Goal: Information Seeking & Learning: Learn about a topic

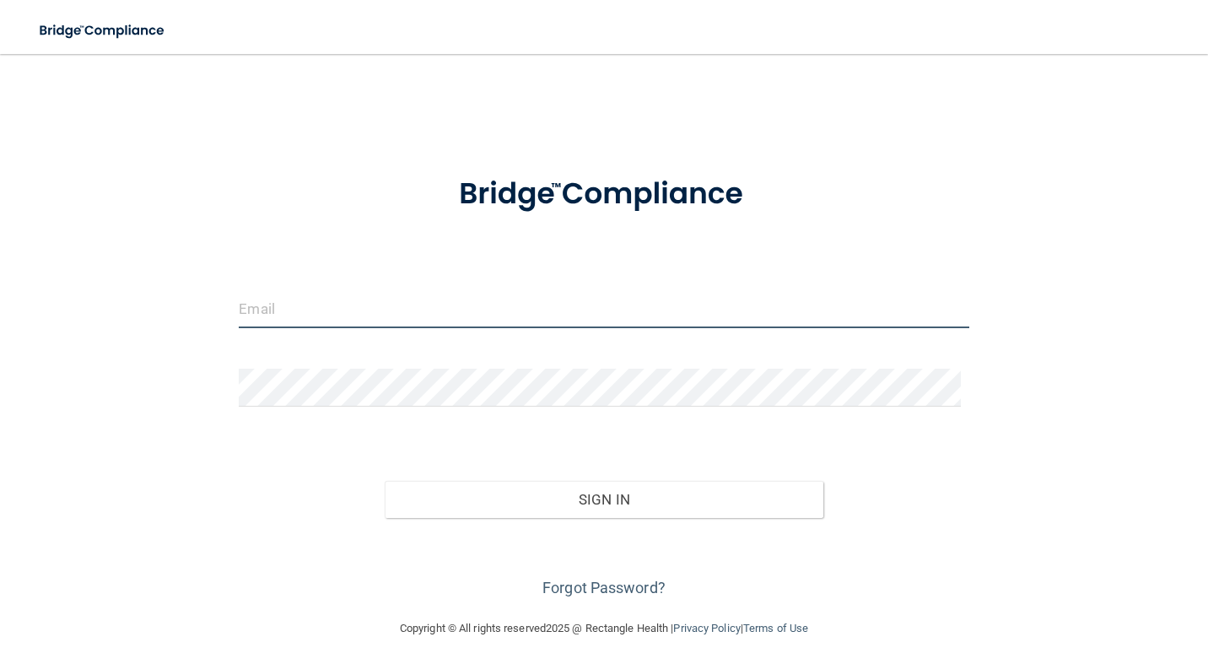
click at [495, 326] on input "email" at bounding box center [604, 309] width 730 height 38
type input "[EMAIL_ADDRESS][DOMAIN_NAME]"
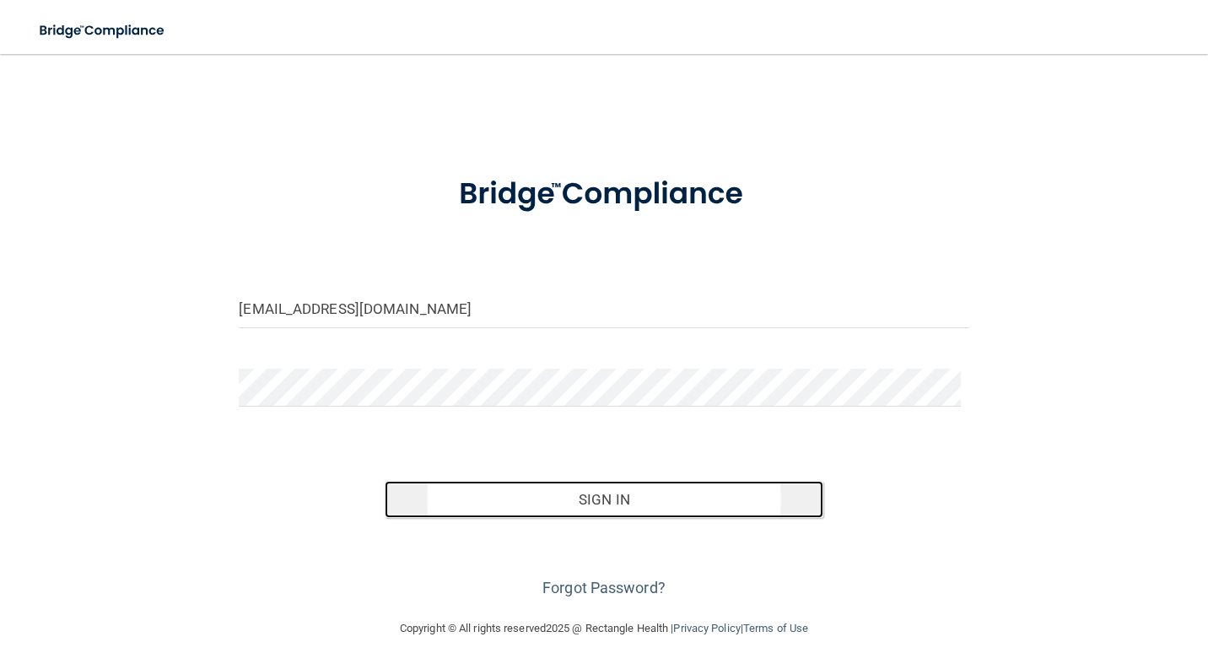
click at [601, 489] on button "Sign In" at bounding box center [604, 499] width 438 height 37
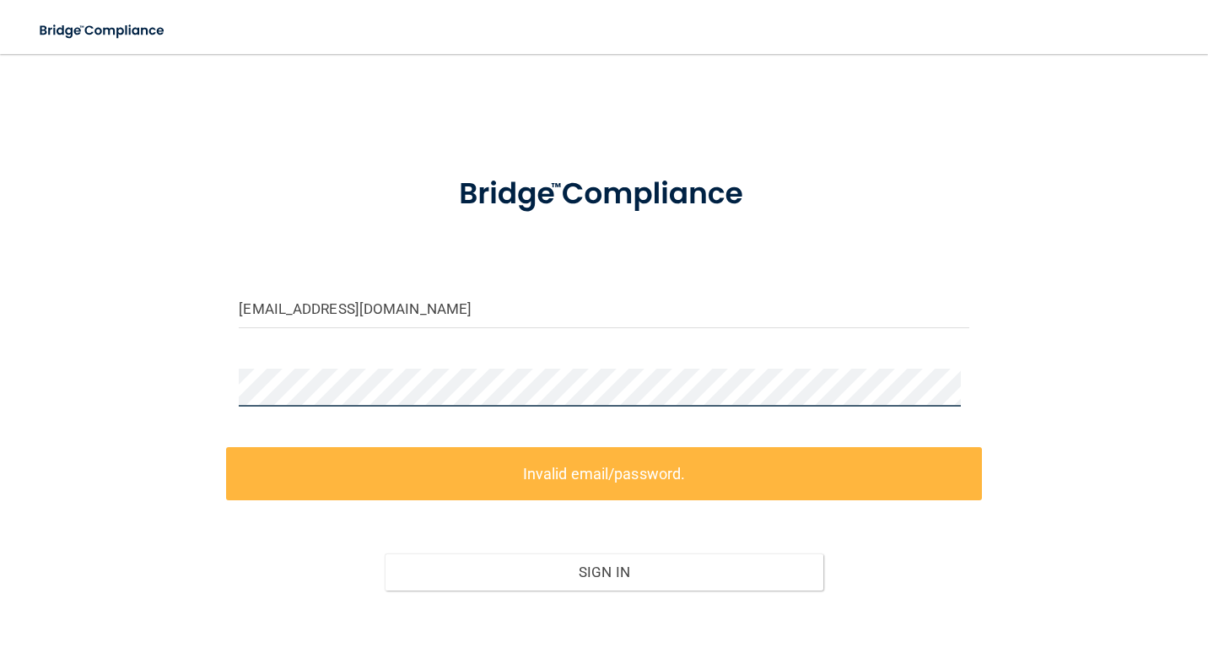
click at [184, 379] on div "rowlerdog@yahoo.com Invalid email/password. You don't have permission to access…" at bounding box center [604, 373] width 1141 height 604
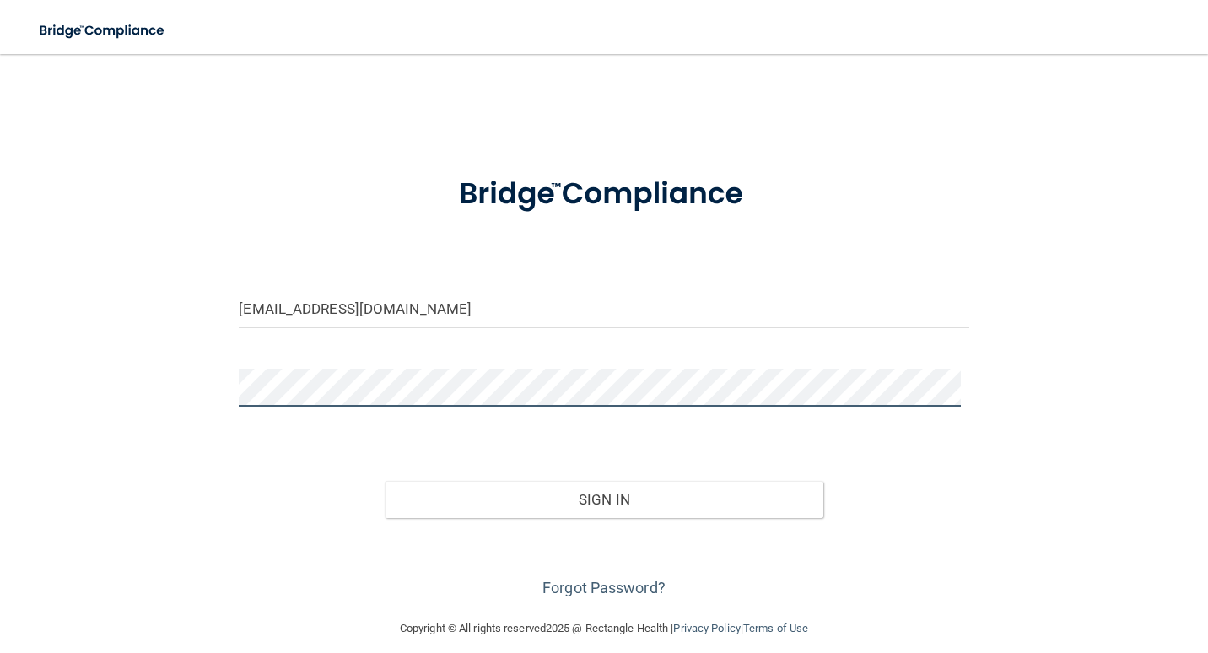
click at [385, 481] on button "Sign In" at bounding box center [604, 499] width 438 height 37
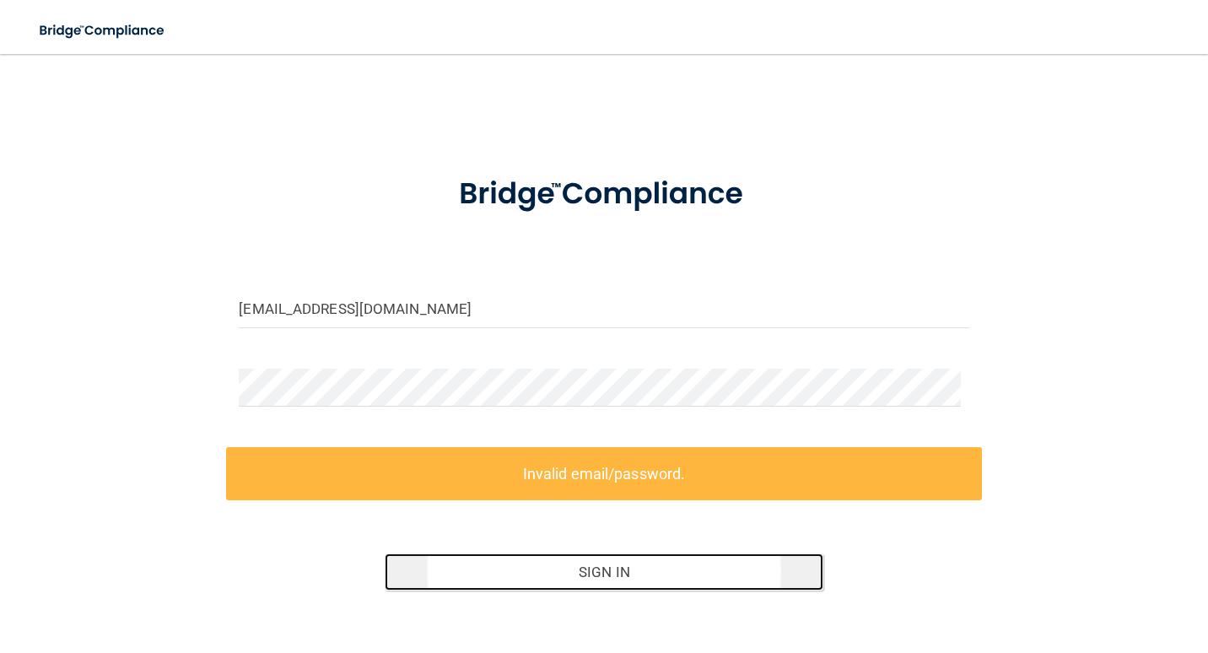
click at [542, 573] on button "Sign In" at bounding box center [604, 572] width 438 height 37
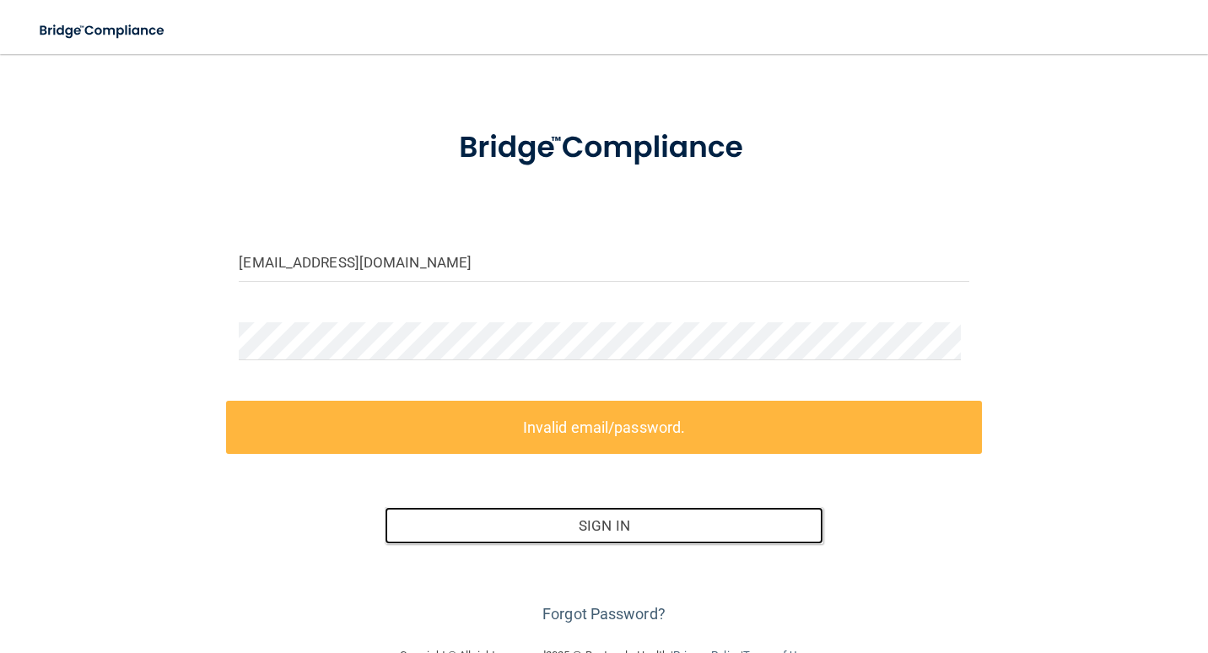
scroll to position [89, 0]
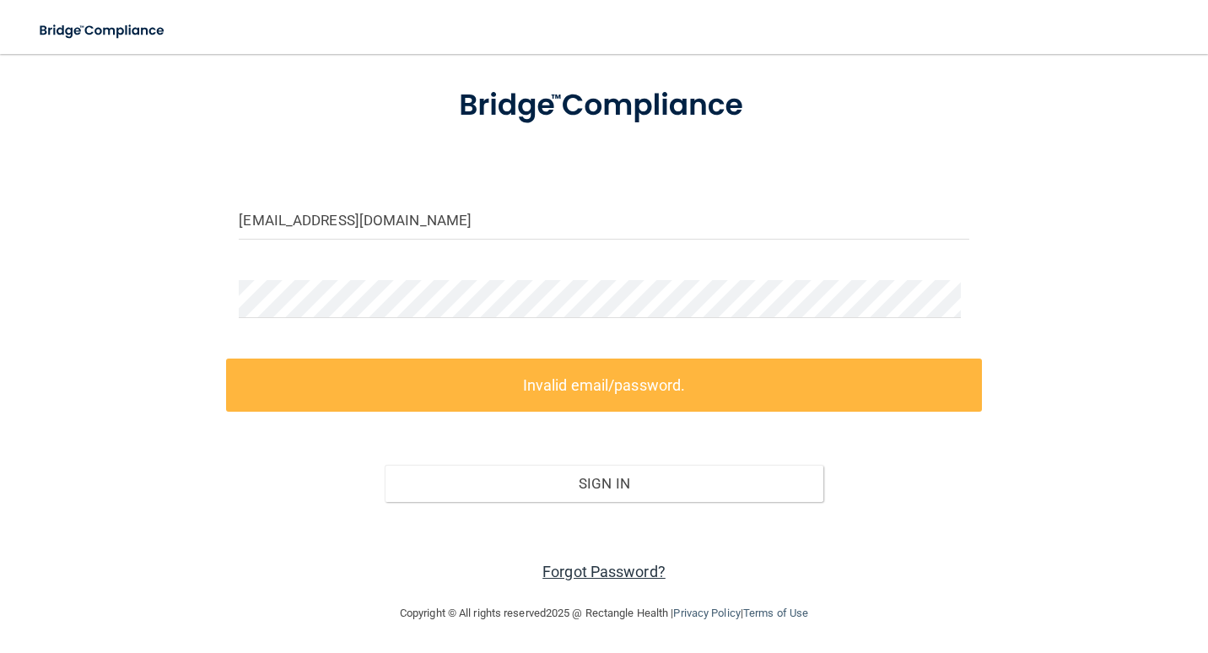
click at [632, 565] on link "Forgot Password?" at bounding box center [604, 572] width 123 height 18
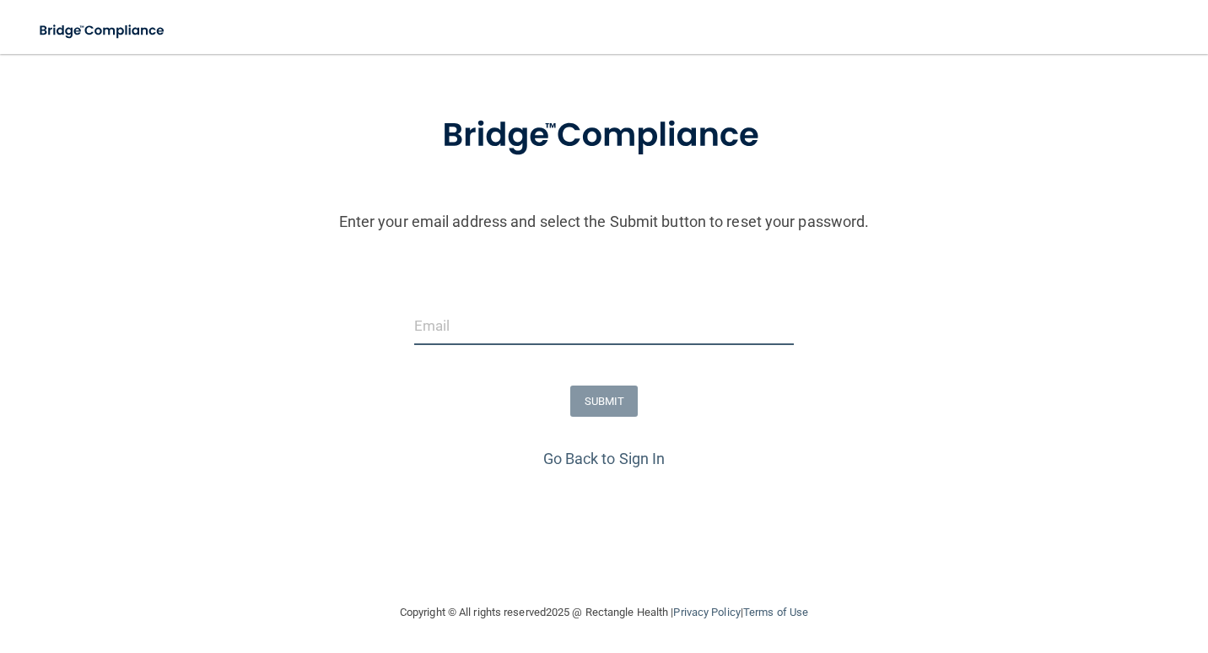
click at [621, 322] on input "email" at bounding box center [604, 326] width 381 height 38
type input "[EMAIL_ADDRESS][DOMAIN_NAME]"
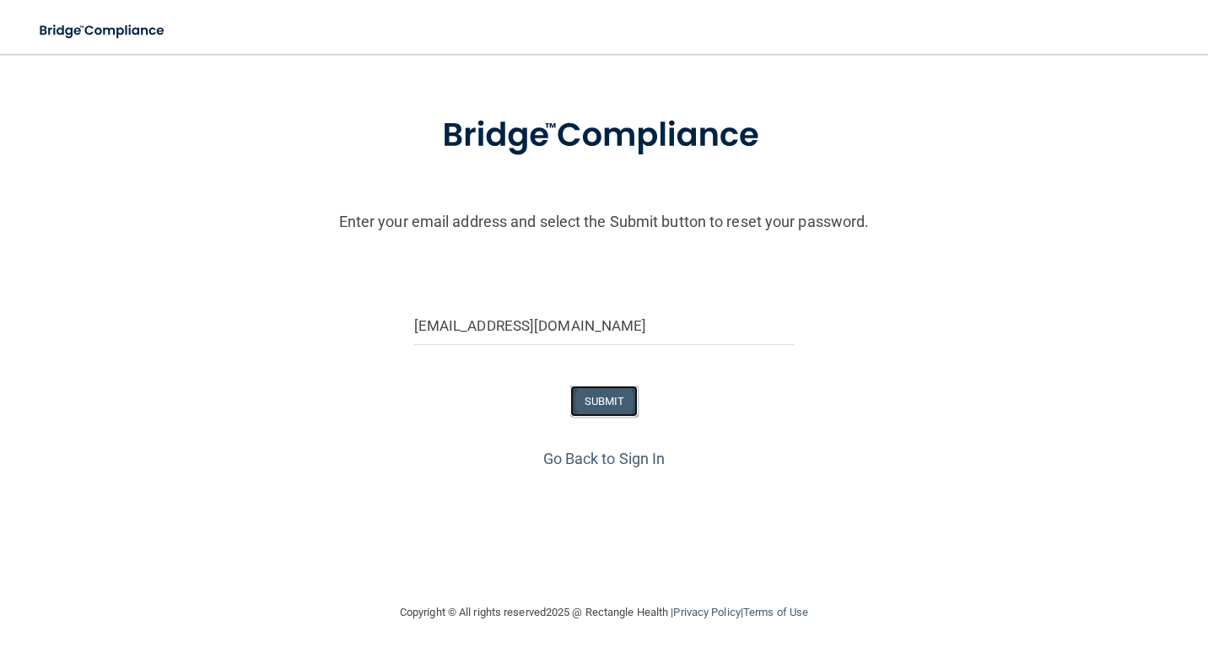
click at [607, 403] on button "SUBMIT" at bounding box center [604, 401] width 68 height 31
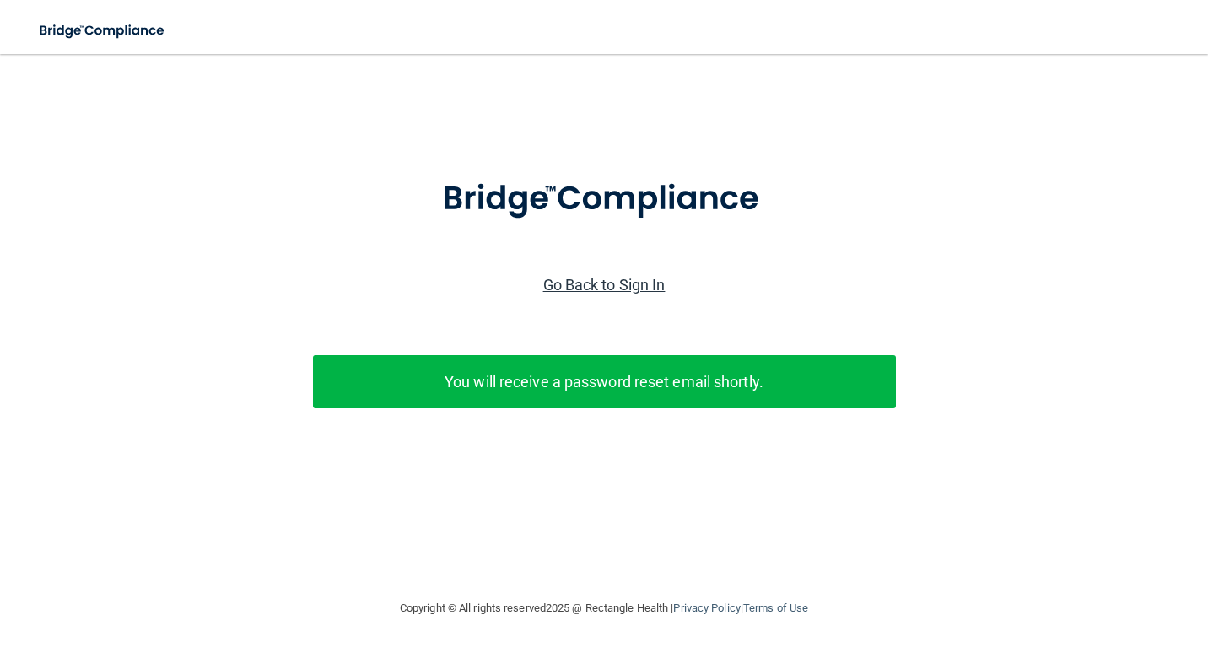
click at [635, 288] on link "Go Back to Sign In" at bounding box center [604, 285] width 122 height 18
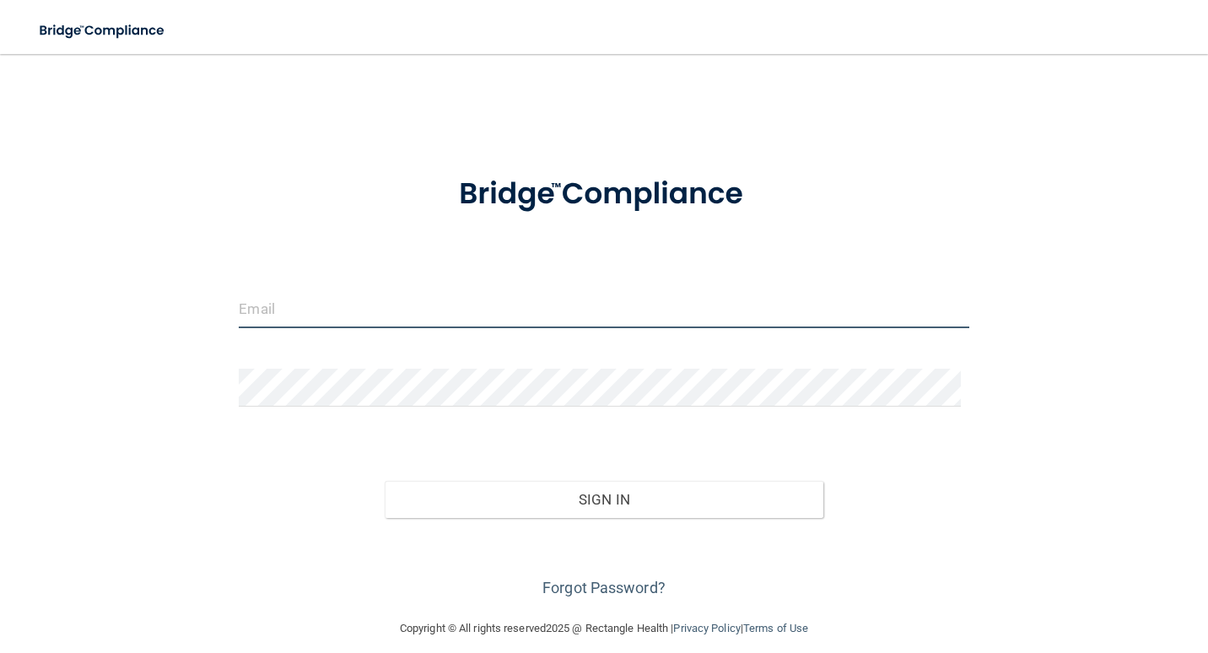
click at [451, 320] on input "email" at bounding box center [604, 309] width 730 height 38
type input "[EMAIL_ADDRESS][DOMAIN_NAME]"
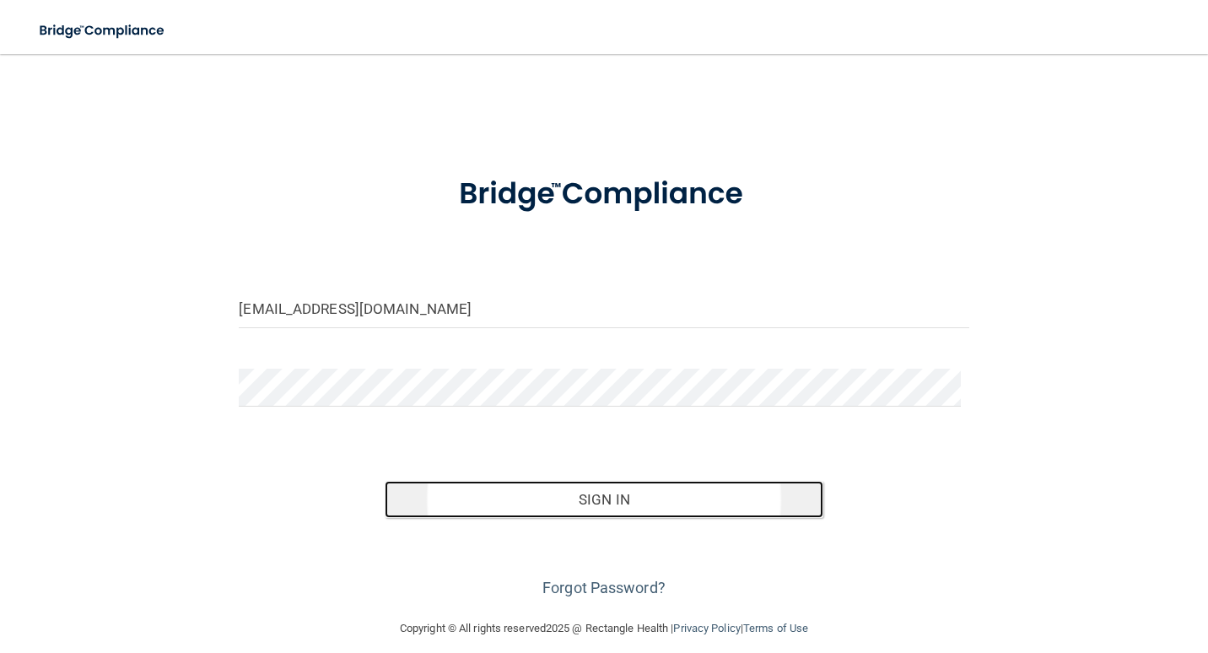
click at [592, 495] on button "Sign In" at bounding box center [604, 499] width 438 height 37
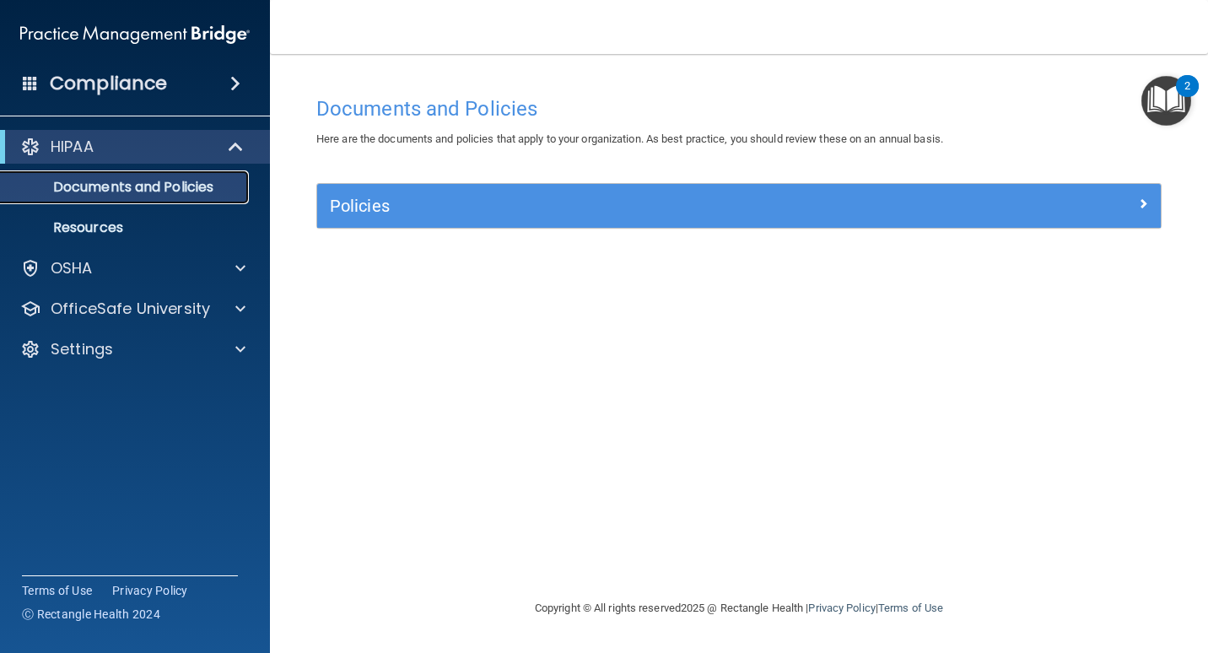
click at [160, 194] on p "Documents and Policies" at bounding box center [126, 187] width 230 height 17
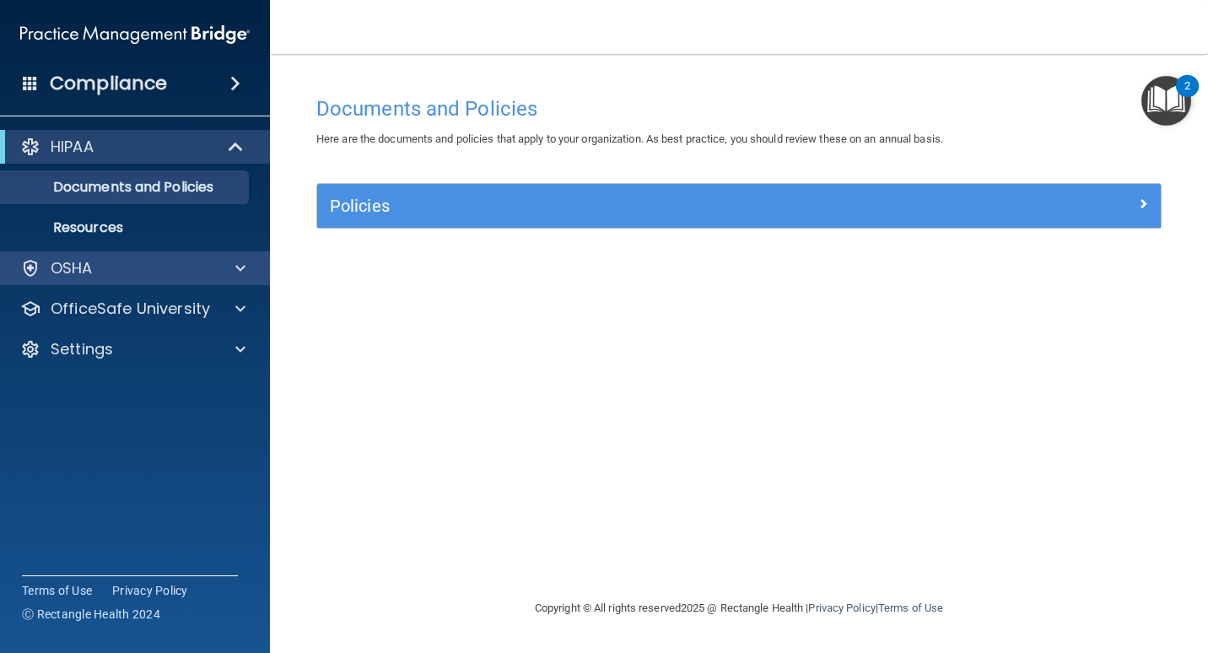
drag, startPoint x: 114, startPoint y: 291, endPoint x: 116, endPoint y: 283, distance: 8.6
click at [114, 291] on div "HIPAA Documents and Policies Report an Incident Business Associates Emergency P…" at bounding box center [135, 251] width 271 height 257
click at [111, 273] on div "OSHA" at bounding box center [112, 268] width 209 height 20
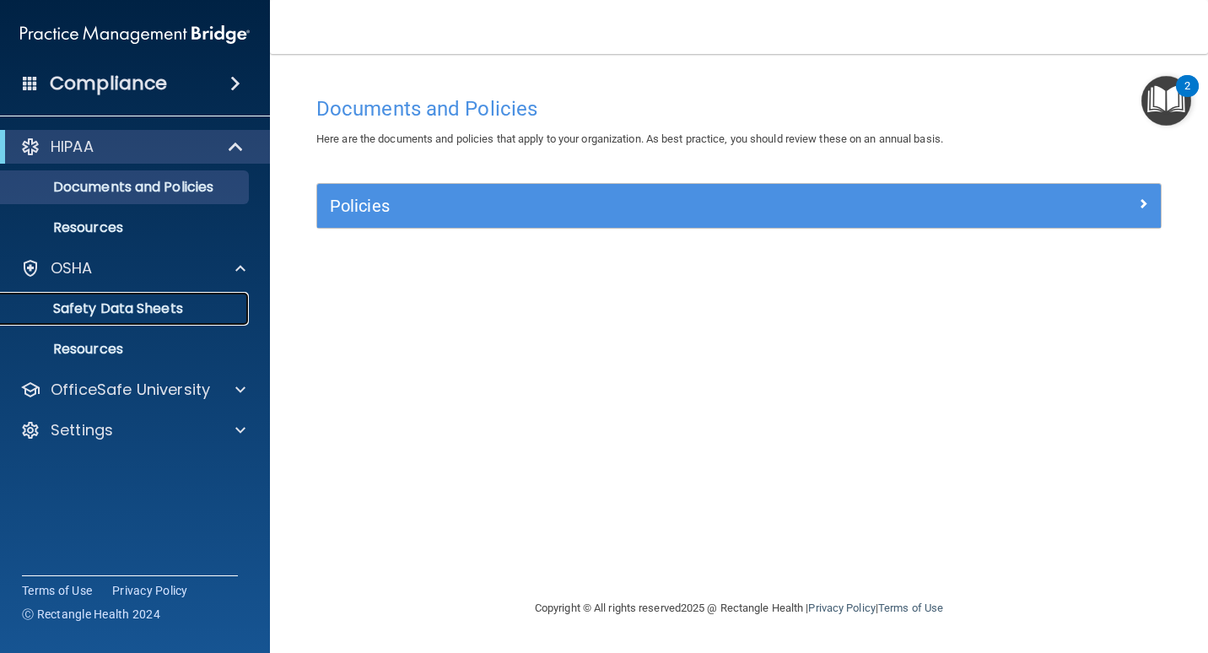
click at [176, 311] on p "Safety Data Sheets" at bounding box center [126, 308] width 230 height 17
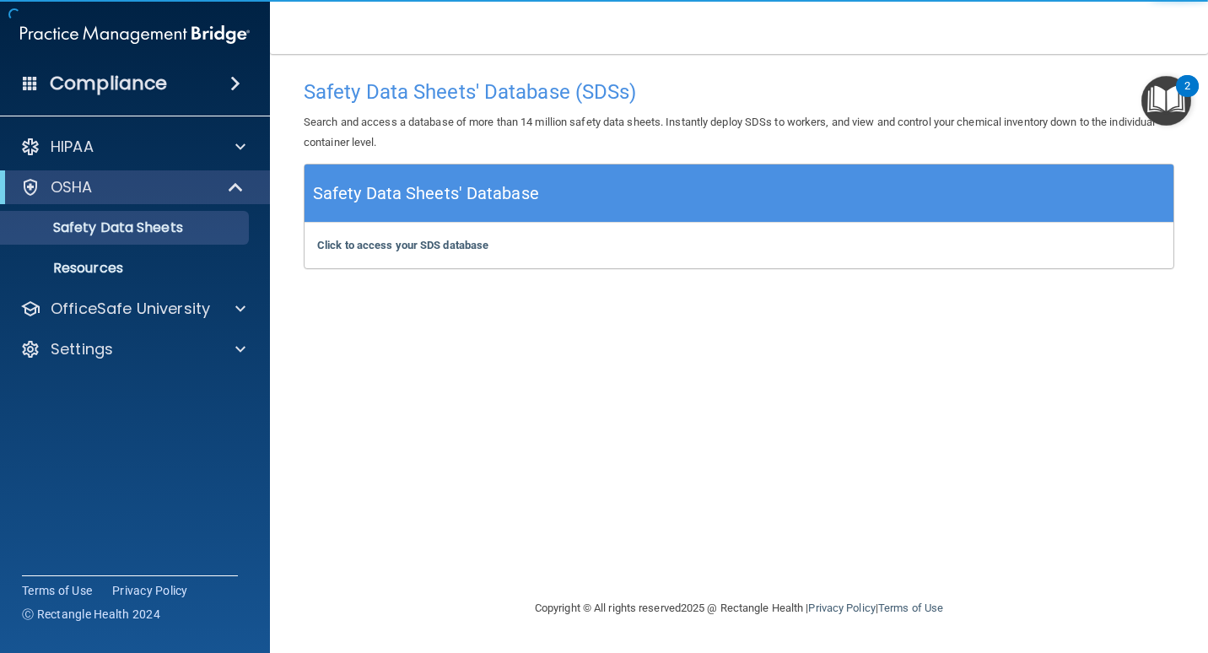
click at [193, 81] on div "Compliance" at bounding box center [135, 83] width 270 height 37
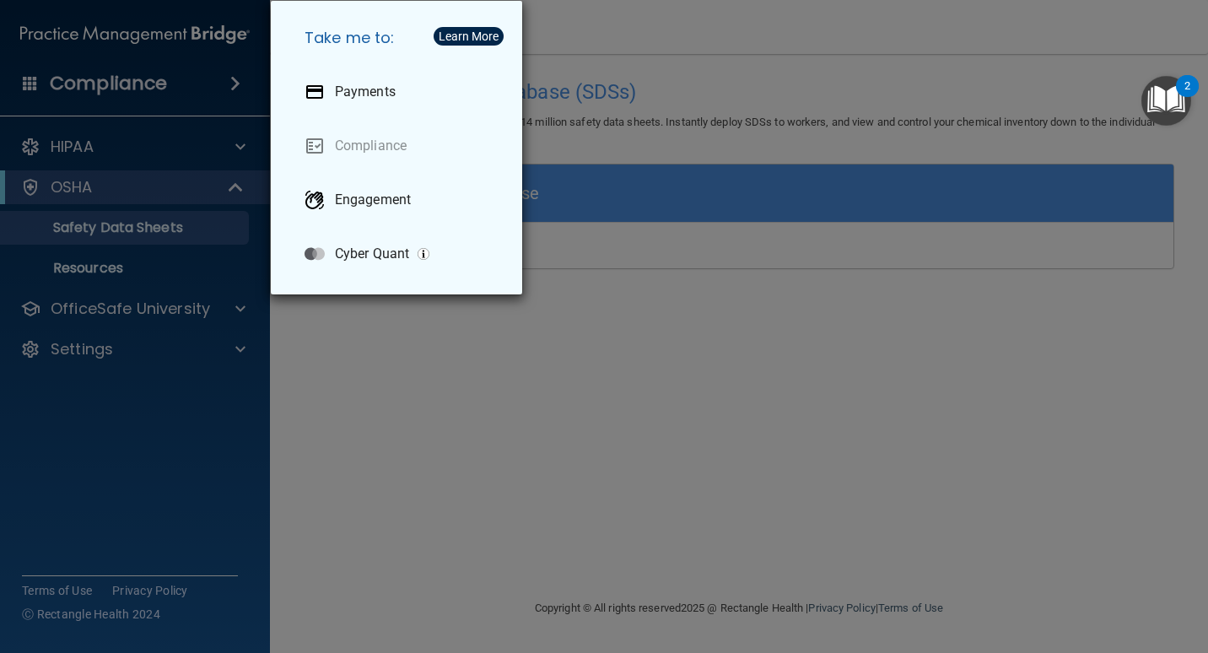
click at [347, 493] on div "Take me to: Payments Compliance Engagement Cyber Quant" at bounding box center [604, 326] width 1208 height 653
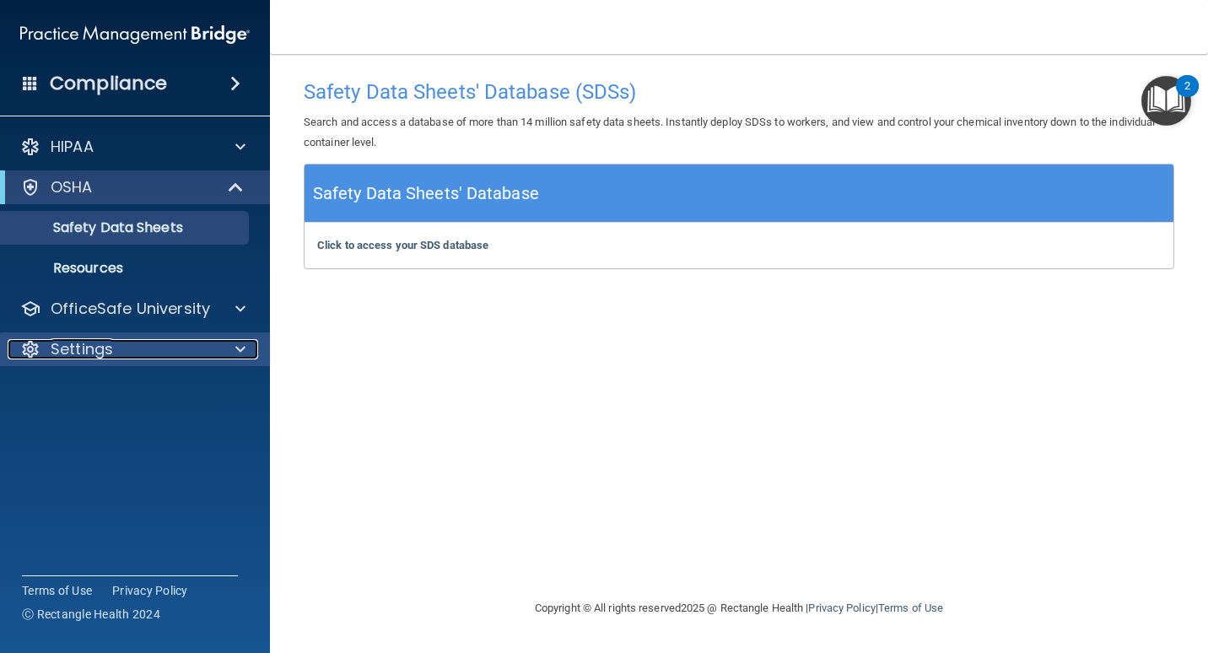
click at [104, 352] on p "Settings" at bounding box center [82, 349] width 62 height 20
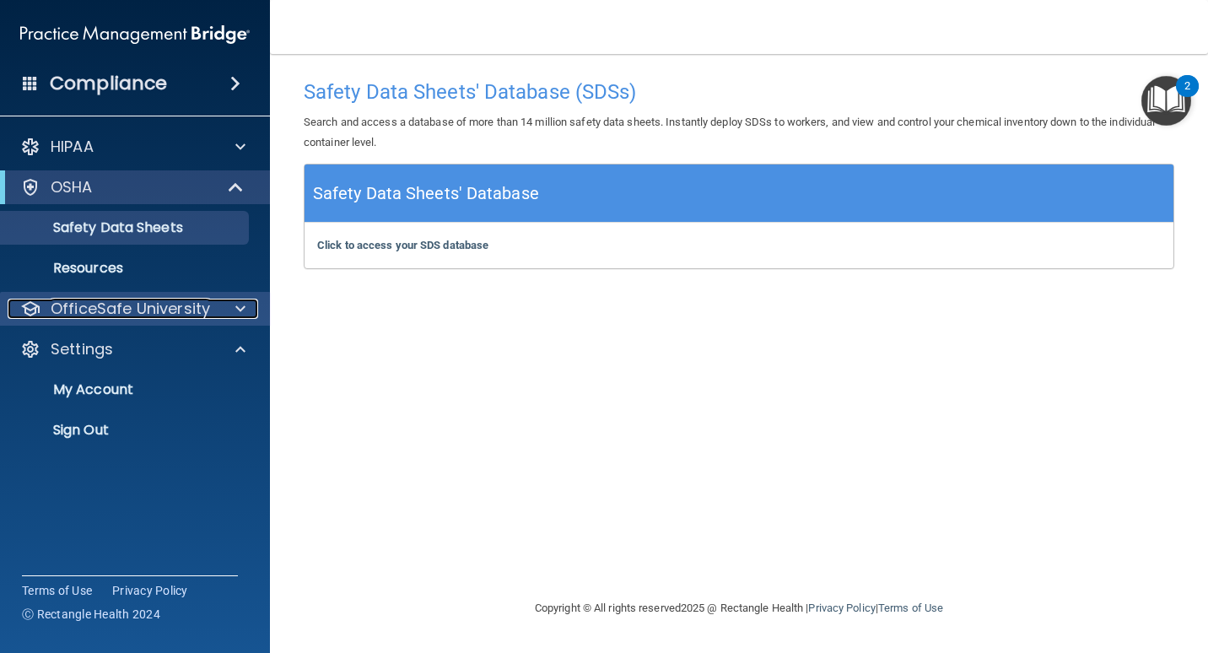
click at [134, 300] on p "OfficeSafe University" at bounding box center [130, 309] width 159 height 20
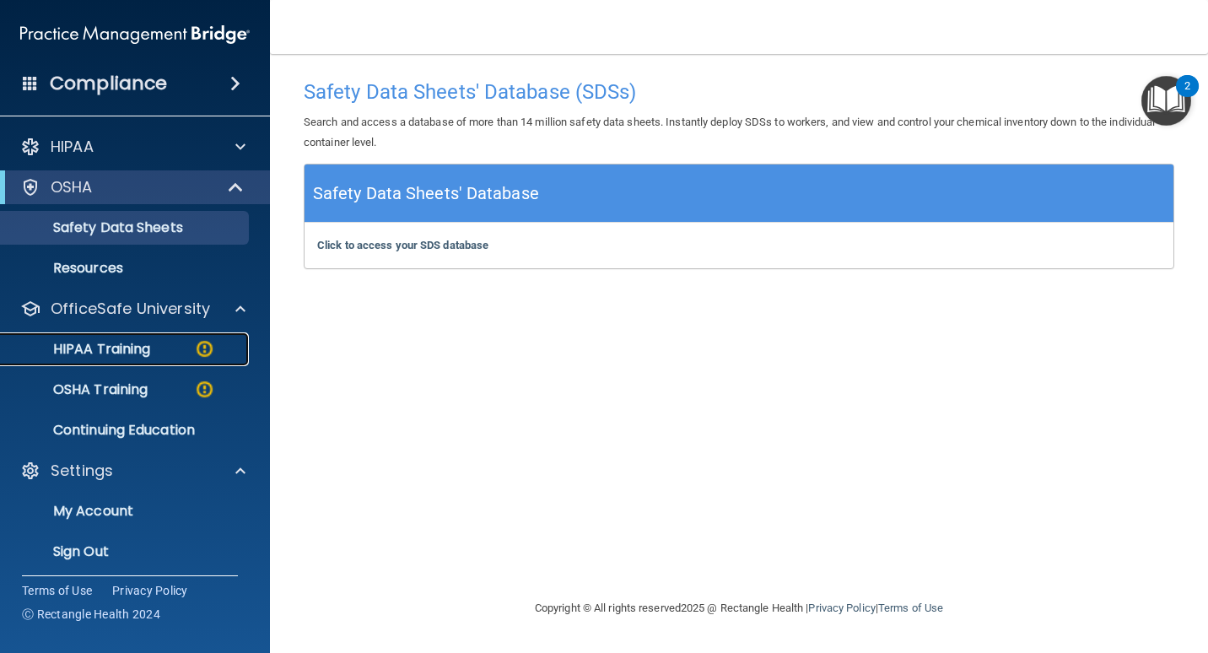
click at [159, 348] on div "HIPAA Training" at bounding box center [126, 349] width 230 height 17
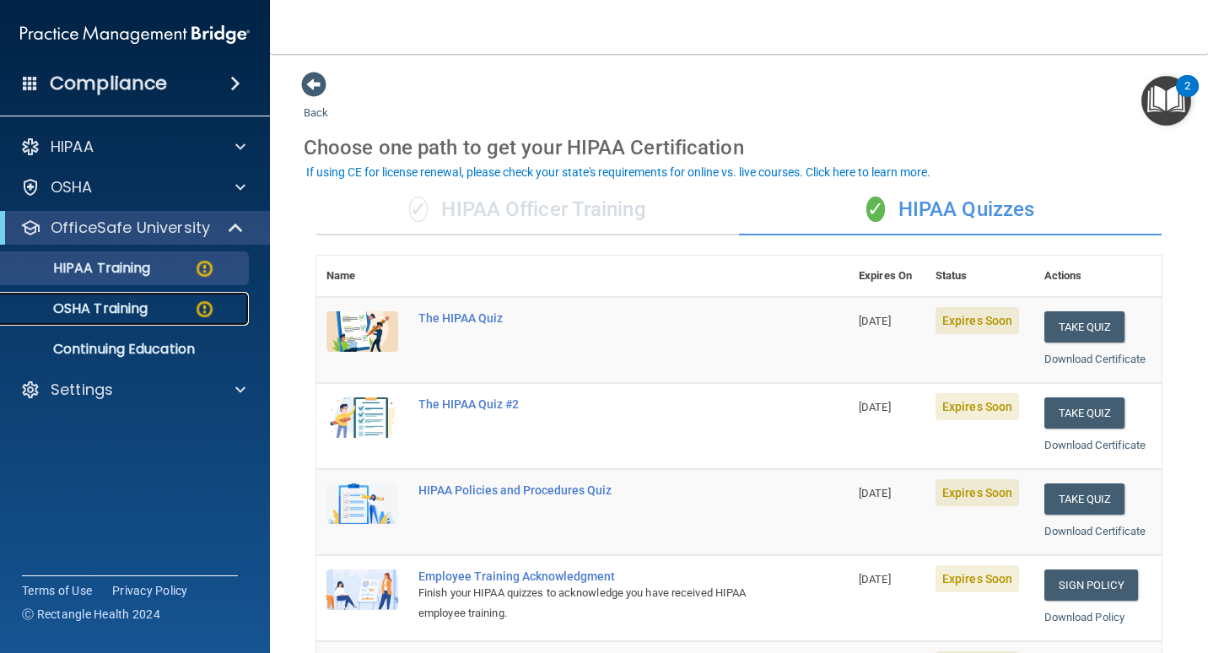
click at [143, 295] on link "OSHA Training" at bounding box center [116, 309] width 266 height 34
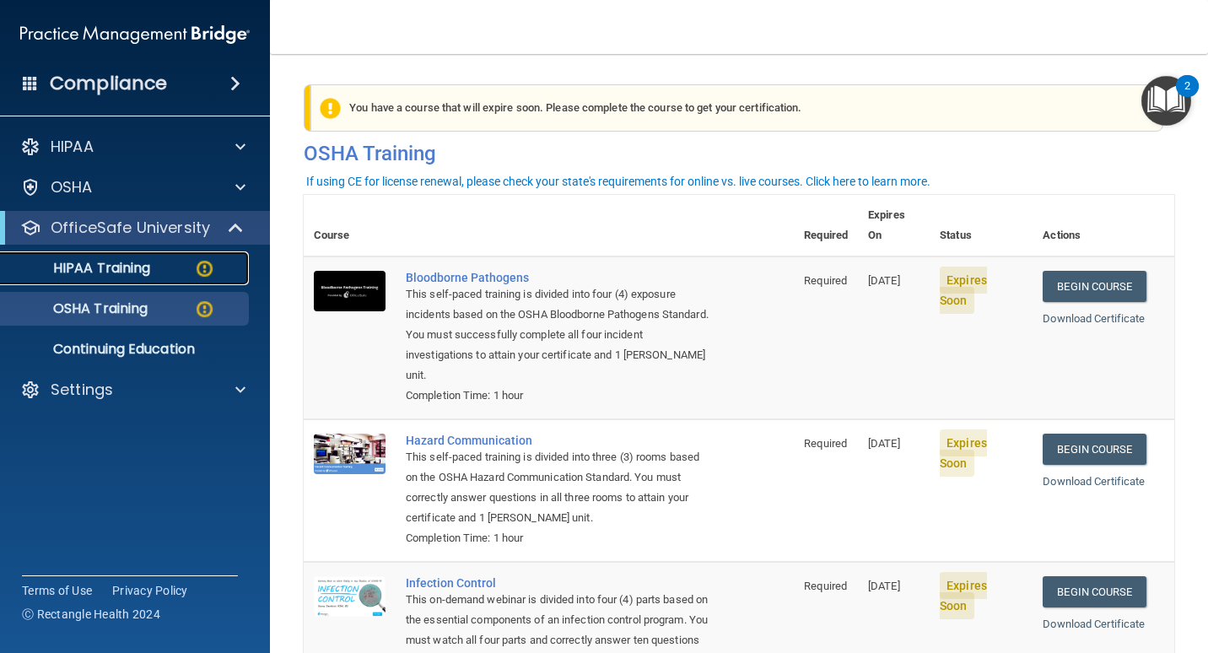
click at [50, 267] on p "HIPAA Training" at bounding box center [80, 268] width 139 height 17
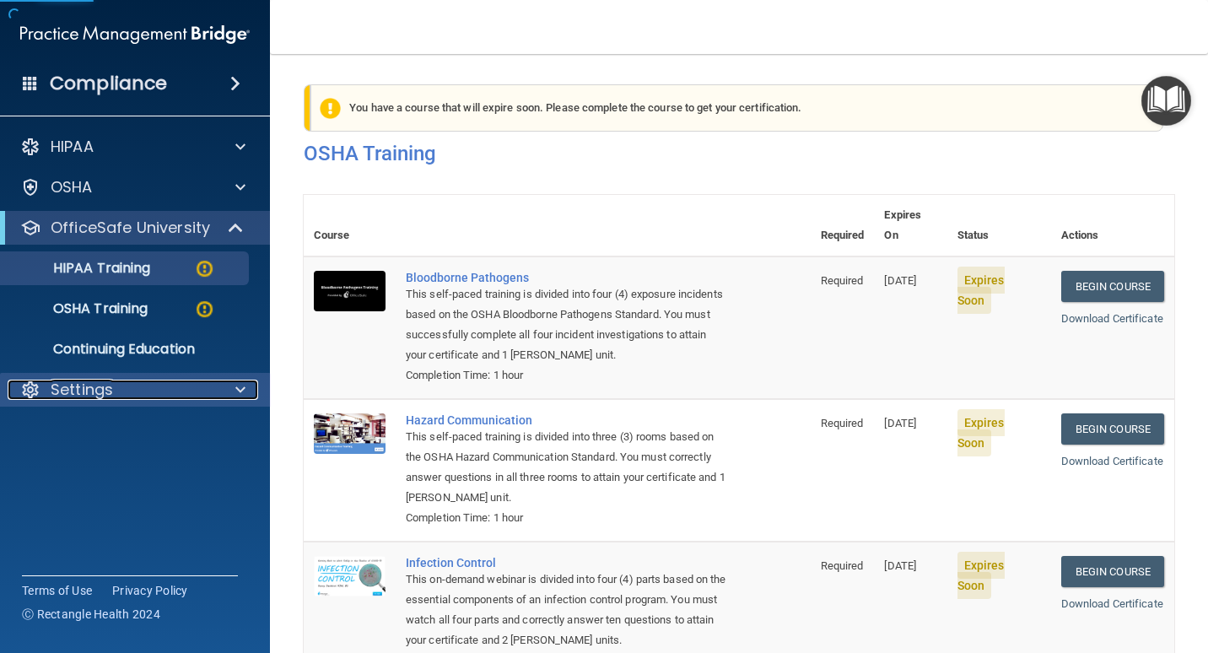
click at [60, 387] on p "Settings" at bounding box center [82, 390] width 62 height 20
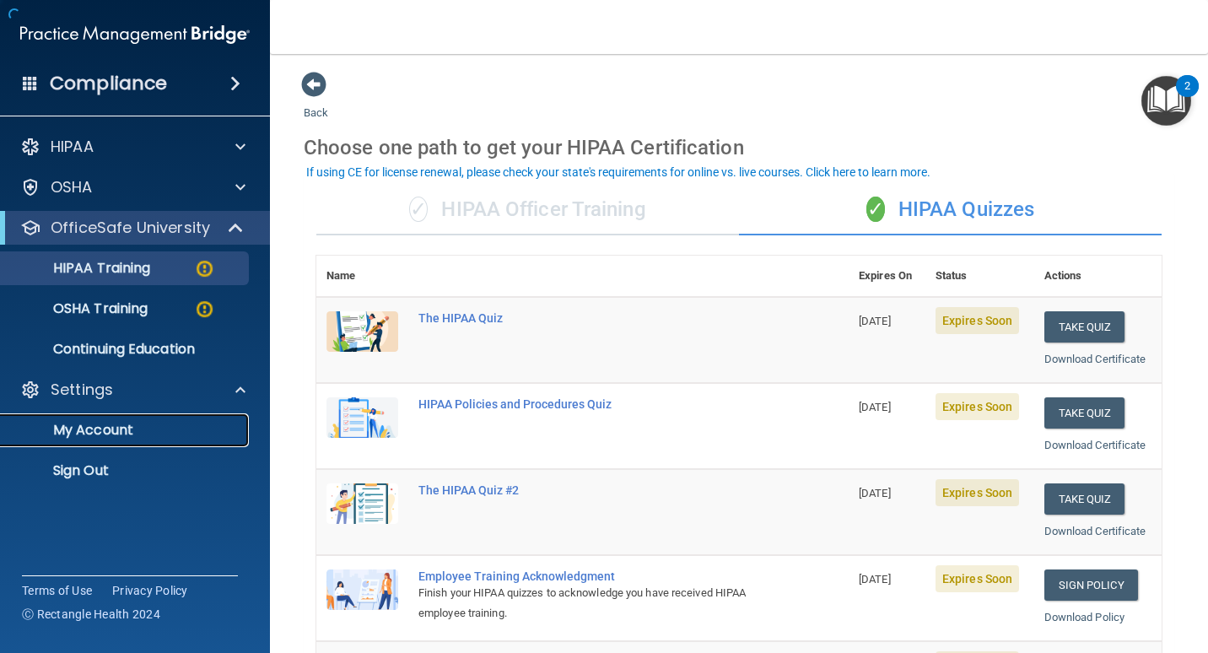
click at [92, 430] on p "My Account" at bounding box center [126, 430] width 230 height 17
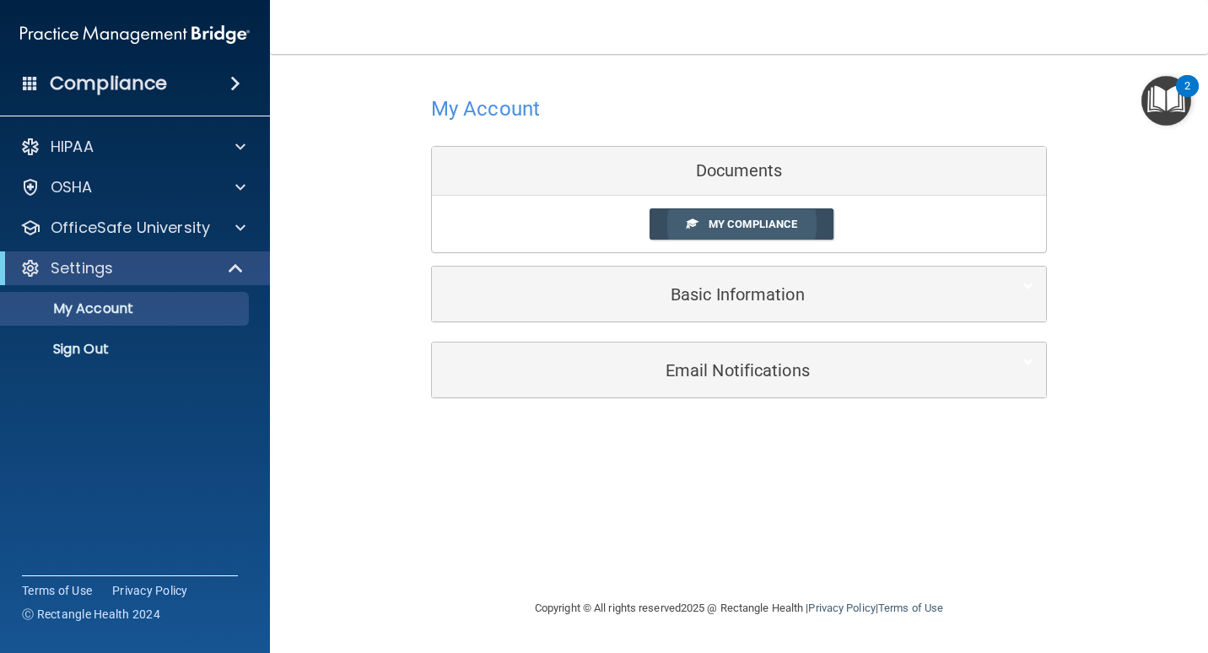
click at [748, 228] on span "My Compliance" at bounding box center [753, 224] width 89 height 13
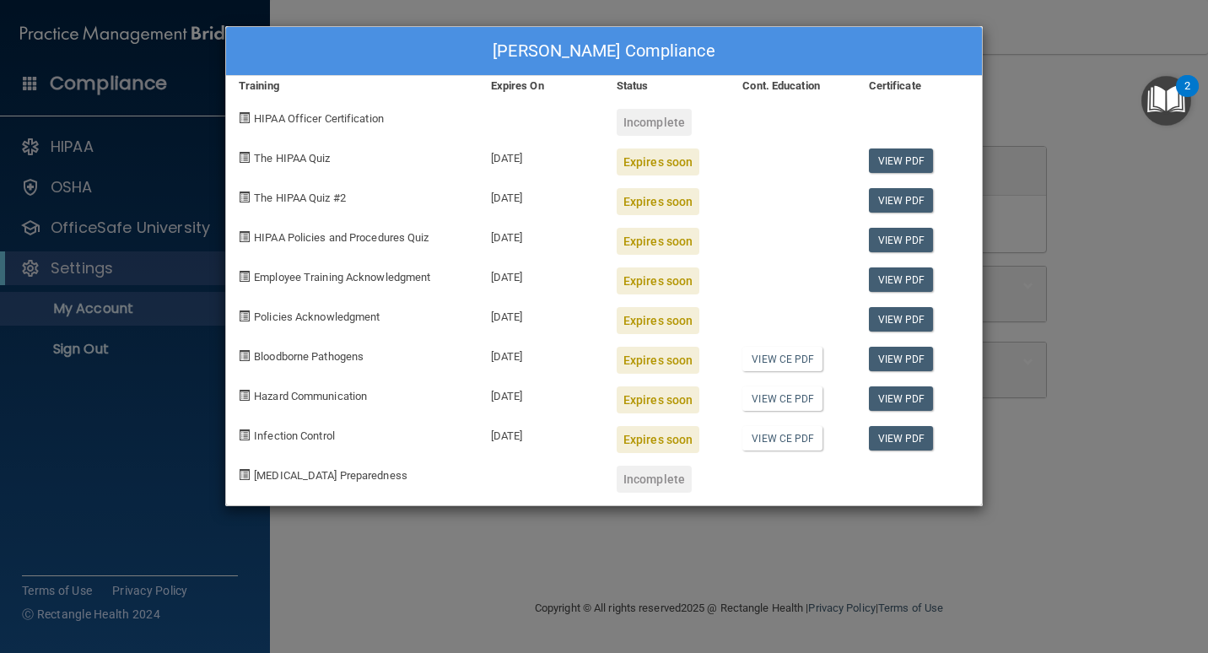
click at [715, 545] on div "Lori Denny's Compliance Training Expires On Status Cont. Education Certificate …" at bounding box center [604, 326] width 1208 height 653
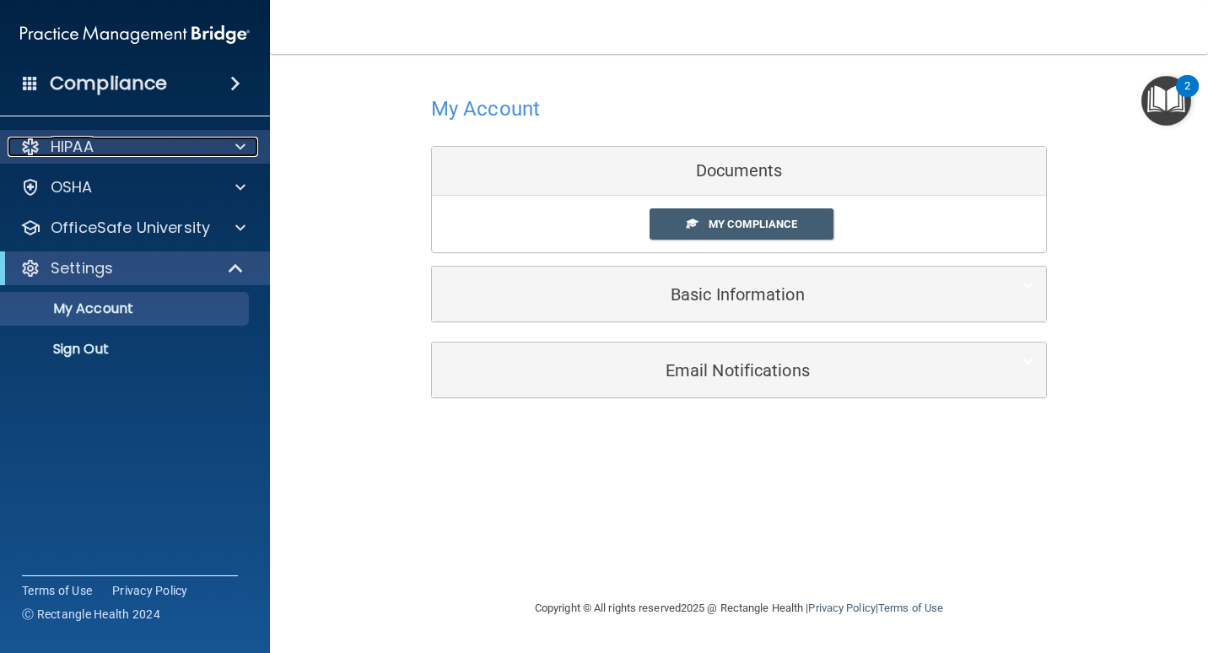
drag, startPoint x: 91, startPoint y: 138, endPoint x: 116, endPoint y: 137, distance: 25.3
click at [91, 137] on p "HIPAA" at bounding box center [72, 147] width 43 height 20
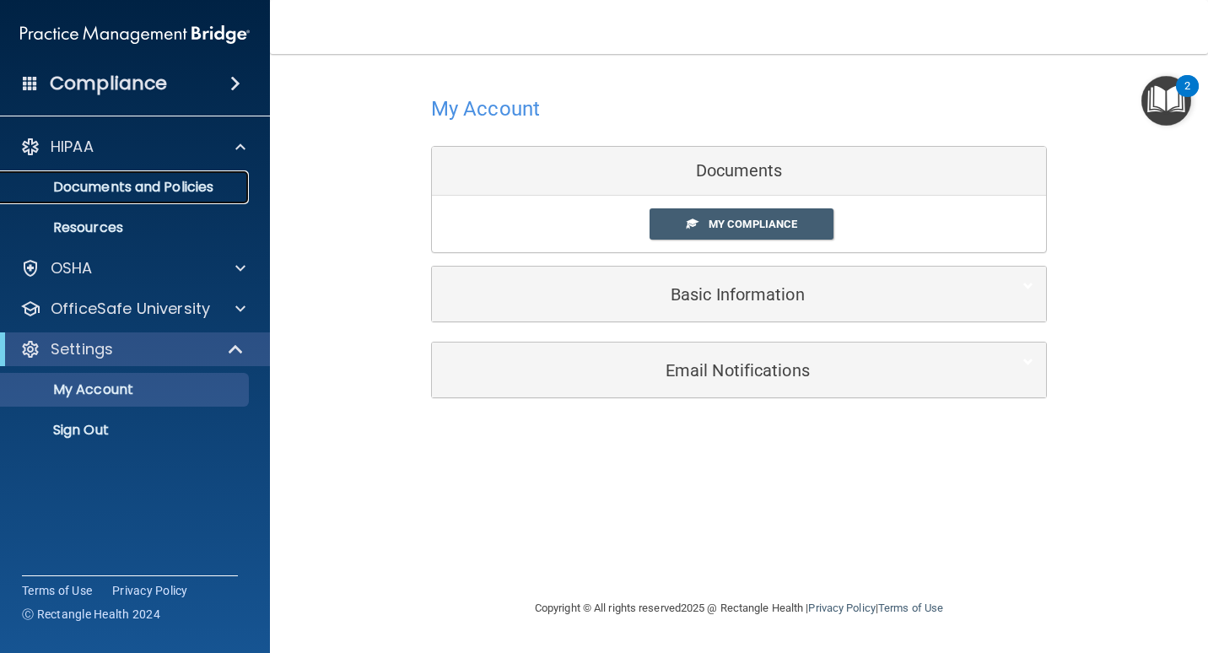
click at [110, 183] on p "Documents and Policies" at bounding box center [126, 187] width 230 height 17
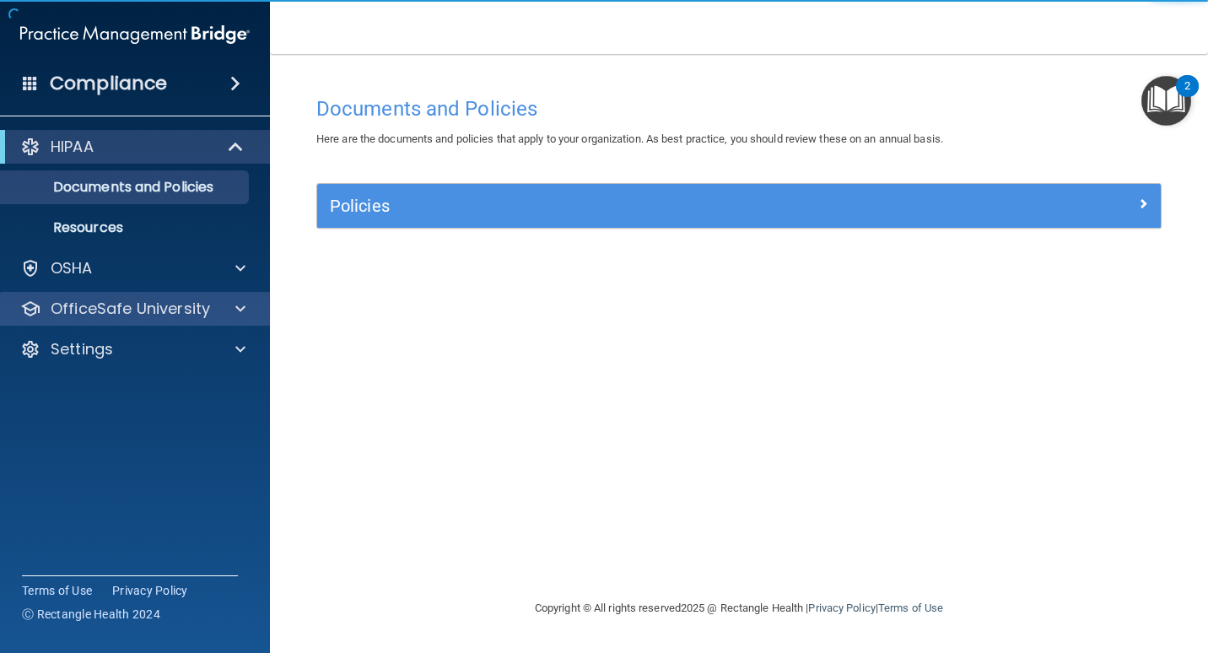
click at [88, 295] on div "OfficeSafe University" at bounding box center [135, 309] width 271 height 34
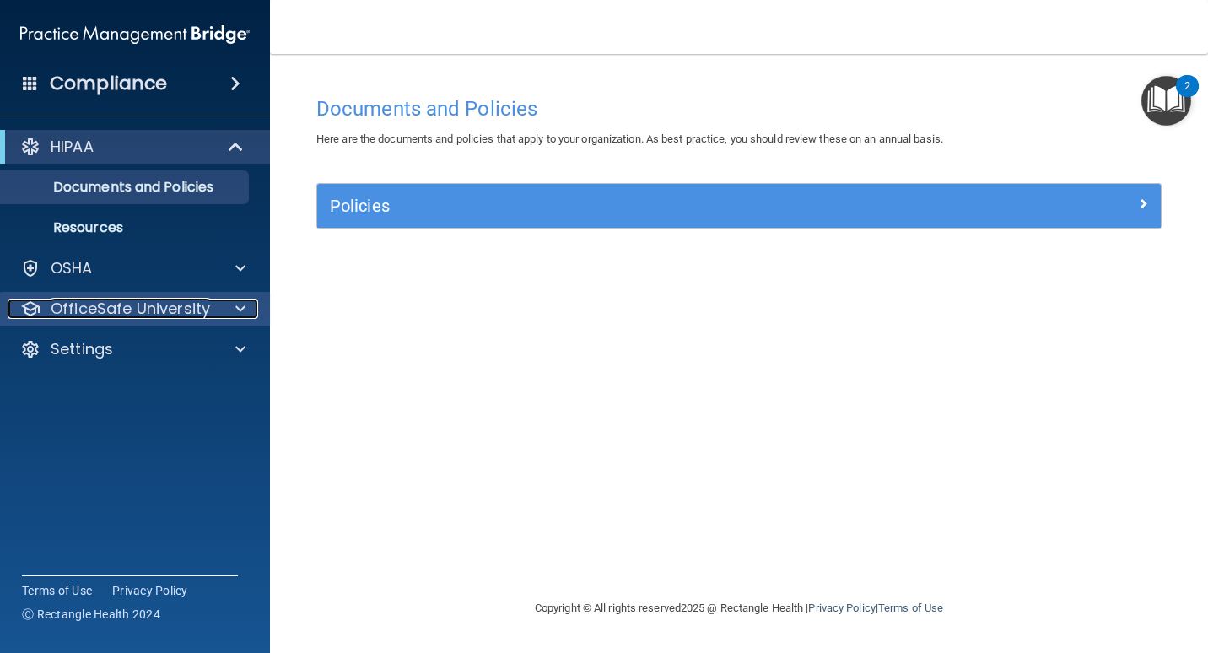
click at [133, 308] on p "OfficeSafe University" at bounding box center [130, 309] width 159 height 20
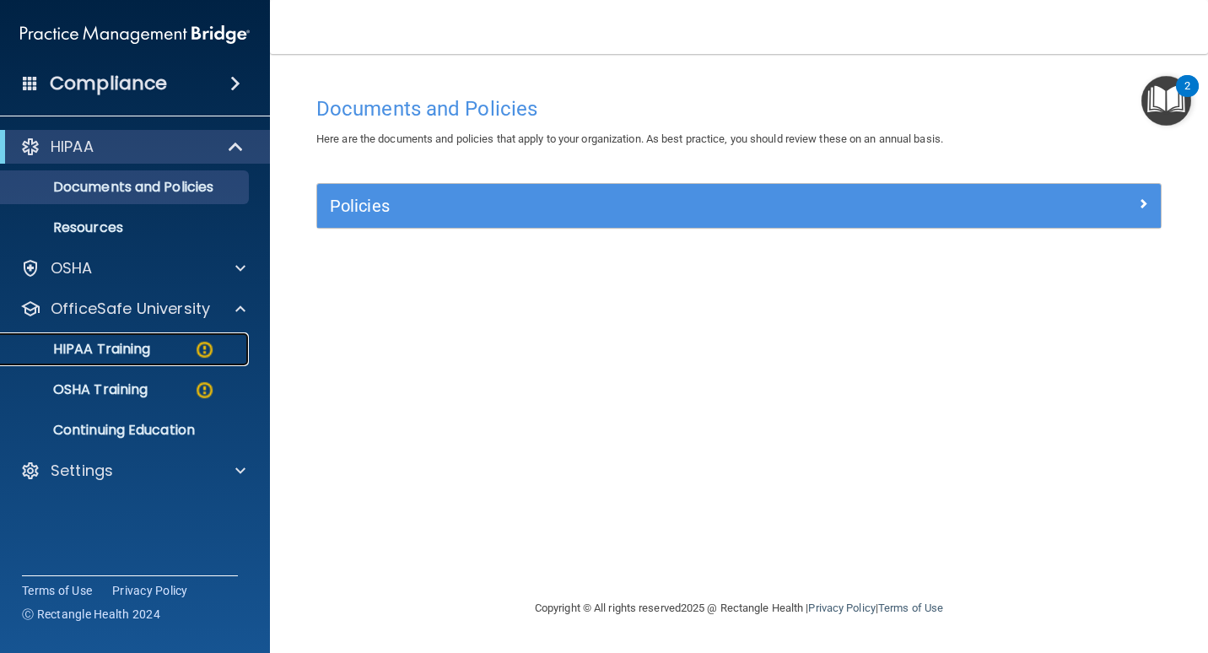
click at [132, 344] on p "HIPAA Training" at bounding box center [80, 349] width 139 height 17
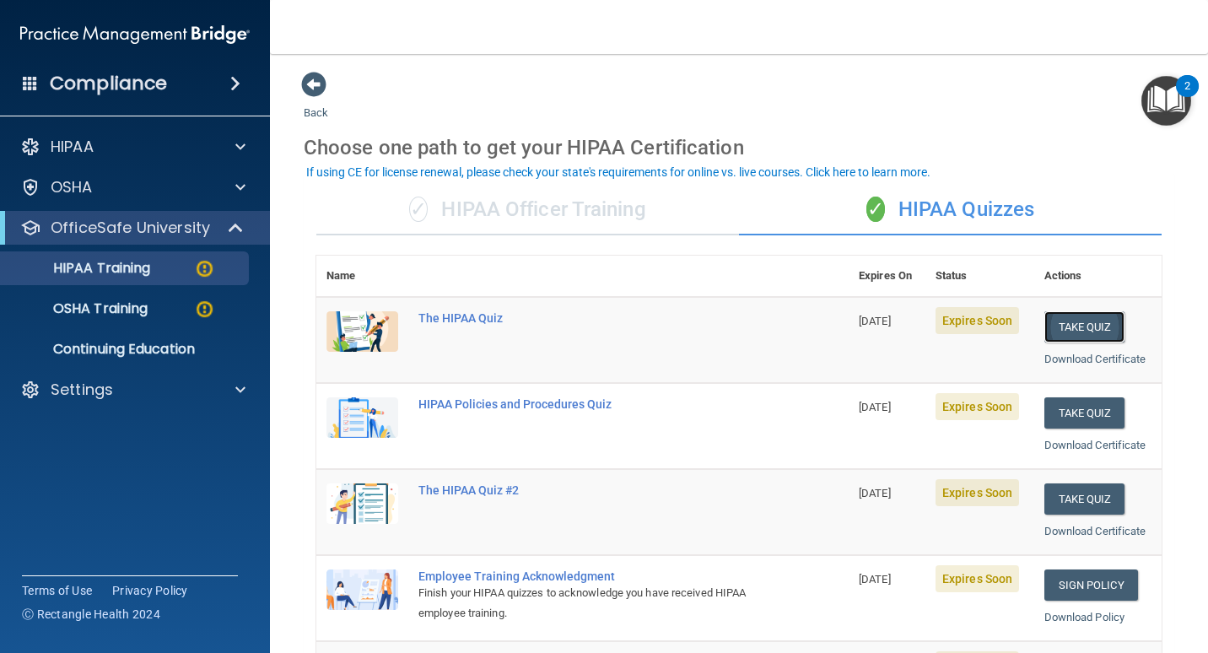
click at [1060, 338] on button "Take Quiz" at bounding box center [1085, 326] width 81 height 31
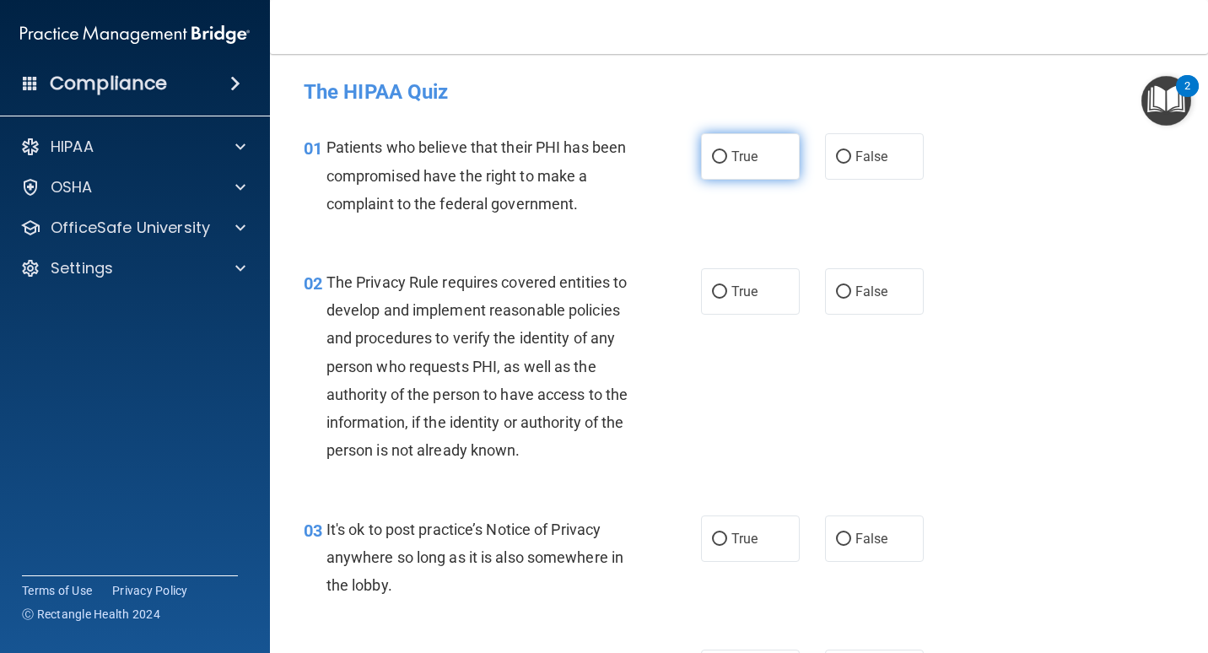
click at [722, 158] on label "True" at bounding box center [750, 156] width 99 height 46
click at [722, 158] on input "True" at bounding box center [719, 157] width 15 height 13
radio input "true"
click at [715, 288] on input "True" at bounding box center [719, 292] width 15 height 13
radio input "true"
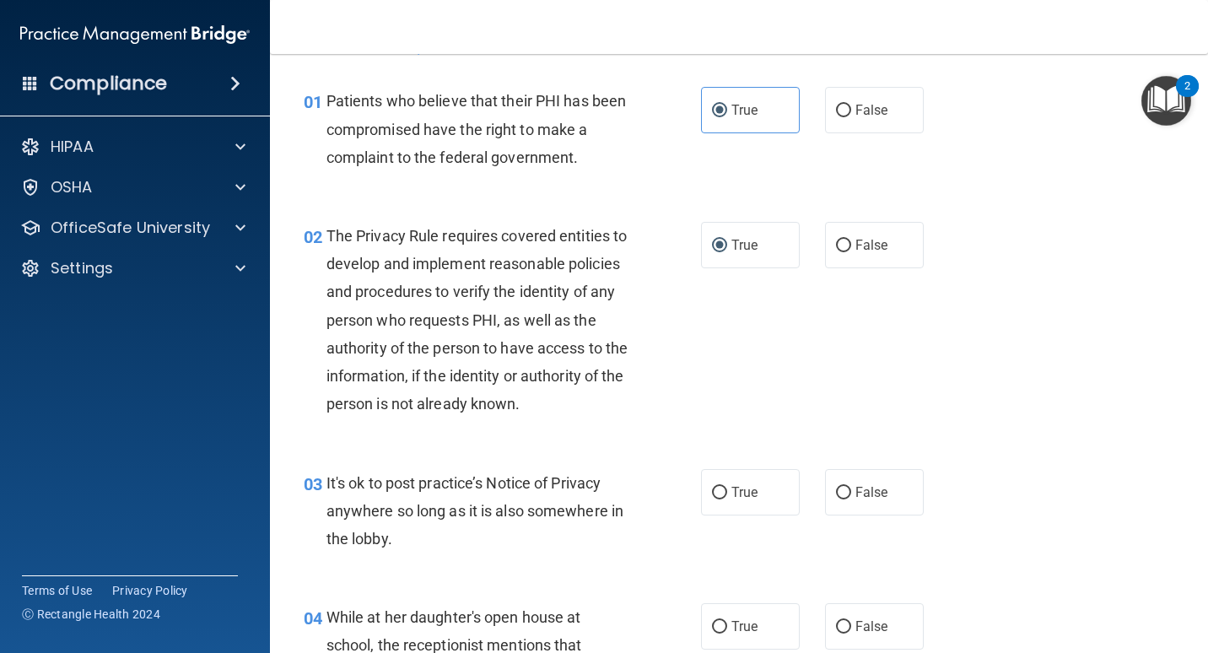
scroll to position [84, 0]
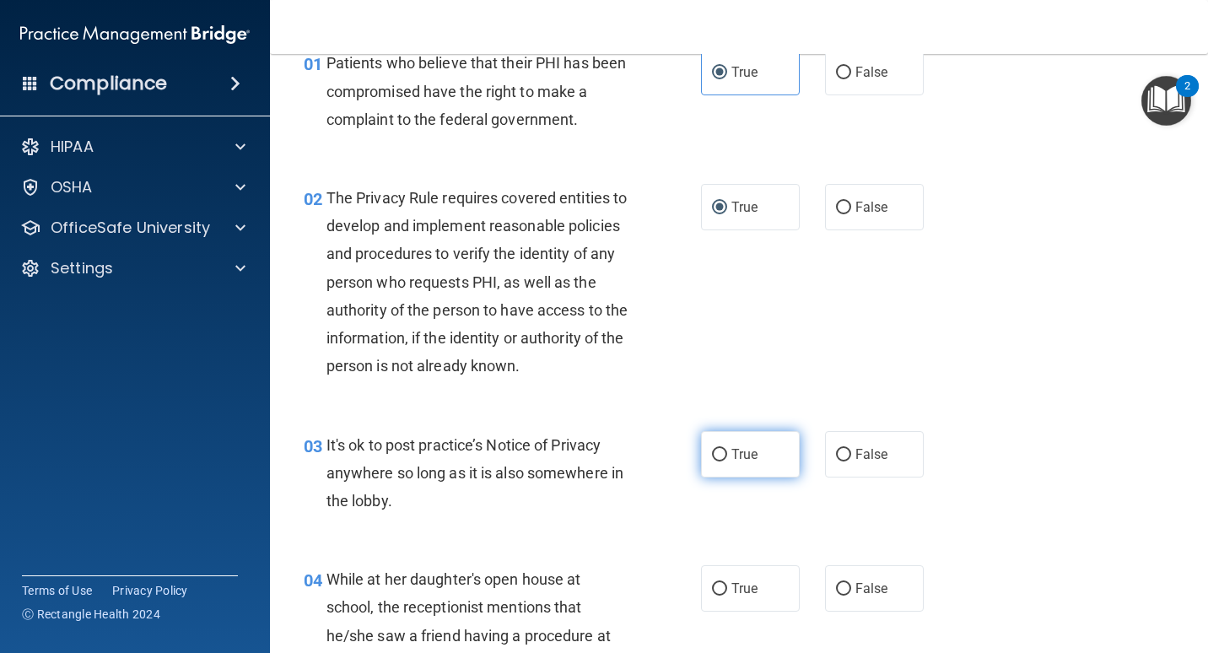
click at [716, 462] on input "True" at bounding box center [719, 455] width 15 height 13
radio input "true"
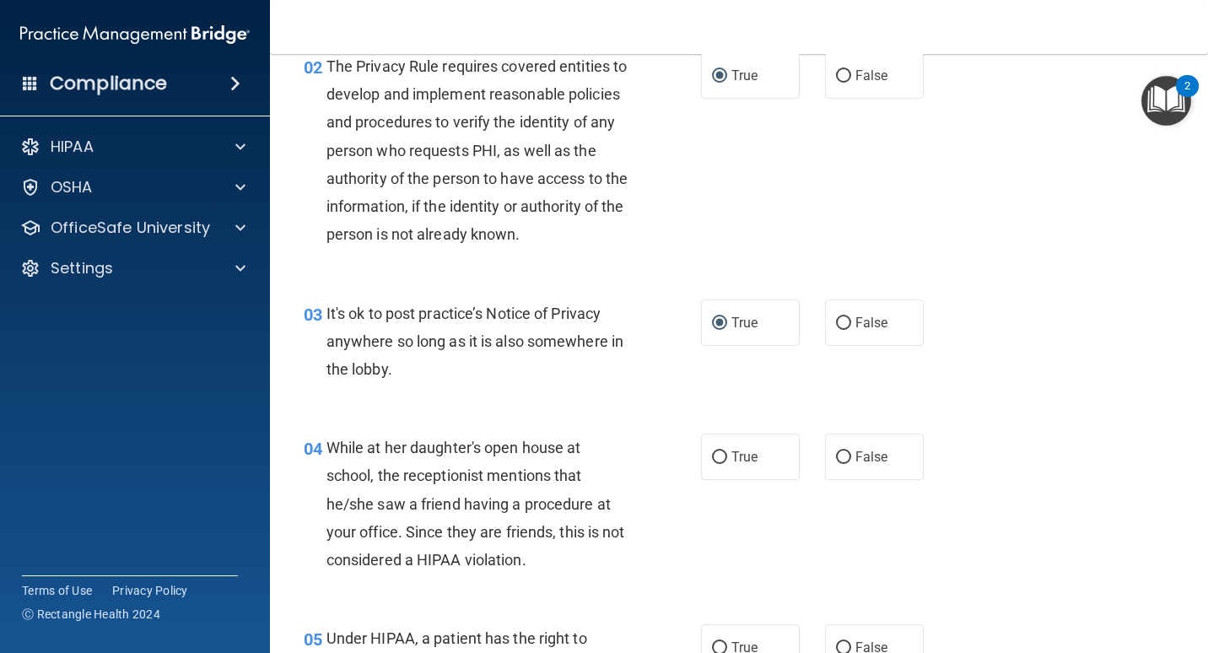
scroll to position [253, 0]
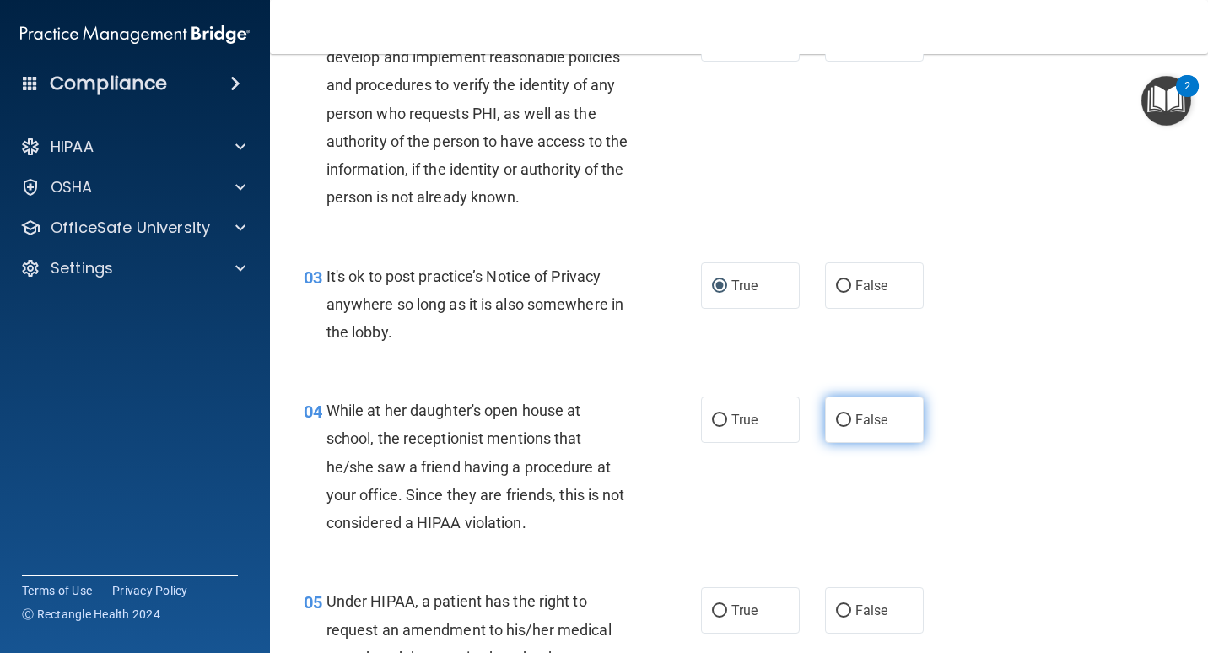
click at [837, 427] on input "False" at bounding box center [843, 420] width 15 height 13
radio input "true"
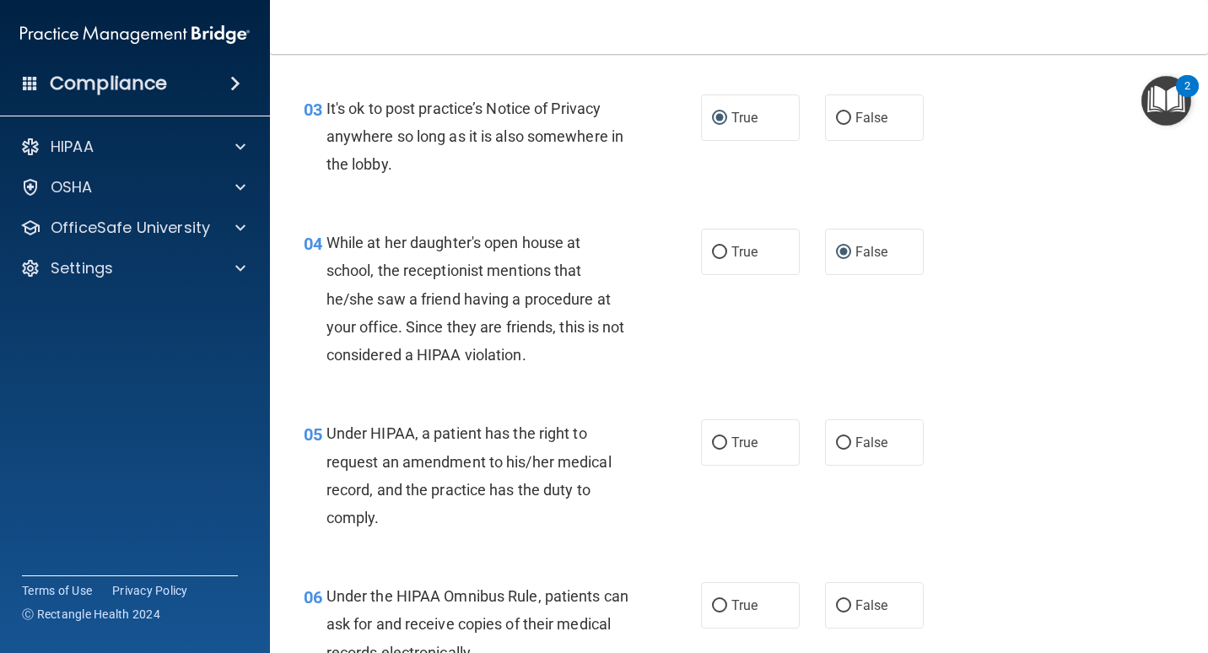
scroll to position [422, 0]
drag, startPoint x: 835, startPoint y: 463, endPoint x: 816, endPoint y: 470, distance: 20.6
click at [836, 449] on input "False" at bounding box center [843, 442] width 15 height 13
radio input "true"
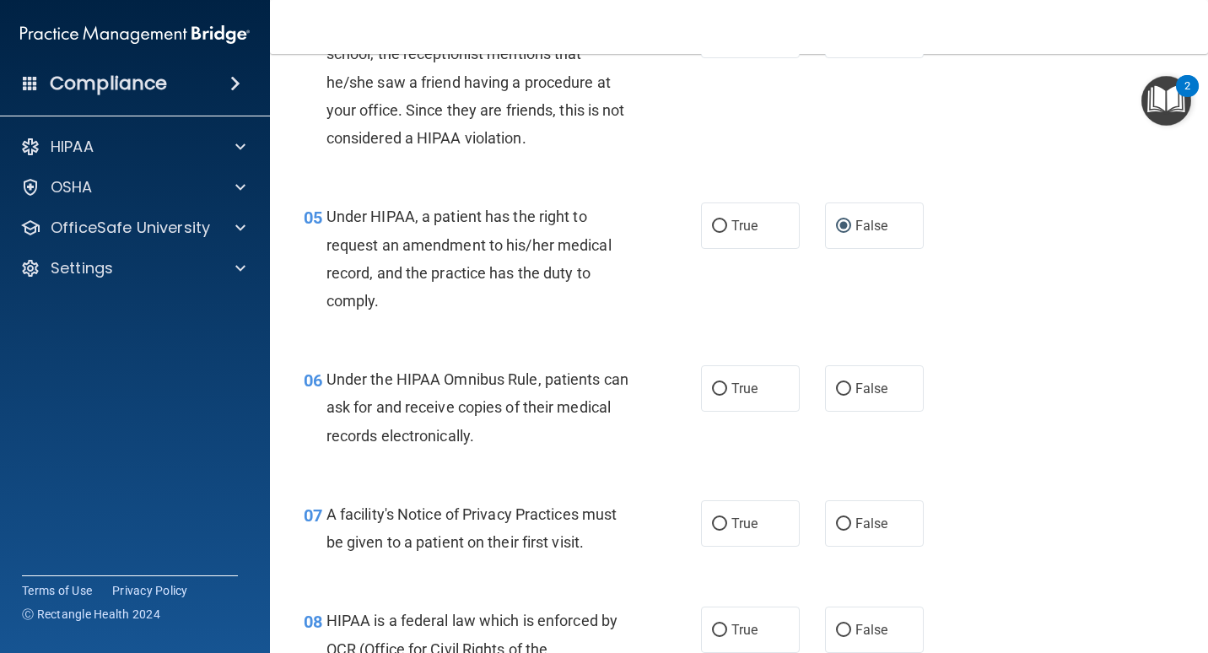
scroll to position [675, 0]
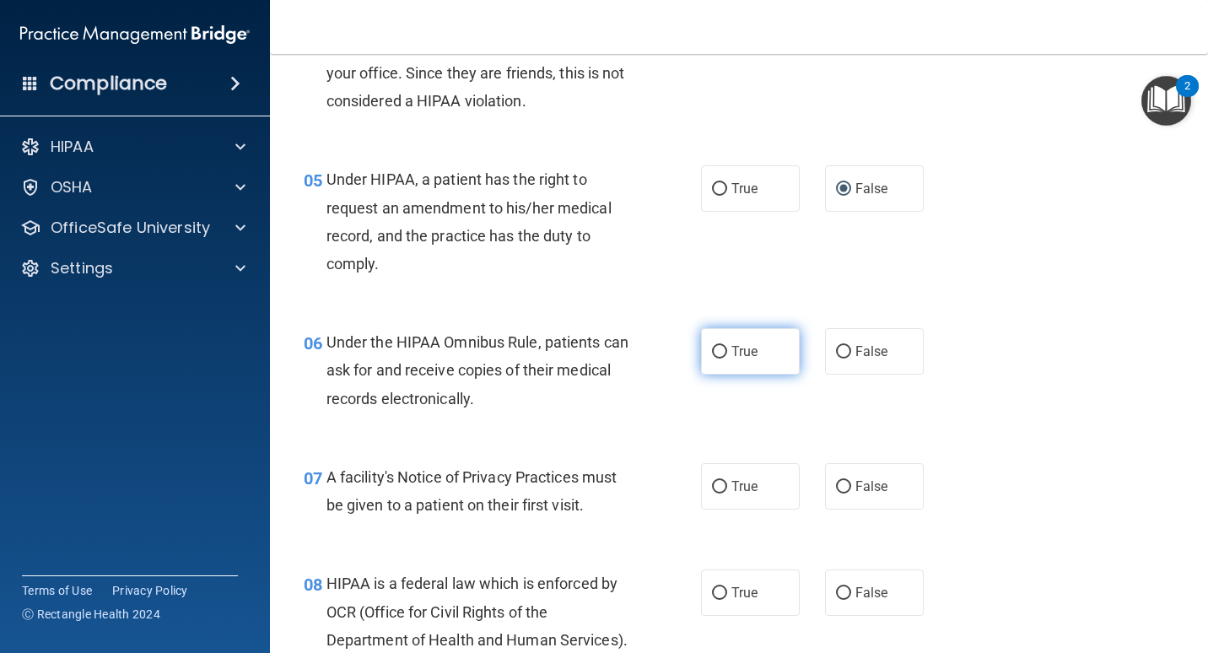
click at [732, 360] on span "True" at bounding box center [745, 351] width 26 height 16
click at [727, 359] on input "True" at bounding box center [719, 352] width 15 height 13
radio input "true"
click at [712, 494] on input "True" at bounding box center [719, 487] width 15 height 13
radio input "true"
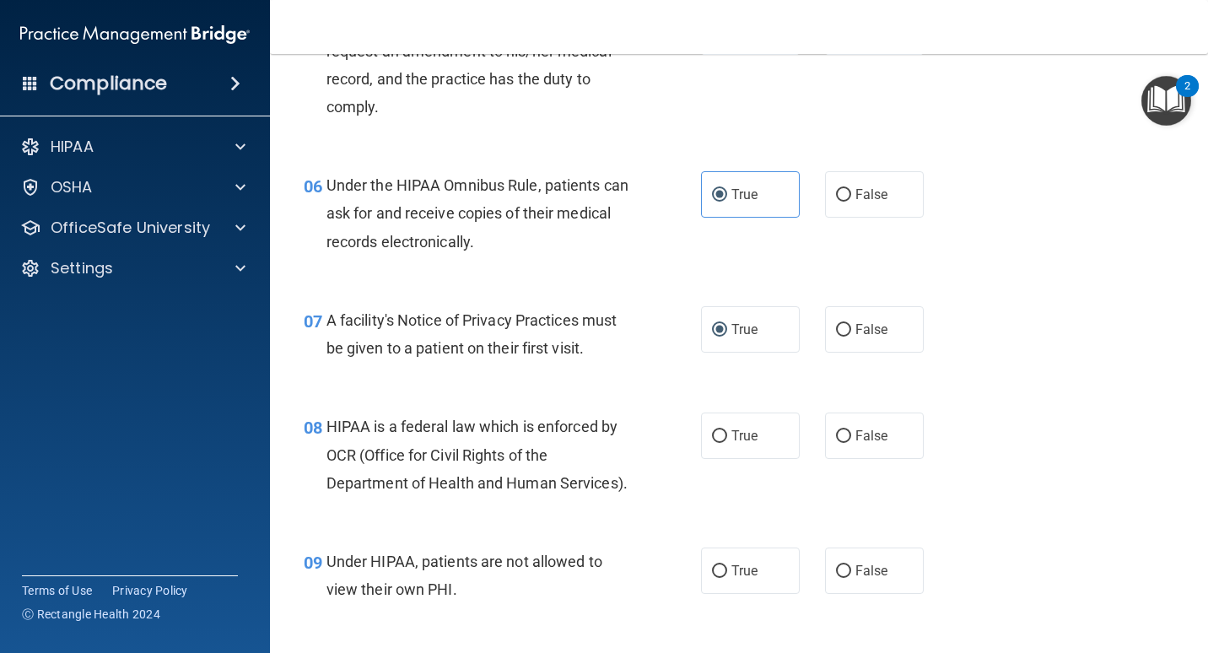
scroll to position [844, 0]
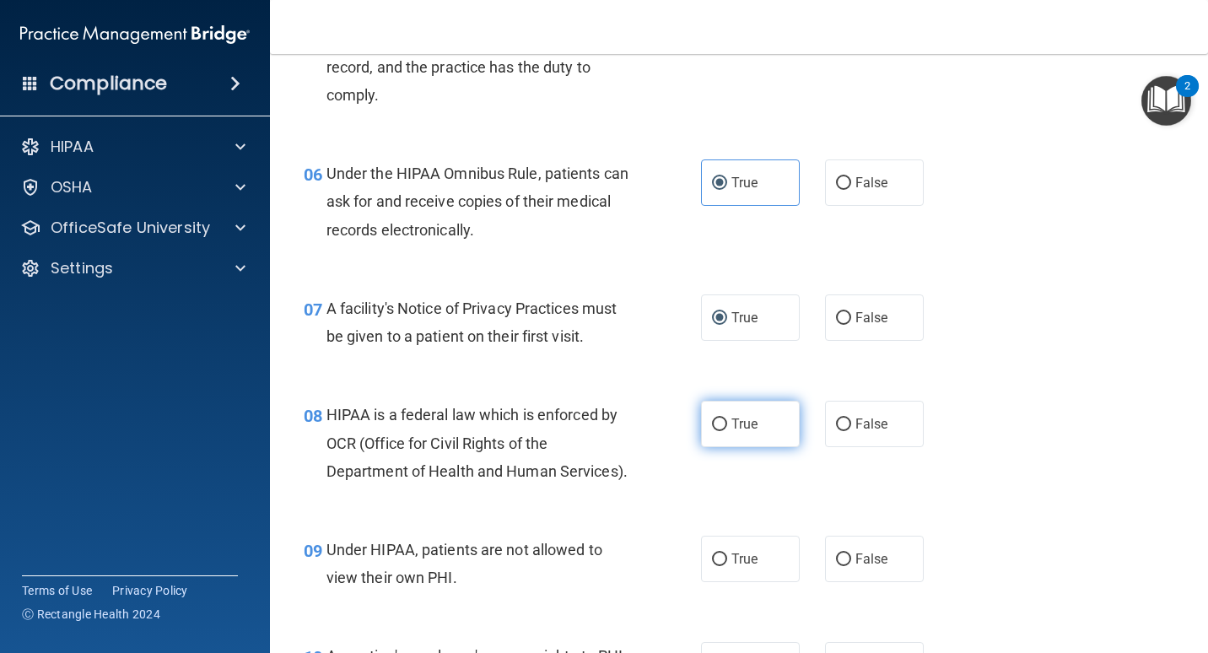
click at [716, 447] on label "True" at bounding box center [750, 424] width 99 height 46
click at [716, 431] on input "True" at bounding box center [719, 425] width 15 height 13
radio input "true"
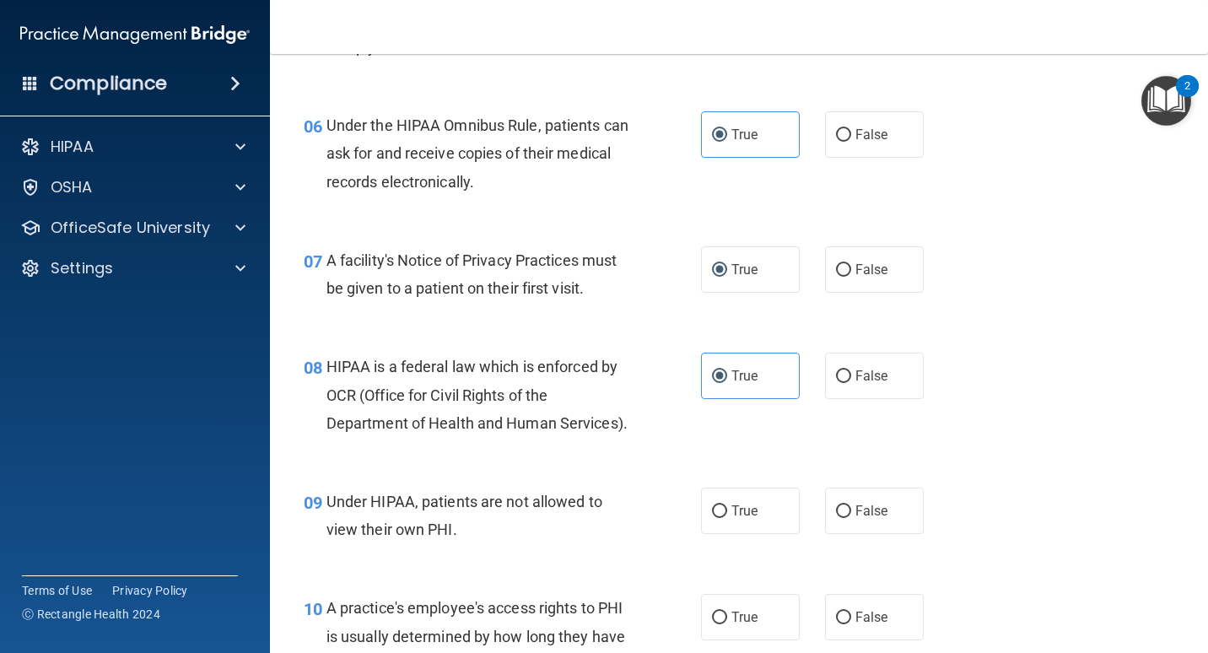
scroll to position [1013, 0]
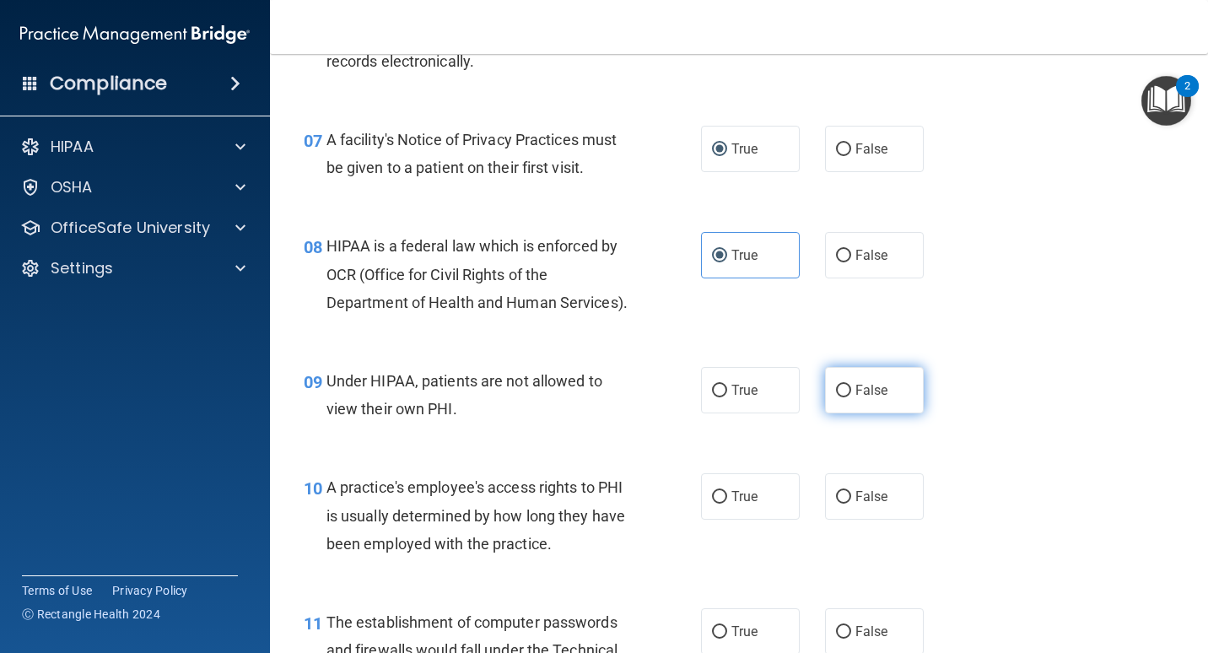
click at [825, 414] on label "False" at bounding box center [874, 390] width 99 height 46
click at [836, 397] on input "False" at bounding box center [843, 391] width 15 height 13
radio input "true"
click at [846, 520] on label "False" at bounding box center [874, 496] width 99 height 46
click at [846, 504] on input "False" at bounding box center [843, 497] width 15 height 13
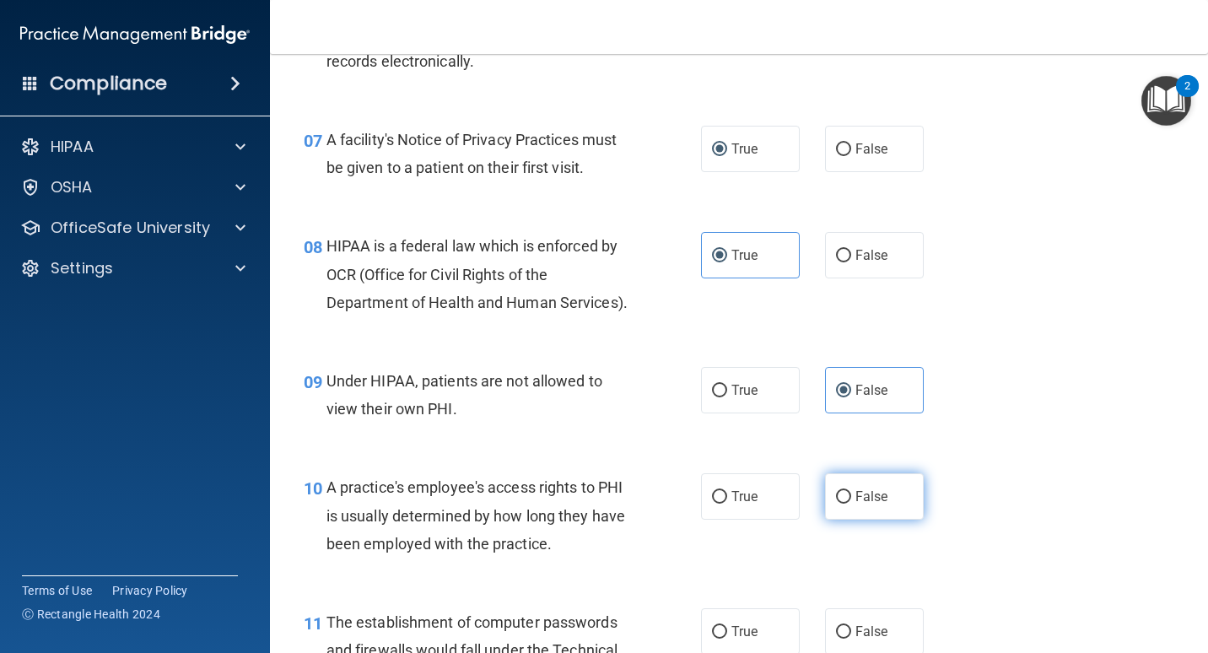
radio input "true"
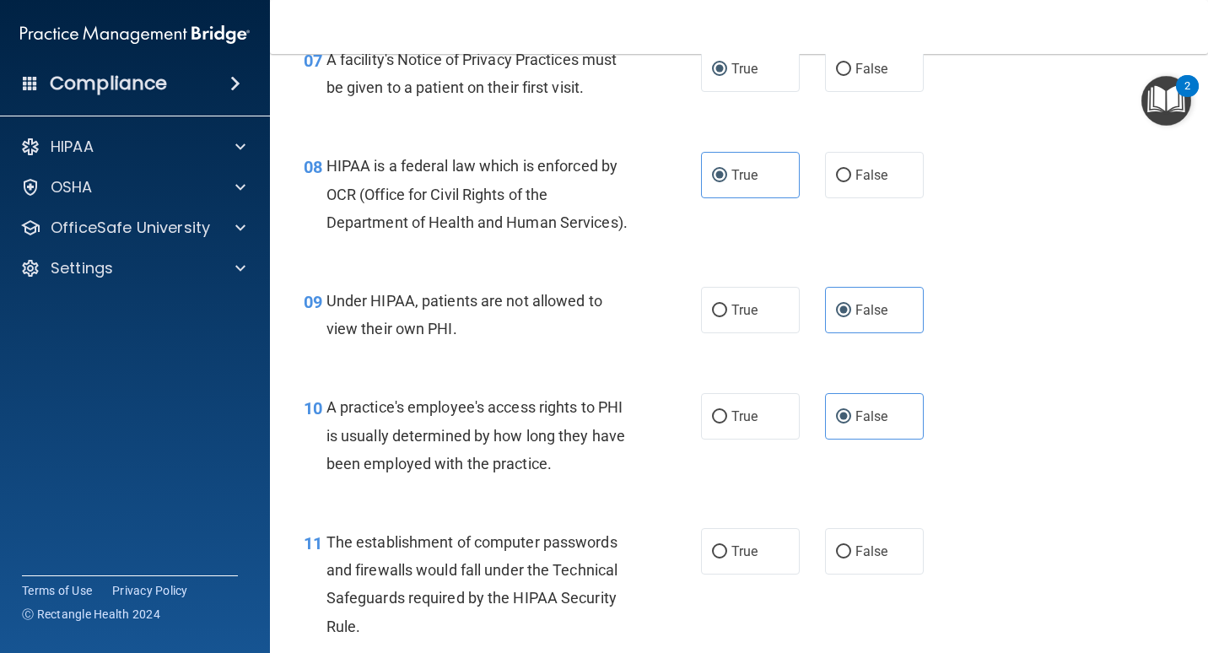
scroll to position [1181, 0]
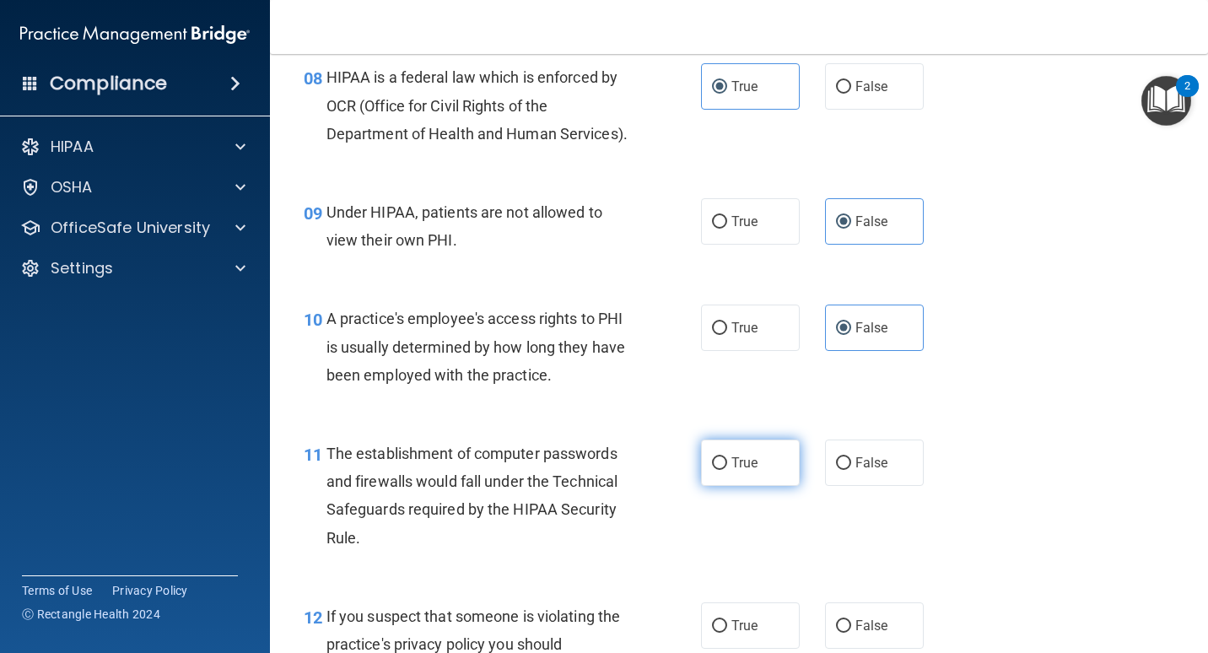
click at [717, 470] on input "True" at bounding box center [719, 463] width 15 height 13
radio input "true"
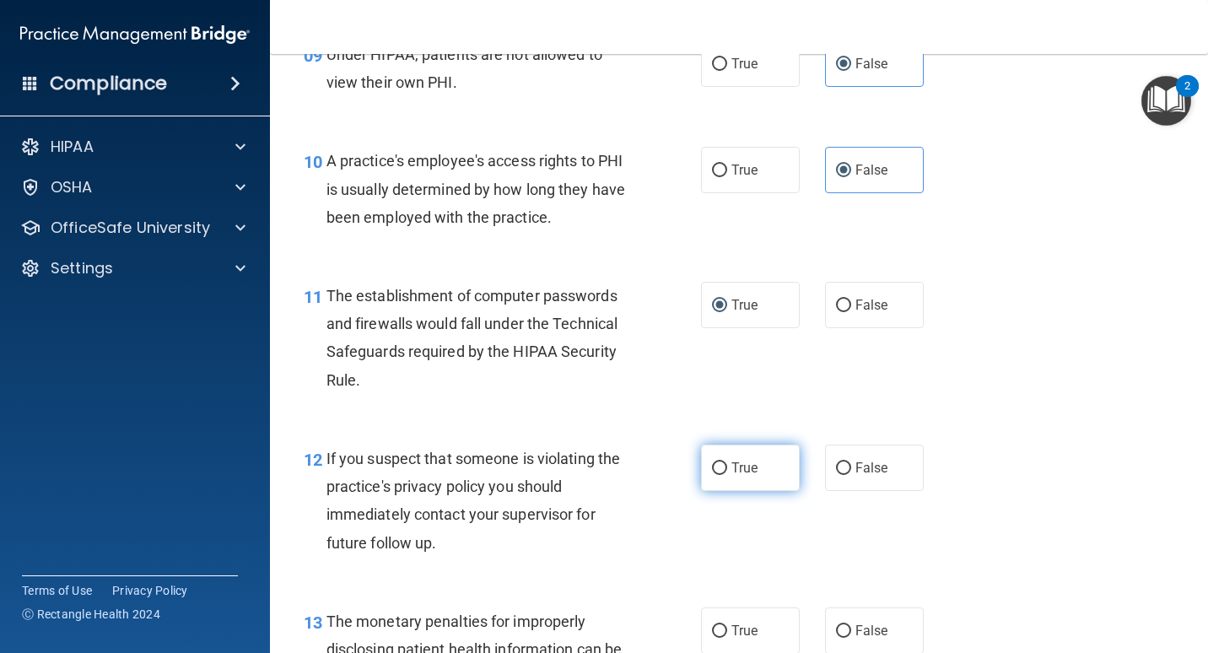
scroll to position [1350, 0]
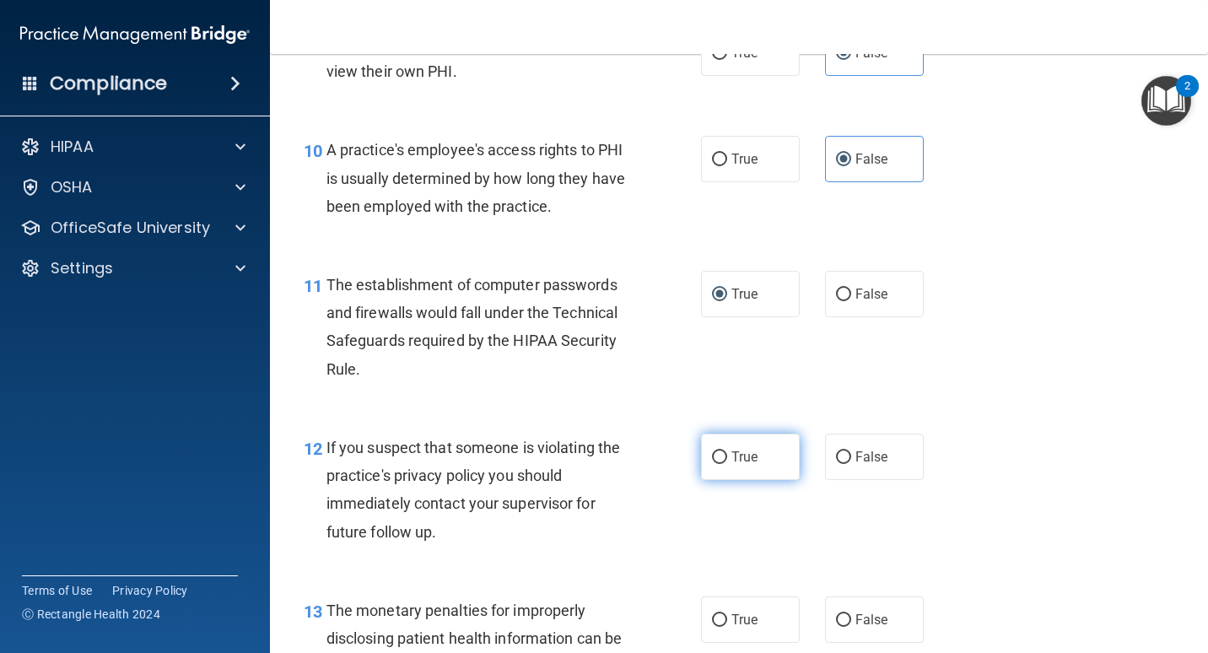
click at [707, 480] on label "True" at bounding box center [750, 457] width 99 height 46
click at [712, 464] on input "True" at bounding box center [719, 457] width 15 height 13
radio input "true"
click at [712, 464] on input "True" at bounding box center [719, 457] width 15 height 13
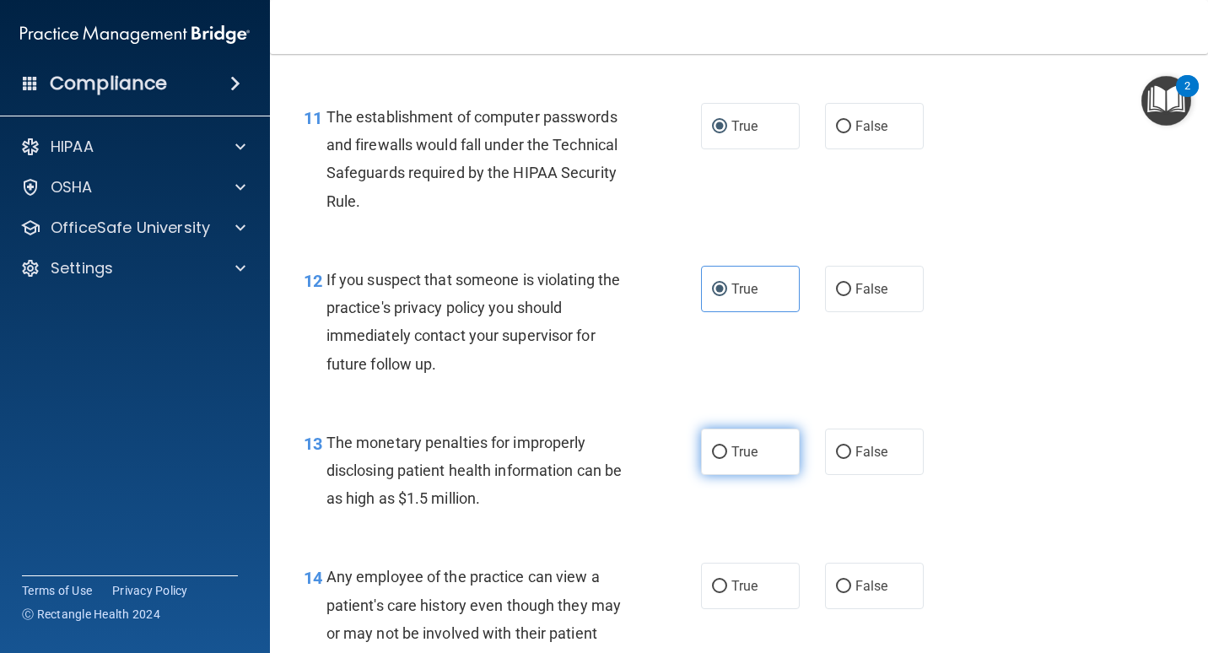
scroll to position [1519, 0]
click at [705, 474] on label "True" at bounding box center [750, 451] width 99 height 46
click at [712, 458] on input "True" at bounding box center [719, 452] width 15 height 13
radio input "true"
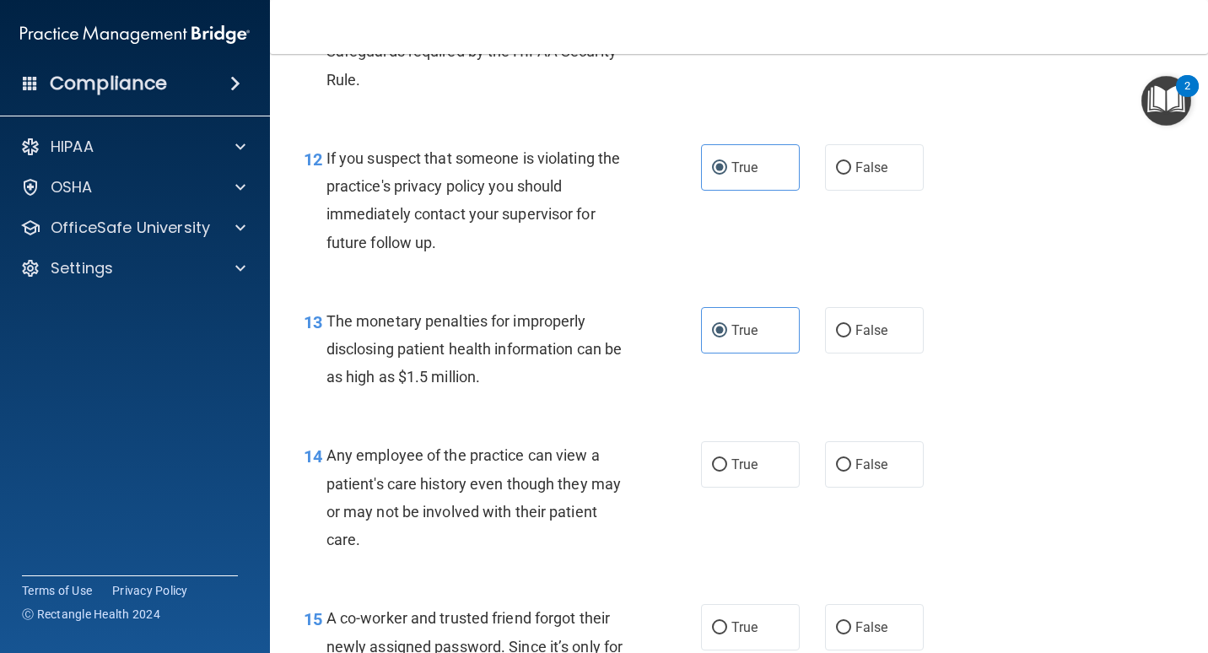
scroll to position [1688, 0]
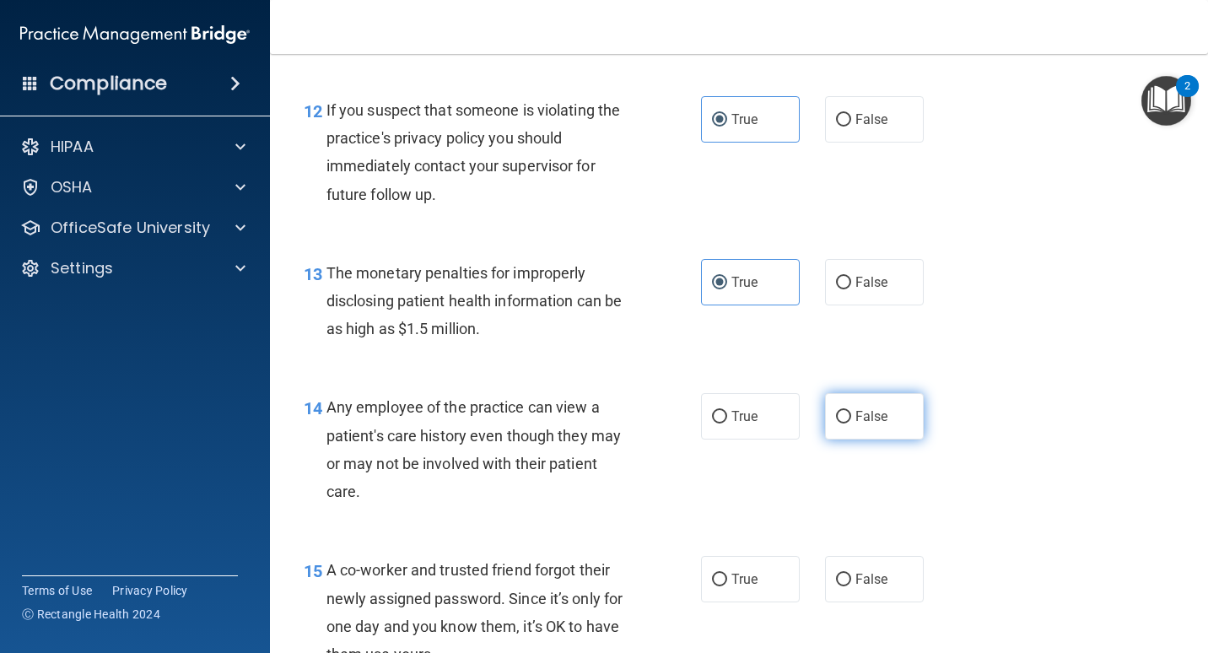
click at [841, 424] on input "False" at bounding box center [843, 417] width 15 height 13
radio input "true"
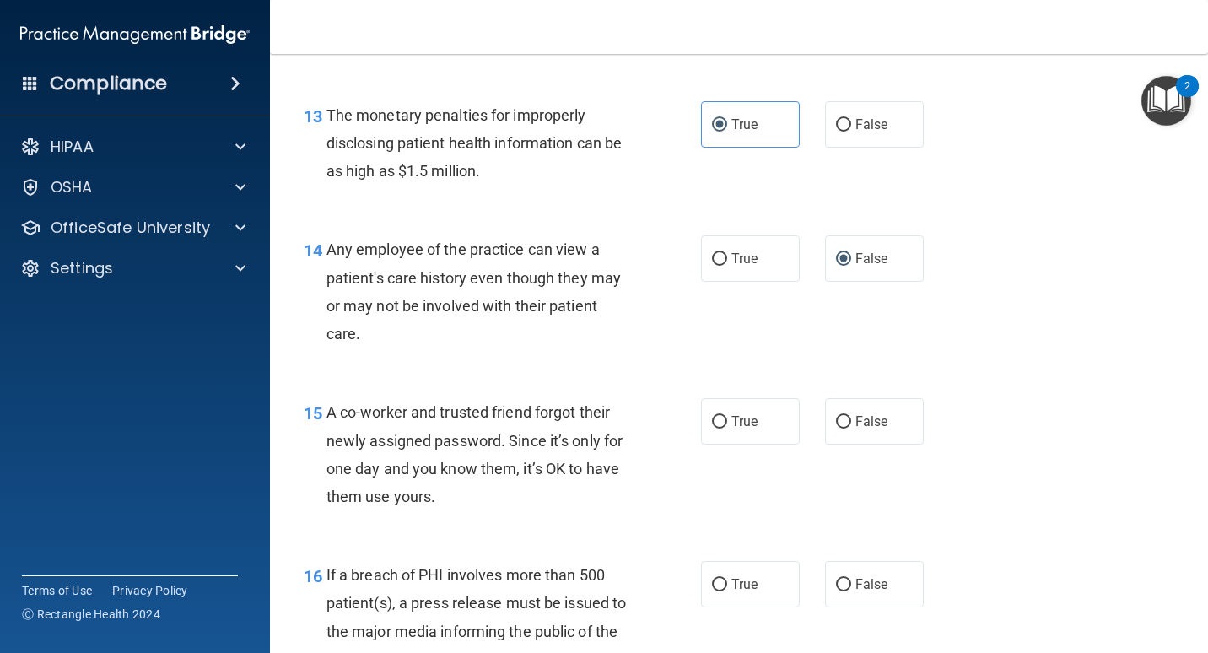
scroll to position [1857, 0]
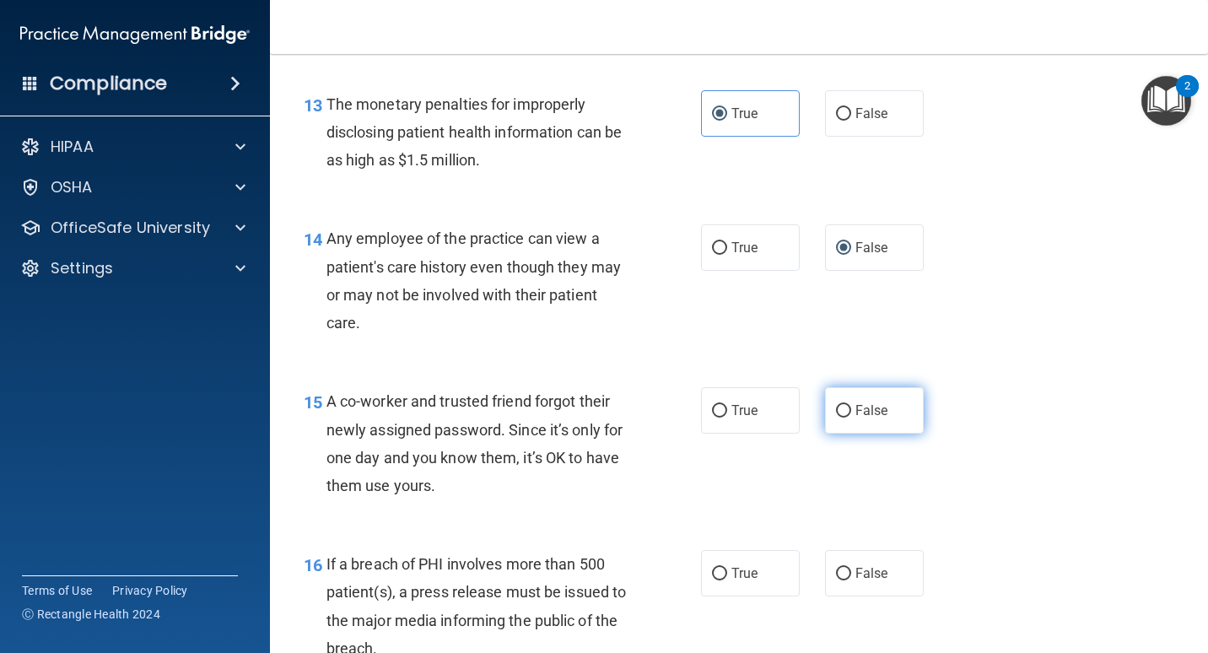
click at [835, 434] on label "False" at bounding box center [874, 410] width 99 height 46
click at [836, 418] on input "False" at bounding box center [843, 411] width 15 height 13
radio input "true"
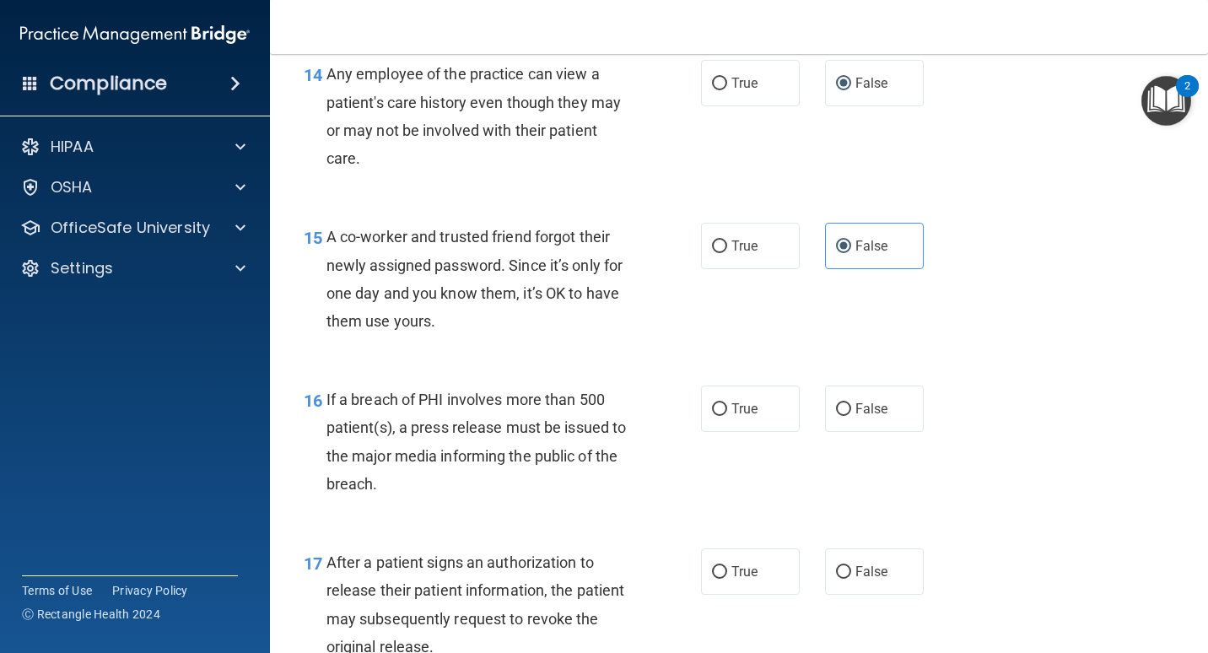
scroll to position [2025, 0]
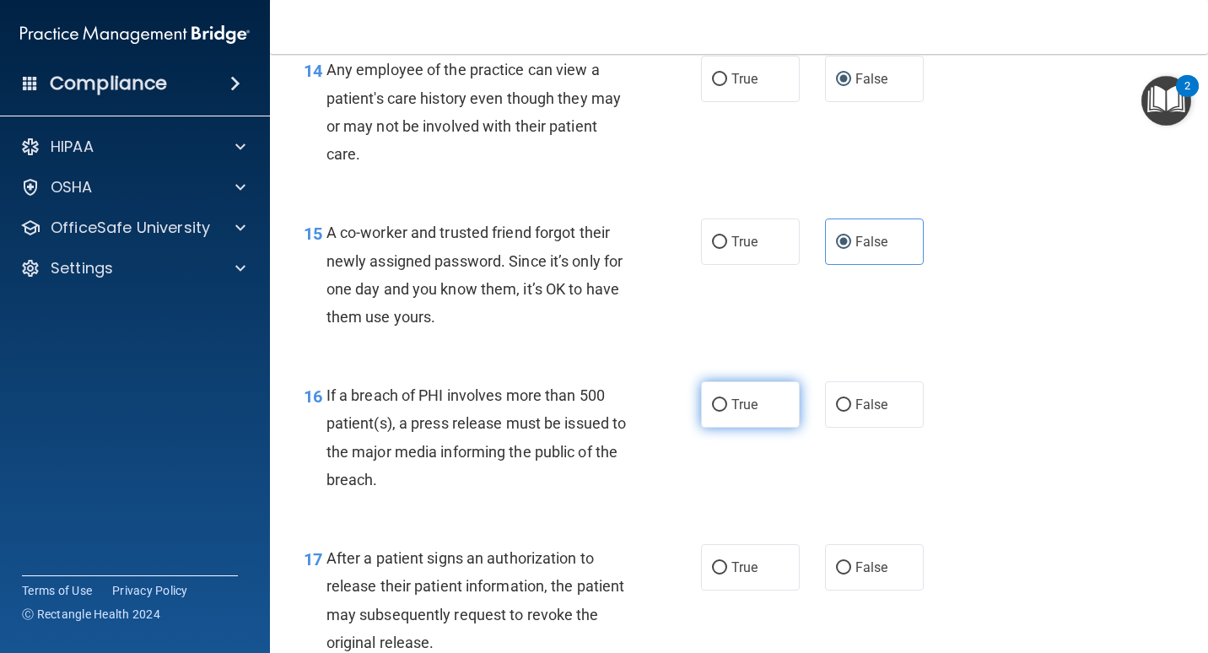
click at [738, 413] on span "True" at bounding box center [745, 405] width 26 height 16
click at [727, 412] on input "True" at bounding box center [719, 405] width 15 height 13
radio input "true"
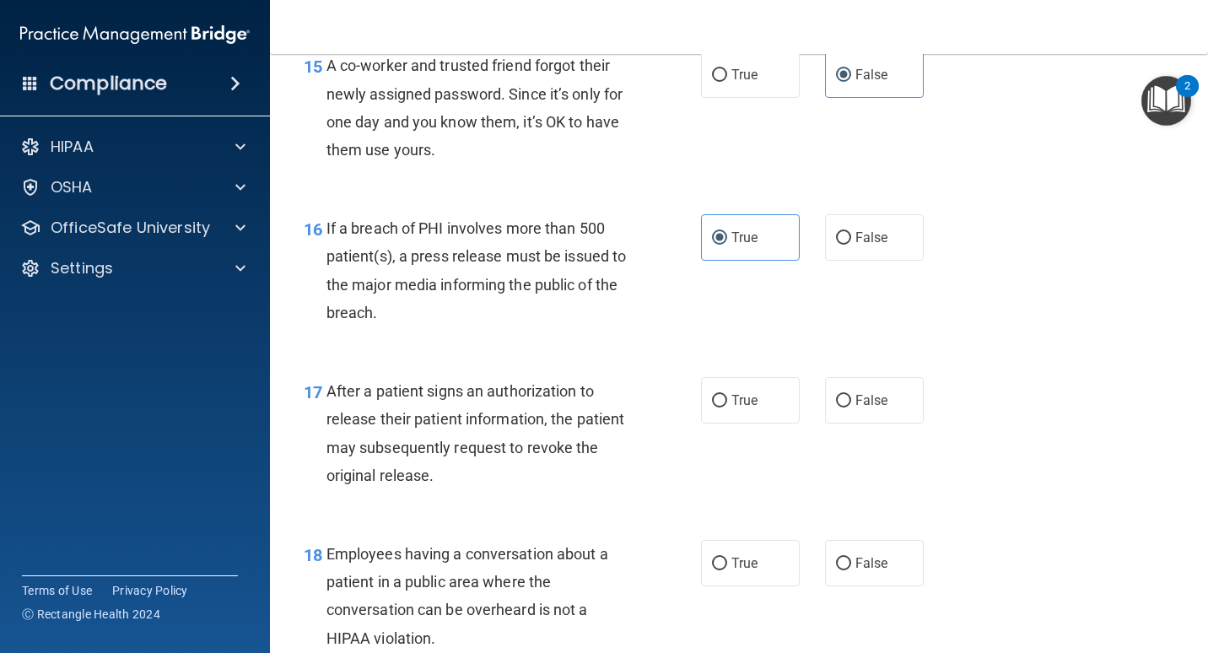
scroll to position [2194, 0]
click at [732, 407] on span "True" at bounding box center [745, 399] width 26 height 16
click at [727, 406] on input "True" at bounding box center [719, 399] width 15 height 13
radio input "true"
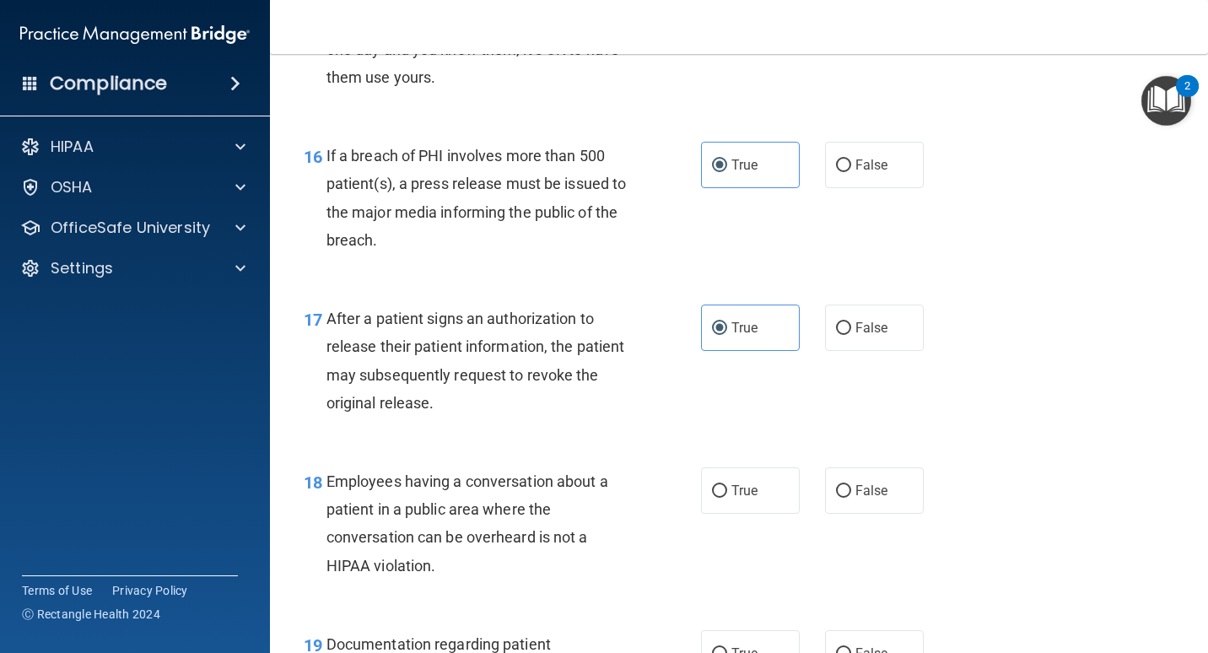
scroll to position [2363, 0]
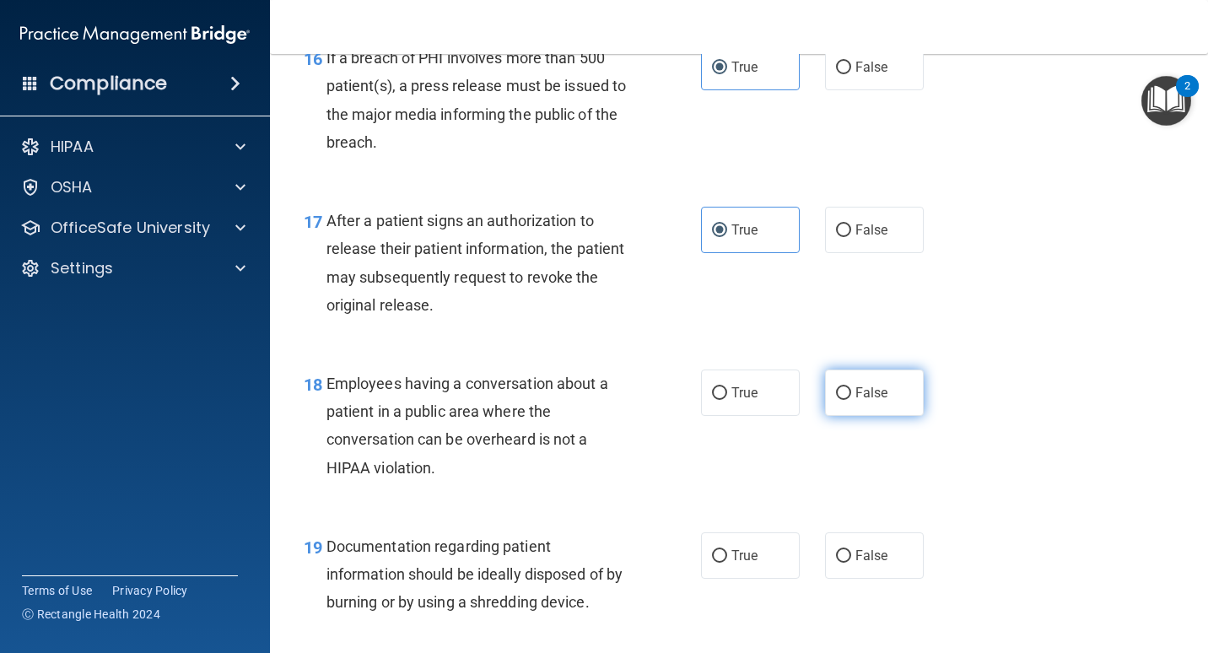
click at [871, 401] on span "False" at bounding box center [872, 393] width 33 height 16
click at [851, 400] on input "False" at bounding box center [843, 393] width 15 height 13
radio input "true"
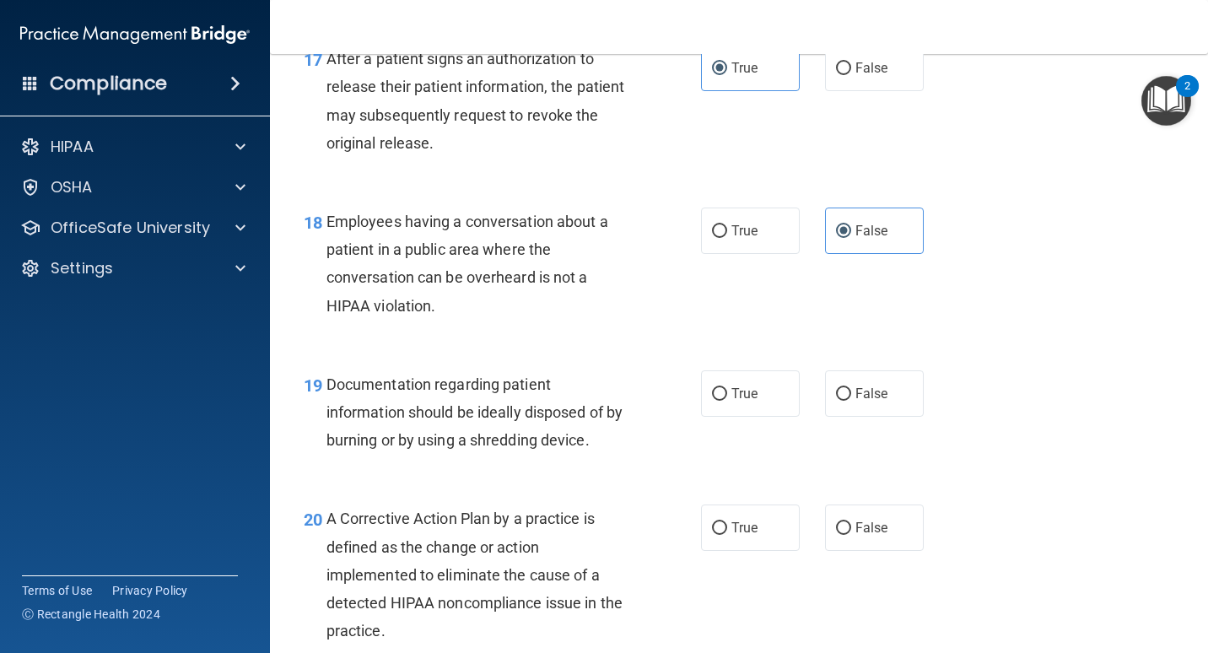
scroll to position [2532, 0]
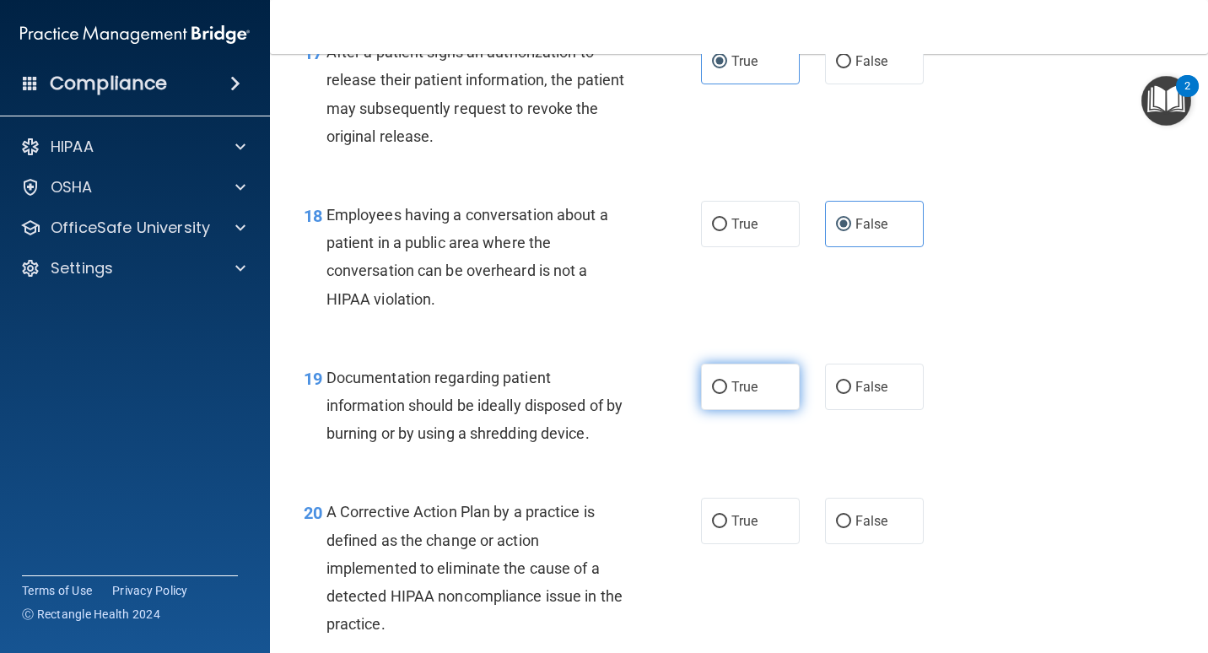
click at [732, 410] on label "True" at bounding box center [750, 387] width 99 height 46
click at [727, 394] on input "True" at bounding box center [719, 387] width 15 height 13
radio input "true"
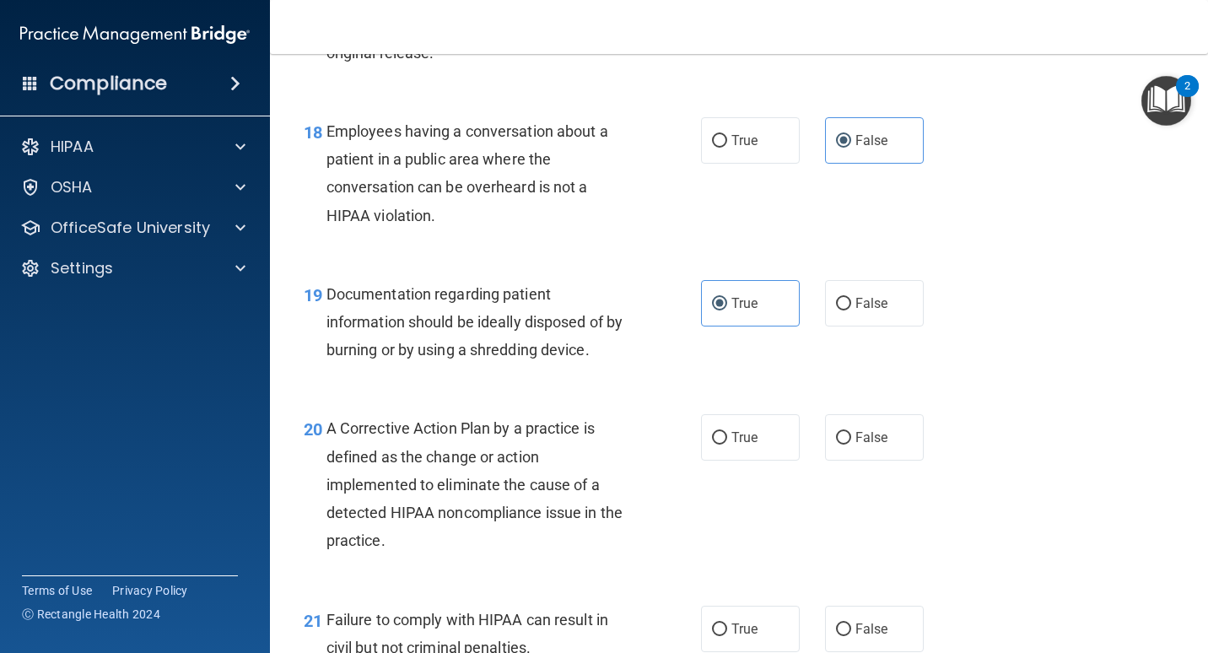
scroll to position [2616, 0]
click at [708, 460] on label "True" at bounding box center [750, 437] width 99 height 46
click at [712, 444] on input "True" at bounding box center [719, 437] width 15 height 13
radio input "true"
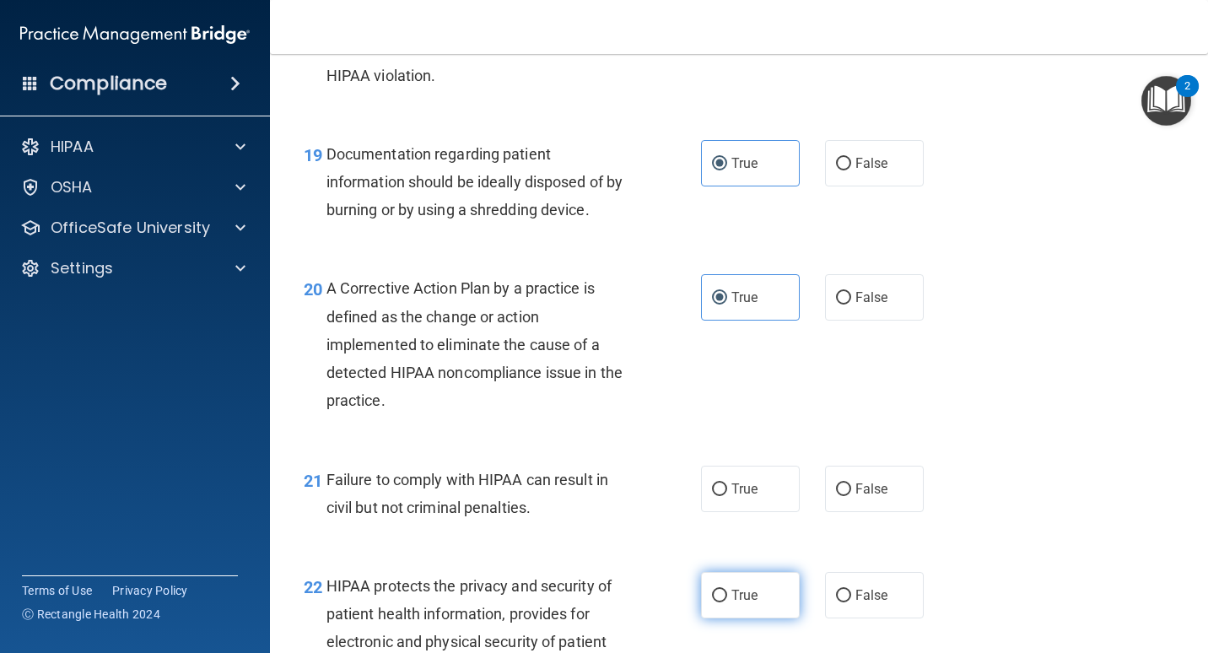
scroll to position [2869, 0]
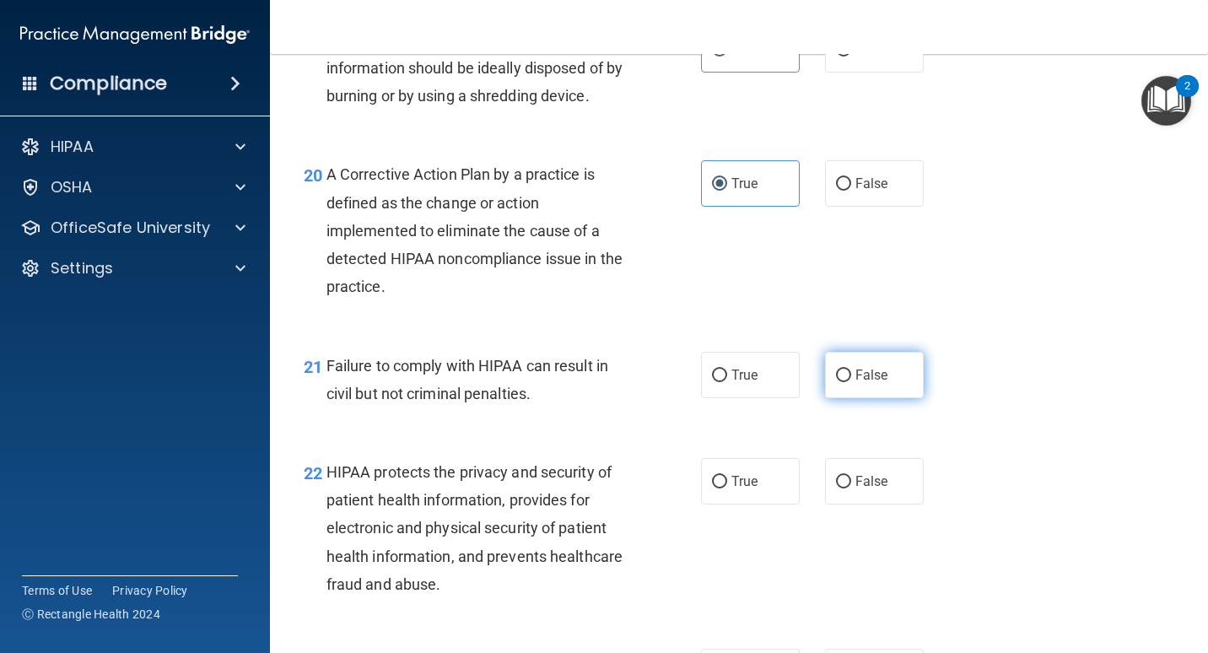
click at [846, 398] on label "False" at bounding box center [874, 375] width 99 height 46
click at [846, 382] on input "False" at bounding box center [843, 376] width 15 height 13
radio input "true"
click at [718, 489] on input "True" at bounding box center [719, 482] width 15 height 13
radio input "true"
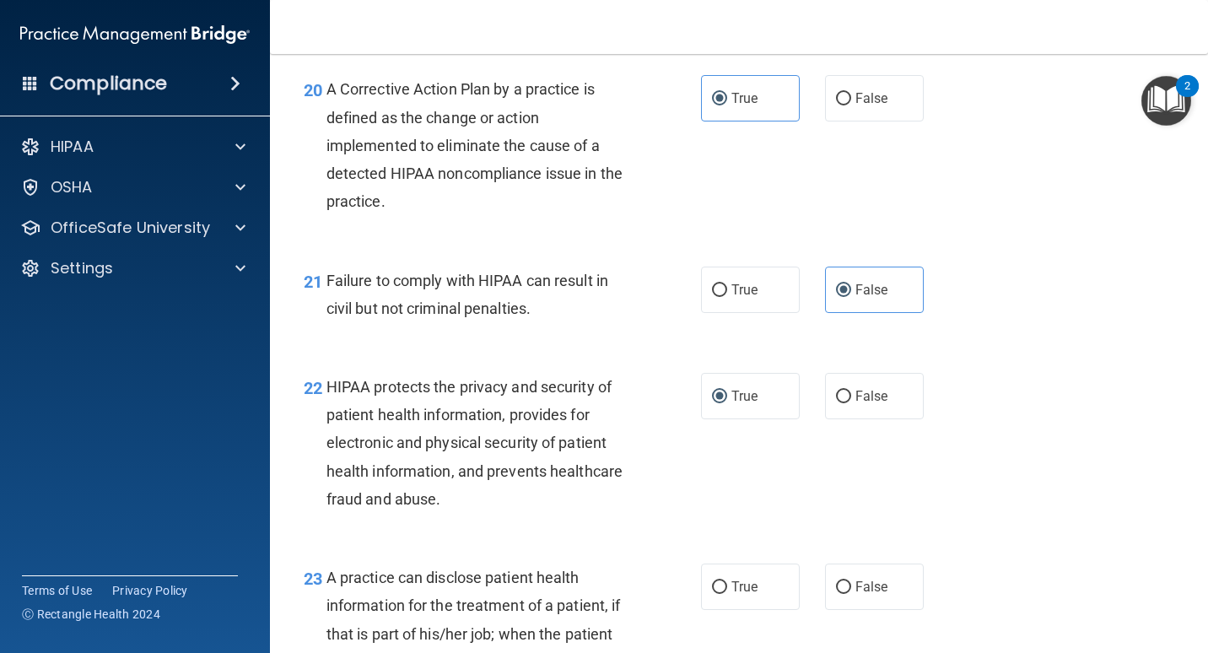
scroll to position [3122, 0]
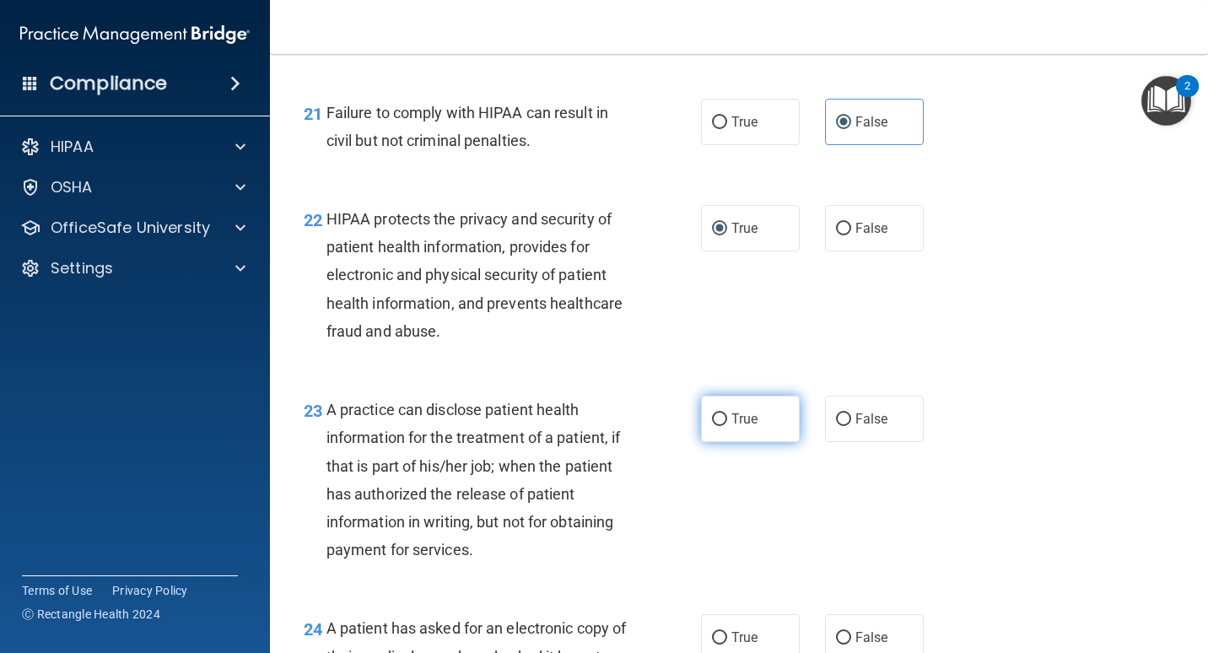
click at [720, 426] on input "True" at bounding box center [719, 420] width 15 height 13
radio input "true"
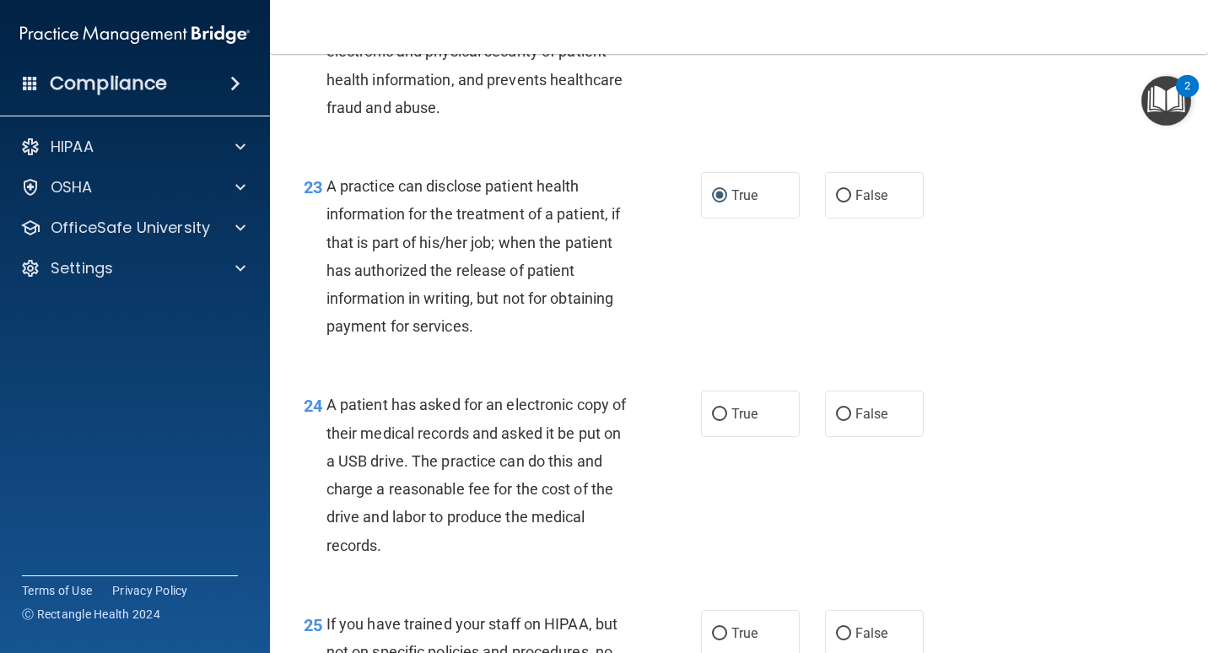
scroll to position [3376, 0]
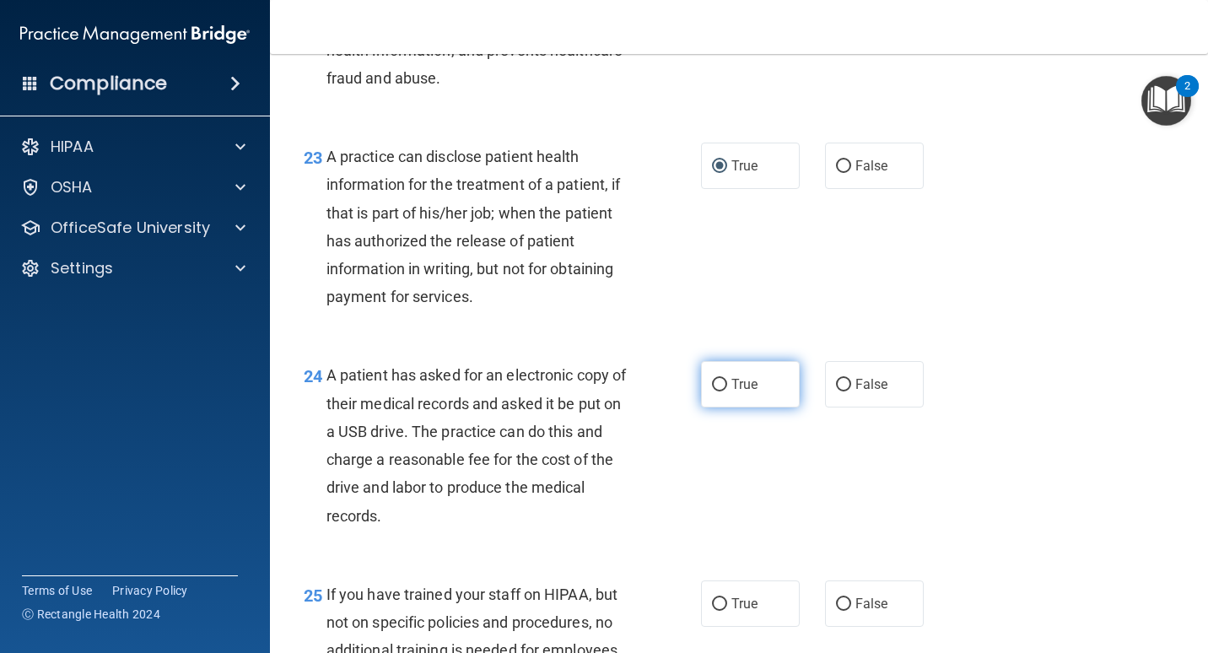
click at [721, 392] on input "True" at bounding box center [719, 385] width 15 height 13
radio input "true"
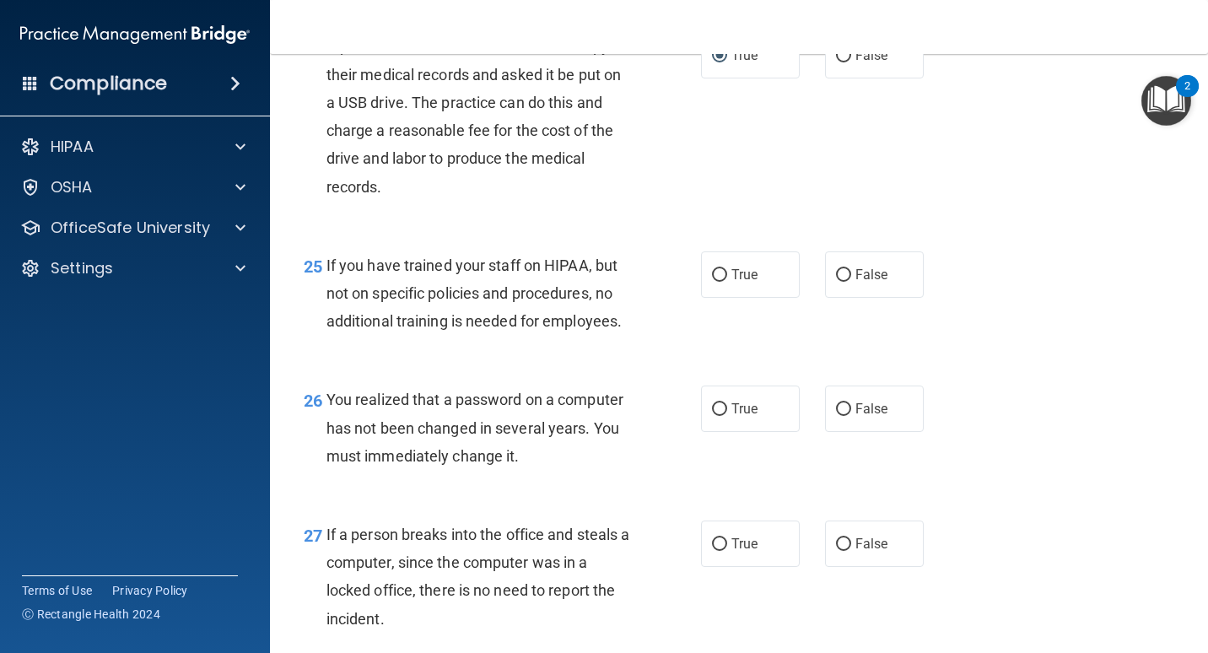
scroll to position [3713, 0]
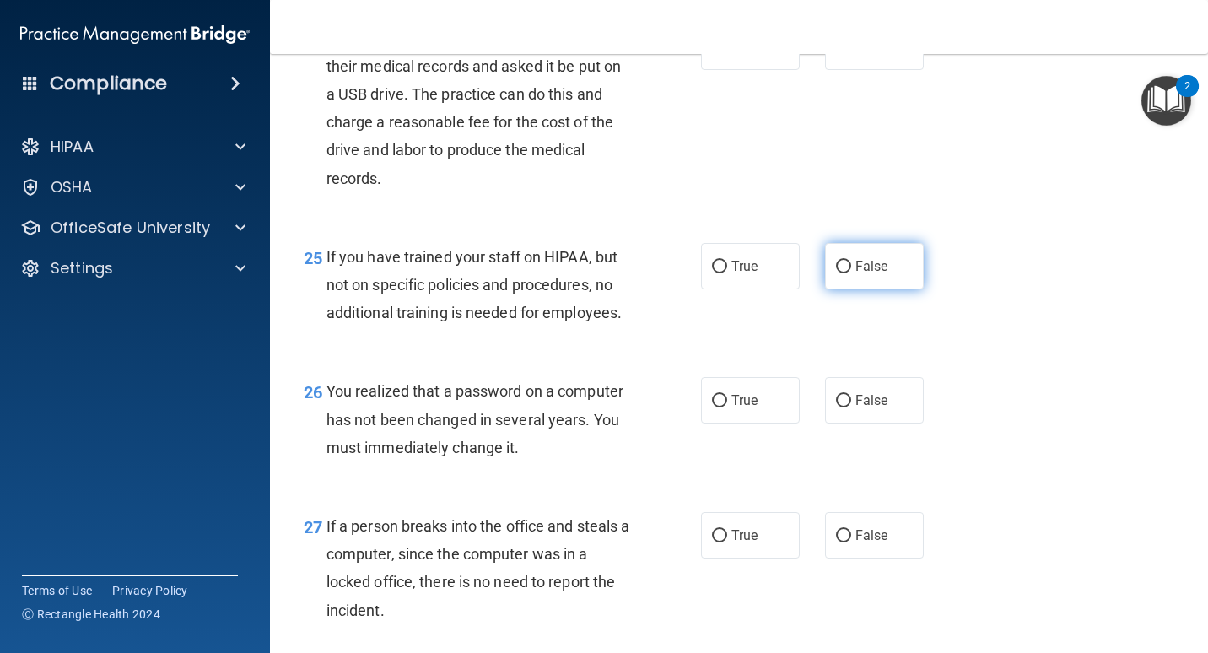
click at [867, 274] on span "False" at bounding box center [872, 266] width 33 height 16
click at [851, 273] on input "False" at bounding box center [843, 267] width 15 height 13
radio input "true"
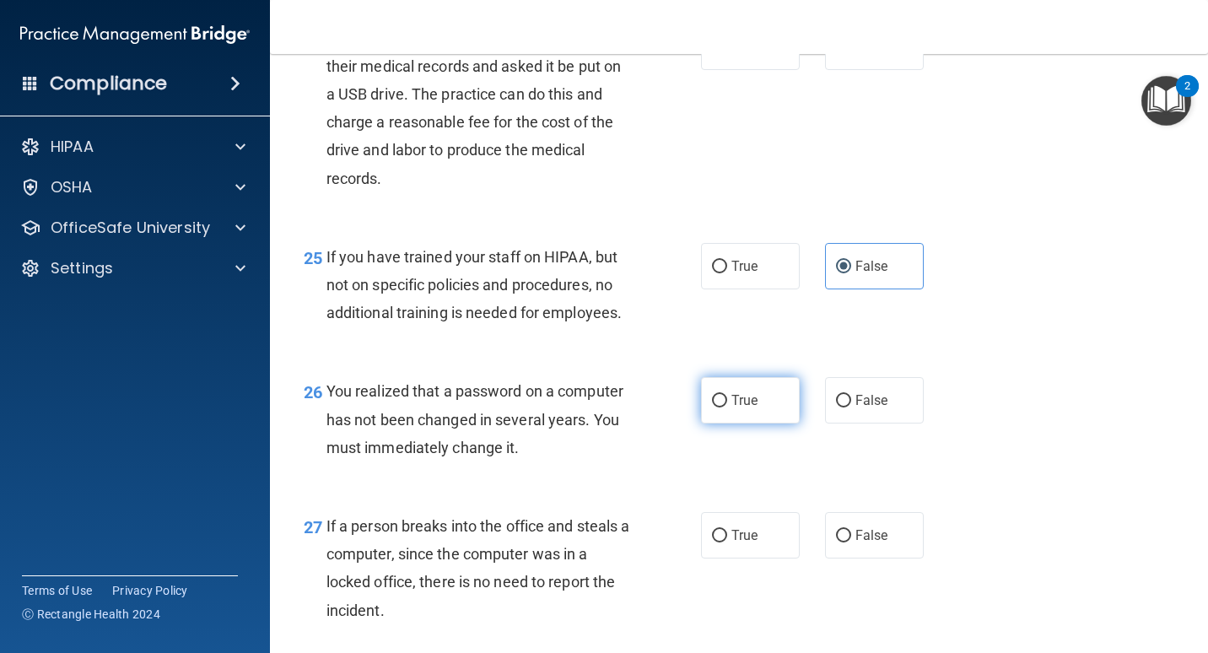
click at [734, 408] on span "True" at bounding box center [745, 400] width 26 height 16
click at [727, 408] on input "True" at bounding box center [719, 401] width 15 height 13
radio input "true"
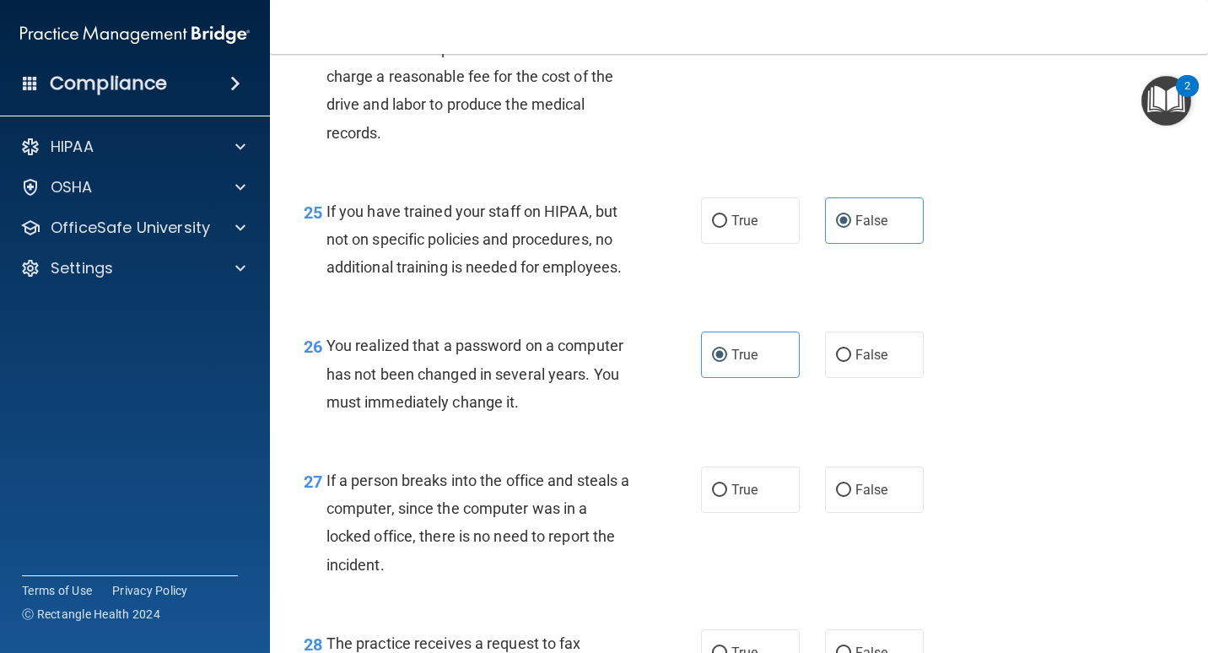
scroll to position [3798, 0]
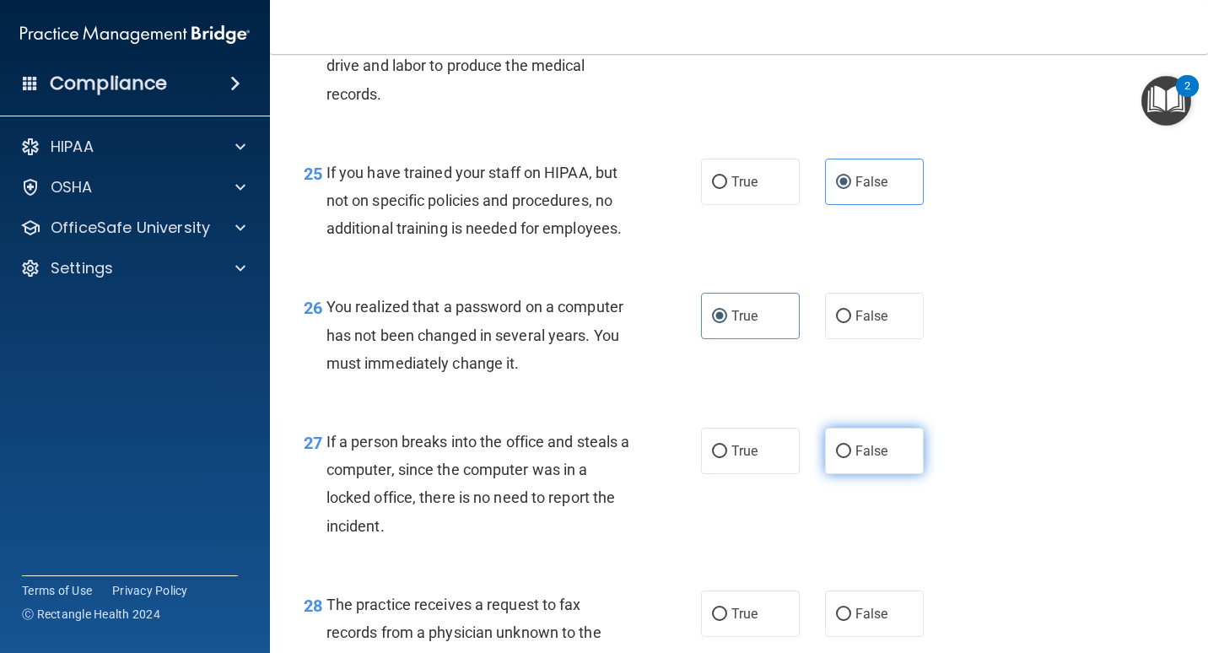
click at [856, 459] on span "False" at bounding box center [872, 451] width 33 height 16
click at [848, 458] on input "False" at bounding box center [843, 452] width 15 height 13
radio input "true"
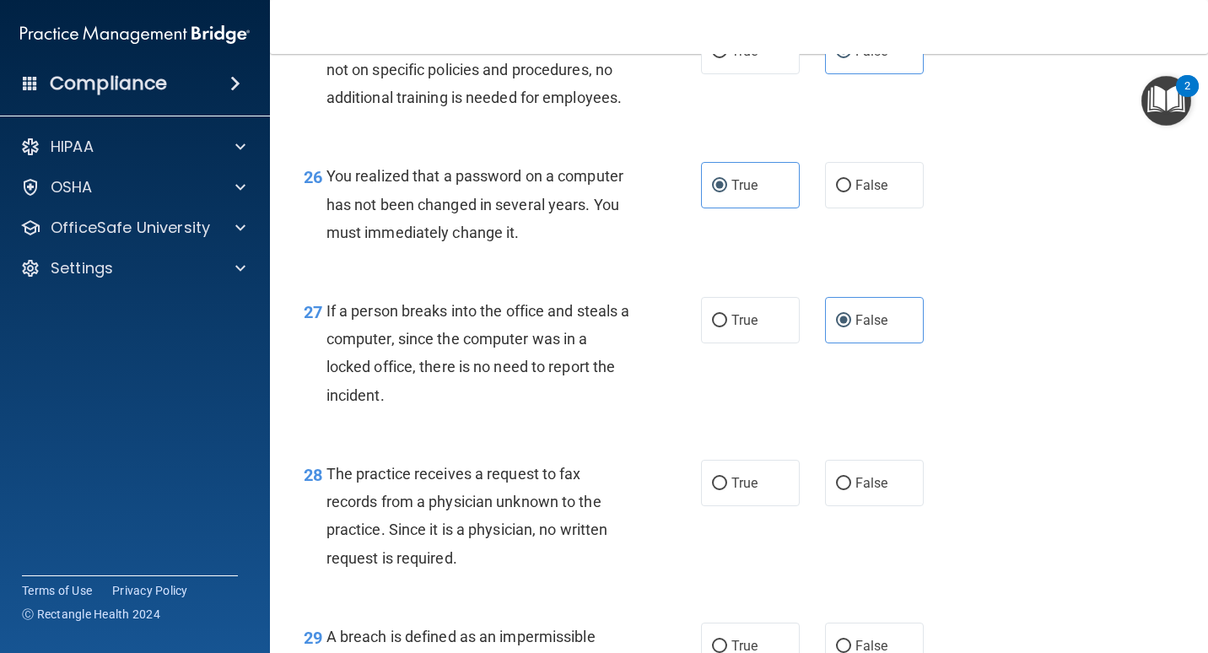
scroll to position [4051, 0]
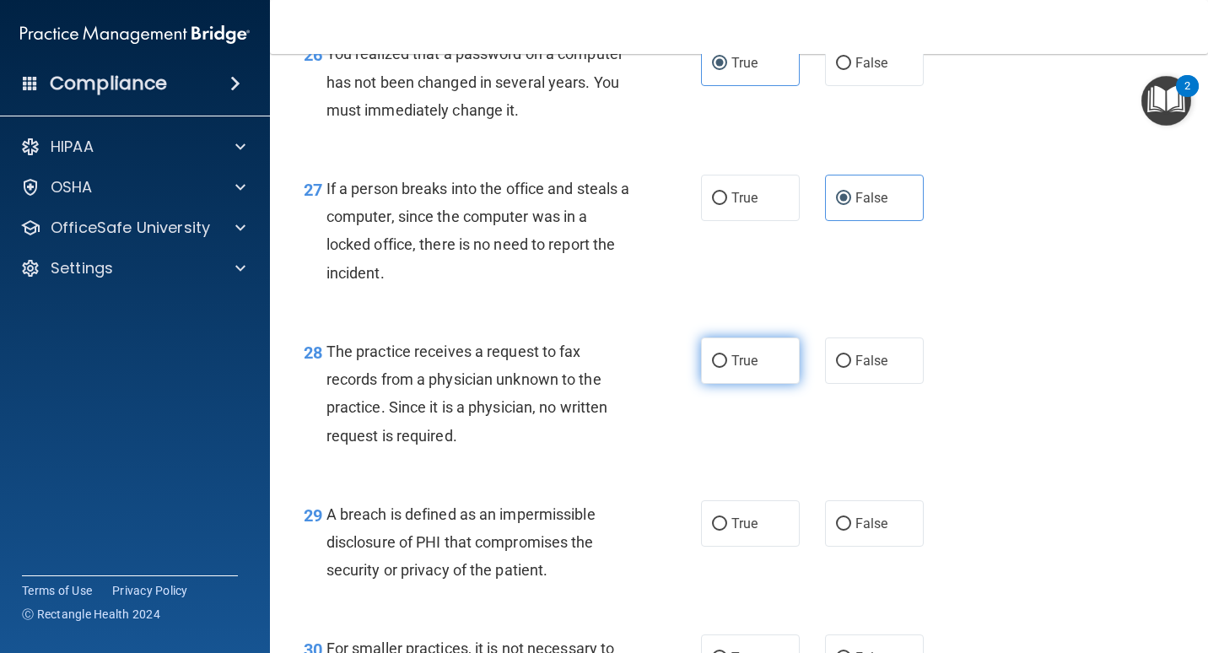
click at [716, 368] on input "True" at bounding box center [719, 361] width 15 height 13
radio input "true"
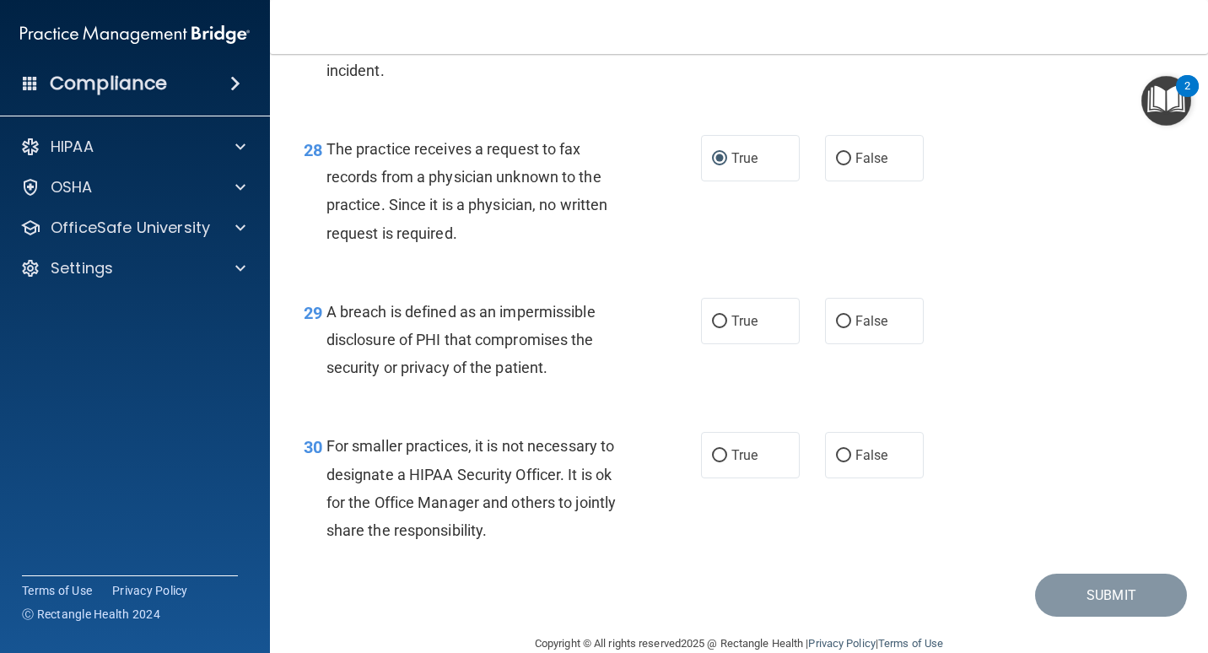
scroll to position [4304, 0]
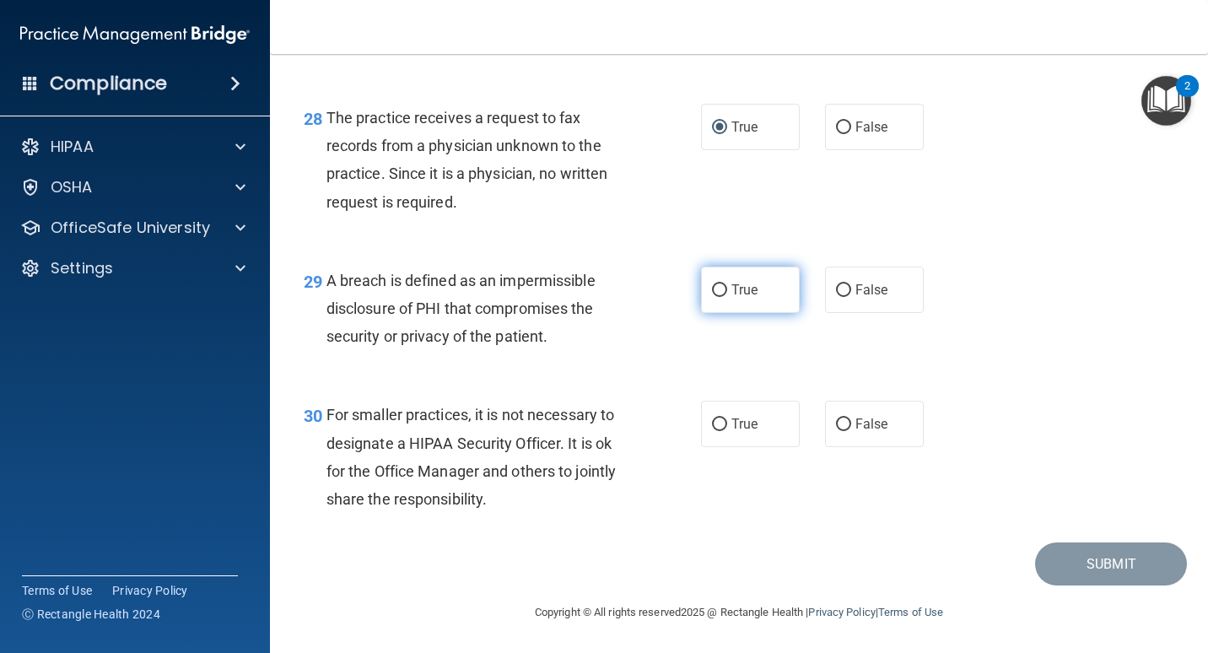
click at [722, 313] on label "True" at bounding box center [750, 290] width 99 height 46
click at [722, 297] on input "True" at bounding box center [719, 290] width 15 height 13
radio input "true"
click at [869, 447] on label "False" at bounding box center [874, 424] width 99 height 46
click at [851, 431] on input "False" at bounding box center [843, 425] width 15 height 13
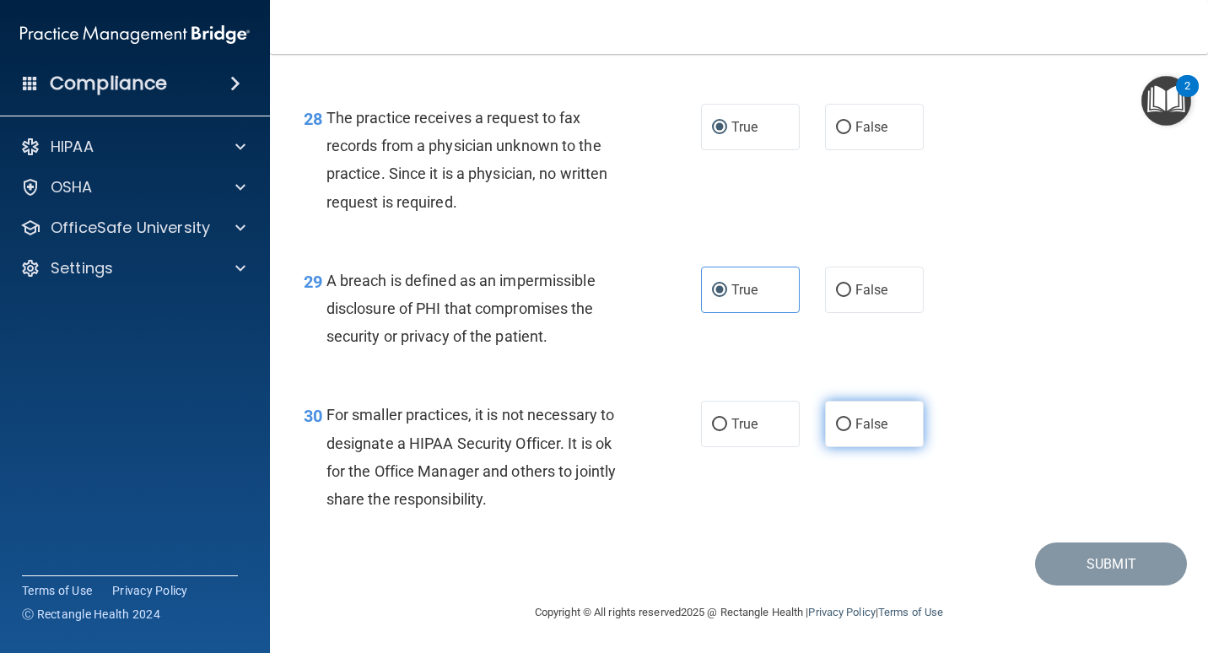
radio input "true"
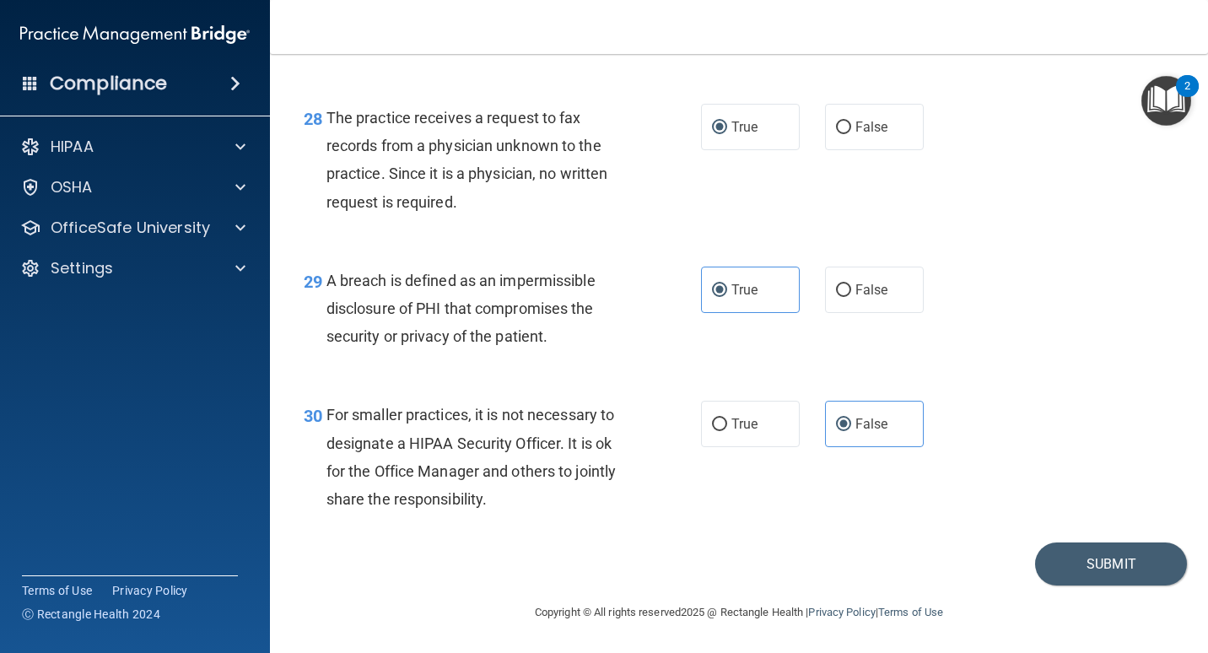
scroll to position [4340, 0]
click at [1100, 570] on button "Submit" at bounding box center [1111, 564] width 152 height 43
click at [1122, 561] on button "Submit" at bounding box center [1111, 564] width 152 height 43
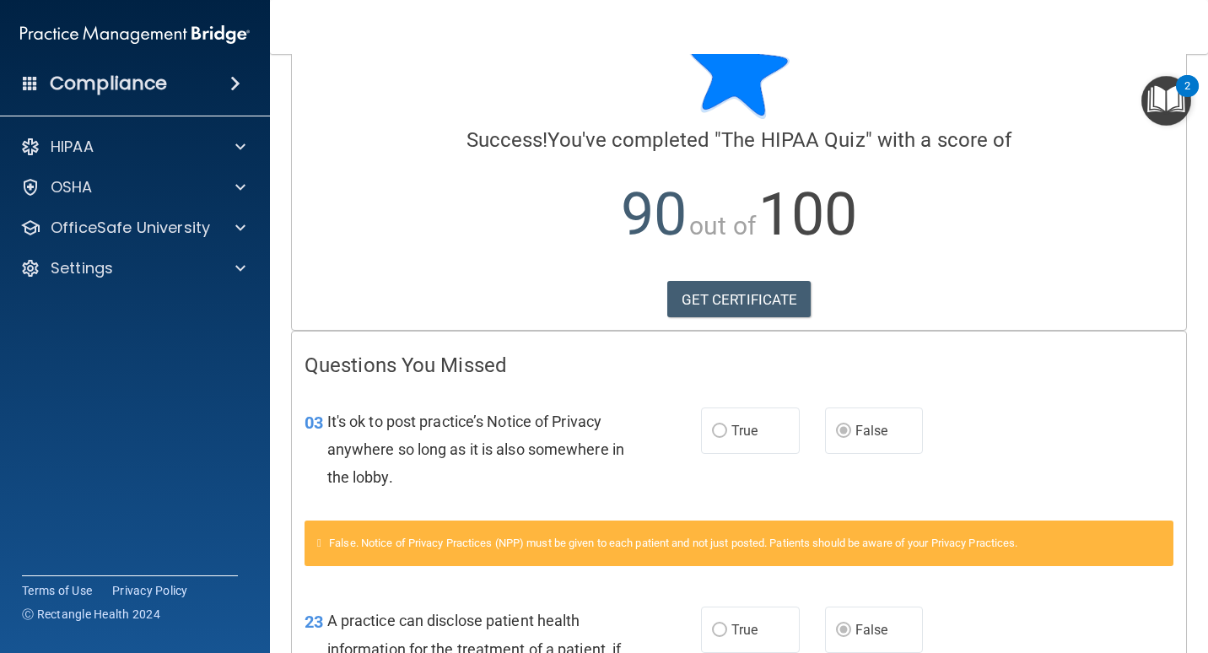
scroll to position [1, 0]
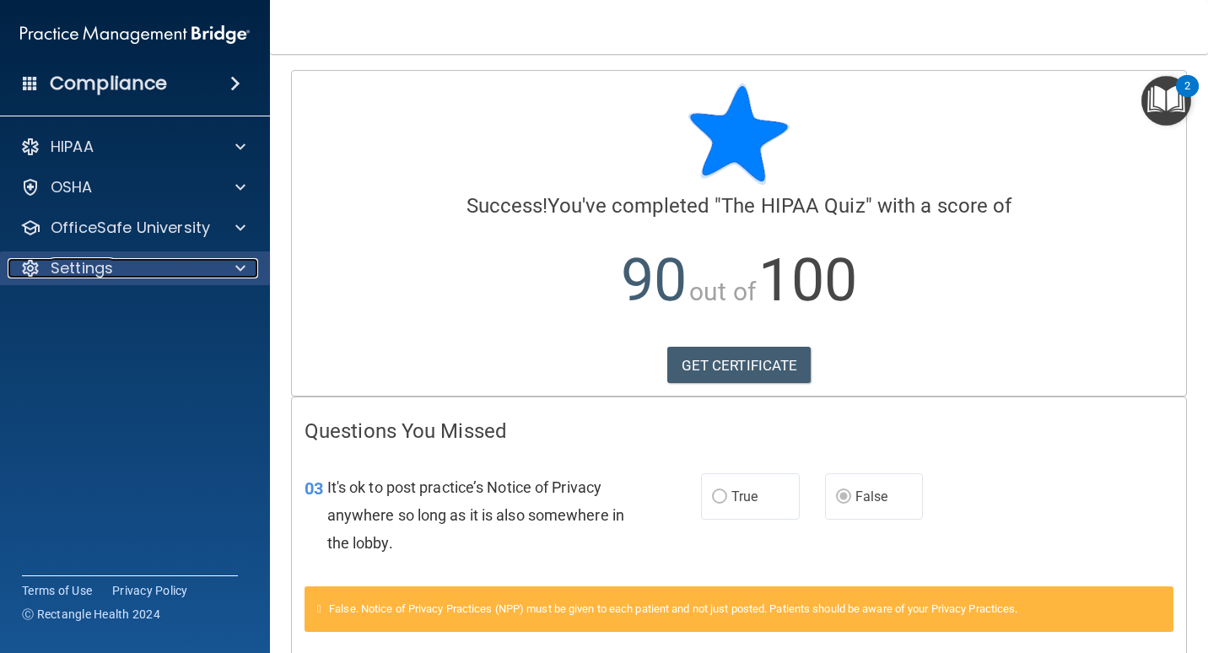
drag, startPoint x: 123, startPoint y: 270, endPoint x: 143, endPoint y: 269, distance: 20.3
click at [123, 269] on div "Settings" at bounding box center [112, 268] width 209 height 20
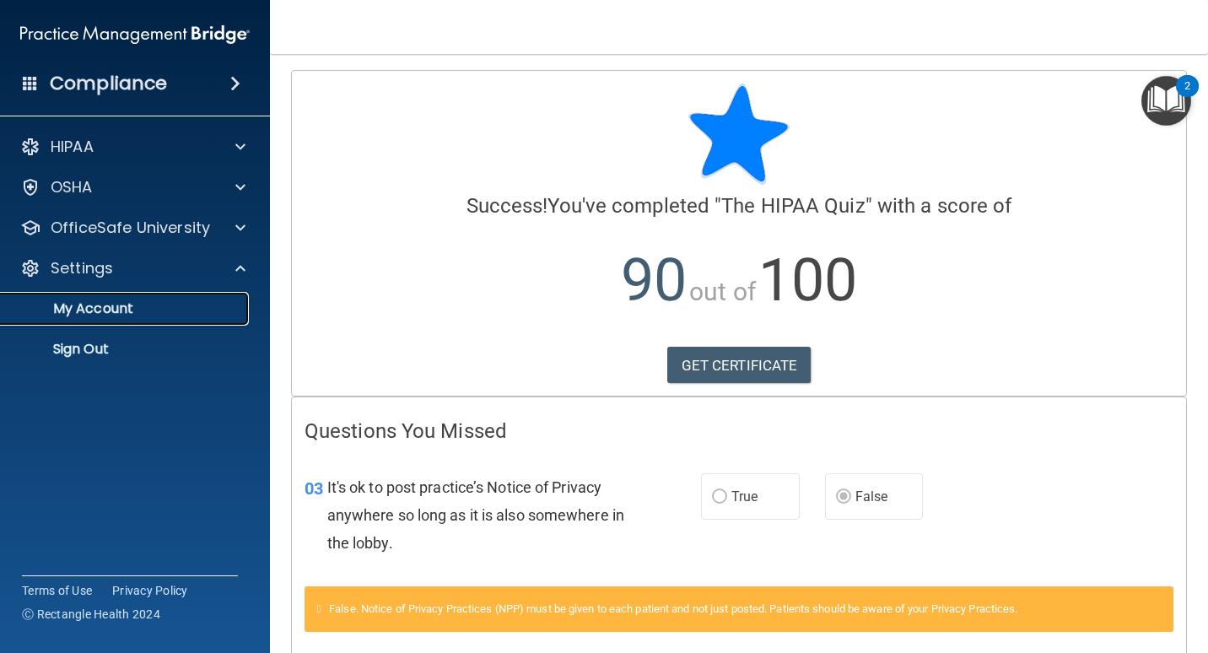
click at [108, 312] on p "My Account" at bounding box center [126, 308] width 230 height 17
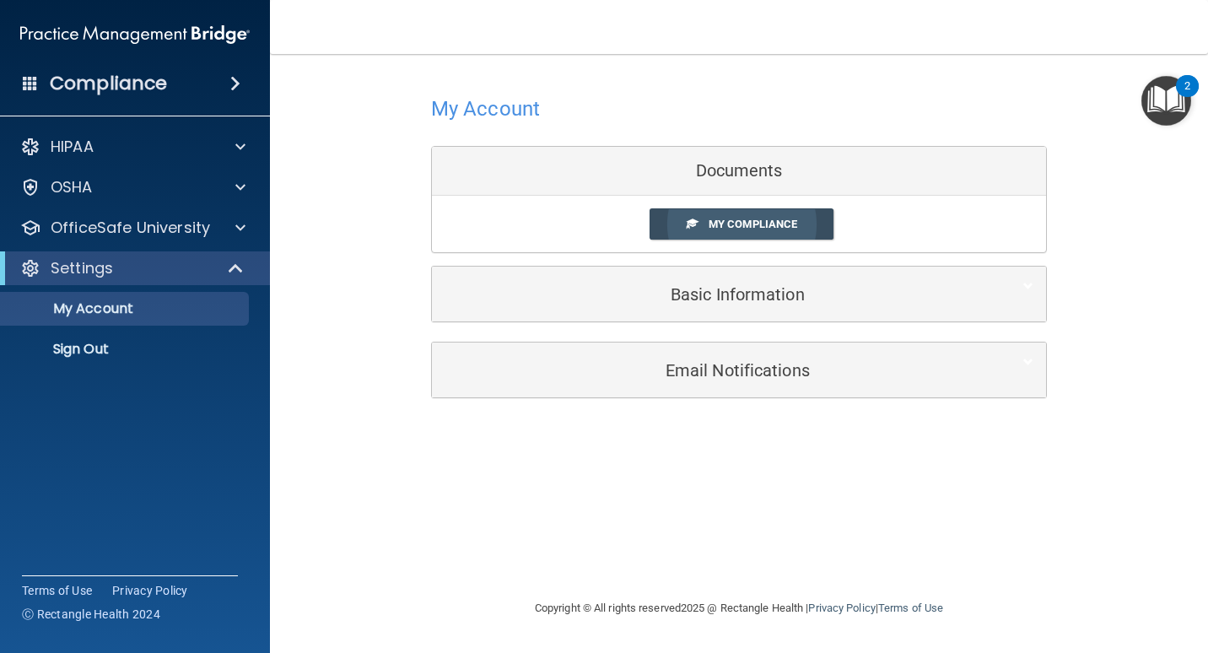
click at [787, 230] on span "My Compliance" at bounding box center [753, 224] width 89 height 13
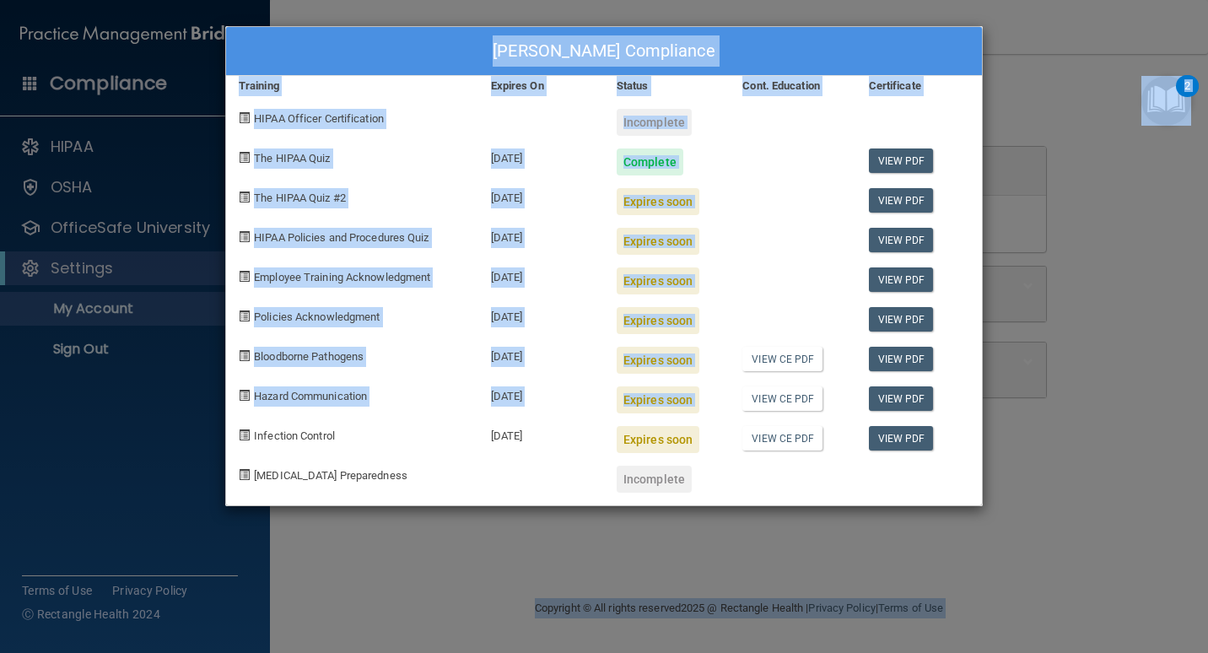
click at [1208, 403] on html "Compliance HIPAA Documents and Policies Report an Incident Business Associates …" at bounding box center [604, 326] width 1208 height 653
drag, startPoint x: 1210, startPoint y: 403, endPoint x: 1058, endPoint y: 403, distance: 151.9
click at [1058, 403] on div "Lori Denny's Compliance Training Expires On Status Cont. Education Certificate …" at bounding box center [604, 326] width 1208 height 653
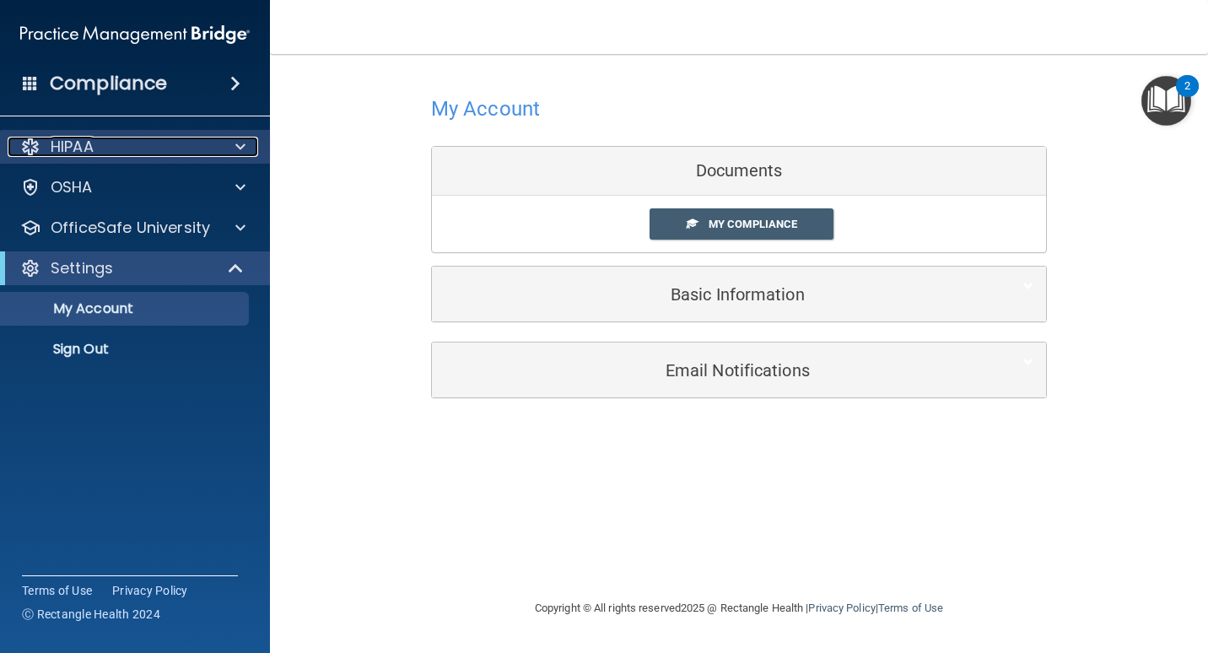
click at [77, 150] on p "HIPAA" at bounding box center [72, 147] width 43 height 20
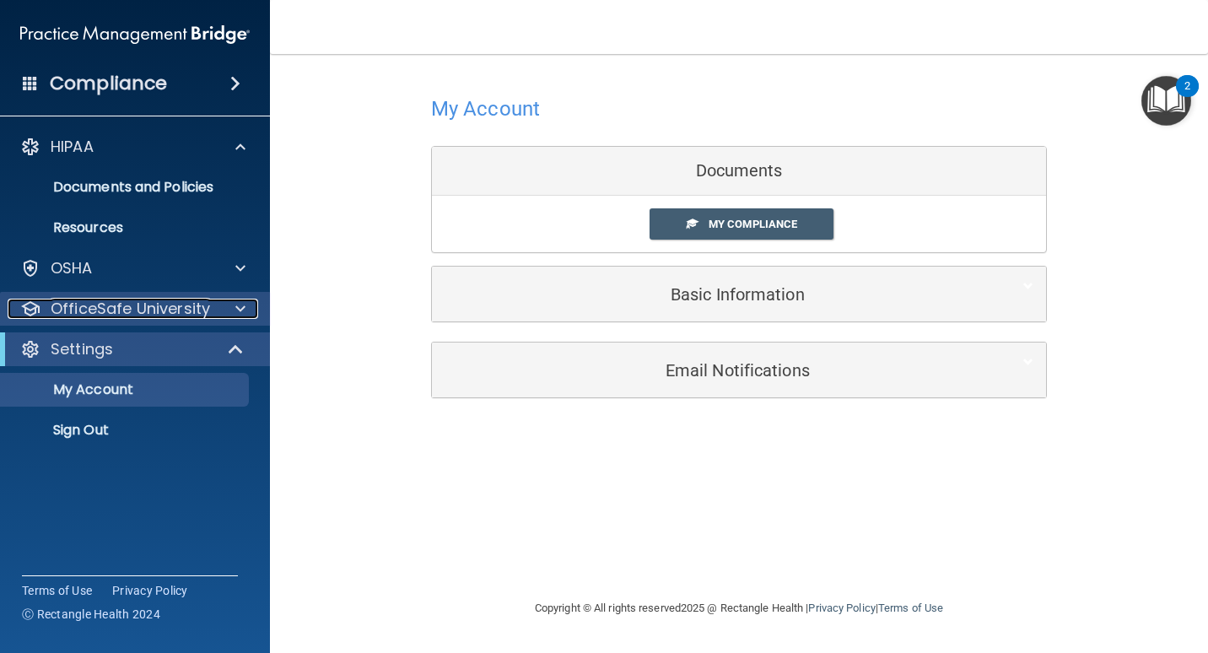
click at [139, 316] on p "OfficeSafe University" at bounding box center [130, 309] width 159 height 20
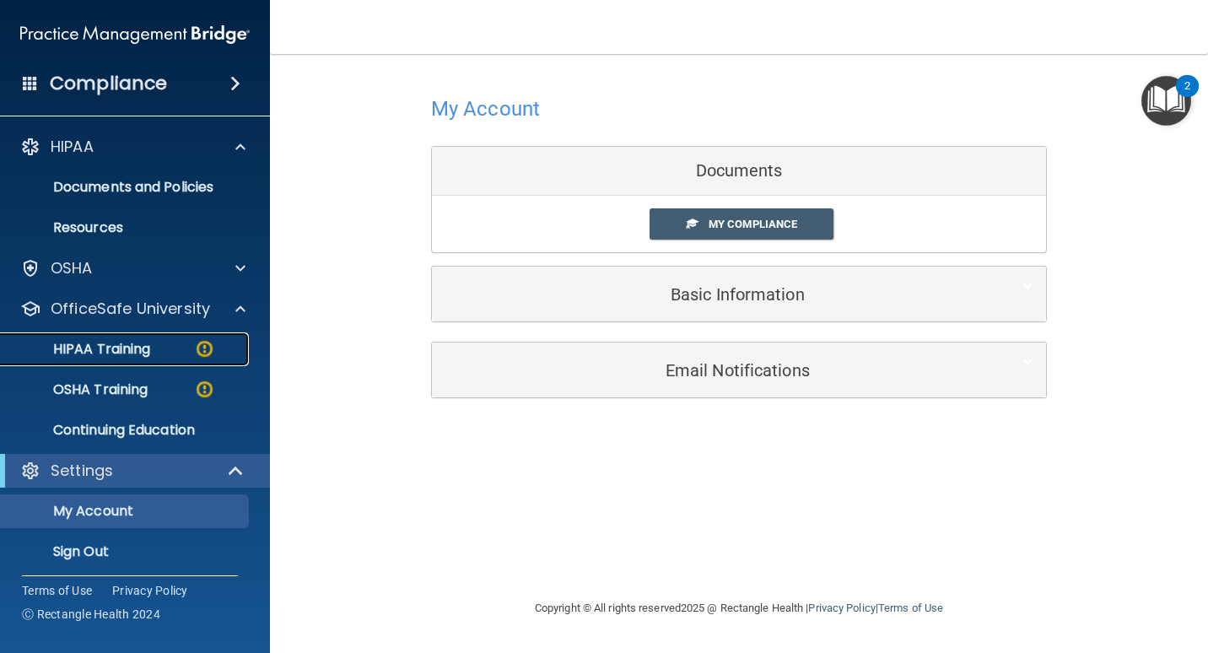
drag, startPoint x: 134, startPoint y: 349, endPoint x: 149, endPoint y: 348, distance: 15.3
click at [135, 349] on p "HIPAA Training" at bounding box center [80, 349] width 139 height 17
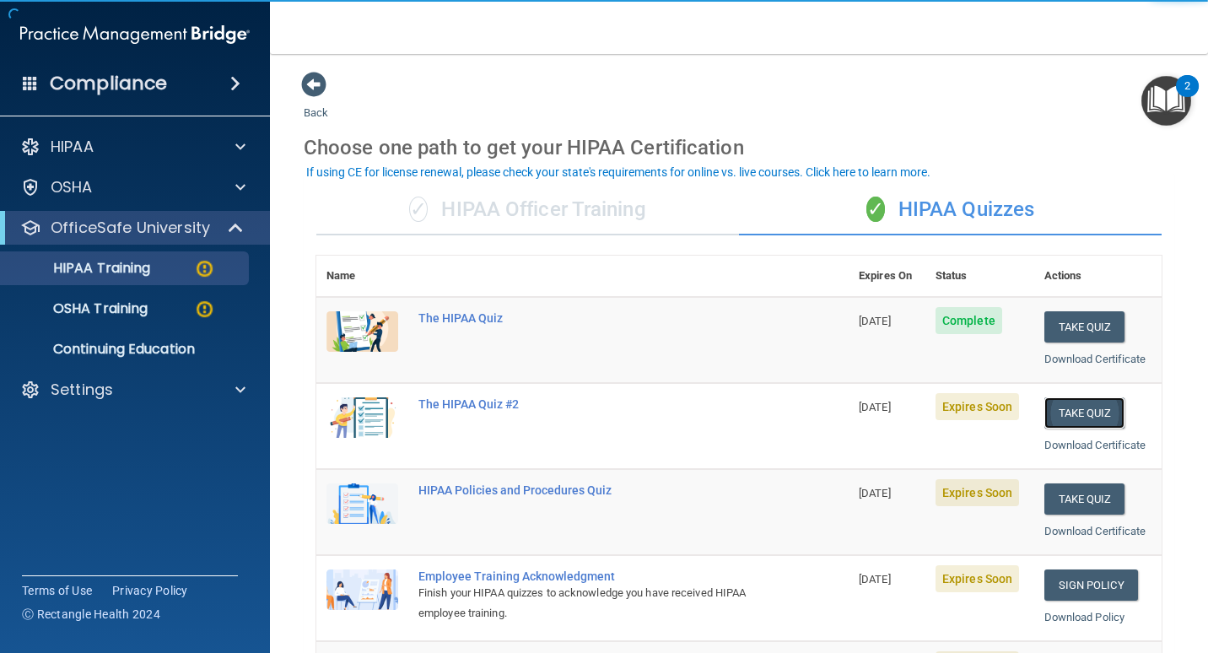
click at [1063, 408] on button "Take Quiz" at bounding box center [1085, 412] width 81 height 31
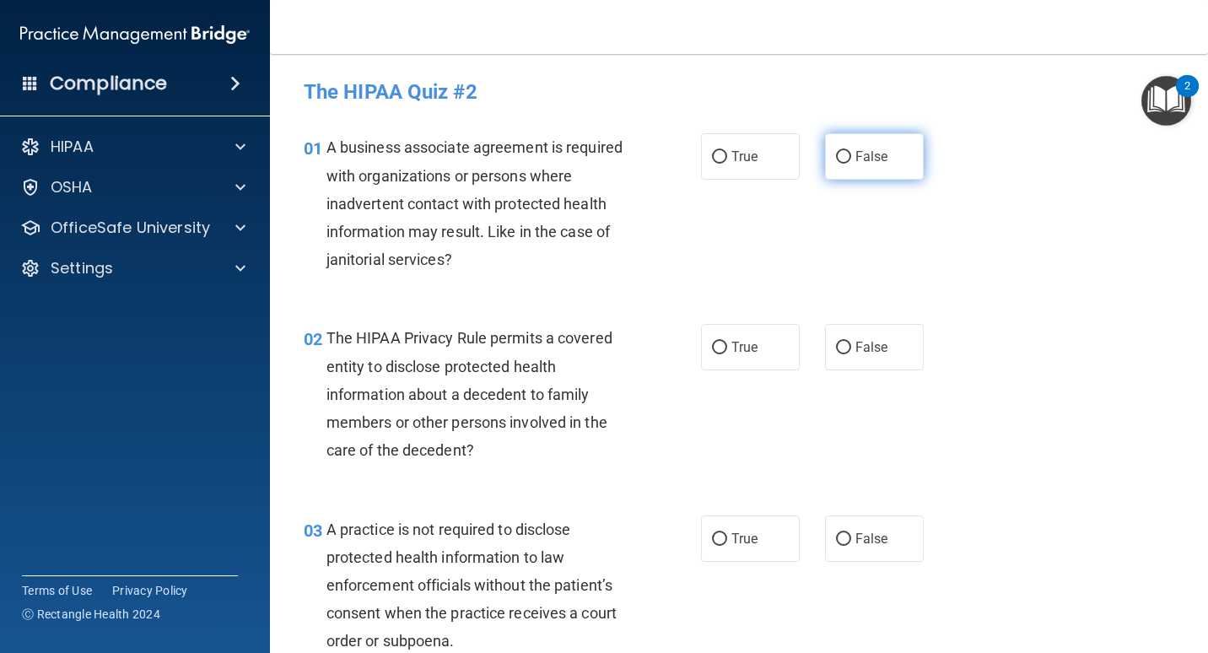
drag, startPoint x: 852, startPoint y: 165, endPoint x: 847, endPoint y: 173, distance: 9.1
click at [852, 165] on label "False" at bounding box center [874, 156] width 99 height 46
click at [851, 164] on input "False" at bounding box center [843, 157] width 15 height 13
radio input "true"
click at [724, 348] on label "True" at bounding box center [750, 347] width 99 height 46
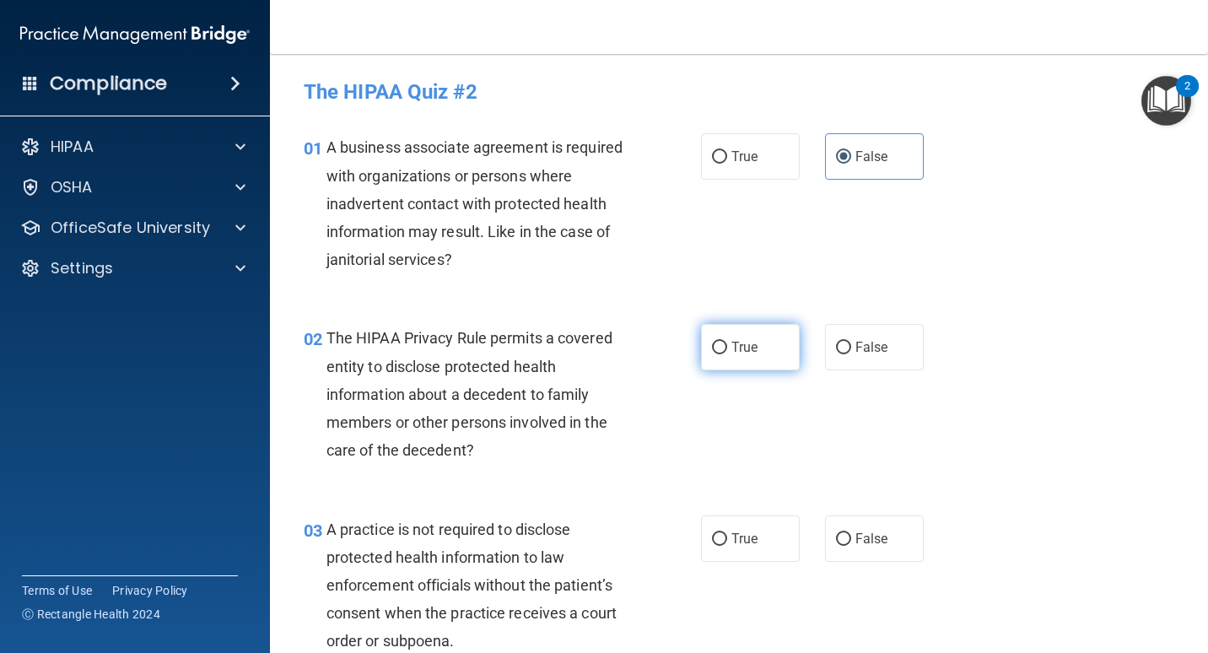
click at [724, 348] on input "True" at bounding box center [719, 348] width 15 height 13
radio input "true"
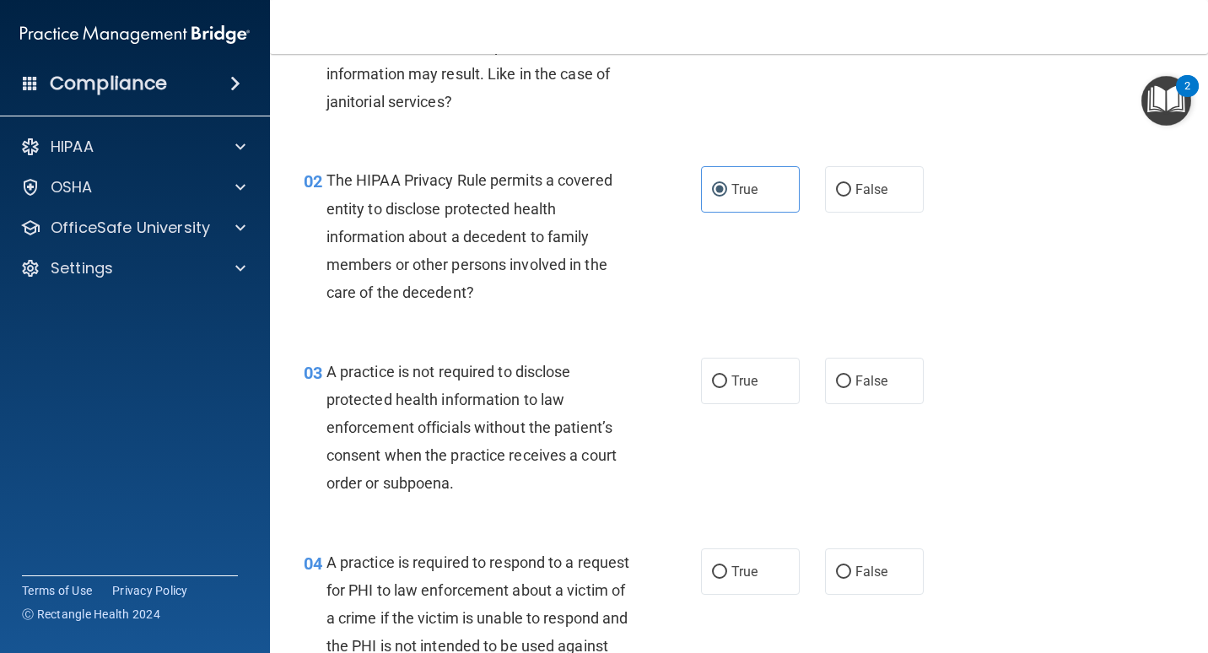
scroll to position [169, 0]
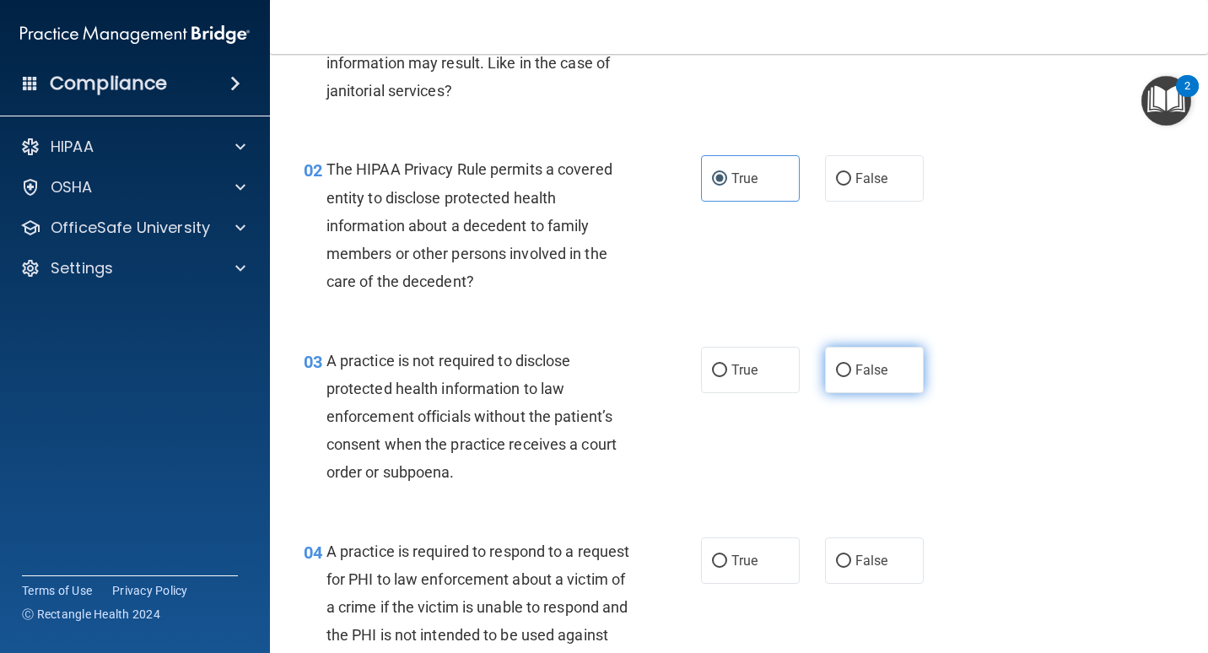
click at [856, 376] on span "False" at bounding box center [872, 370] width 33 height 16
click at [851, 376] on input "False" at bounding box center [843, 371] width 15 height 13
radio input "true"
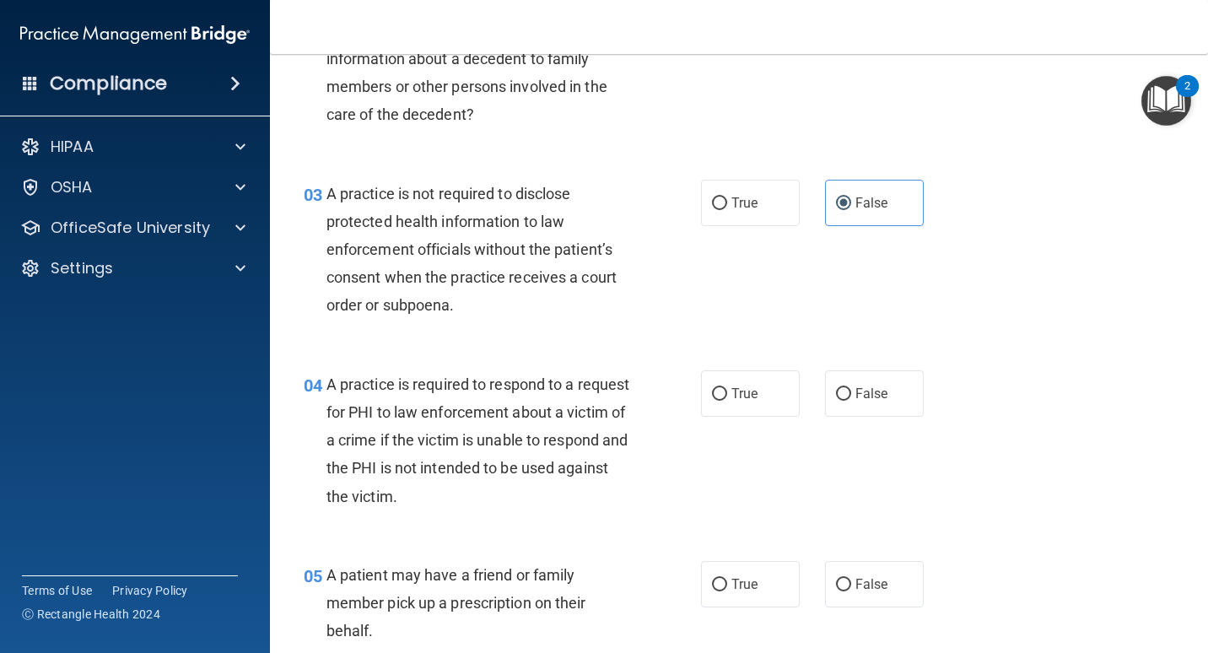
scroll to position [338, 0]
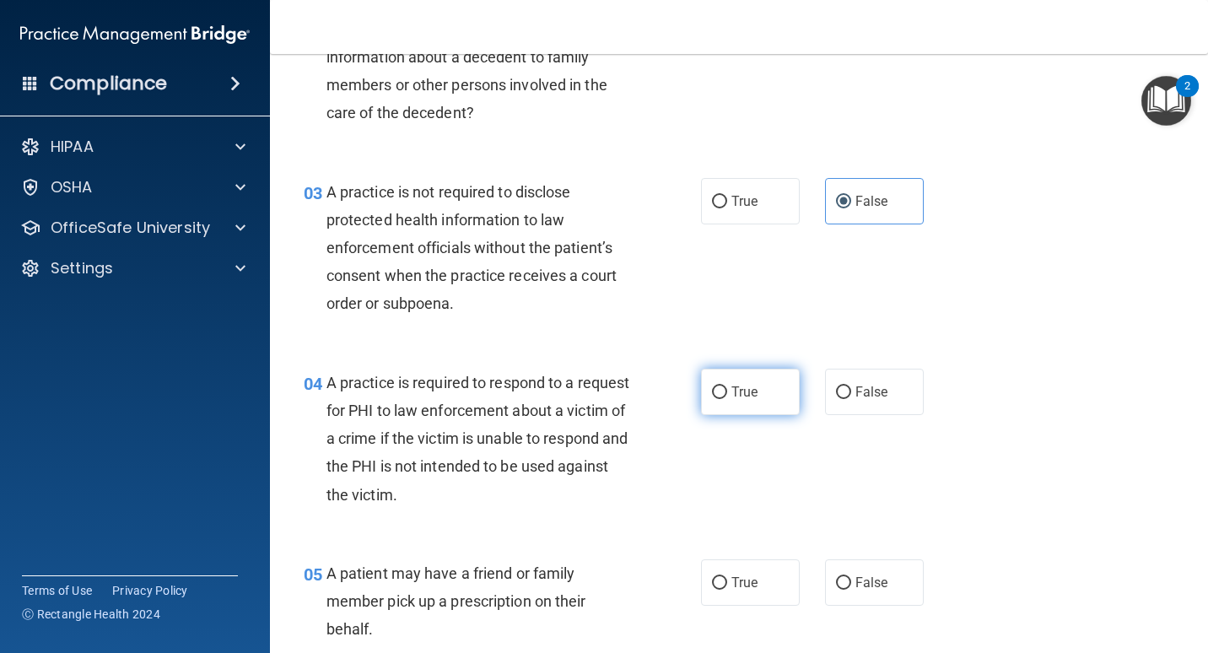
click at [743, 397] on span "True" at bounding box center [745, 392] width 26 height 16
click at [727, 397] on input "True" at bounding box center [719, 393] width 15 height 13
radio input "true"
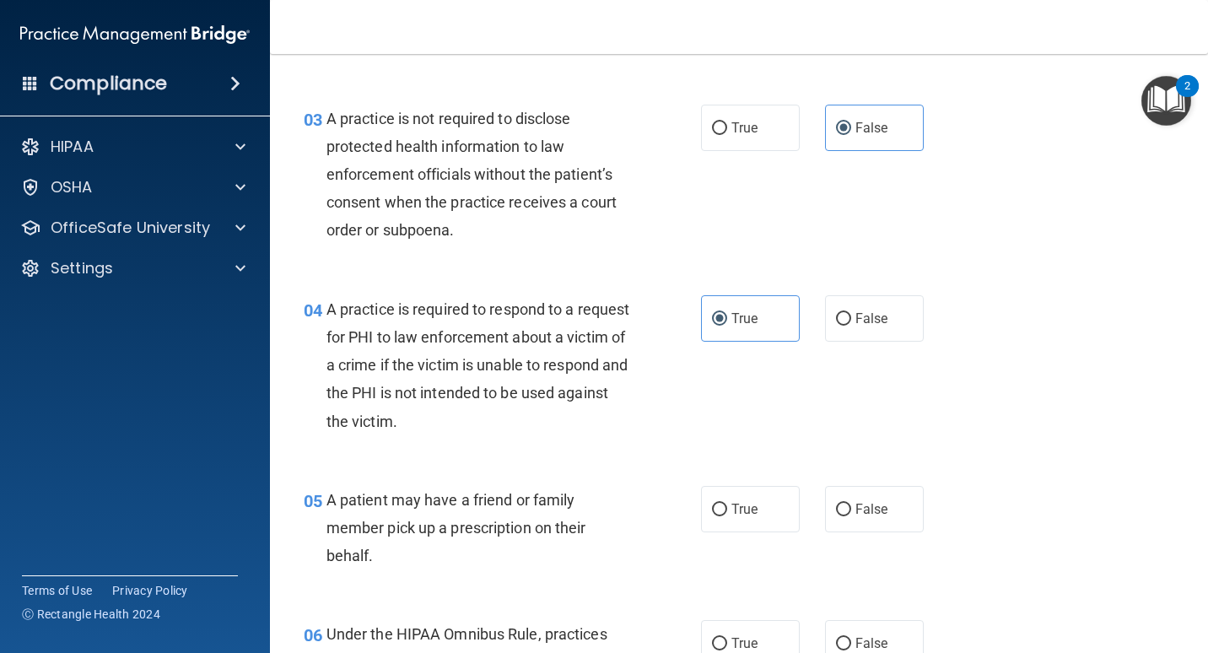
scroll to position [506, 0]
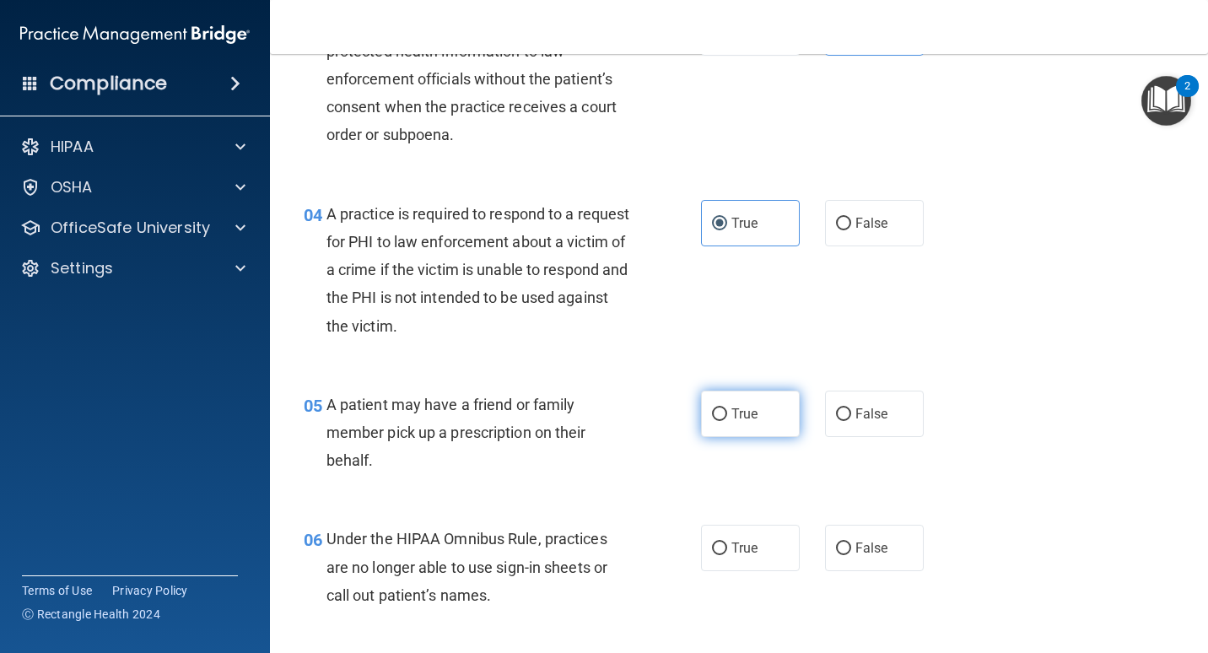
click at [733, 420] on span "True" at bounding box center [745, 414] width 26 height 16
click at [727, 420] on input "True" at bounding box center [719, 414] width 15 height 13
radio input "true"
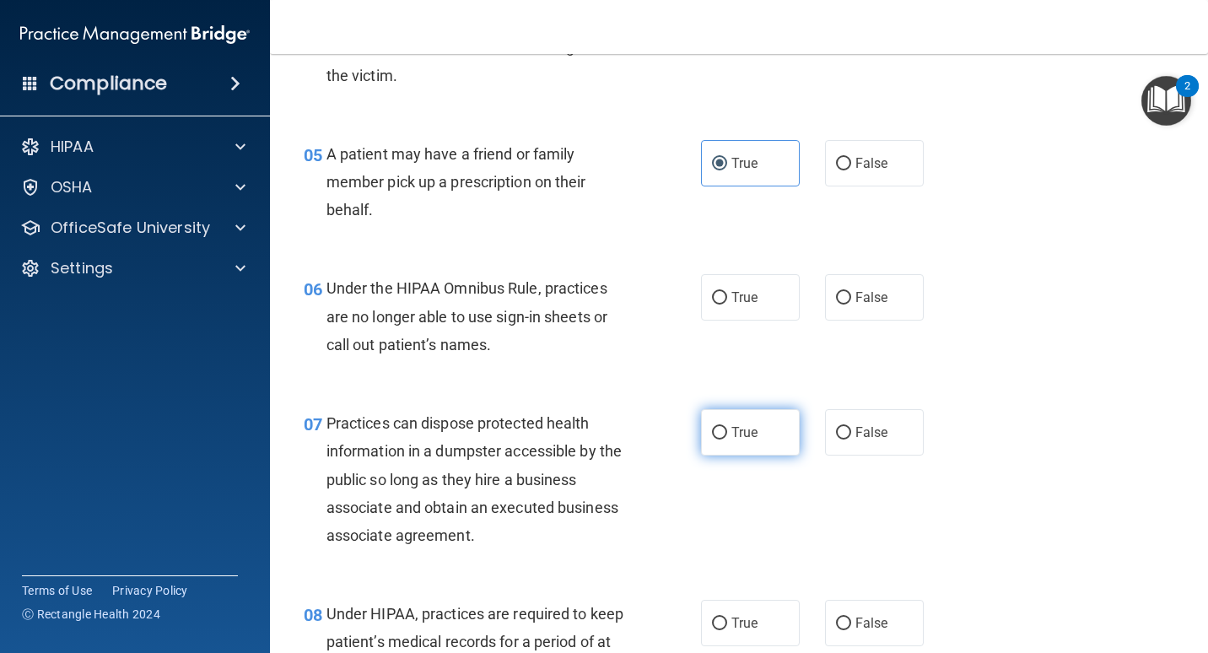
scroll to position [760, 0]
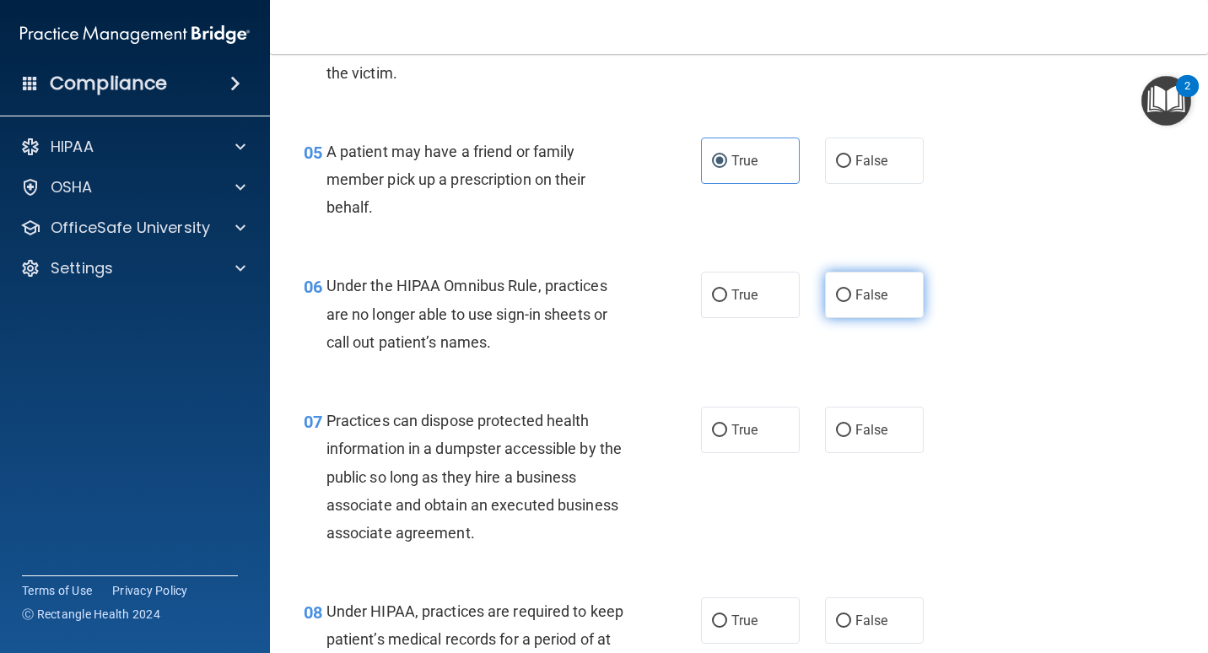
click at [856, 291] on span "False" at bounding box center [872, 295] width 33 height 16
click at [851, 291] on input "False" at bounding box center [843, 295] width 15 height 13
radio input "true"
click at [748, 299] on span "True" at bounding box center [745, 295] width 26 height 16
click at [727, 299] on input "True" at bounding box center [719, 295] width 15 height 13
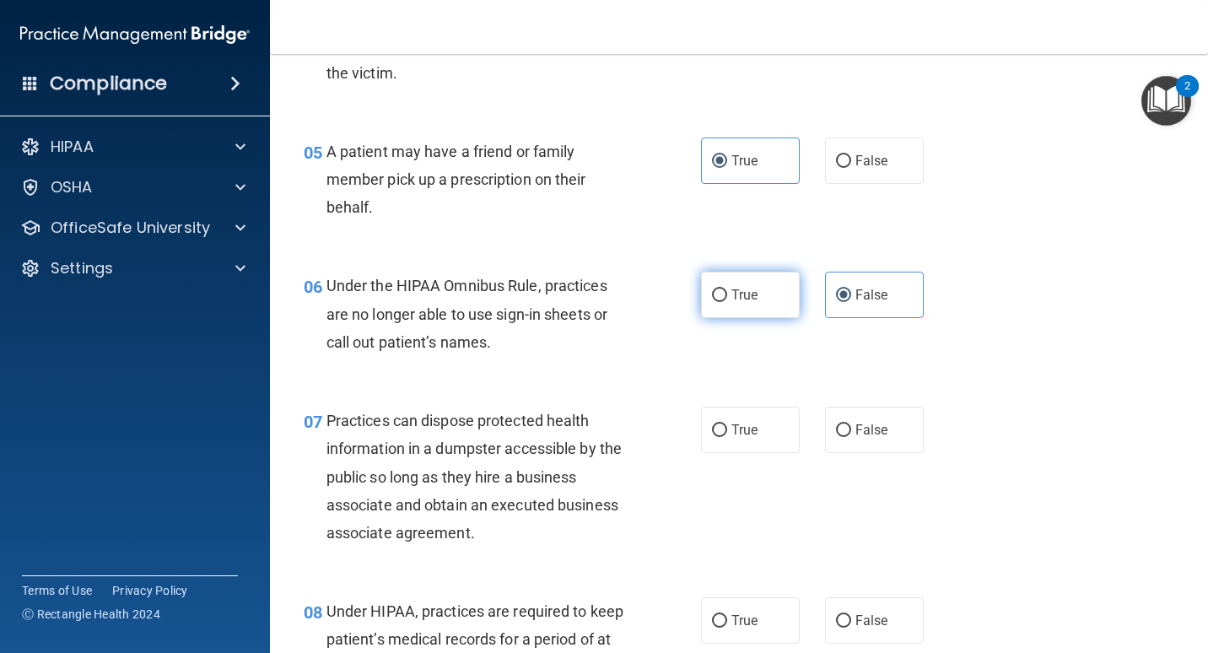
radio input "true"
radio input "false"
click at [866, 447] on label "False" at bounding box center [874, 430] width 99 height 46
click at [851, 437] on input "False" at bounding box center [843, 430] width 15 height 13
radio input "true"
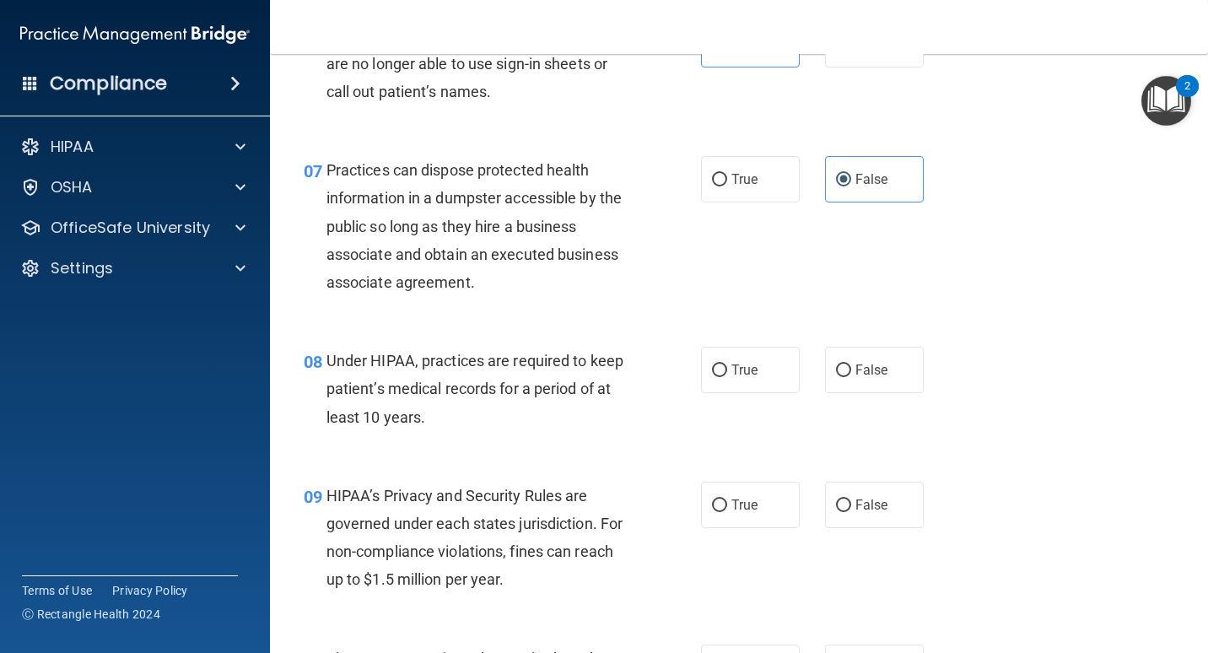
scroll to position [1013, 0]
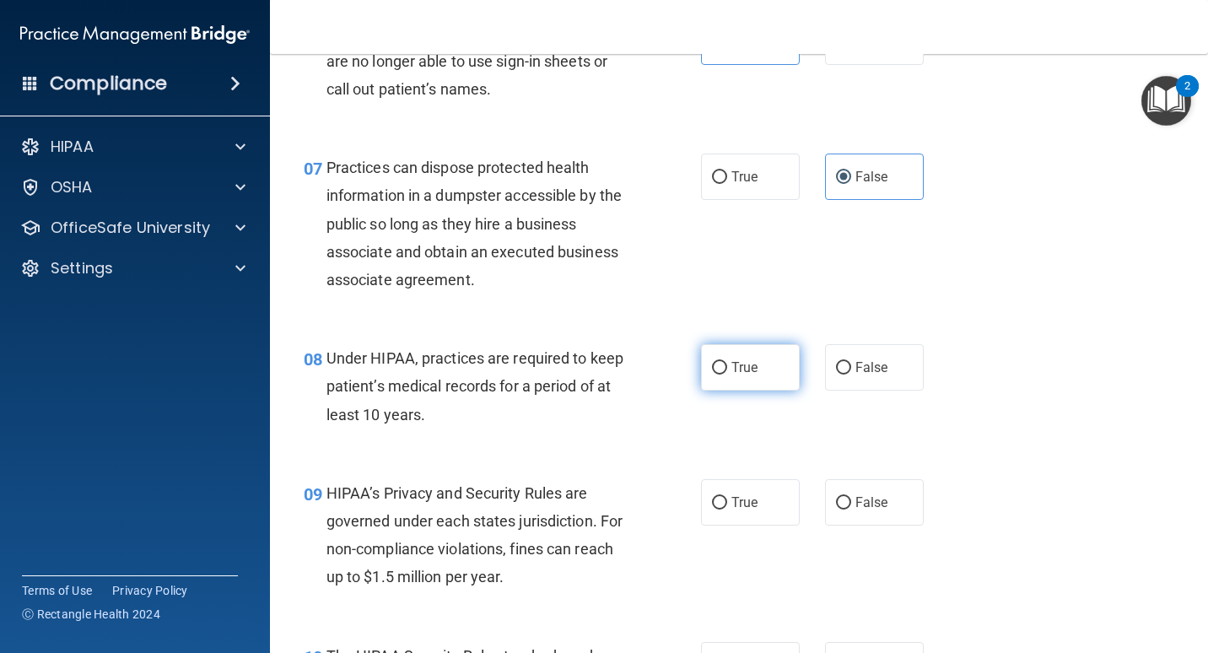
click at [738, 380] on label "True" at bounding box center [750, 367] width 99 height 46
click at [727, 375] on input "True" at bounding box center [719, 368] width 15 height 13
radio input "true"
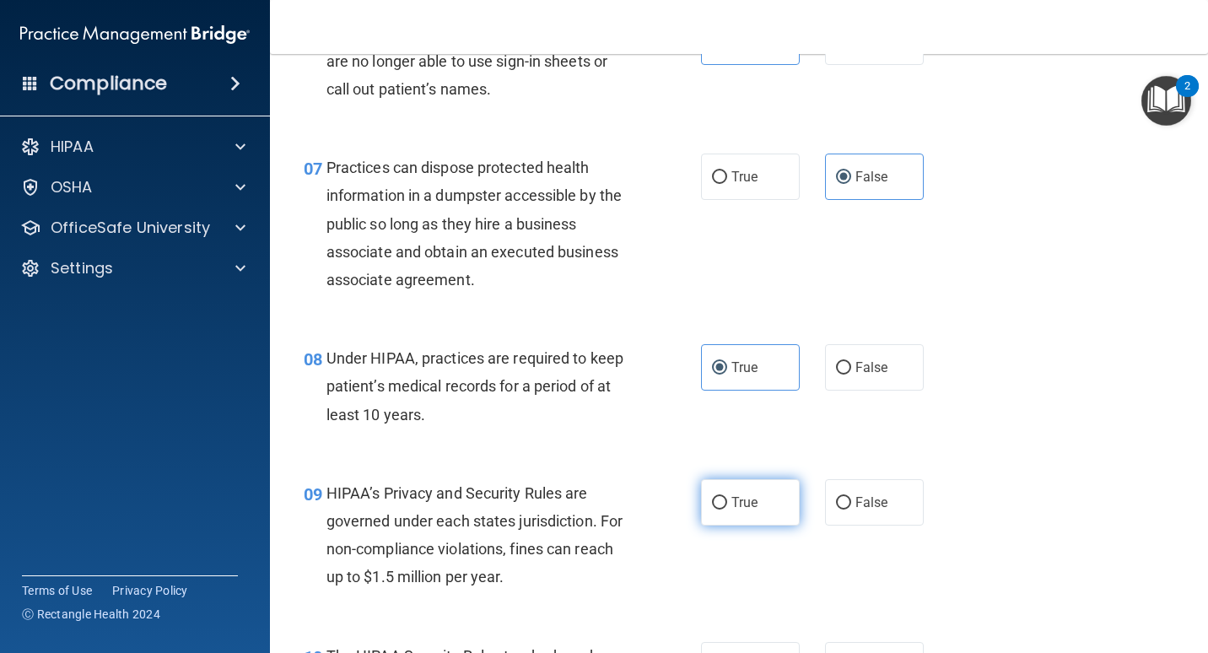
click at [734, 494] on label "True" at bounding box center [750, 502] width 99 height 46
click at [727, 497] on input "True" at bounding box center [719, 503] width 15 height 13
radio input "true"
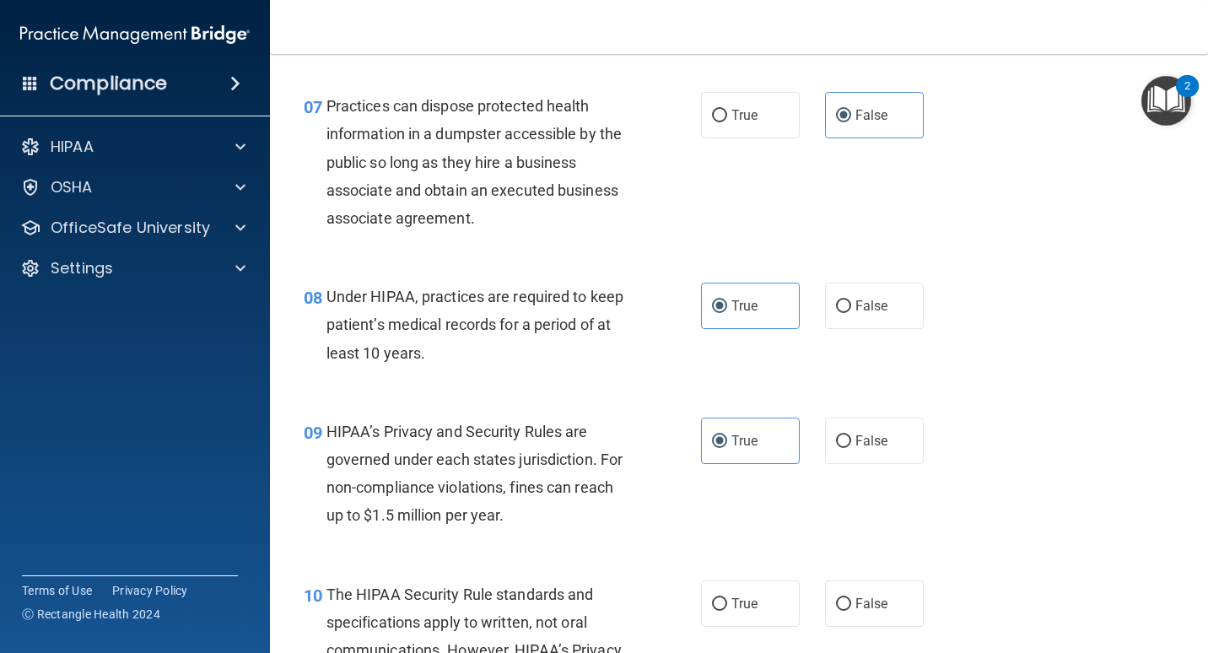
scroll to position [1266, 0]
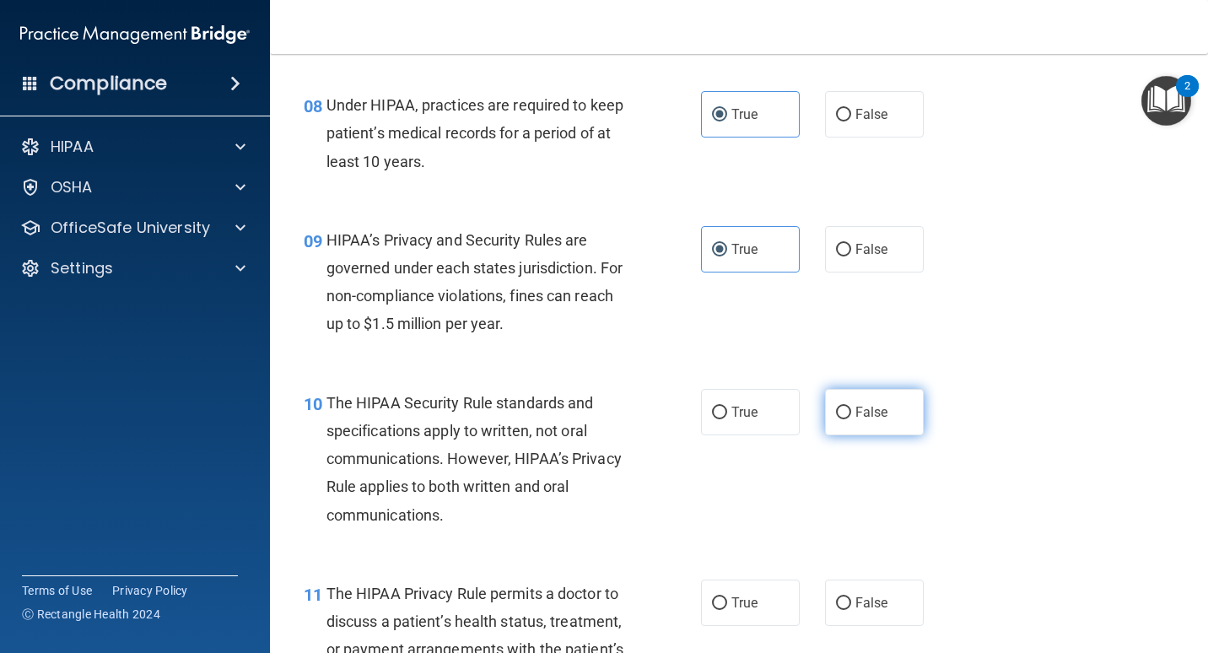
click at [854, 399] on label "False" at bounding box center [874, 412] width 99 height 46
click at [851, 407] on input "False" at bounding box center [843, 413] width 15 height 13
radio input "true"
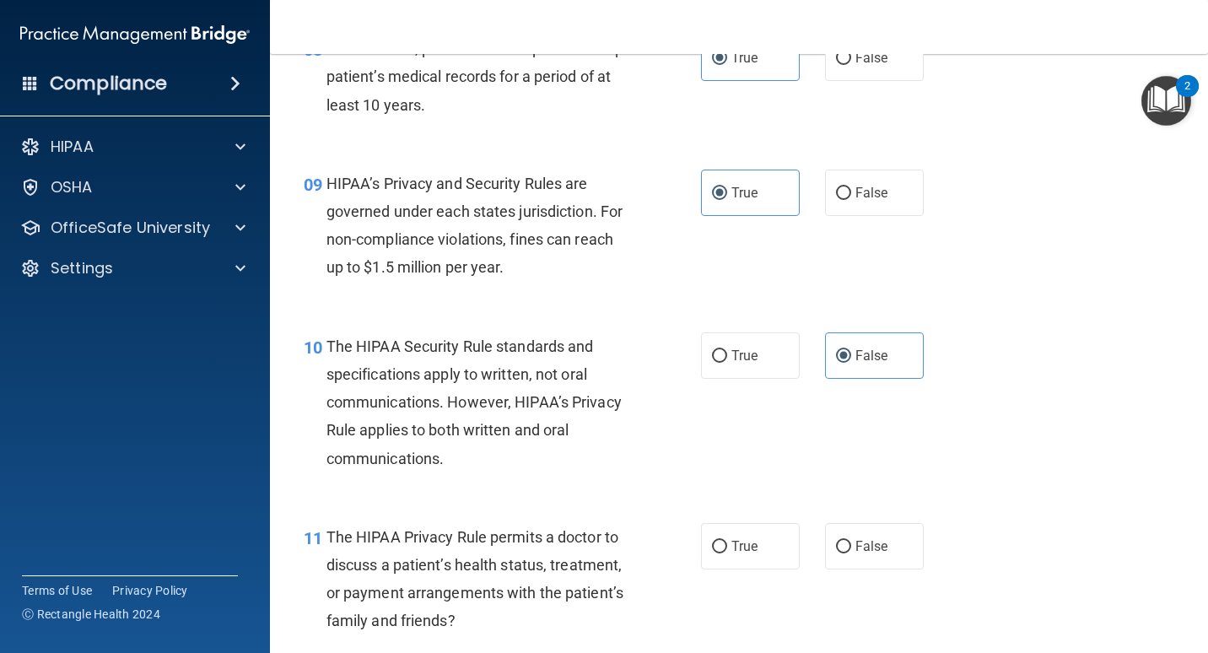
scroll to position [1435, 0]
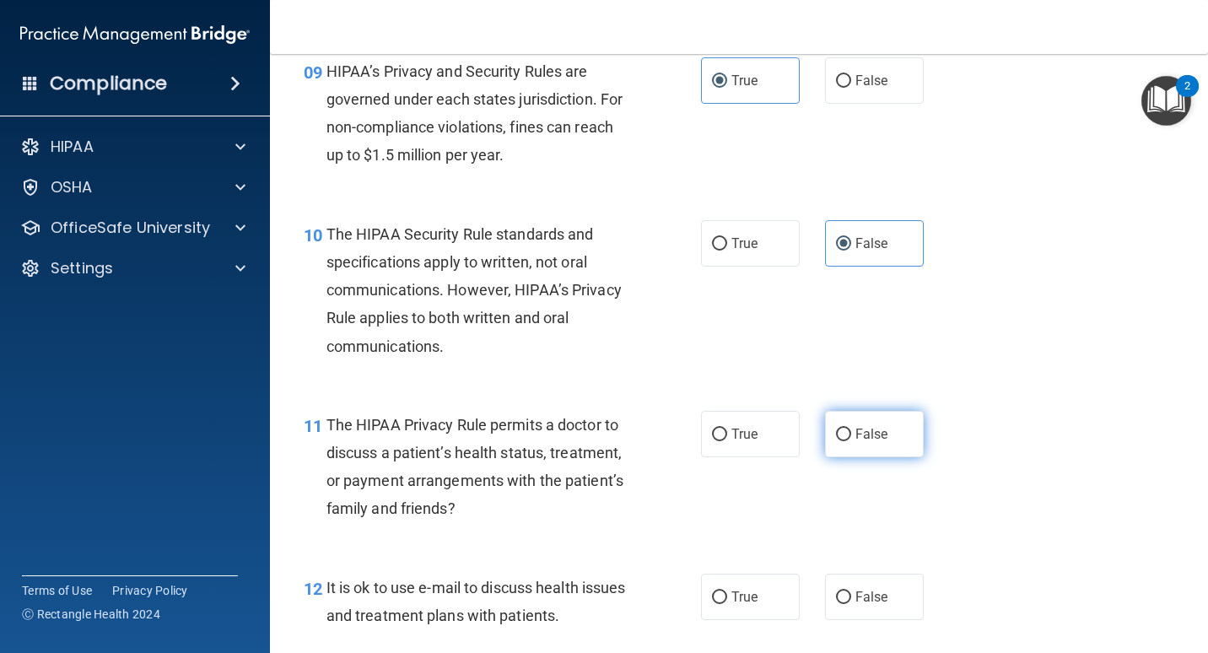
click at [828, 432] on label "False" at bounding box center [874, 434] width 99 height 46
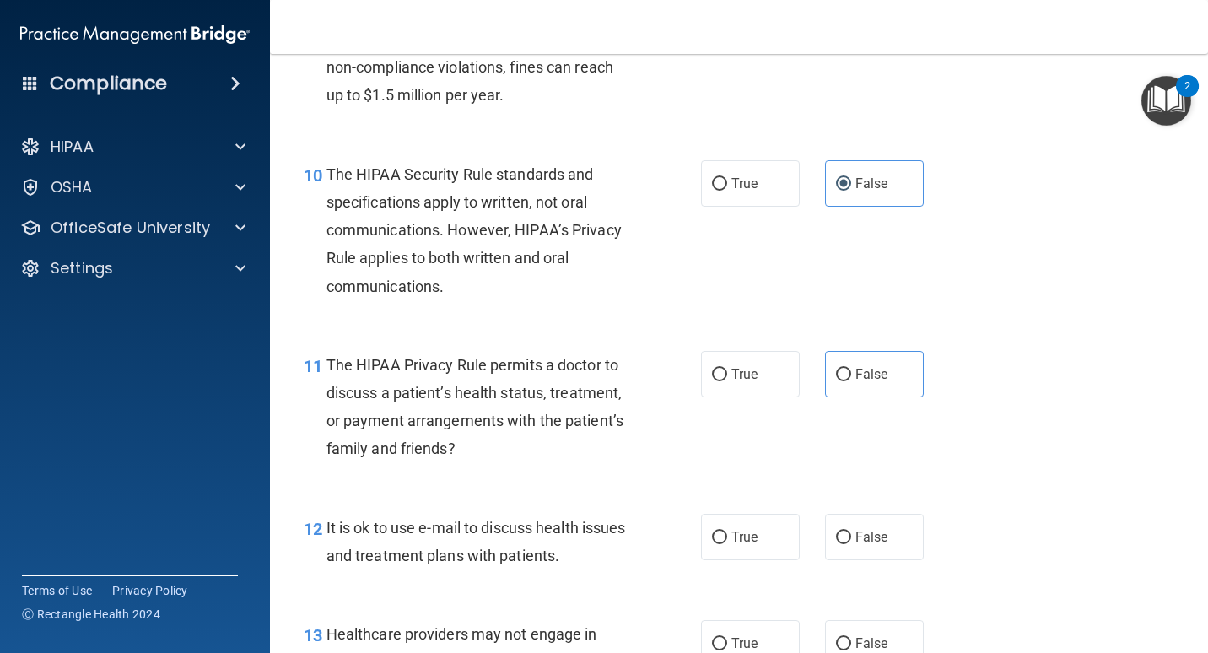
scroll to position [1603, 0]
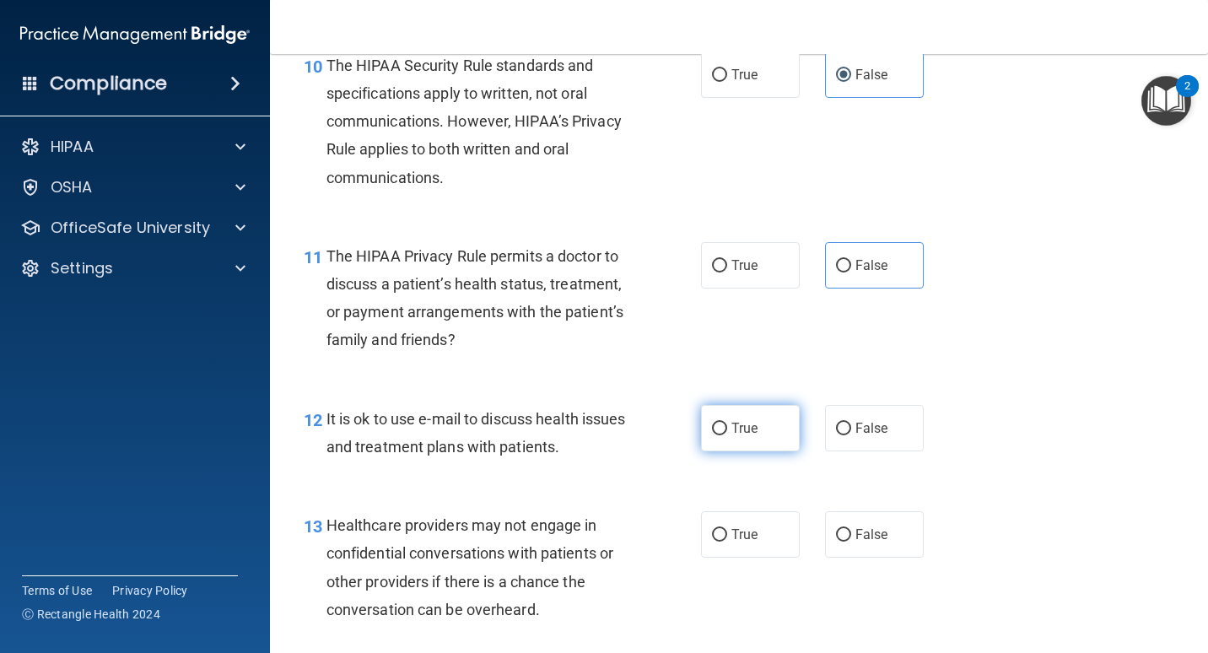
click at [732, 421] on span "True" at bounding box center [745, 428] width 26 height 16
click at [727, 423] on input "True" at bounding box center [719, 429] width 15 height 13
radio input "true"
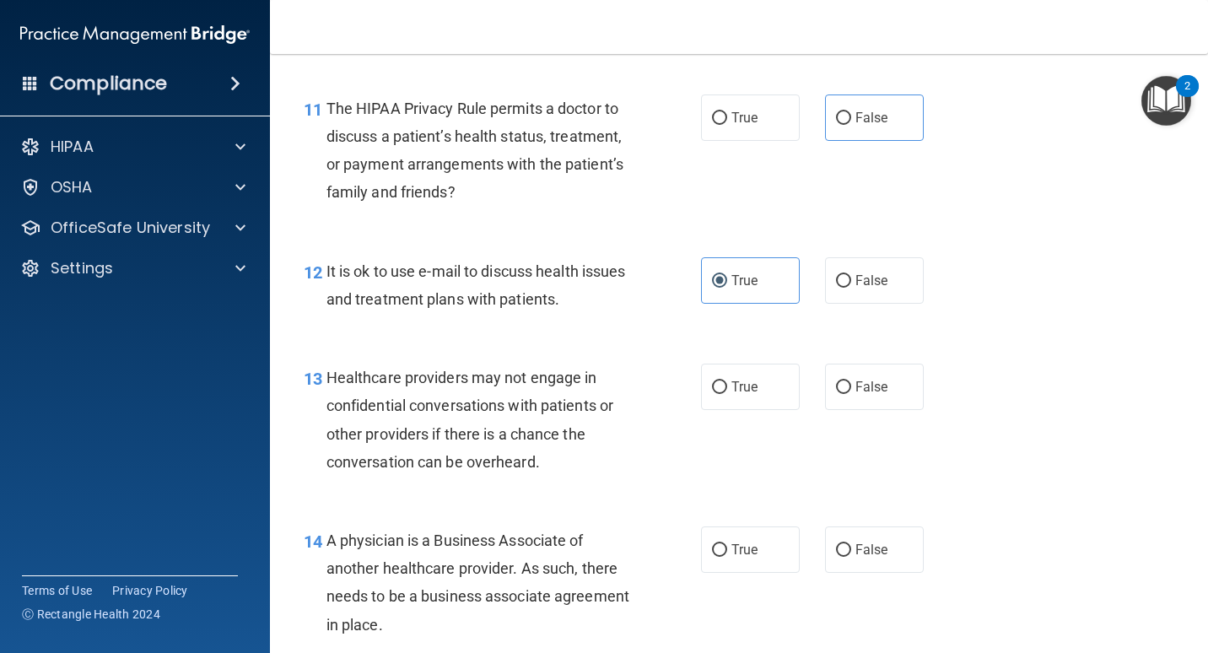
scroll to position [1772, 0]
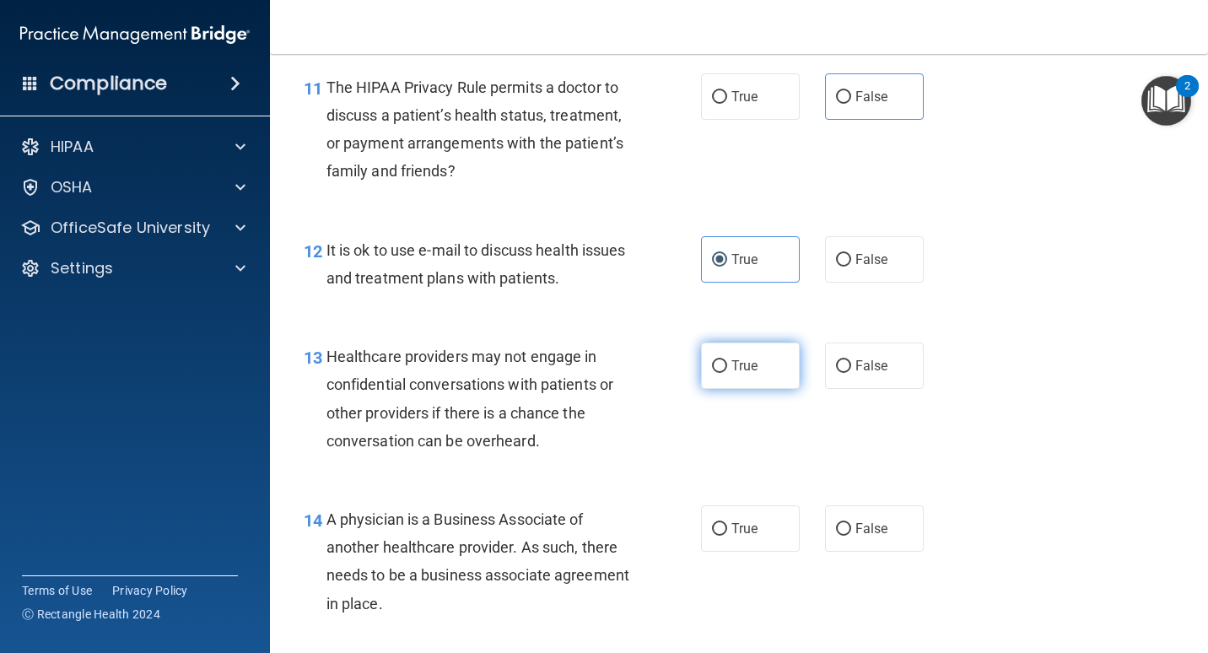
click at [716, 369] on input "True" at bounding box center [719, 366] width 15 height 13
radio input "true"
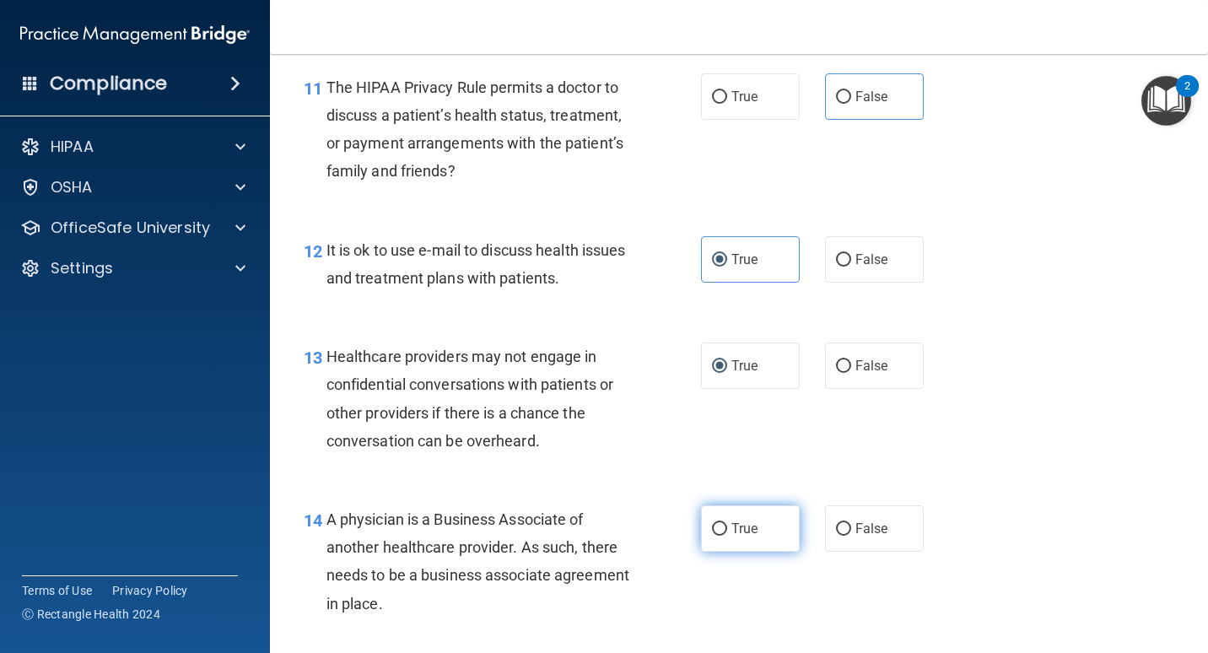
click at [741, 533] on span "True" at bounding box center [745, 529] width 26 height 16
click at [727, 533] on input "True" at bounding box center [719, 529] width 15 height 13
radio input "true"
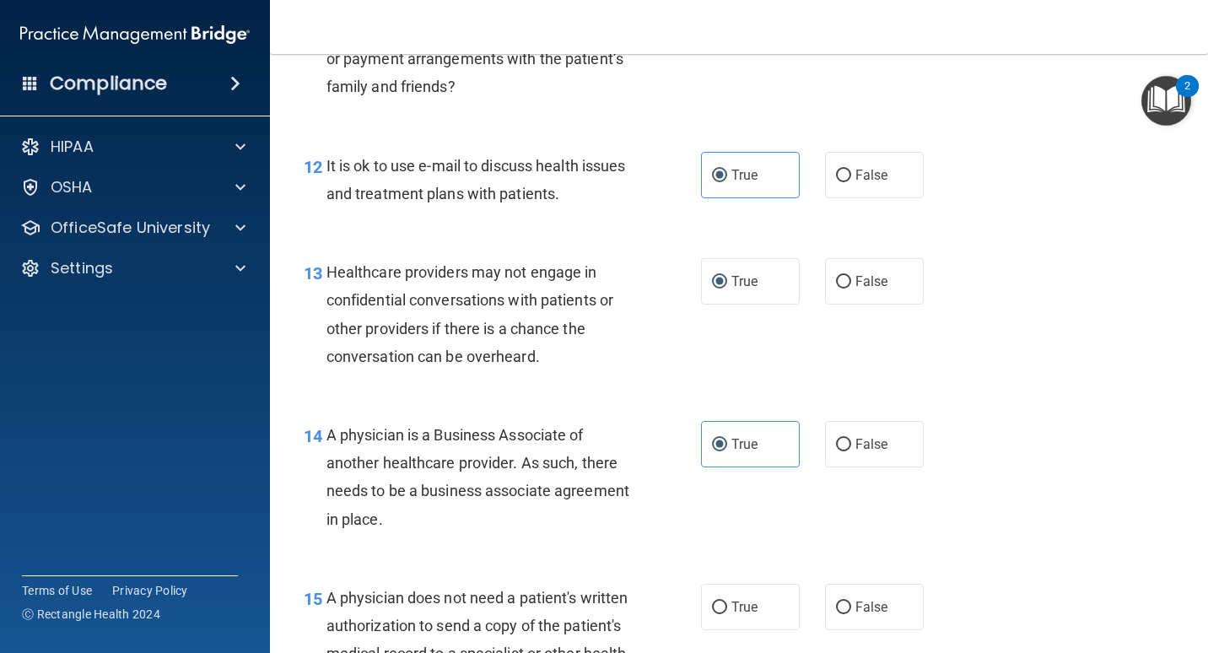
scroll to position [2025, 0]
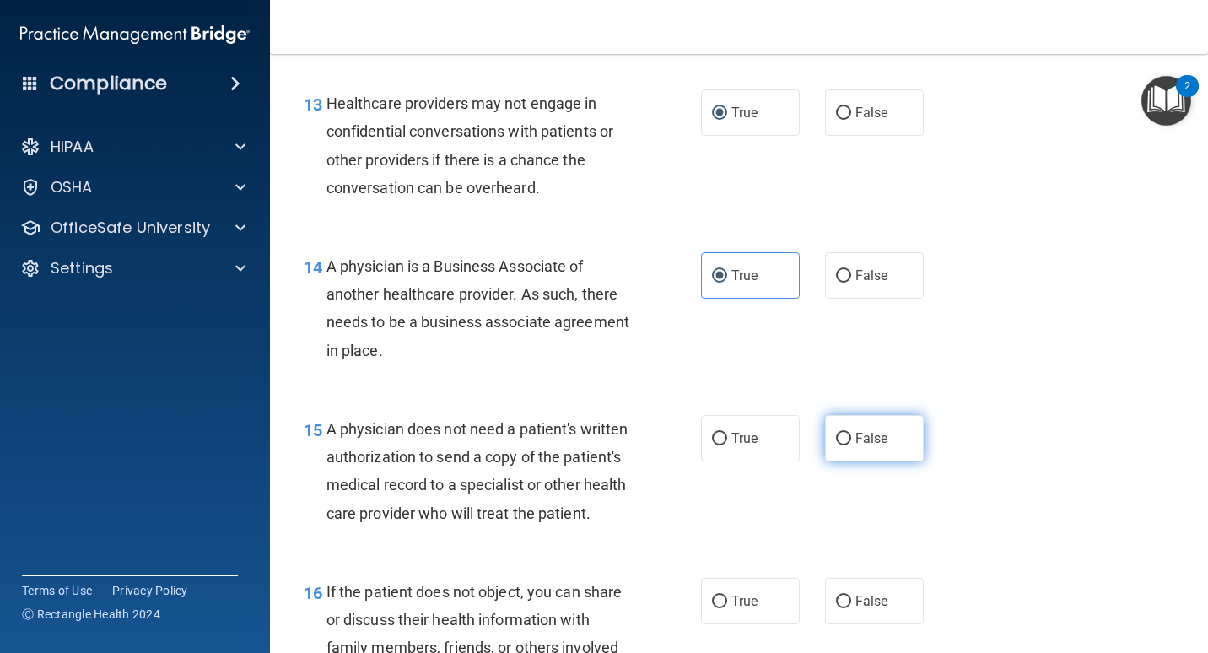
click at [846, 430] on label "False" at bounding box center [874, 438] width 99 height 46
click at [846, 433] on input "False" at bounding box center [843, 439] width 15 height 13
radio input "true"
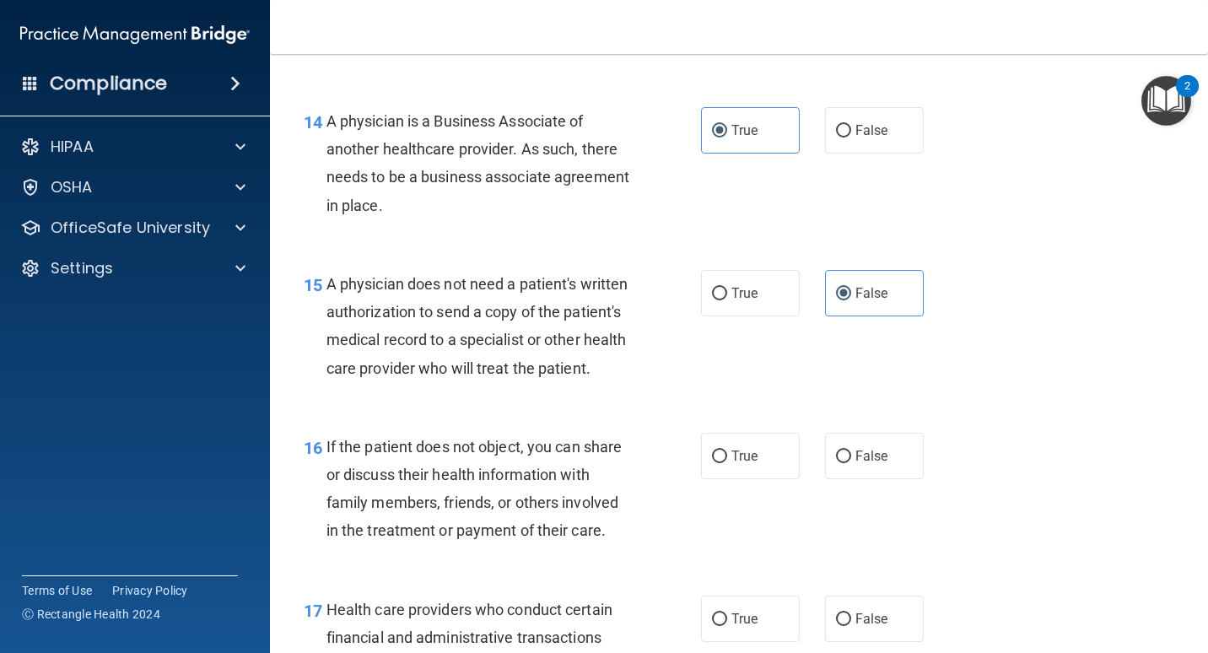
scroll to position [2194, 0]
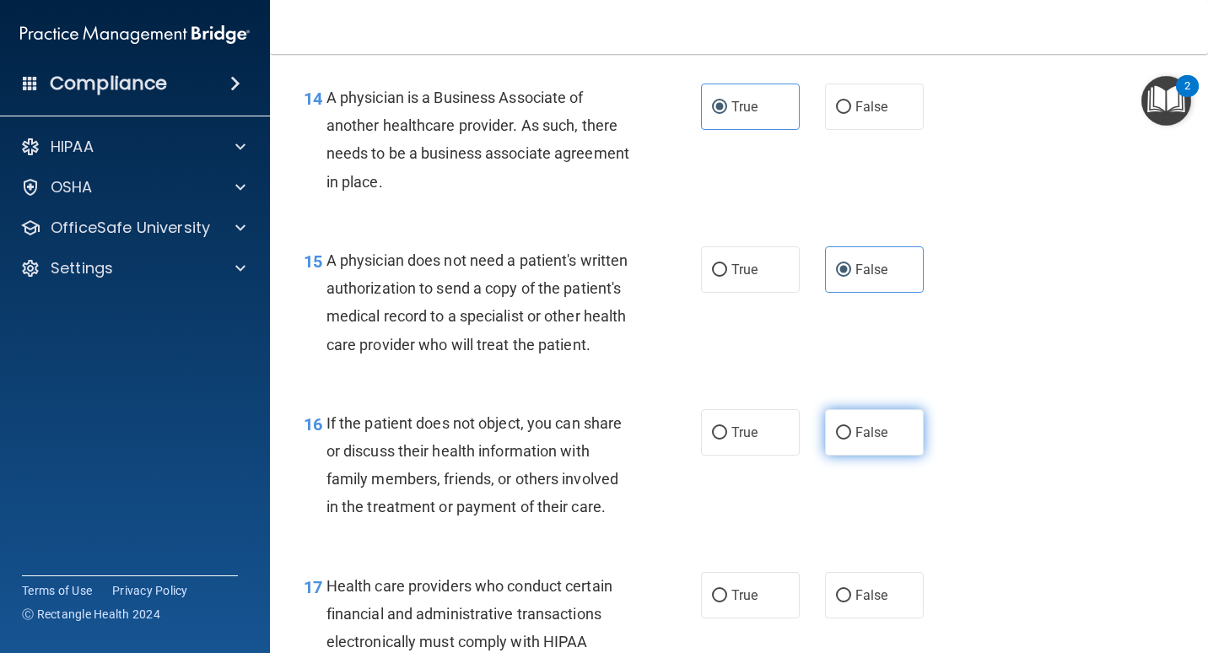
click at [856, 441] on span "False" at bounding box center [872, 432] width 33 height 16
click at [851, 440] on input "False" at bounding box center [843, 433] width 15 height 13
radio input "true"
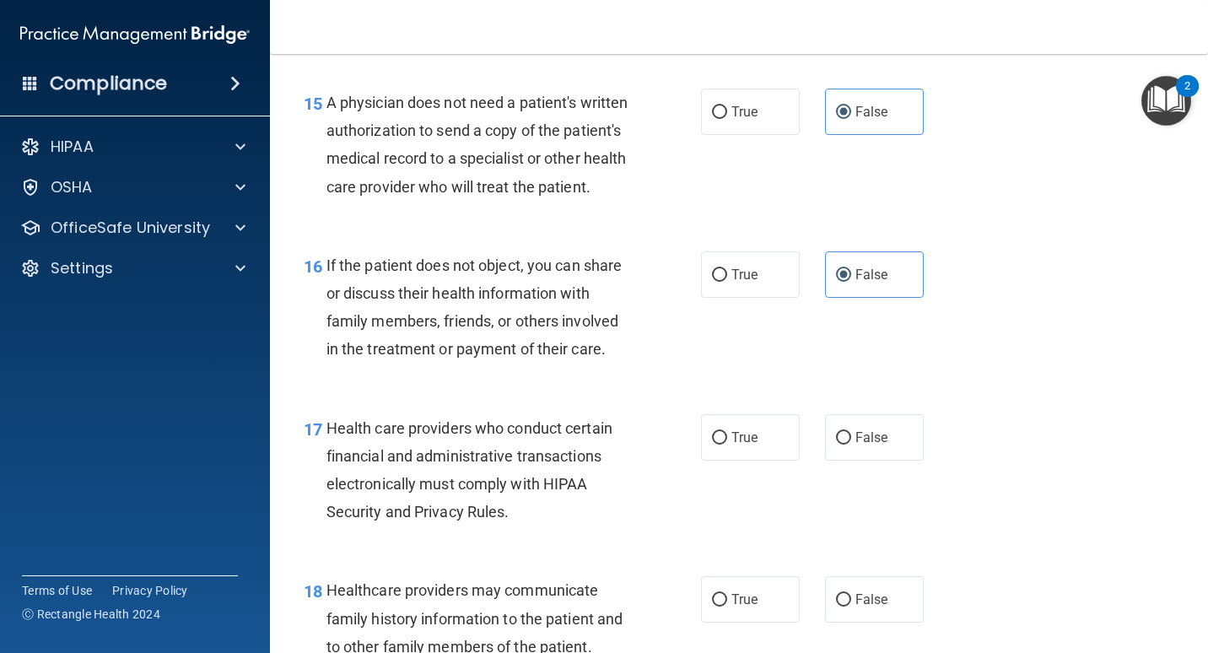
scroll to position [2363, 0]
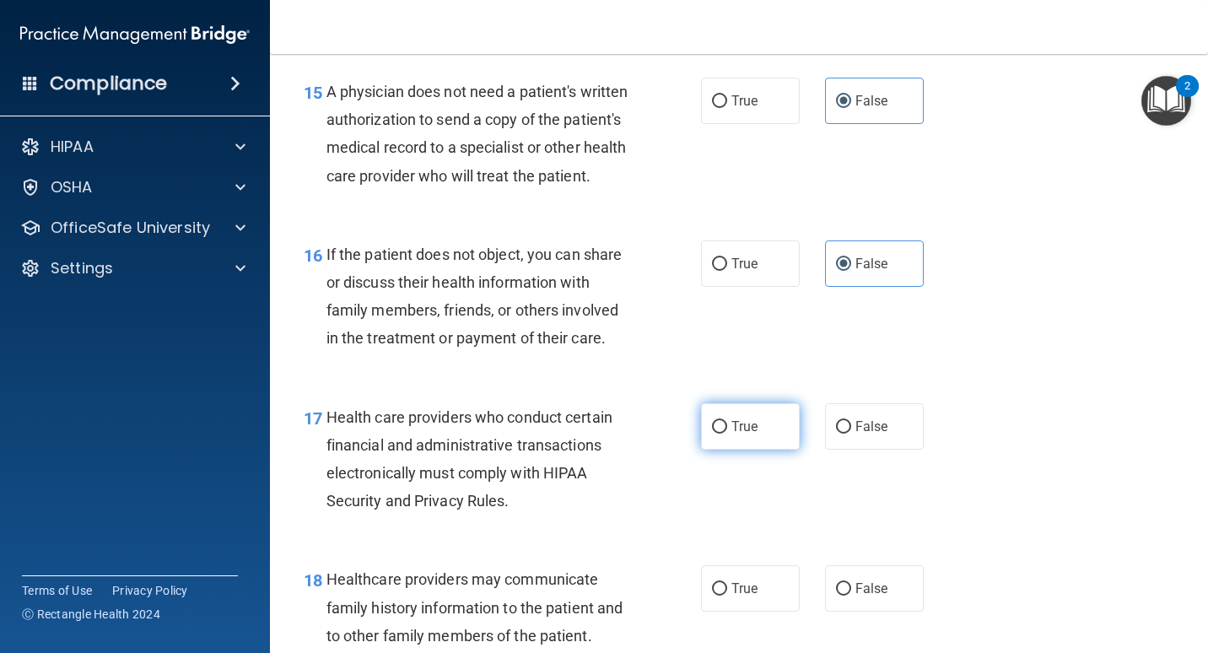
click at [733, 435] on span "True" at bounding box center [745, 427] width 26 height 16
click at [727, 434] on input "True" at bounding box center [719, 427] width 15 height 13
radio input "true"
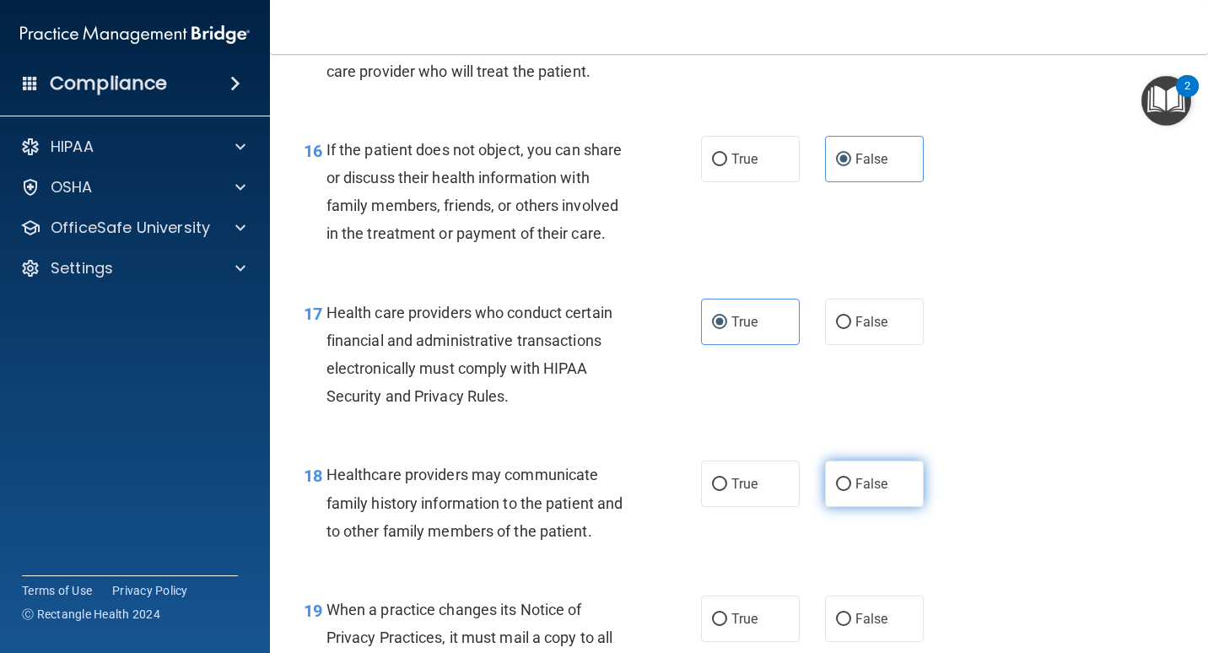
click at [836, 491] on input "False" at bounding box center [843, 484] width 15 height 13
radio input "true"
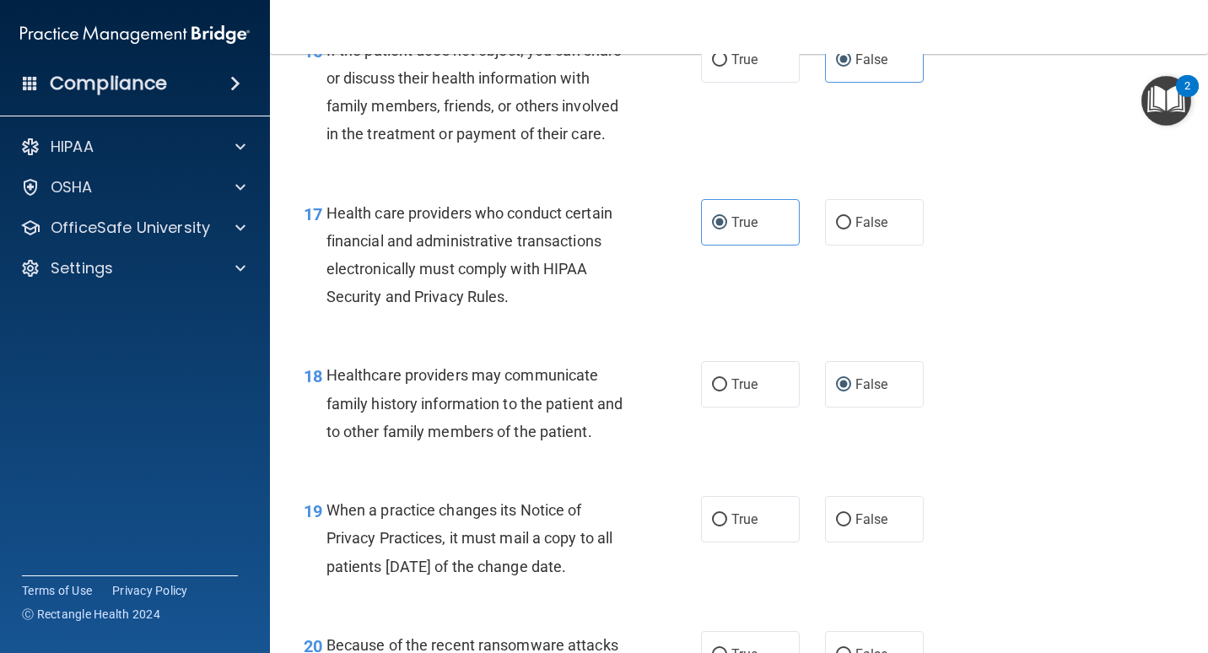
scroll to position [2721, 0]
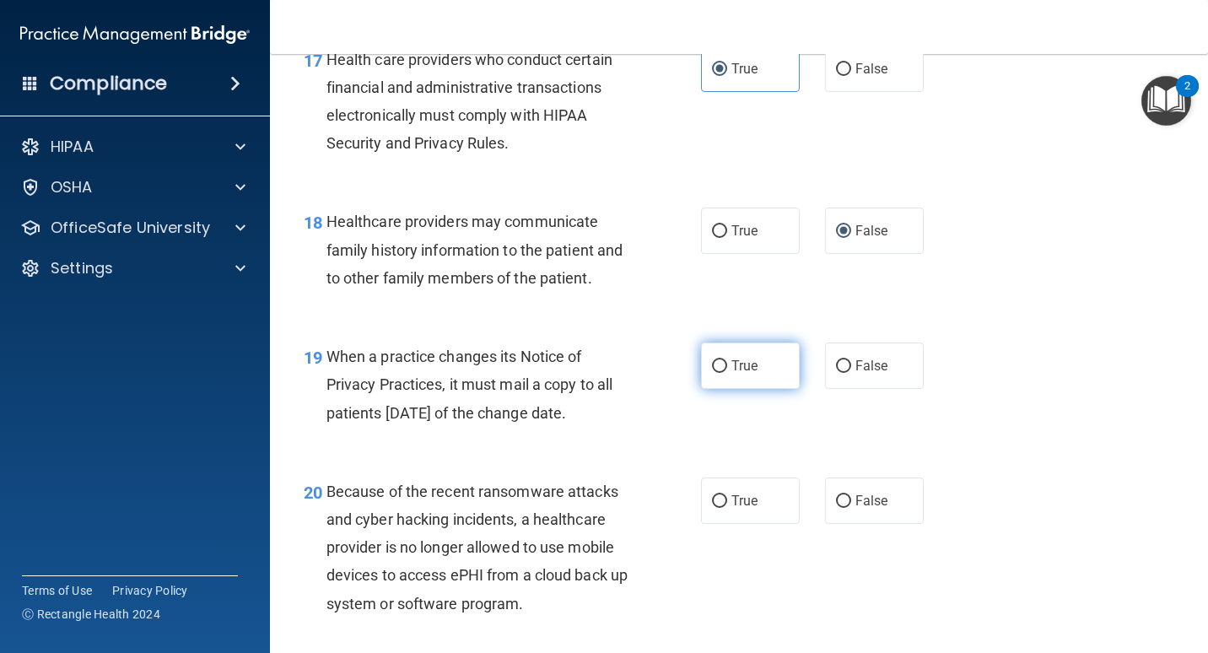
click at [741, 374] on span "True" at bounding box center [745, 366] width 26 height 16
click at [727, 373] on input "True" at bounding box center [719, 366] width 15 height 13
radio input "true"
click at [728, 524] on label "True" at bounding box center [750, 501] width 99 height 46
click at [727, 508] on input "True" at bounding box center [719, 501] width 15 height 13
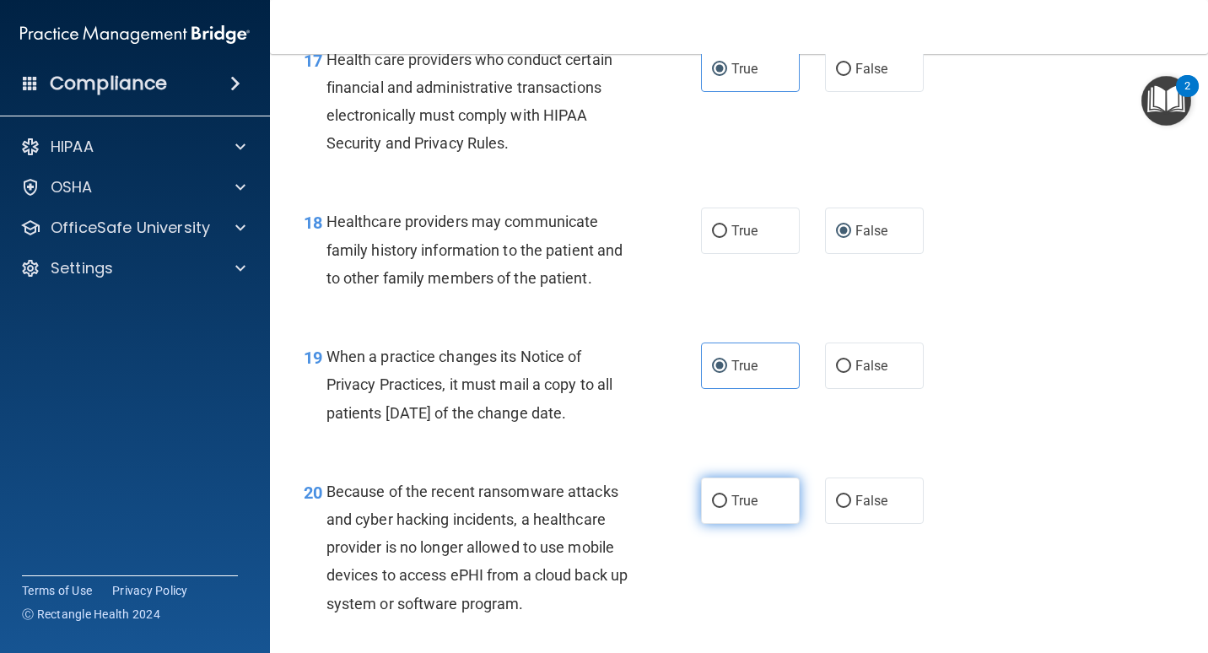
radio input "true"
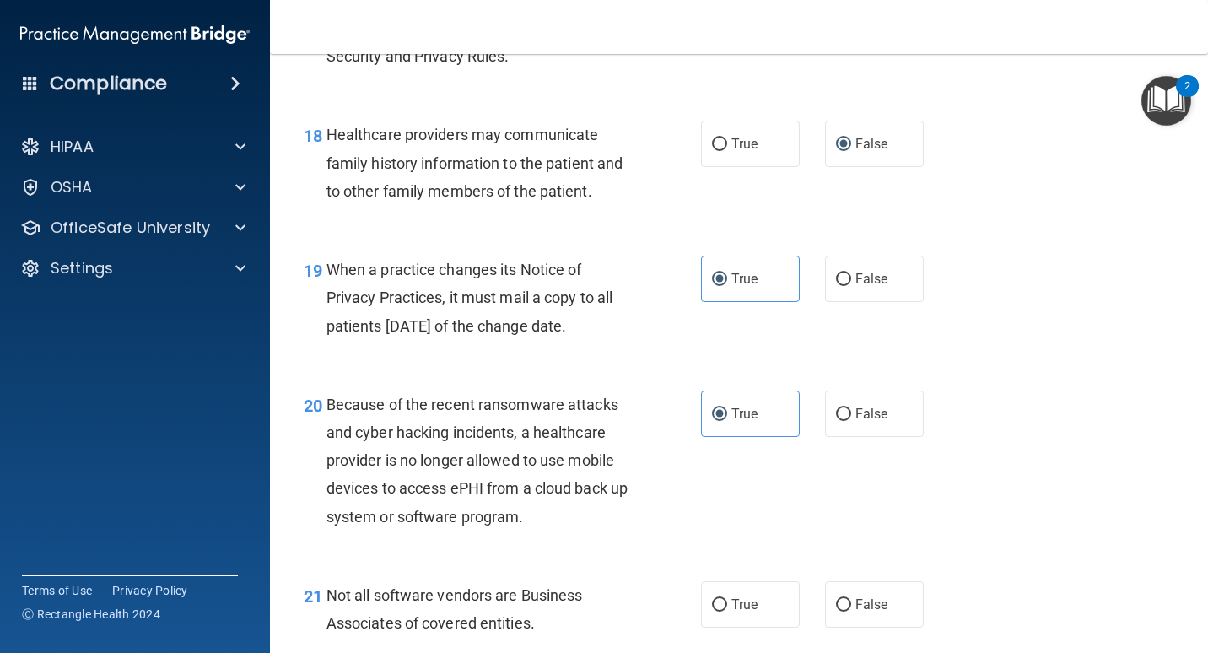
scroll to position [2890, 0]
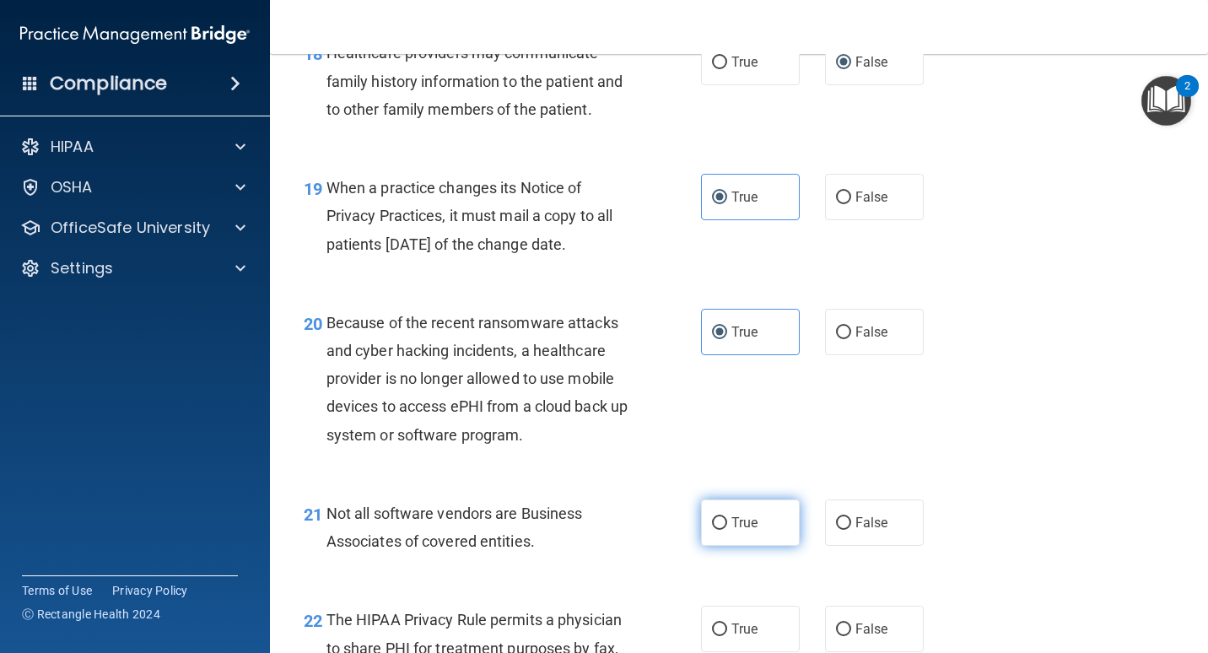
click at [757, 546] on label "True" at bounding box center [750, 523] width 99 height 46
click at [727, 530] on input "True" at bounding box center [719, 523] width 15 height 13
radio input "true"
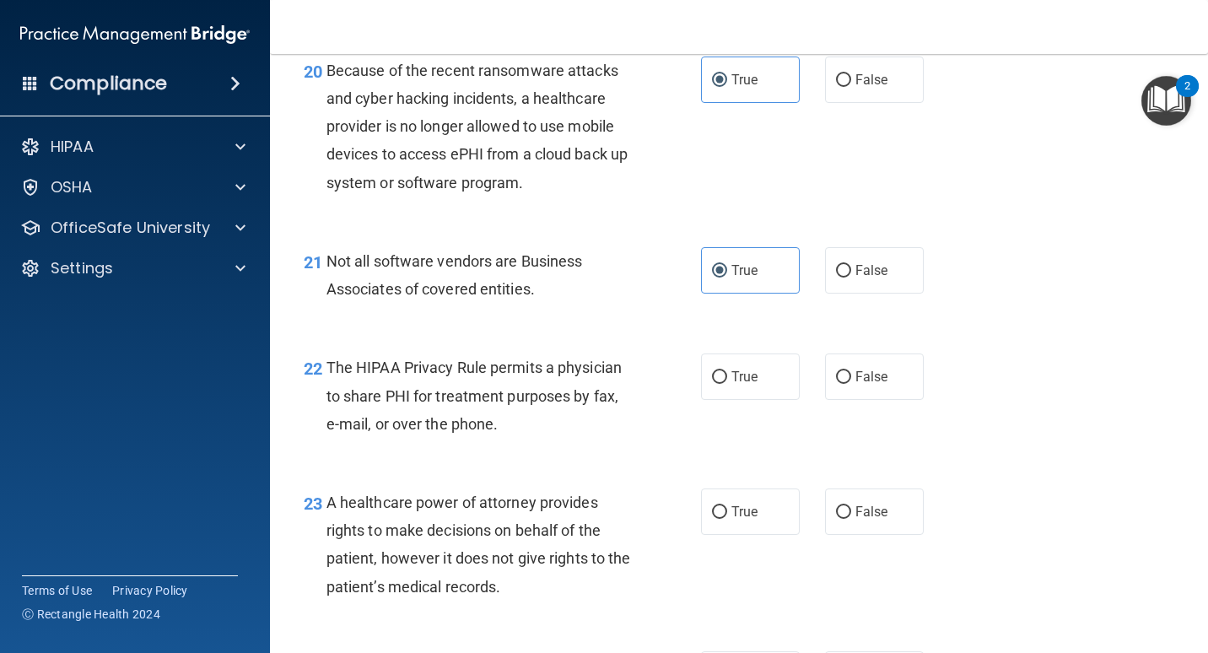
scroll to position [3143, 0]
click at [777, 399] on label "True" at bounding box center [750, 376] width 99 height 46
click at [727, 383] on input "True" at bounding box center [719, 376] width 15 height 13
radio input "true"
click at [862, 519] on span "False" at bounding box center [872, 511] width 33 height 16
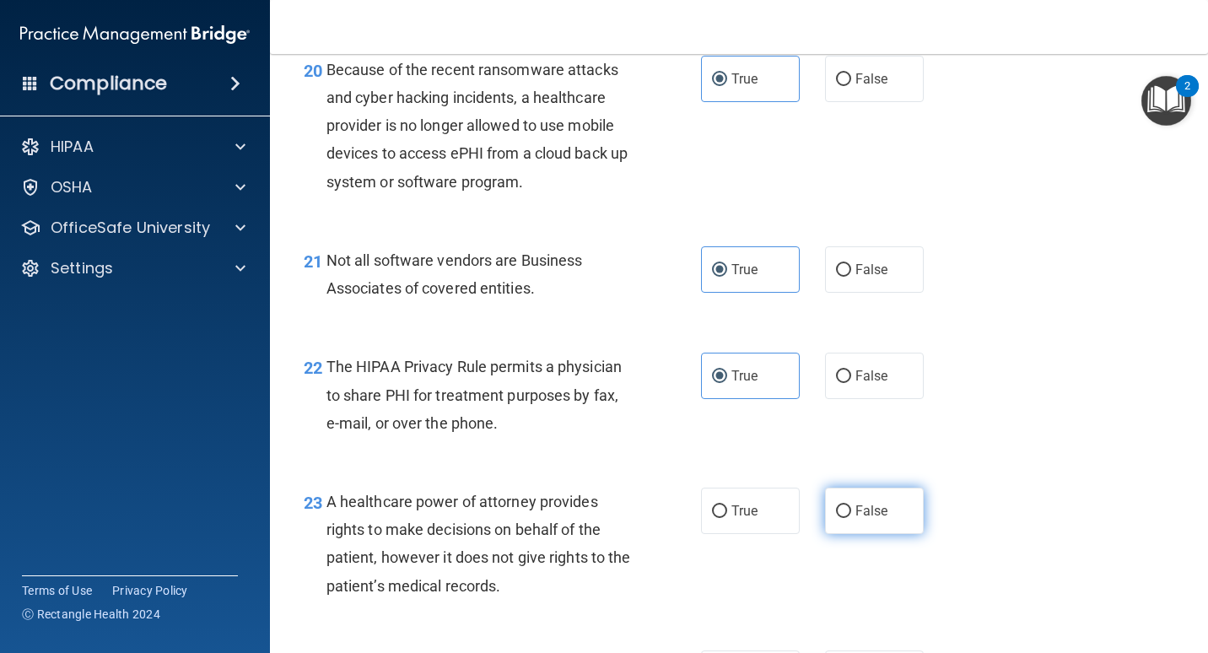
click at [851, 518] on input "False" at bounding box center [843, 511] width 15 height 13
radio input "true"
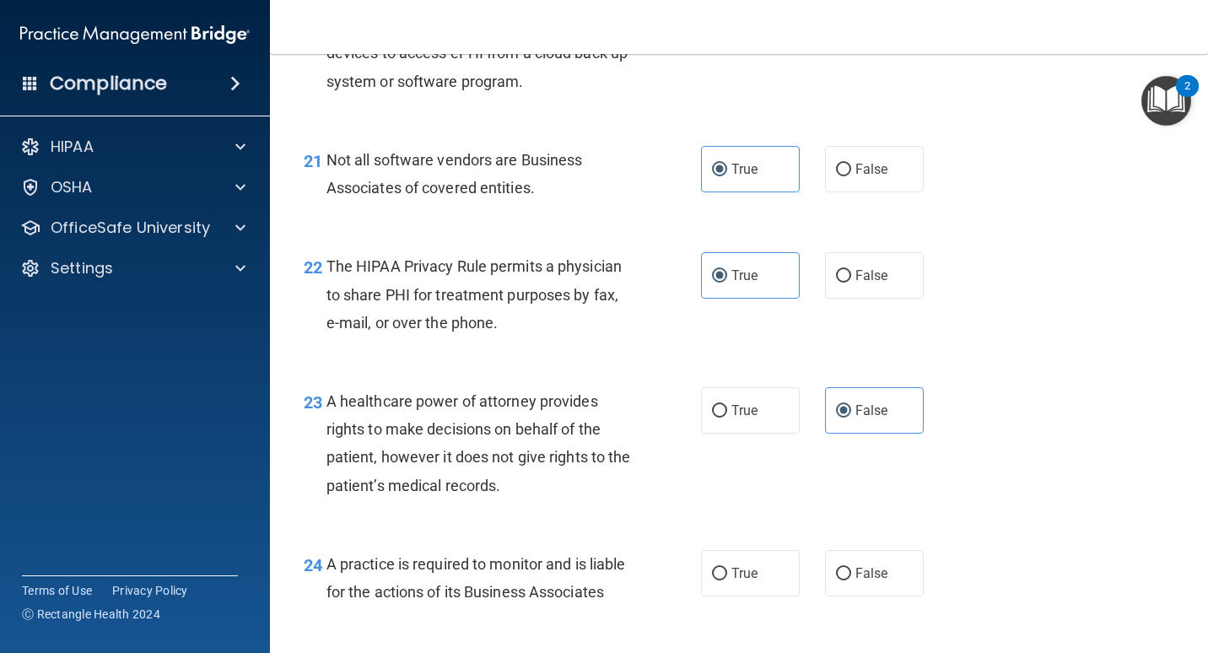
scroll to position [3396, 0]
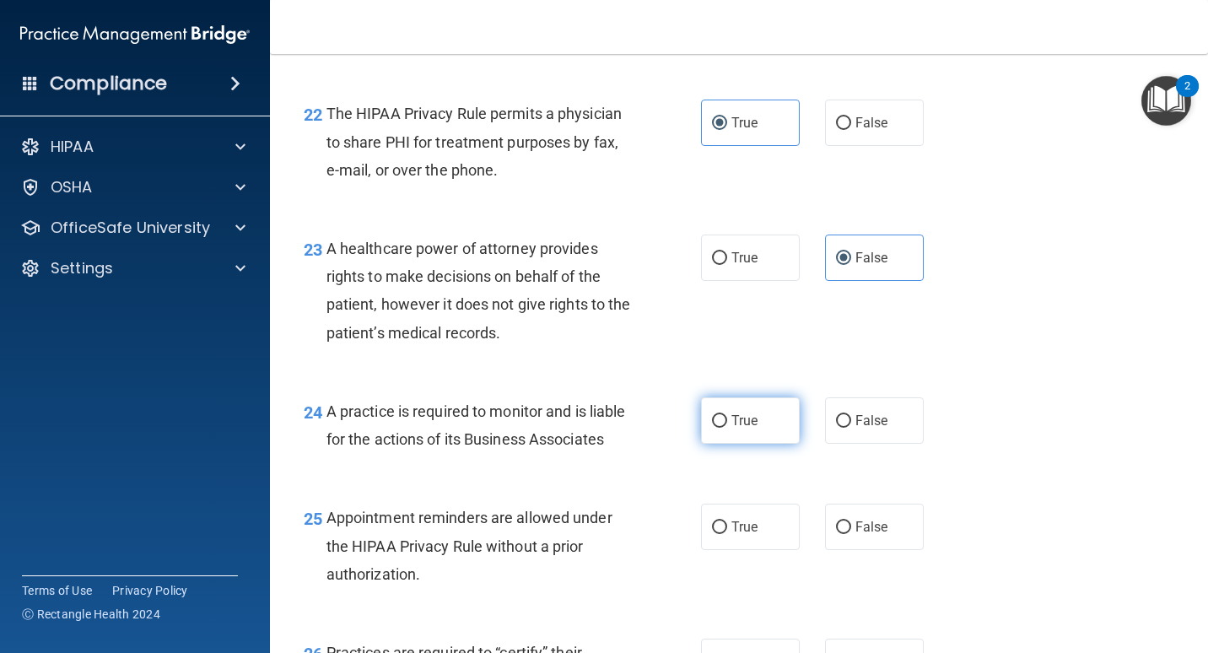
drag, startPoint x: 751, startPoint y: 457, endPoint x: 747, endPoint y: 465, distance: 8.7
click at [749, 444] on label "True" at bounding box center [750, 420] width 99 height 46
click at [724, 444] on label "True" at bounding box center [750, 420] width 99 height 46
click at [724, 428] on input "True" at bounding box center [719, 421] width 15 height 13
radio input "true"
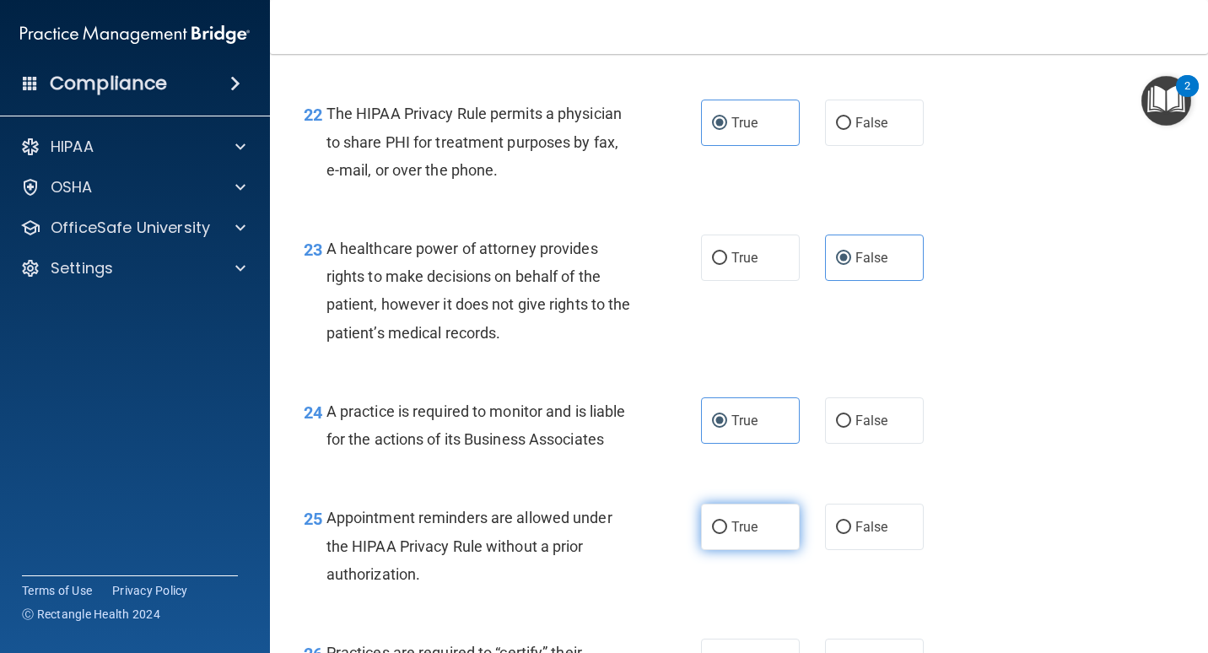
click at [754, 550] on label "True" at bounding box center [750, 527] width 99 height 46
click at [727, 534] on input "True" at bounding box center [719, 528] width 15 height 13
radio input "true"
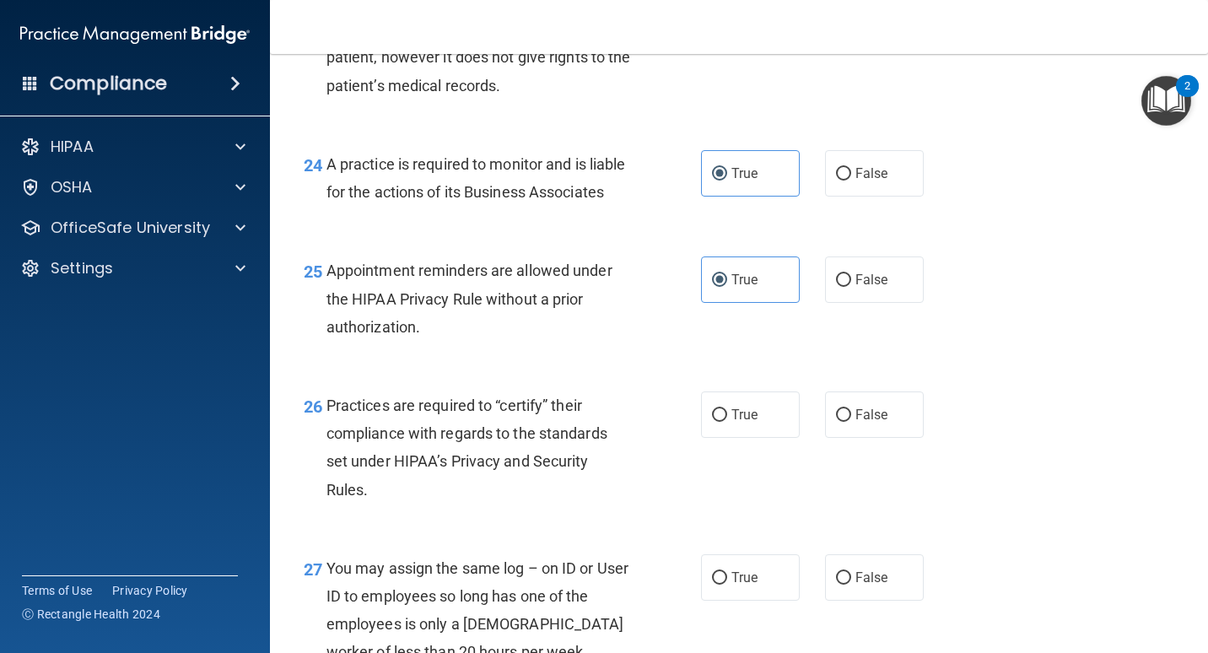
scroll to position [3649, 0]
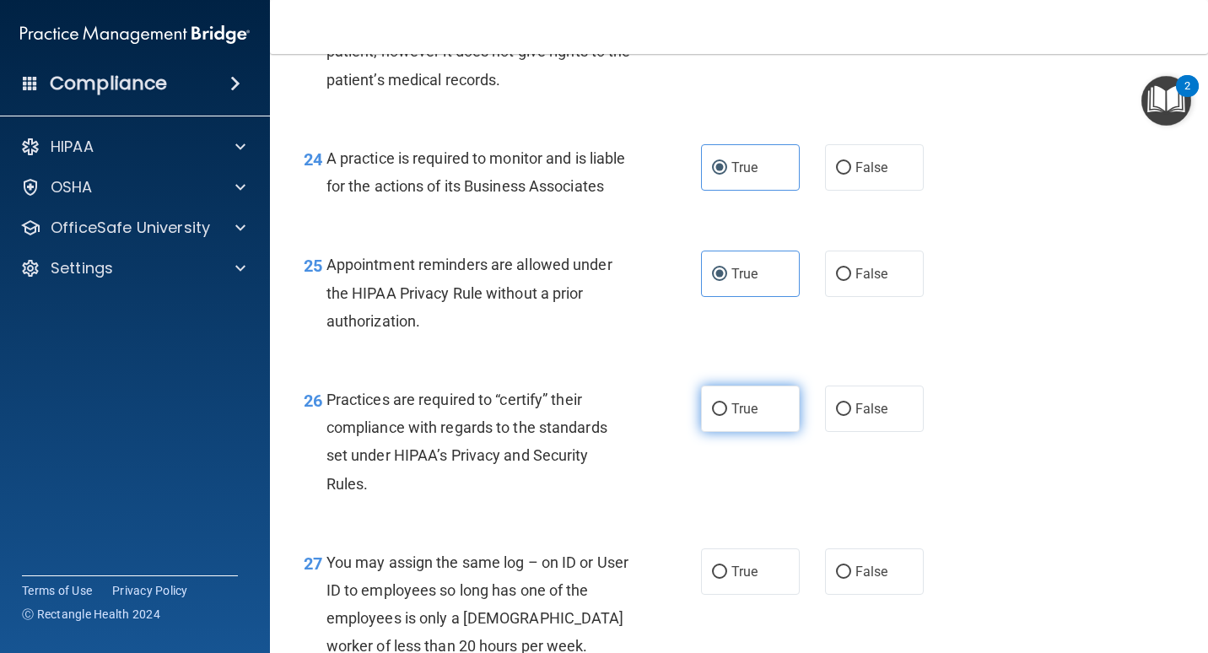
click at [742, 432] on label "True" at bounding box center [750, 409] width 99 height 46
click at [727, 416] on input "True" at bounding box center [719, 409] width 15 height 13
radio input "true"
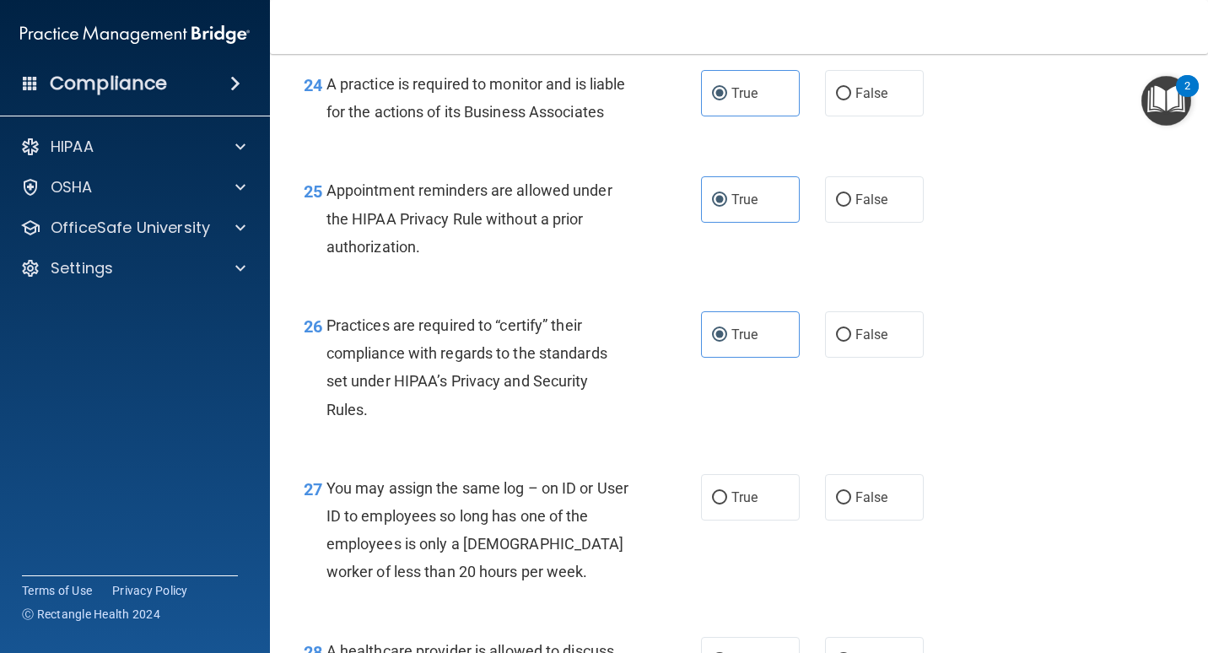
scroll to position [3818, 0]
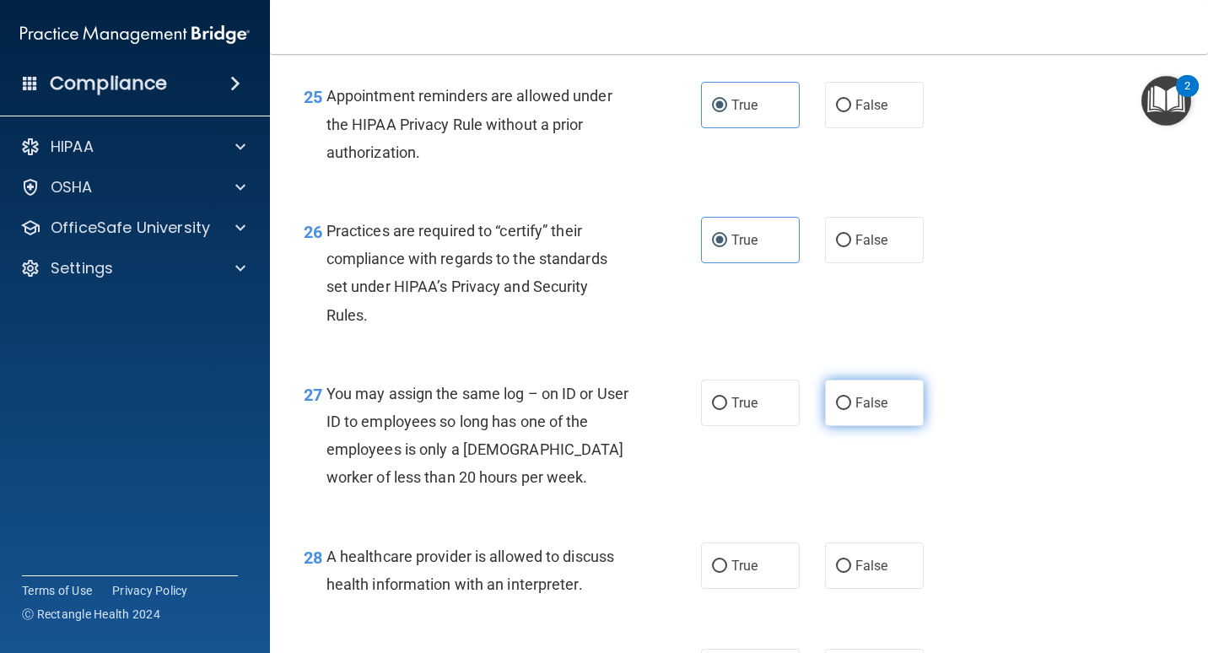
click at [859, 411] on span "False" at bounding box center [872, 403] width 33 height 16
click at [851, 410] on input "False" at bounding box center [843, 403] width 15 height 13
radio input "true"
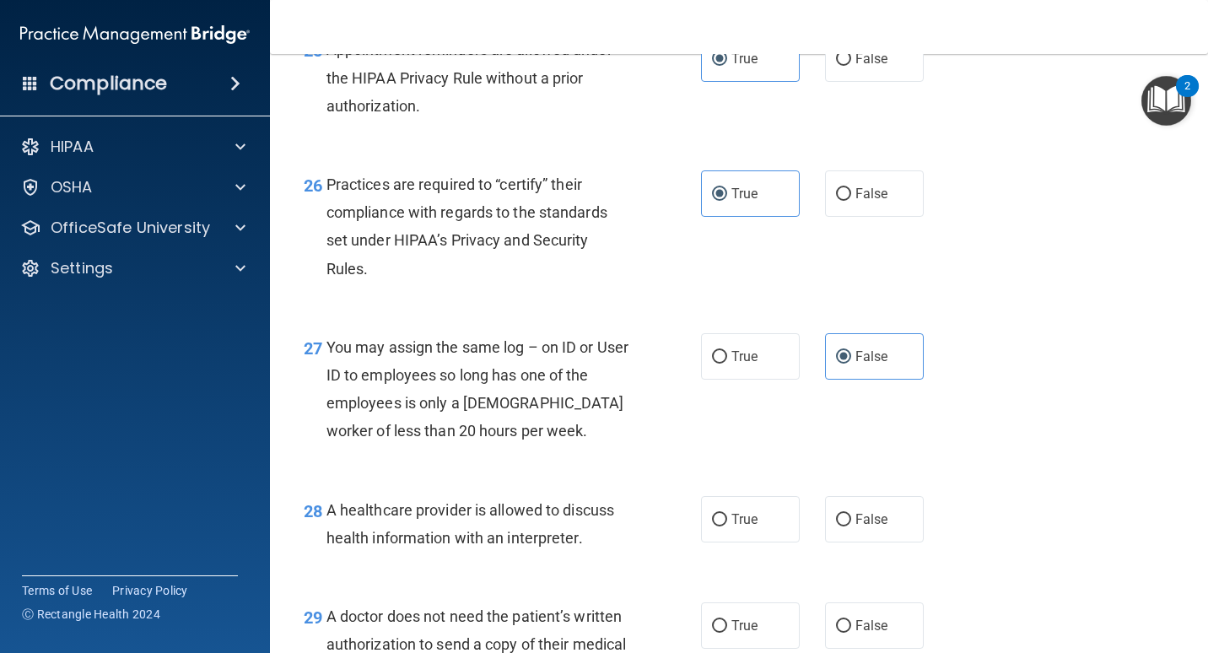
scroll to position [4071, 0]
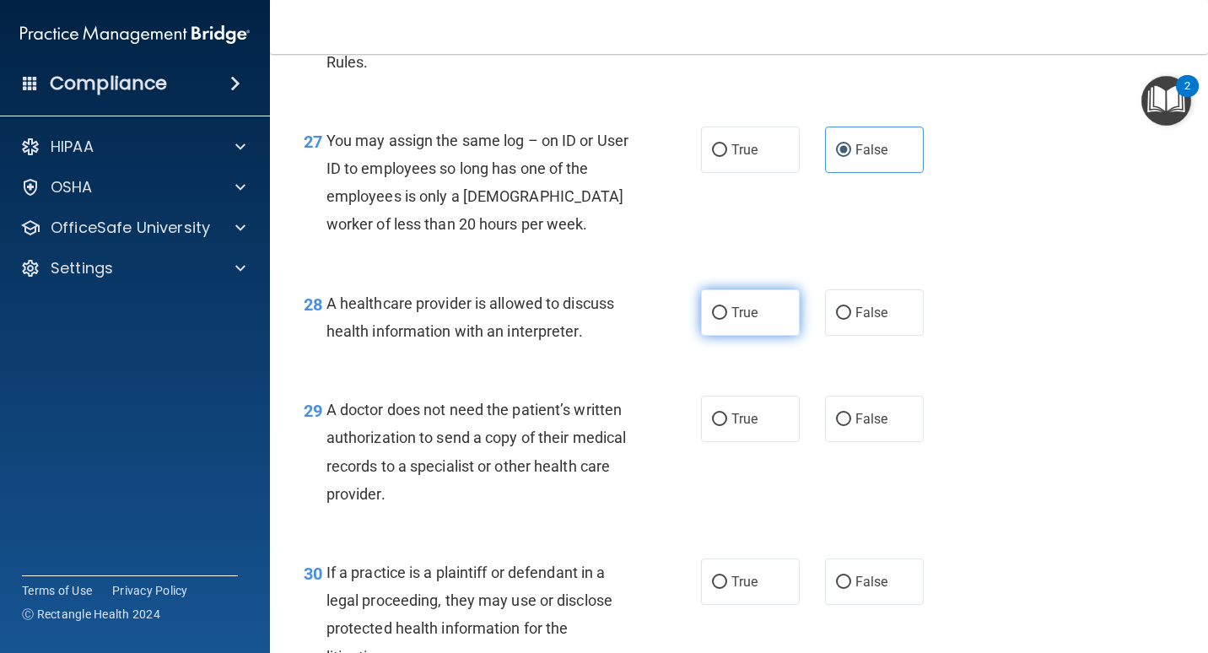
click at [746, 336] on label "True" at bounding box center [750, 312] width 99 height 46
click at [727, 320] on input "True" at bounding box center [719, 313] width 15 height 13
radio input "true"
click at [722, 336] on label "True" at bounding box center [750, 312] width 99 height 46
click at [722, 320] on input "True" at bounding box center [719, 313] width 15 height 13
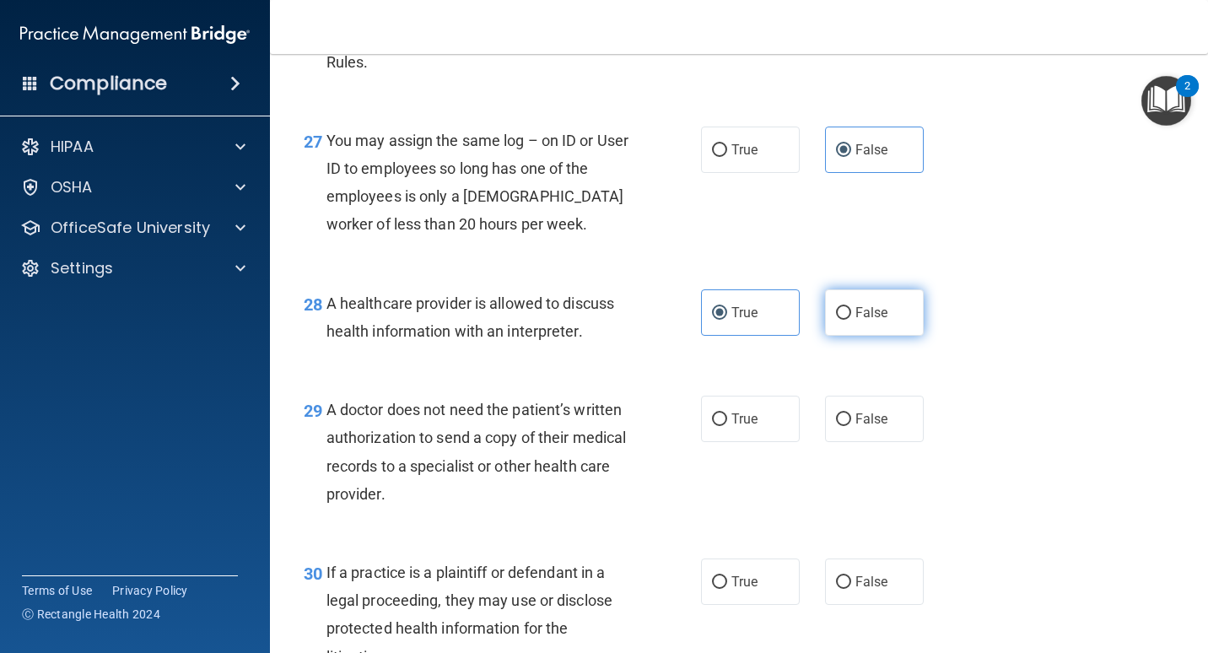
click at [838, 336] on label "False" at bounding box center [874, 312] width 99 height 46
click at [838, 320] on input "False" at bounding box center [843, 313] width 15 height 13
radio input "true"
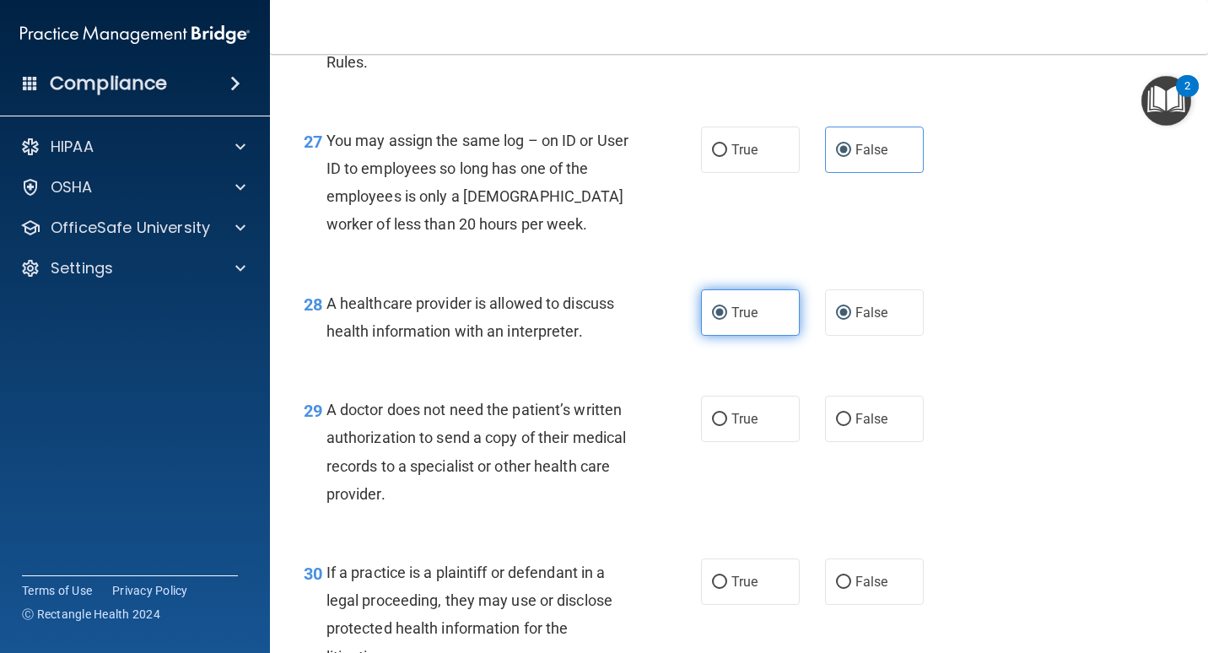
radio input "false"
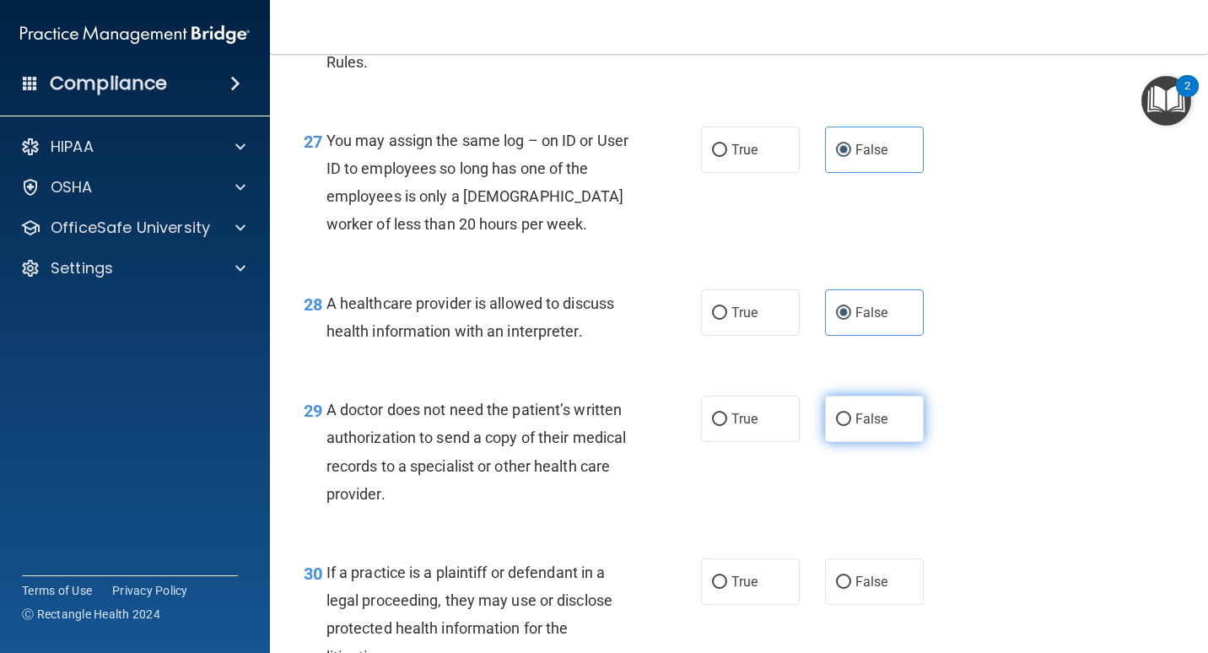
click at [861, 427] on span "False" at bounding box center [872, 419] width 33 height 16
click at [851, 426] on input "False" at bounding box center [843, 420] width 15 height 13
radio input "true"
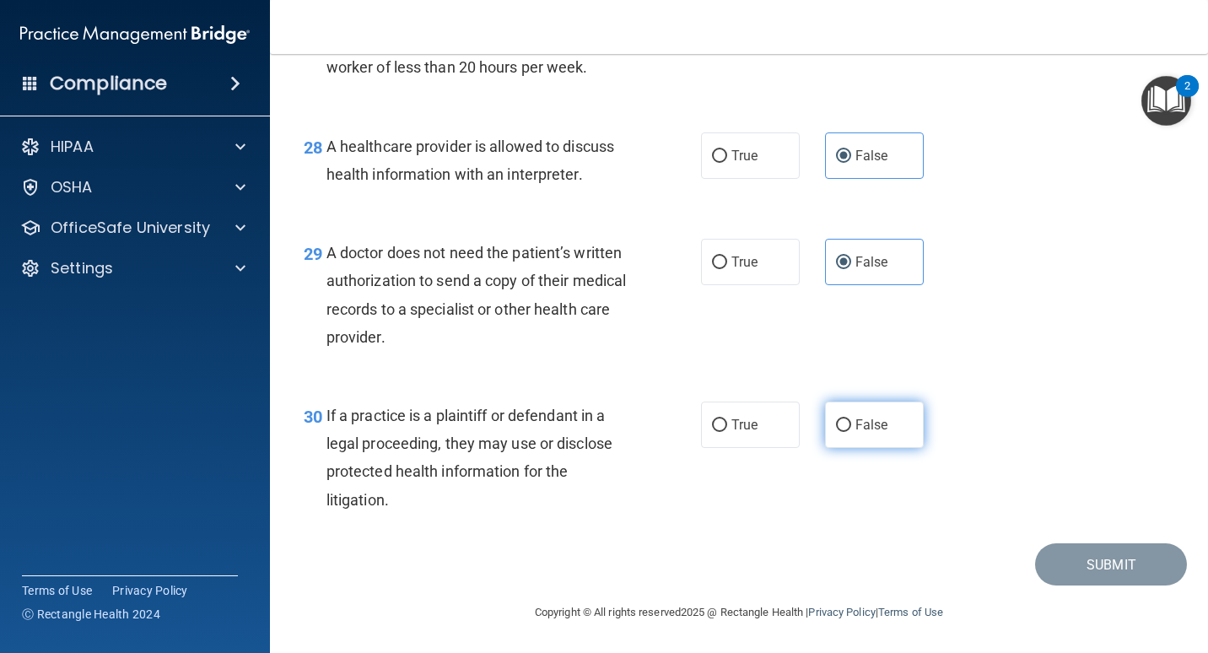
click at [901, 448] on label "False" at bounding box center [874, 425] width 99 height 46
click at [851, 432] on input "False" at bounding box center [843, 425] width 15 height 13
radio input "true"
click at [839, 419] on input "False" at bounding box center [843, 425] width 15 height 13
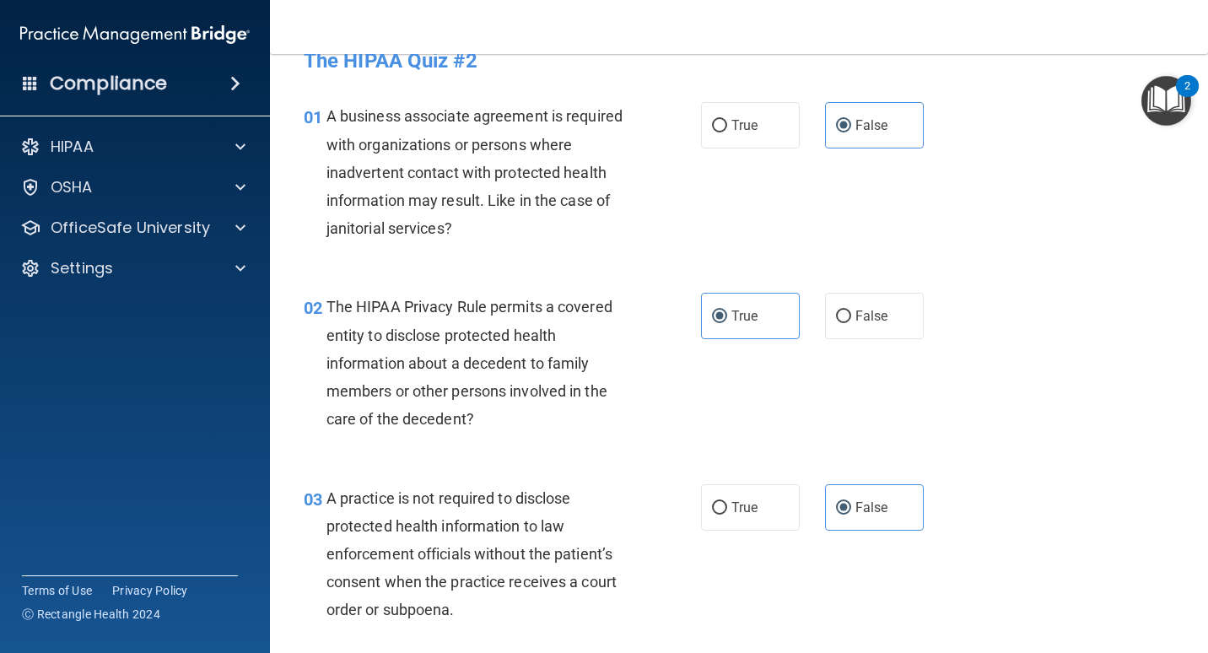
scroll to position [0, 0]
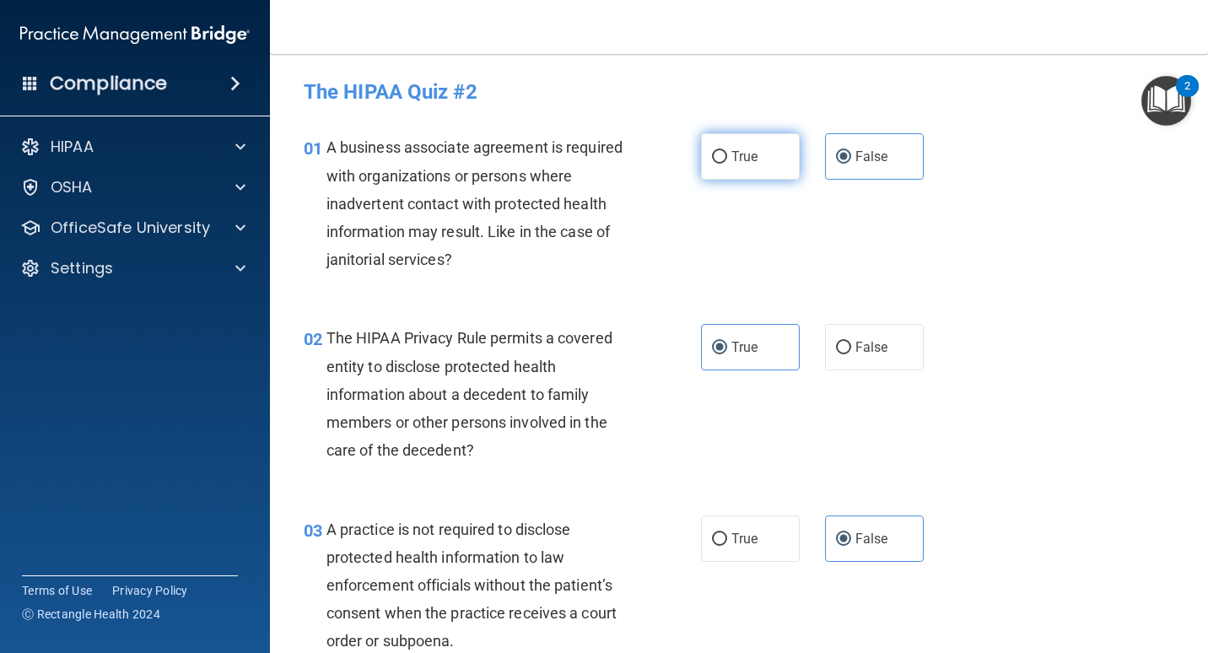
click at [712, 156] on input "True" at bounding box center [719, 157] width 15 height 13
radio input "true"
click at [836, 159] on input "False" at bounding box center [843, 157] width 15 height 13
radio input "true"
radio input "false"
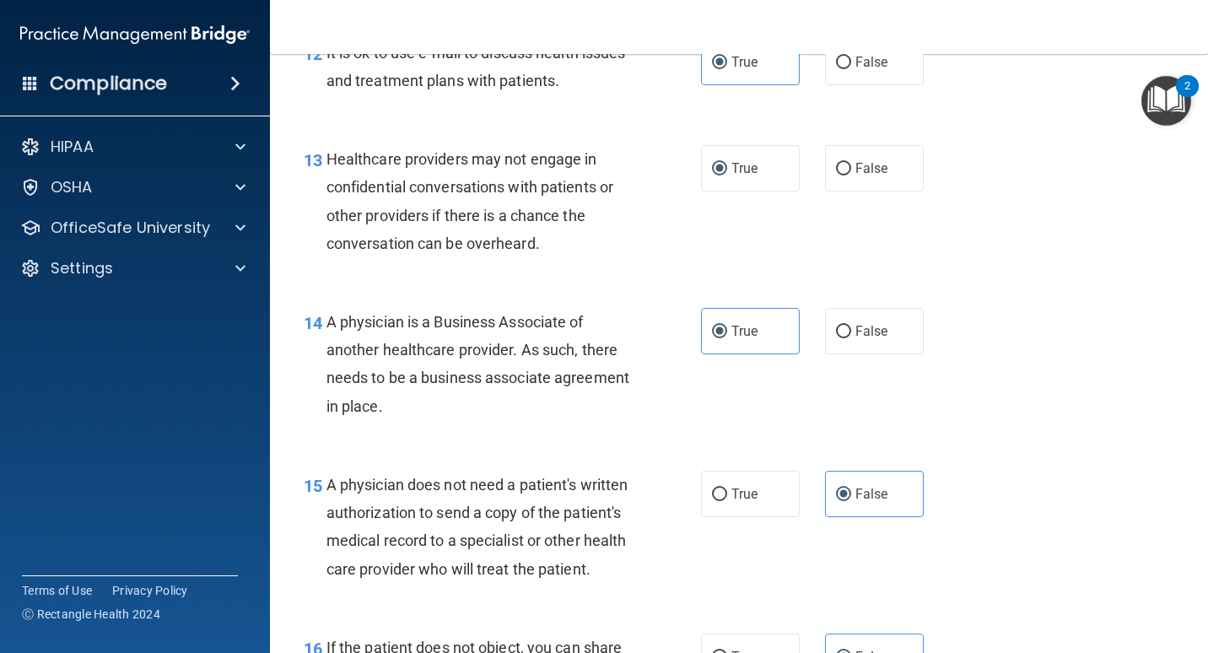
scroll to position [4284, 0]
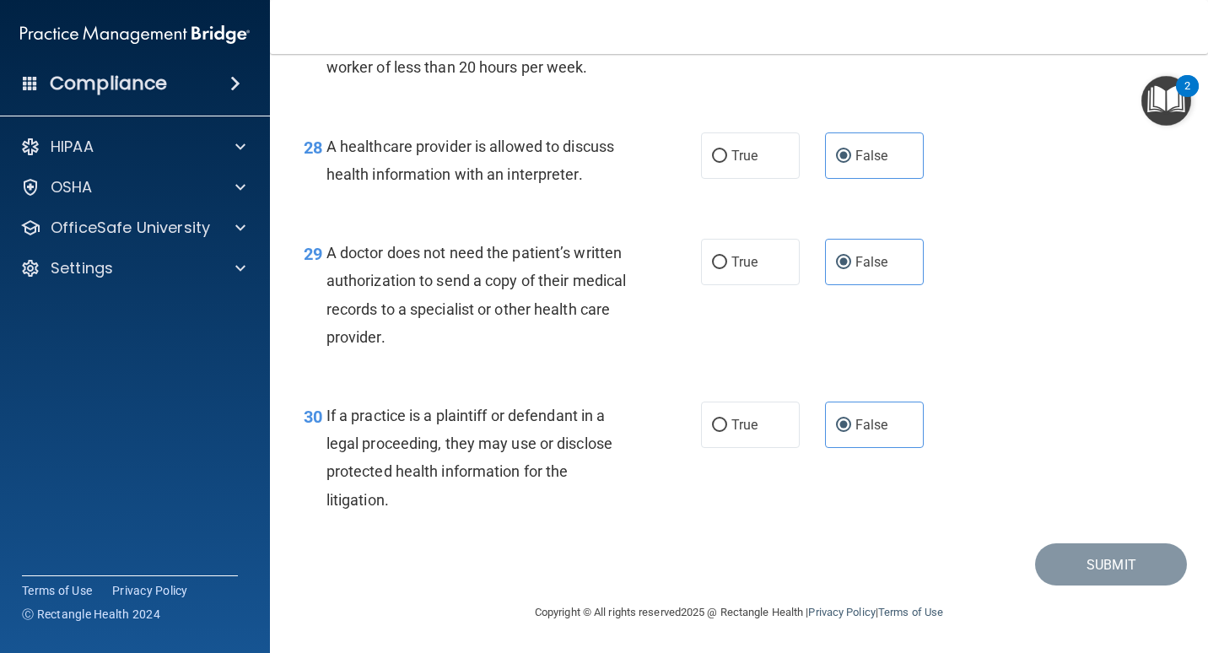
click at [1160, 111] on img "Open Resource Center, 2 new notifications" at bounding box center [1167, 101] width 50 height 50
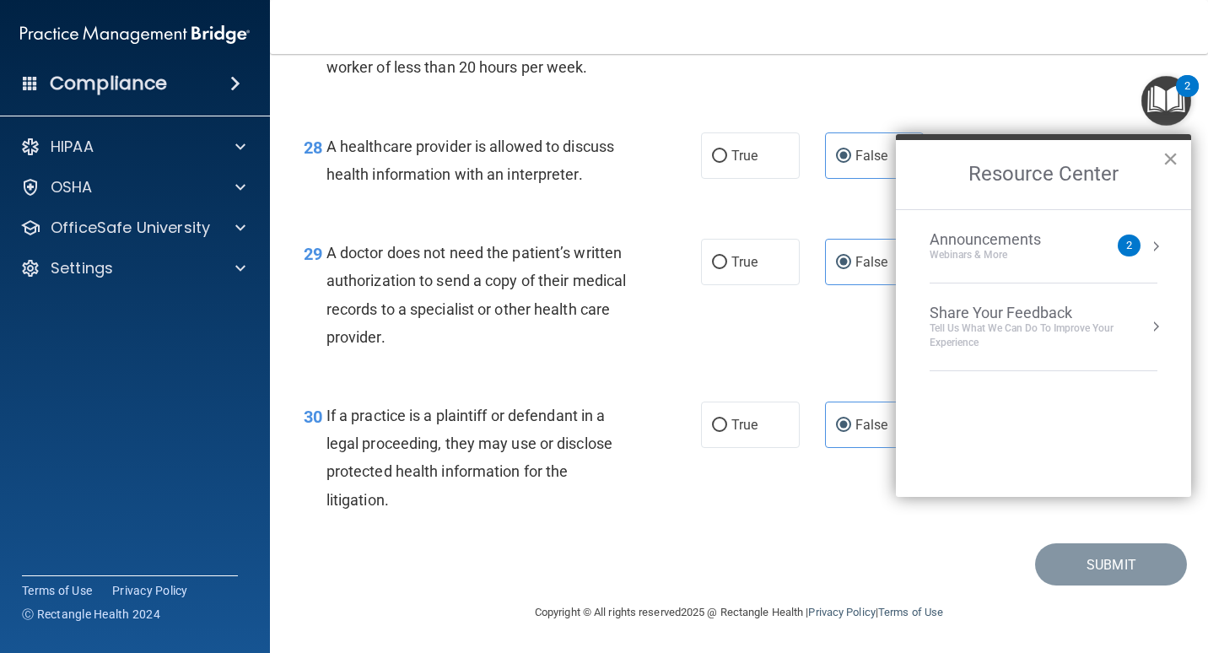
click at [1176, 154] on button "×" at bounding box center [1171, 158] width 16 height 27
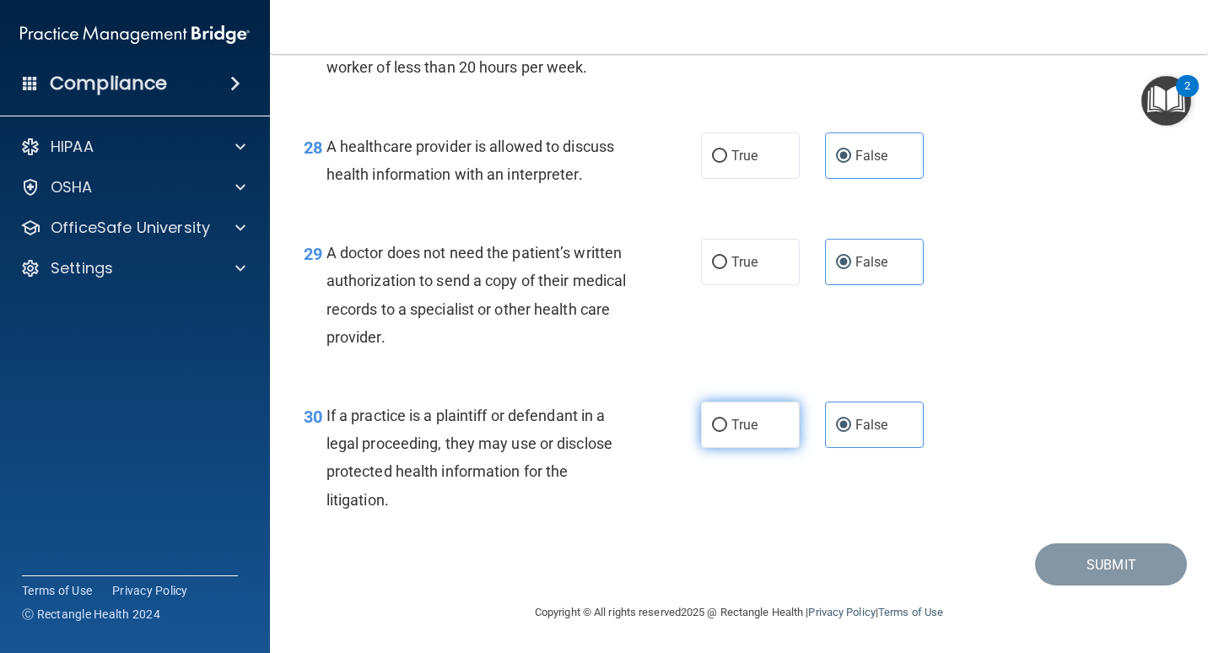
click at [712, 424] on input "True" at bounding box center [719, 425] width 15 height 13
radio input "true"
click at [839, 421] on input "False" at bounding box center [843, 425] width 15 height 13
radio input "true"
radio input "false"
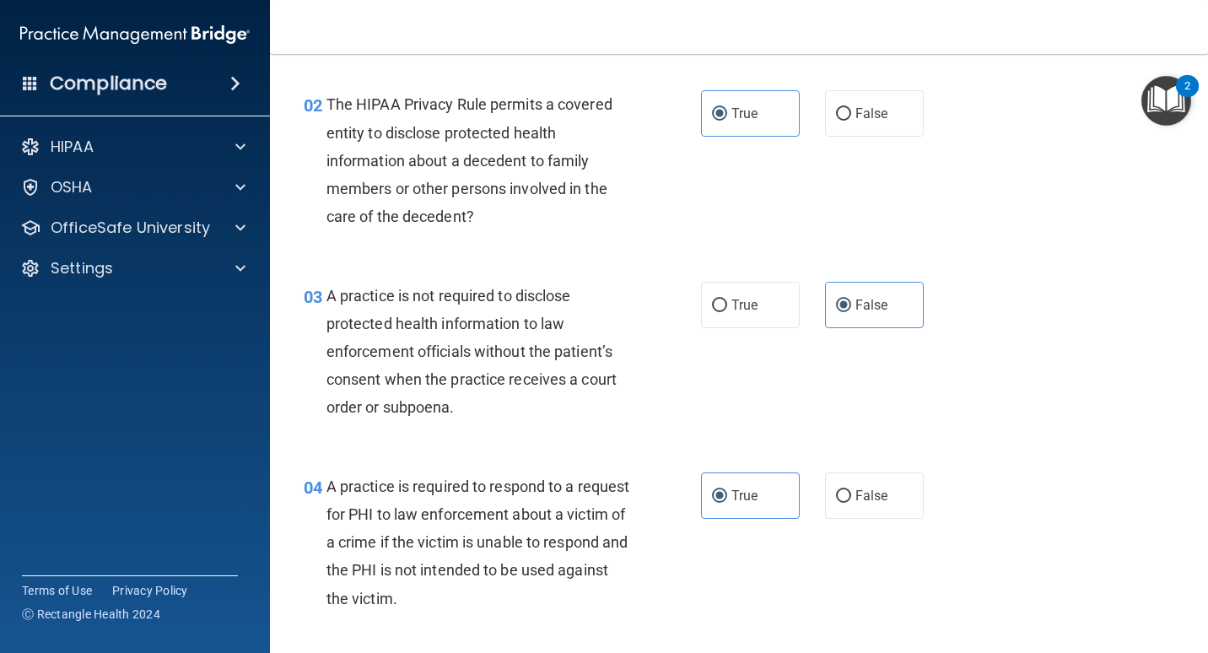
scroll to position [0, 0]
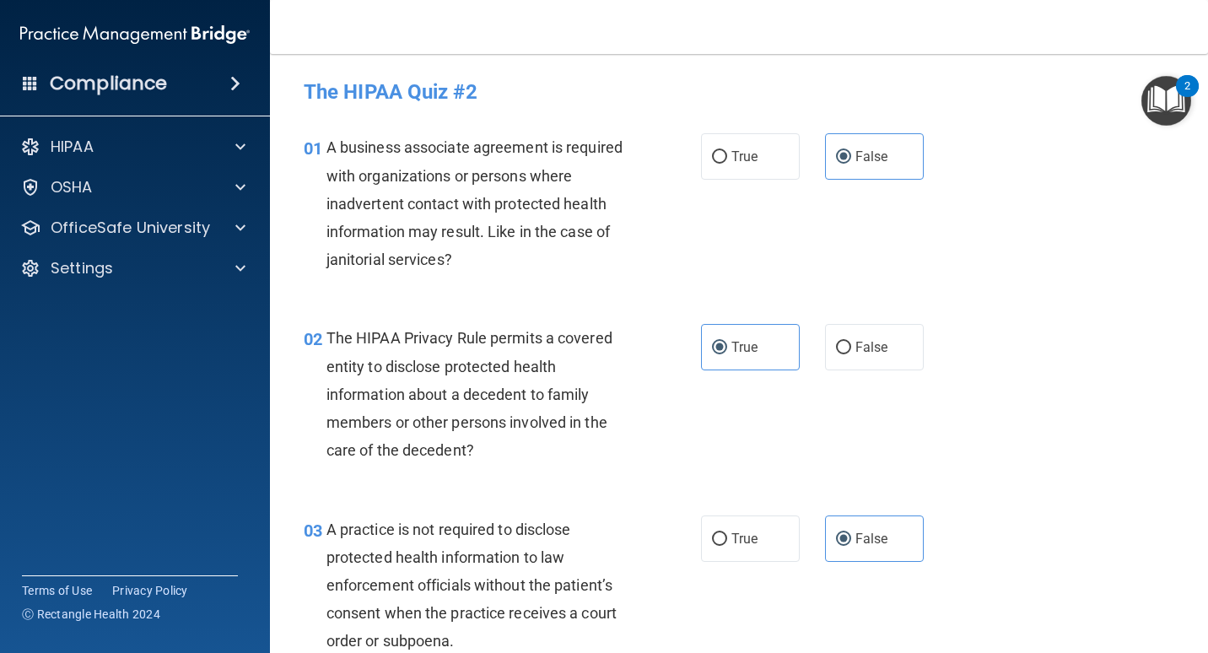
click at [908, 205] on div "01 A business associate agreement is required with organizations or persons whe…" at bounding box center [739, 207] width 896 height 191
click at [841, 159] on input "False" at bounding box center [843, 157] width 15 height 13
click at [725, 345] on label "True" at bounding box center [750, 347] width 99 height 46
click at [725, 345] on input "True" at bounding box center [719, 348] width 15 height 13
click at [847, 540] on label "False" at bounding box center [874, 539] width 99 height 46
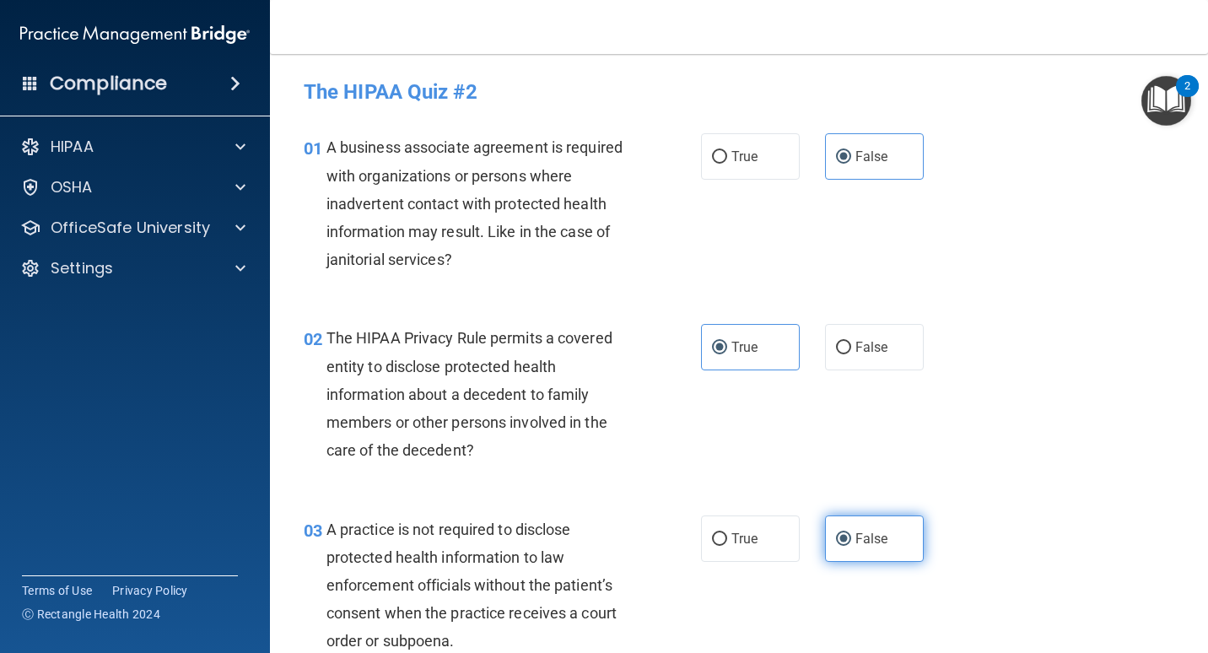
click at [847, 540] on input "False" at bounding box center [843, 539] width 15 height 13
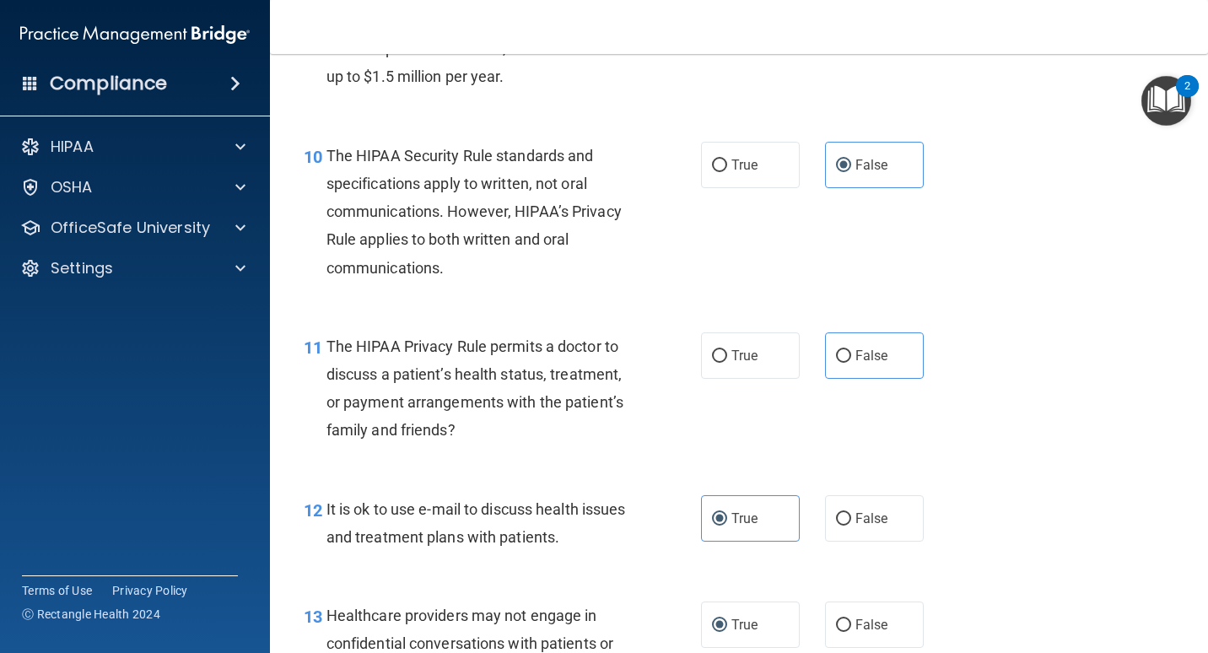
scroll to position [1500, 0]
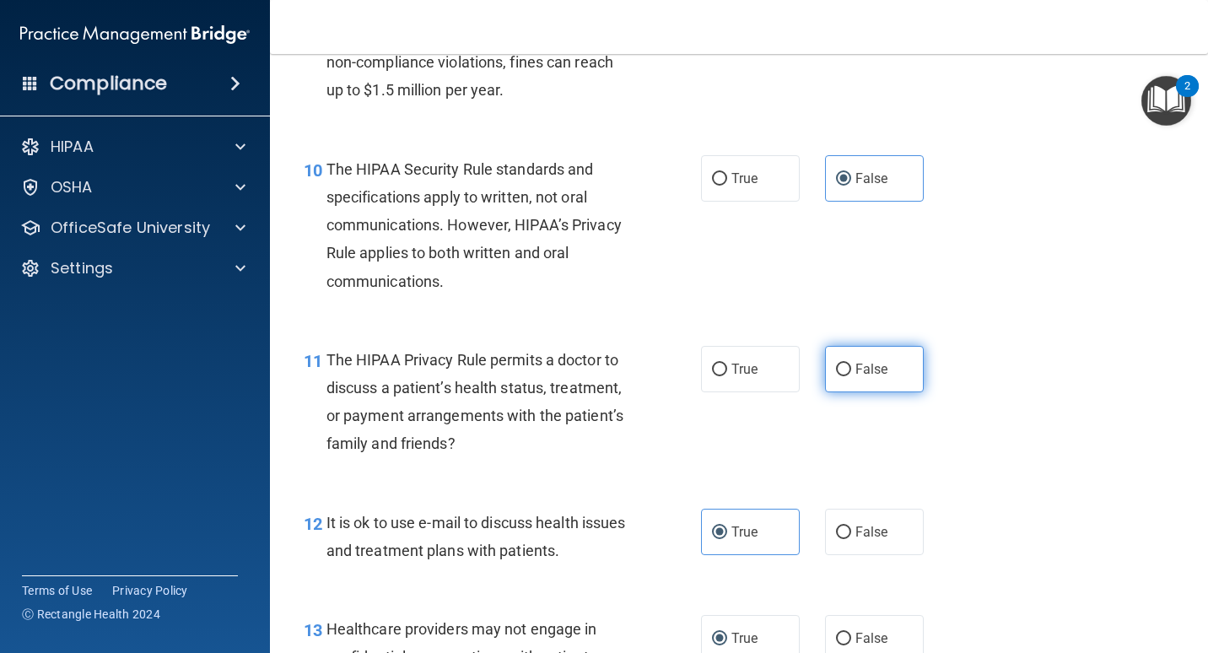
click at [865, 370] on span "False" at bounding box center [872, 369] width 33 height 16
click at [851, 370] on input "False" at bounding box center [843, 370] width 15 height 13
radio input "true"
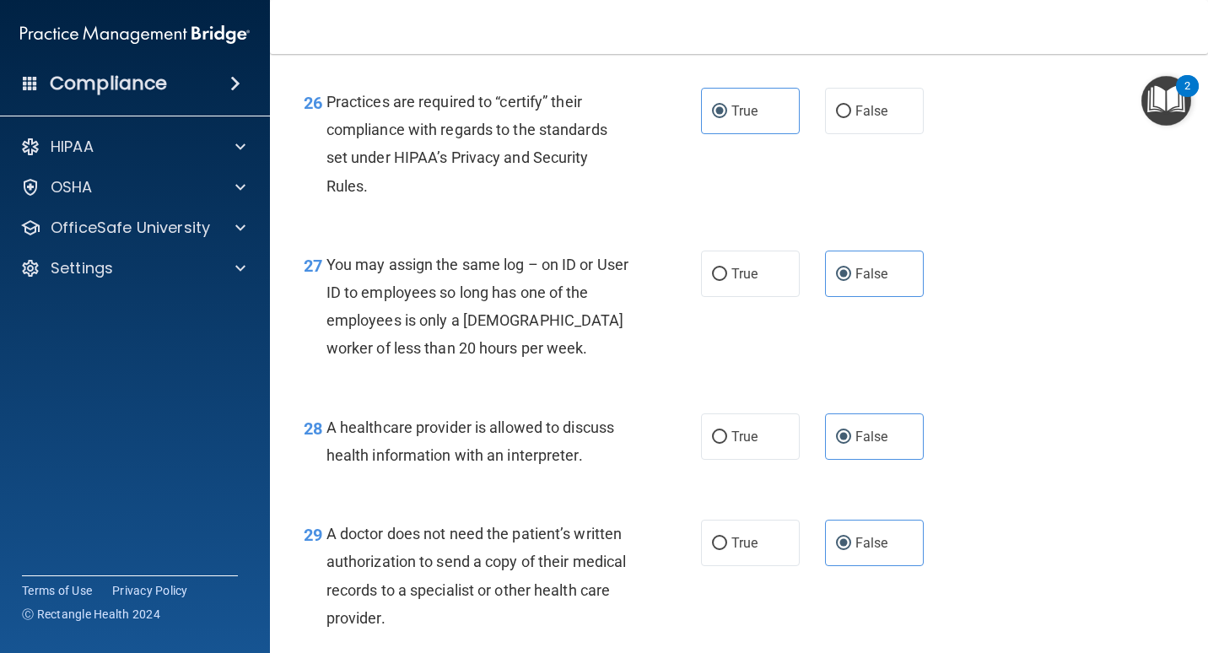
scroll to position [4284, 0]
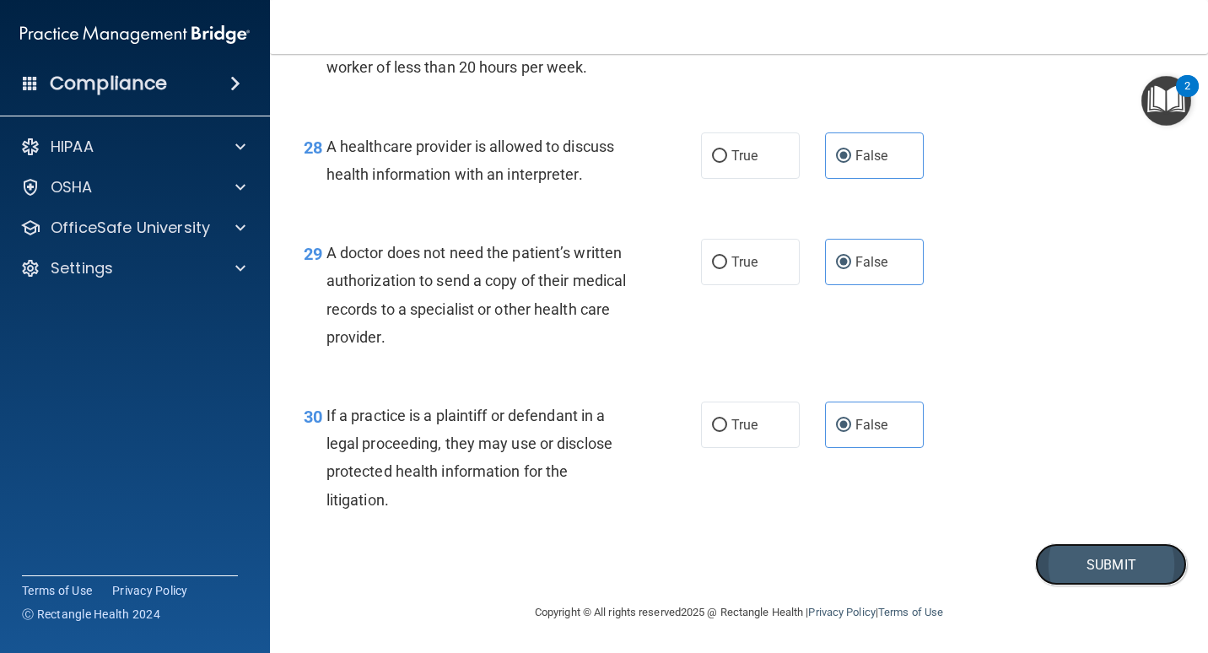
click at [1081, 570] on button "Submit" at bounding box center [1111, 564] width 152 height 43
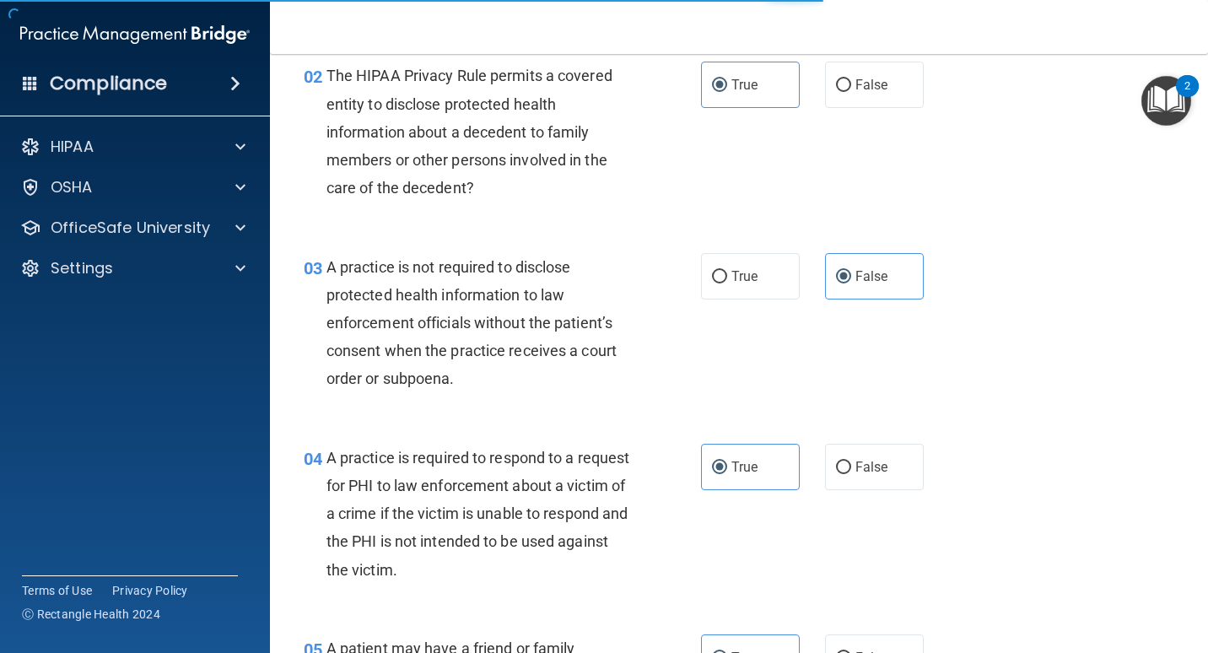
scroll to position [65, 0]
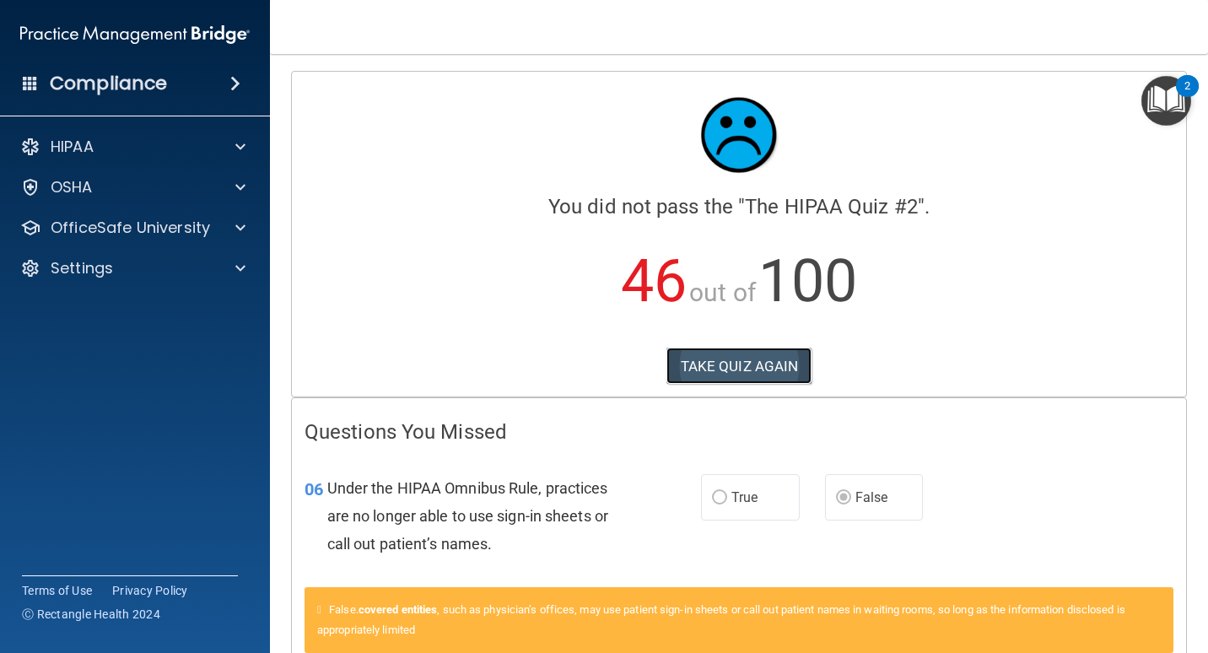
click at [723, 357] on button "TAKE QUIZ AGAIN" at bounding box center [740, 366] width 146 height 37
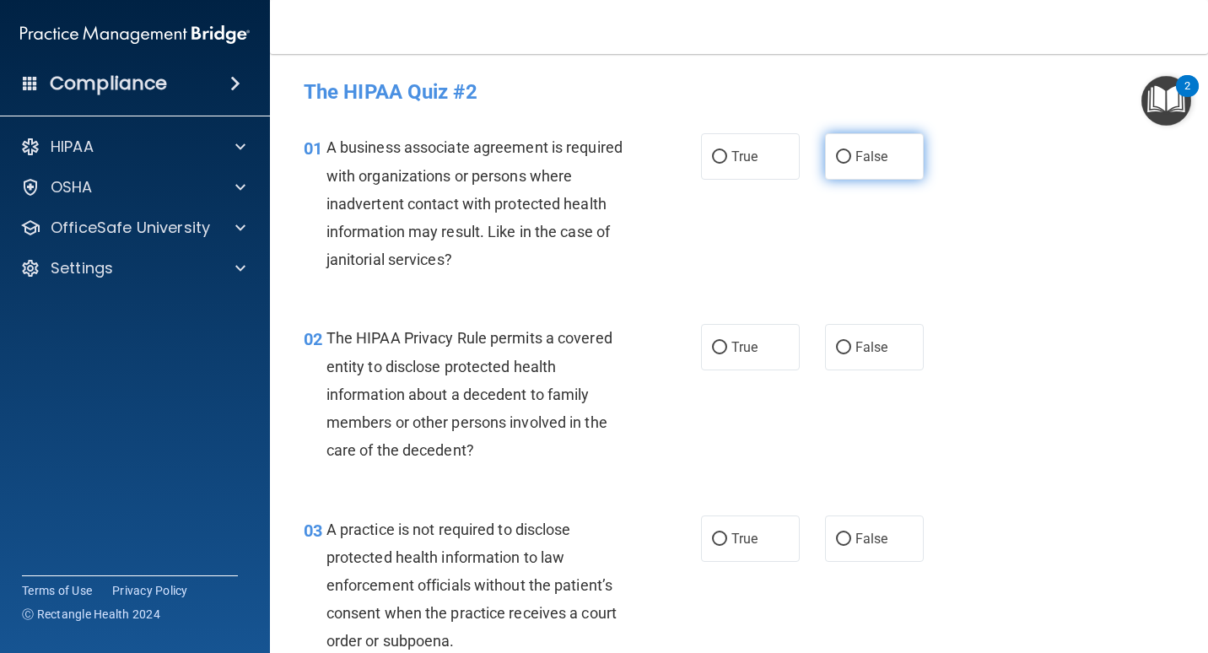
click at [836, 160] on input "False" at bounding box center [843, 157] width 15 height 13
radio input "true"
click at [712, 347] on input "True" at bounding box center [719, 348] width 15 height 13
radio input "true"
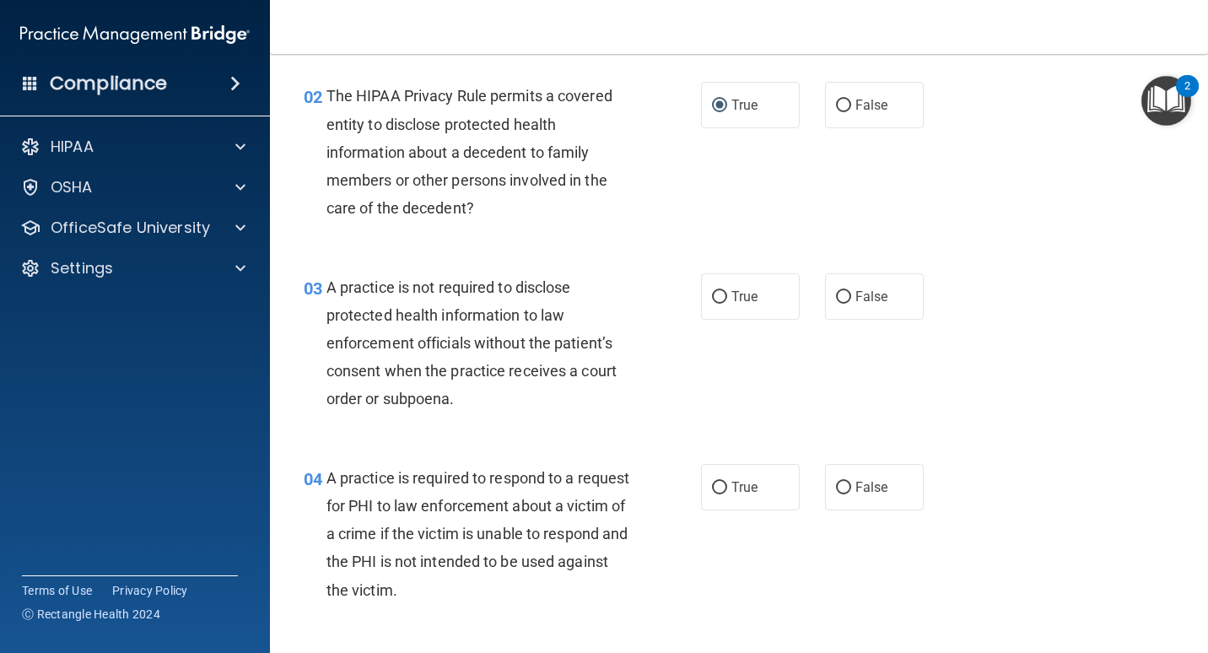
scroll to position [253, 0]
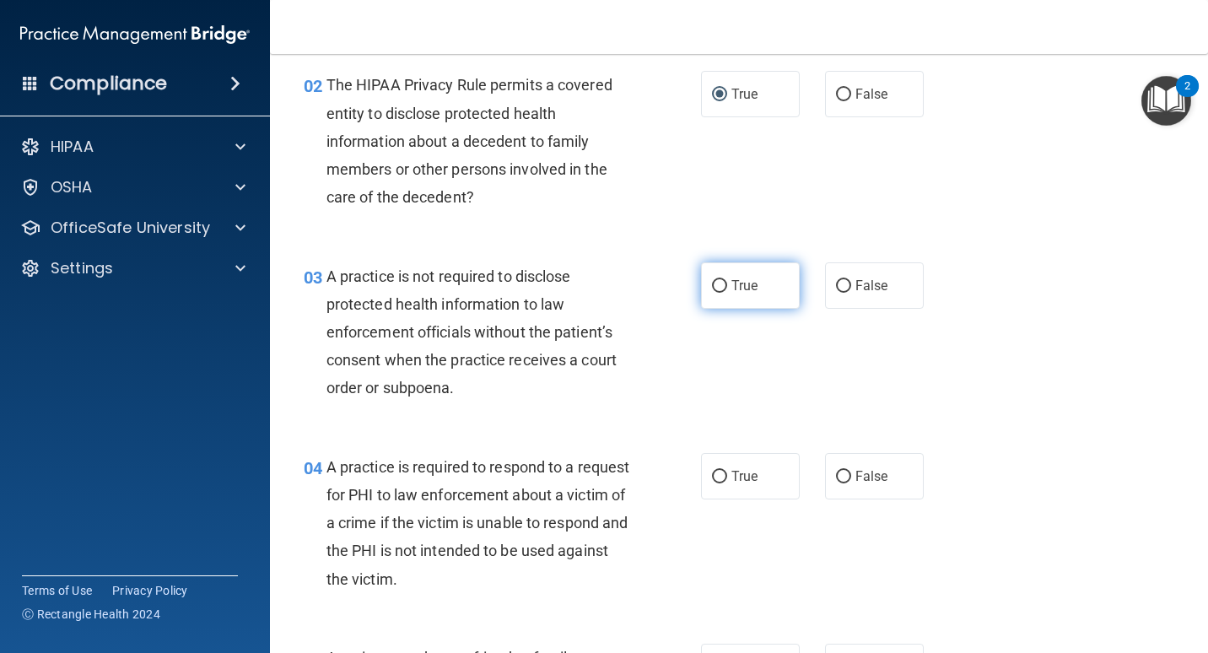
click at [750, 291] on span "True" at bounding box center [745, 286] width 26 height 16
click at [727, 291] on input "True" at bounding box center [719, 286] width 15 height 13
radio input "true"
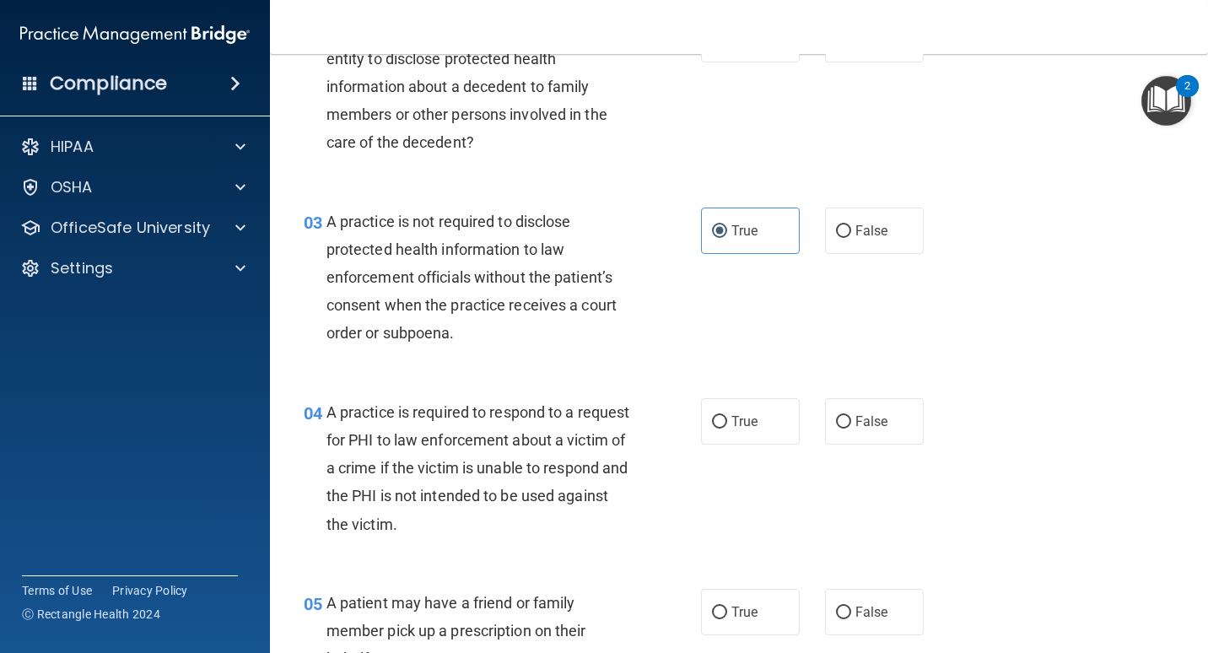
scroll to position [338, 0]
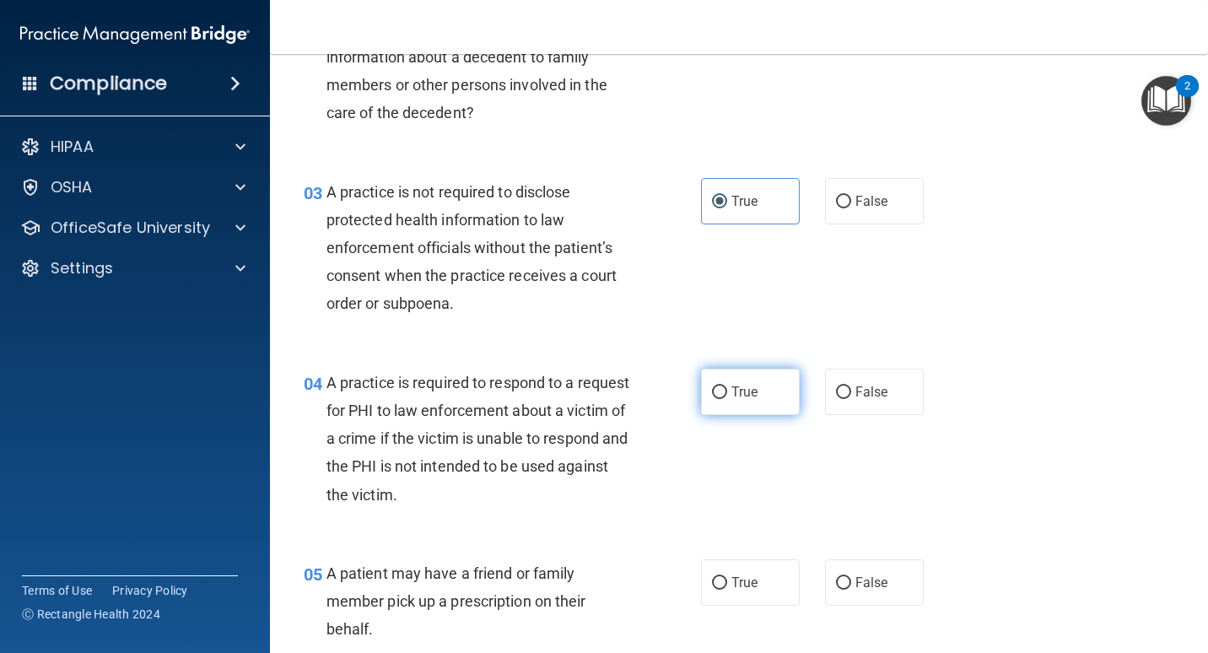
click at [712, 394] on input "True" at bounding box center [719, 393] width 15 height 13
radio input "true"
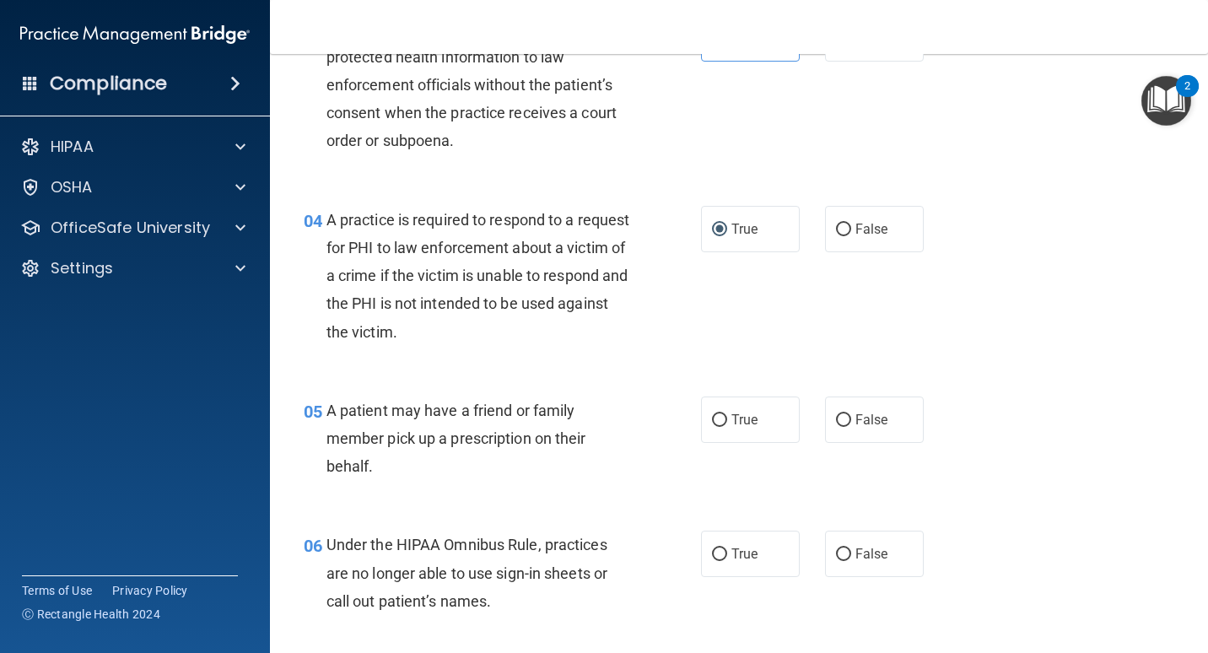
scroll to position [506, 0]
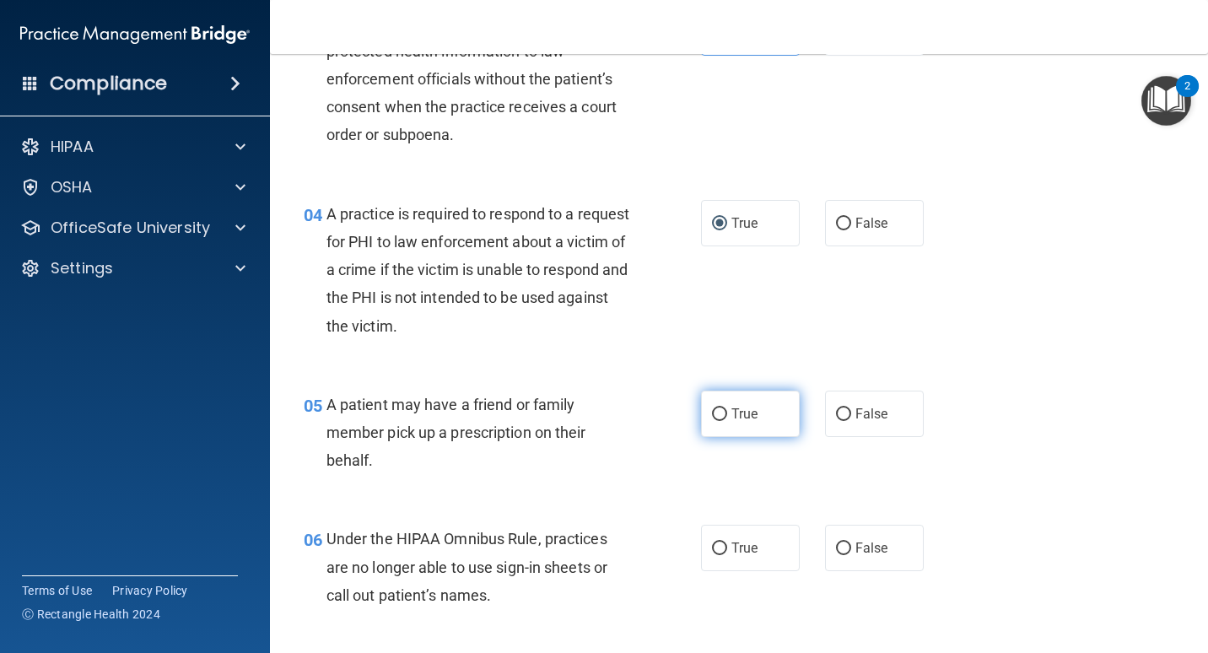
click at [747, 415] on span "True" at bounding box center [745, 414] width 26 height 16
click at [727, 415] on input "True" at bounding box center [719, 414] width 15 height 13
radio input "true"
click at [841, 545] on input "False" at bounding box center [843, 549] width 15 height 13
radio input "true"
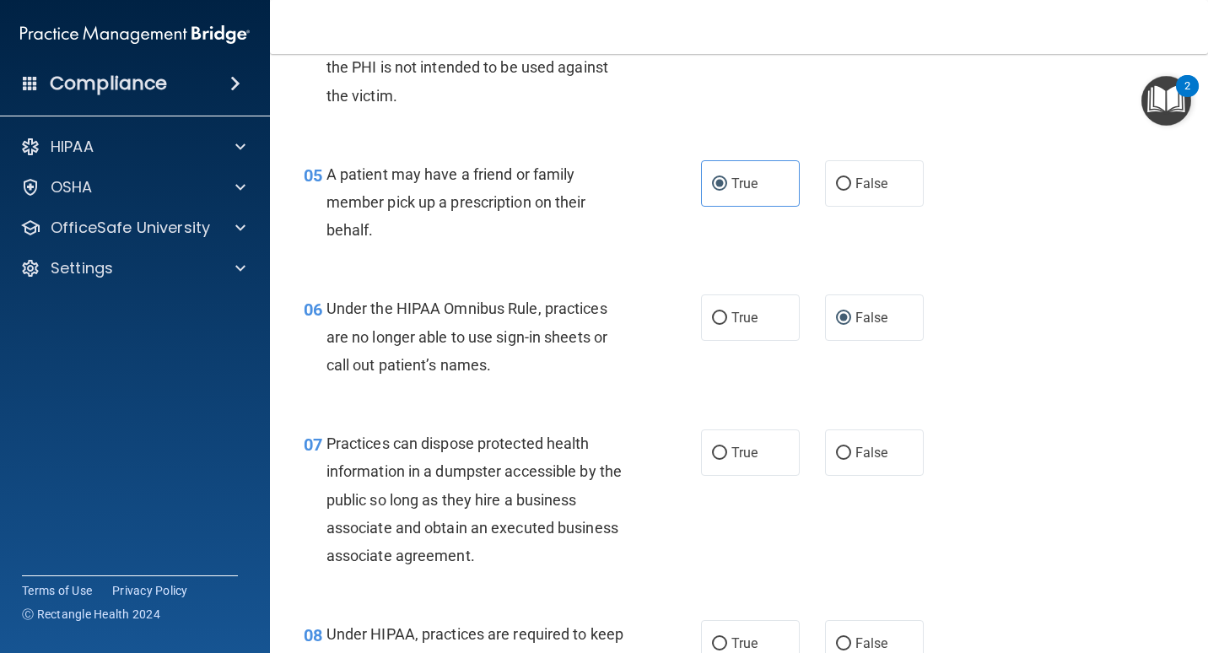
scroll to position [760, 0]
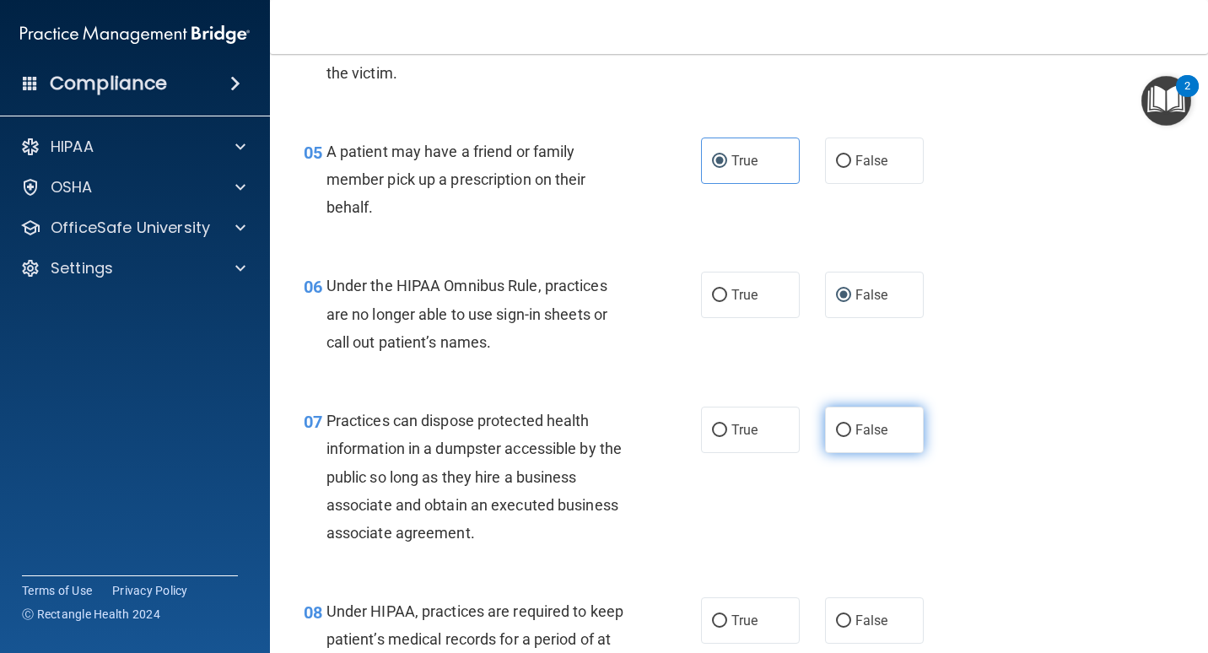
click at [868, 440] on label "False" at bounding box center [874, 430] width 99 height 46
click at [851, 437] on input "False" at bounding box center [843, 430] width 15 height 13
radio input "true"
click at [835, 634] on label "False" at bounding box center [874, 620] width 99 height 46
click at [836, 628] on input "False" at bounding box center [843, 621] width 15 height 13
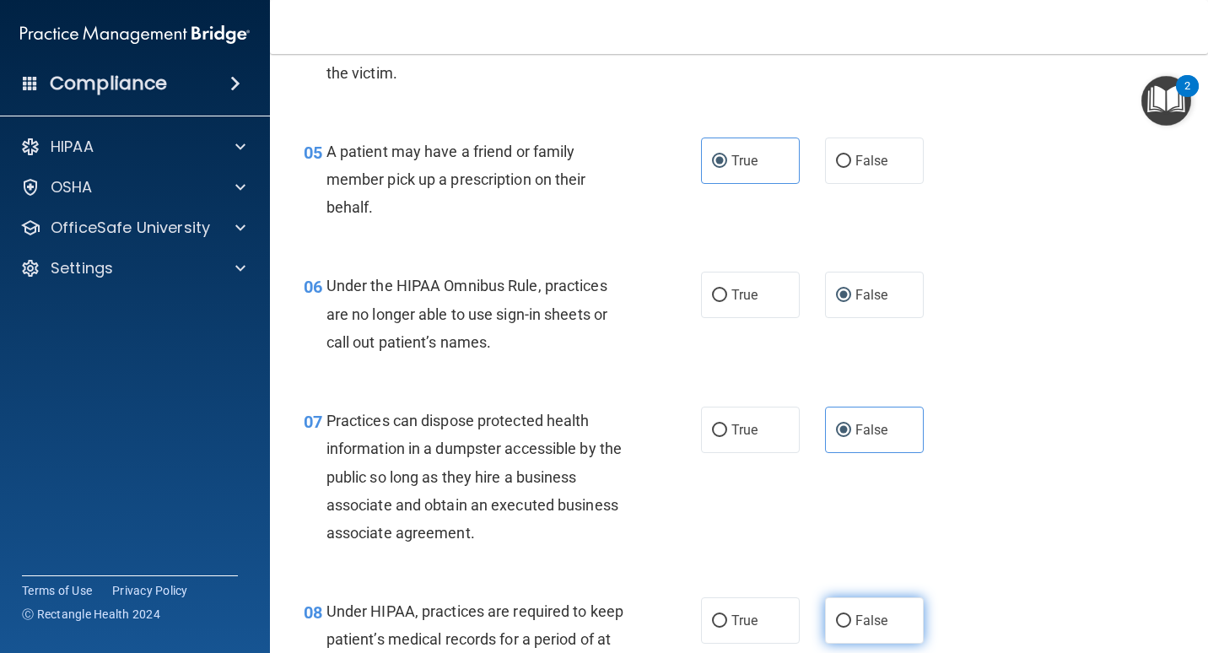
radio input "true"
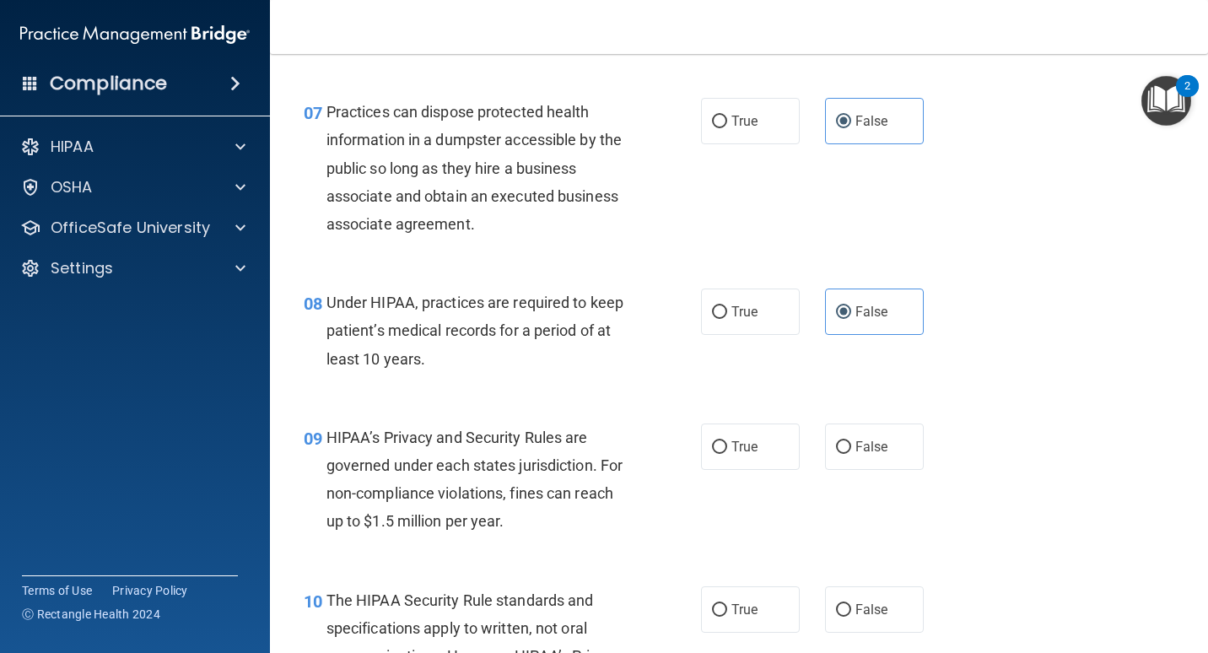
scroll to position [1097, 0]
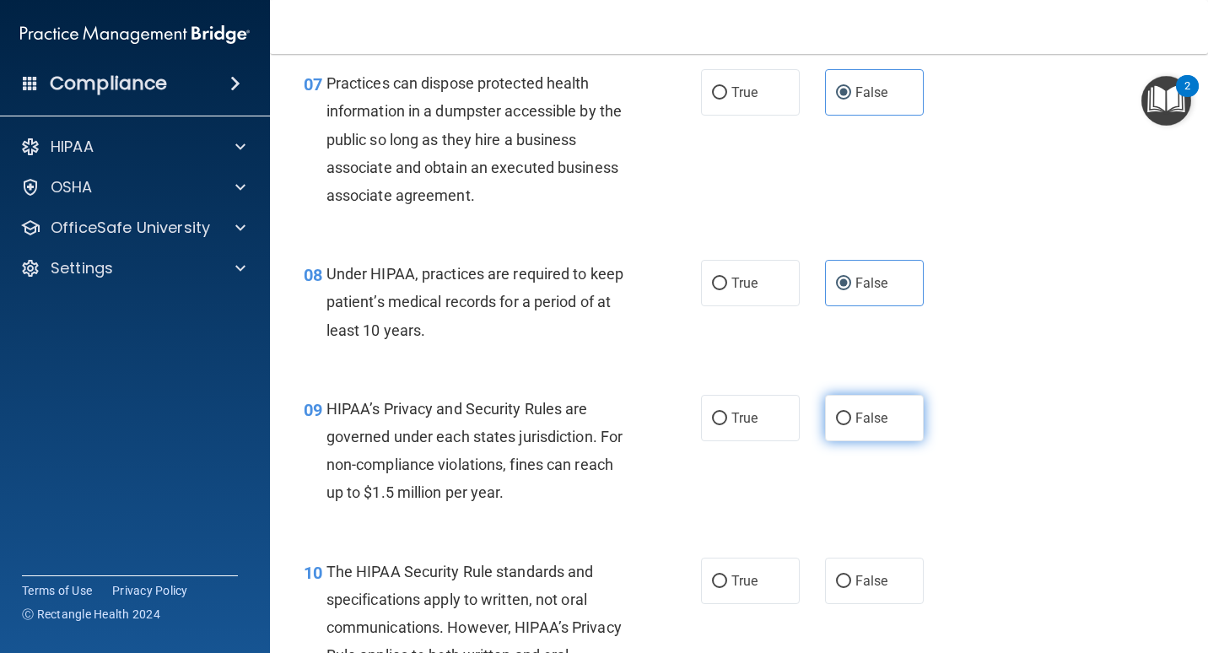
click at [846, 427] on label "False" at bounding box center [874, 418] width 99 height 46
click at [846, 425] on input "False" at bounding box center [843, 419] width 15 height 13
radio input "true"
click at [757, 572] on label "True" at bounding box center [750, 581] width 99 height 46
click at [727, 576] on input "True" at bounding box center [719, 582] width 15 height 13
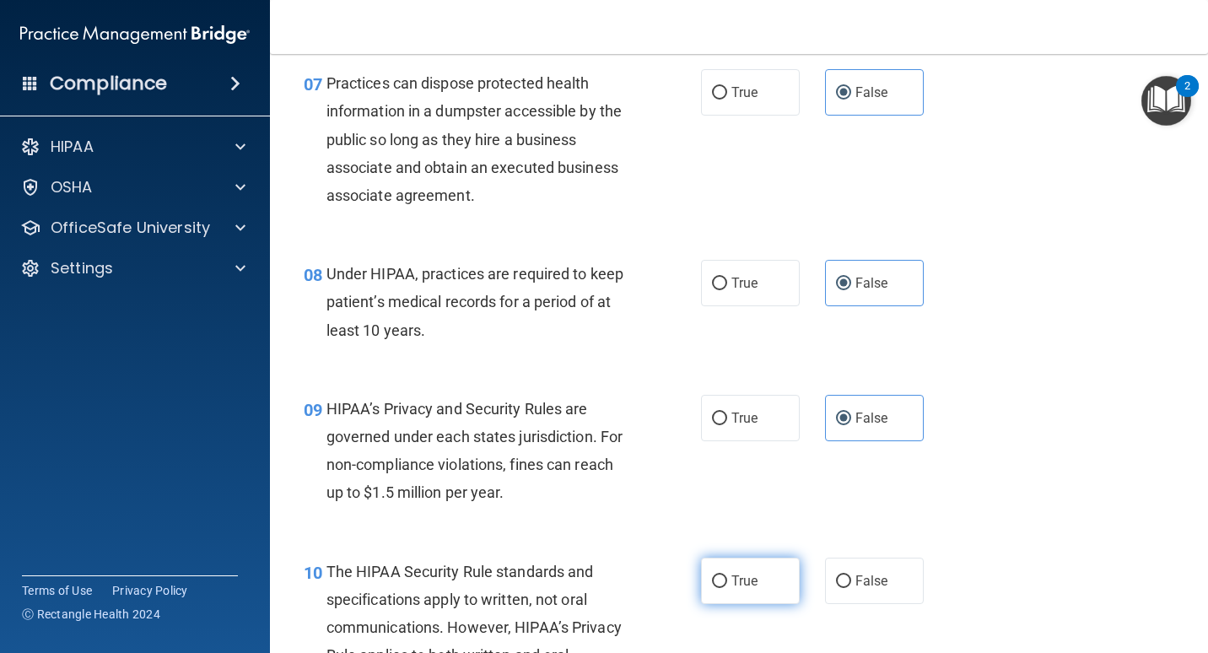
radio input "true"
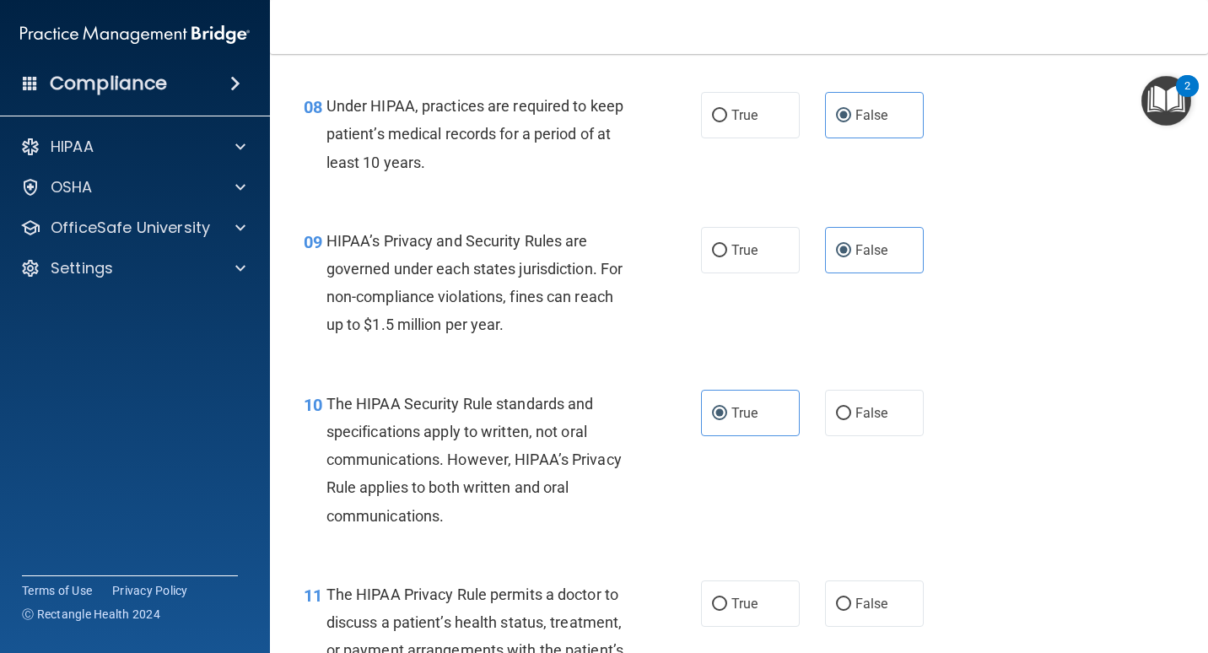
scroll to position [1266, 0]
click at [752, 603] on span "True" at bounding box center [745, 603] width 26 height 16
click at [727, 603] on input "True" at bounding box center [719, 603] width 15 height 13
radio input "true"
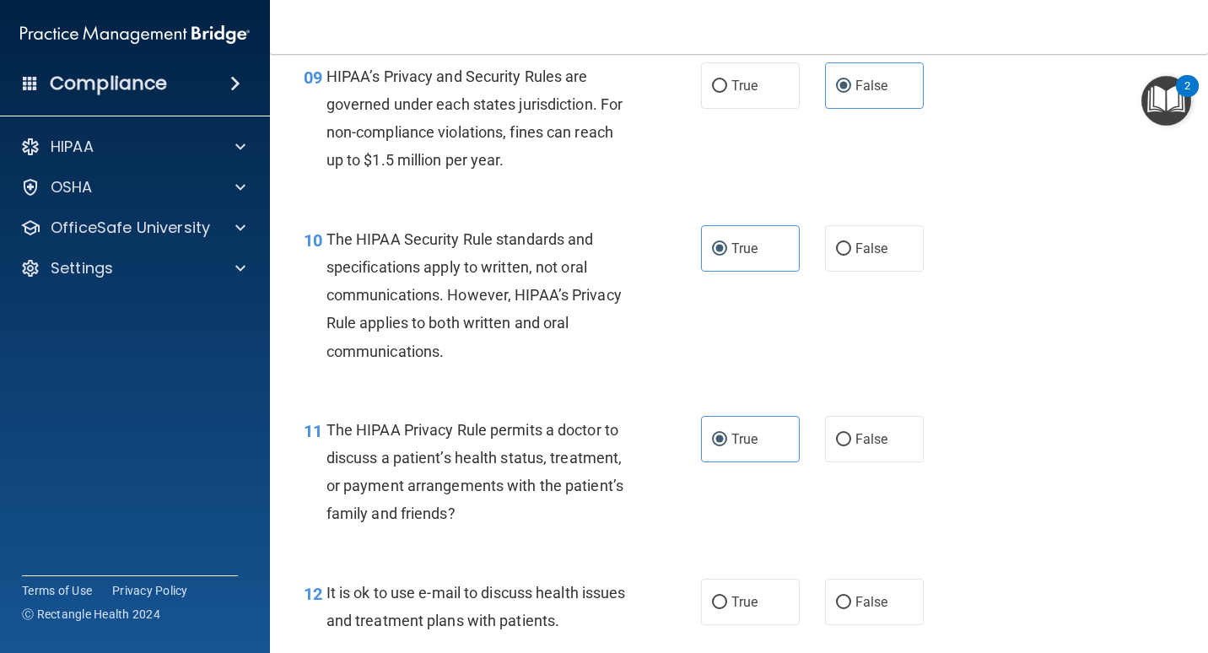
scroll to position [1519, 0]
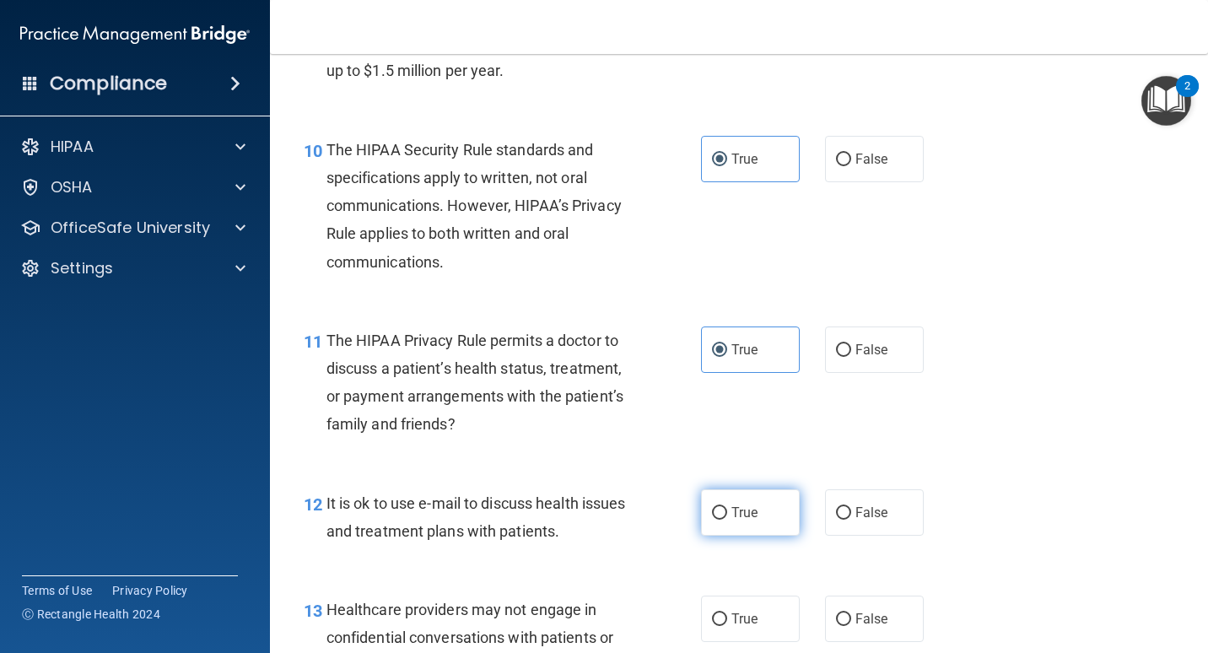
click at [741, 517] on span "True" at bounding box center [745, 513] width 26 height 16
click at [727, 517] on input "True" at bounding box center [719, 513] width 15 height 13
radio input "true"
click at [836, 621] on input "False" at bounding box center [843, 620] width 15 height 13
radio input "true"
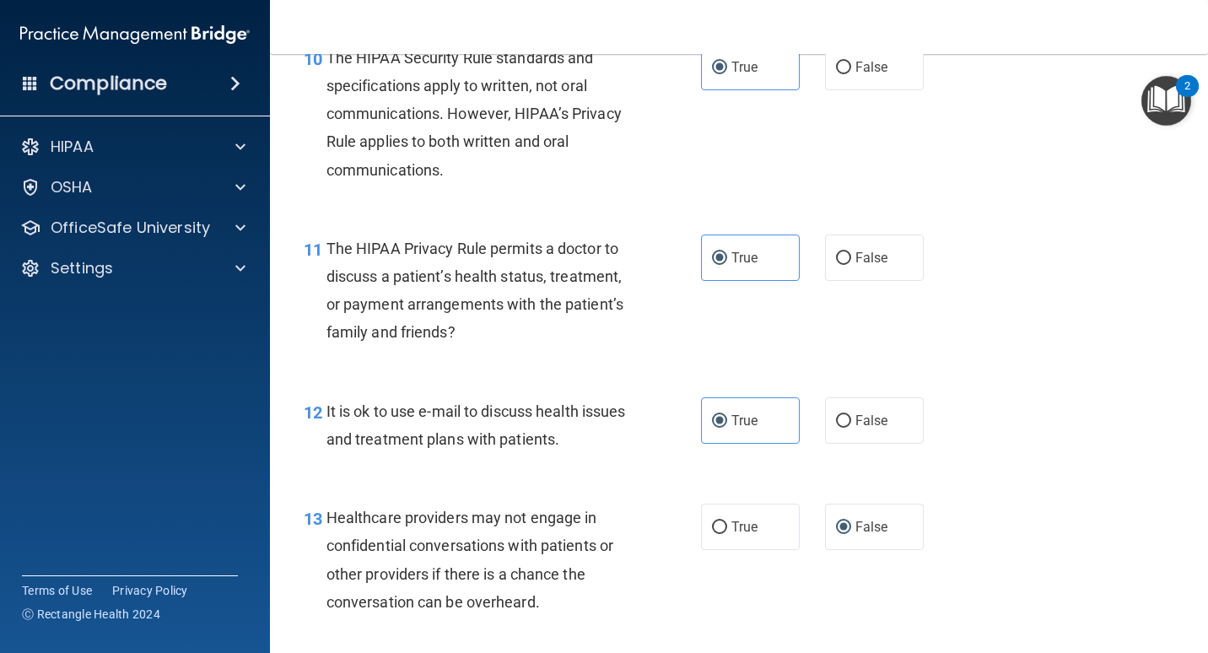
scroll to position [1772, 0]
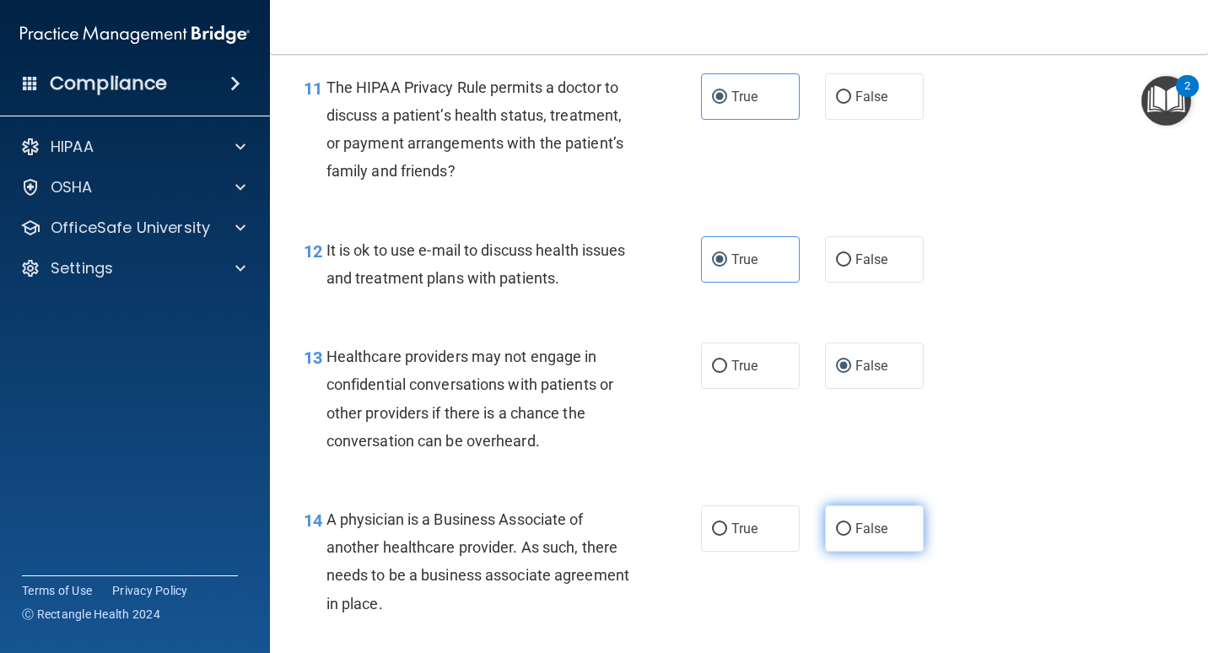
click at [856, 527] on span "False" at bounding box center [872, 529] width 33 height 16
click at [849, 527] on input "False" at bounding box center [843, 529] width 15 height 13
radio input "true"
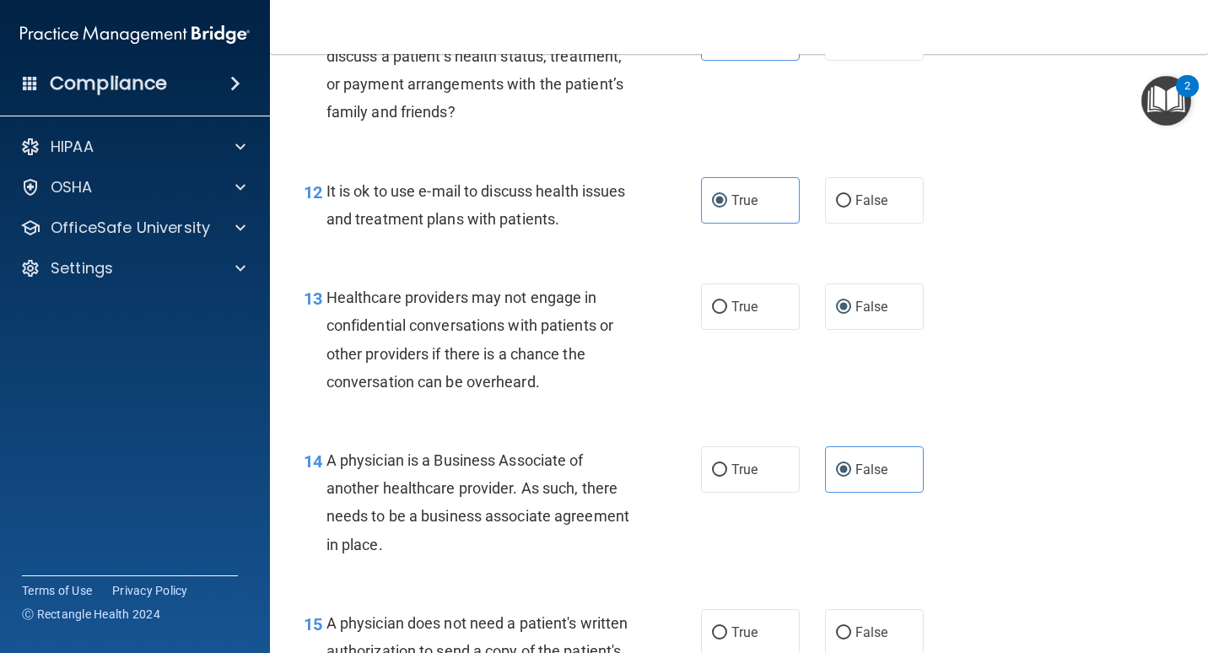
scroll to position [2025, 0]
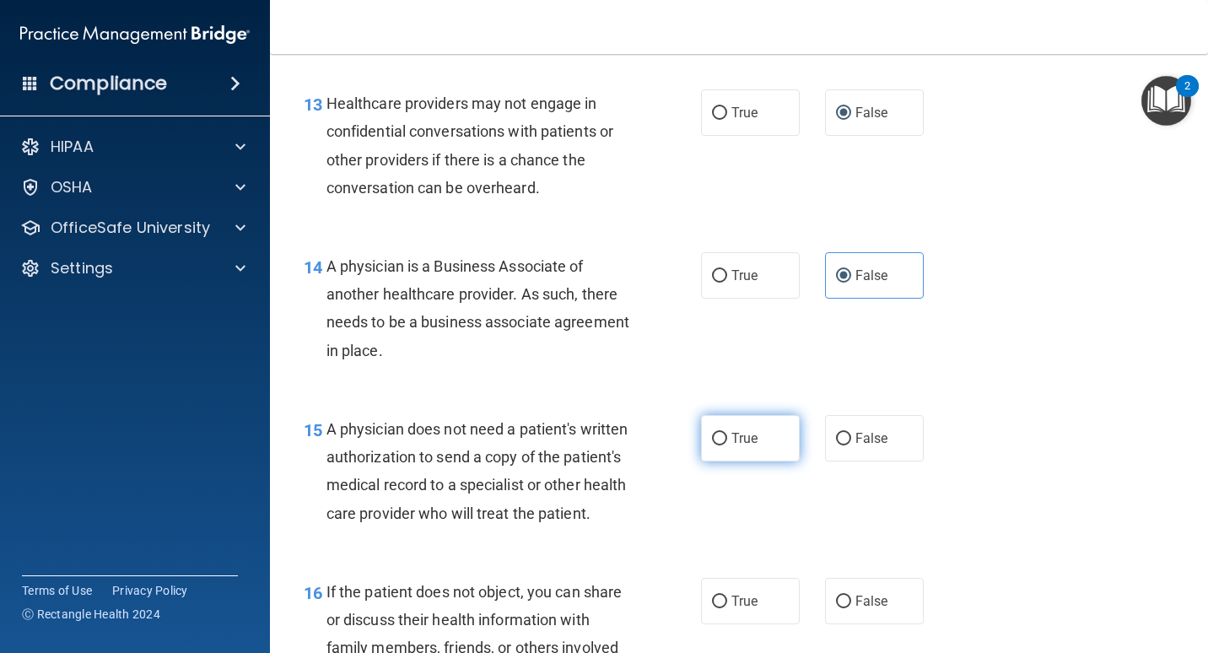
click at [755, 430] on label "True" at bounding box center [750, 438] width 99 height 46
click at [727, 433] on input "True" at bounding box center [719, 439] width 15 height 13
radio input "true"
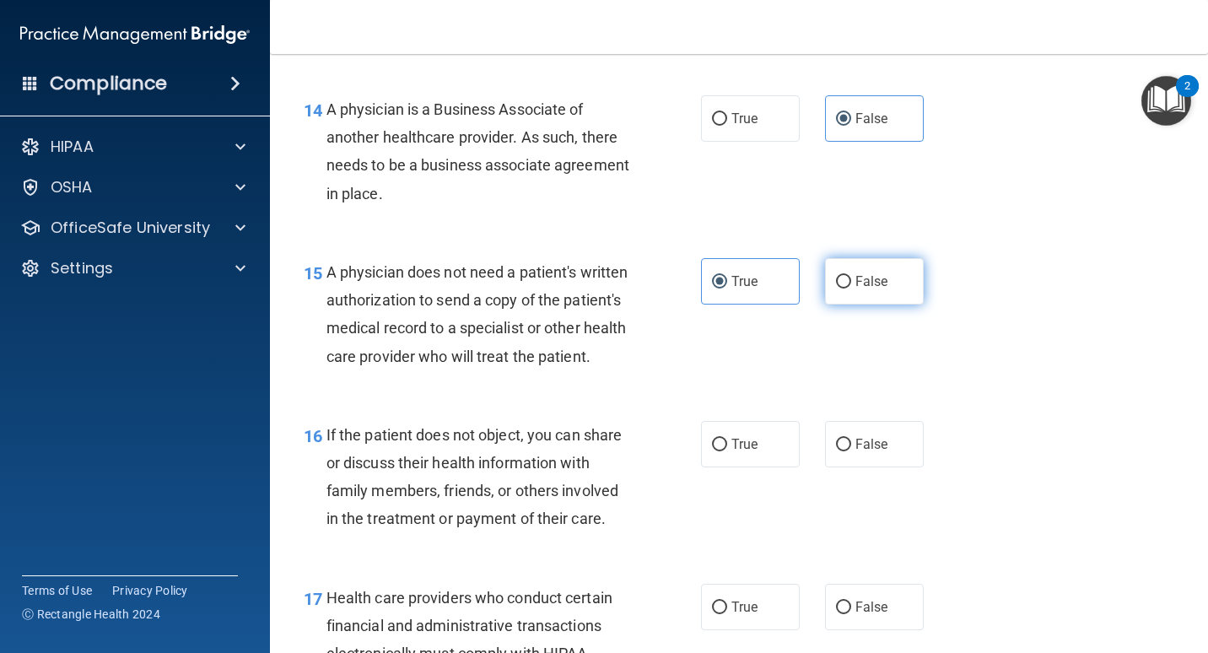
scroll to position [2194, 0]
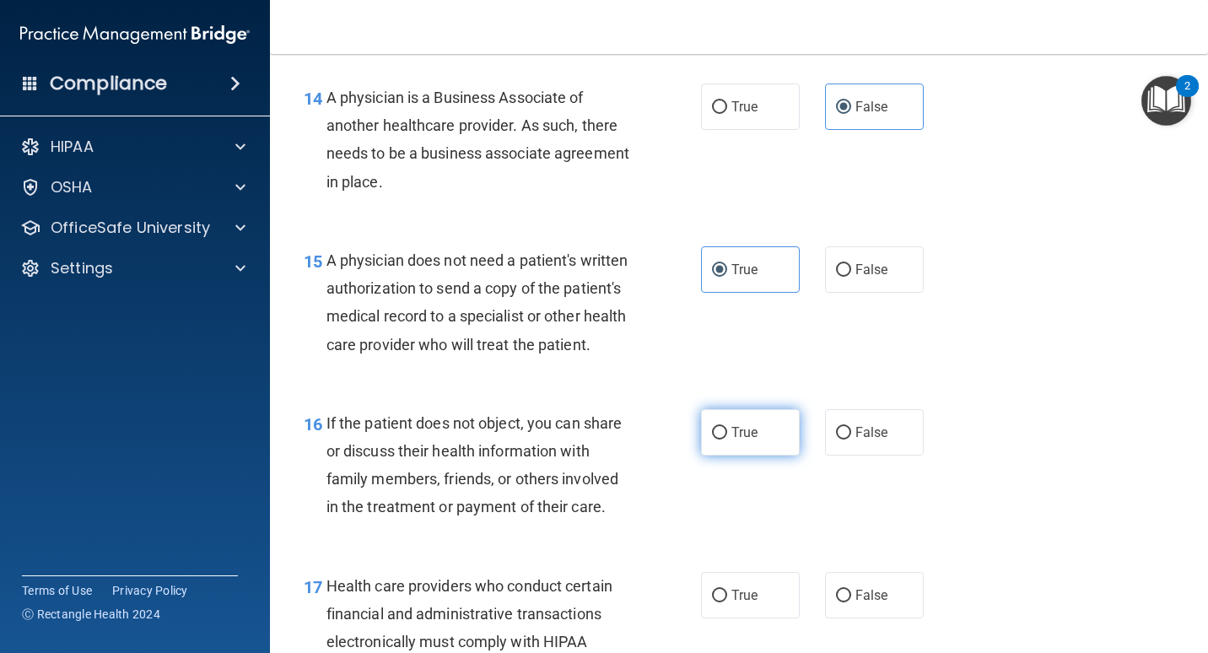
click at [733, 441] on span "True" at bounding box center [745, 432] width 26 height 16
click at [727, 440] on input "True" at bounding box center [719, 433] width 15 height 13
radio input "true"
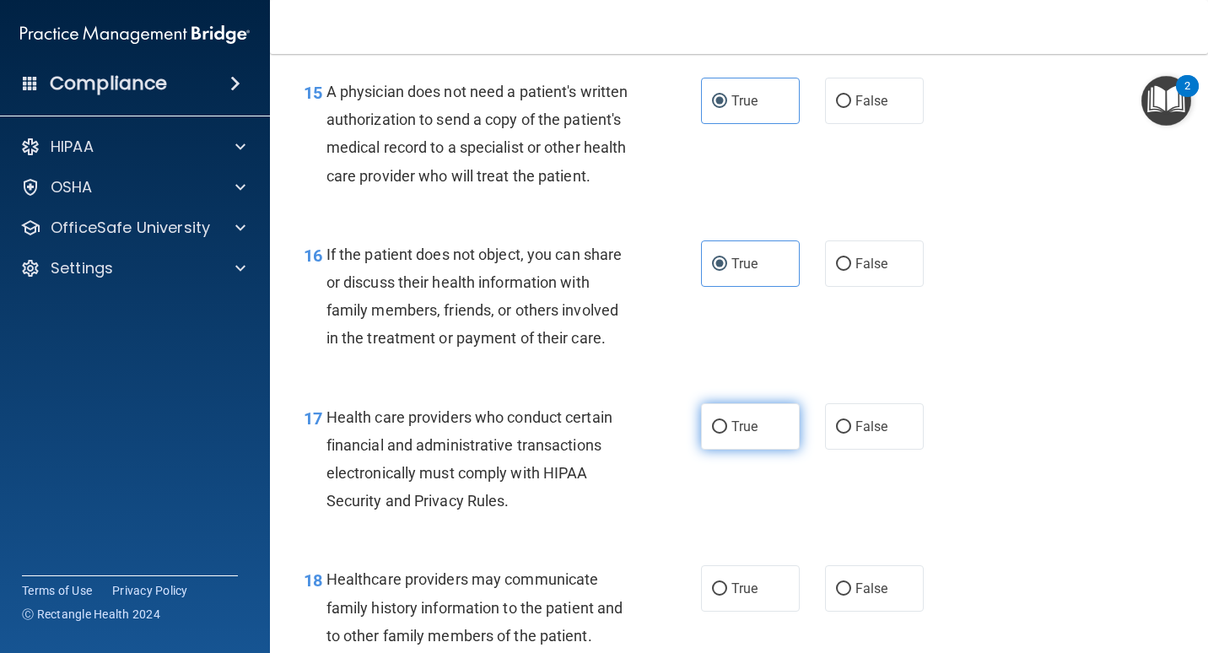
click at [722, 450] on label "True" at bounding box center [750, 426] width 99 height 46
click at [722, 434] on input "True" at bounding box center [719, 427] width 15 height 13
radio input "true"
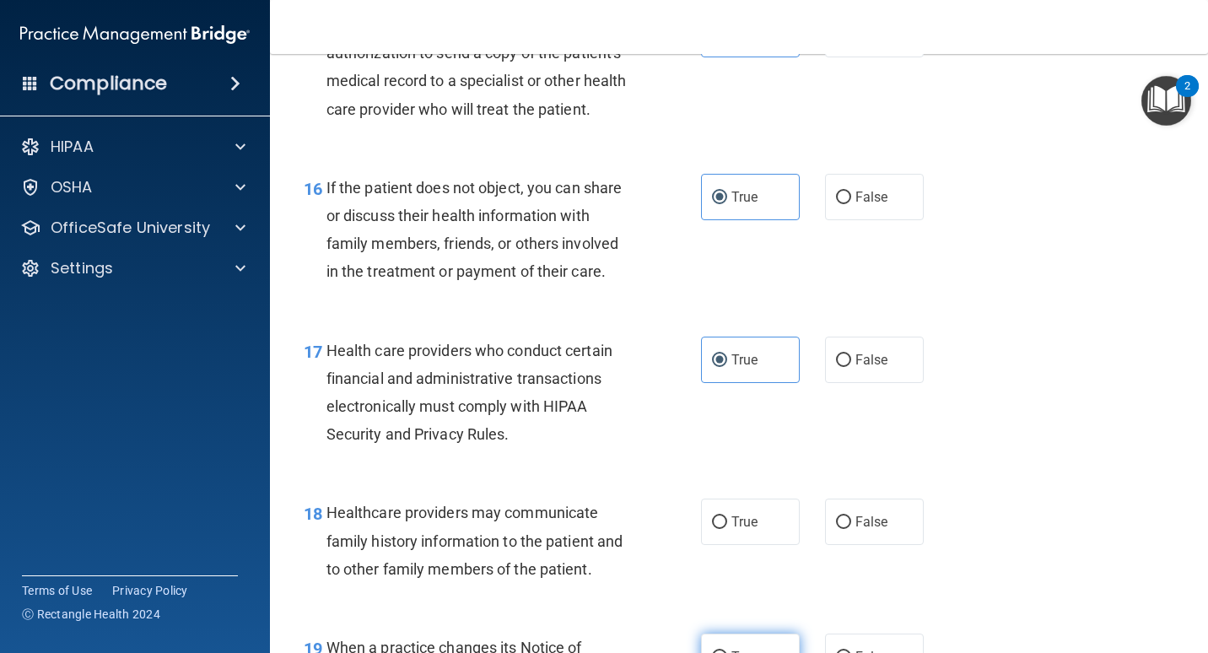
scroll to position [2616, 0]
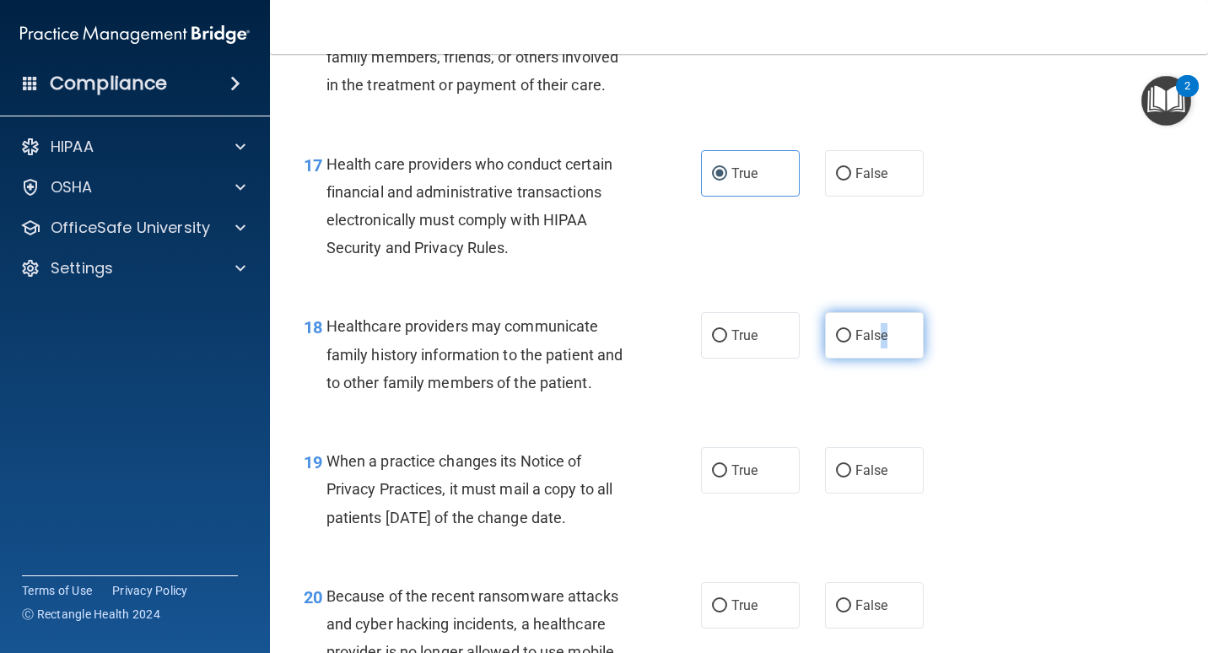
click at [876, 343] on span "False" at bounding box center [872, 335] width 33 height 16
click at [842, 358] on label "False" at bounding box center [874, 335] width 99 height 46
drag, startPoint x: 842, startPoint y: 359, endPoint x: 835, endPoint y: 368, distance: 12.0
click at [836, 343] on input "False" at bounding box center [843, 336] width 15 height 13
radio input "true"
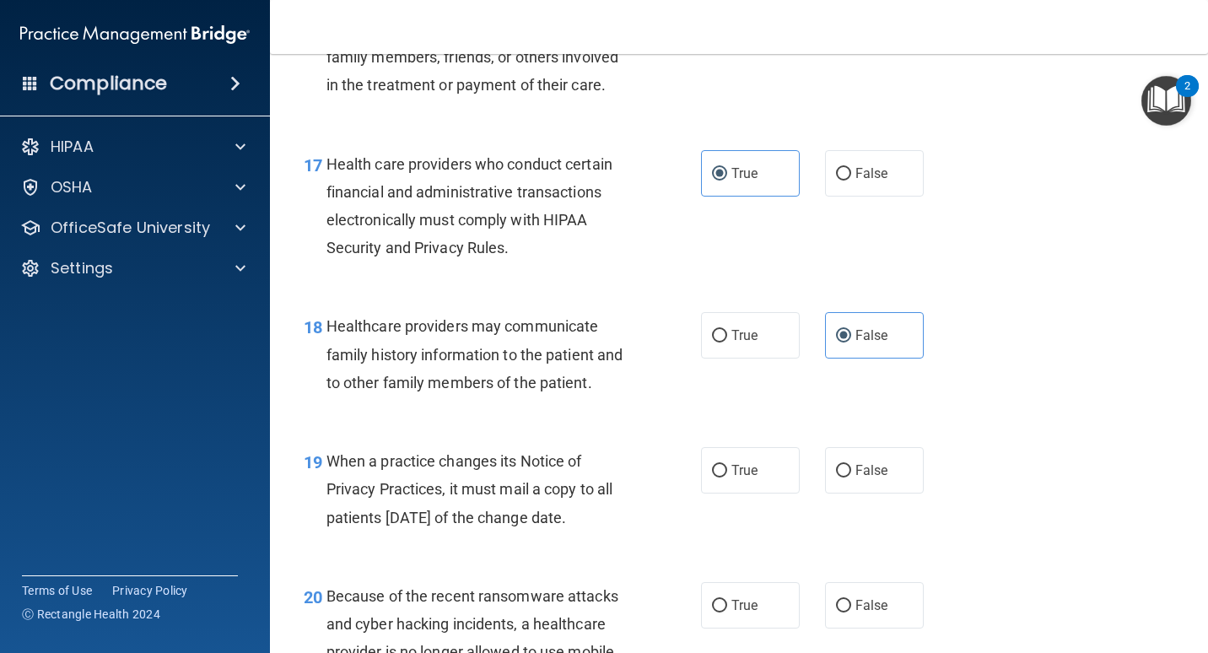
click at [797, 494] on div "True False" at bounding box center [819, 470] width 237 height 46
click at [856, 478] on span "False" at bounding box center [872, 470] width 33 height 16
click at [848, 478] on input "False" at bounding box center [843, 471] width 15 height 13
radio input "true"
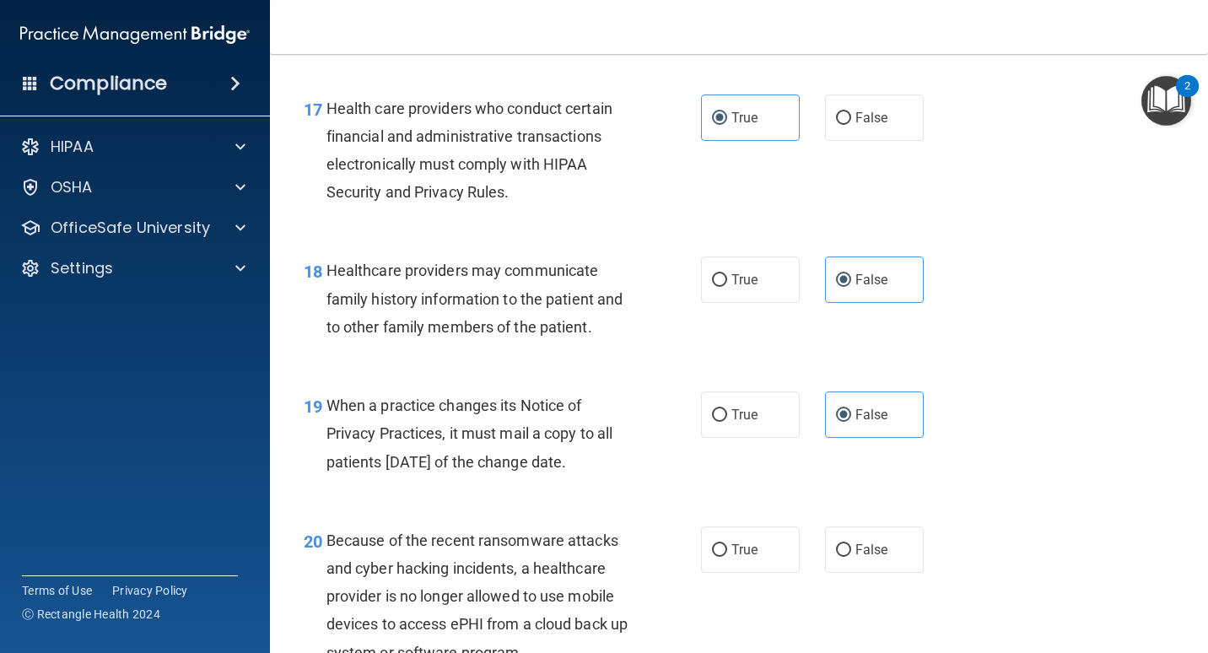
scroll to position [2700, 0]
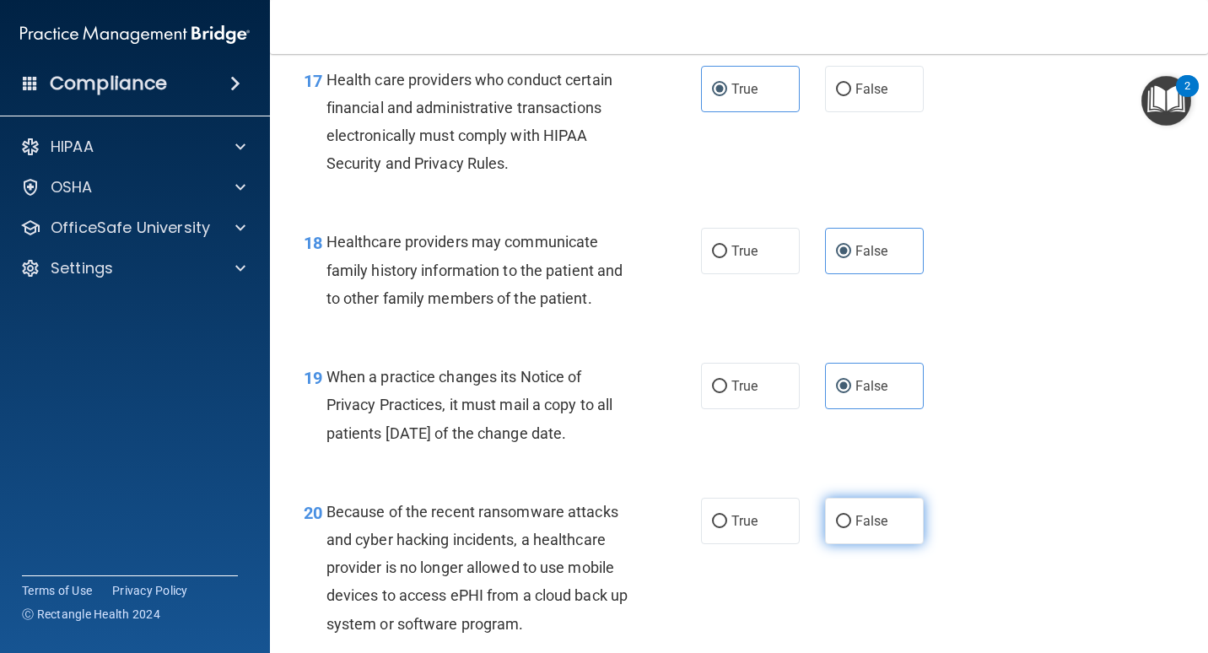
click at [856, 529] on span "False" at bounding box center [872, 521] width 33 height 16
click at [851, 528] on input "False" at bounding box center [843, 522] width 15 height 13
radio input "true"
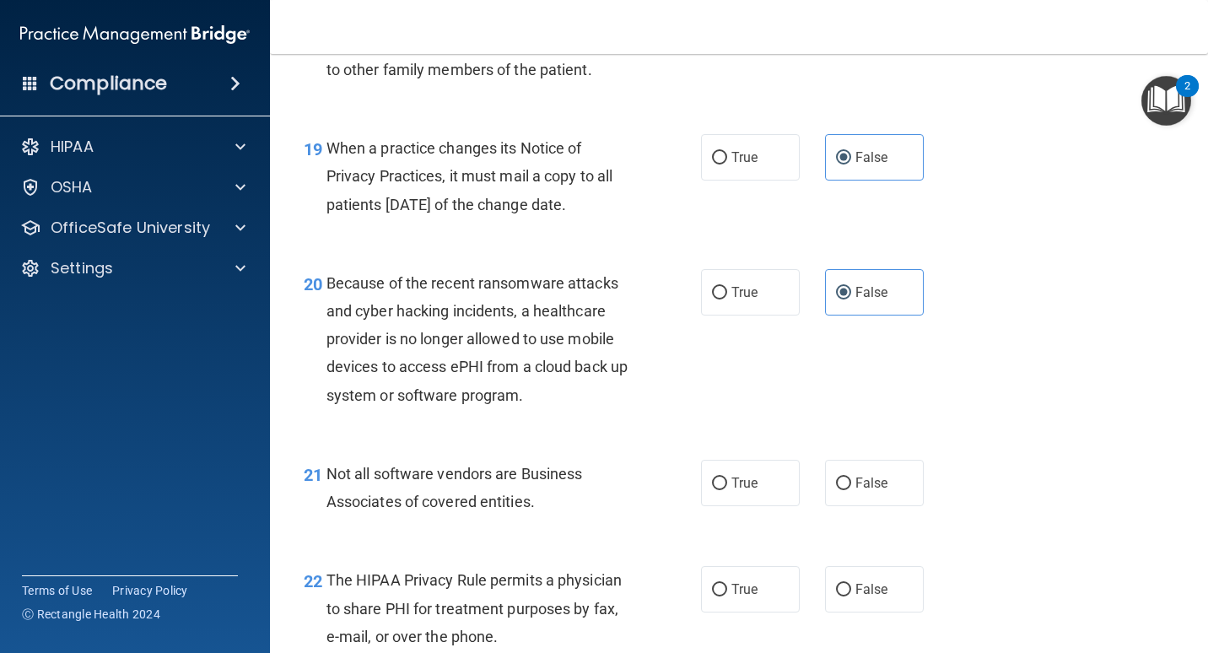
scroll to position [2954, 0]
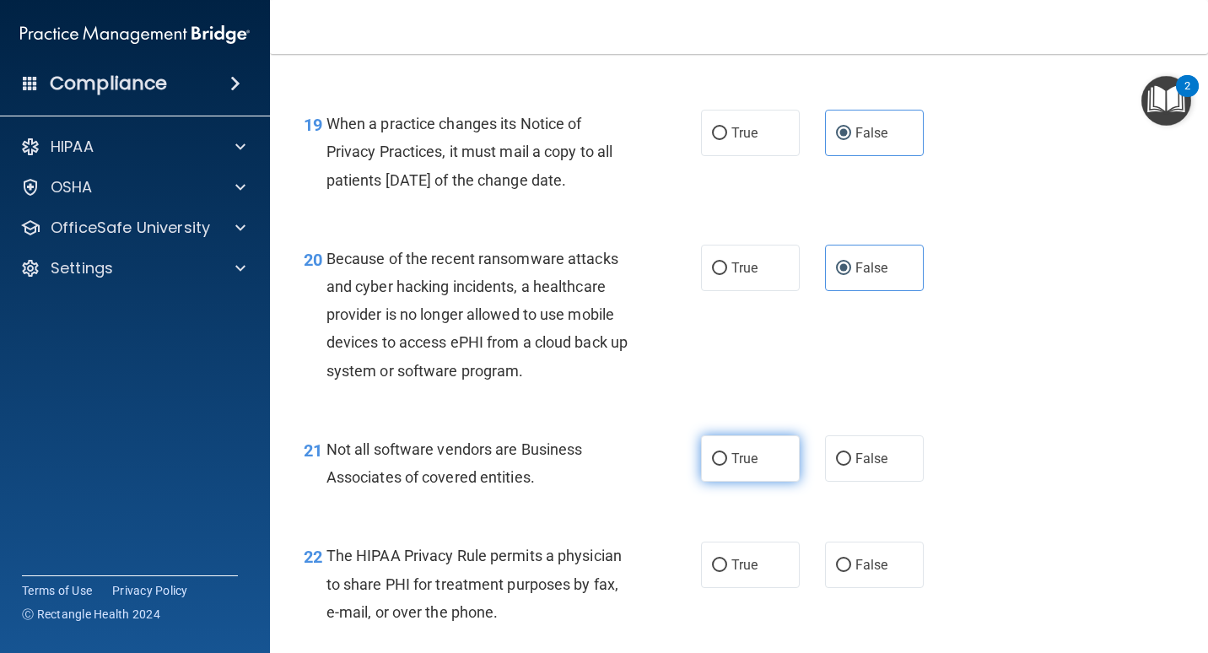
click at [736, 467] on span "True" at bounding box center [745, 459] width 26 height 16
click at [727, 466] on input "True" at bounding box center [719, 459] width 15 height 13
radio input "true"
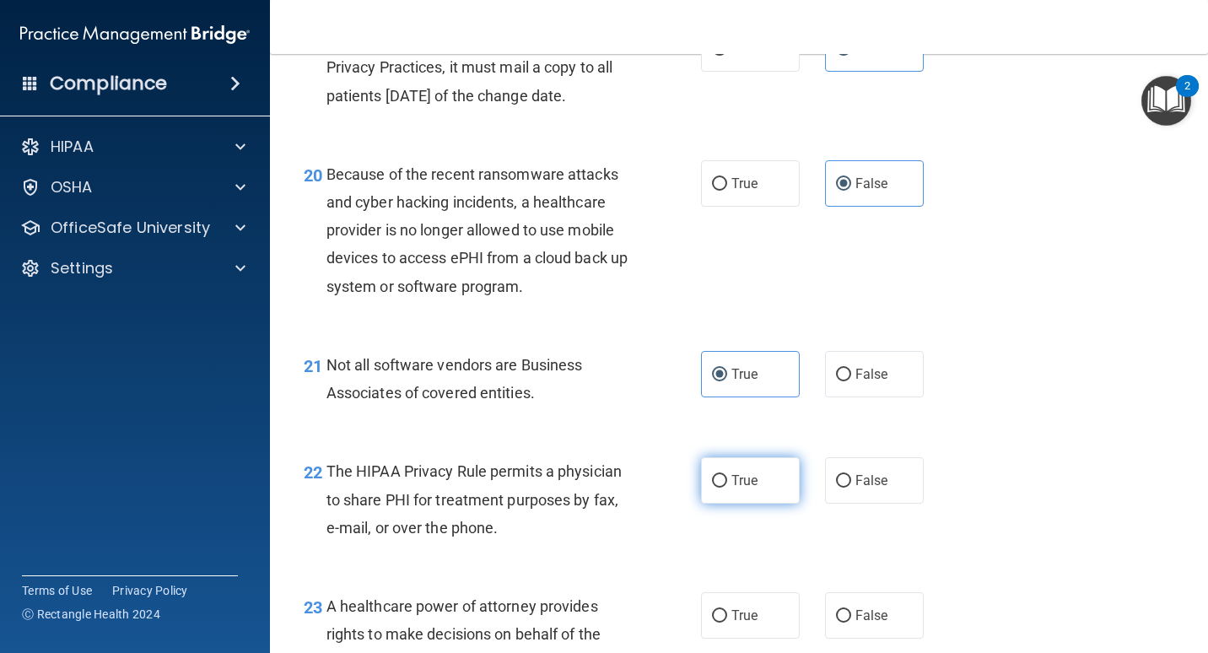
click at [740, 489] on span "True" at bounding box center [745, 481] width 26 height 16
click at [727, 488] on input "True" at bounding box center [719, 481] width 15 height 13
radio input "true"
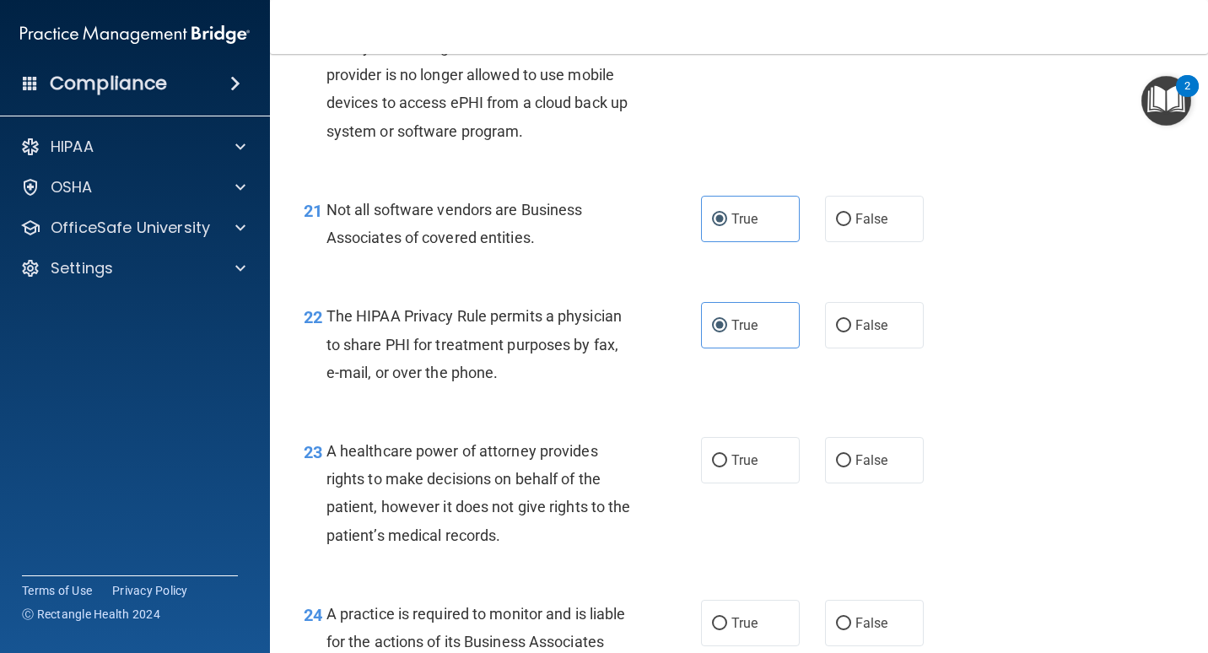
scroll to position [3207, 0]
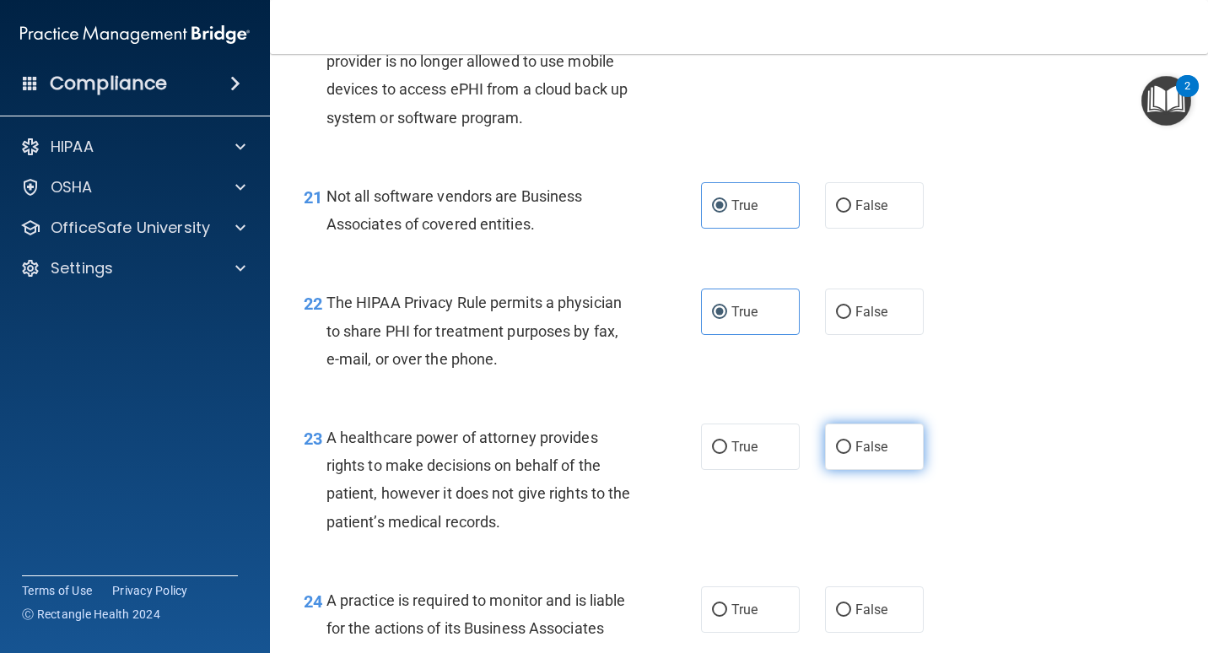
click at [836, 454] on input "False" at bounding box center [843, 447] width 15 height 13
radio input "true"
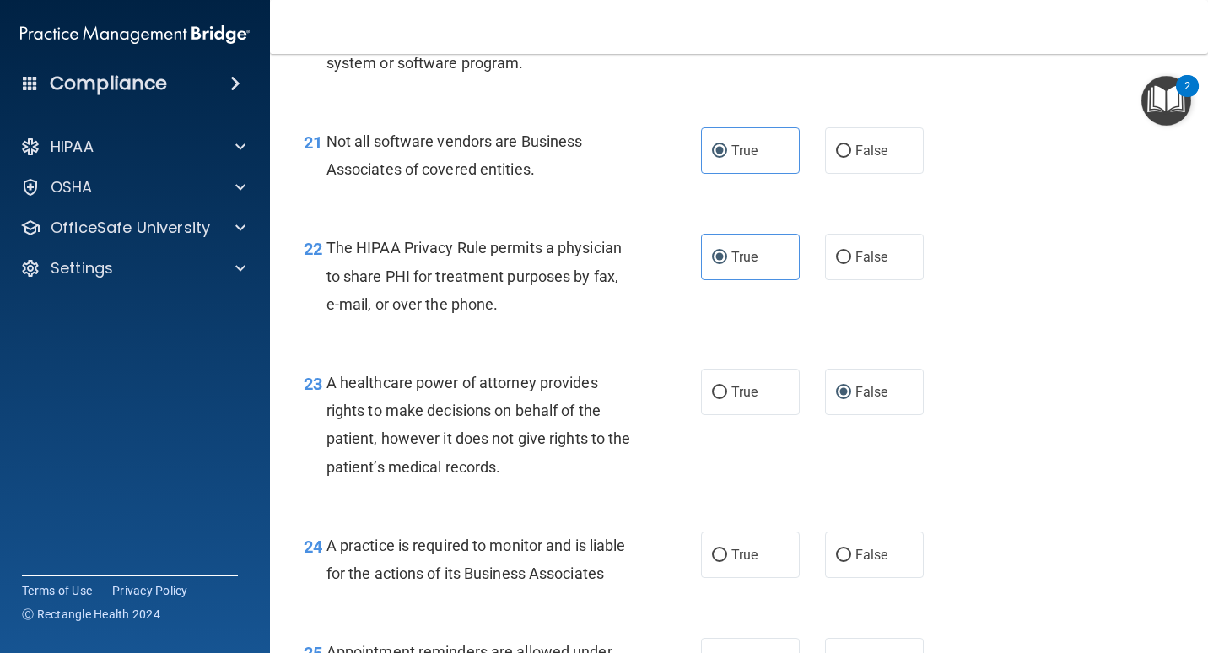
scroll to position [3291, 0]
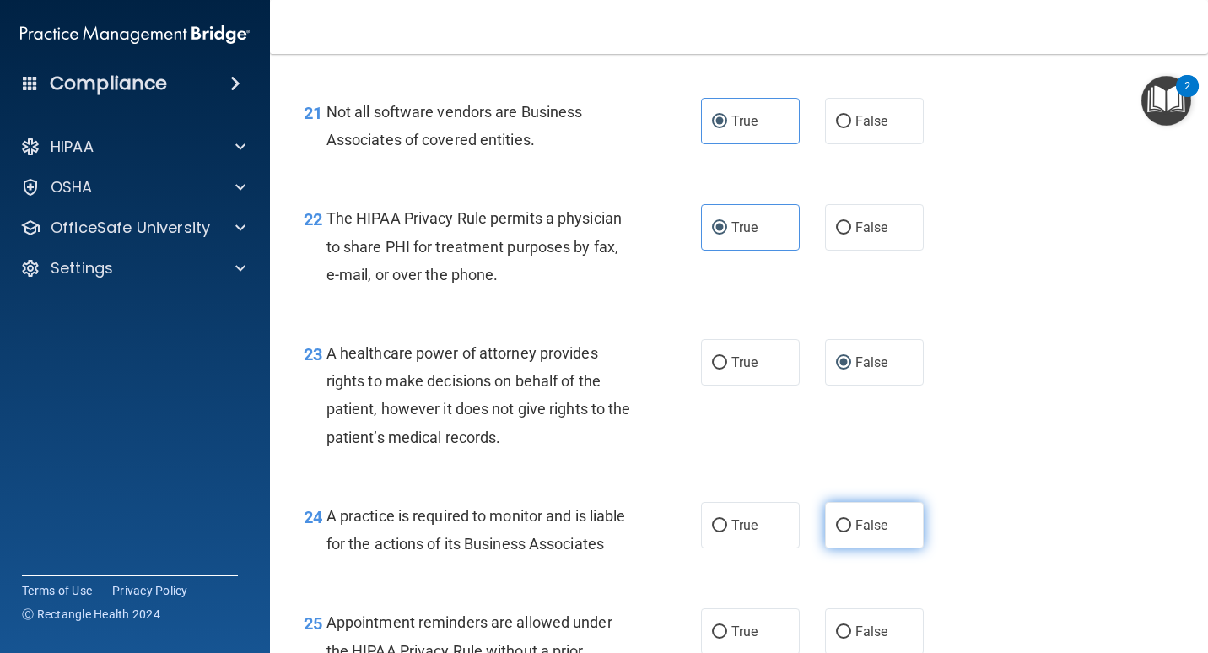
click at [835, 543] on label "False" at bounding box center [874, 525] width 99 height 46
click at [836, 533] on input "False" at bounding box center [843, 526] width 15 height 13
radio input "true"
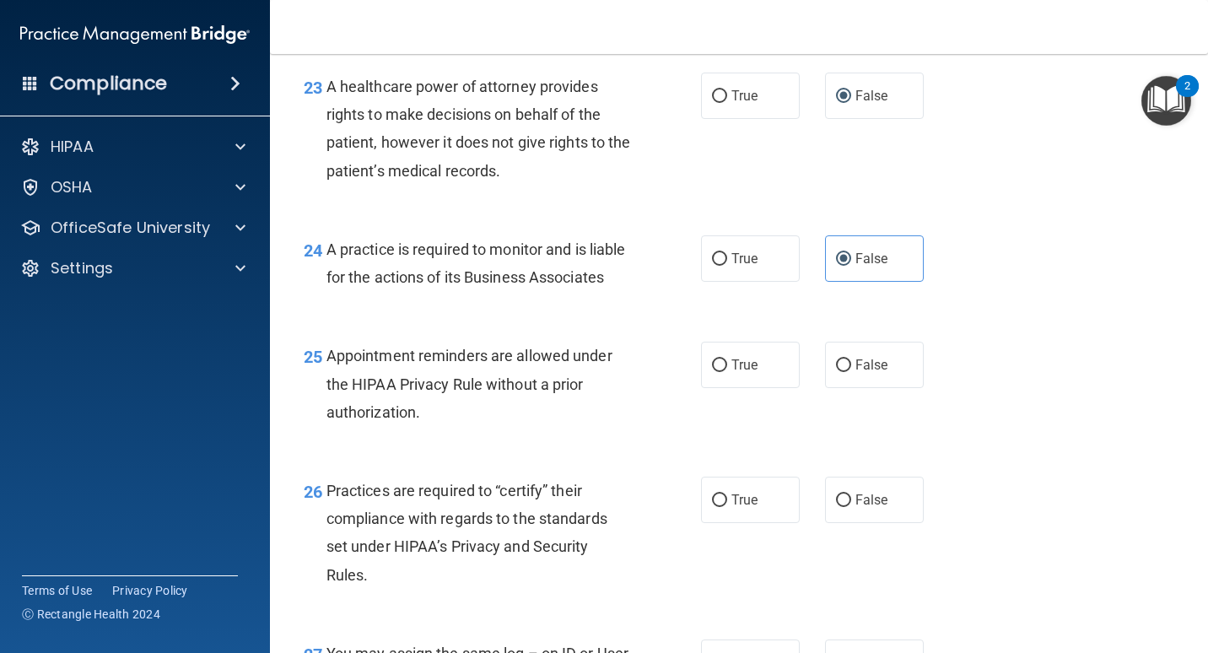
scroll to position [3629, 0]
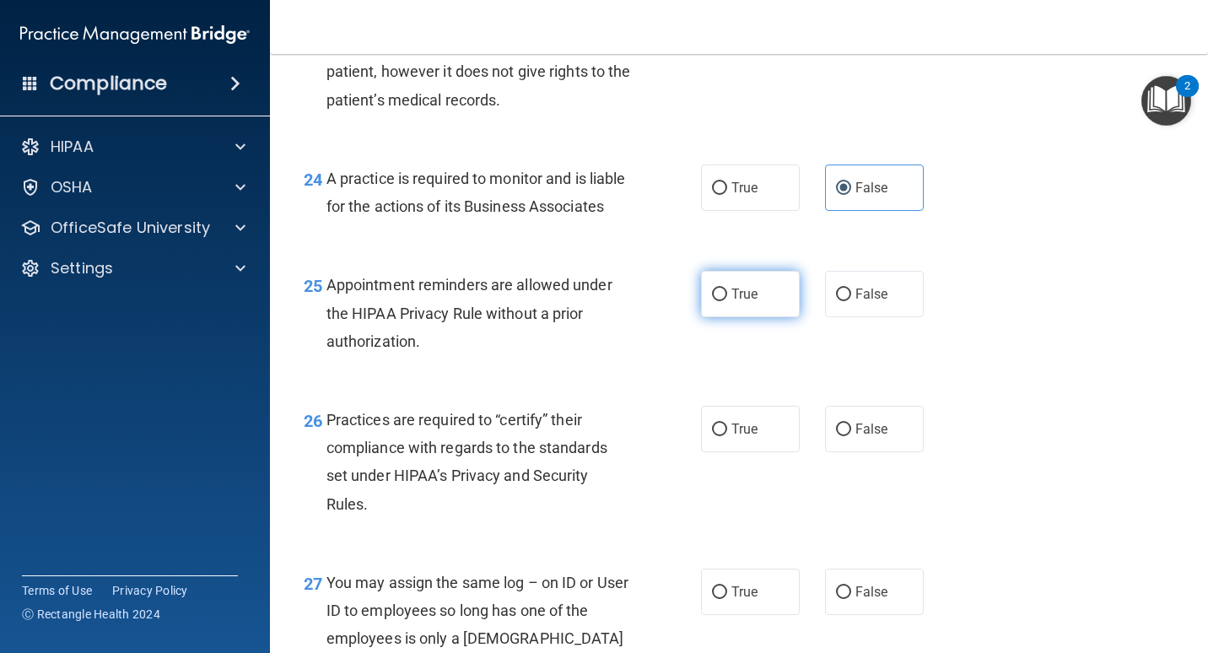
click at [750, 302] on span "True" at bounding box center [745, 294] width 26 height 16
click at [727, 301] on input "True" at bounding box center [719, 295] width 15 height 13
radio input "true"
click at [836, 436] on input "False" at bounding box center [843, 430] width 15 height 13
radio input "true"
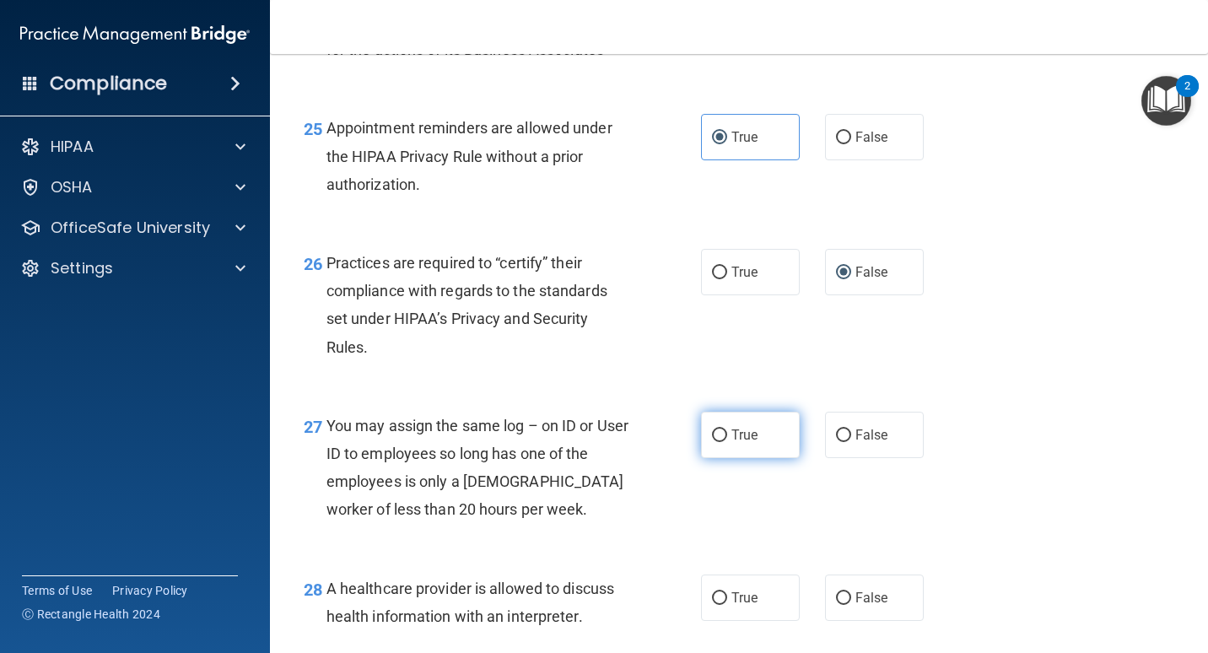
scroll to position [3798, 0]
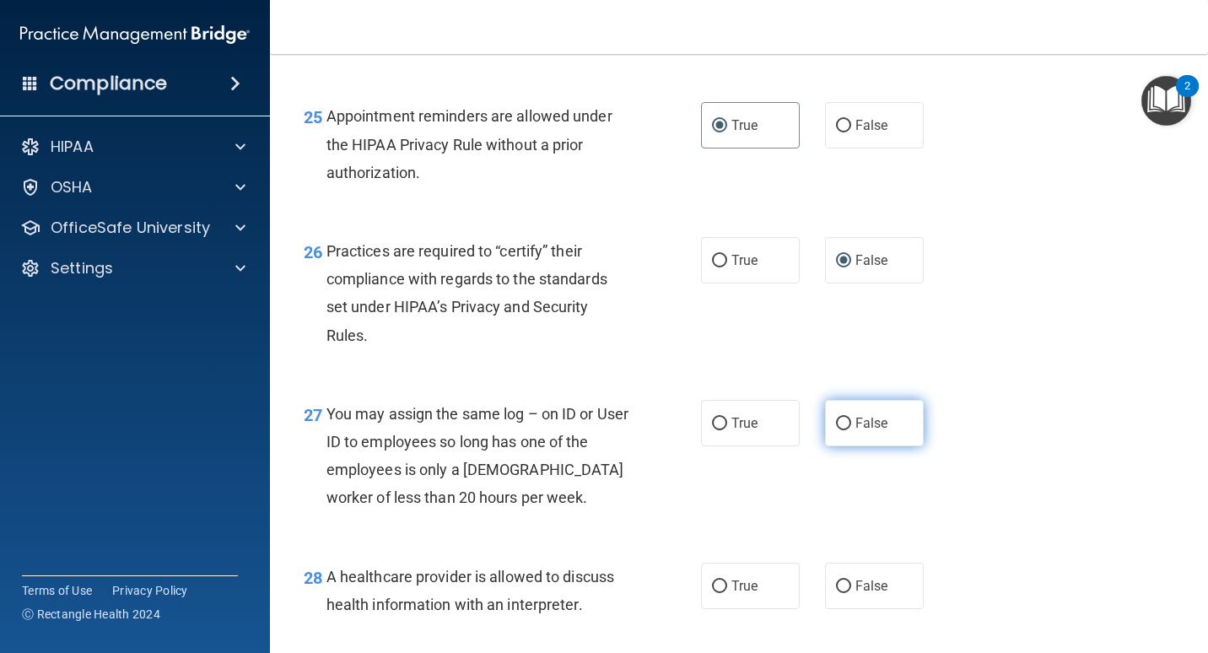
click at [839, 430] on input "False" at bounding box center [843, 424] width 15 height 13
radio input "true"
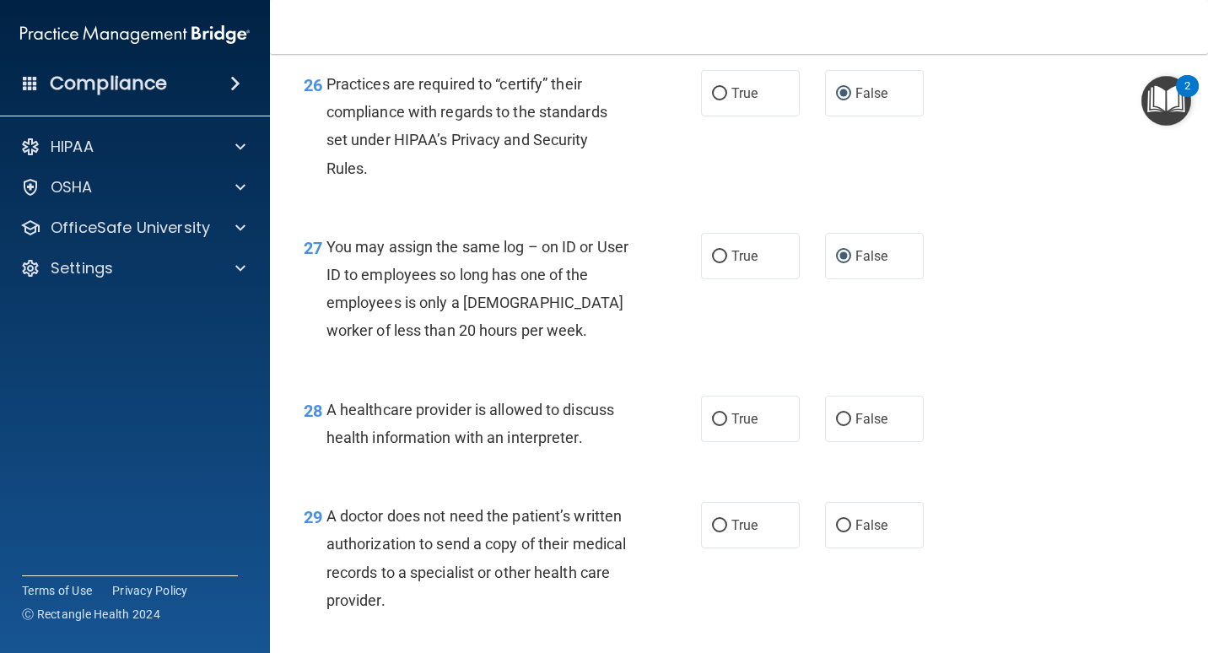
scroll to position [3966, 0]
click at [712, 424] on input "True" at bounding box center [719, 418] width 15 height 13
radio input "true"
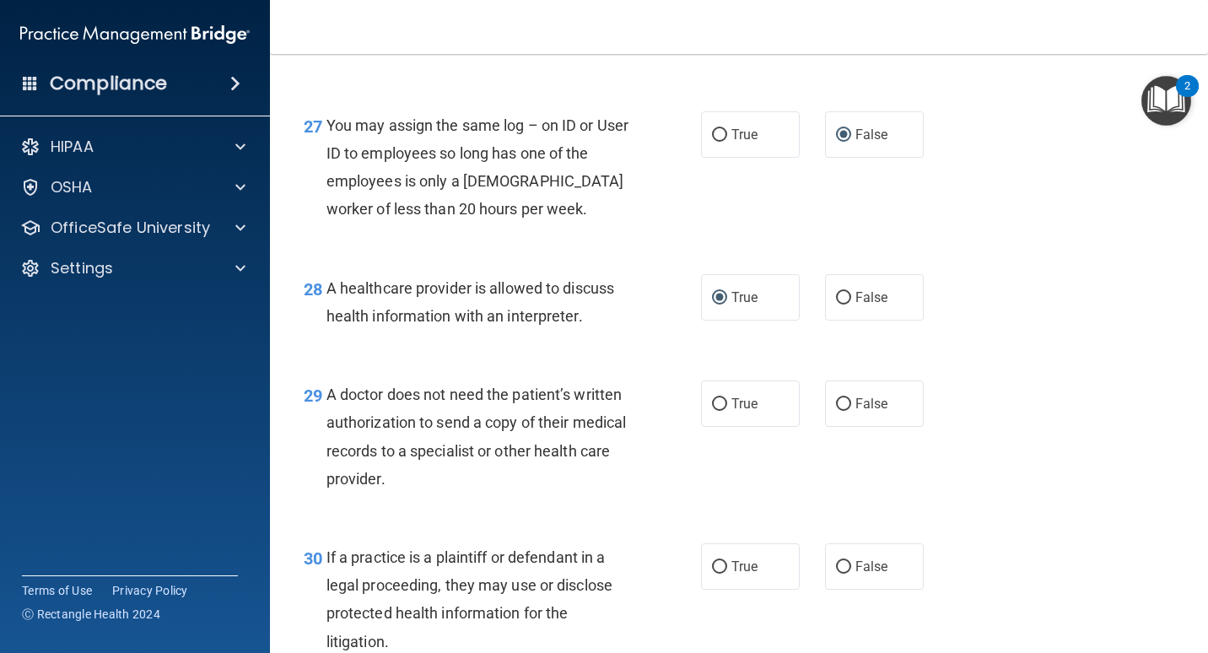
scroll to position [4135, 0]
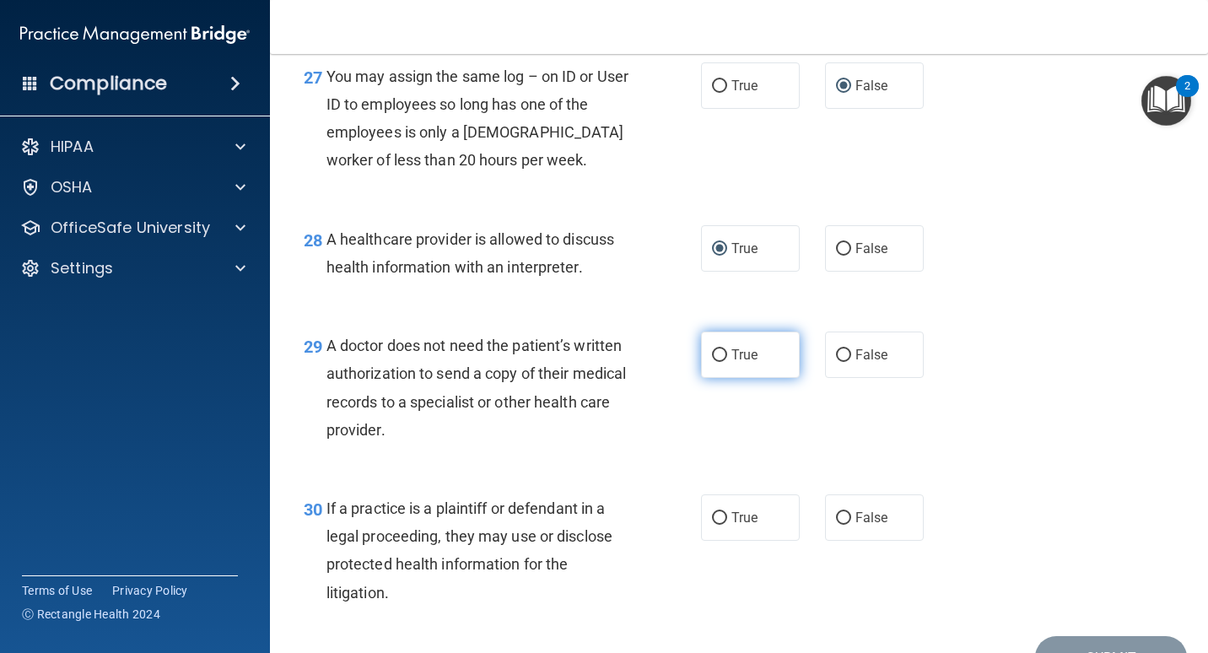
click at [725, 378] on label "True" at bounding box center [750, 355] width 99 height 46
click at [725, 362] on input "True" at bounding box center [719, 355] width 15 height 13
radio input "true"
click at [732, 526] on span "True" at bounding box center [745, 518] width 26 height 16
click at [727, 525] on input "True" at bounding box center [719, 518] width 15 height 13
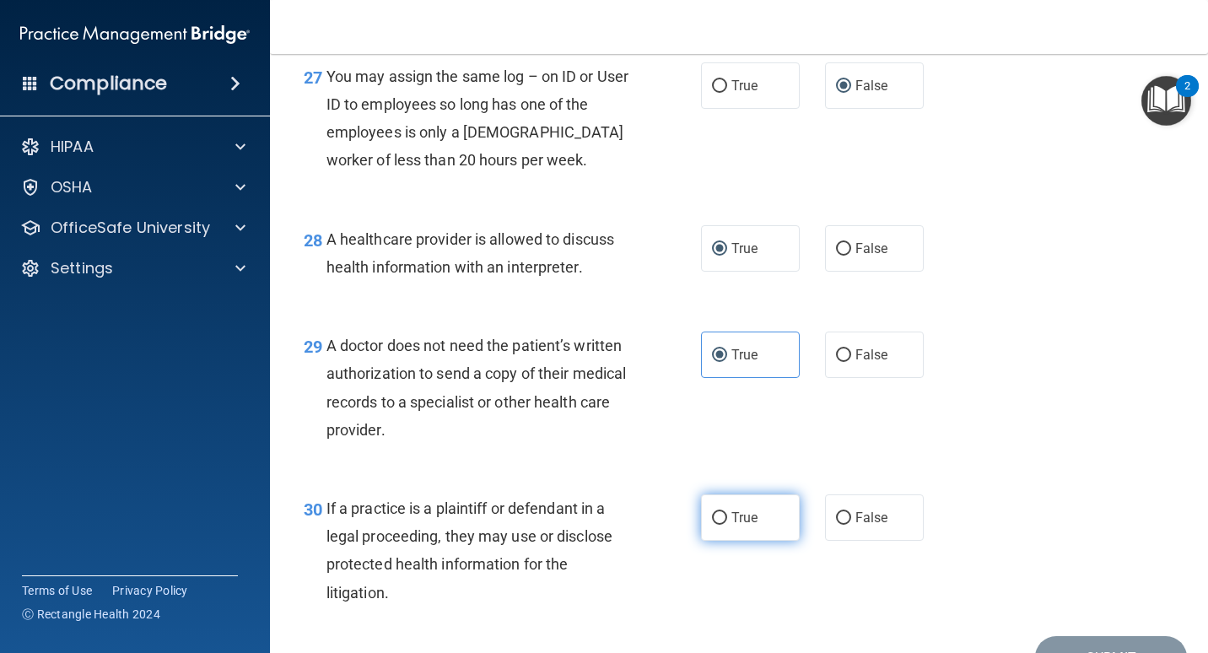
radio input "true"
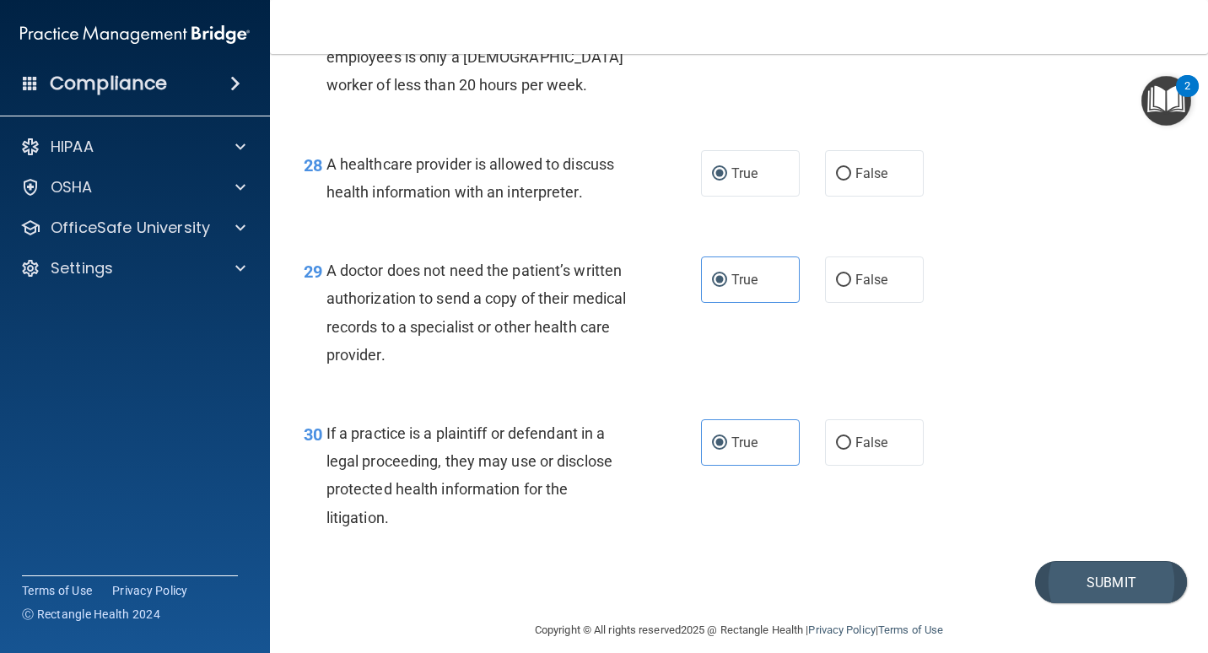
scroll to position [4284, 0]
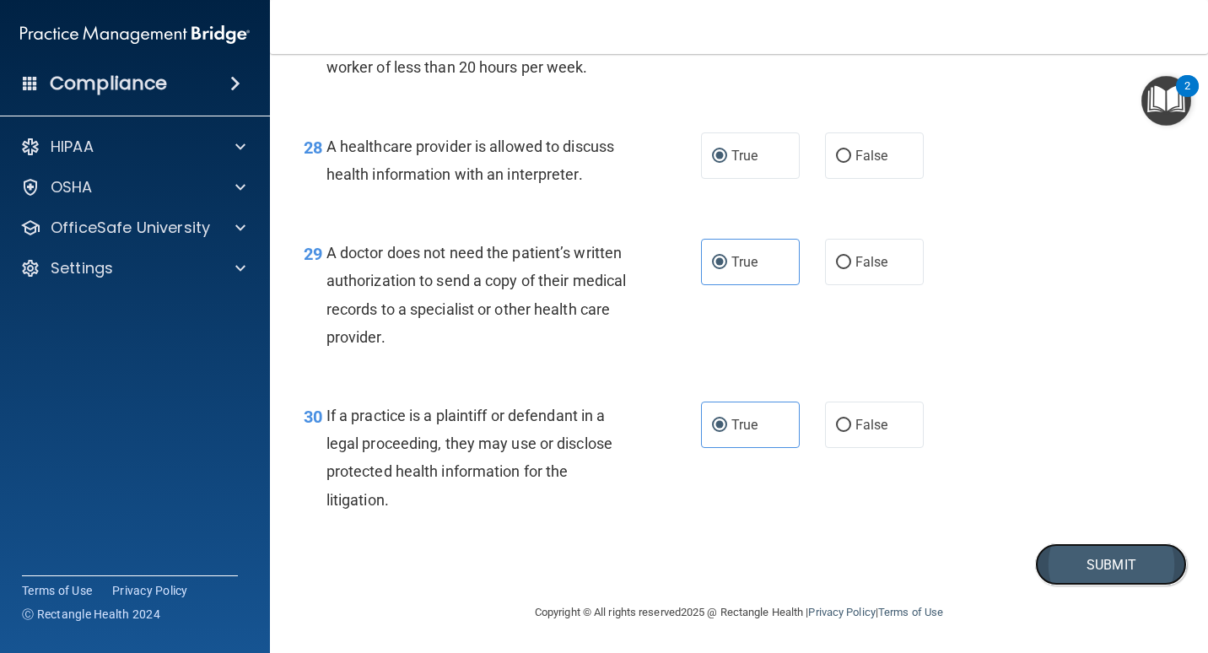
click at [1079, 557] on button "Submit" at bounding box center [1111, 564] width 152 height 43
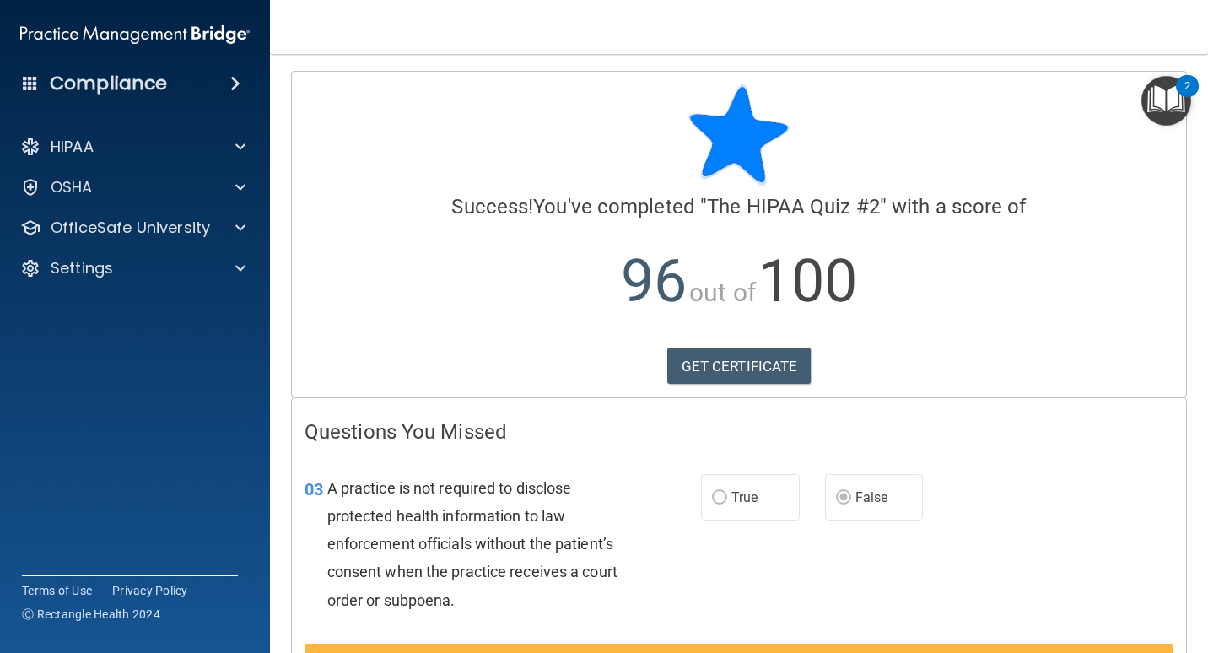
drag, startPoint x: 128, startPoint y: 240, endPoint x: 133, endPoint y: 250, distance: 11.3
click at [128, 240] on div "OfficeSafe University" at bounding box center [135, 228] width 271 height 34
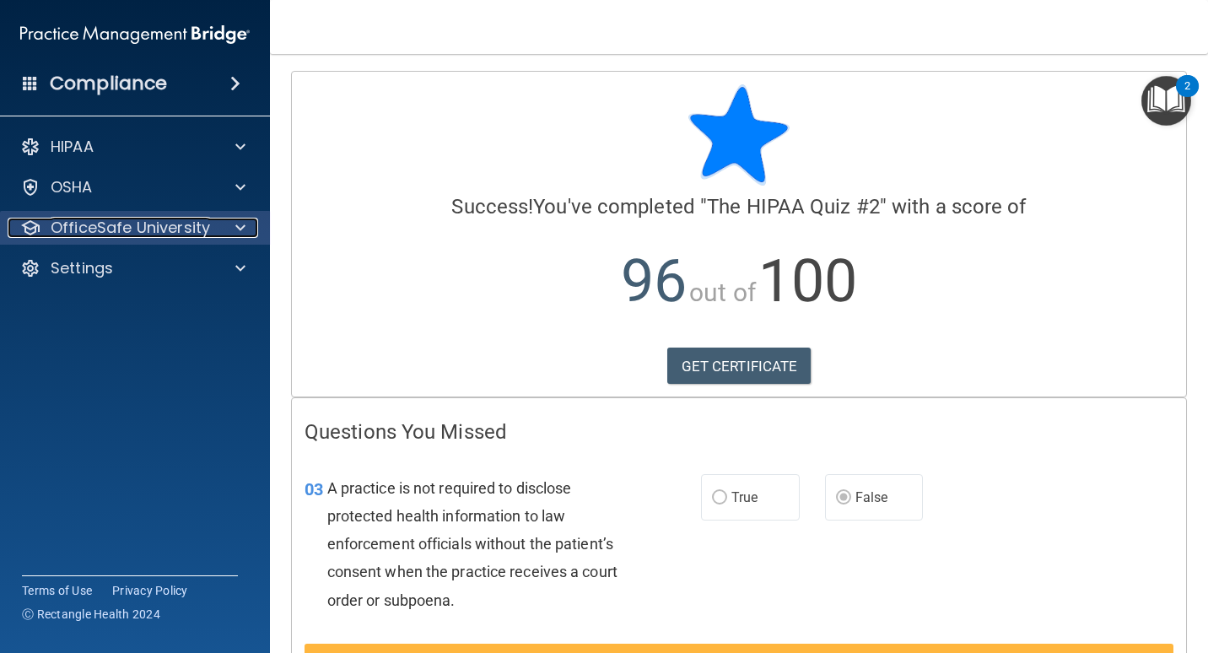
click at [159, 231] on p "OfficeSafe University" at bounding box center [130, 228] width 159 height 20
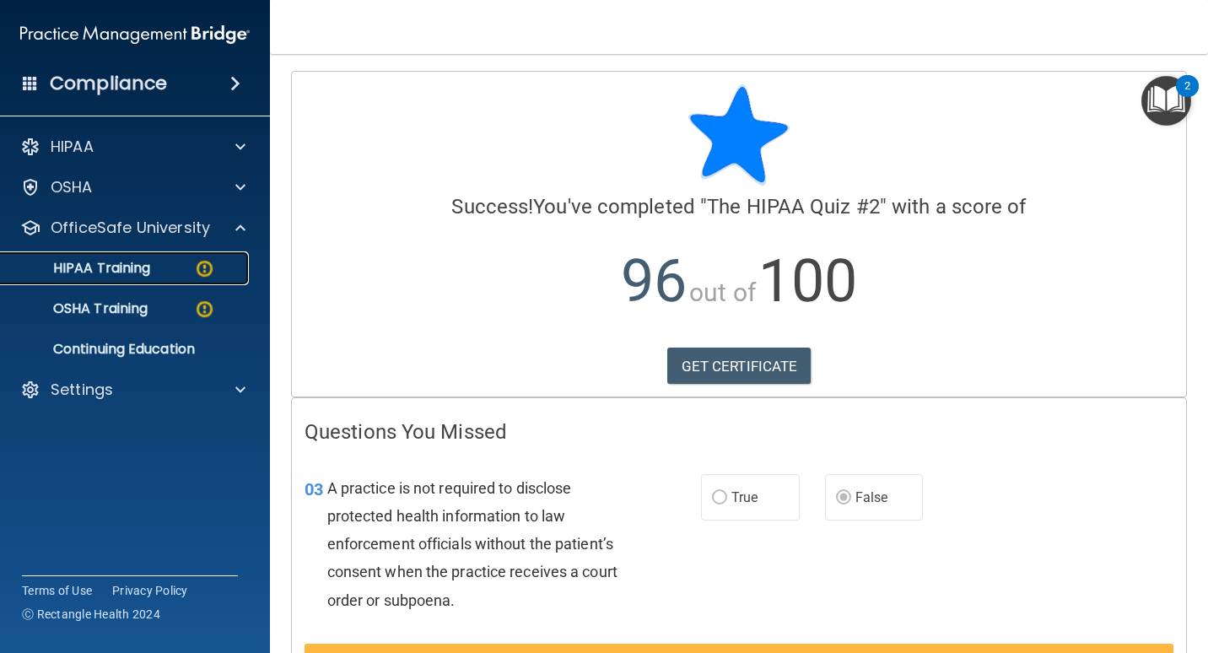
click at [169, 270] on div "HIPAA Training" at bounding box center [126, 268] width 230 height 17
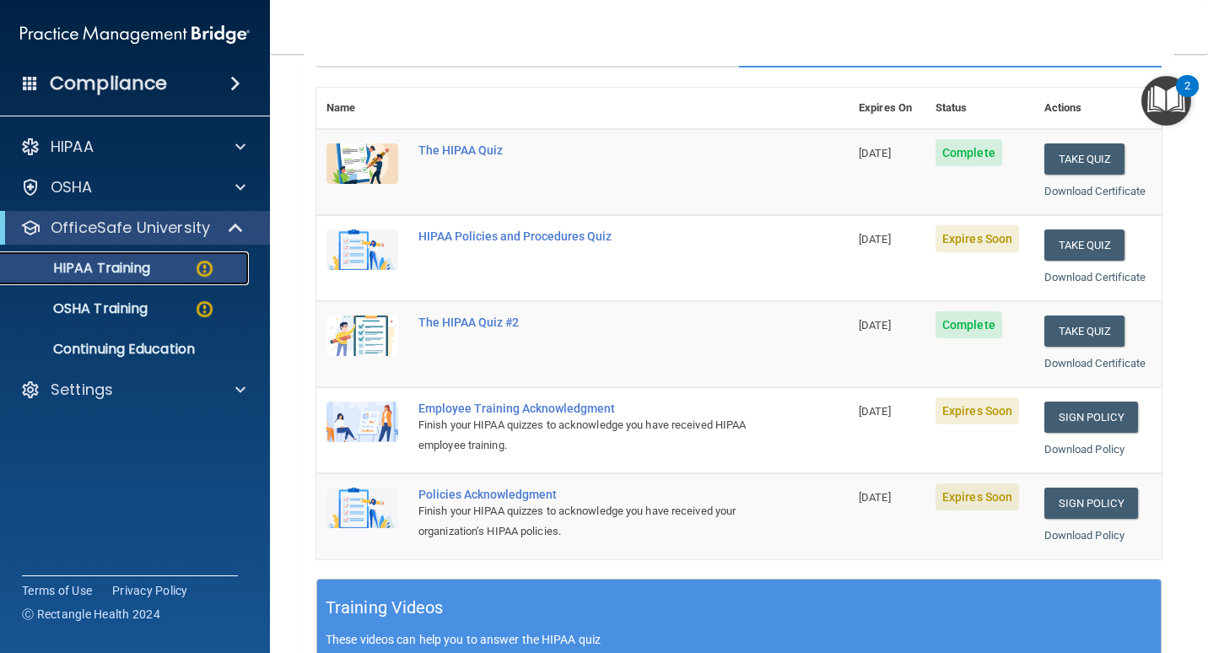
scroll to position [253, 0]
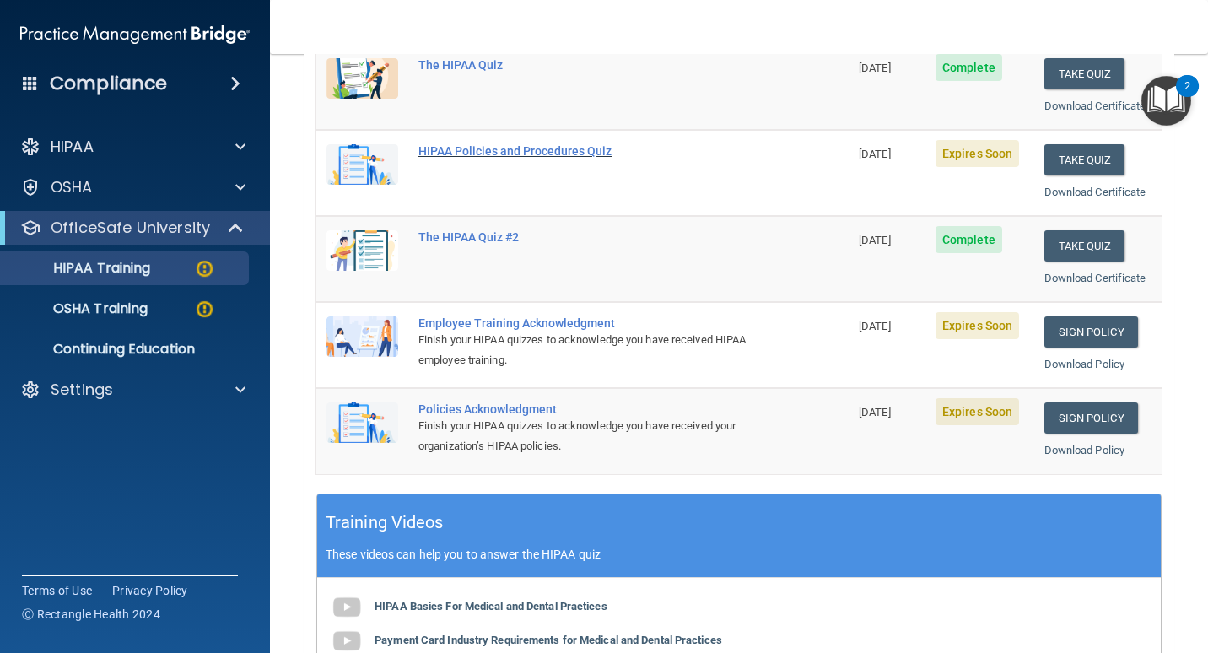
click at [528, 143] on td "HIPAA Policies and Procedures Quiz" at bounding box center [628, 173] width 441 height 86
click at [1095, 158] on button "Take Quiz" at bounding box center [1085, 159] width 81 height 31
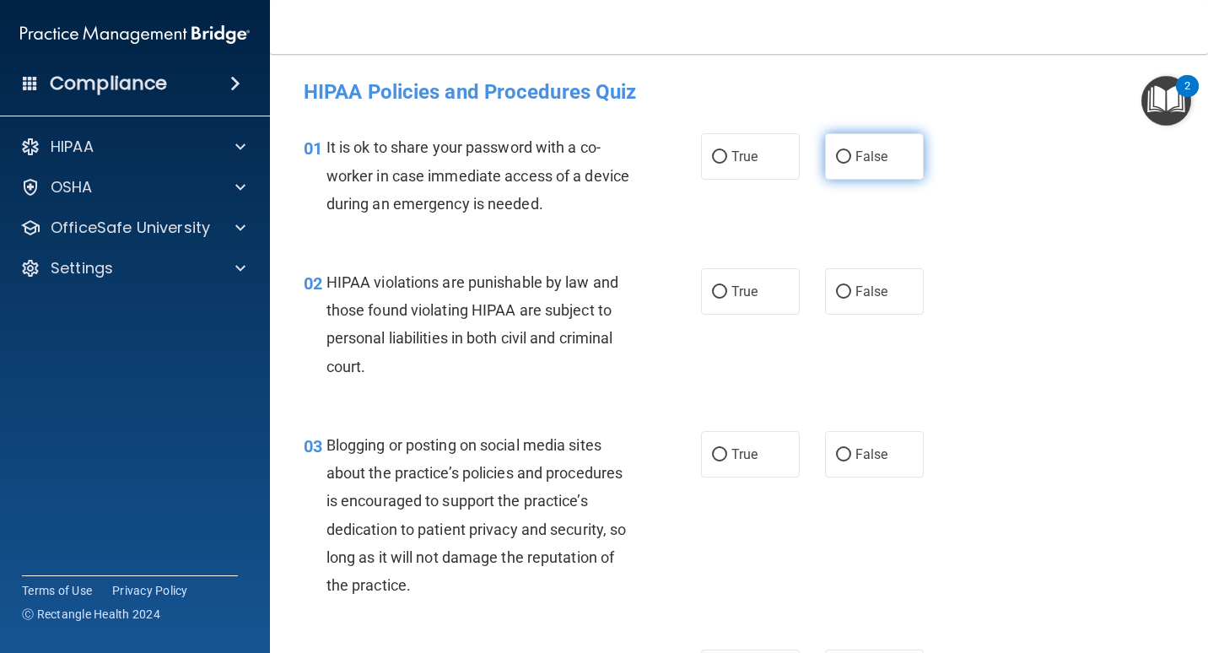
click at [838, 155] on input "False" at bounding box center [843, 157] width 15 height 13
radio input "true"
click at [747, 294] on span "True" at bounding box center [745, 292] width 26 height 16
click at [727, 294] on input "True" at bounding box center [719, 292] width 15 height 13
radio input "true"
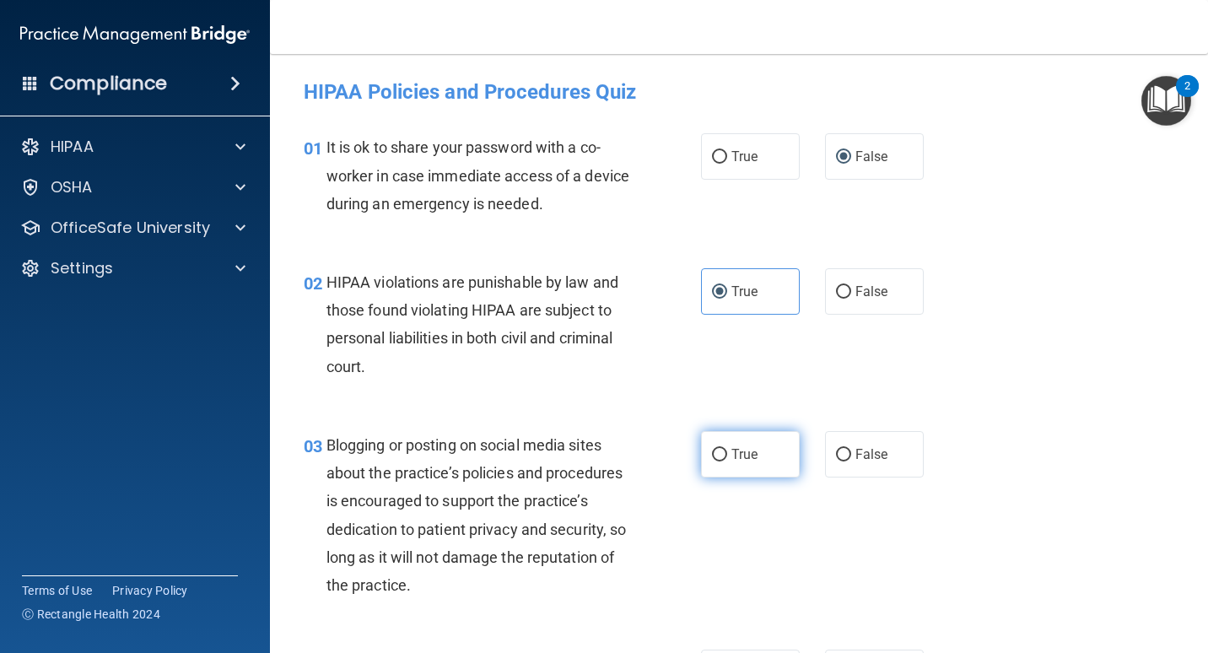
click at [723, 451] on label "True" at bounding box center [750, 454] width 99 height 46
click at [723, 451] on input "True" at bounding box center [719, 455] width 15 height 13
radio input "true"
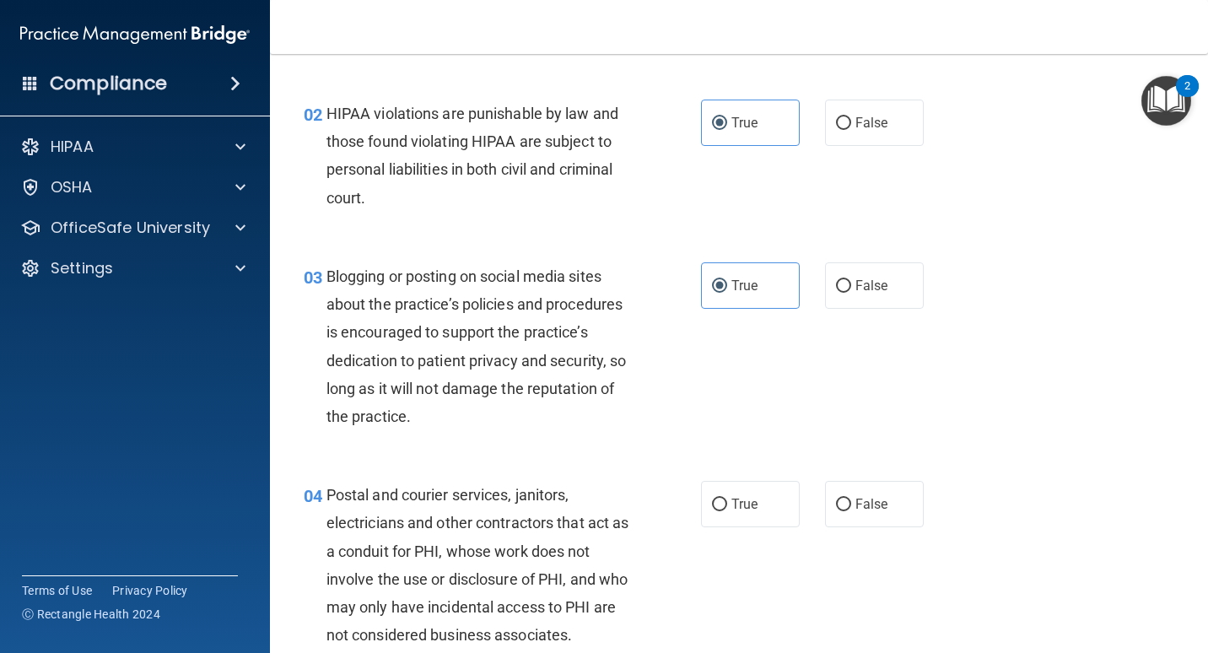
scroll to position [253, 0]
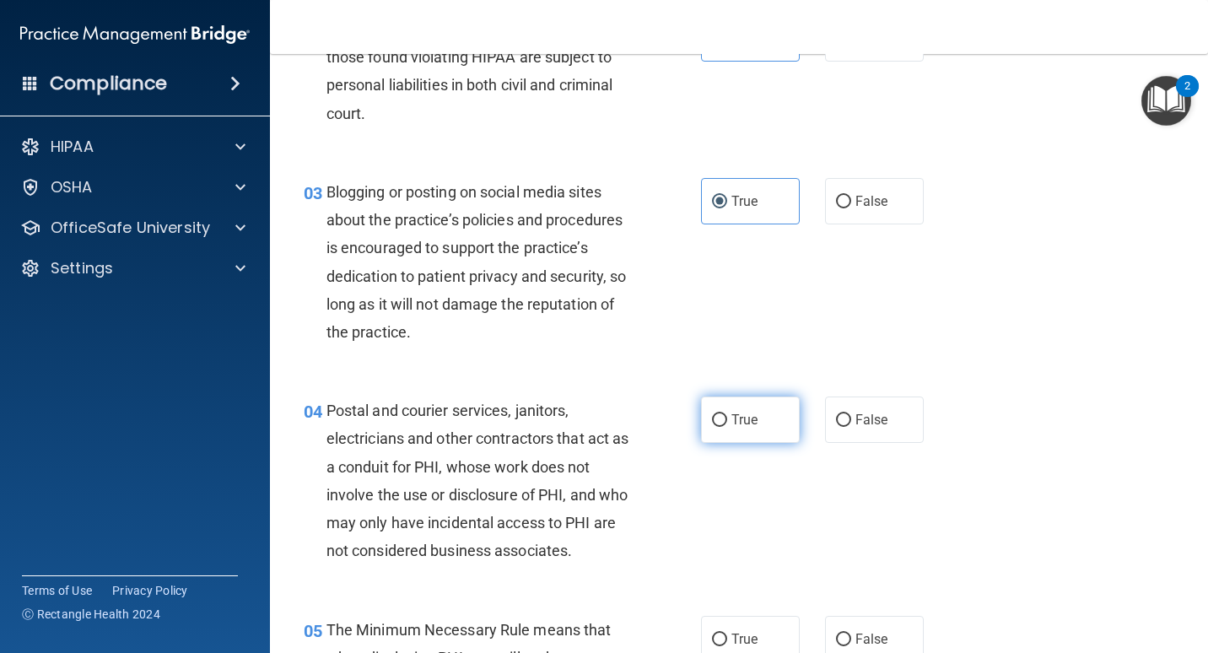
click at [732, 416] on span "True" at bounding box center [745, 420] width 26 height 16
click at [727, 416] on input "True" at bounding box center [719, 420] width 15 height 13
radio input "true"
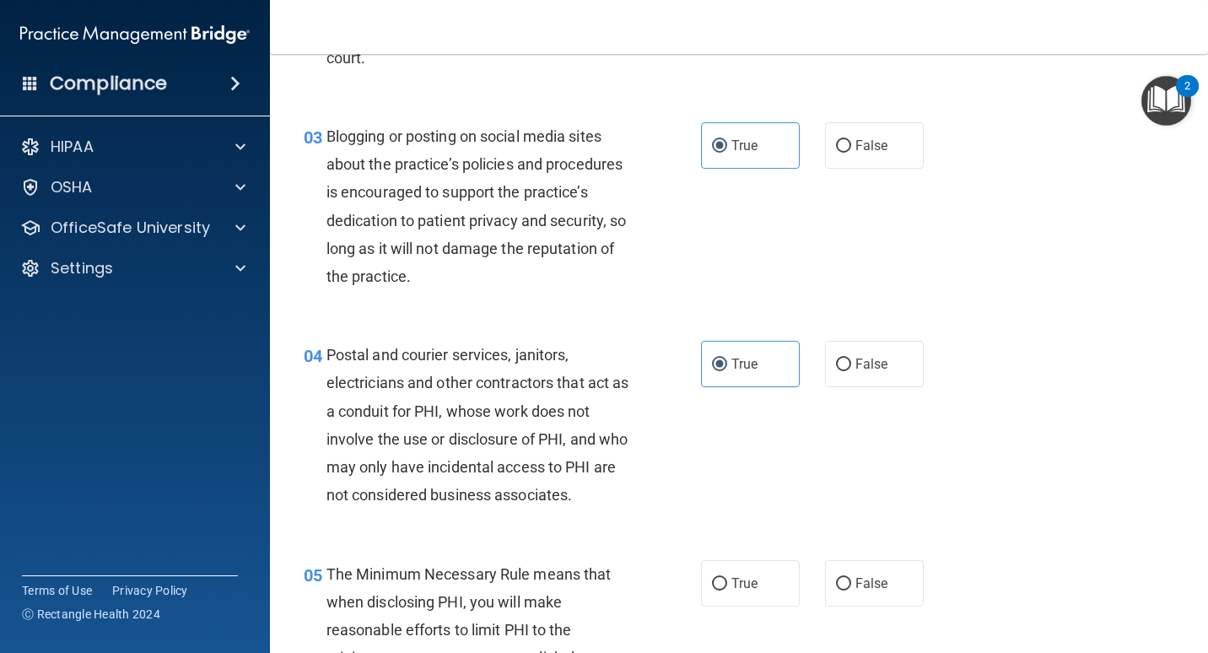
scroll to position [422, 0]
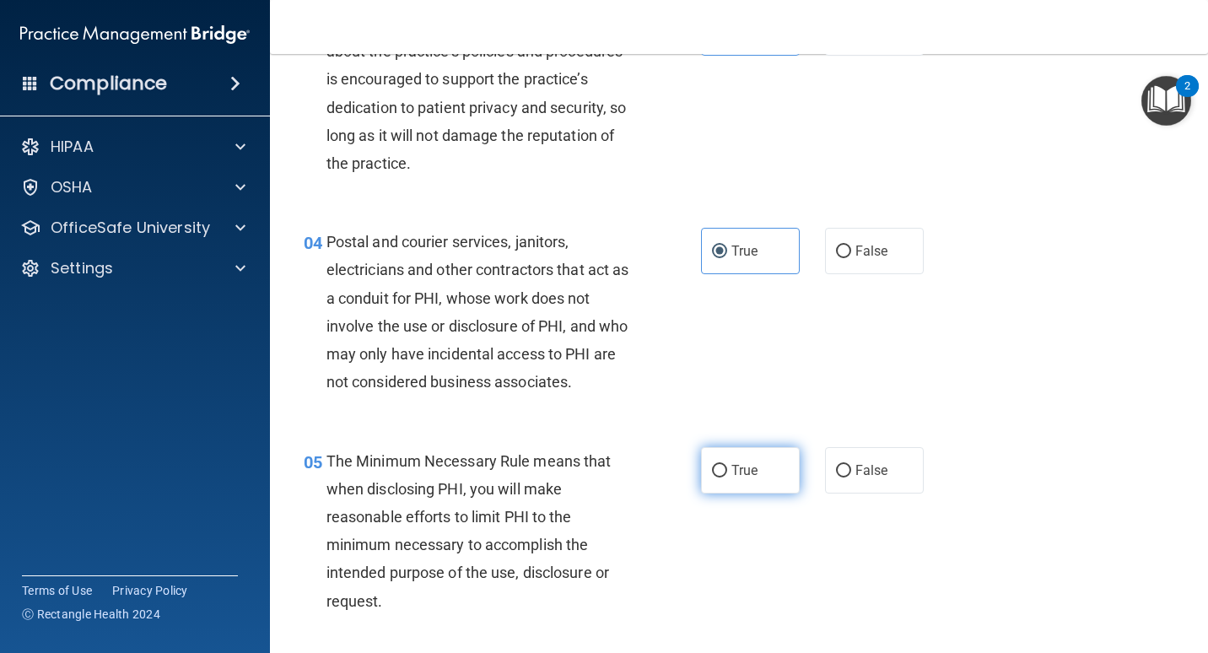
click at [735, 474] on span "True" at bounding box center [745, 470] width 26 height 16
click at [727, 474] on input "True" at bounding box center [719, 471] width 15 height 13
radio input "true"
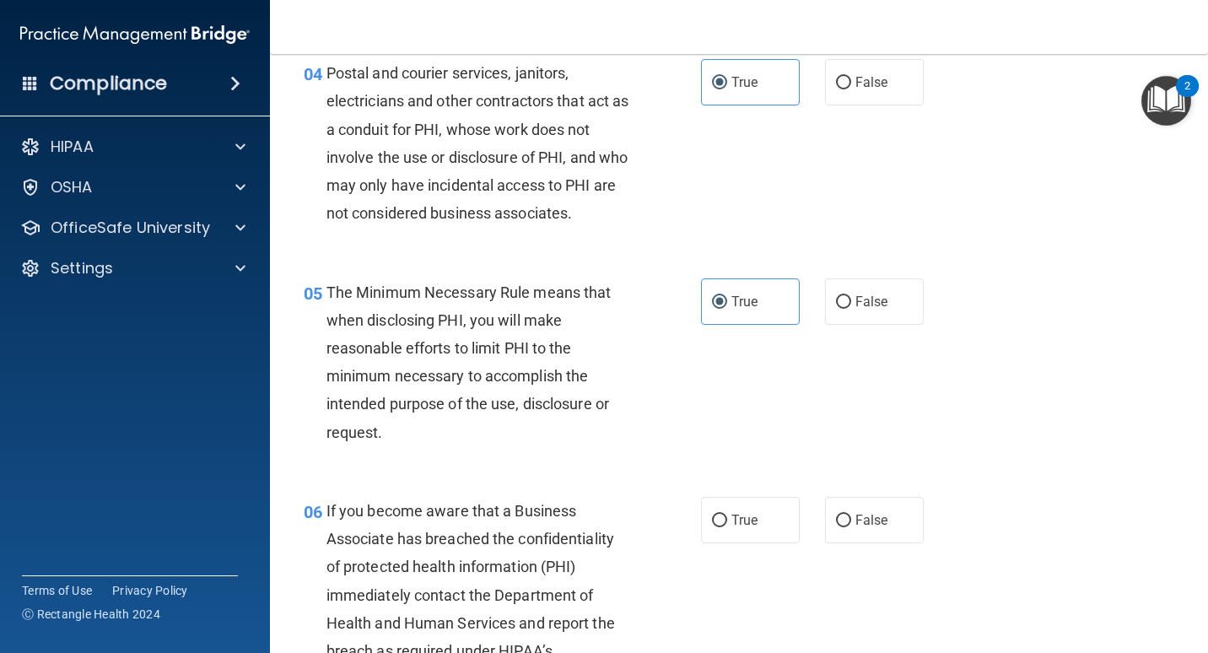
scroll to position [675, 0]
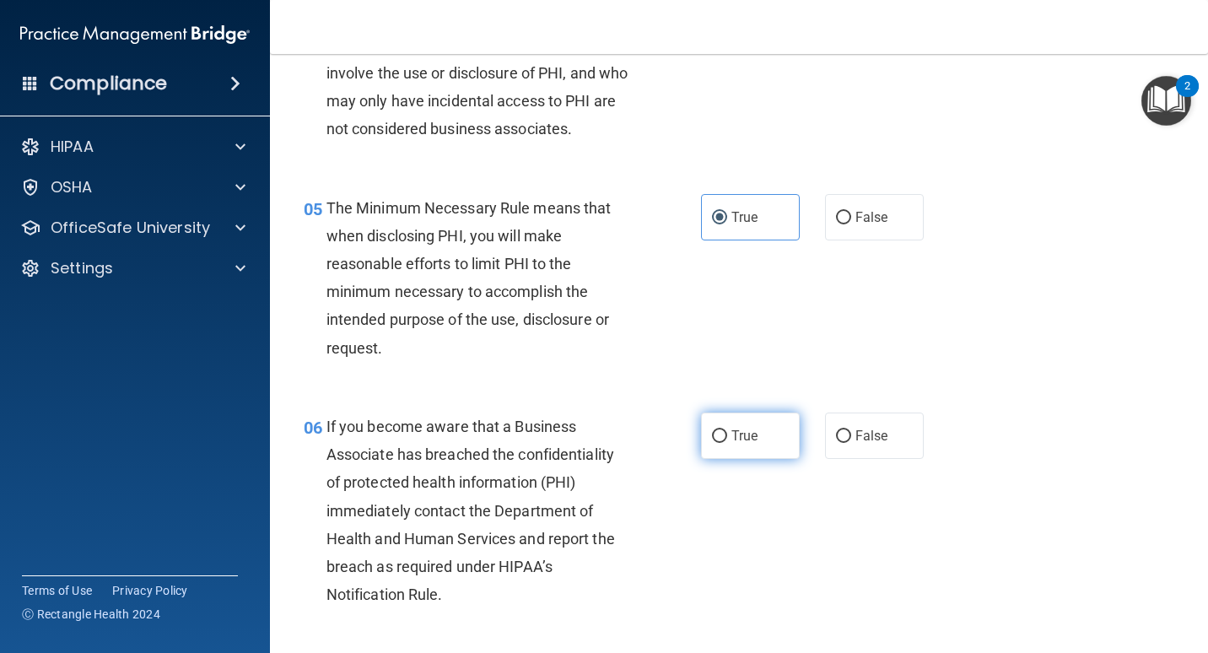
click at [741, 438] on span "True" at bounding box center [745, 436] width 26 height 16
click at [727, 438] on input "True" at bounding box center [719, 436] width 15 height 13
radio input "true"
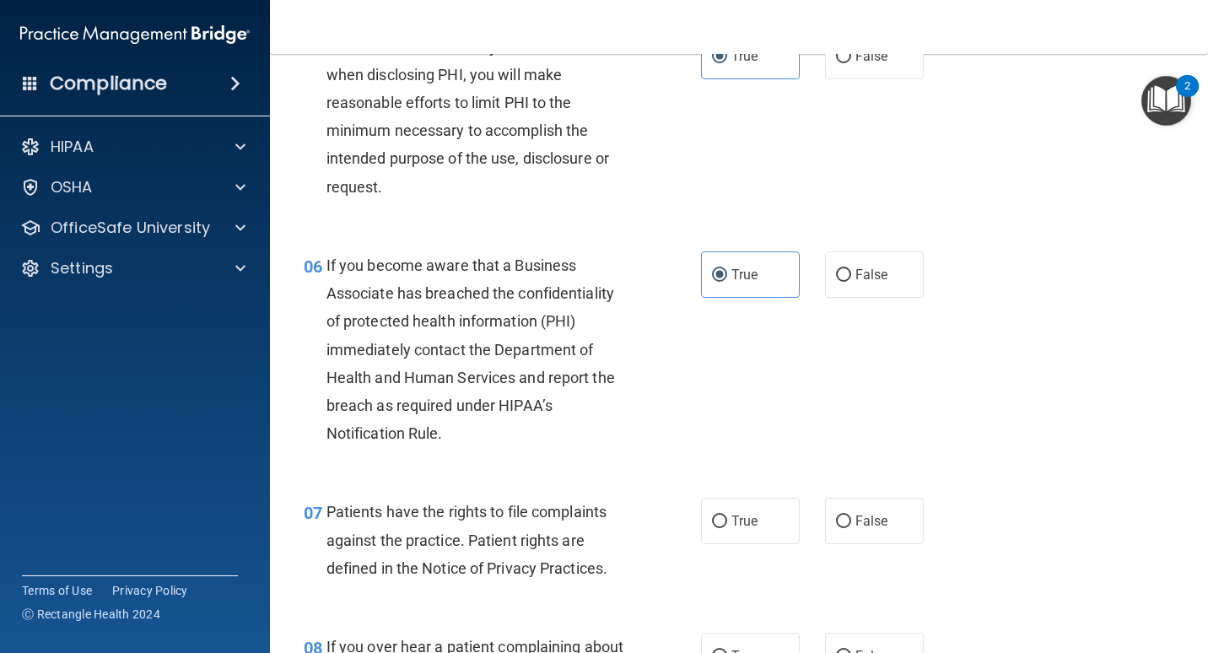
scroll to position [844, 0]
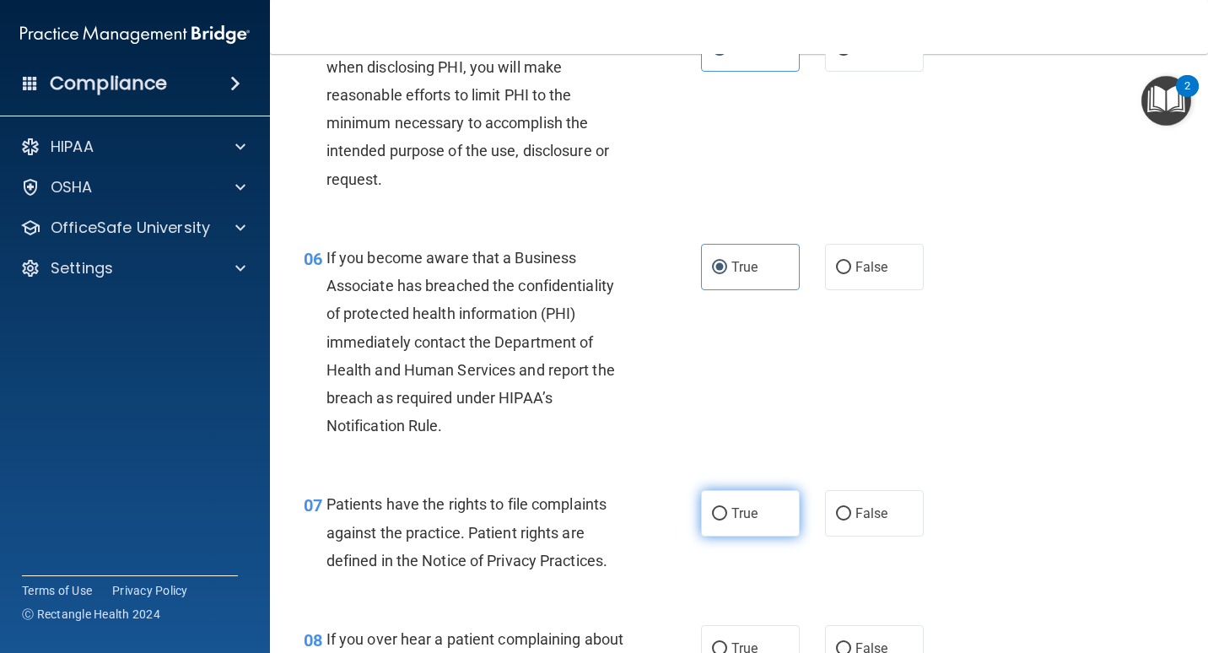
click at [734, 526] on label "True" at bounding box center [750, 513] width 99 height 46
click at [727, 521] on input "True" at bounding box center [719, 514] width 15 height 13
radio input "true"
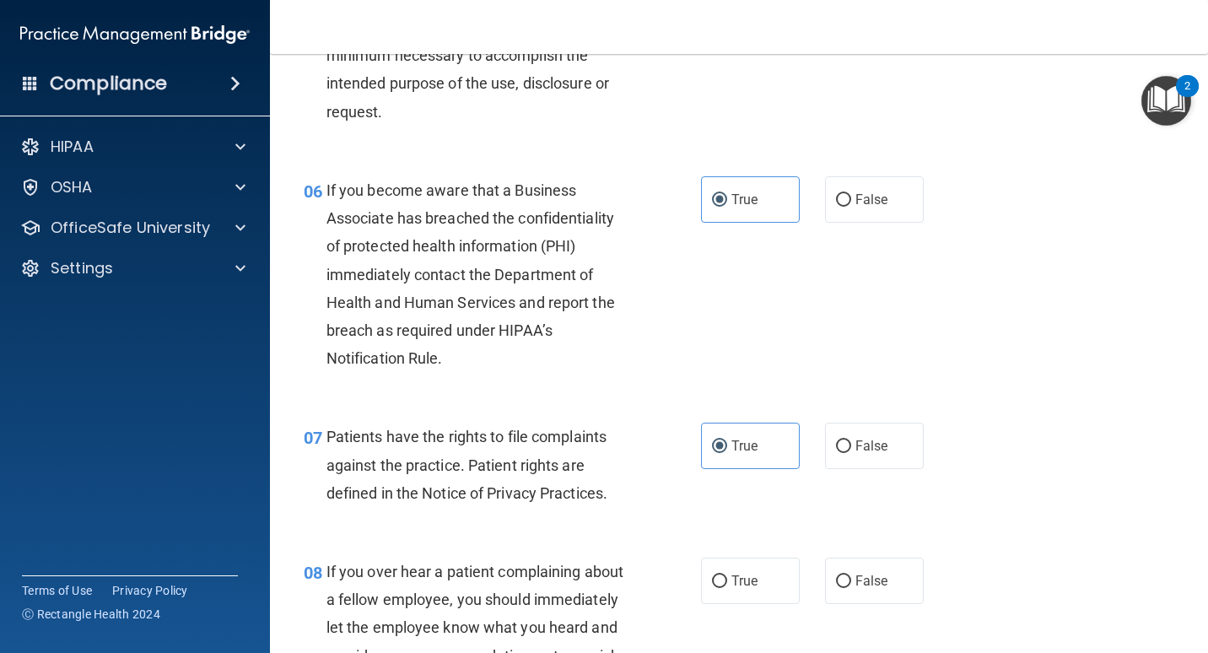
scroll to position [1097, 0]
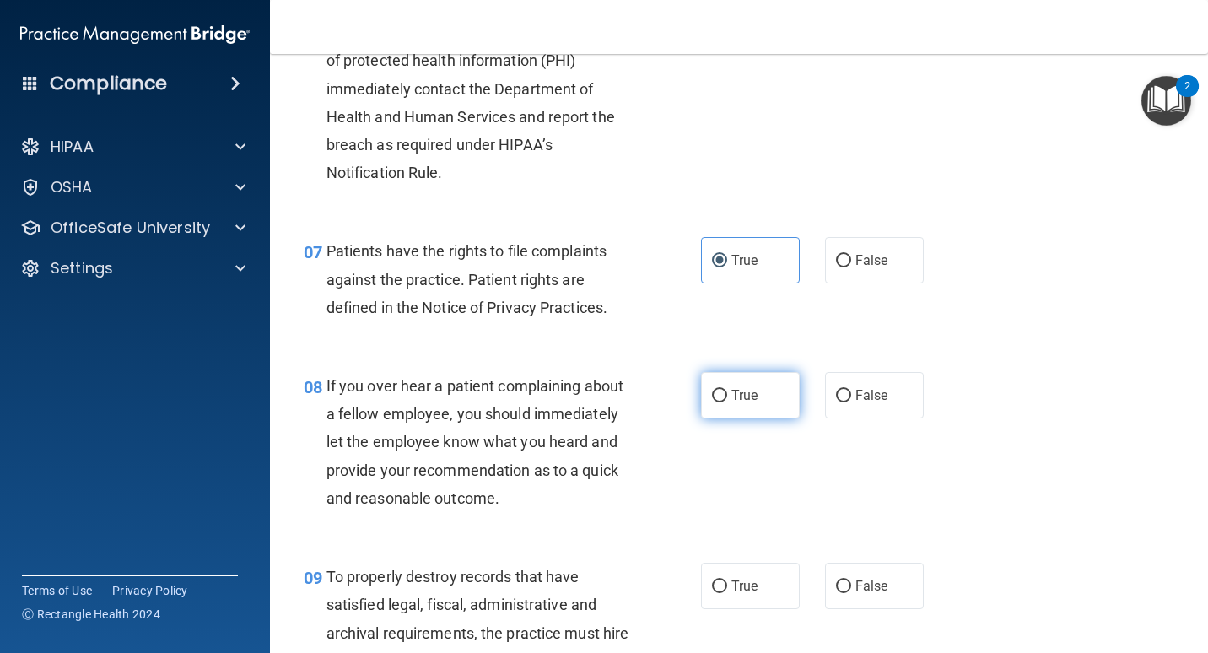
click at [703, 408] on label "True" at bounding box center [750, 395] width 99 height 46
click at [712, 403] on input "True" at bounding box center [719, 396] width 15 height 13
radio input "true"
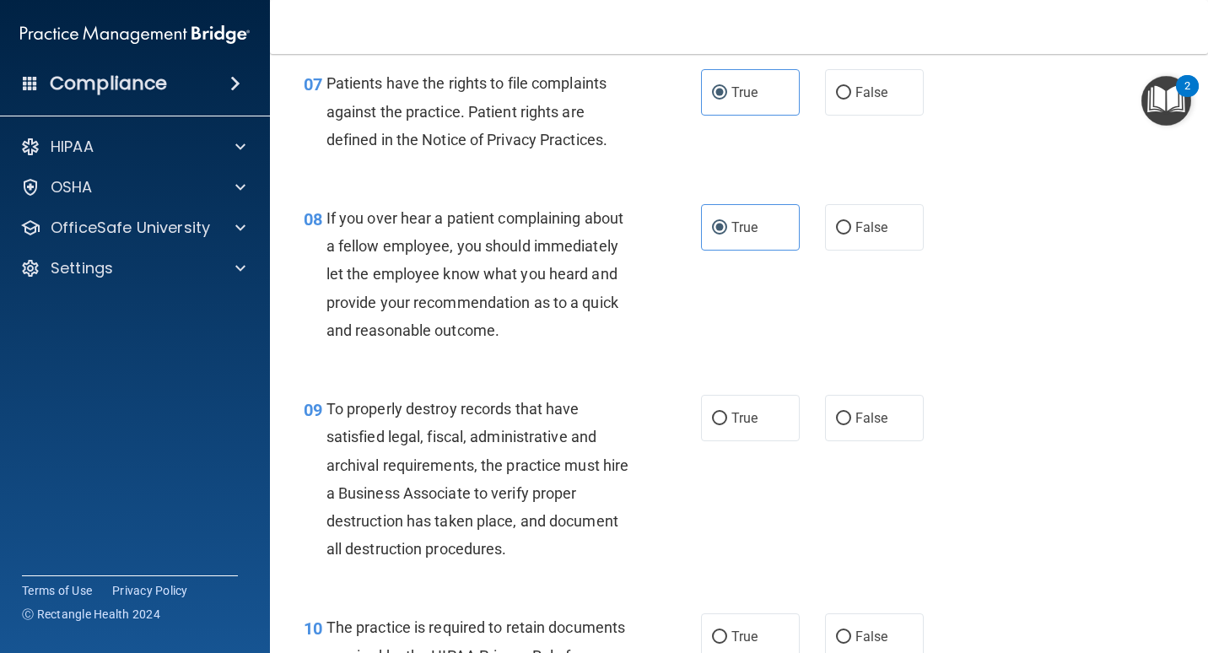
scroll to position [1266, 0]
click at [857, 424] on span "False" at bounding box center [872, 417] width 33 height 16
click at [851, 424] on input "False" at bounding box center [843, 418] width 15 height 13
radio input "true"
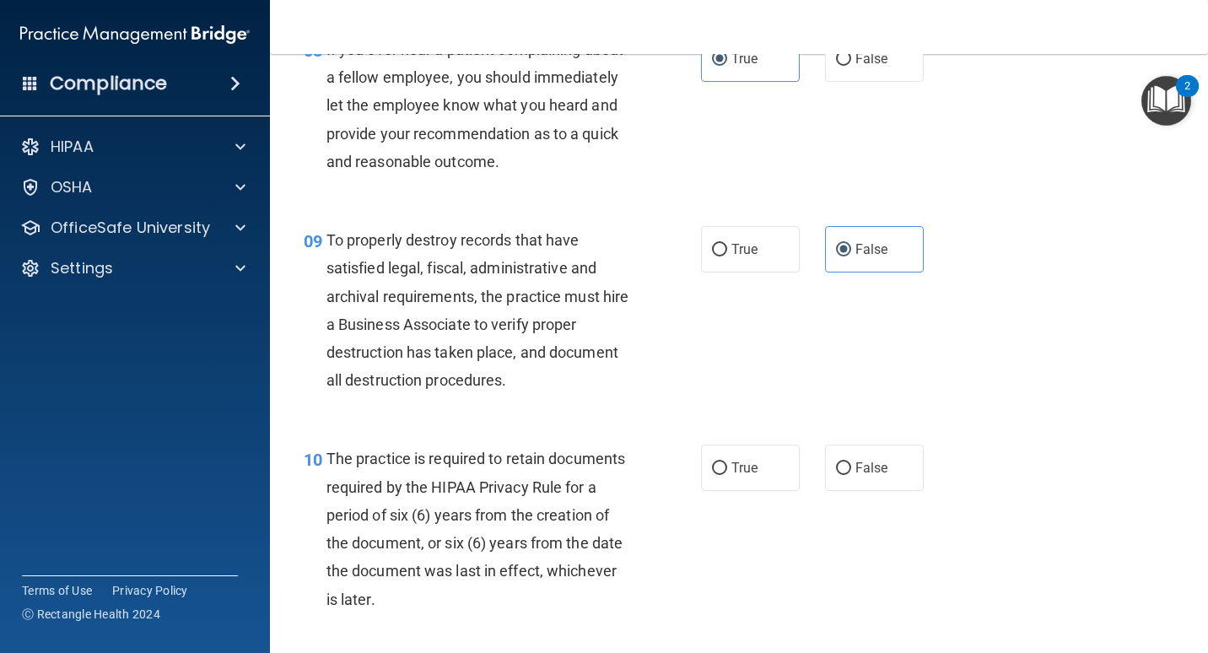
scroll to position [1435, 0]
click at [836, 470] on input "False" at bounding box center [843, 468] width 15 height 13
radio input "true"
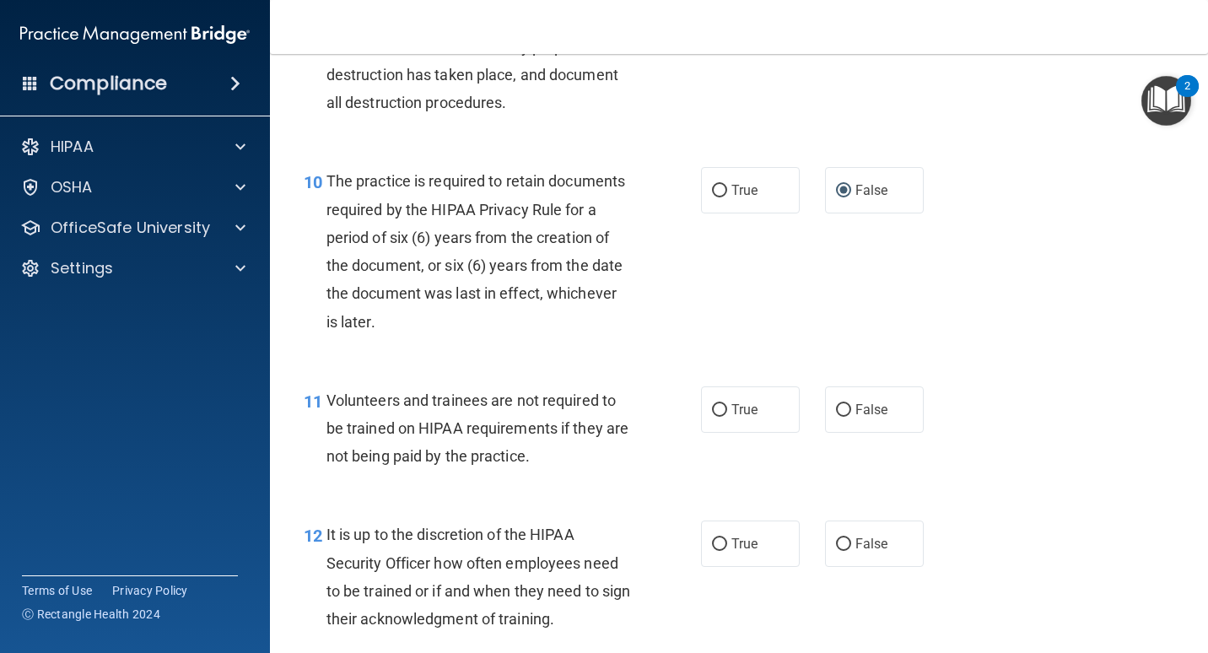
scroll to position [1772, 0]
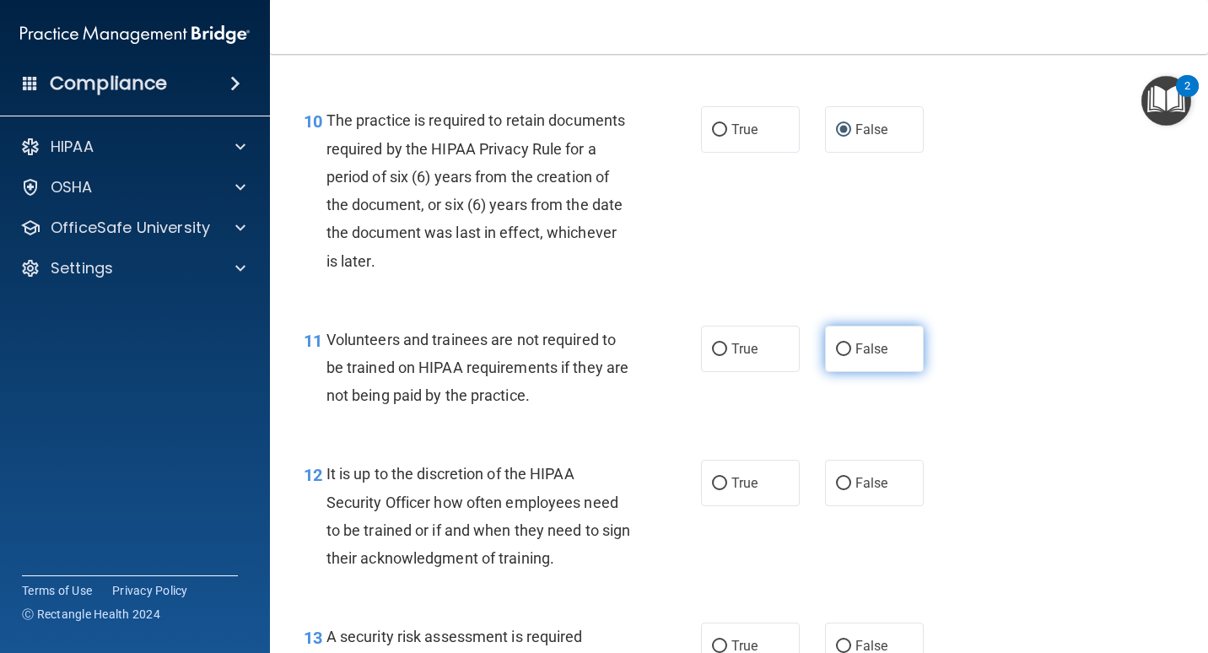
click at [846, 349] on label "False" at bounding box center [874, 349] width 99 height 46
click at [846, 349] on input "False" at bounding box center [843, 349] width 15 height 13
radio input "true"
click at [724, 354] on label "True" at bounding box center [750, 349] width 99 height 46
click at [724, 354] on input "True" at bounding box center [719, 349] width 15 height 13
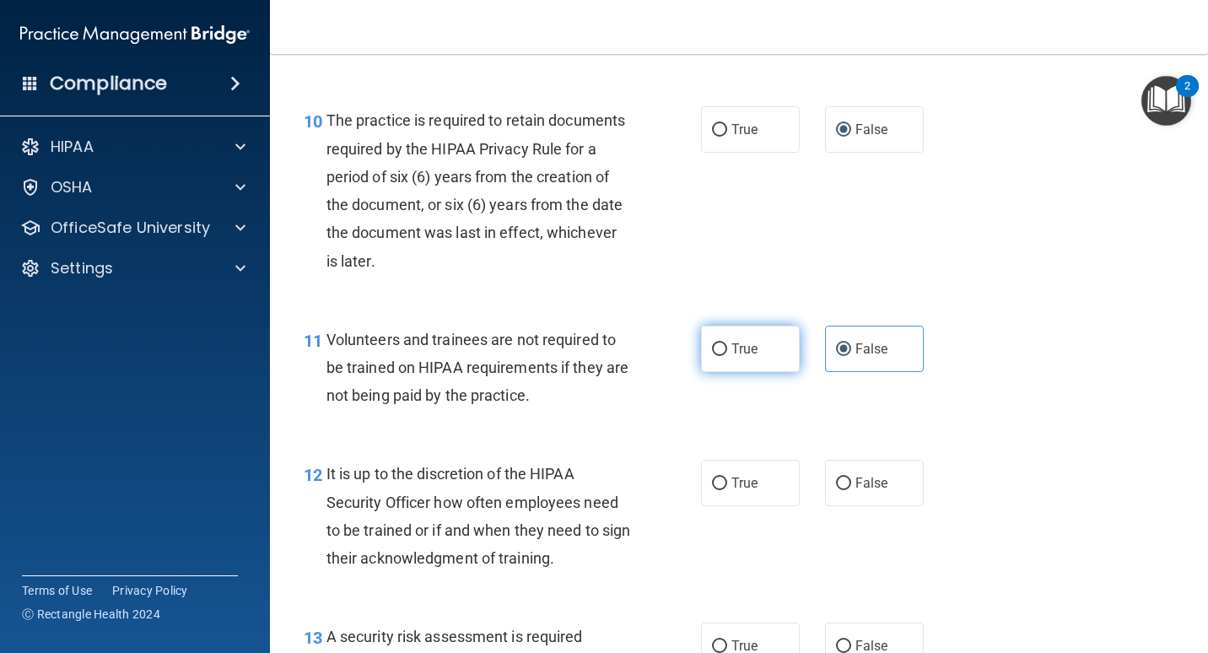
radio input "true"
radio input "false"
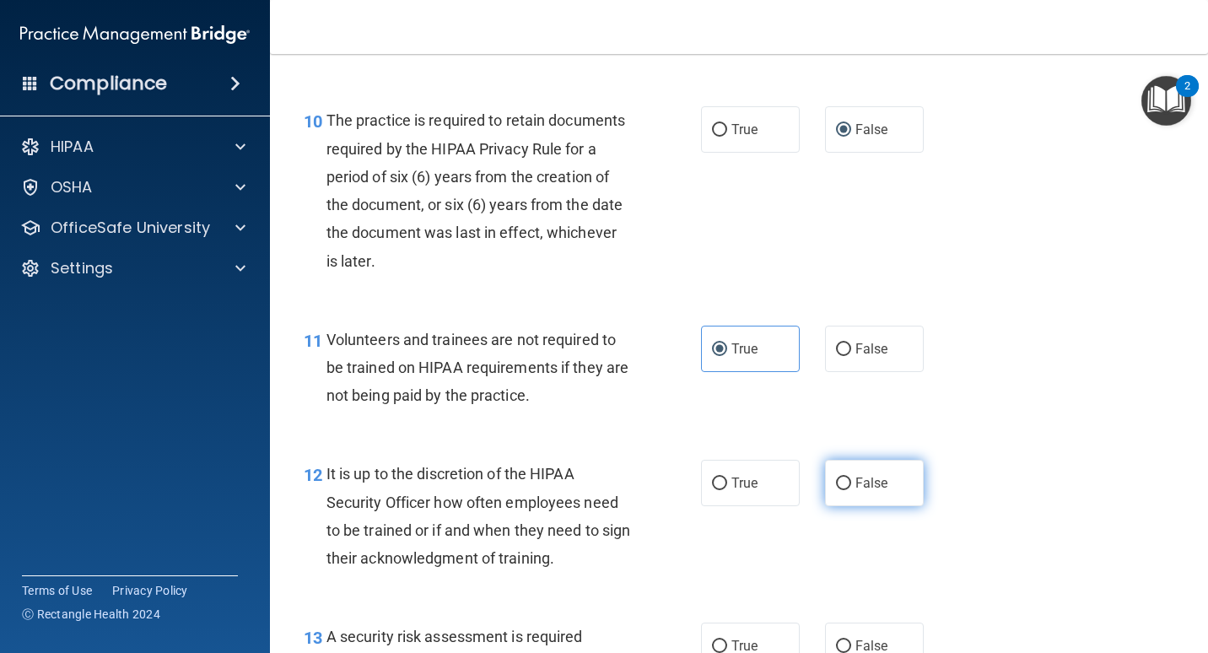
click at [856, 481] on span "False" at bounding box center [872, 483] width 33 height 16
click at [851, 481] on input "False" at bounding box center [843, 484] width 15 height 13
radio input "true"
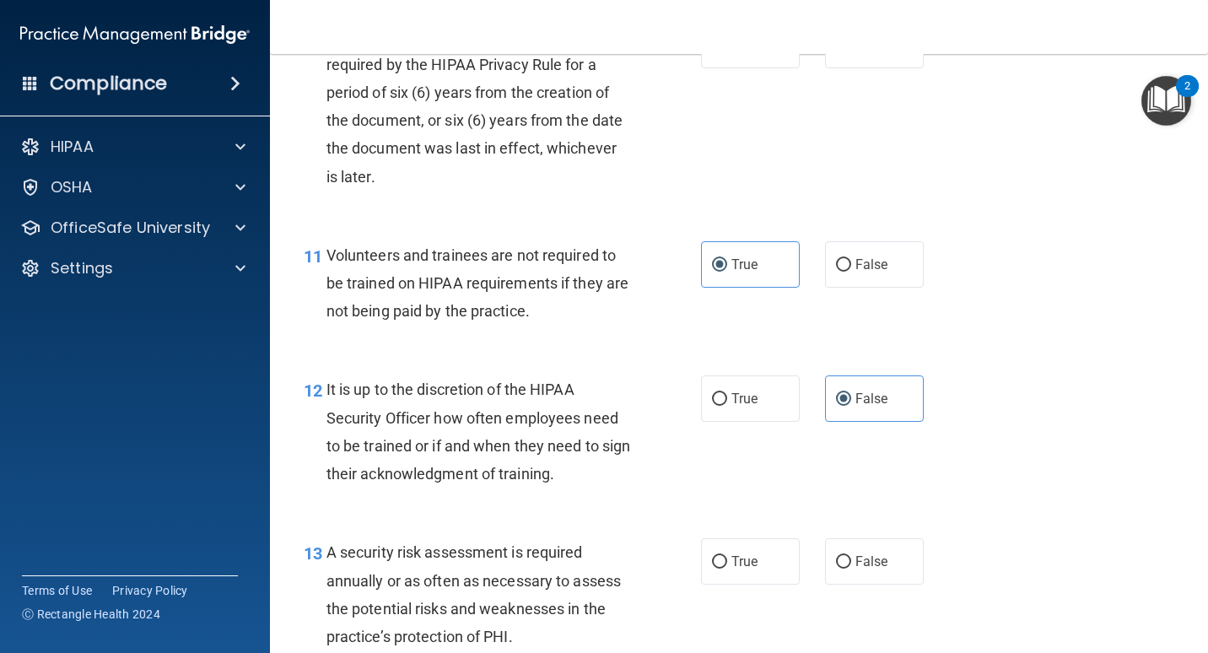
scroll to position [1941, 0]
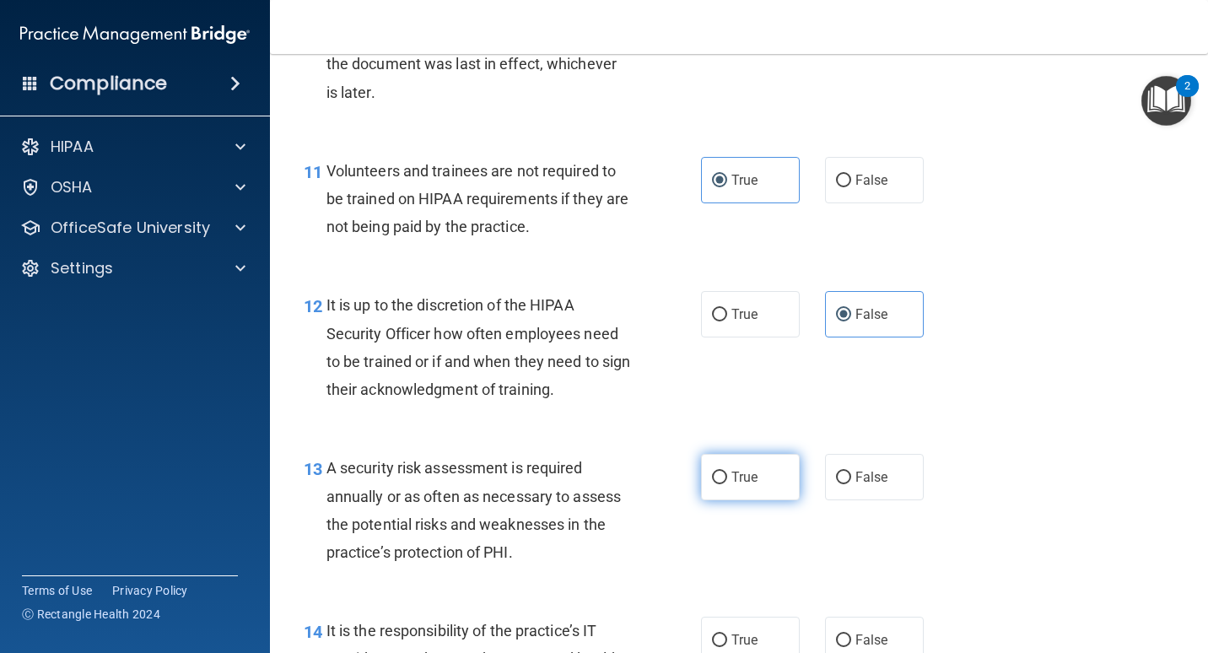
click at [702, 482] on label "True" at bounding box center [750, 477] width 99 height 46
click at [712, 482] on input "True" at bounding box center [719, 478] width 15 height 13
radio input "true"
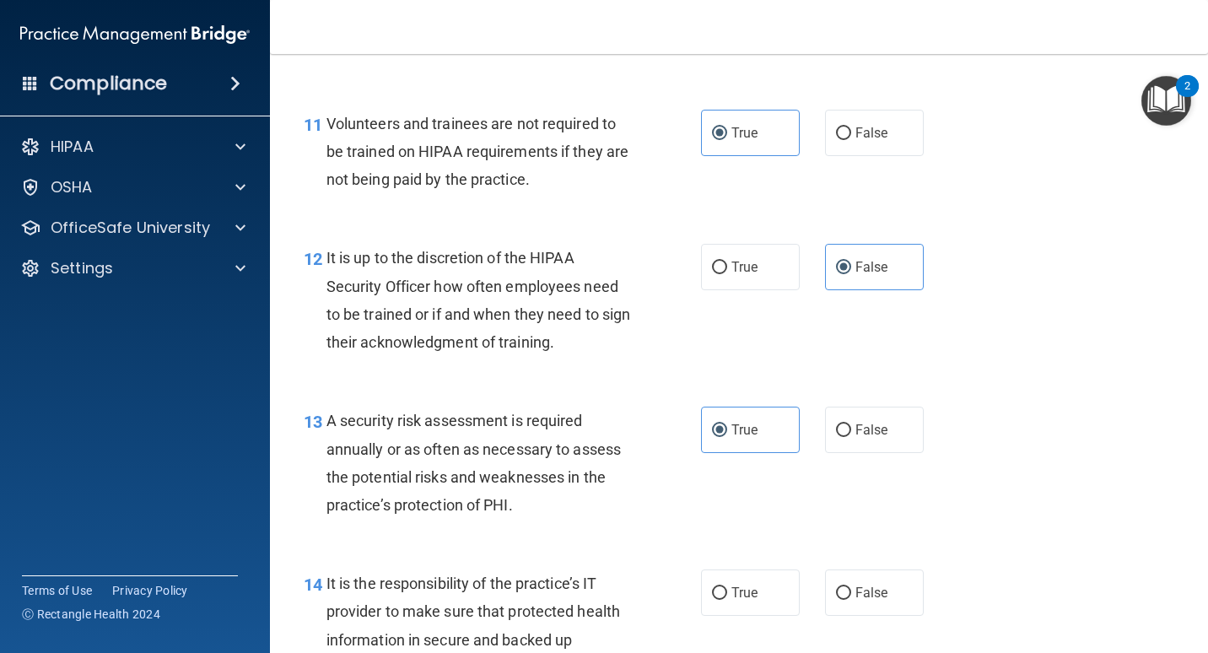
scroll to position [2025, 0]
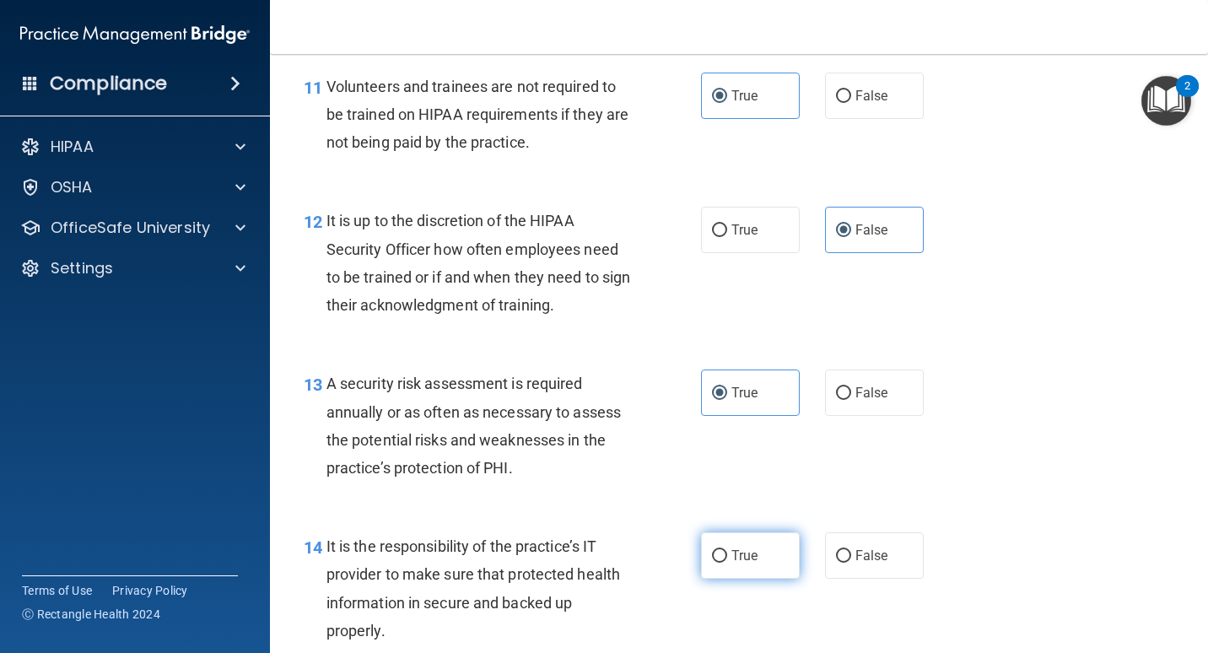
click at [739, 566] on label "True" at bounding box center [750, 556] width 99 height 46
click at [727, 563] on input "True" at bounding box center [719, 556] width 15 height 13
radio input "true"
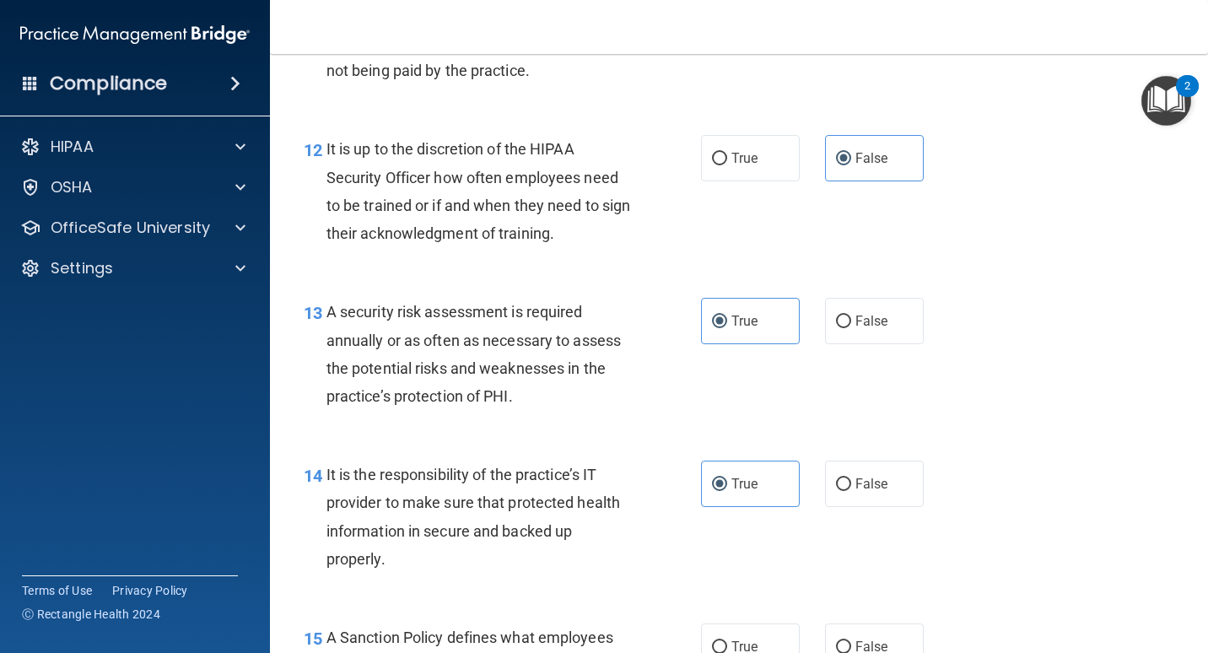
scroll to position [2194, 0]
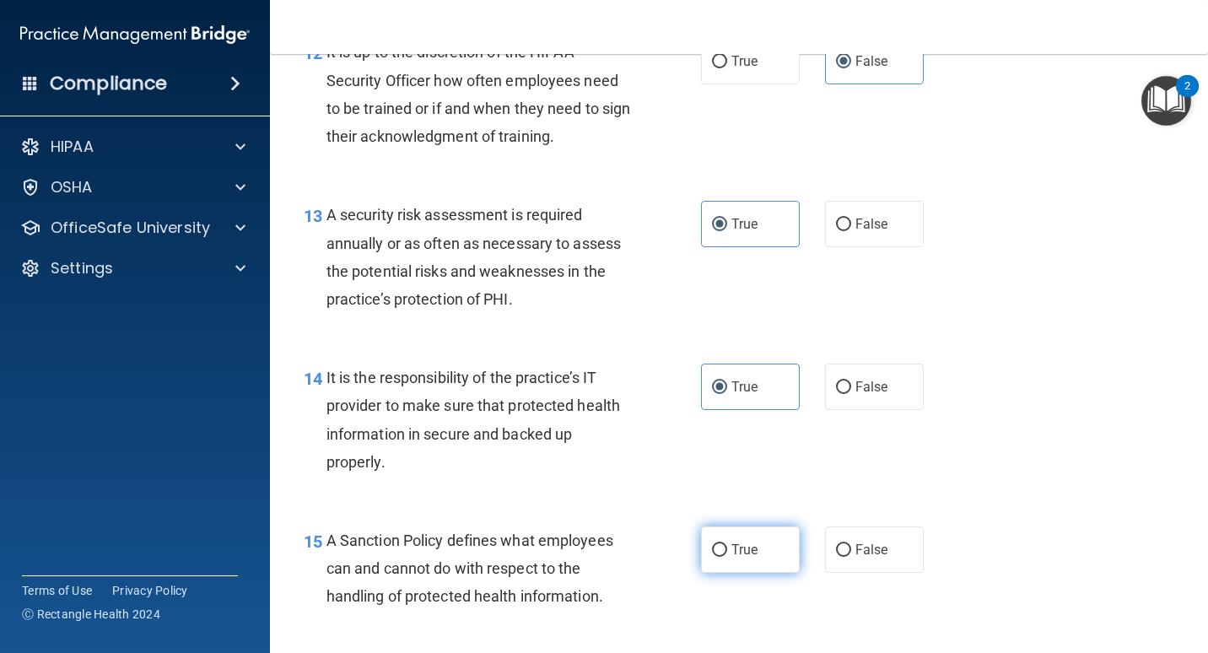
click at [938, 527] on ng-form "15 A Sanction Policy defines what employees can and cannot do with respect to t…" at bounding box center [938, 527] width 0 height 0
drag, startPoint x: 695, startPoint y: 548, endPoint x: 743, endPoint y: 550, distance: 48.2
click at [743, 550] on span "True" at bounding box center [745, 550] width 26 height 16
click at [727, 550] on input "True" at bounding box center [719, 550] width 15 height 13
radio input "true"
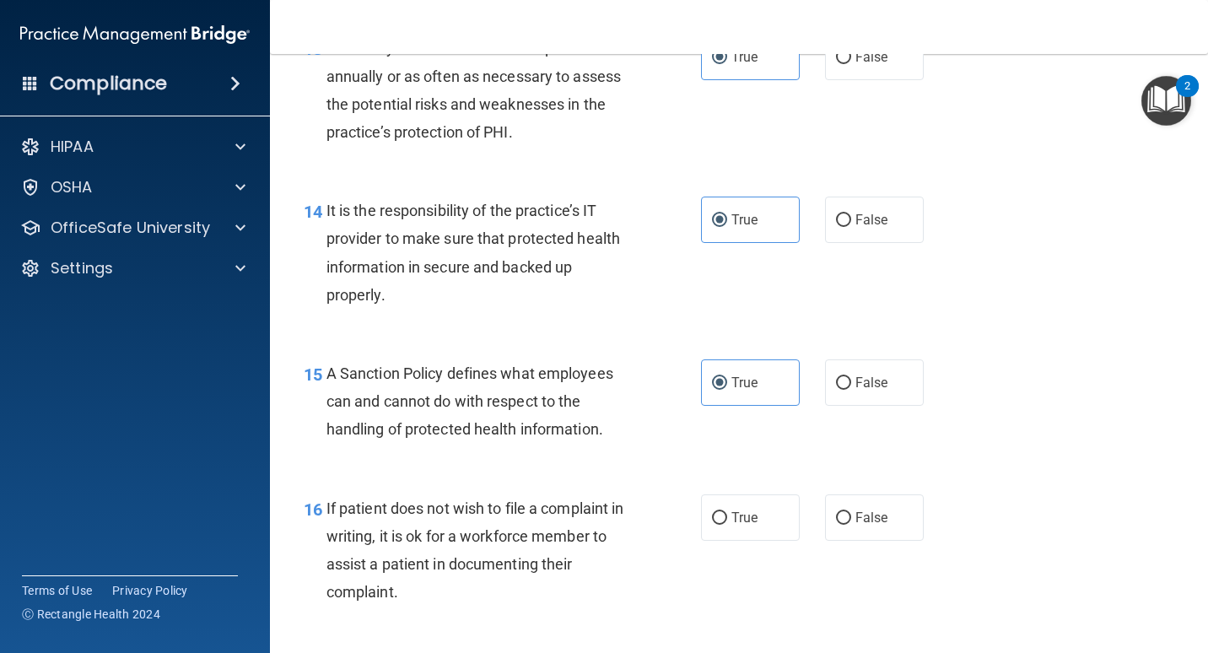
scroll to position [2363, 0]
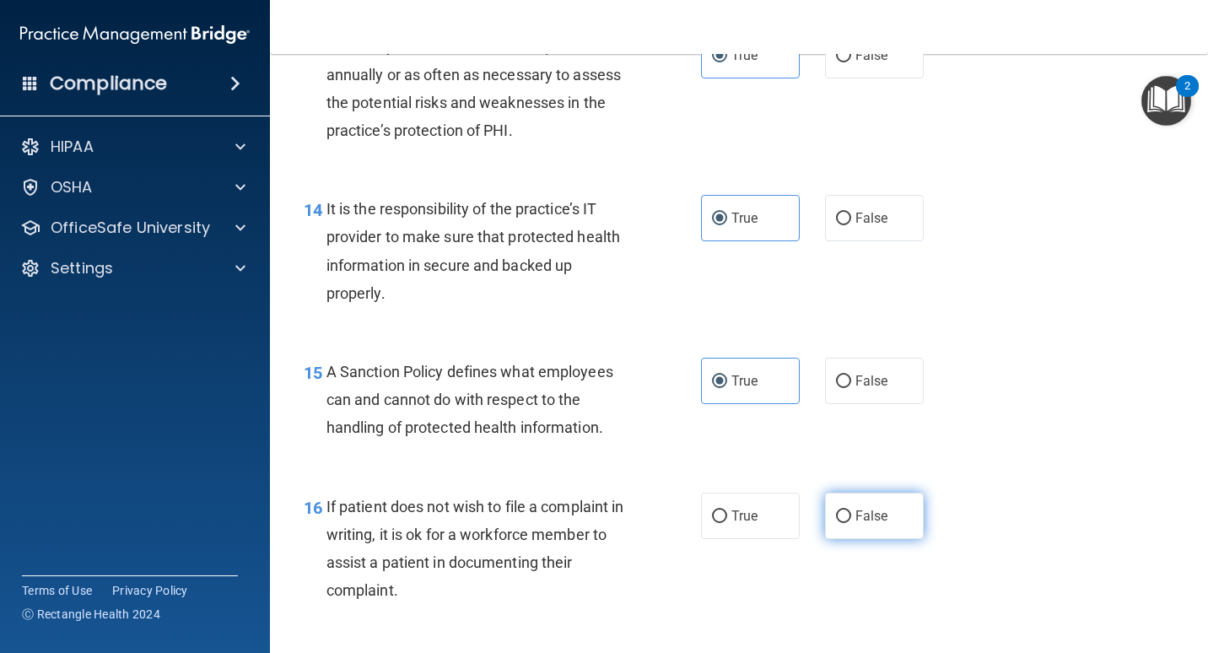
click at [856, 511] on span "False" at bounding box center [872, 516] width 33 height 16
click at [851, 511] on input "False" at bounding box center [843, 517] width 15 height 13
radio input "true"
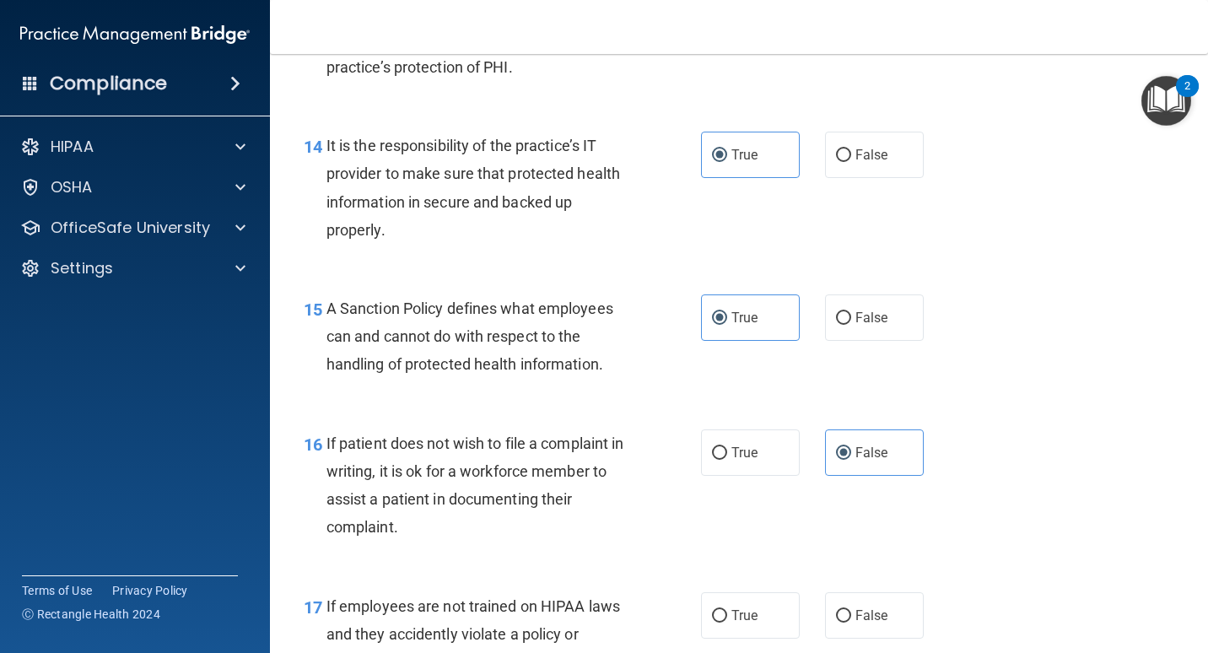
scroll to position [2616, 0]
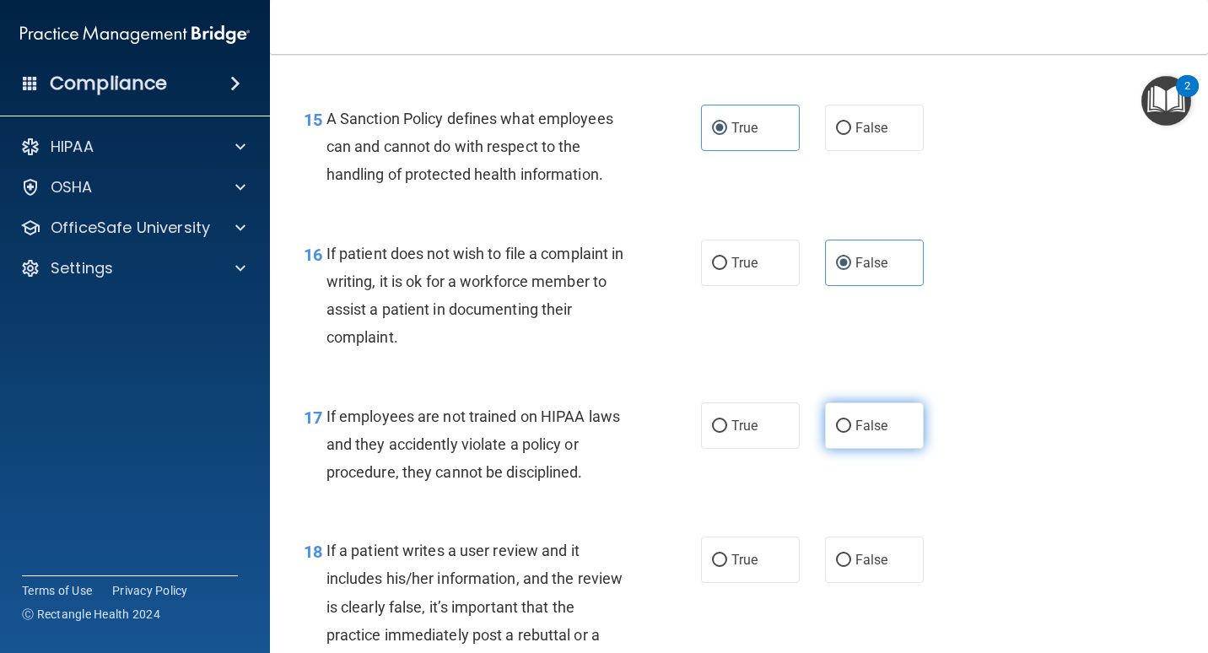
click at [865, 440] on label "False" at bounding box center [874, 426] width 99 height 46
click at [851, 433] on input "False" at bounding box center [843, 426] width 15 height 13
radio input "true"
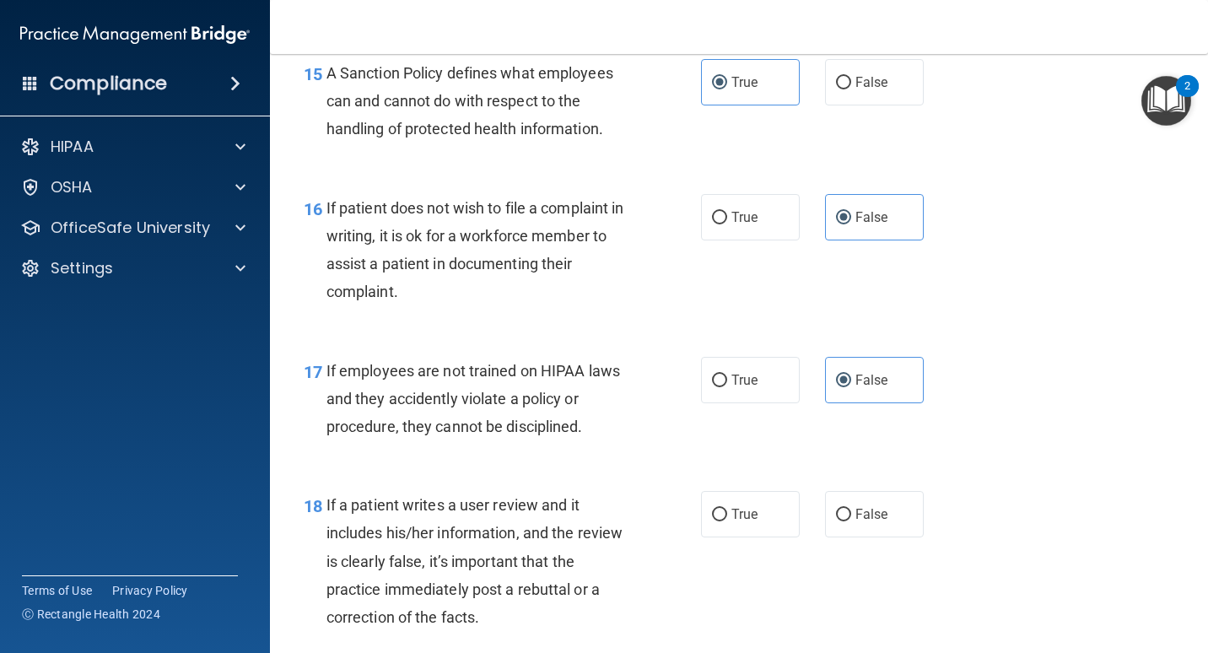
scroll to position [2700, 0]
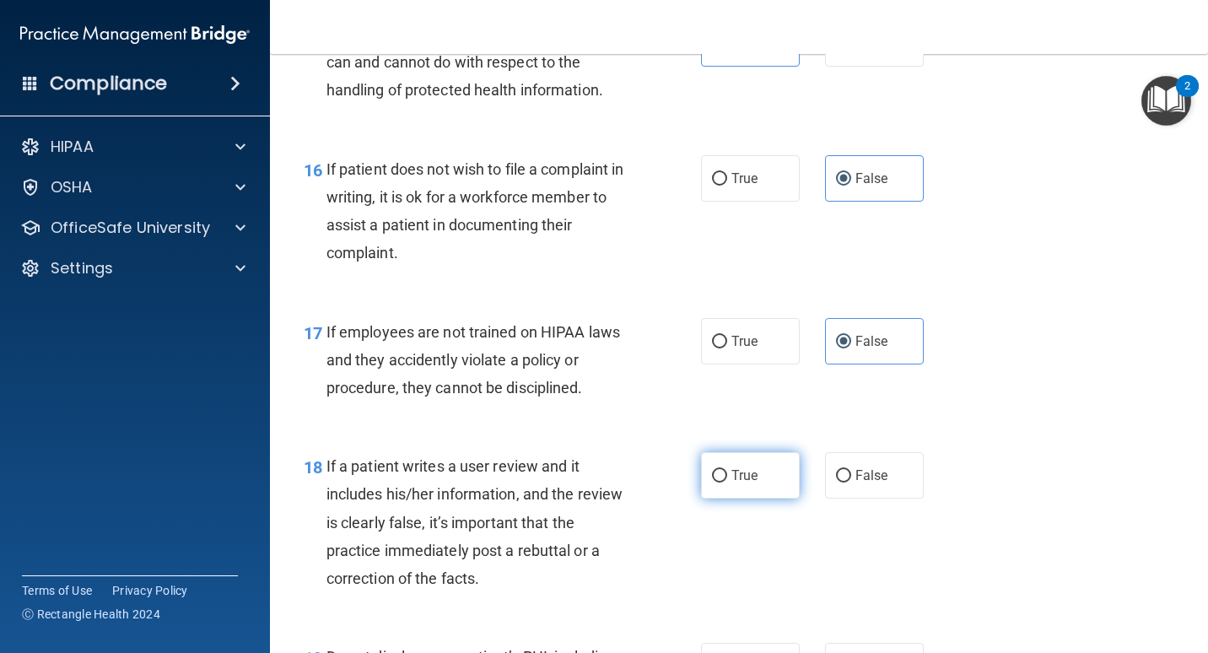
click at [732, 472] on span "True" at bounding box center [745, 476] width 26 height 16
click at [727, 472] on input "True" at bounding box center [719, 476] width 15 height 13
radio input "true"
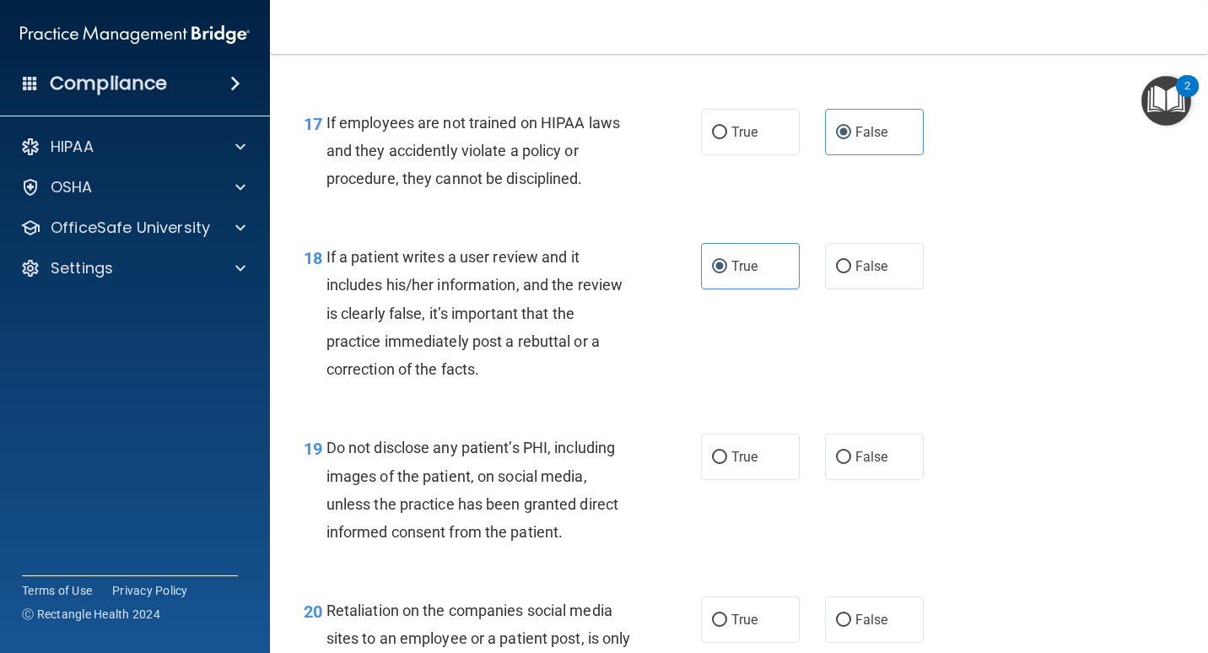
scroll to position [2926, 0]
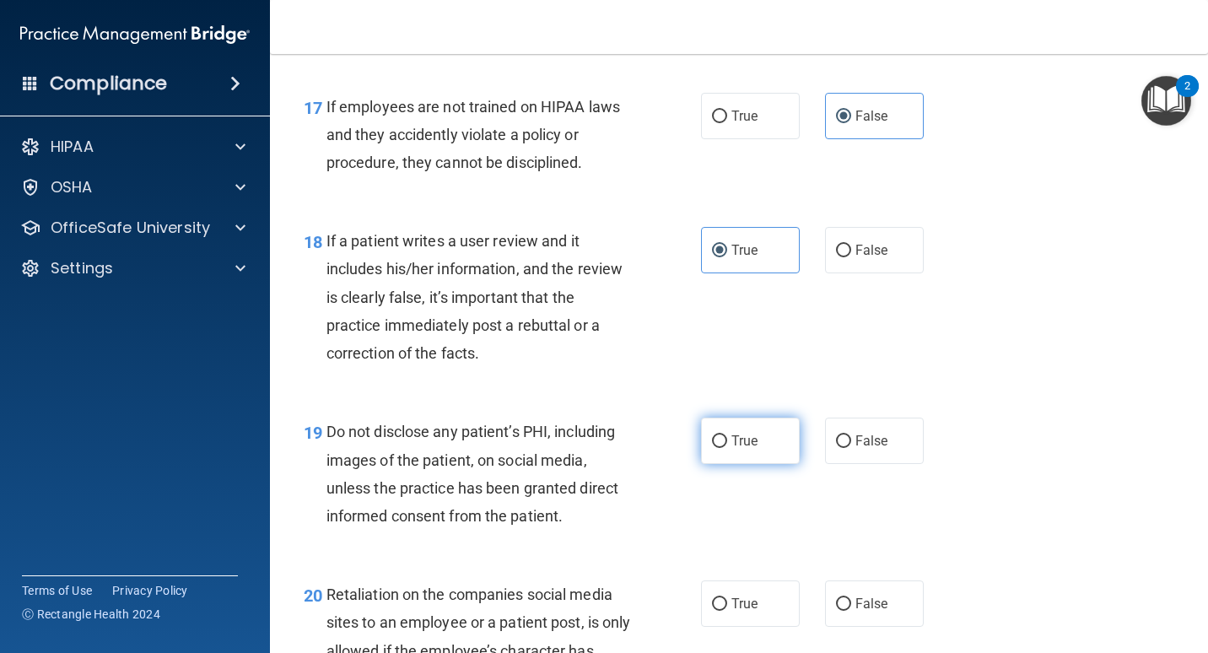
click at [735, 435] on span "True" at bounding box center [745, 441] width 26 height 16
click at [727, 435] on input "True" at bounding box center [719, 441] width 15 height 13
radio input "true"
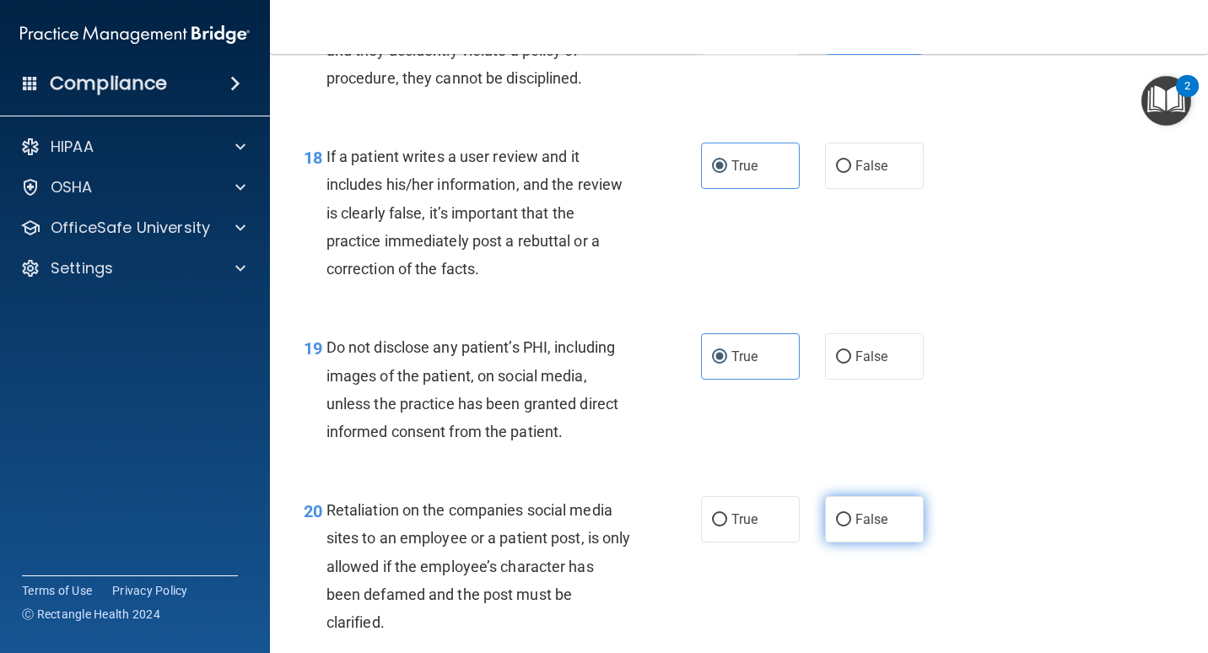
click at [856, 522] on span "False" at bounding box center [872, 519] width 33 height 16
click at [850, 522] on input "False" at bounding box center [843, 520] width 15 height 13
radio input "true"
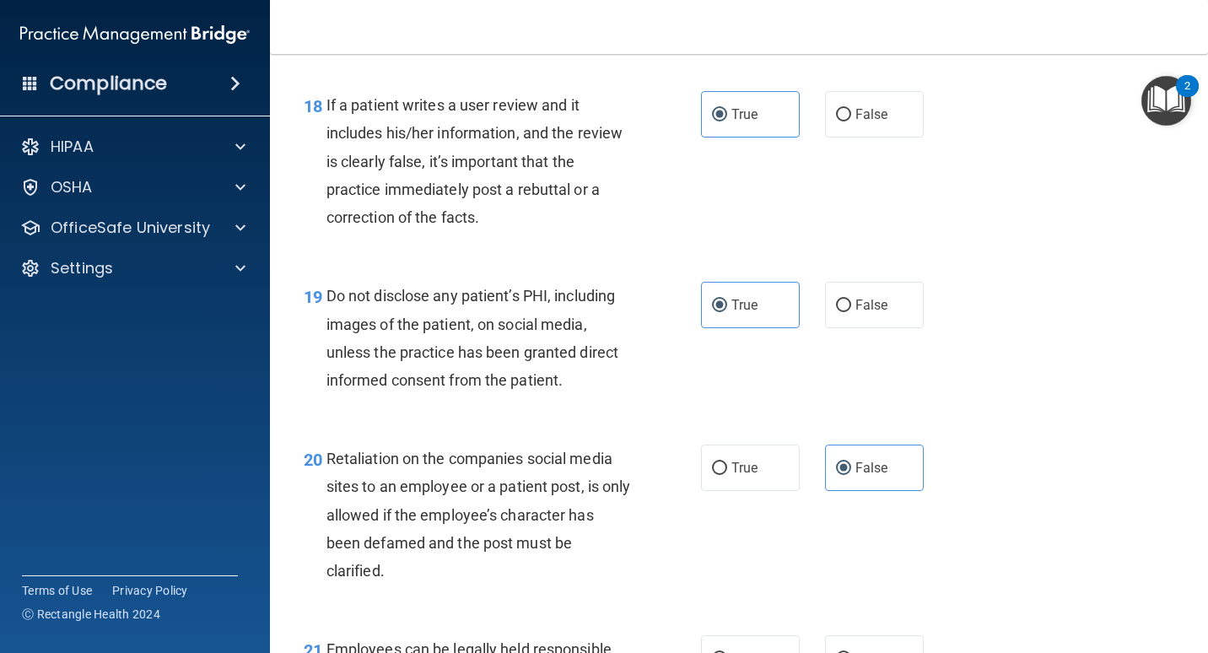
scroll to position [3348, 0]
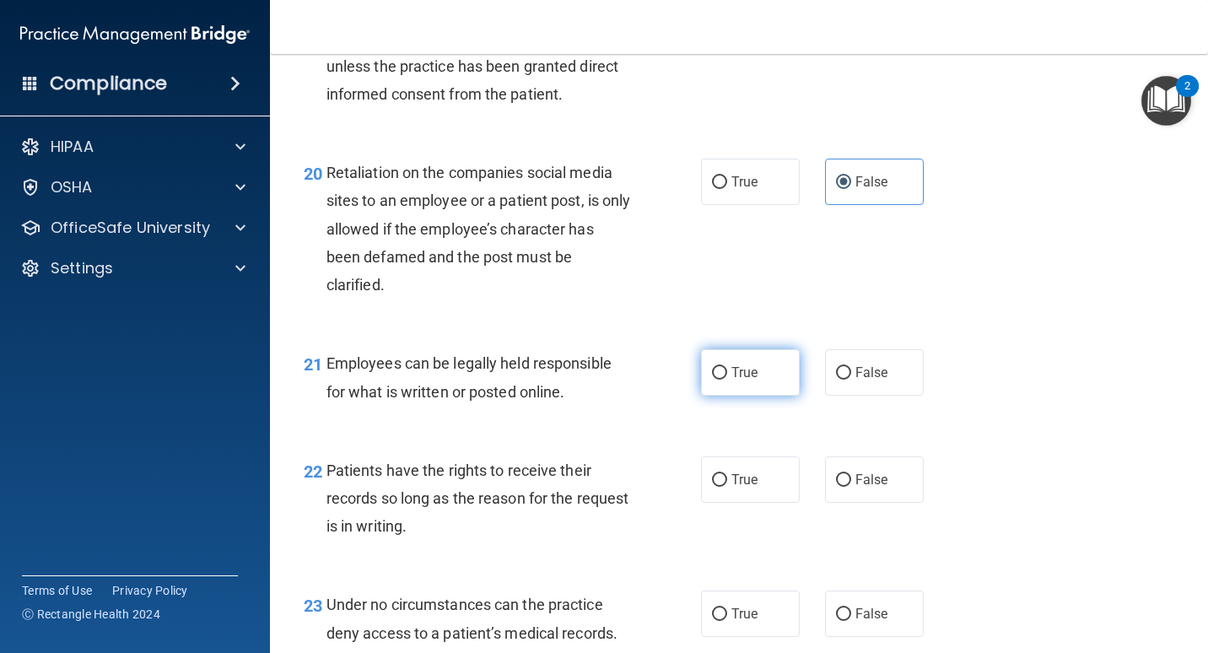
click at [749, 368] on span "True" at bounding box center [745, 373] width 26 height 16
click at [727, 368] on input "True" at bounding box center [719, 373] width 15 height 13
radio input "true"
click at [742, 483] on span "True" at bounding box center [745, 480] width 26 height 16
click at [727, 483] on input "True" at bounding box center [719, 480] width 15 height 13
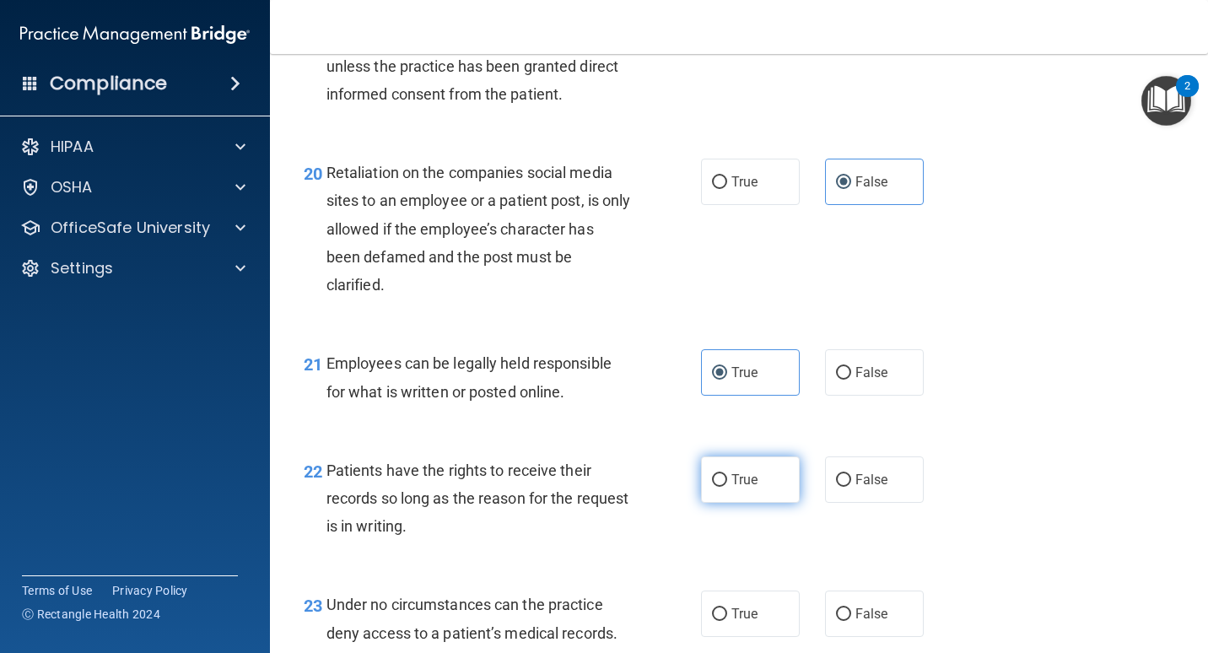
radio input "true"
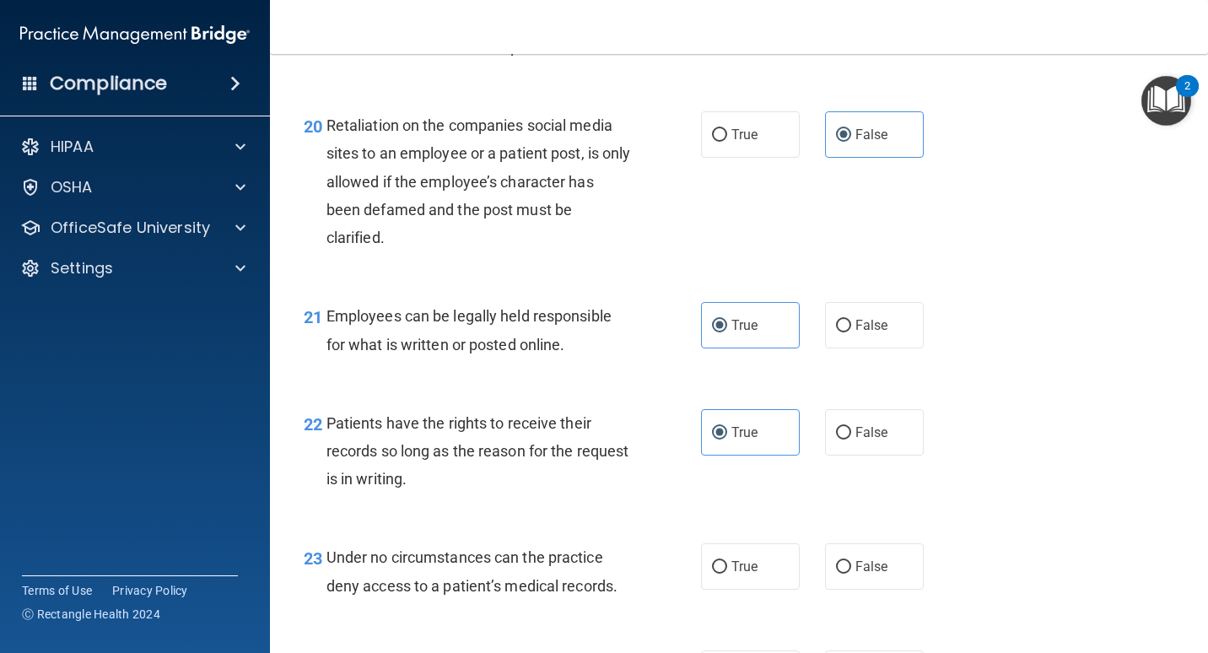
scroll to position [3432, 0]
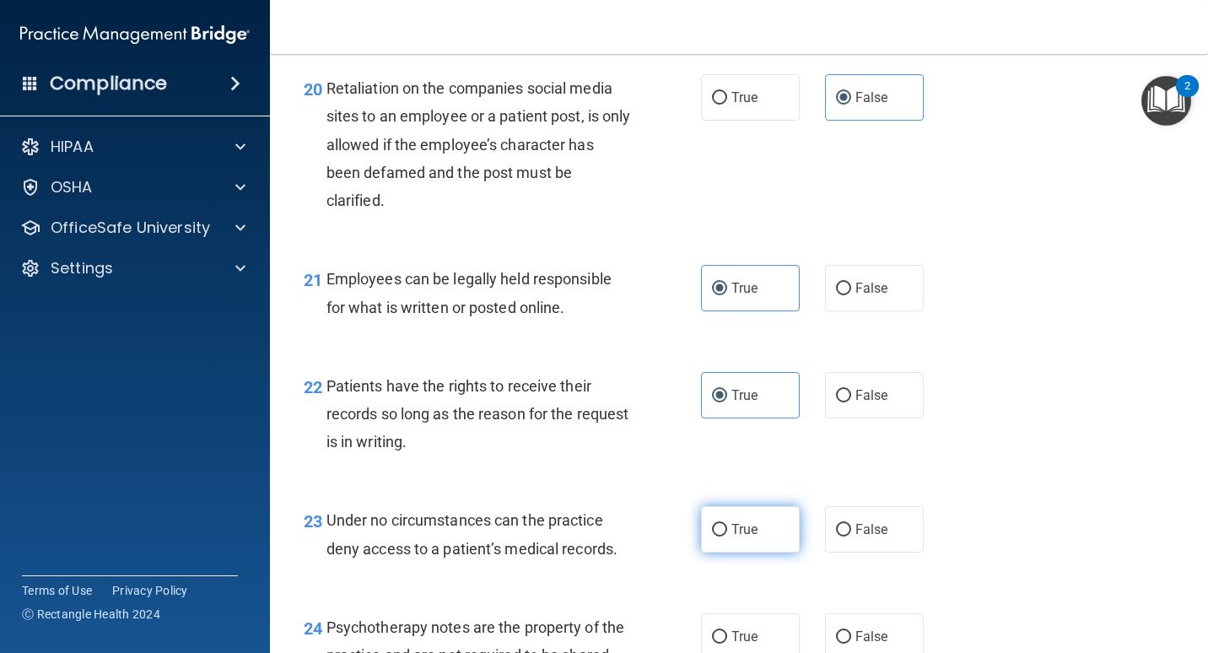
click at [732, 522] on span "True" at bounding box center [745, 530] width 26 height 16
click at [727, 524] on input "True" at bounding box center [719, 530] width 15 height 13
radio input "true"
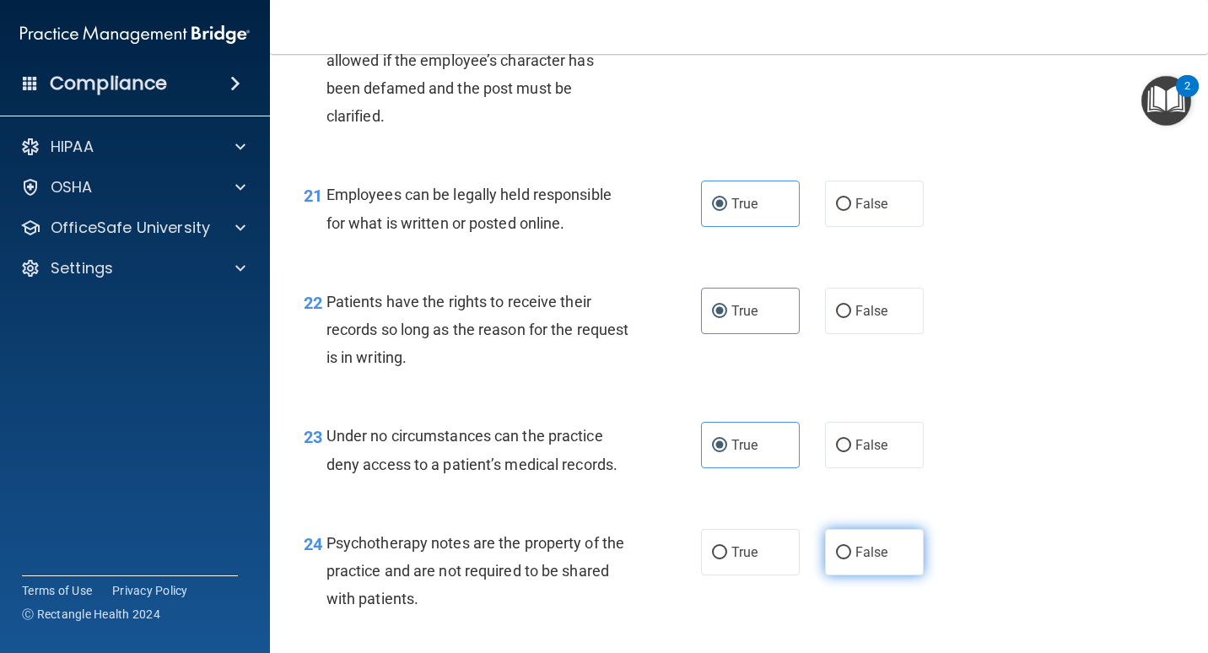
click at [840, 549] on input "False" at bounding box center [843, 553] width 15 height 13
radio input "true"
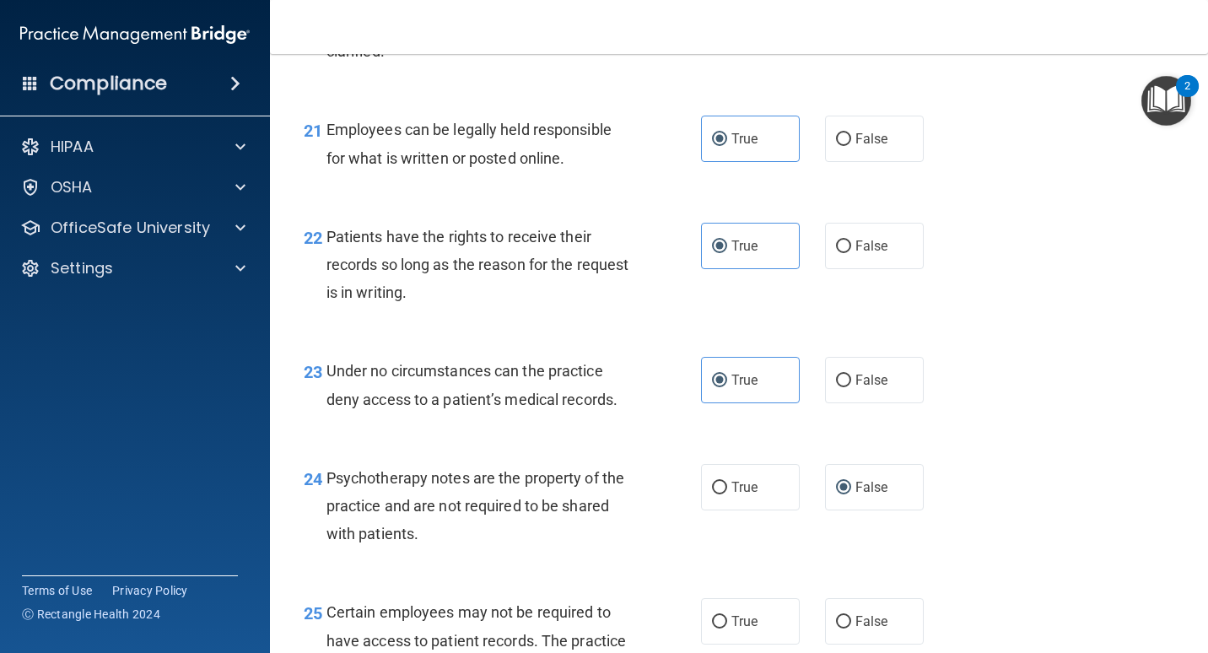
scroll to position [3770, 0]
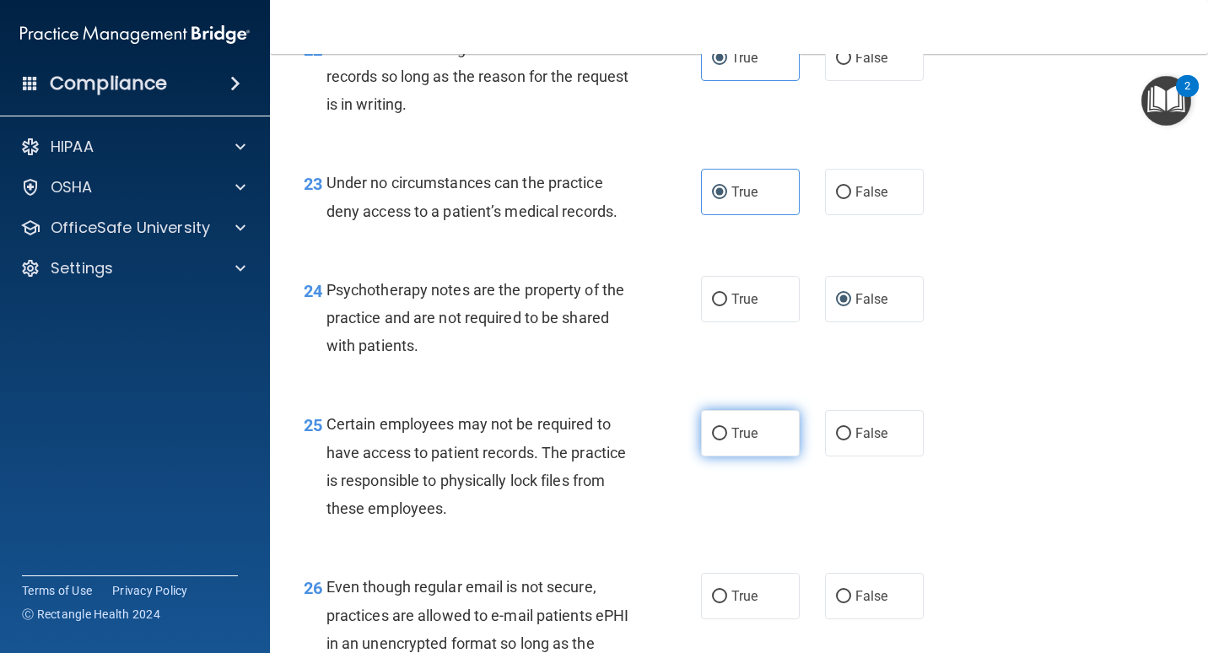
click at [719, 430] on input "True" at bounding box center [719, 434] width 15 height 13
radio input "true"
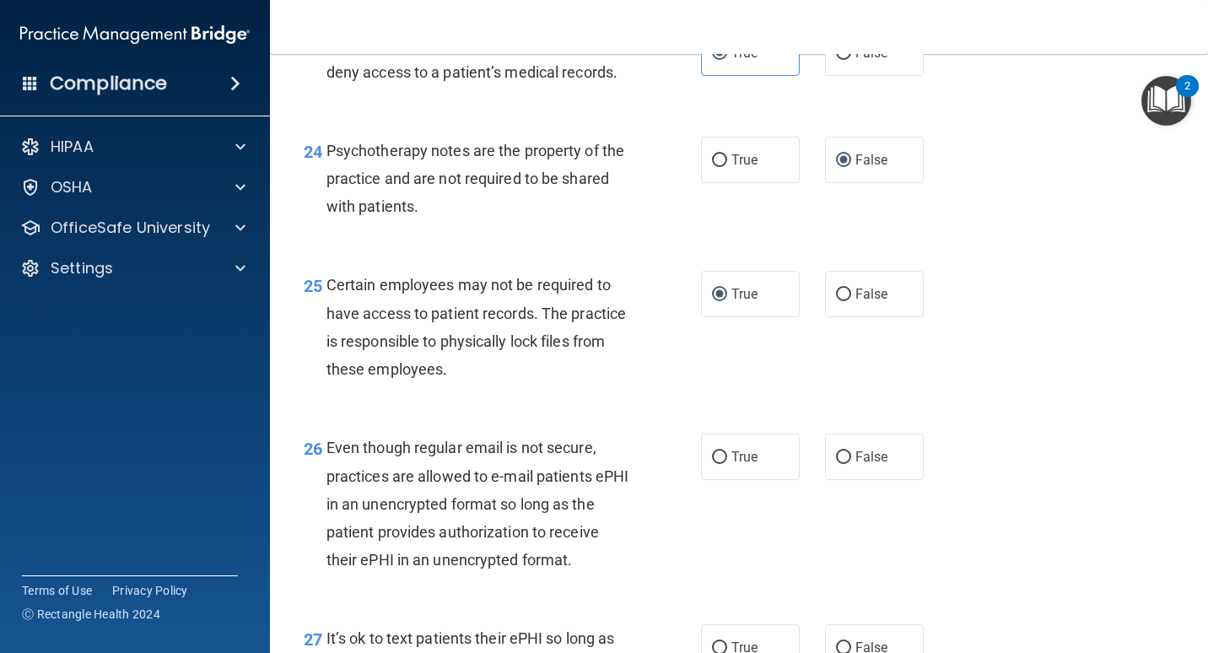
scroll to position [3938, 0]
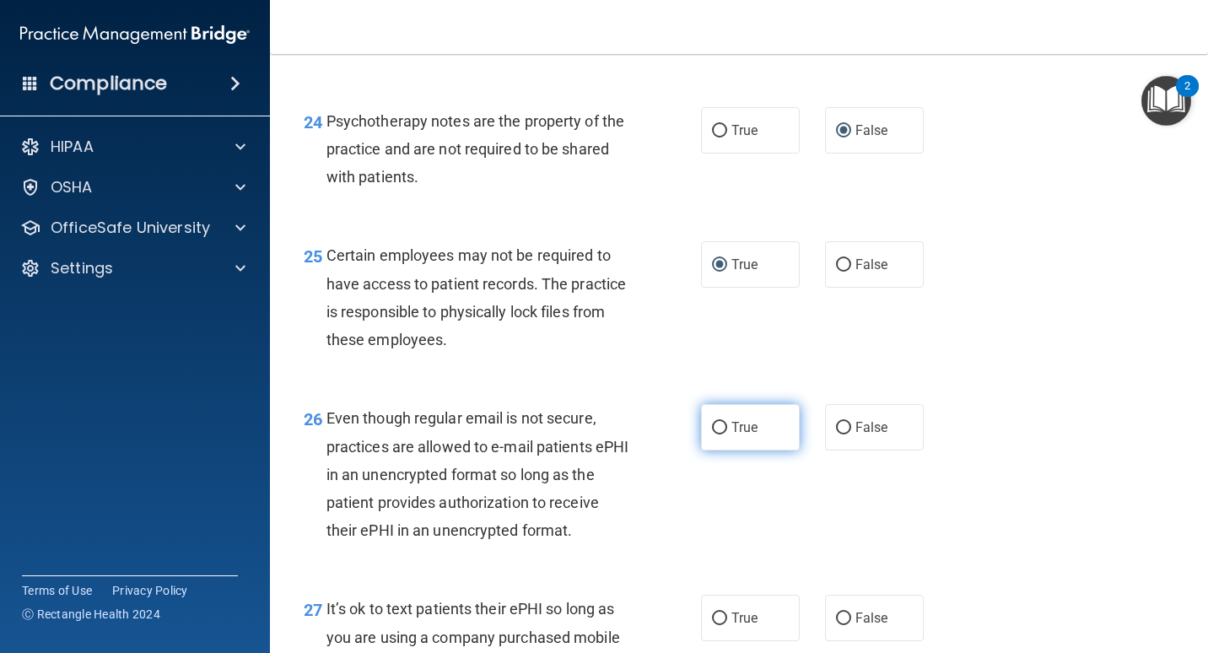
click at [725, 425] on label "True" at bounding box center [750, 427] width 99 height 46
click at [725, 425] on input "True" at bounding box center [719, 428] width 15 height 13
radio input "true"
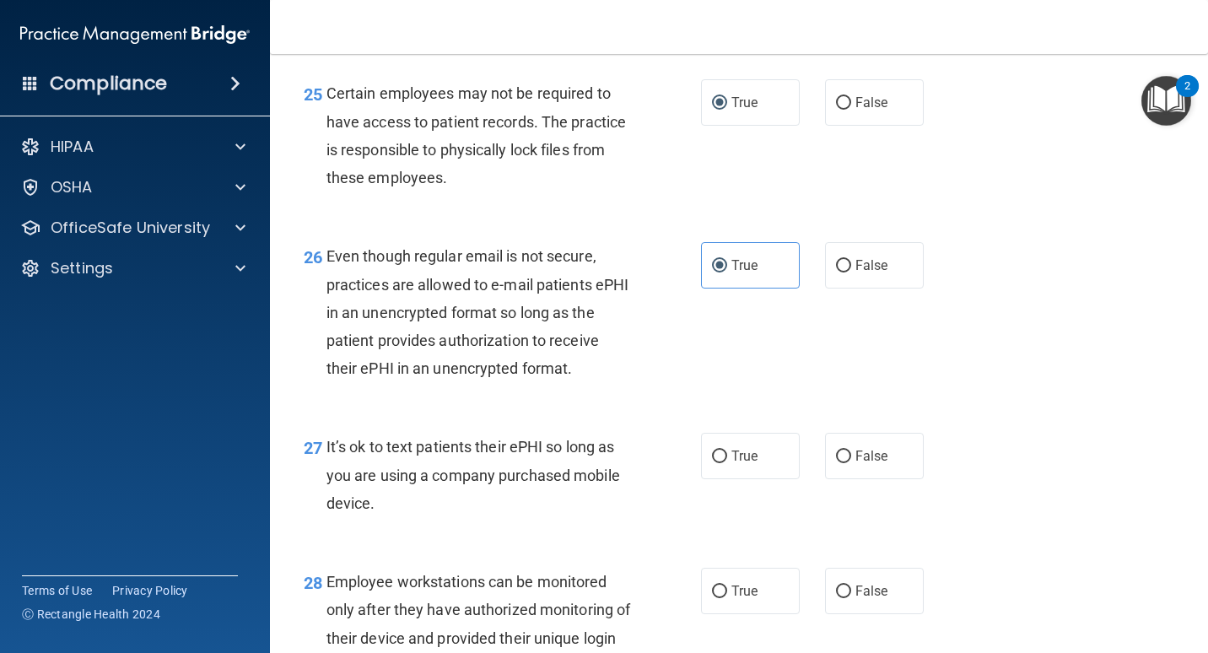
scroll to position [4107, 0]
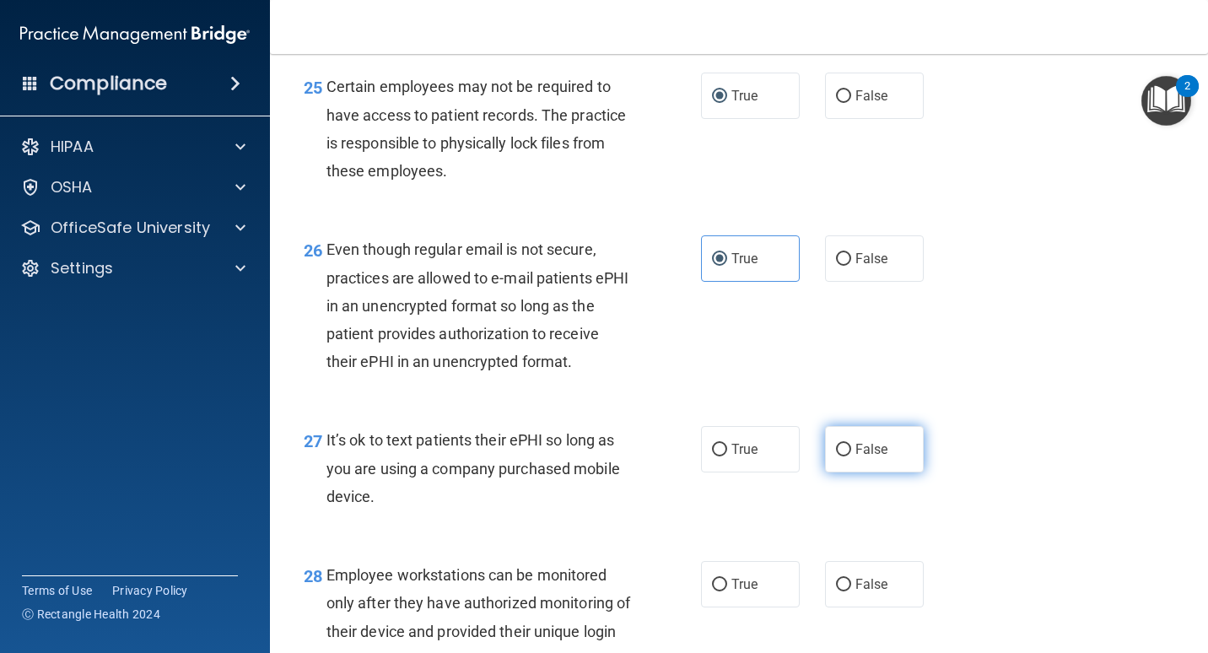
click at [846, 449] on label "False" at bounding box center [874, 449] width 99 height 46
click at [846, 449] on input "False" at bounding box center [843, 450] width 15 height 13
radio input "true"
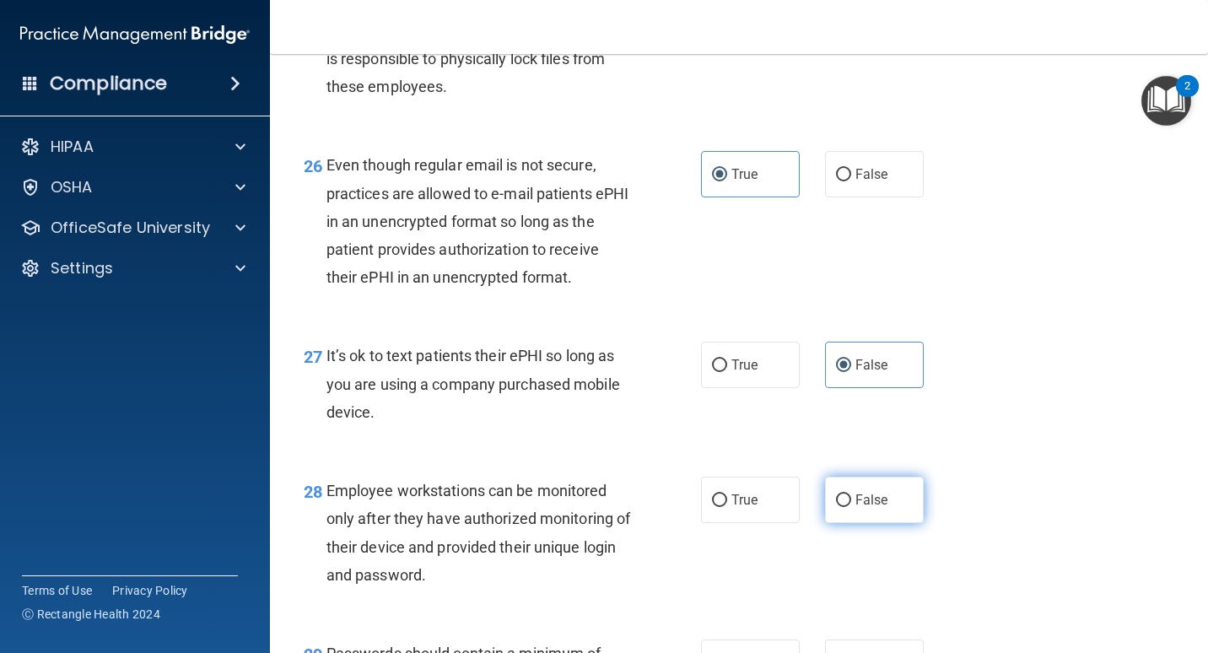
click at [856, 498] on span "False" at bounding box center [872, 500] width 33 height 16
click at [848, 498] on input "False" at bounding box center [843, 501] width 15 height 13
radio input "true"
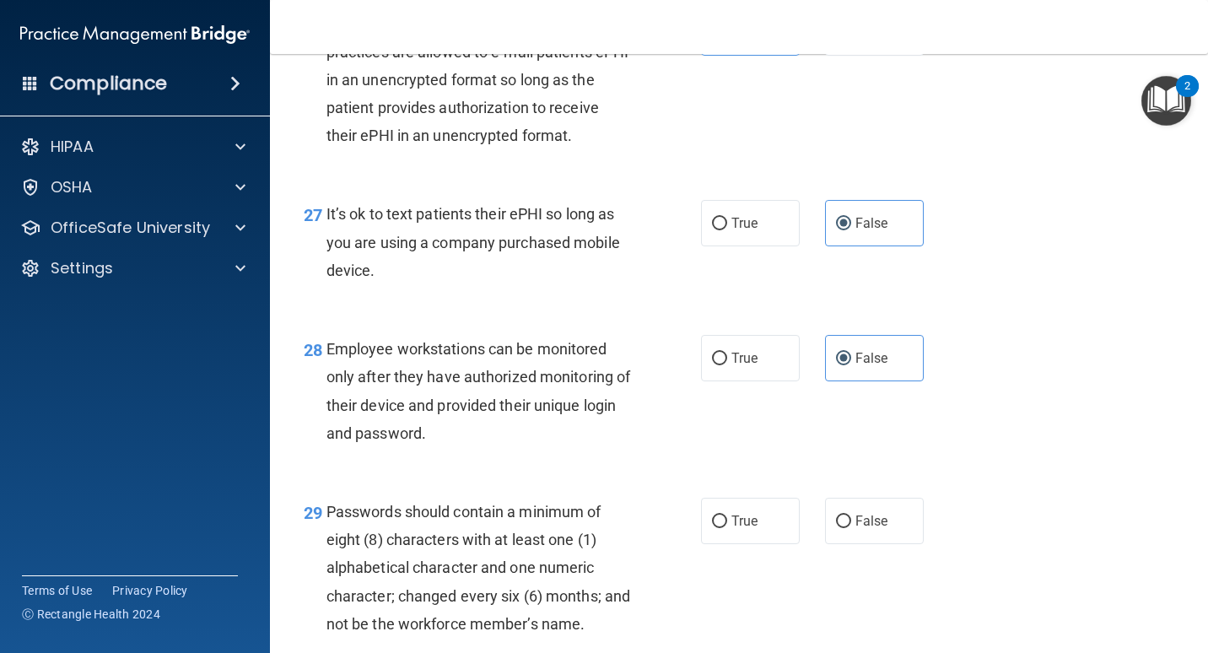
scroll to position [4360, 0]
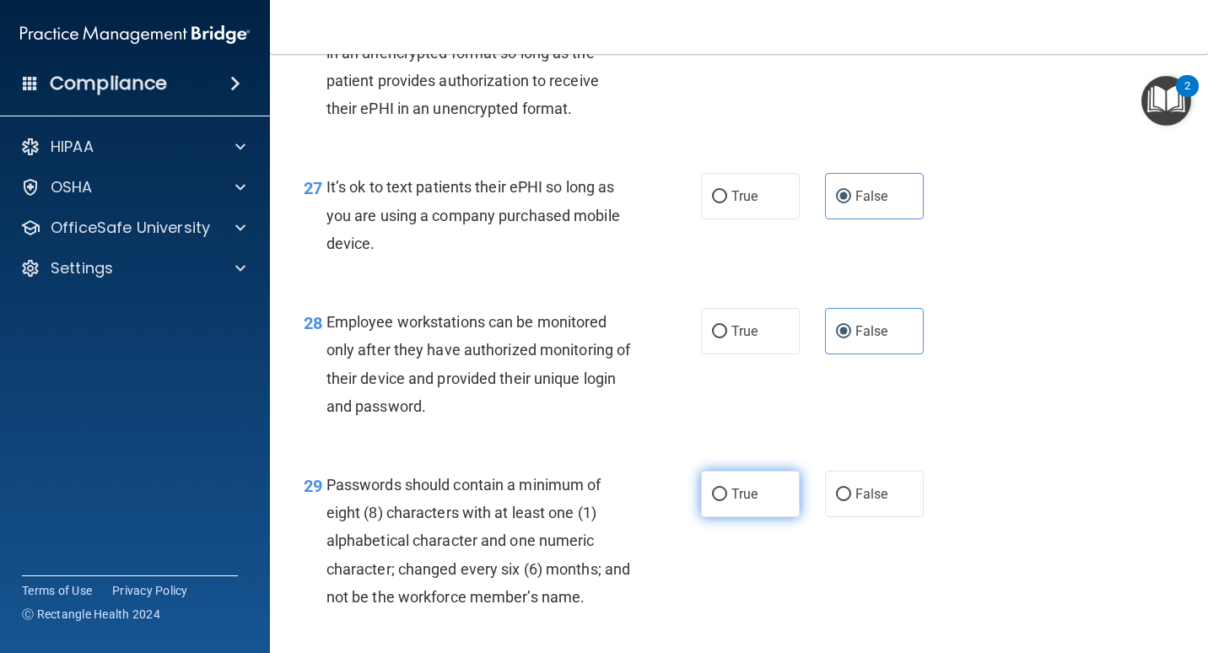
click at [717, 489] on input "True" at bounding box center [719, 495] width 15 height 13
radio input "true"
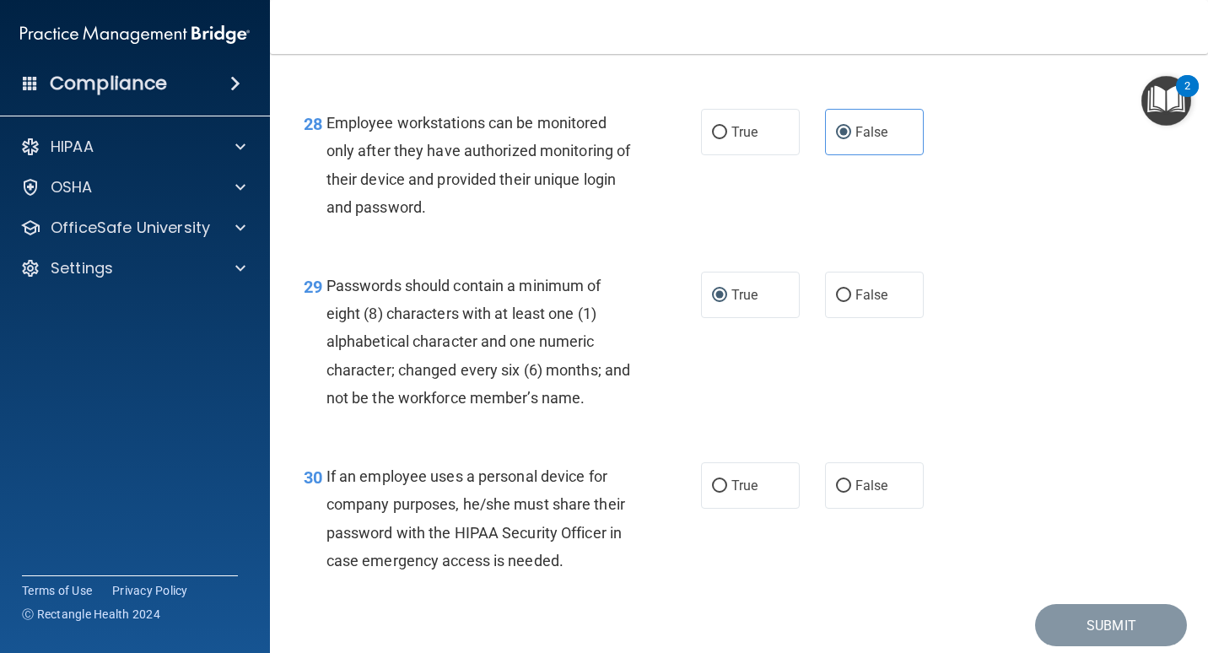
scroll to position [4614, 0]
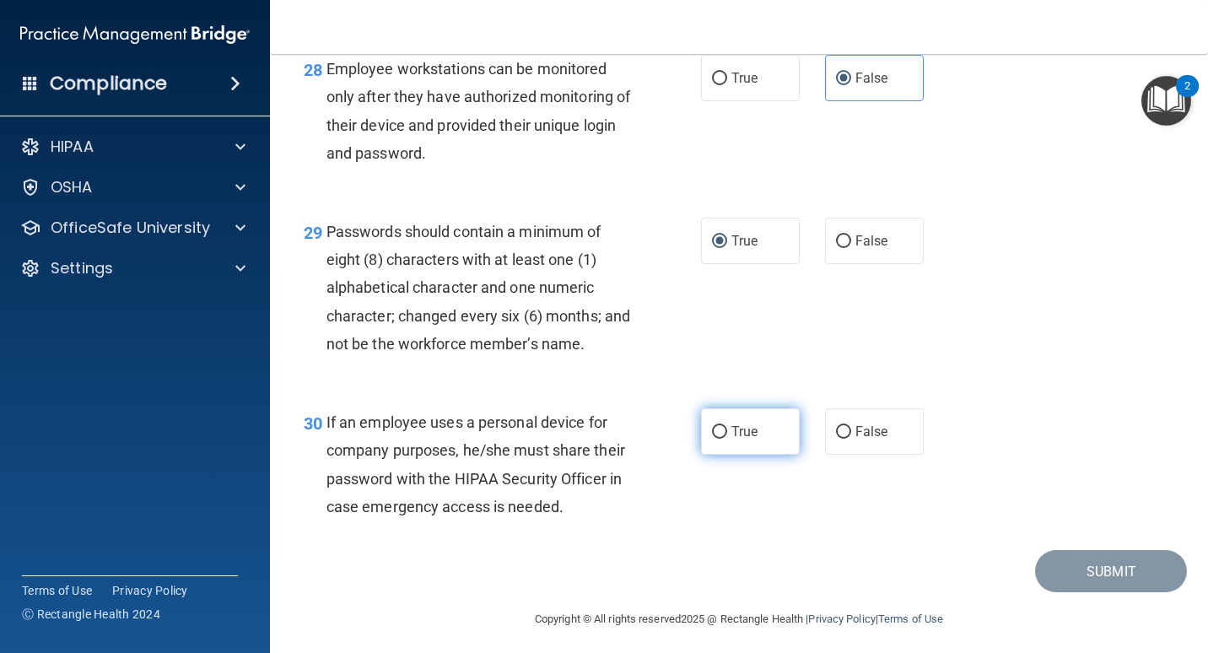
click at [714, 428] on input "True" at bounding box center [719, 432] width 15 height 13
radio input "true"
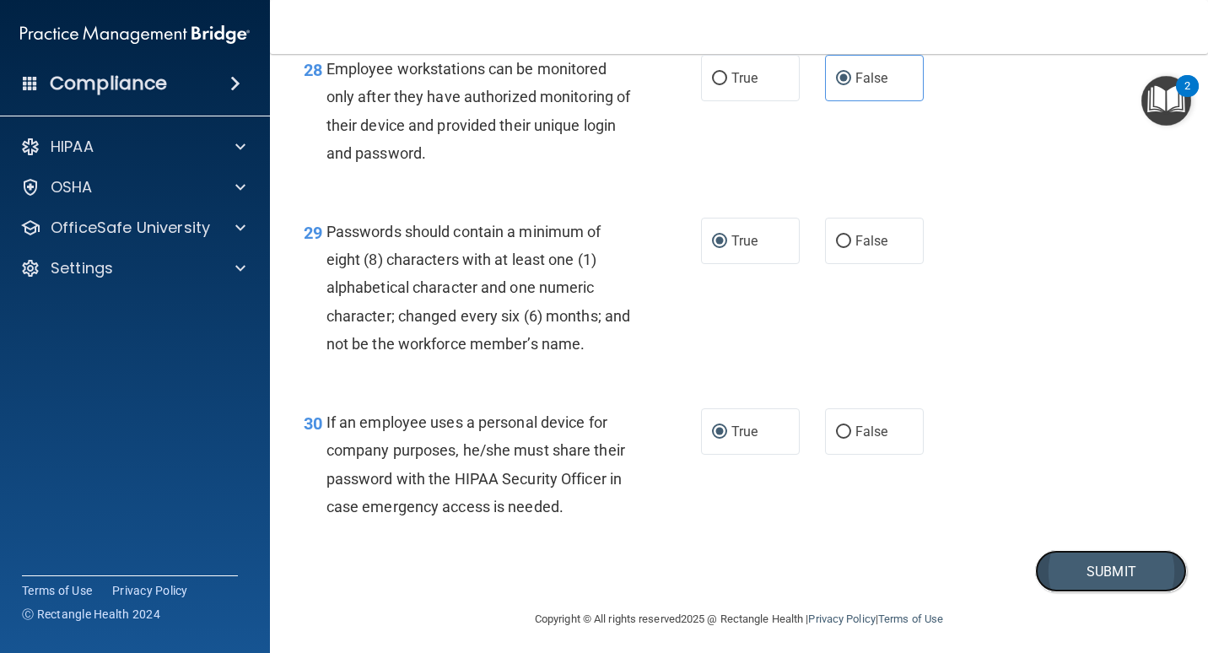
click at [1119, 593] on button "Submit" at bounding box center [1111, 571] width 152 height 43
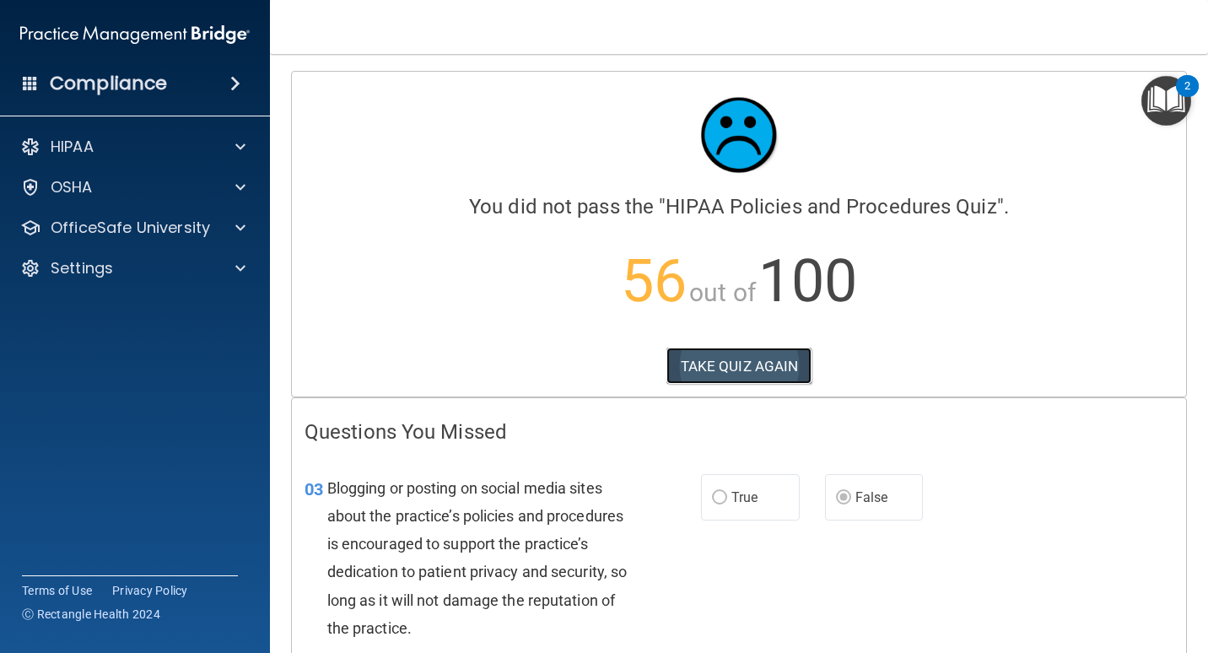
click at [756, 372] on button "TAKE QUIZ AGAIN" at bounding box center [740, 366] width 146 height 37
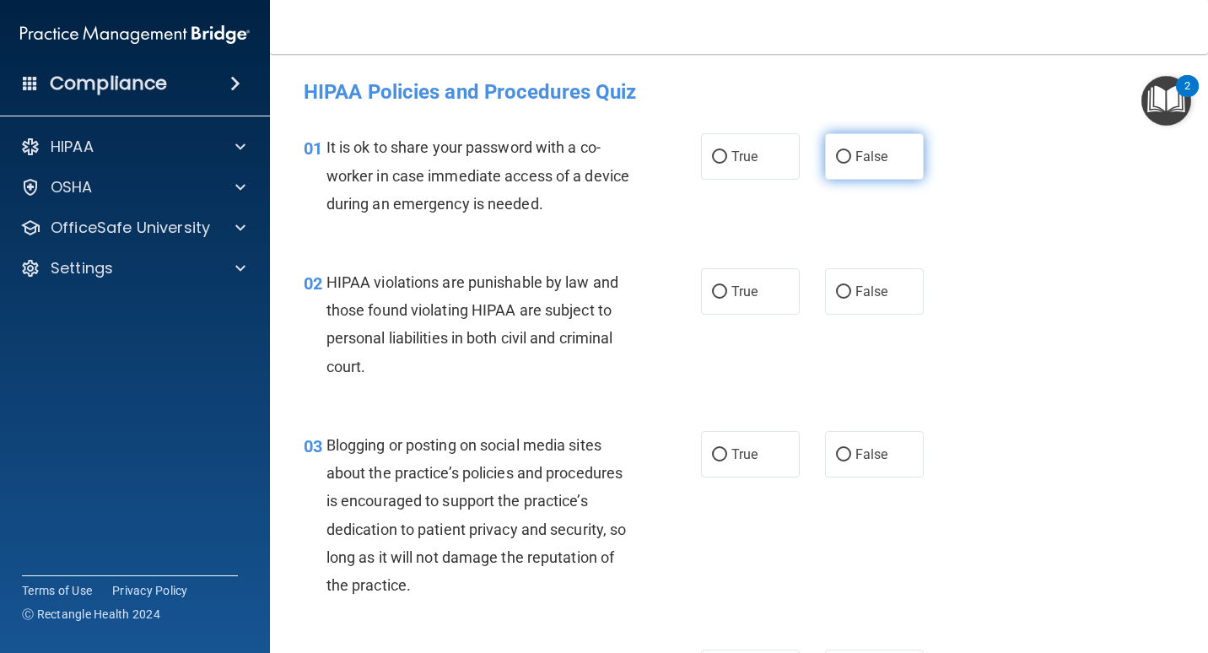
click at [861, 154] on span "False" at bounding box center [872, 157] width 33 height 16
click at [851, 154] on input "False" at bounding box center [843, 157] width 15 height 13
radio input "true"
click at [719, 296] on input "True" at bounding box center [719, 292] width 15 height 13
radio input "true"
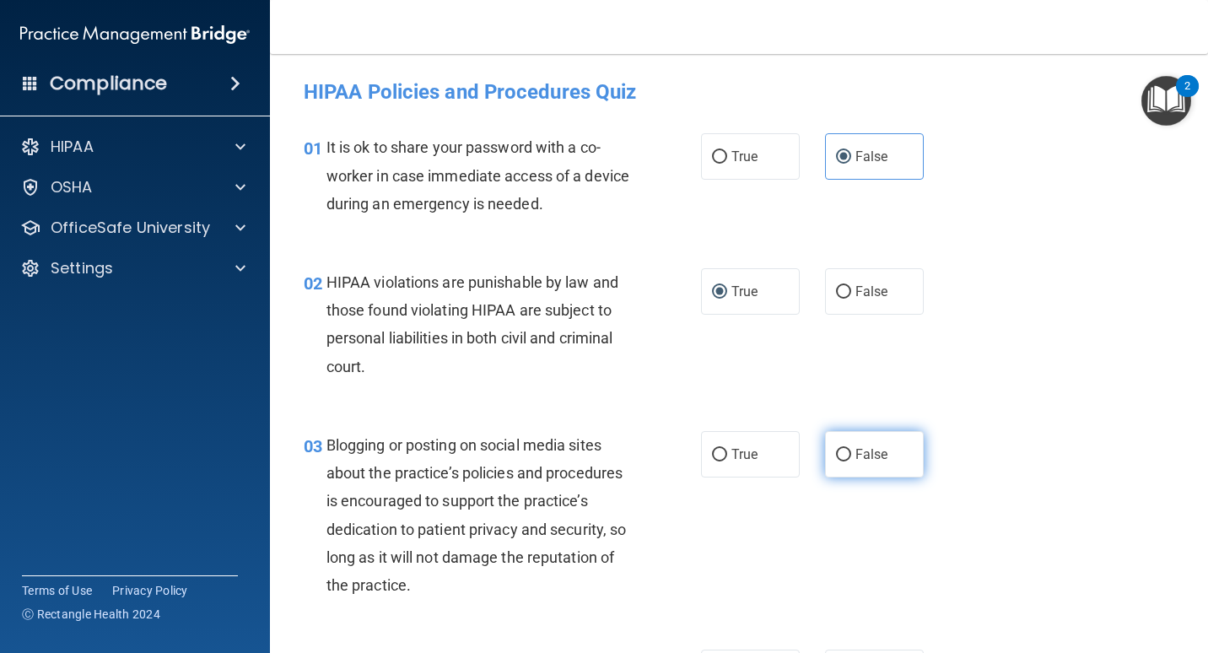
click at [838, 450] on input "False" at bounding box center [843, 455] width 15 height 13
radio input "true"
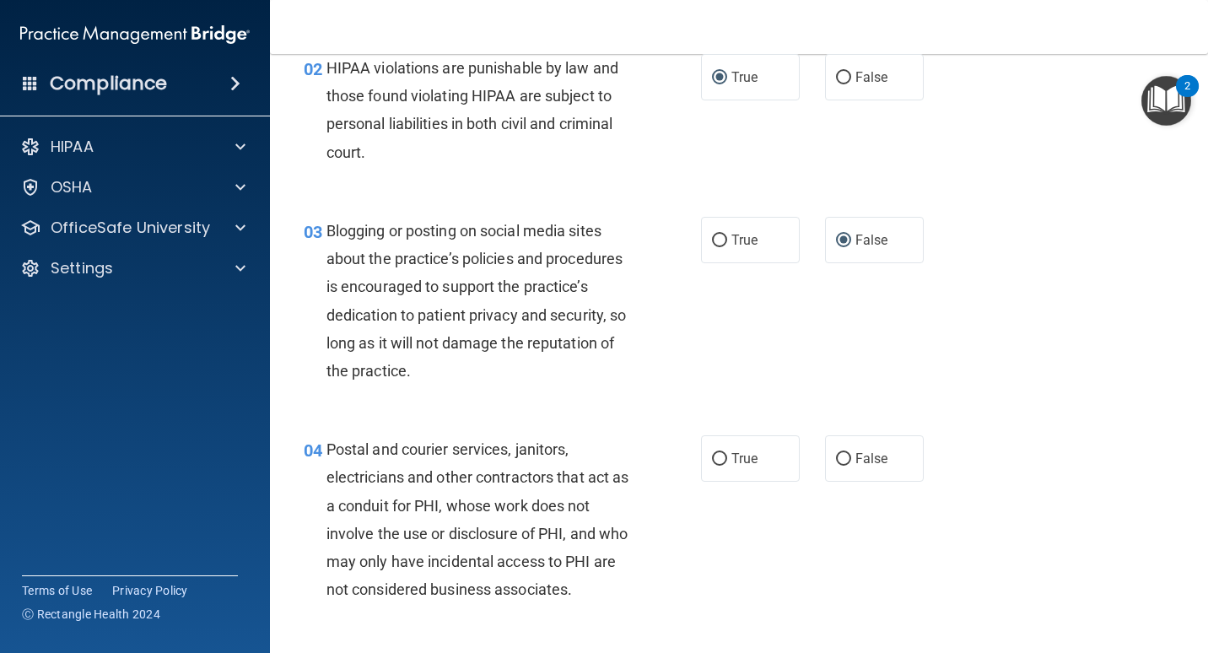
scroll to position [253, 0]
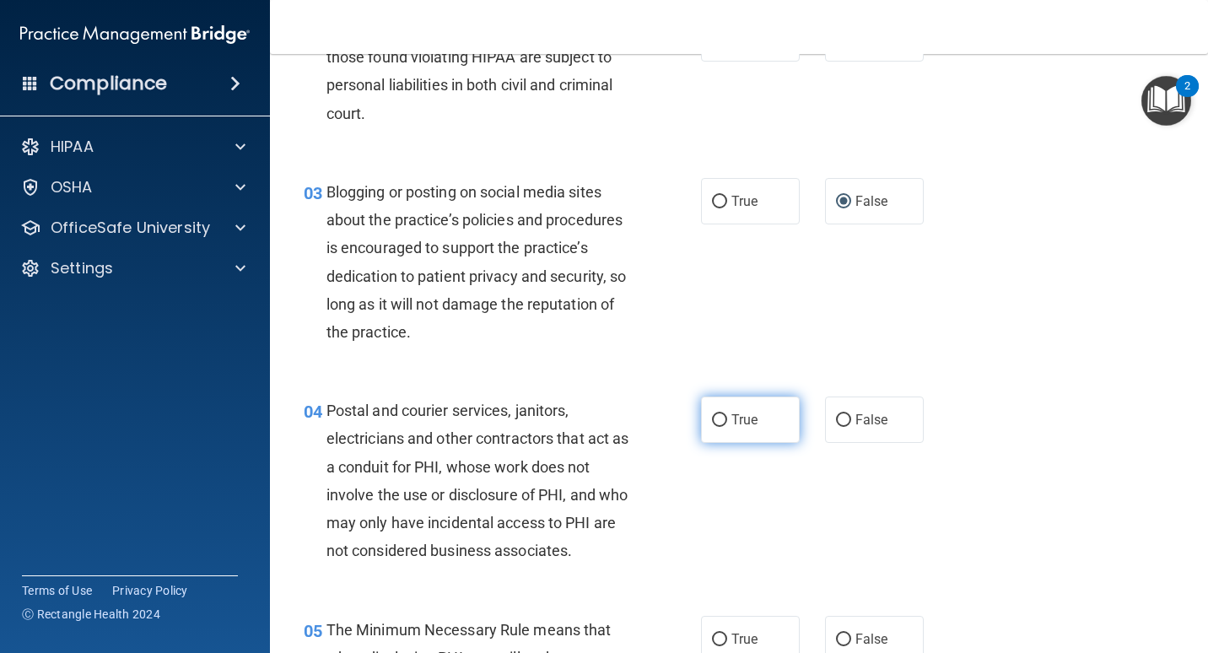
click at [714, 424] on input "True" at bounding box center [719, 420] width 15 height 13
radio input "true"
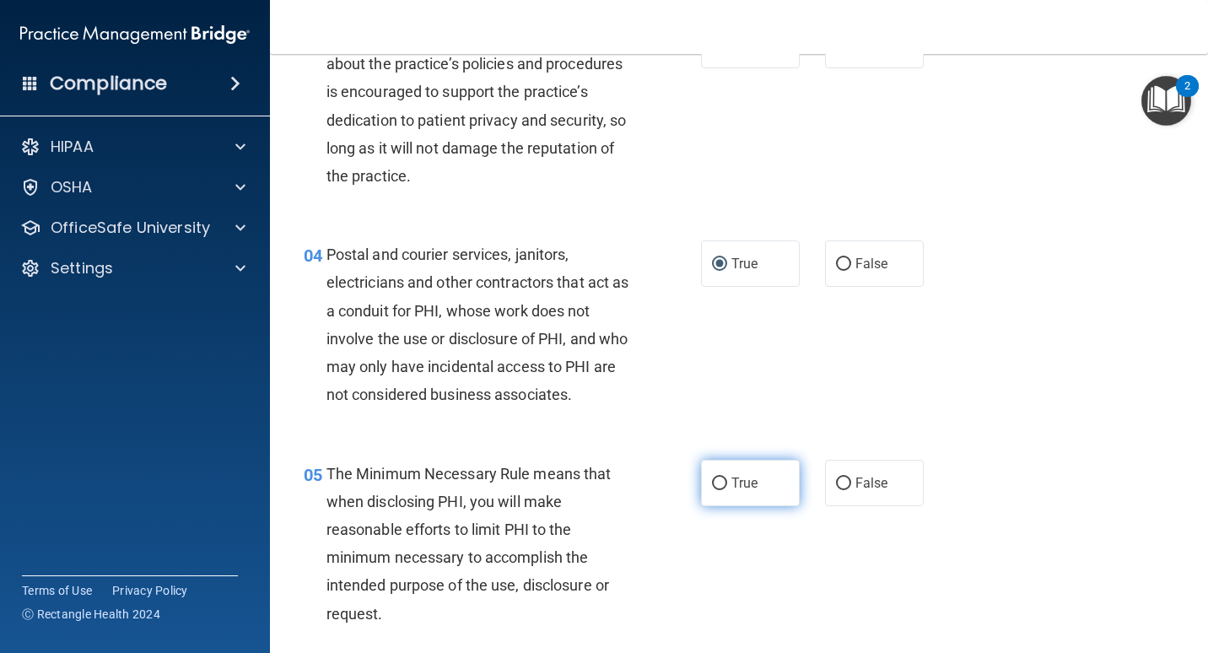
scroll to position [422, 0]
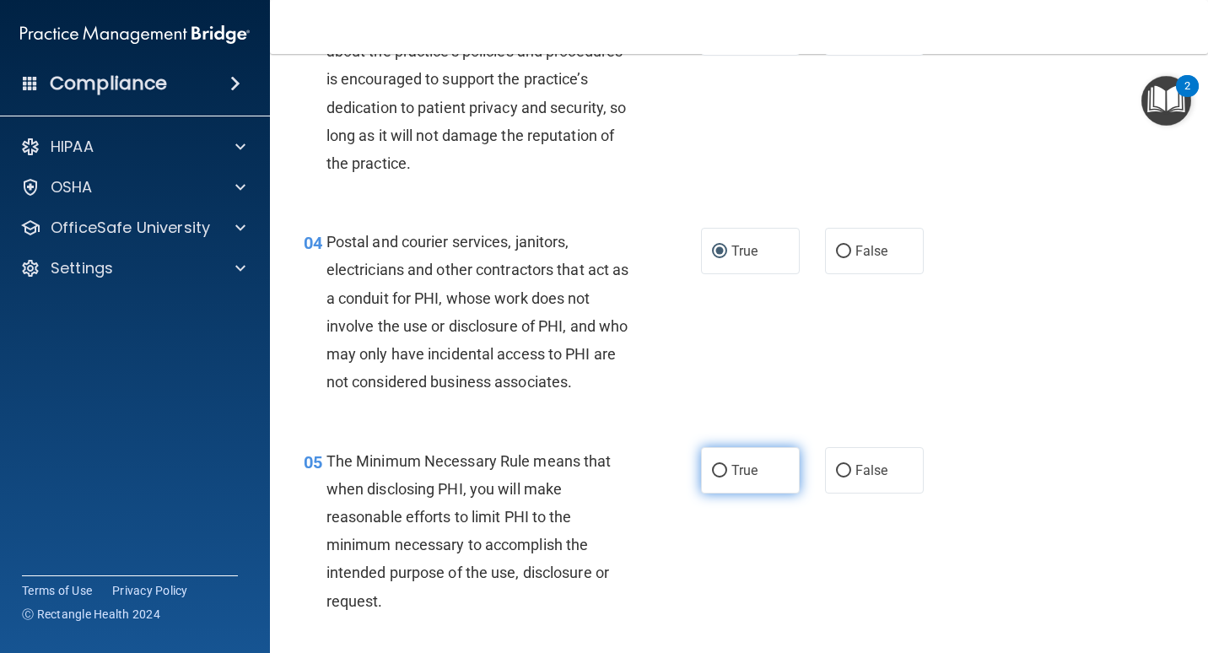
click at [733, 471] on span "True" at bounding box center [745, 470] width 26 height 16
click at [727, 471] on input "True" at bounding box center [719, 471] width 15 height 13
radio input "true"
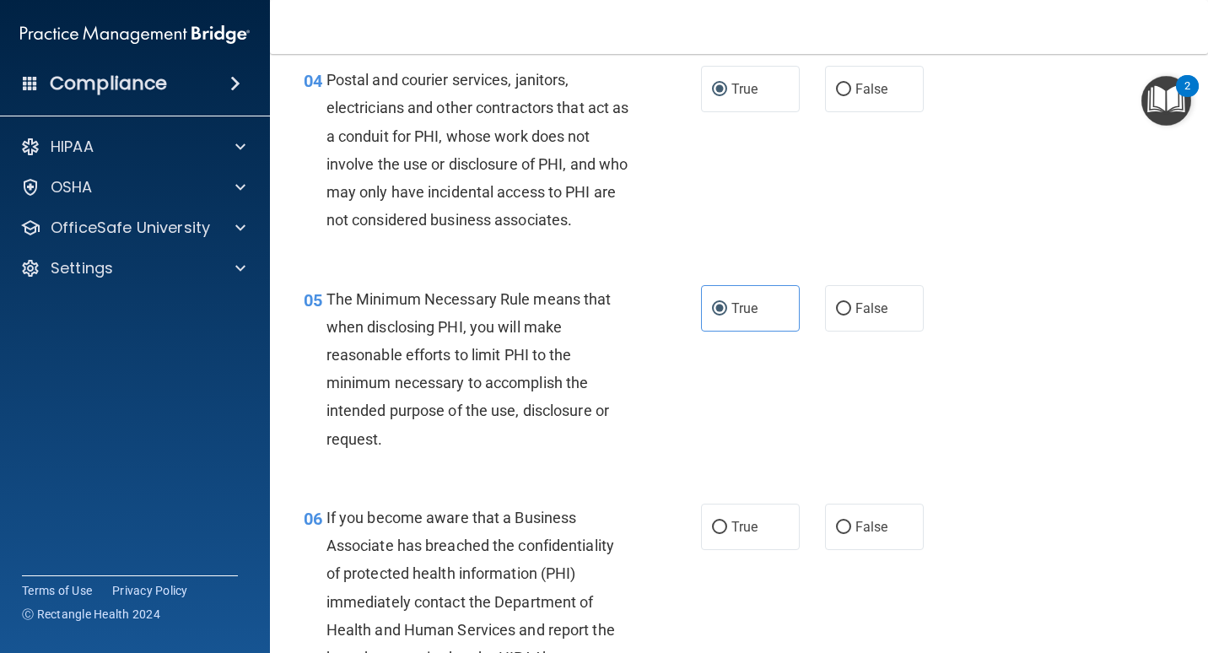
scroll to position [591, 0]
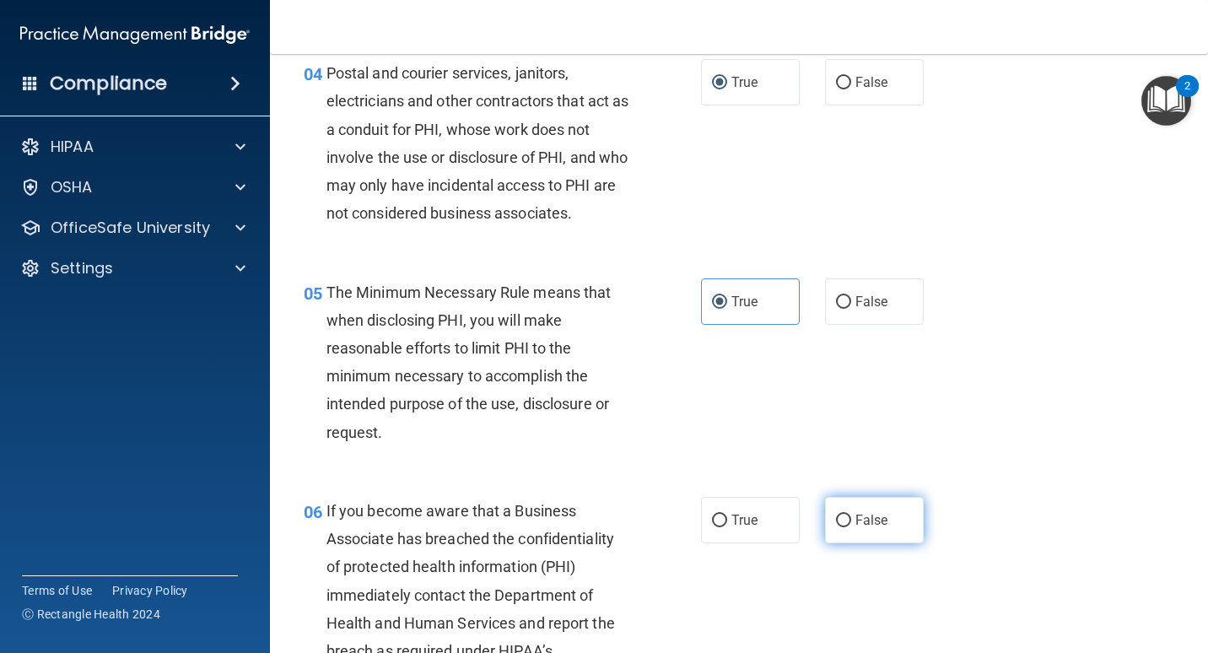
click at [871, 530] on label "False" at bounding box center [874, 520] width 99 height 46
click at [851, 527] on input "False" at bounding box center [843, 521] width 15 height 13
radio input "true"
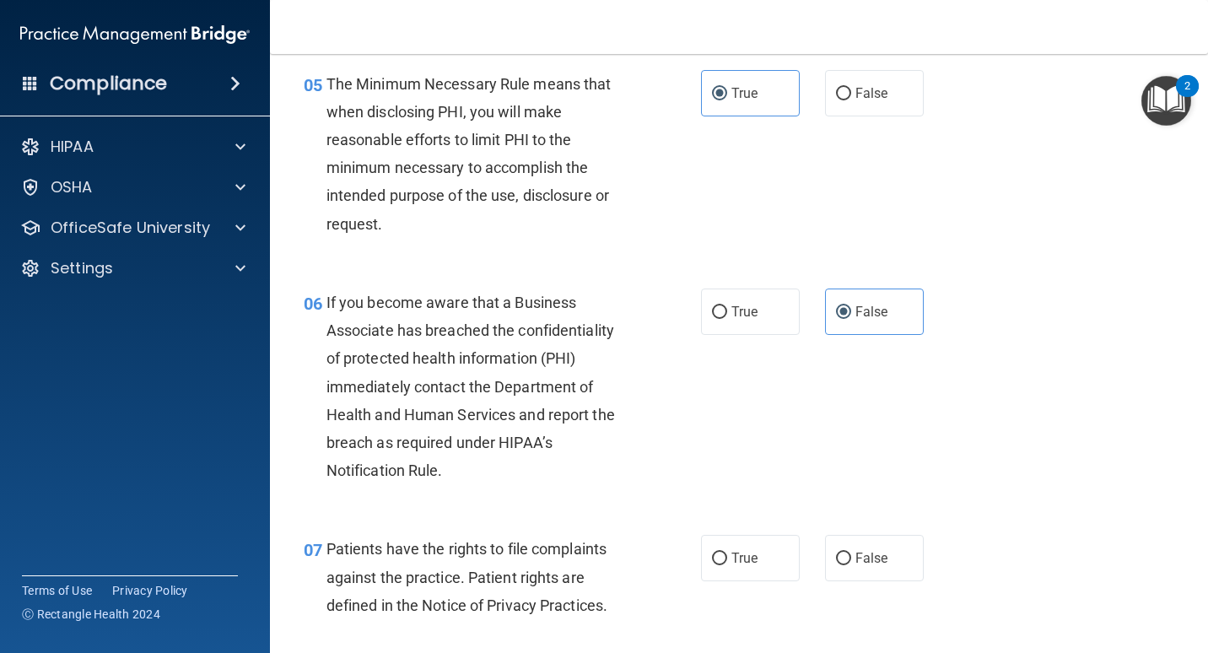
scroll to position [844, 0]
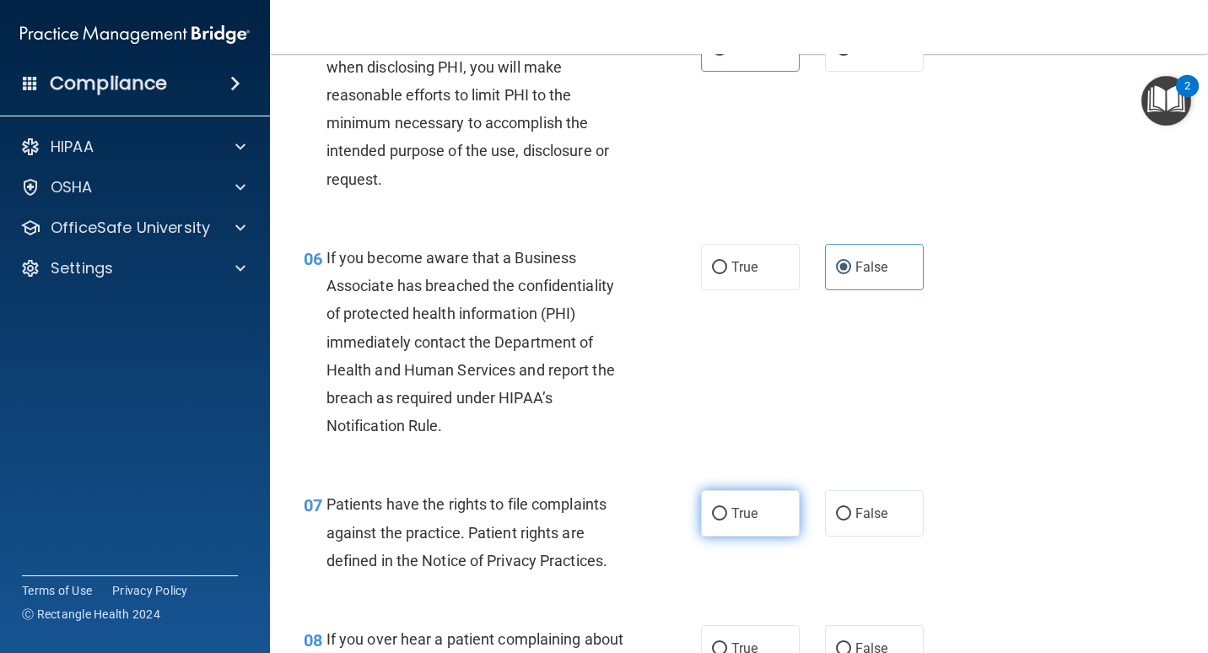
click at [712, 511] on input "True" at bounding box center [719, 514] width 15 height 13
radio input "true"
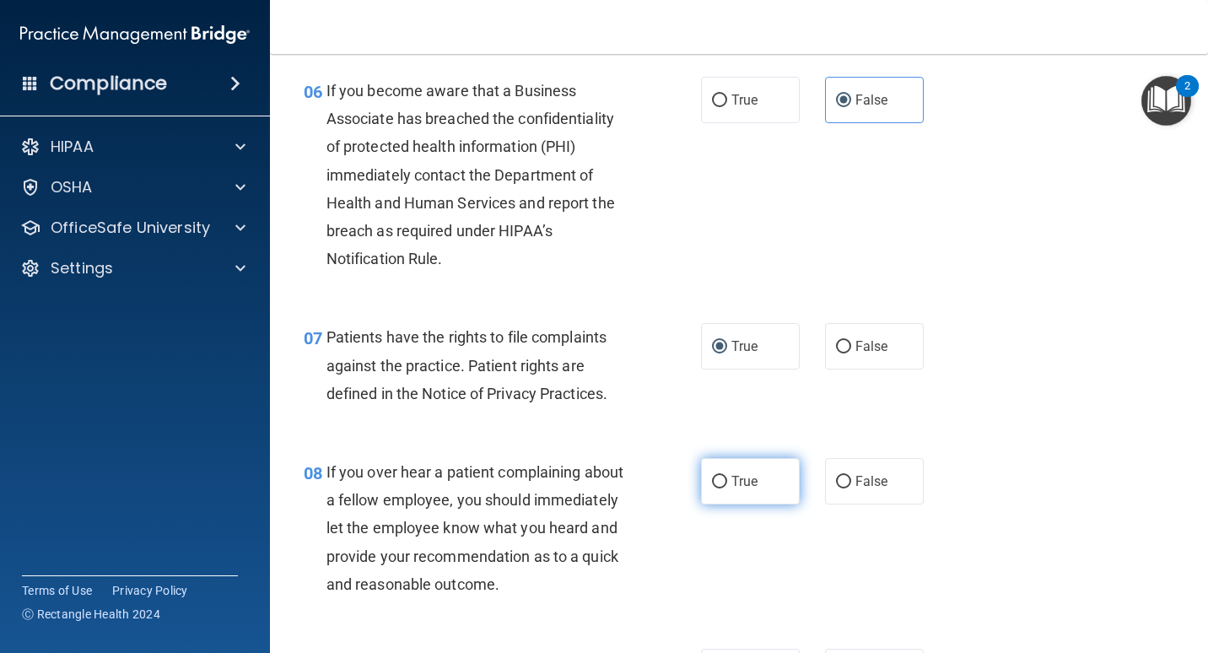
scroll to position [1013, 0]
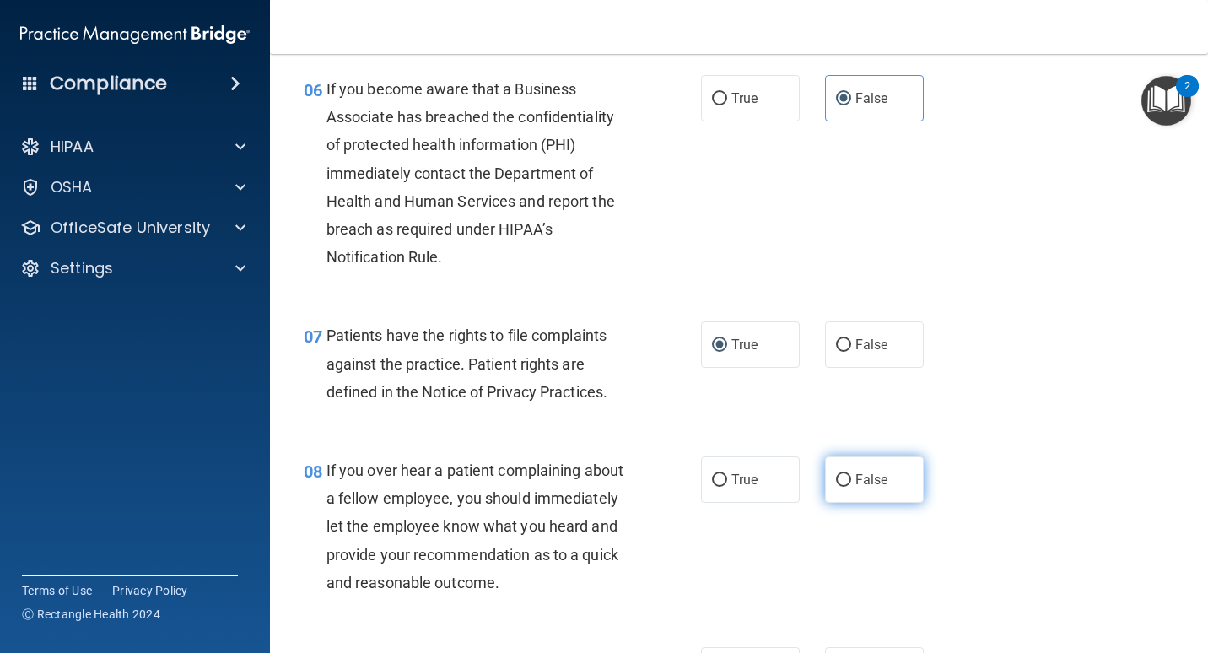
click at [839, 480] on input "False" at bounding box center [843, 480] width 15 height 13
radio input "true"
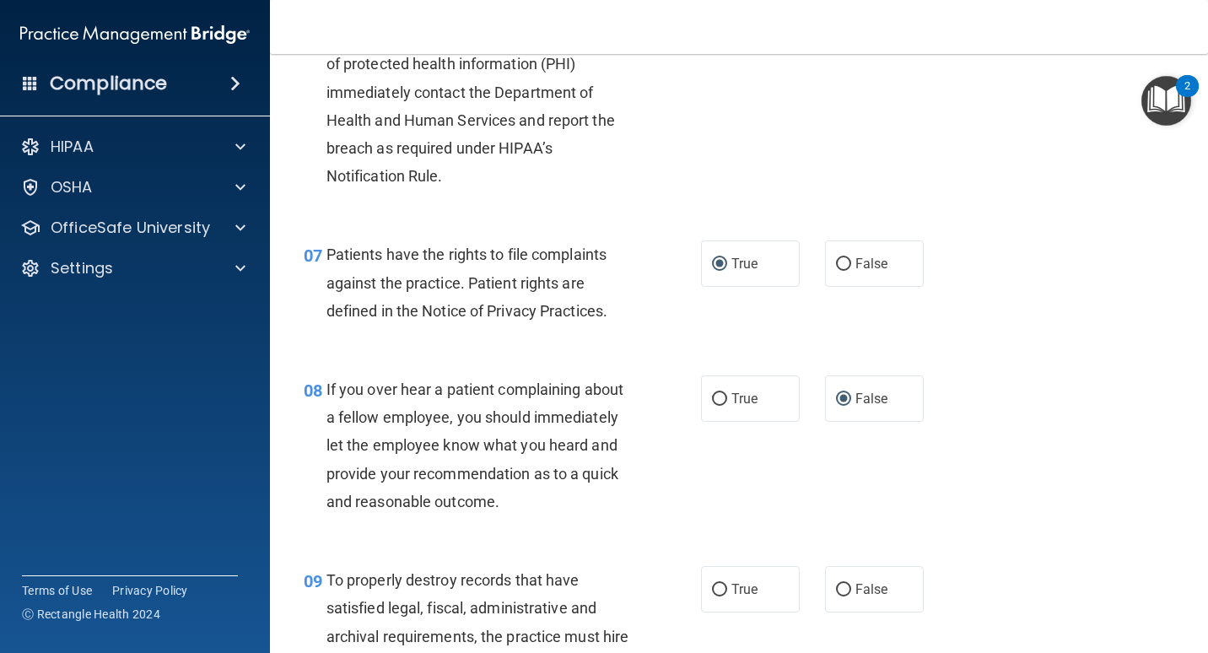
scroll to position [1181, 0]
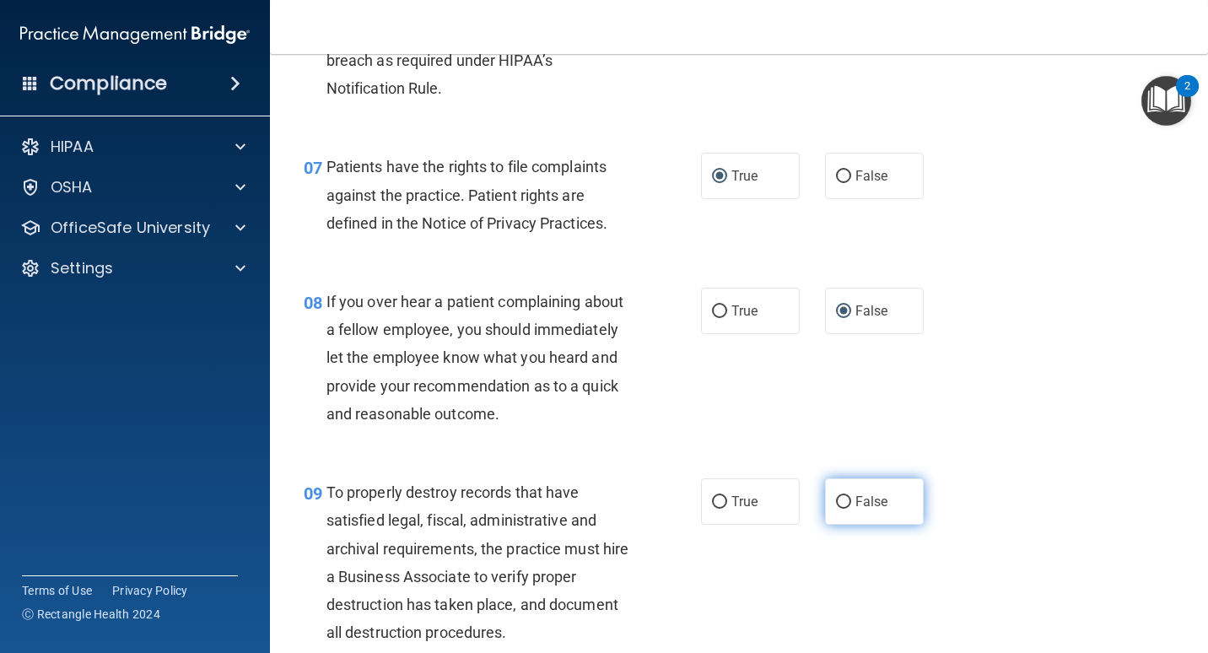
click at [846, 504] on label "False" at bounding box center [874, 501] width 99 height 46
click at [846, 504] on input "False" at bounding box center [843, 502] width 15 height 13
radio input "true"
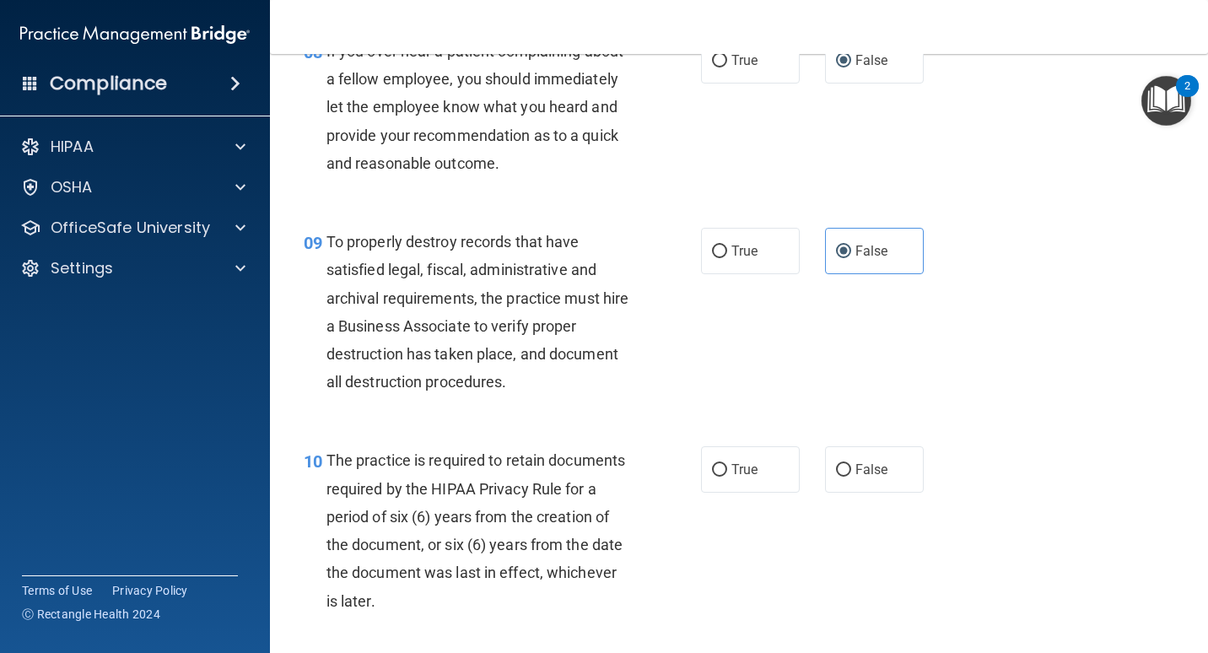
scroll to position [1435, 0]
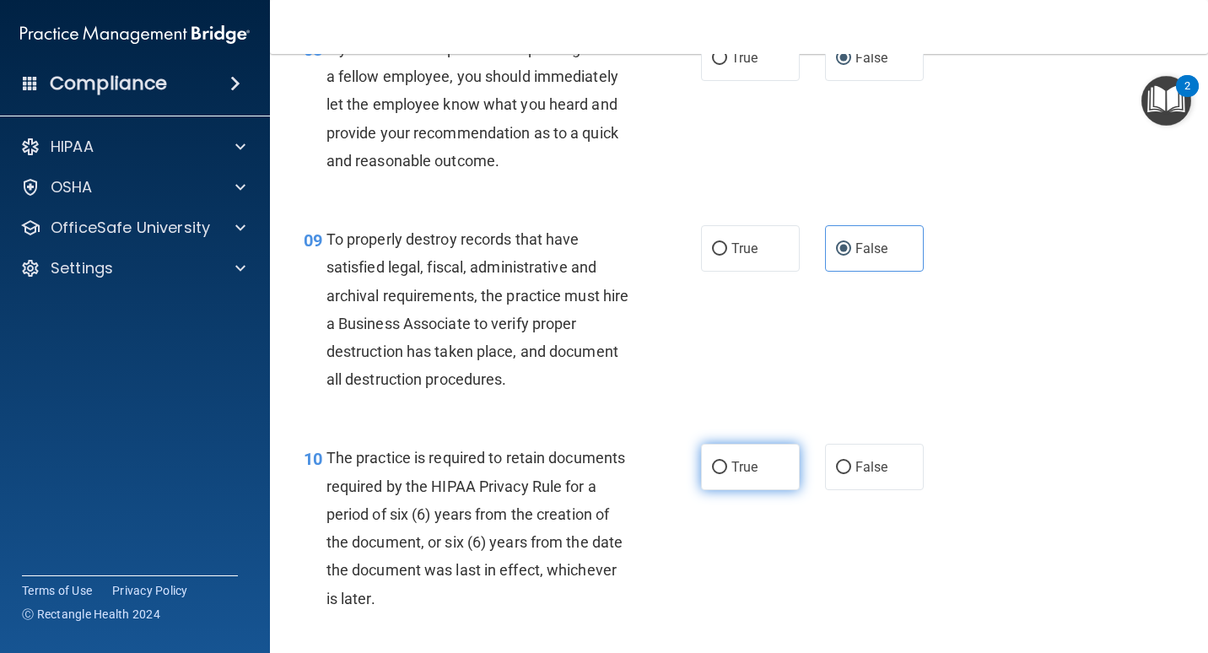
click at [715, 472] on input "True" at bounding box center [719, 468] width 15 height 13
radio input "true"
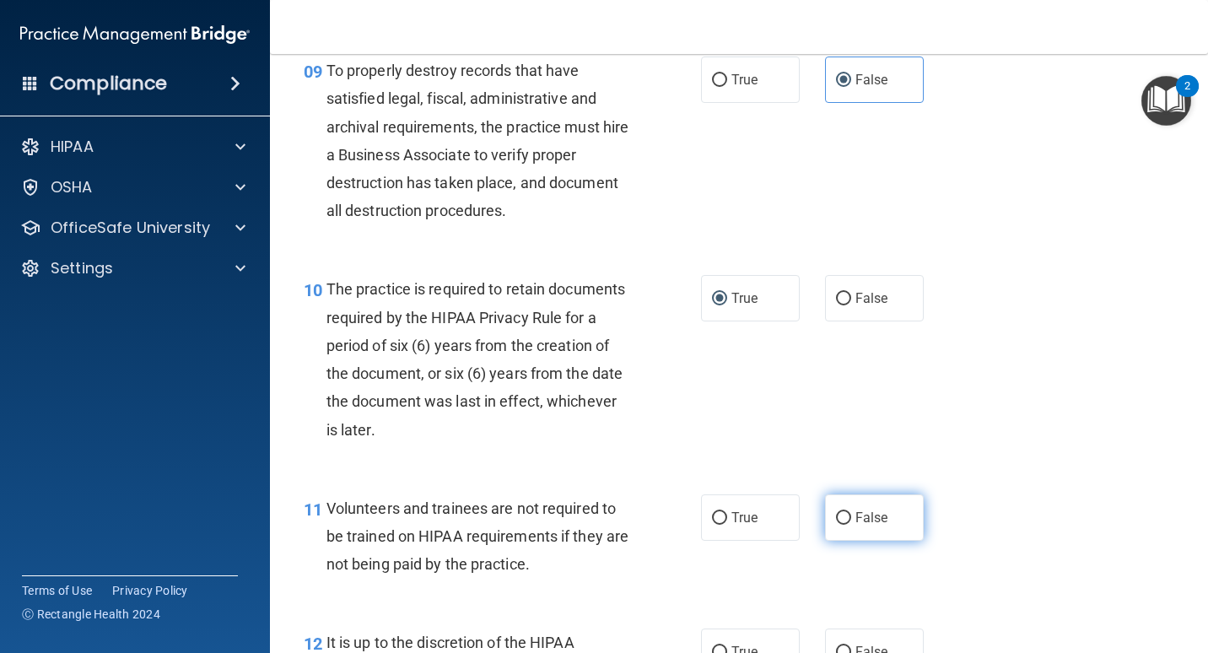
click at [836, 516] on input "False" at bounding box center [843, 518] width 15 height 13
radio input "true"
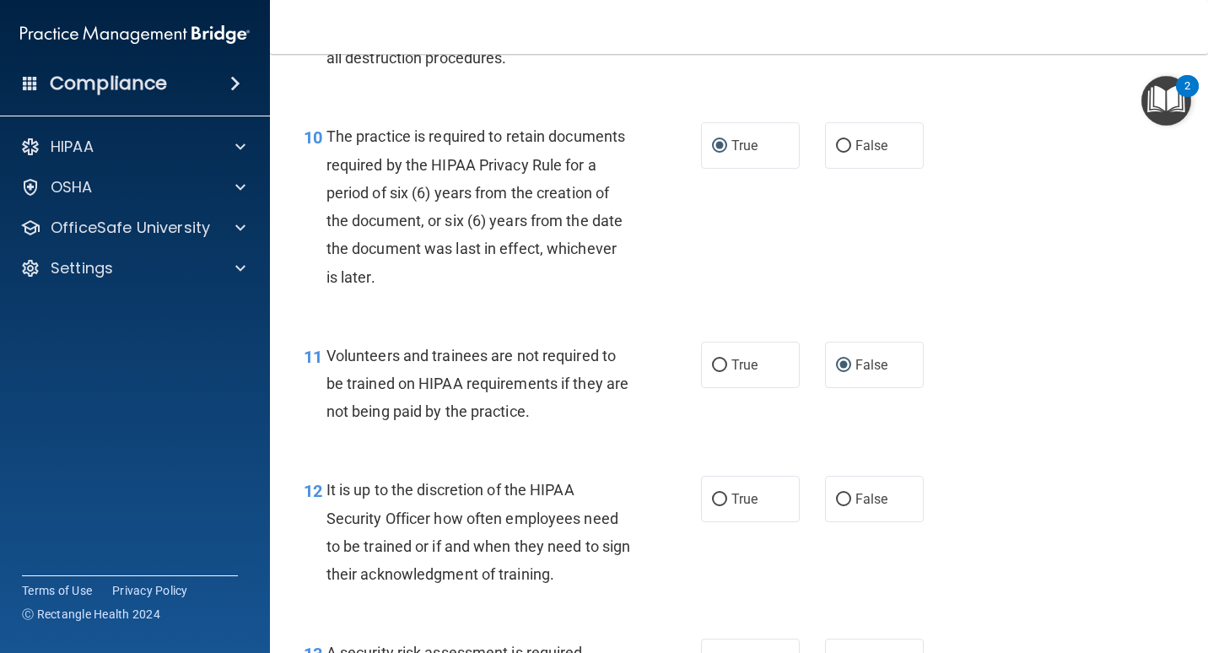
scroll to position [1772, 0]
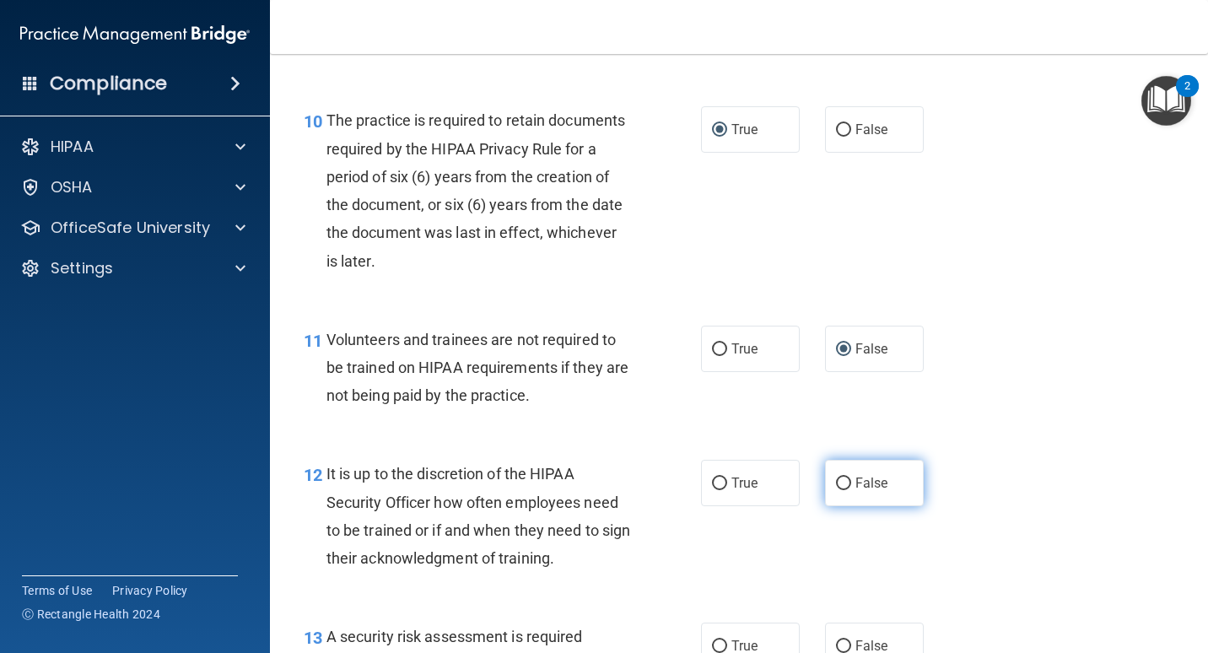
click at [841, 484] on input "False" at bounding box center [843, 484] width 15 height 13
radio input "true"
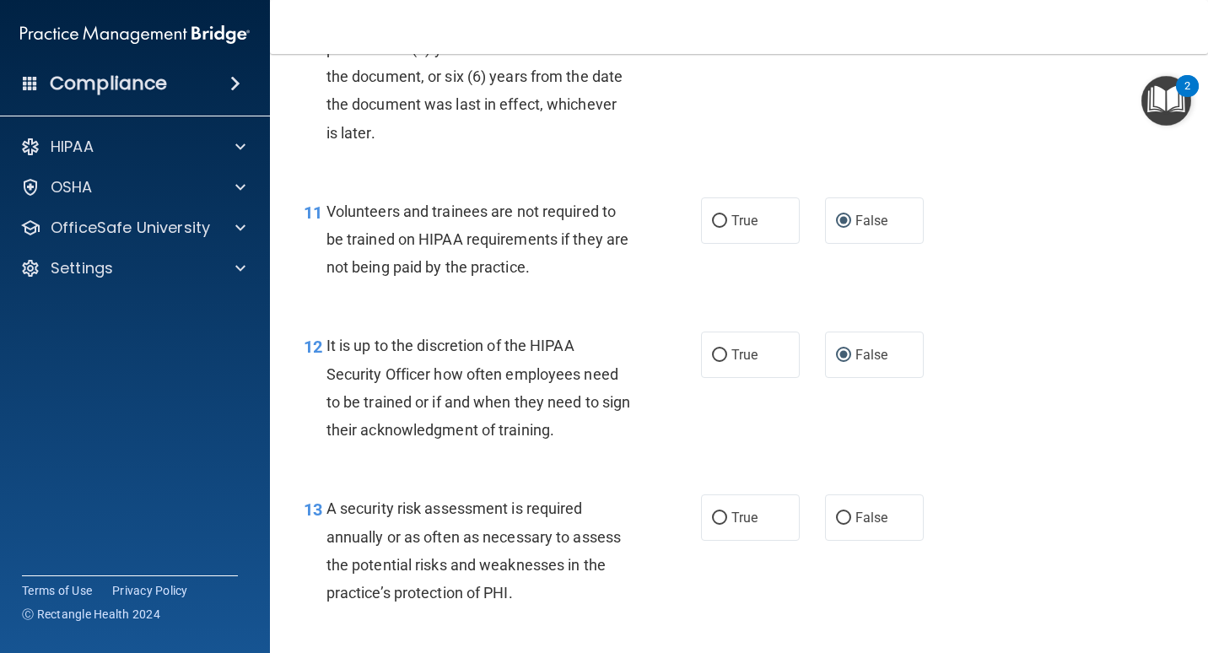
scroll to position [1941, 0]
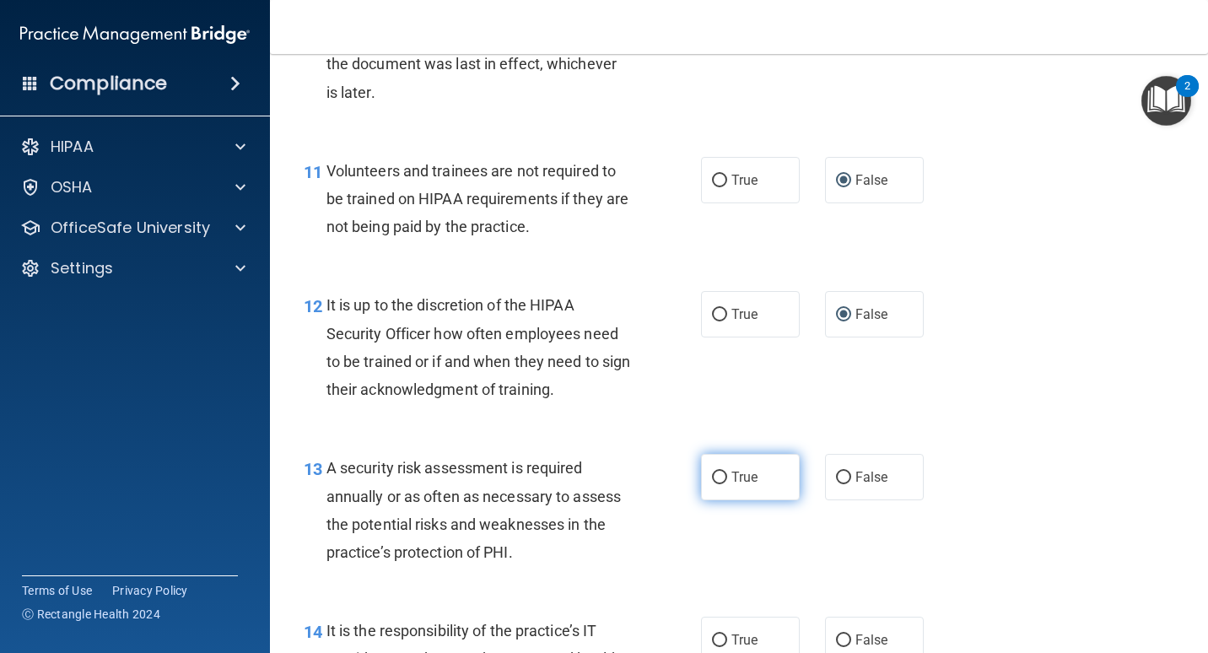
click at [743, 480] on span "True" at bounding box center [745, 477] width 26 height 16
click at [727, 480] on input "True" at bounding box center [719, 478] width 15 height 13
radio input "true"
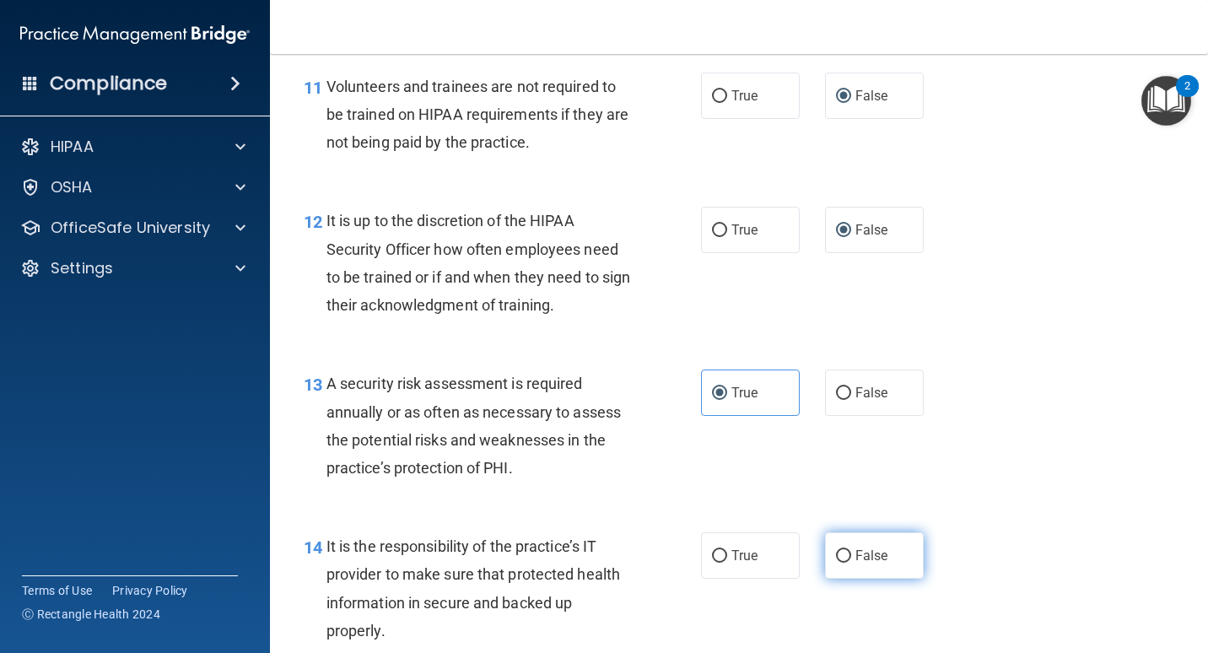
click at [858, 558] on span "False" at bounding box center [872, 556] width 33 height 16
click at [851, 558] on input "False" at bounding box center [843, 556] width 15 height 13
radio input "true"
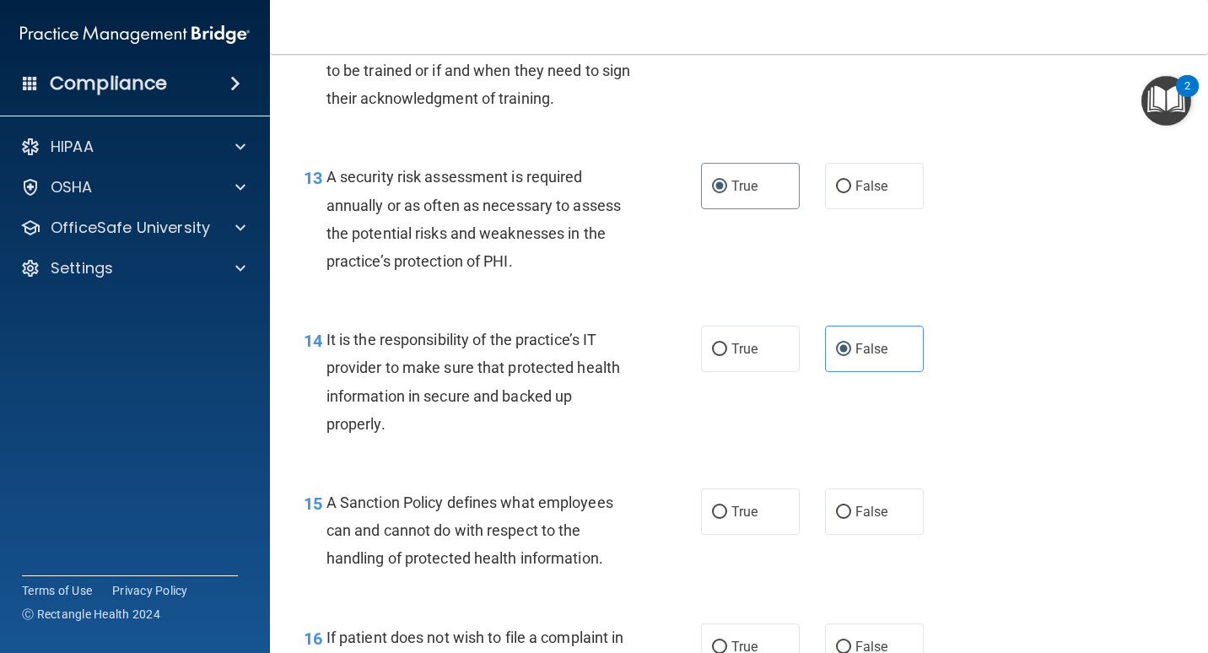
scroll to position [2279, 0]
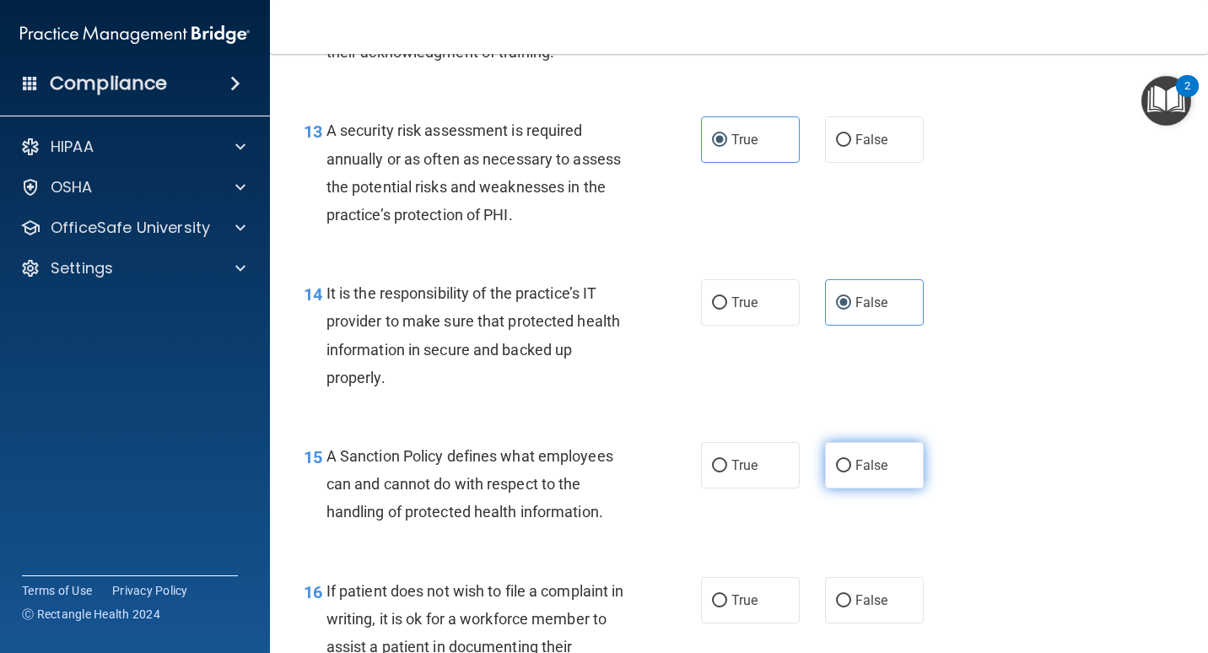
click at [836, 469] on input "False" at bounding box center [843, 466] width 15 height 13
radio input "true"
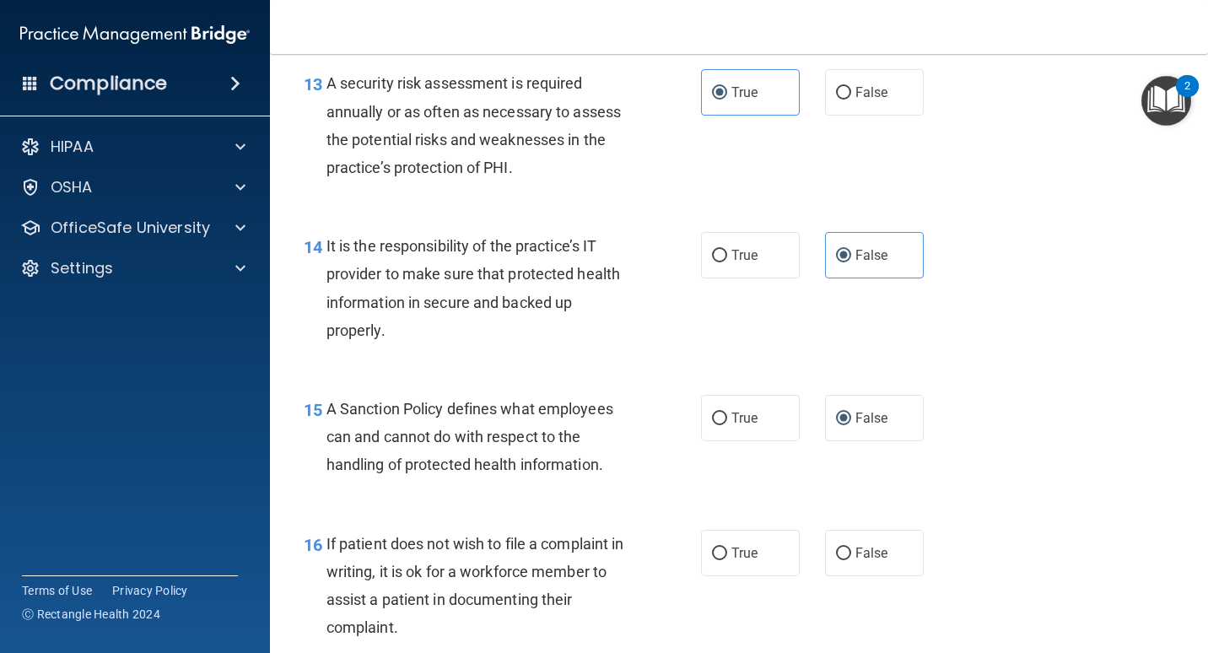
scroll to position [2363, 0]
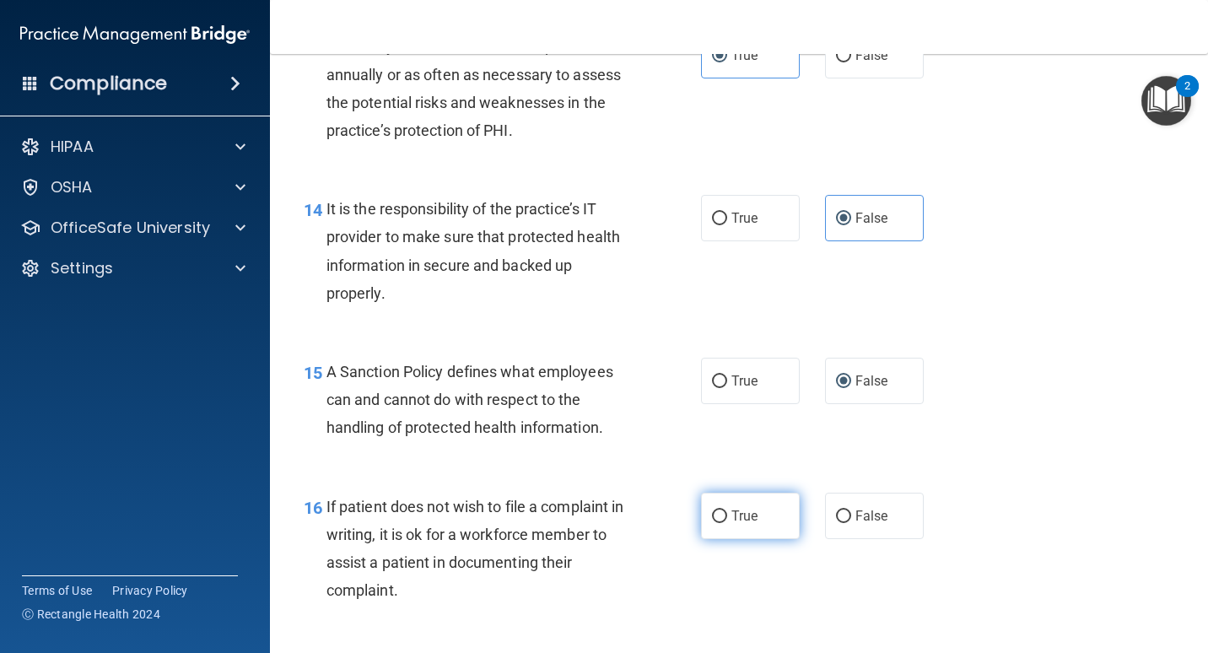
click at [722, 518] on label "True" at bounding box center [750, 516] width 99 height 46
click at [722, 518] on input "True" at bounding box center [719, 517] width 15 height 13
radio input "true"
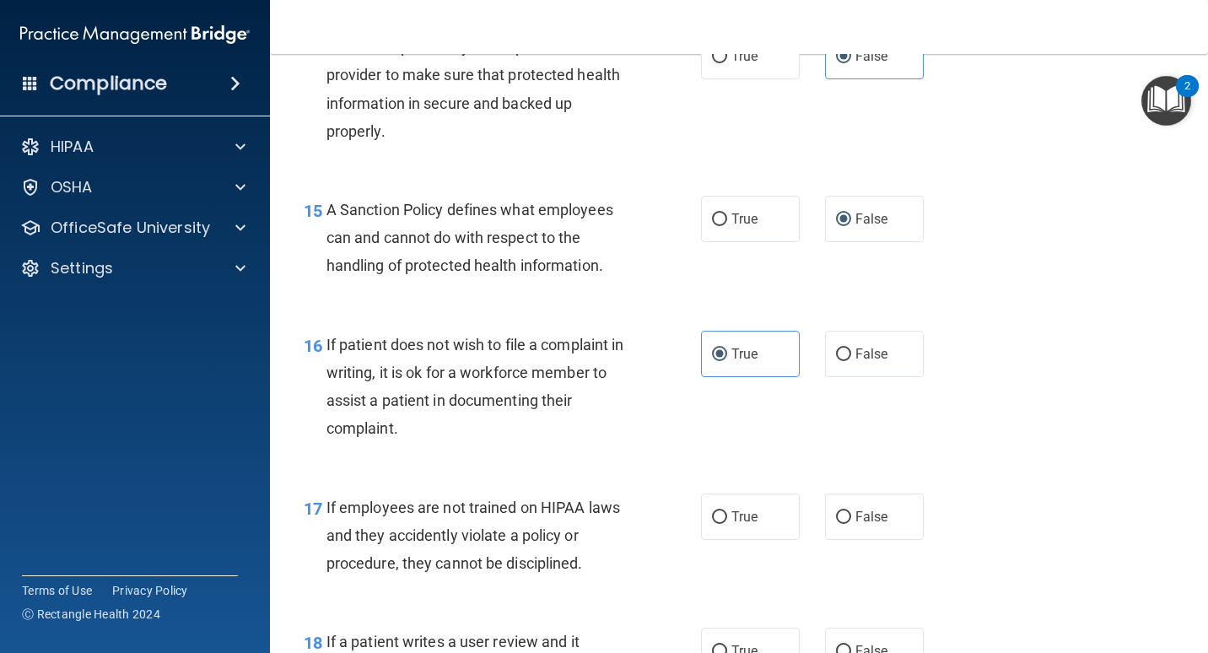
scroll to position [2532, 0]
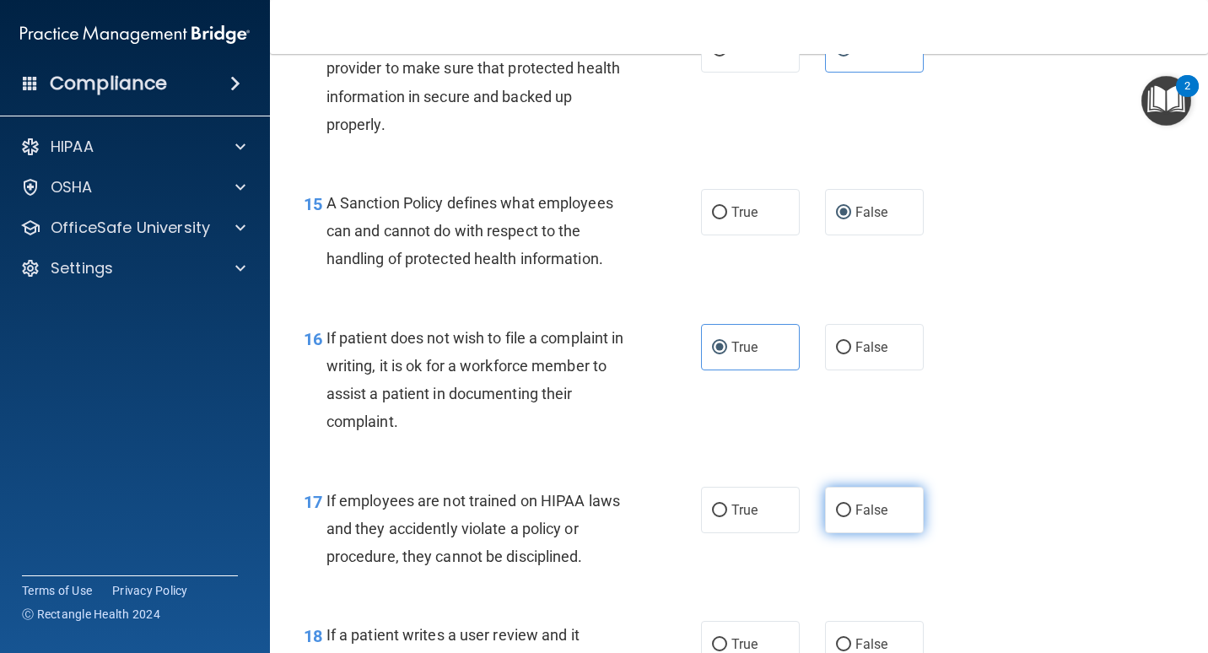
click at [859, 522] on label "False" at bounding box center [874, 510] width 99 height 46
click at [851, 517] on input "False" at bounding box center [843, 511] width 15 height 13
radio input "true"
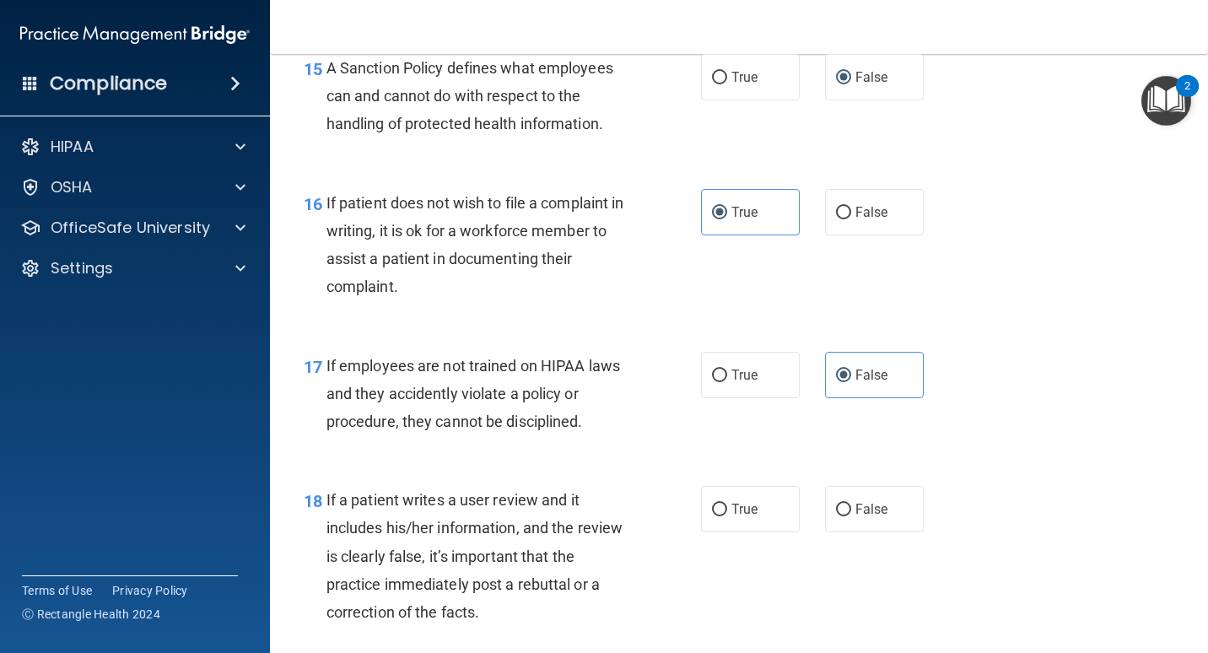
scroll to position [2700, 0]
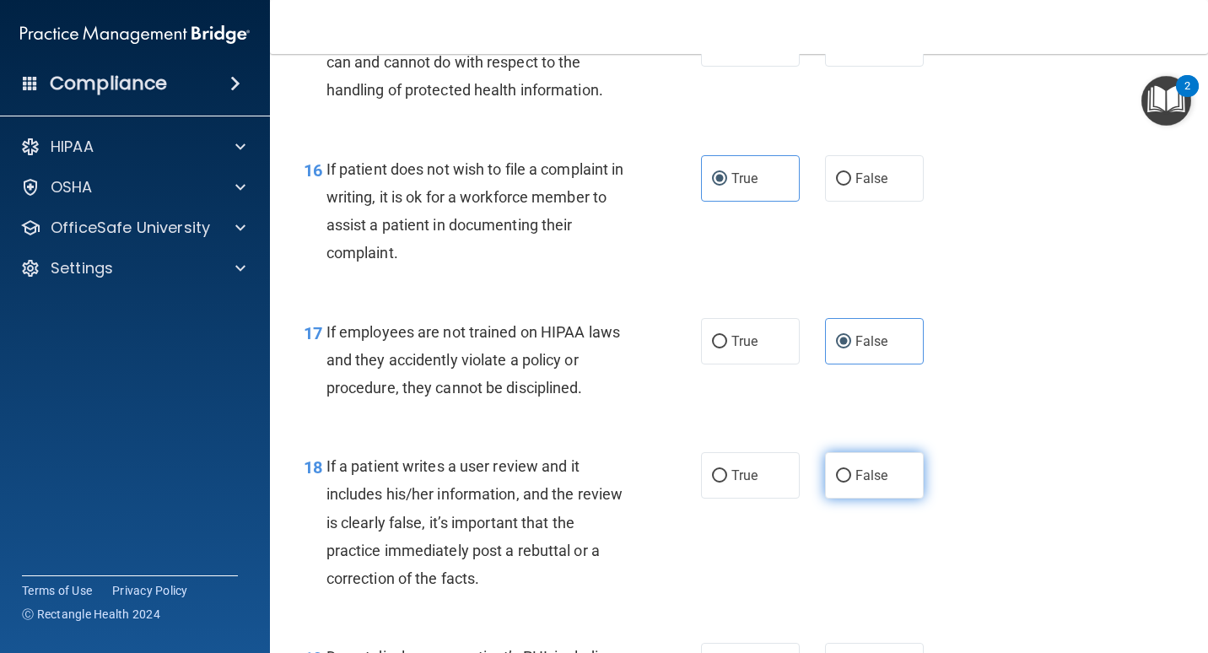
click at [856, 481] on span "False" at bounding box center [872, 476] width 33 height 16
click at [849, 481] on input "False" at bounding box center [843, 476] width 15 height 13
radio input "true"
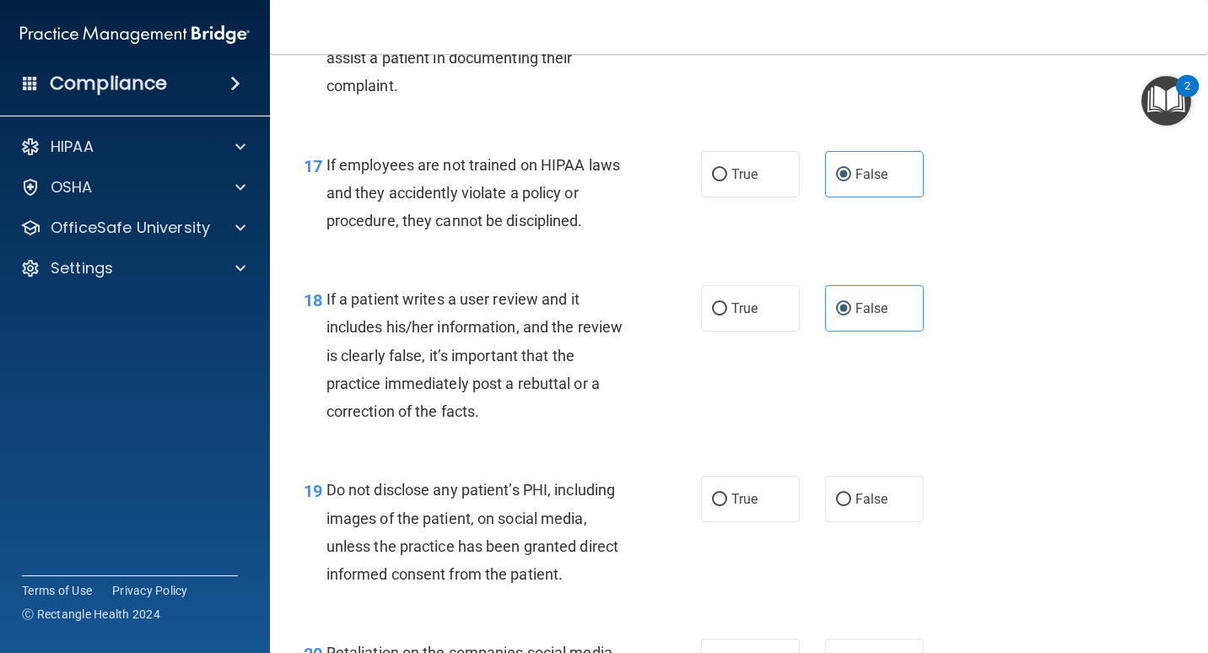
scroll to position [2869, 0]
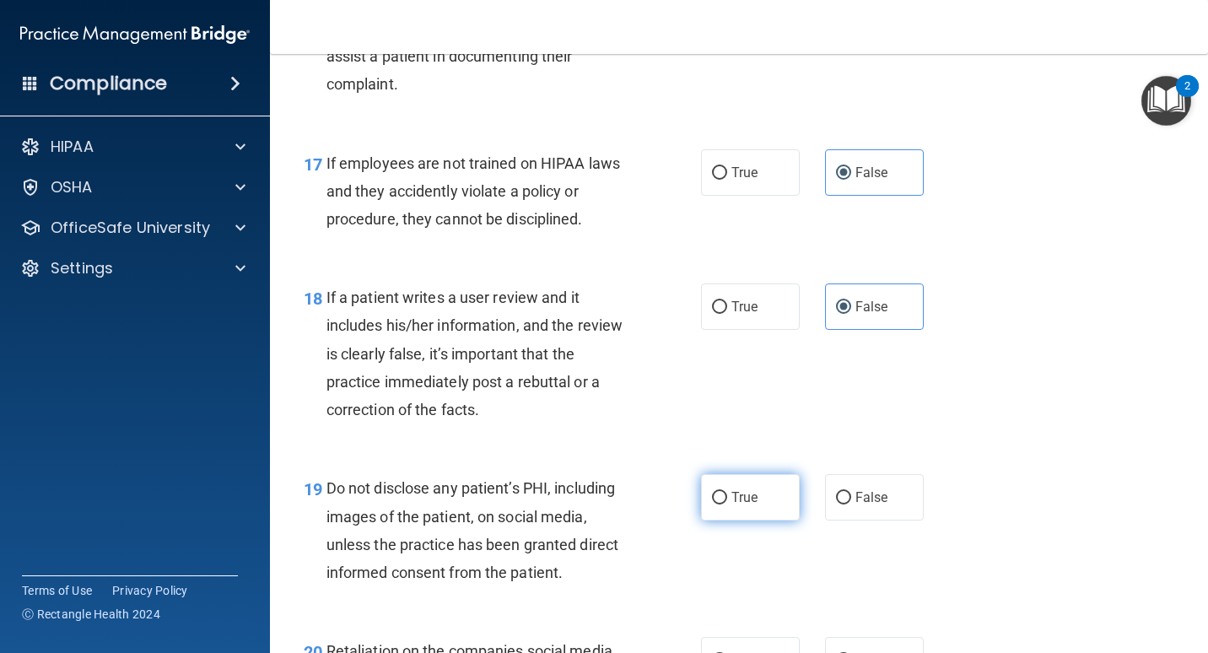
click at [732, 495] on span "True" at bounding box center [745, 497] width 26 height 16
click at [727, 495] on input "True" at bounding box center [719, 498] width 15 height 13
radio input "true"
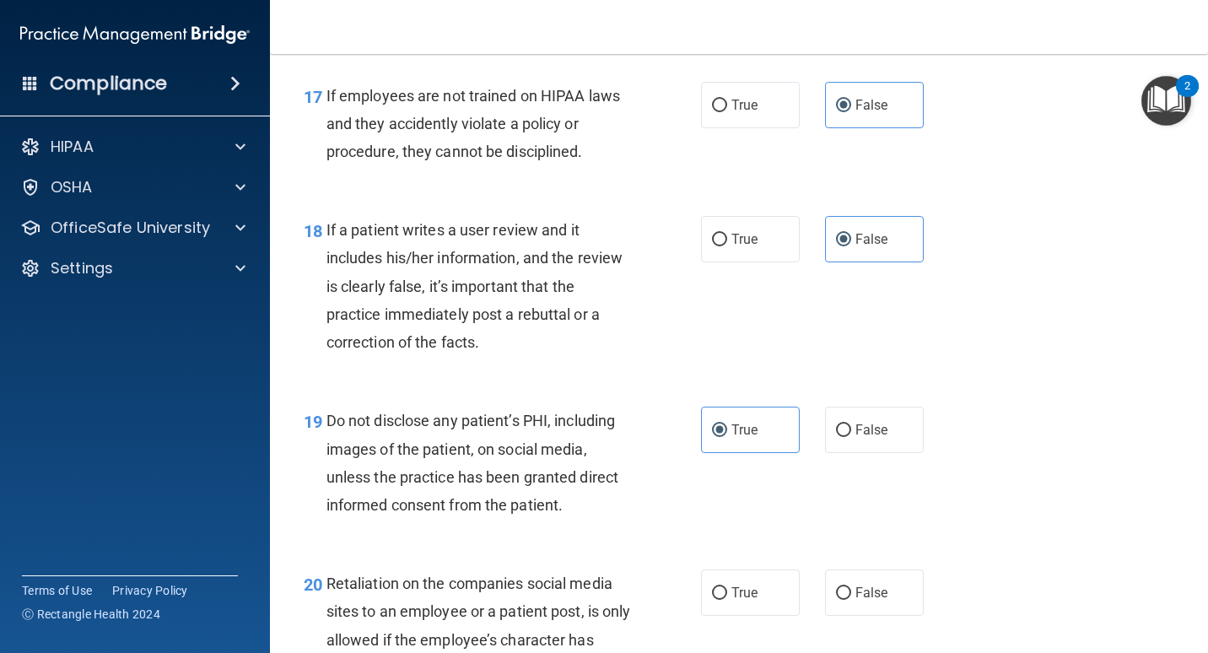
scroll to position [3038, 0]
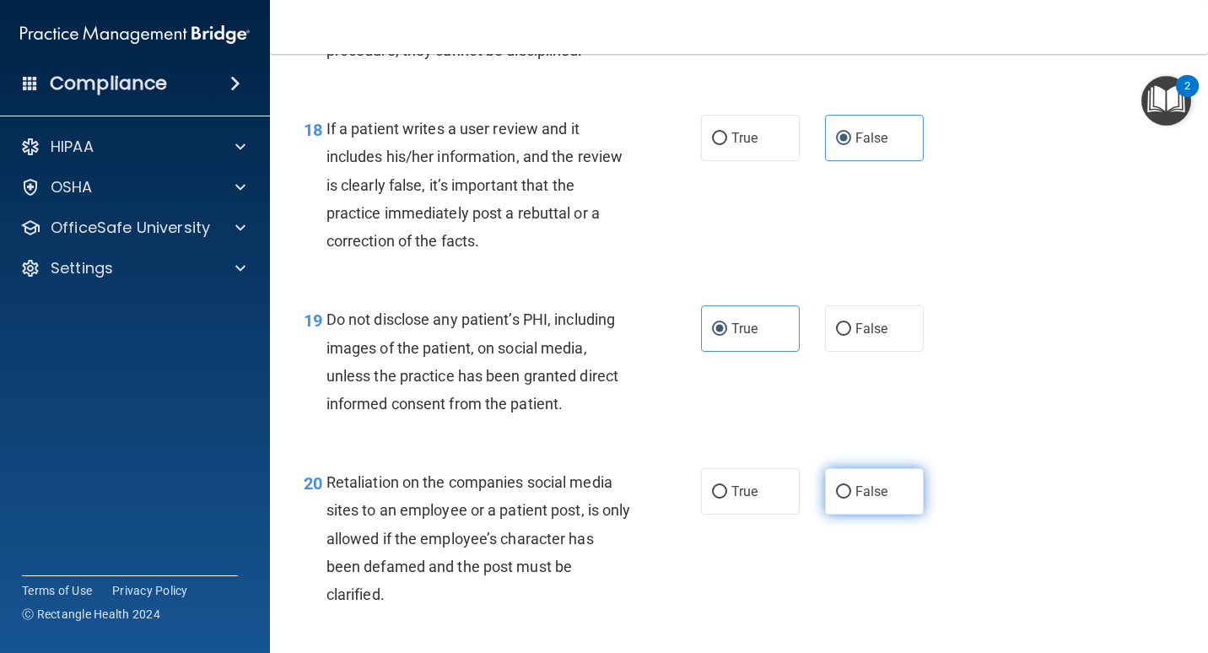
click at [856, 496] on span "False" at bounding box center [872, 492] width 33 height 16
click at [851, 496] on input "False" at bounding box center [843, 492] width 15 height 13
radio input "true"
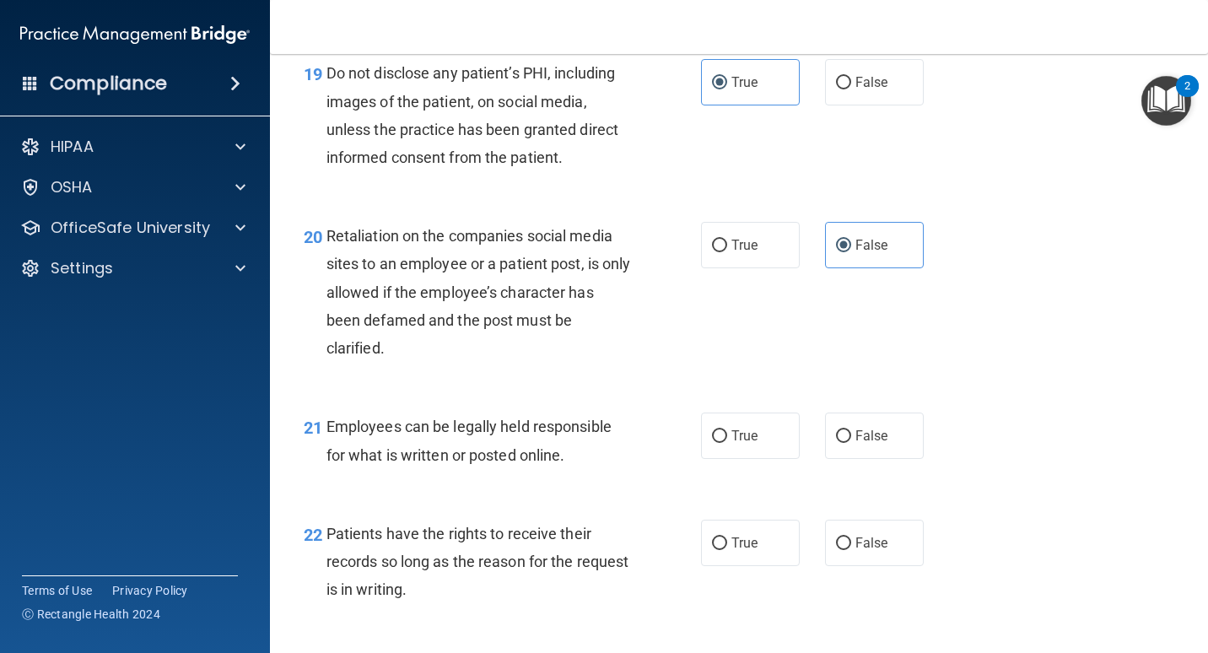
scroll to position [3291, 0]
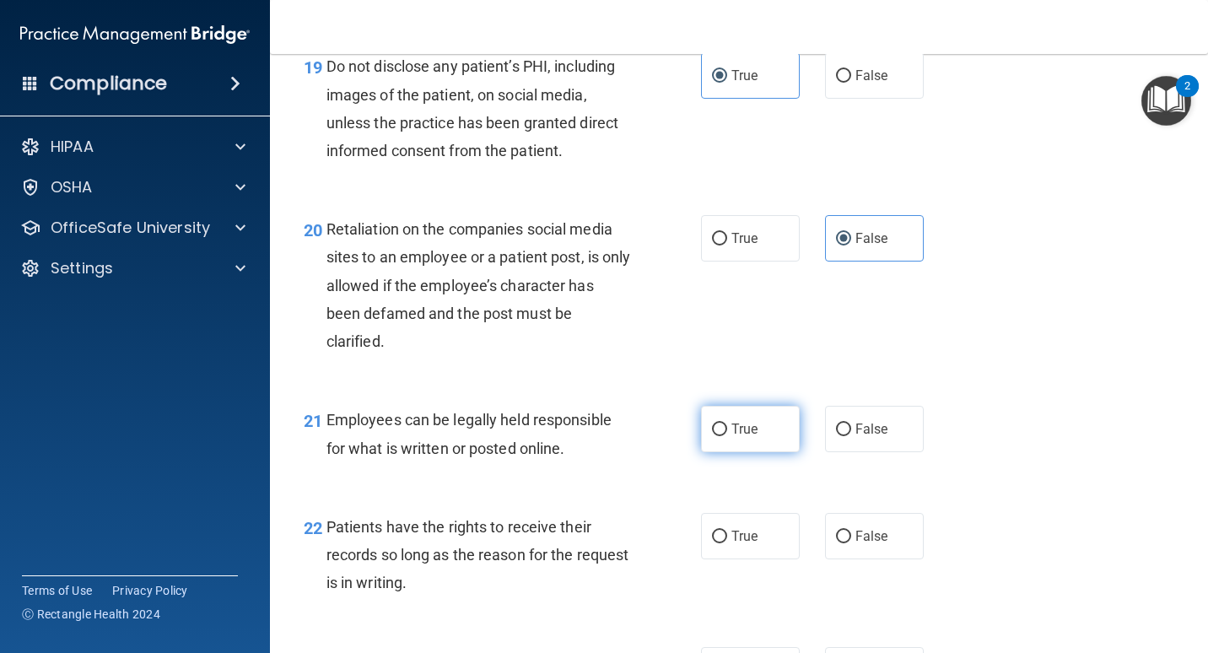
click at [725, 430] on label "True" at bounding box center [750, 429] width 99 height 46
click at [725, 430] on input "True" at bounding box center [719, 430] width 15 height 13
radio input "true"
click at [850, 549] on label "False" at bounding box center [874, 536] width 99 height 46
click at [850, 543] on input "False" at bounding box center [843, 537] width 15 height 13
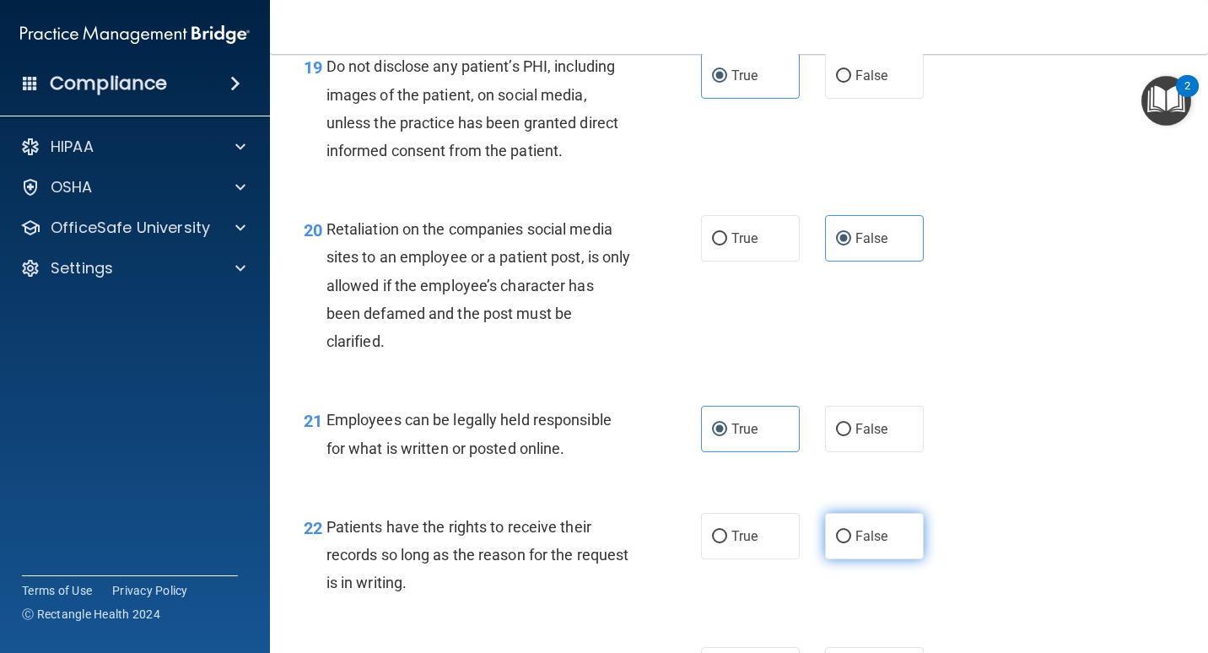
radio input "true"
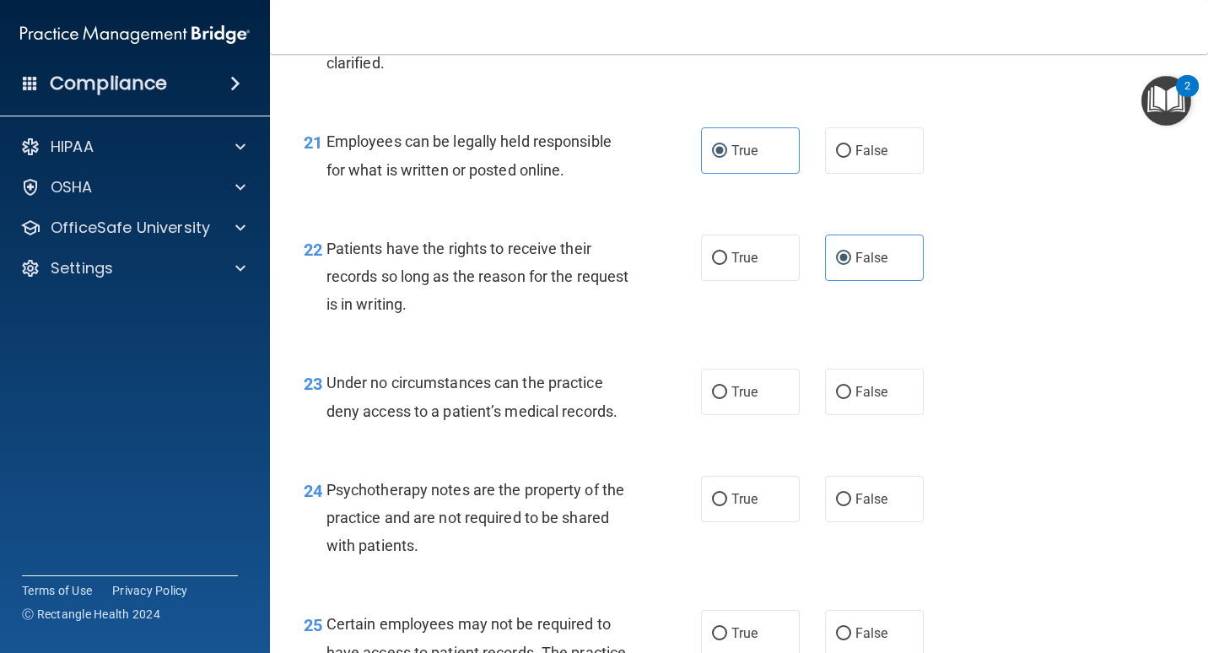
scroll to position [3629, 0]
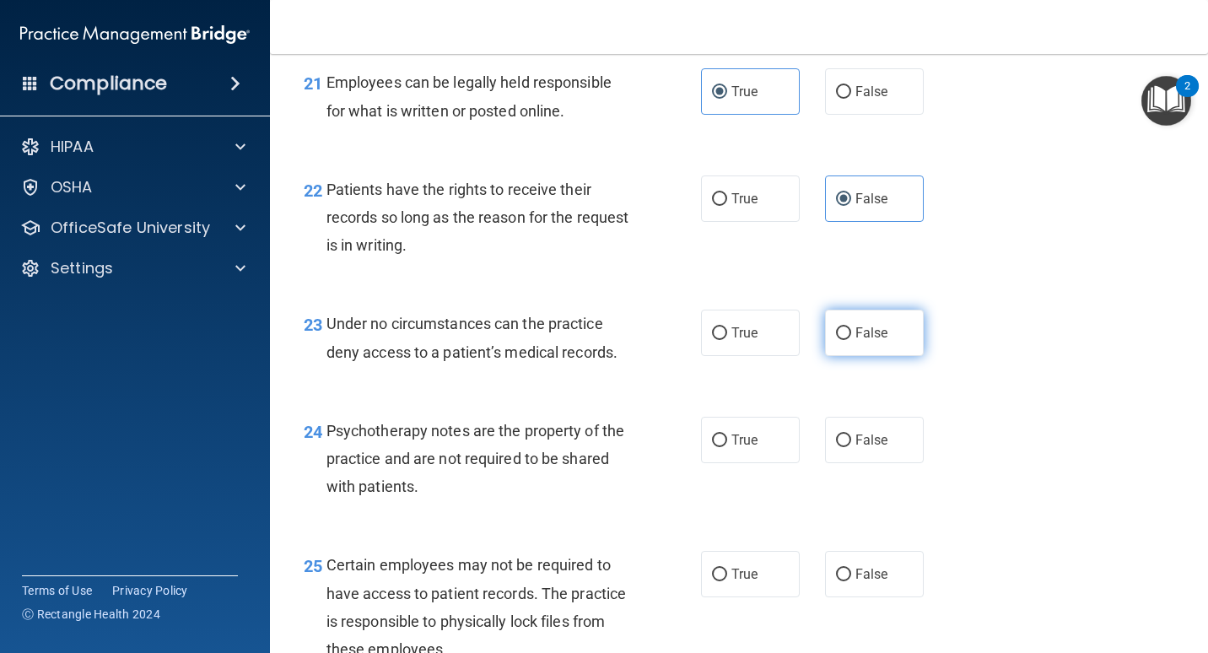
click at [871, 338] on span "False" at bounding box center [872, 333] width 33 height 16
click at [851, 338] on input "False" at bounding box center [843, 333] width 15 height 13
radio input "true"
click at [715, 437] on input "True" at bounding box center [719, 441] width 15 height 13
radio input "true"
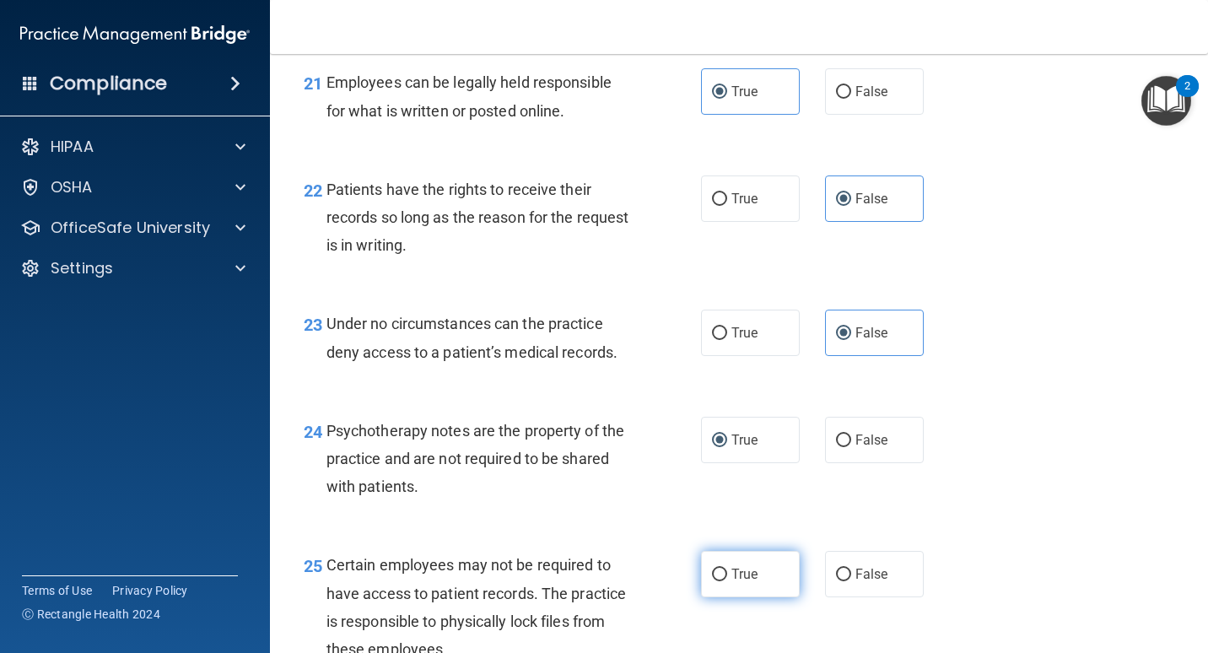
click at [716, 574] on input "True" at bounding box center [719, 575] width 15 height 13
radio input "true"
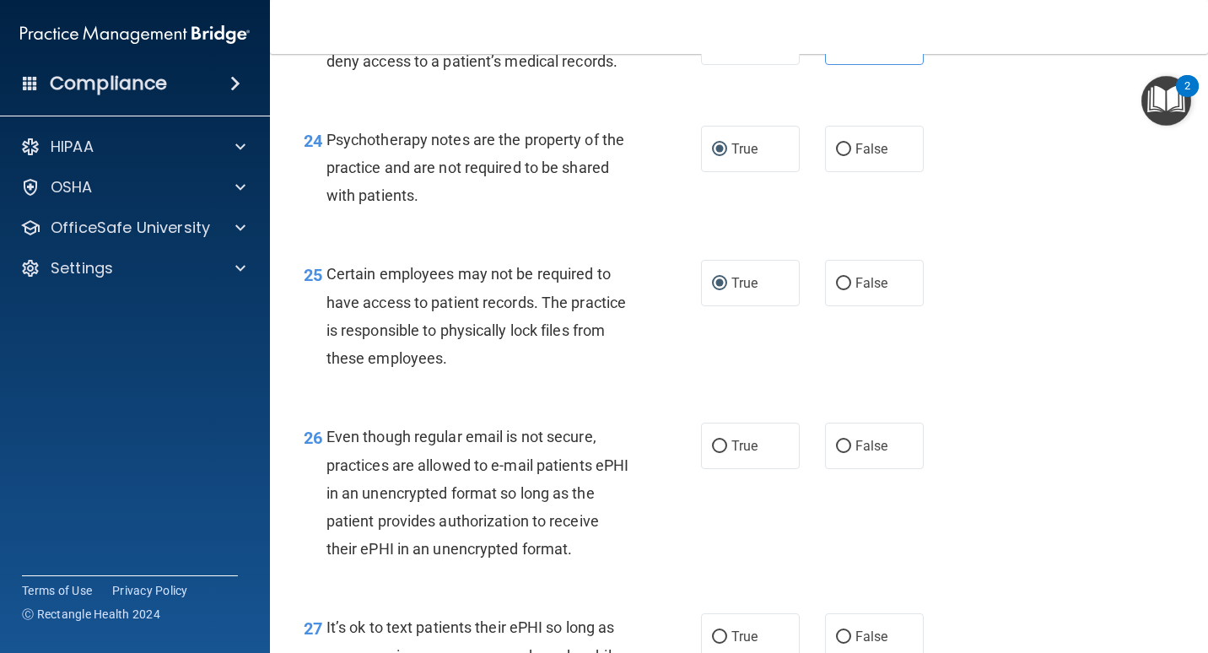
scroll to position [3966, 0]
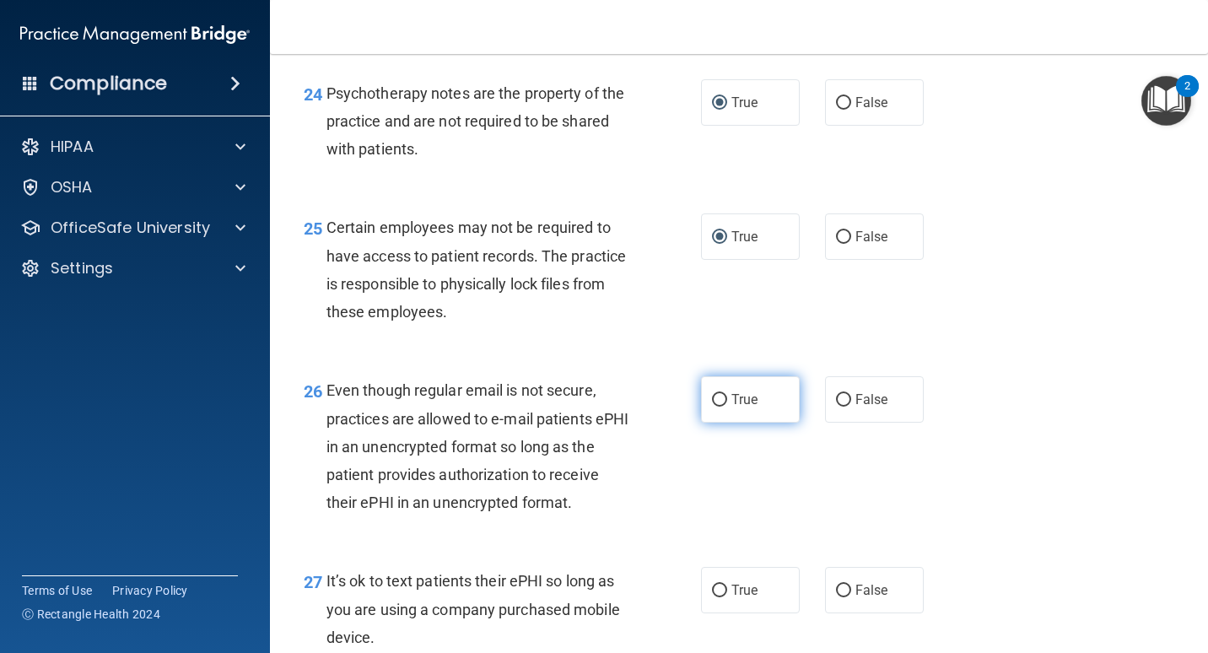
click at [712, 403] on input "True" at bounding box center [719, 400] width 15 height 13
radio input "true"
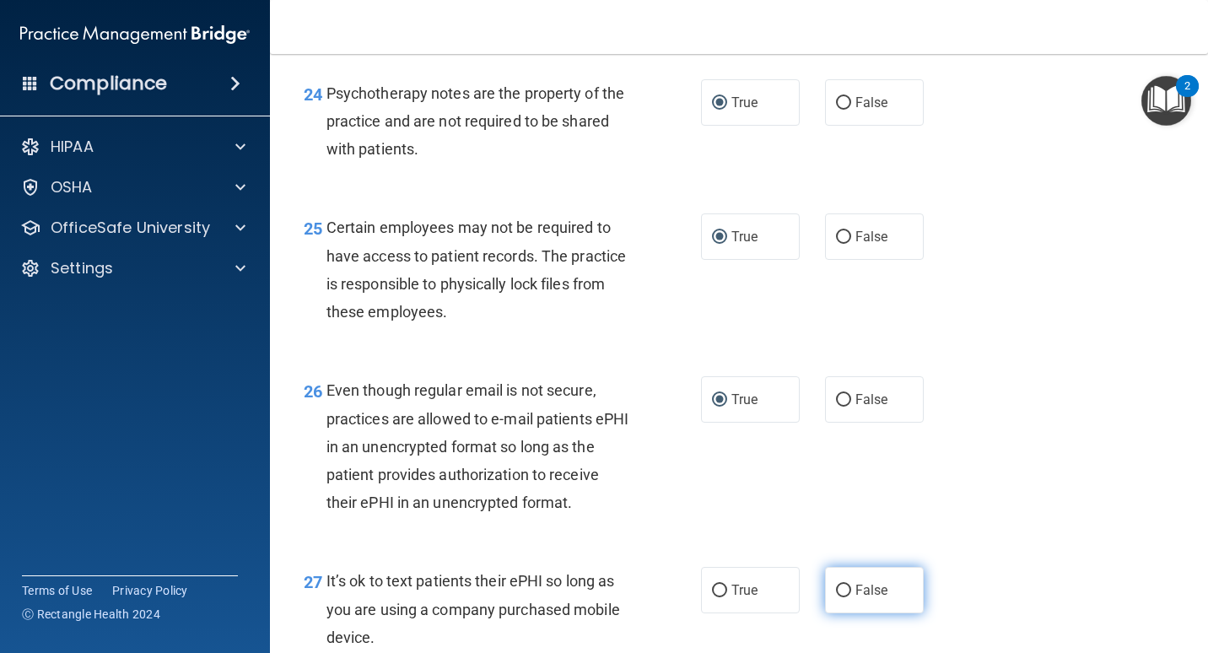
drag, startPoint x: 836, startPoint y: 597, endPoint x: 822, endPoint y: 594, distance: 14.6
click at [836, 596] on input "False" at bounding box center [843, 591] width 15 height 13
radio input "true"
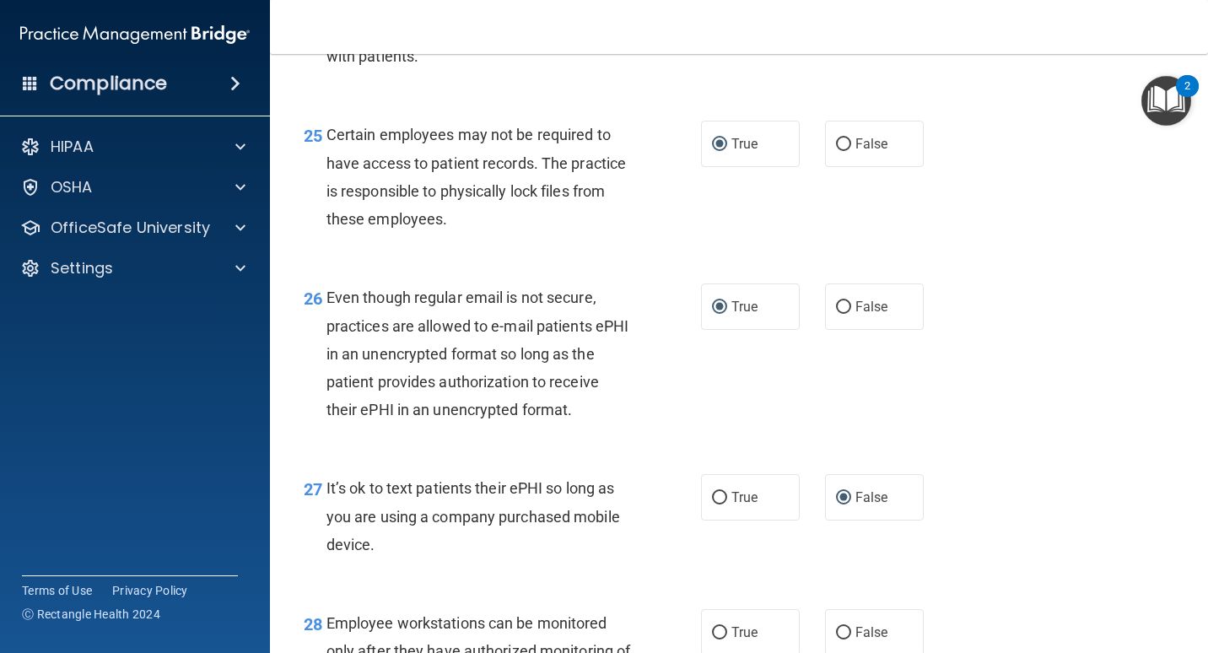
scroll to position [4220, 0]
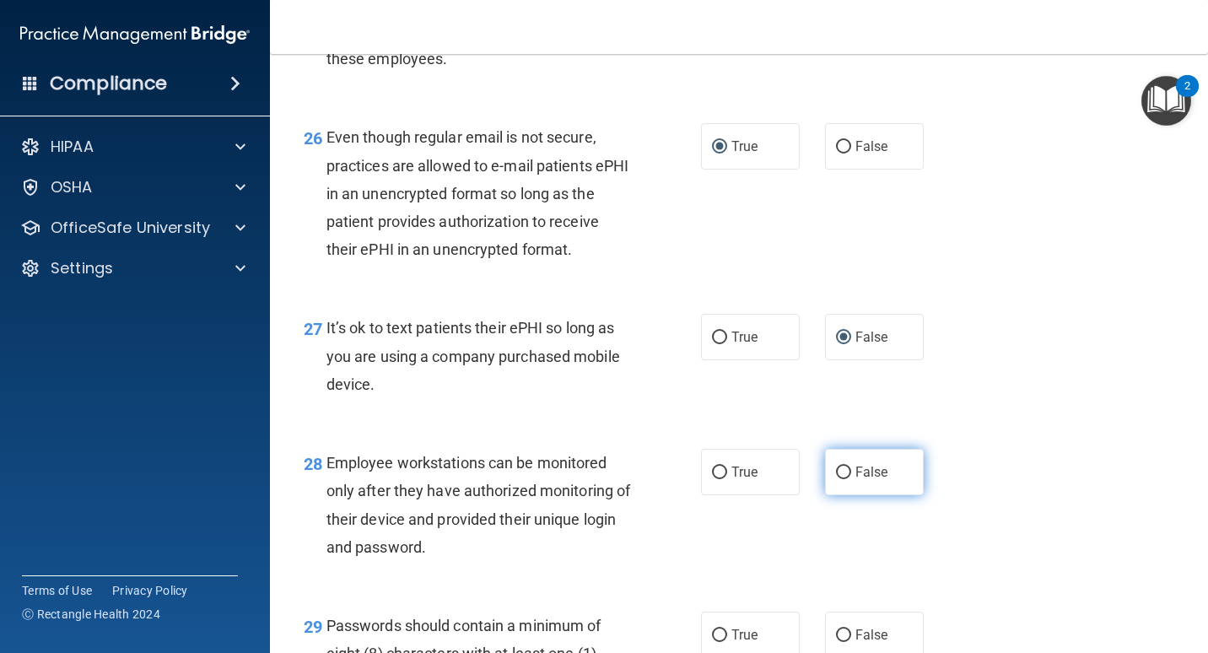
click at [847, 473] on label "False" at bounding box center [874, 472] width 99 height 46
click at [847, 473] on input "False" at bounding box center [843, 473] width 15 height 13
radio input "true"
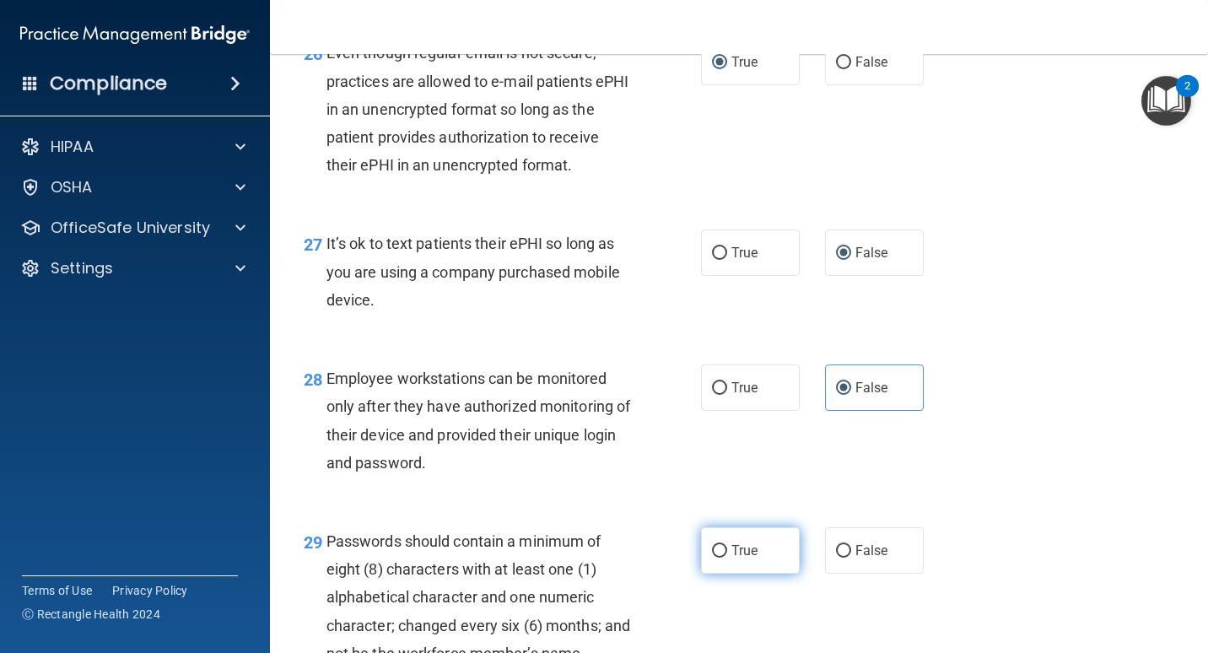
click at [729, 541] on label "True" at bounding box center [750, 550] width 99 height 46
click at [727, 545] on input "True" at bounding box center [719, 551] width 15 height 13
radio input "true"
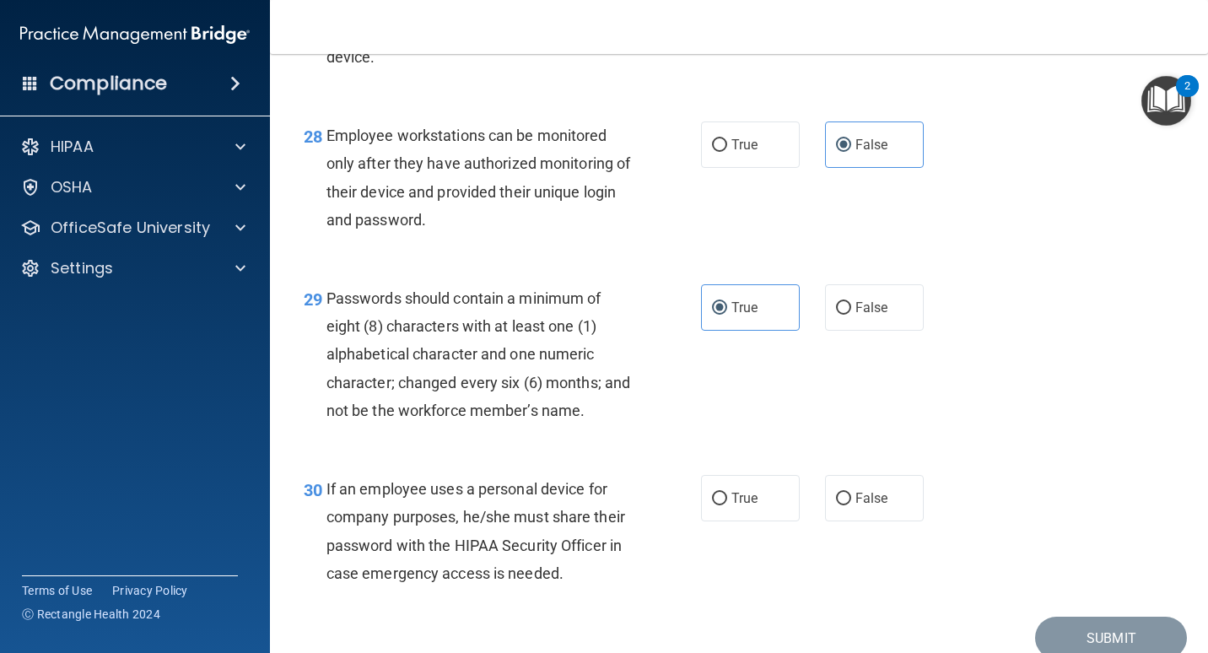
scroll to position [4557, 0]
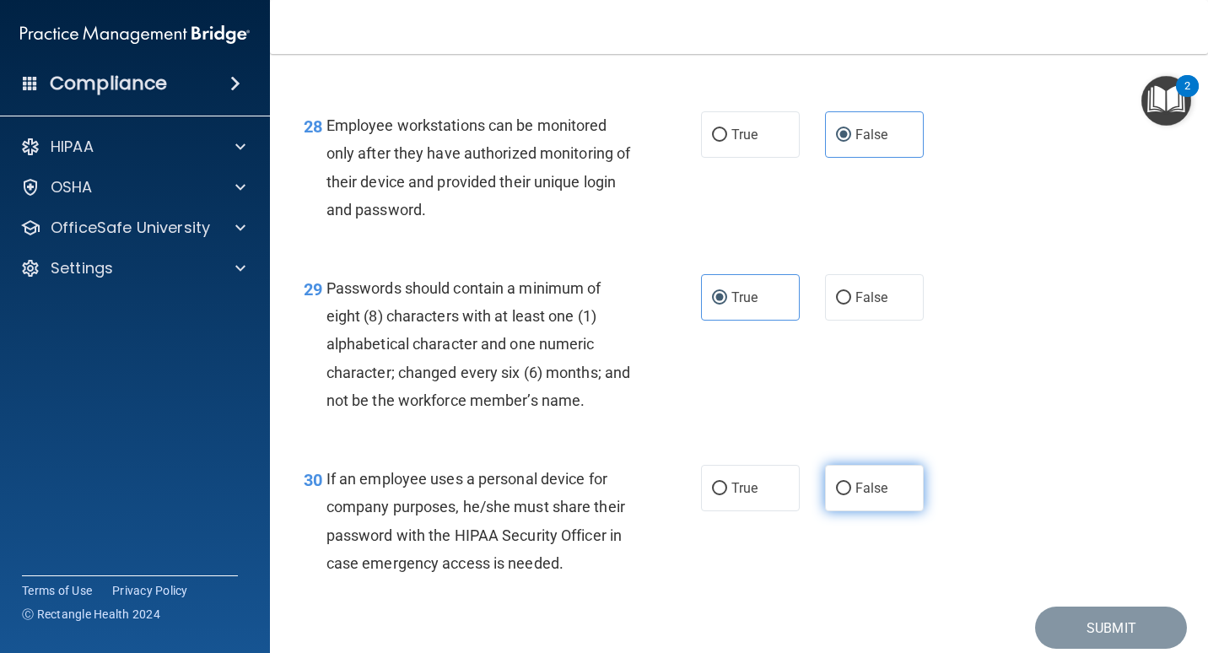
click at [870, 495] on span "False" at bounding box center [872, 488] width 33 height 16
click at [851, 495] on input "False" at bounding box center [843, 489] width 15 height 13
radio input "true"
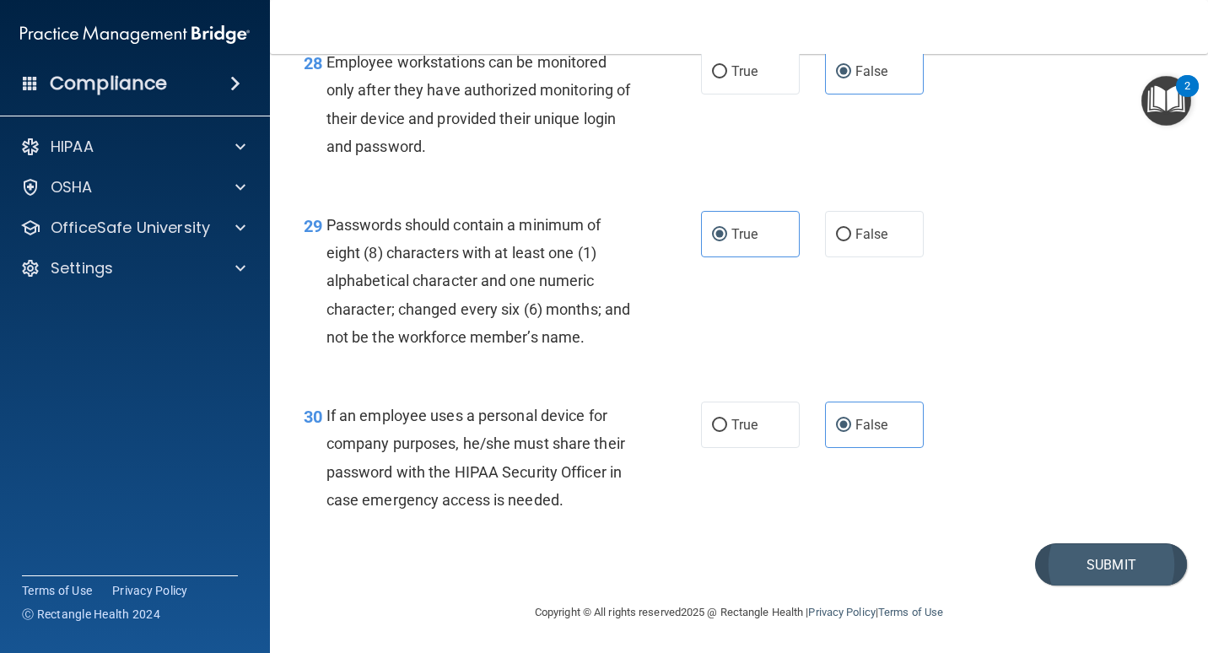
scroll to position [4649, 0]
click at [1098, 568] on button "Submit" at bounding box center [1111, 564] width 152 height 43
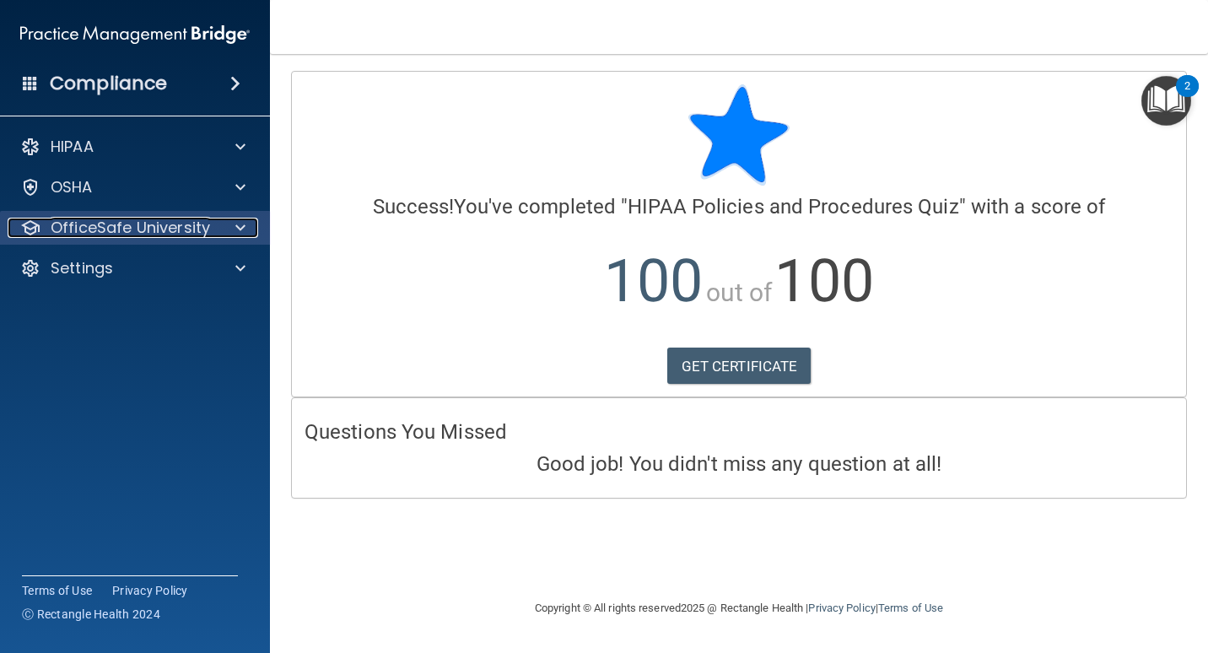
click at [190, 224] on p "OfficeSafe University" at bounding box center [130, 228] width 159 height 20
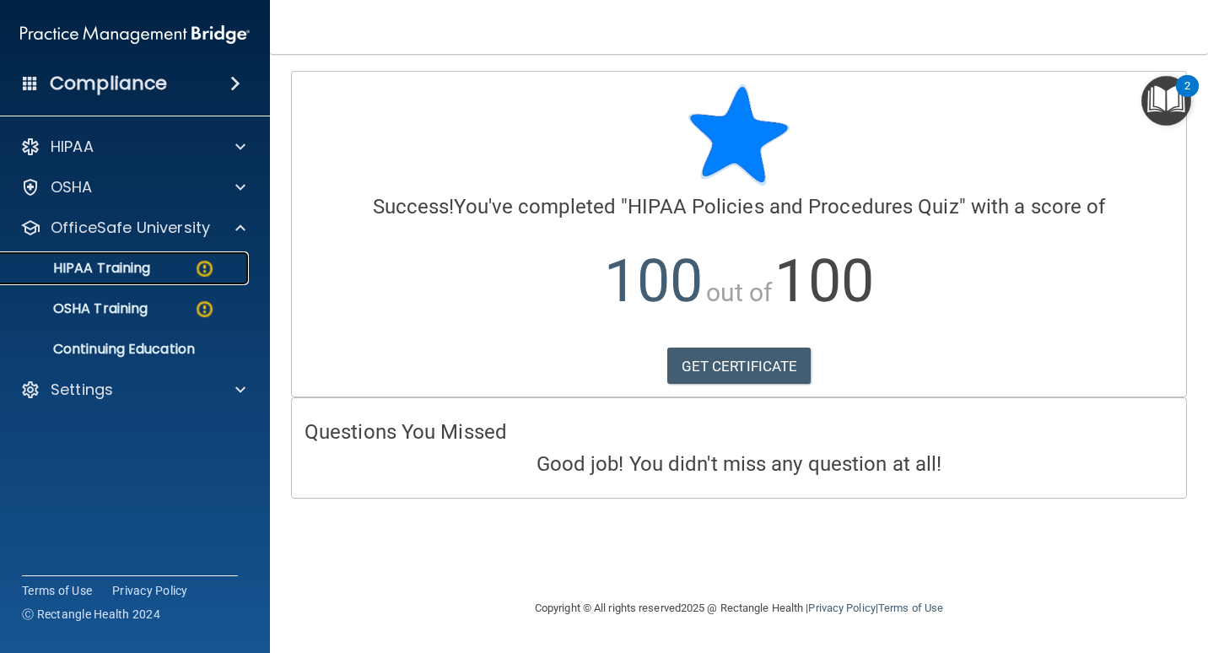
click at [133, 260] on p "HIPAA Training" at bounding box center [80, 268] width 139 height 17
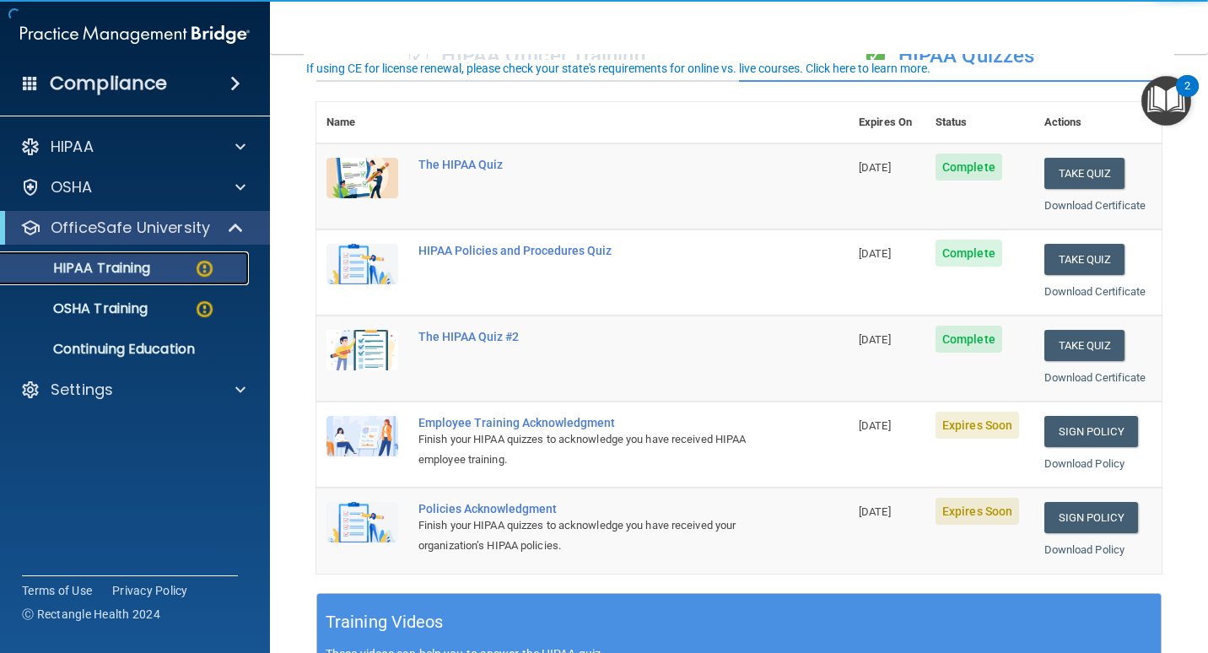
scroll to position [169, 0]
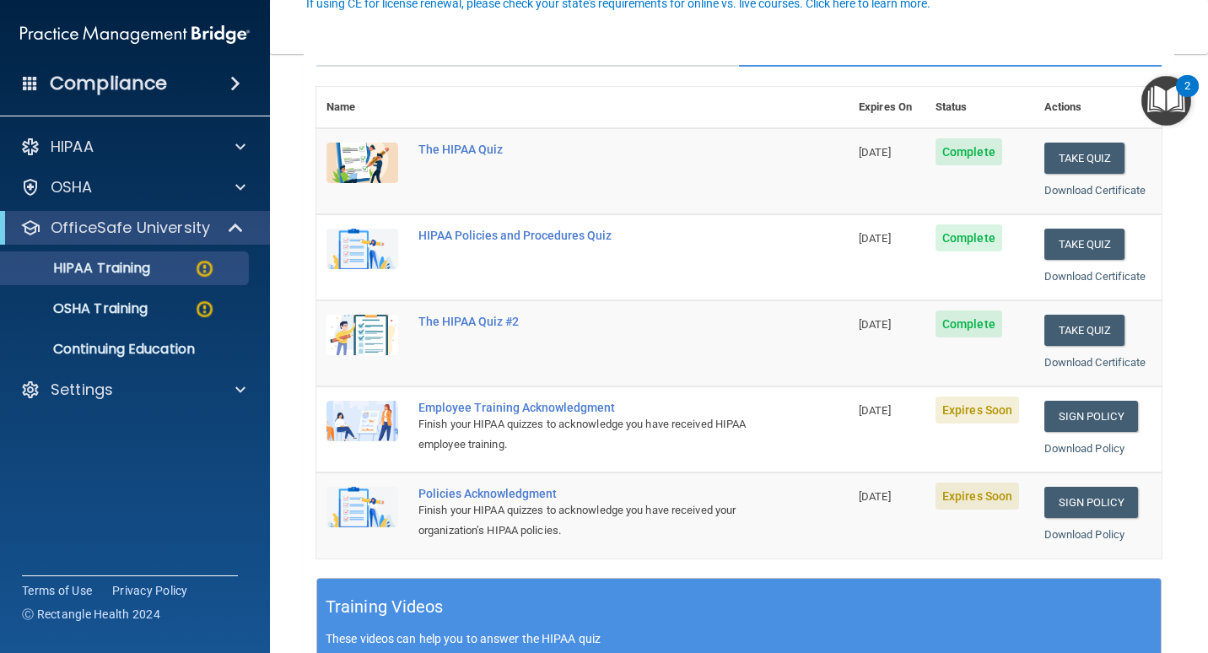
click at [987, 415] on span "Expires Soon" at bounding box center [978, 410] width 84 height 27
click at [1078, 419] on link "Sign Policy" at bounding box center [1092, 416] width 94 height 31
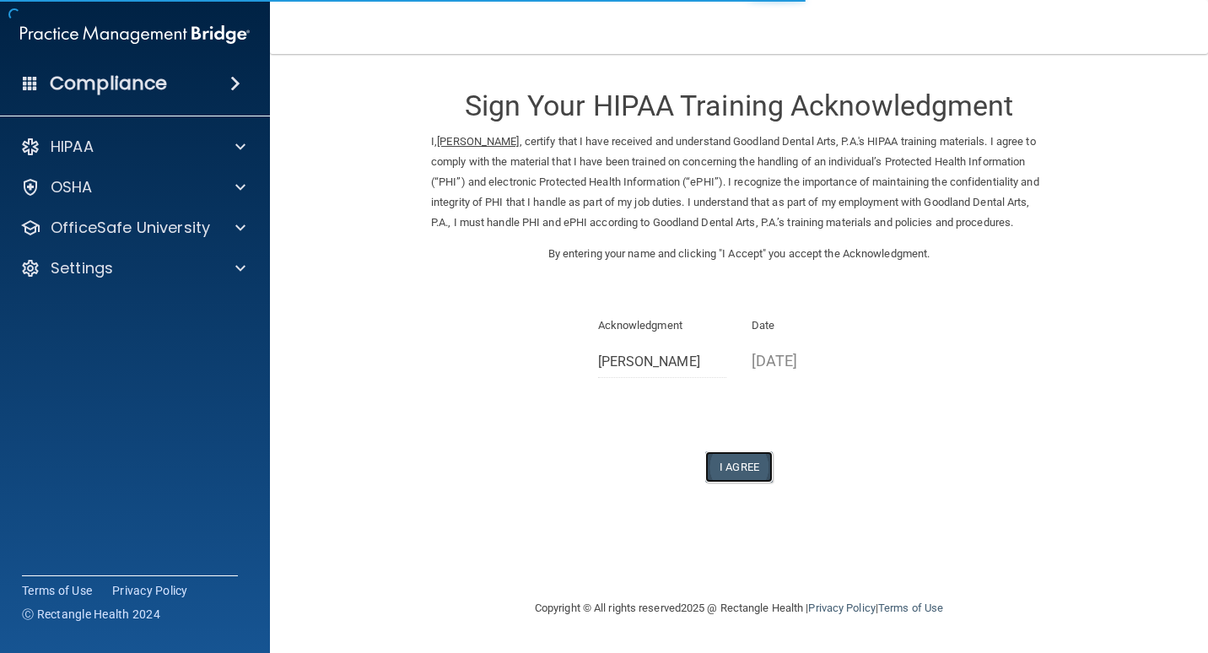
click at [728, 483] on button "I Agree" at bounding box center [740, 466] width 68 height 31
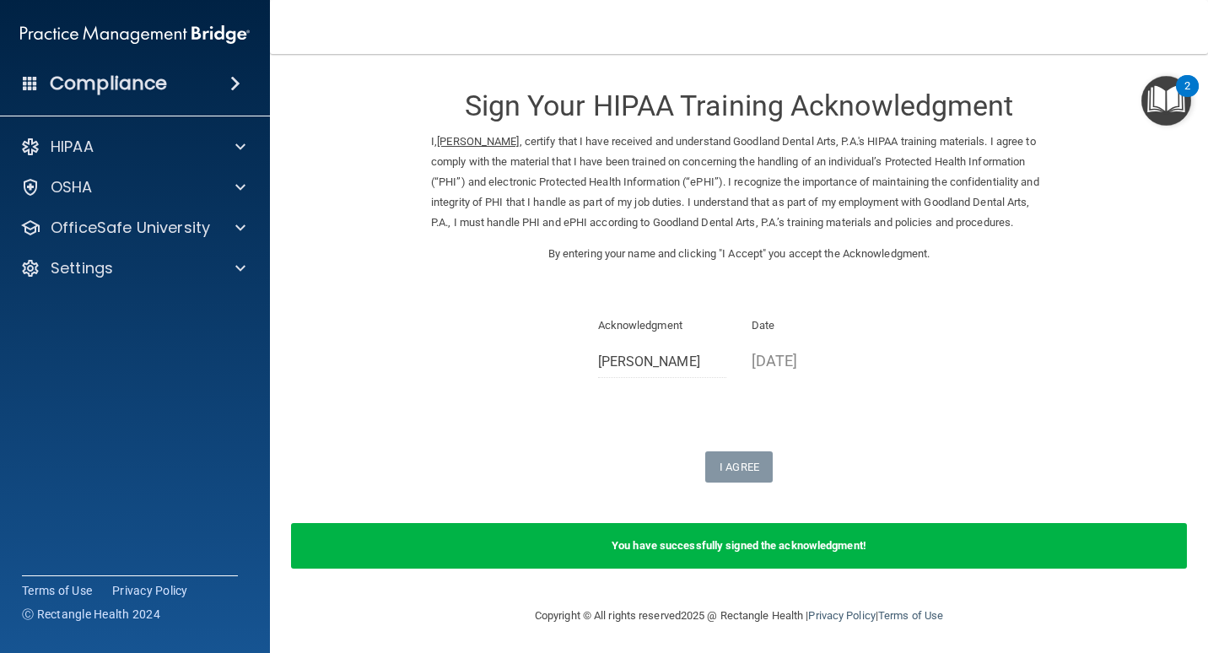
click at [458, 141] on ins "[PERSON_NAME]" at bounding box center [478, 141] width 82 height 13
drag, startPoint x: 730, startPoint y: 444, endPoint x: 947, endPoint y: 520, distance: 229.8
click at [957, 522] on form "Sign Your HIPAA Training Acknowledgment I, Lori Denny , certify that I have rec…" at bounding box center [739, 330] width 871 height 518
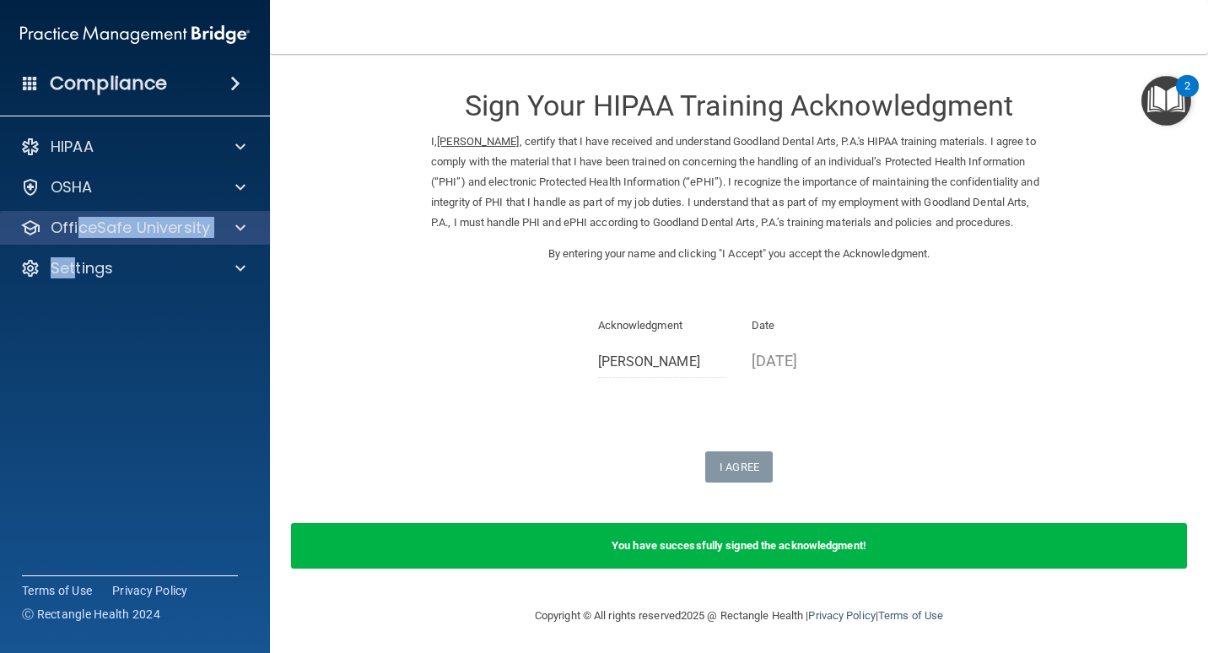
click at [78, 241] on div "HIPAA Documents and Policies Report an Incident Business Associates Emergency P…" at bounding box center [135, 211] width 271 height 176
drag, startPoint x: 78, startPoint y: 241, endPoint x: 73, endPoint y: 230, distance: 11.3
click at [73, 230] on p "OfficeSafe University" at bounding box center [130, 228] width 159 height 20
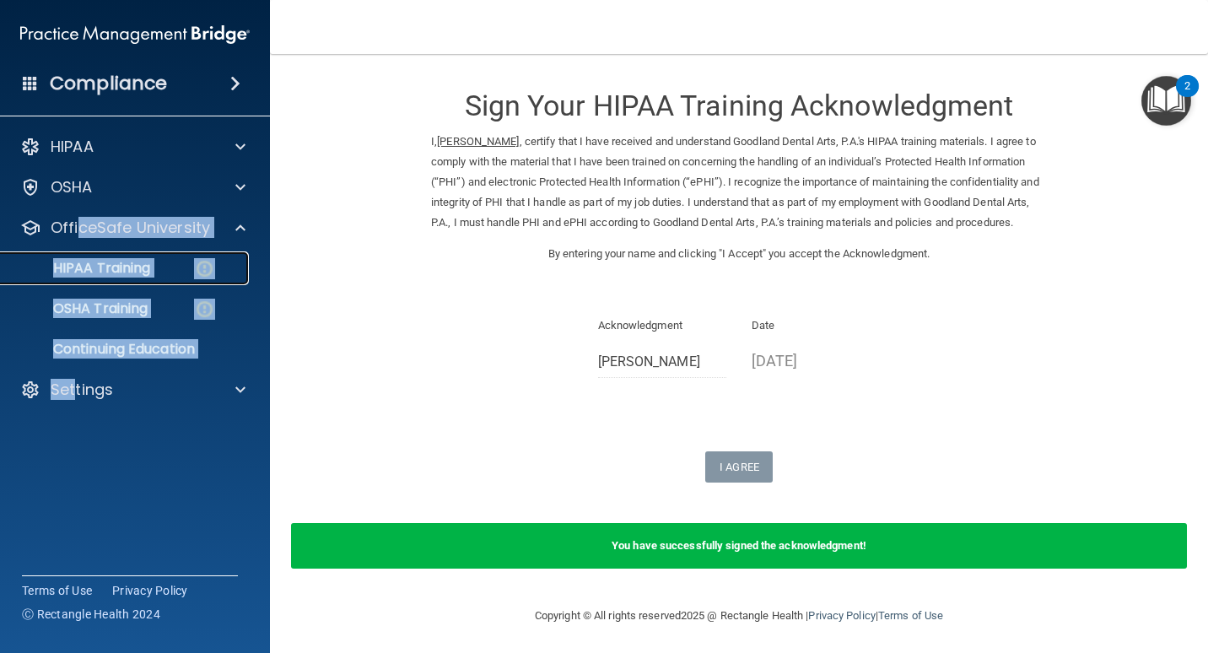
click at [100, 264] on p "HIPAA Training" at bounding box center [80, 268] width 139 height 17
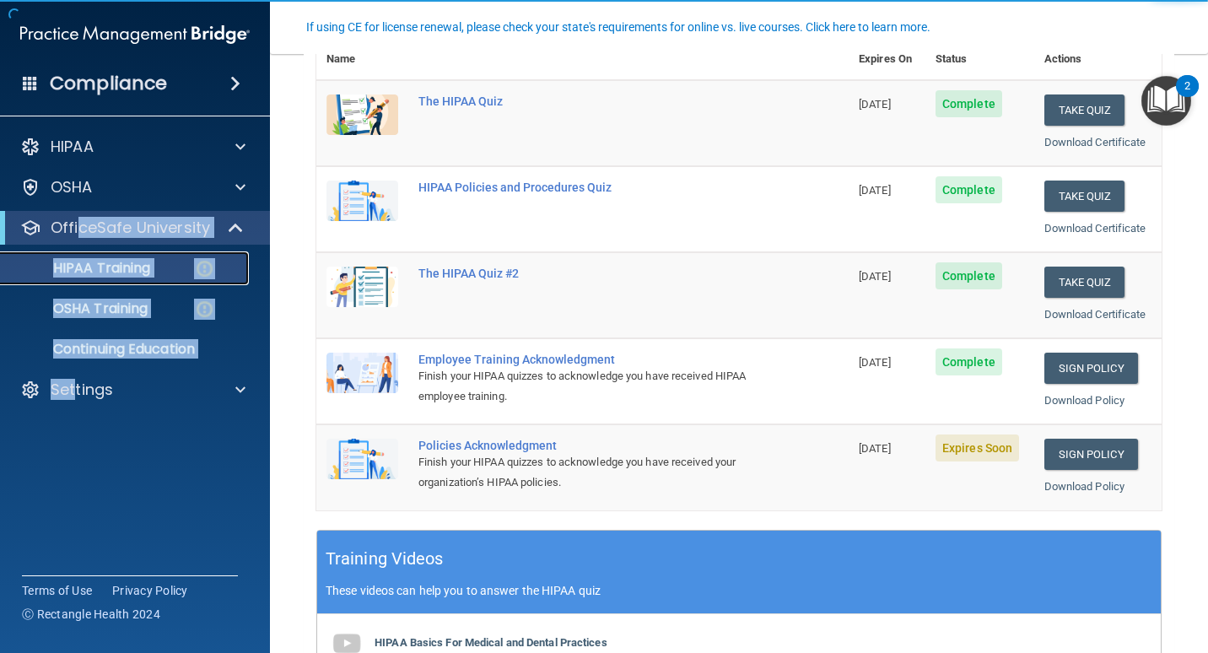
scroll to position [253, 0]
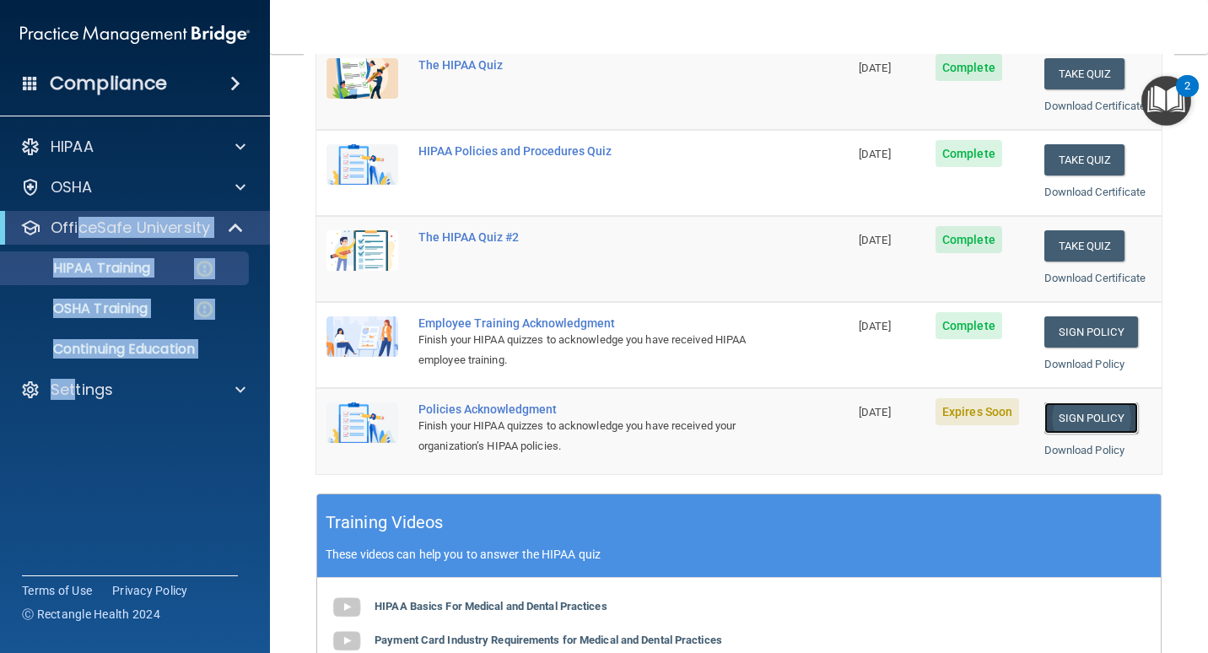
click at [1051, 411] on link "Sign Policy" at bounding box center [1092, 418] width 94 height 31
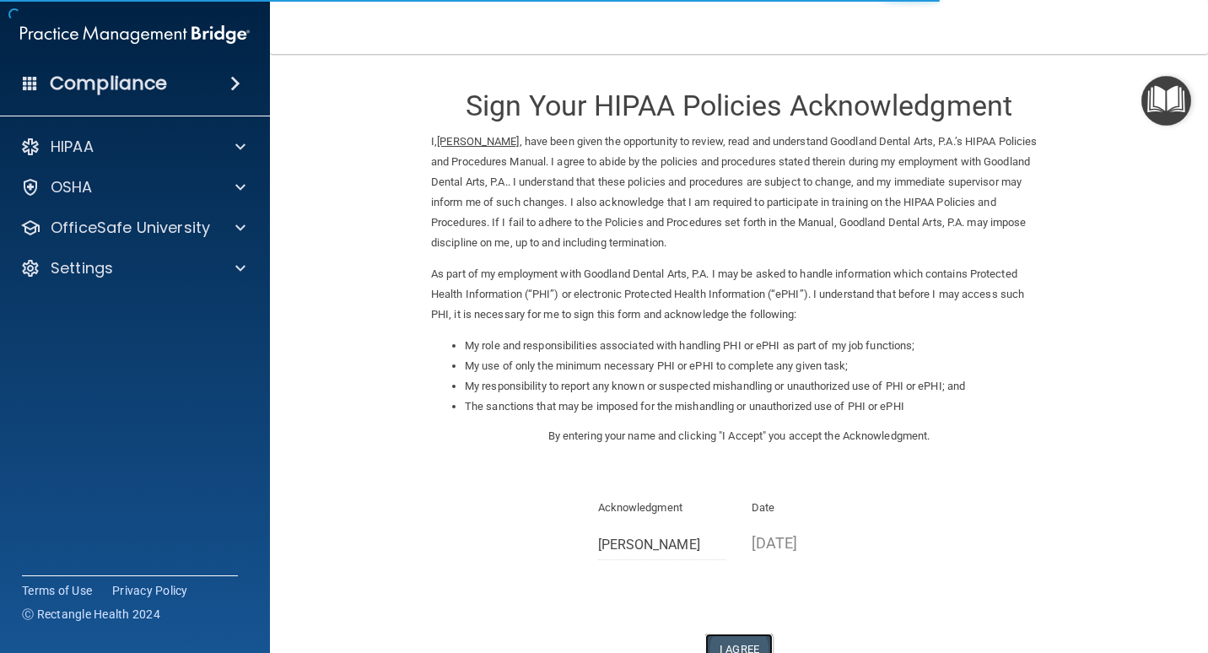
click at [736, 644] on button "I Agree" at bounding box center [740, 649] width 68 height 31
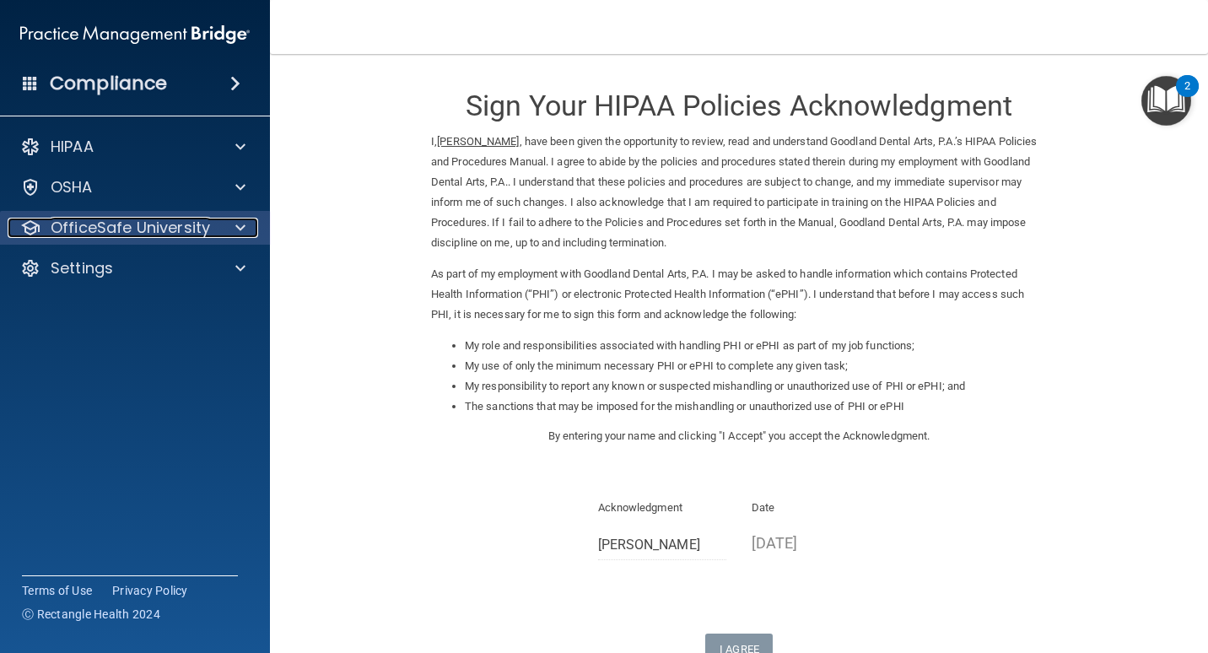
click at [139, 230] on p "OfficeSafe University" at bounding box center [130, 228] width 159 height 20
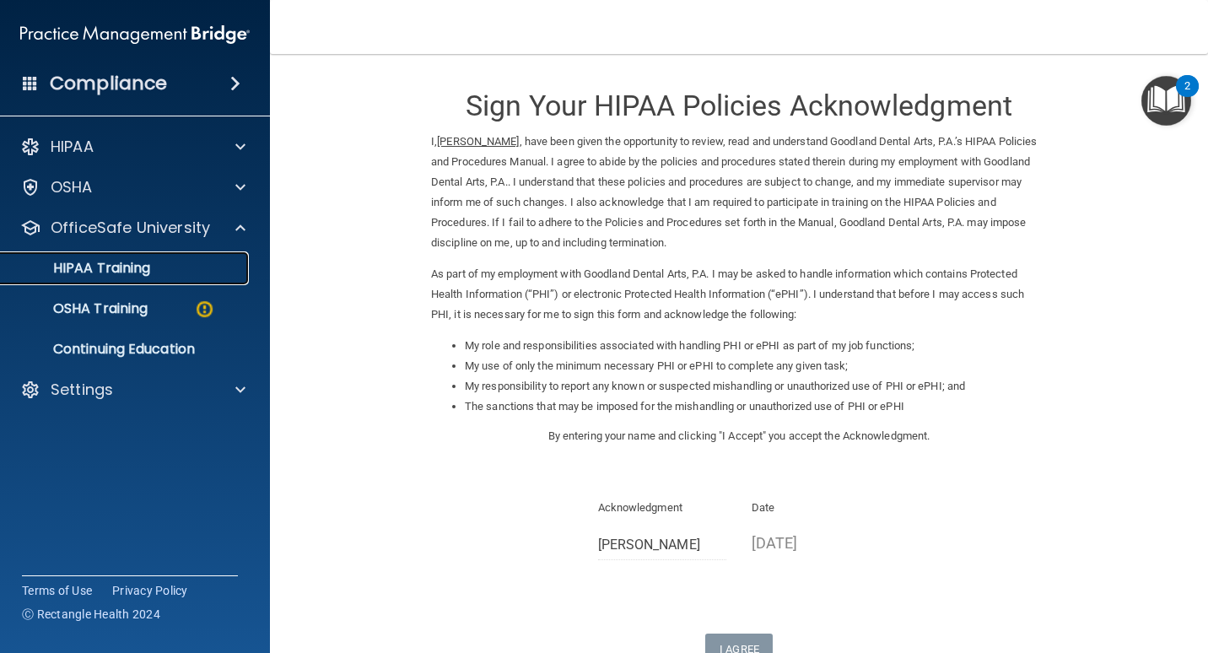
click at [176, 271] on div "HIPAA Training" at bounding box center [126, 268] width 230 height 17
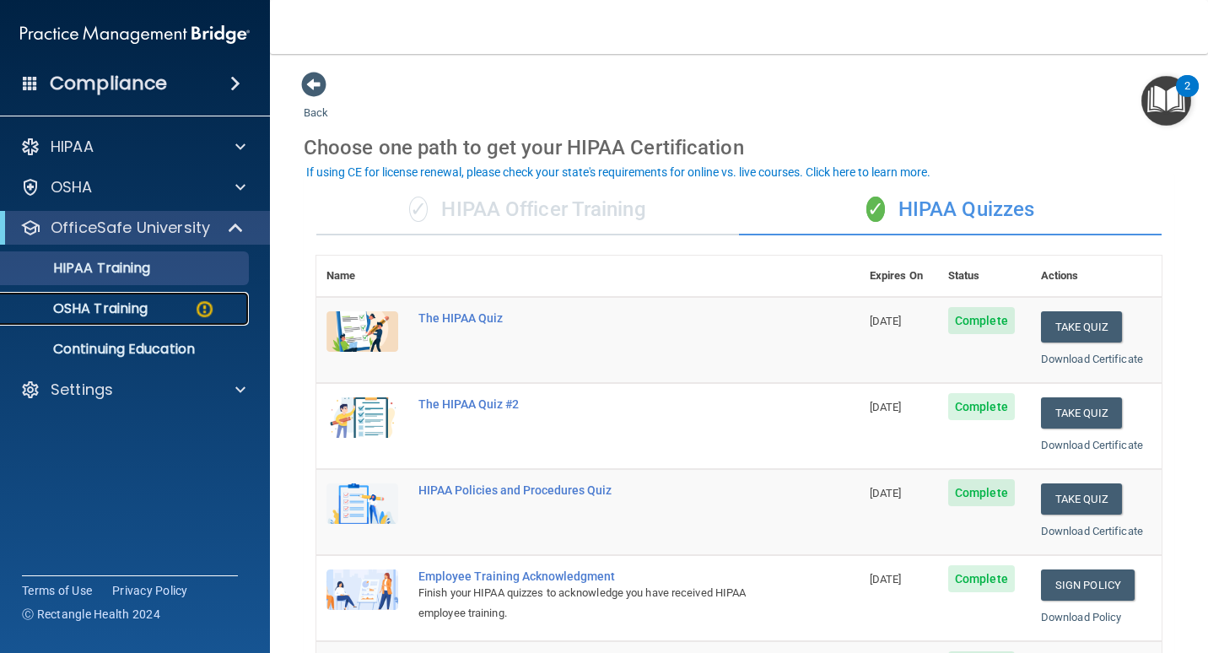
click at [124, 300] on p "OSHA Training" at bounding box center [79, 308] width 137 height 17
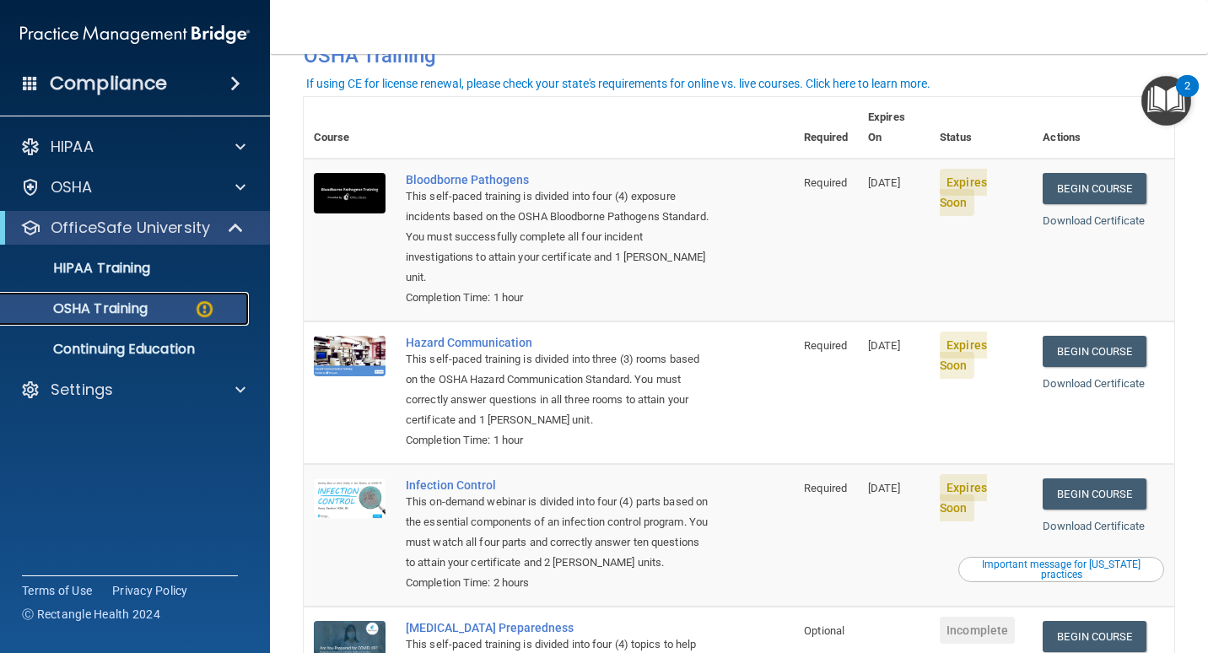
scroll to position [96, 0]
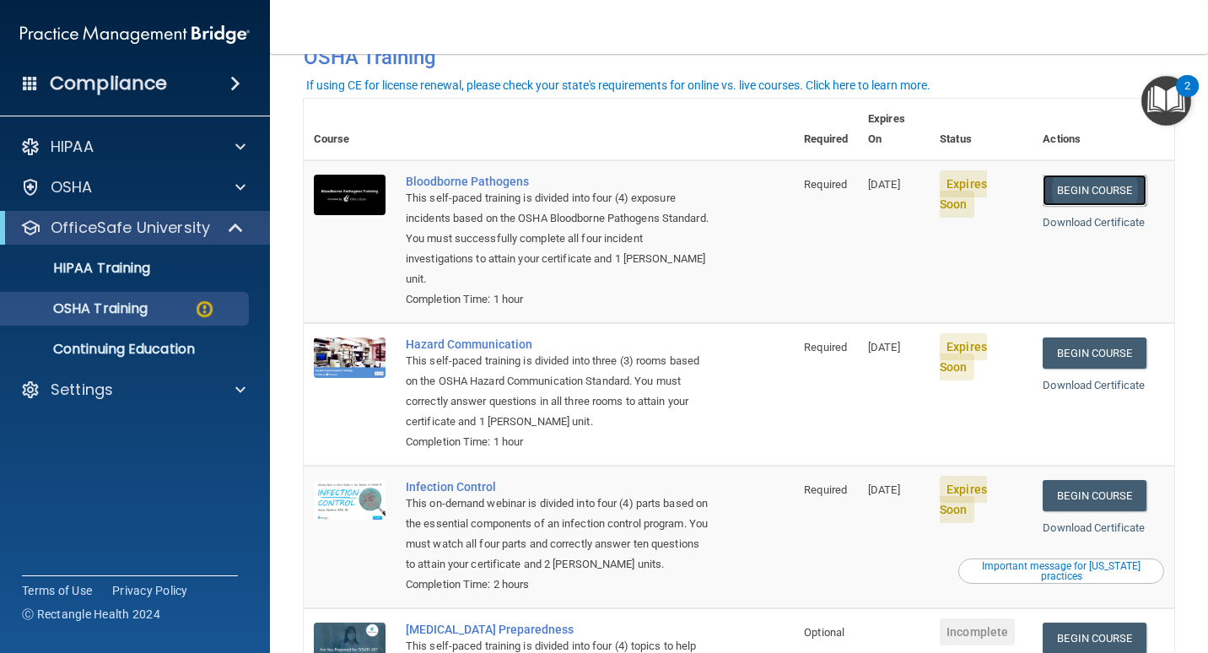
click at [1066, 175] on link "Begin Course" at bounding box center [1094, 190] width 103 height 31
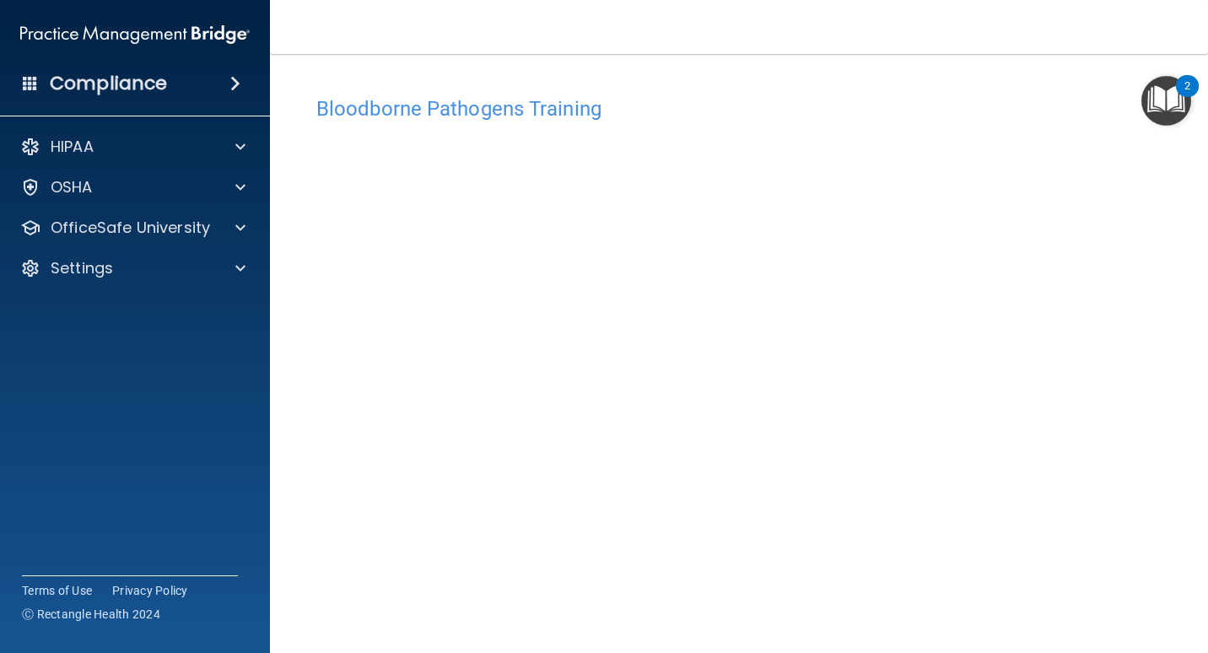
click at [585, 111] on h4 "Bloodborne Pathogens Training" at bounding box center [739, 109] width 846 height 22
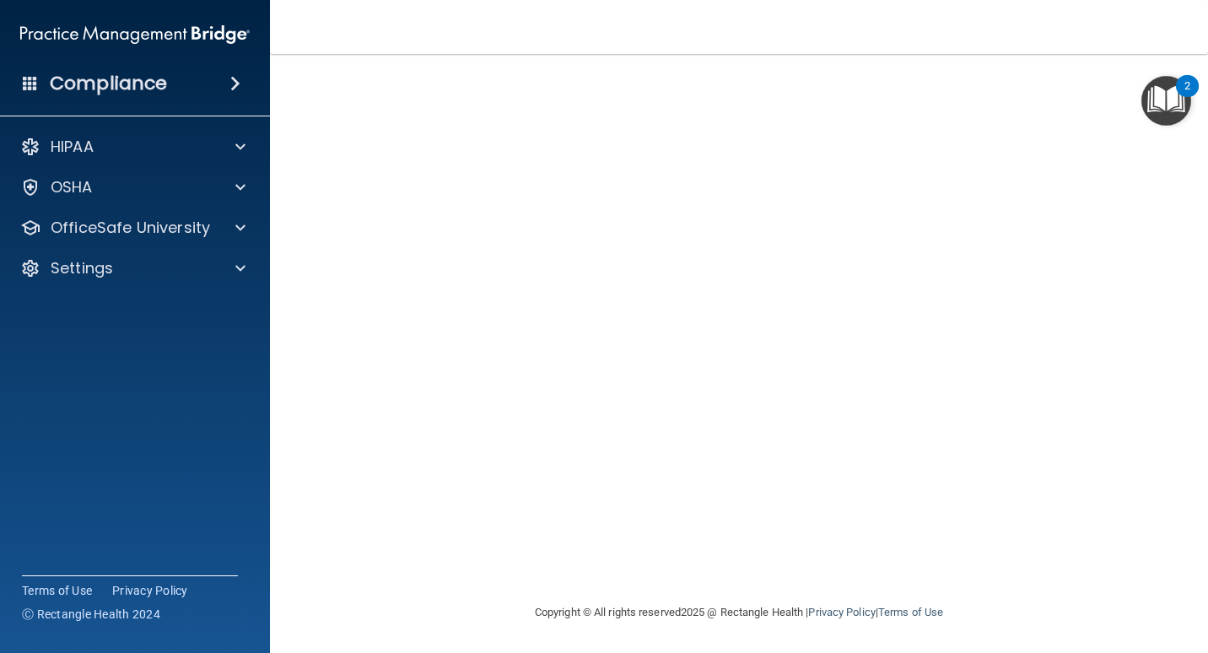
click at [1170, 101] on img "Open Resource Center, 2 new notifications" at bounding box center [1167, 101] width 50 height 50
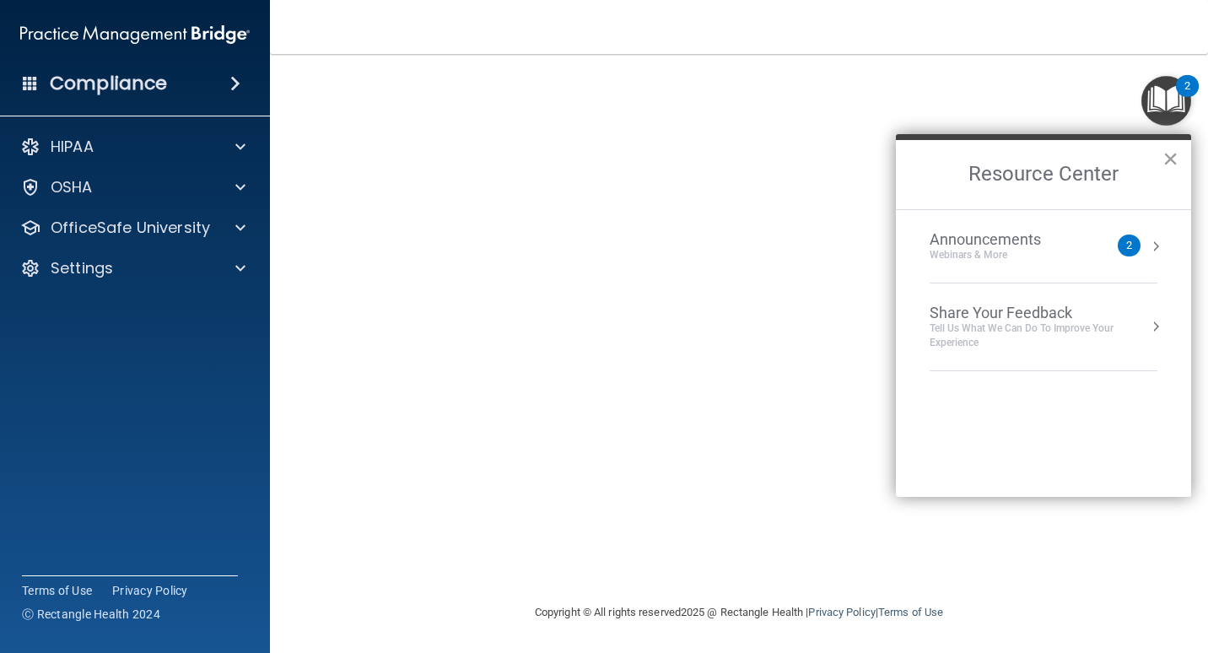
click at [1173, 149] on button "×" at bounding box center [1171, 158] width 16 height 27
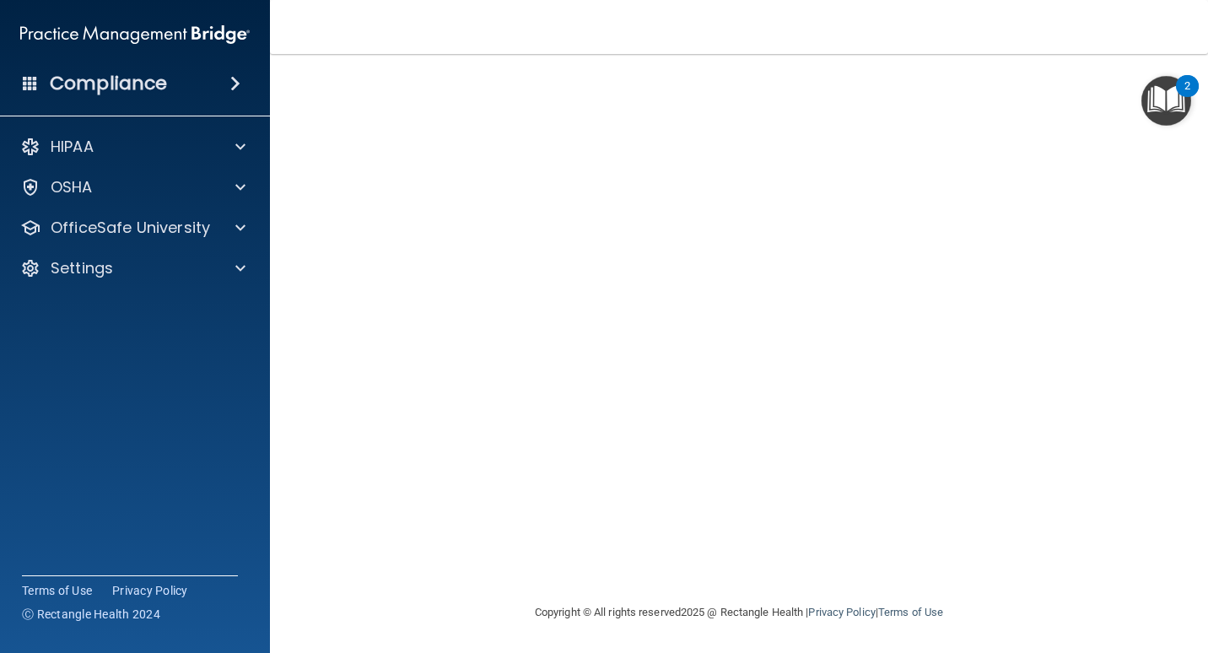
scroll to position [0, 0]
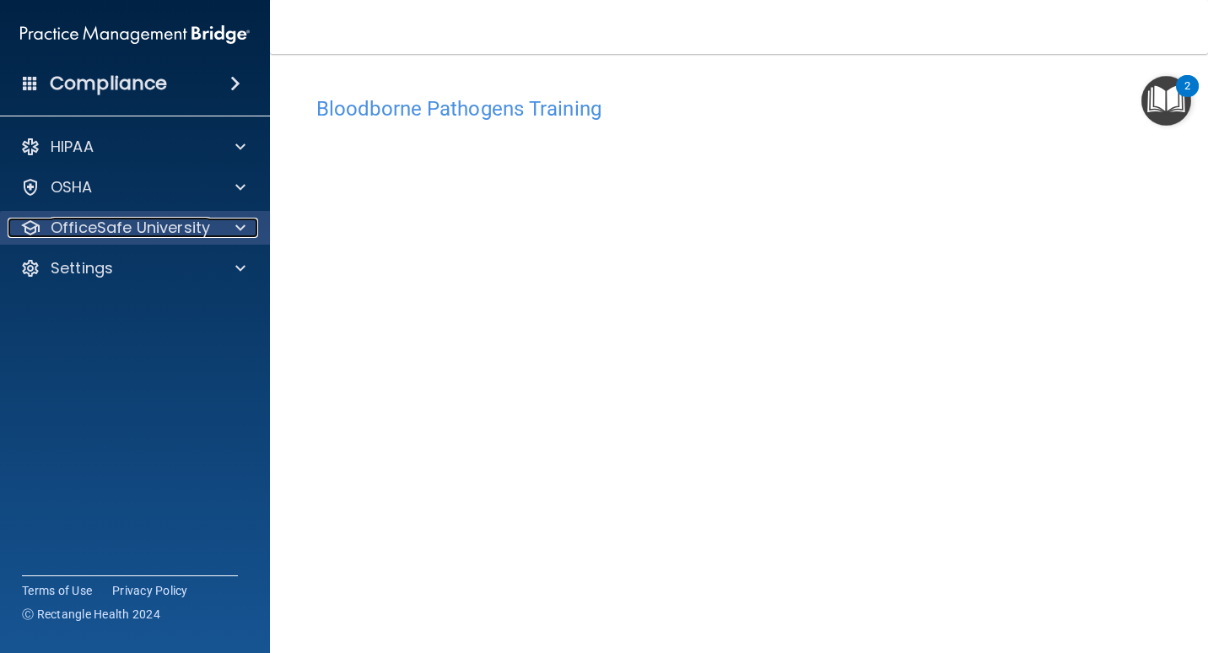
click at [145, 229] on p "OfficeSafe University" at bounding box center [130, 228] width 159 height 20
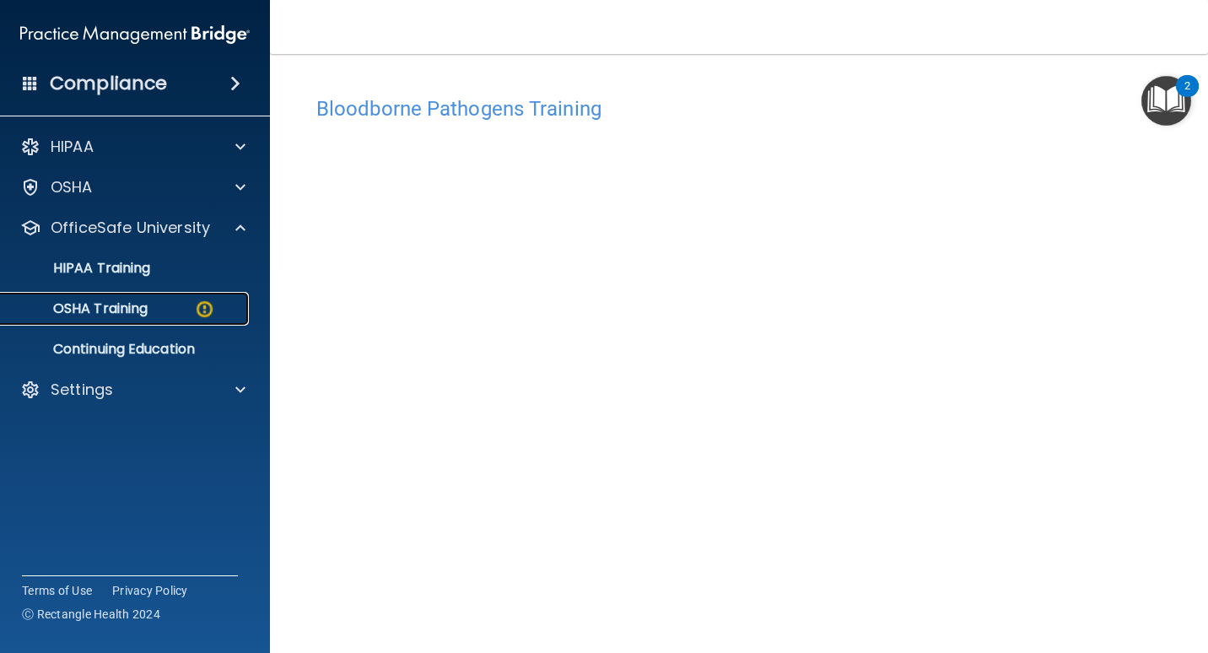
click at [148, 300] on p "OSHA Training" at bounding box center [79, 308] width 137 height 17
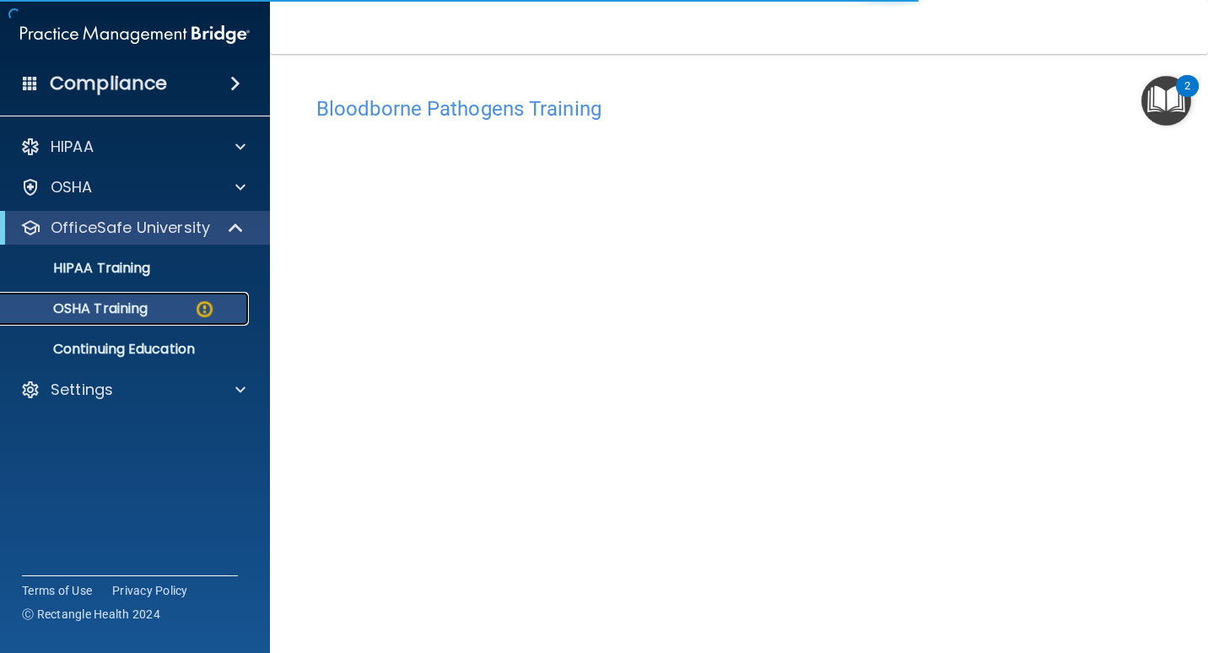
click at [173, 310] on div "OSHA Training" at bounding box center [126, 308] width 230 height 17
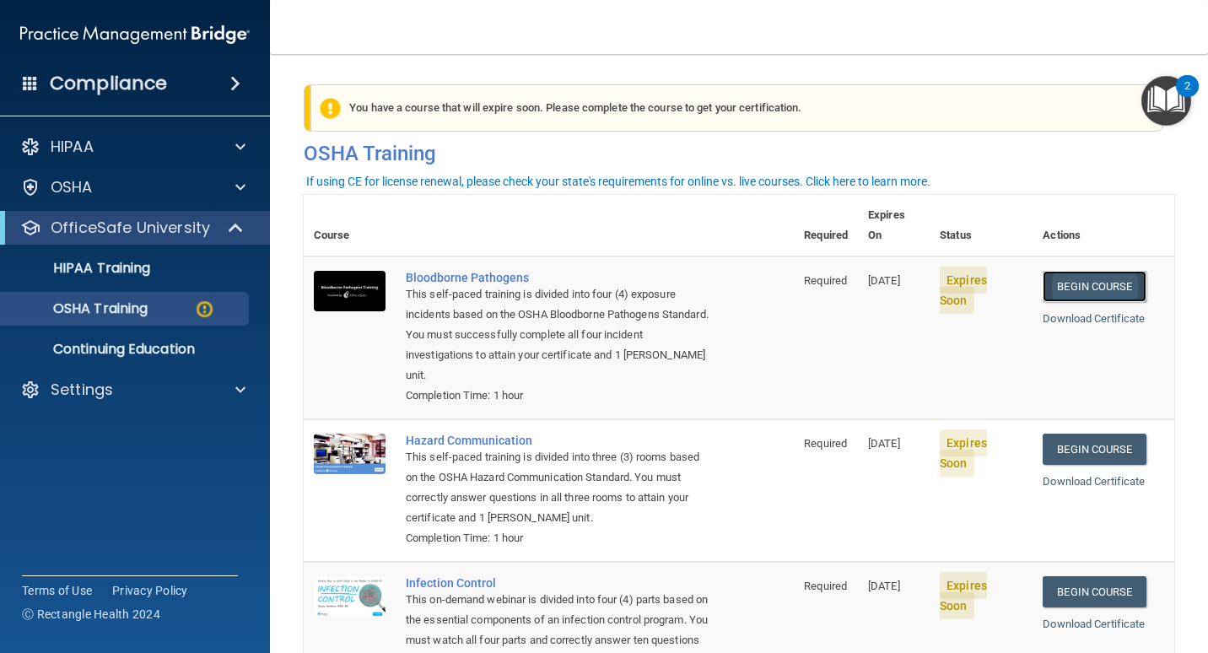
click at [1112, 273] on link "Begin Course" at bounding box center [1094, 286] width 103 height 31
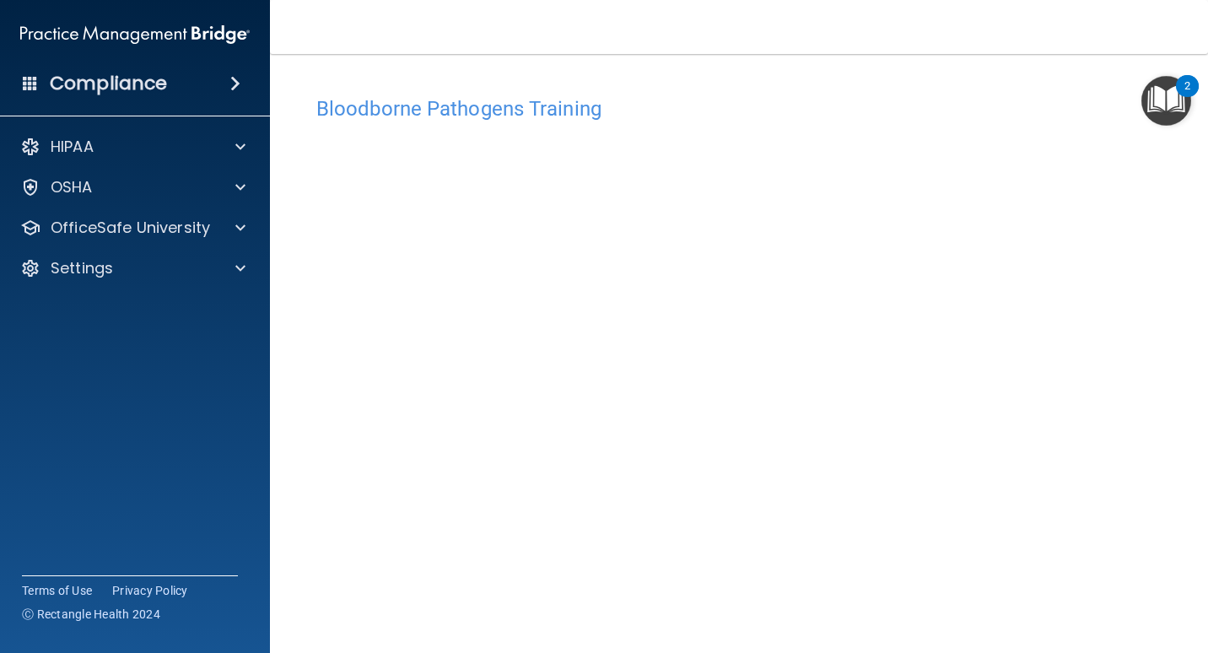
scroll to position [69, 0]
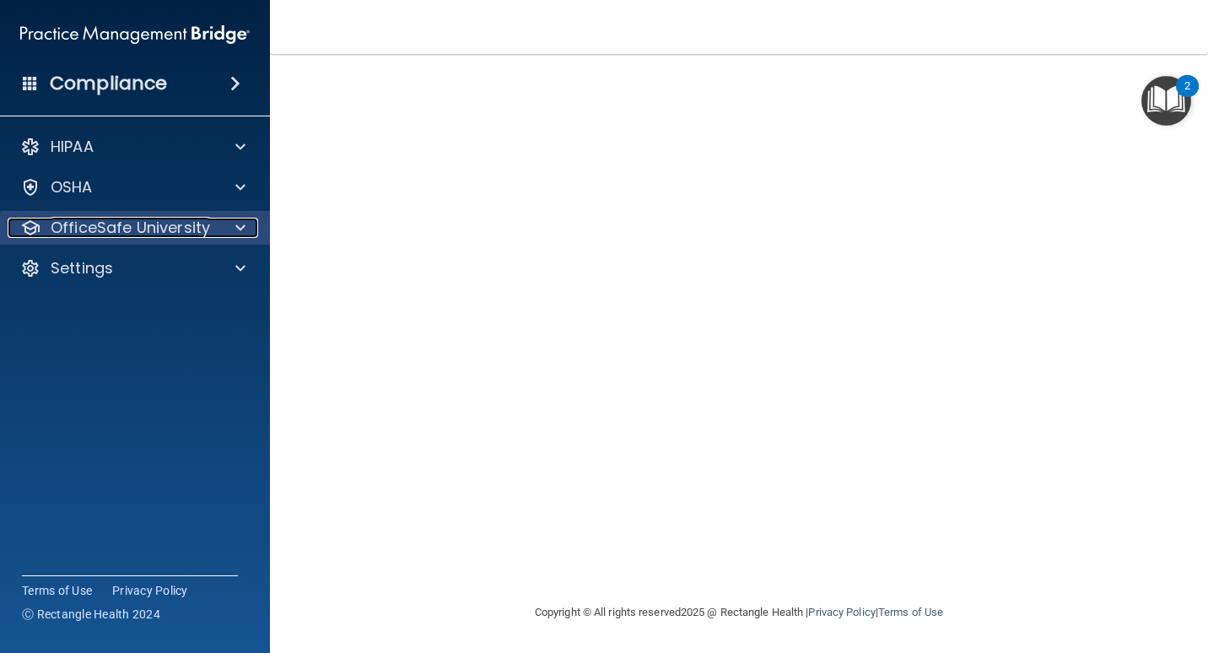
click at [141, 226] on p "OfficeSafe University" at bounding box center [130, 228] width 159 height 20
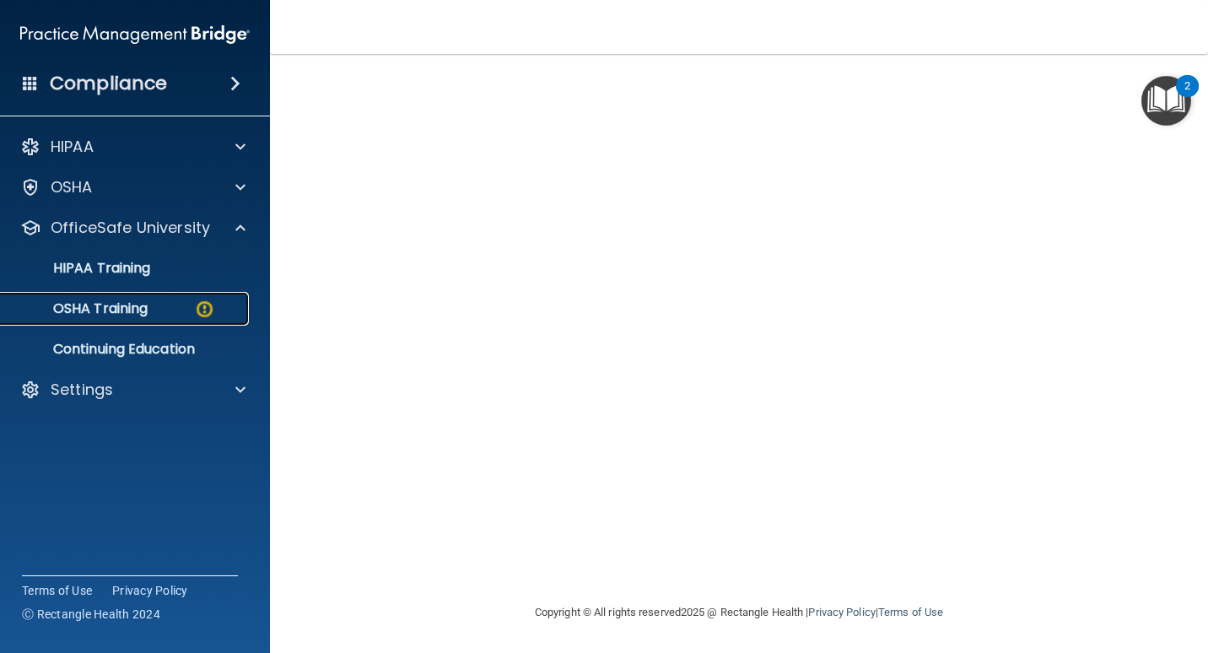
click at [144, 311] on p "OSHA Training" at bounding box center [79, 308] width 137 height 17
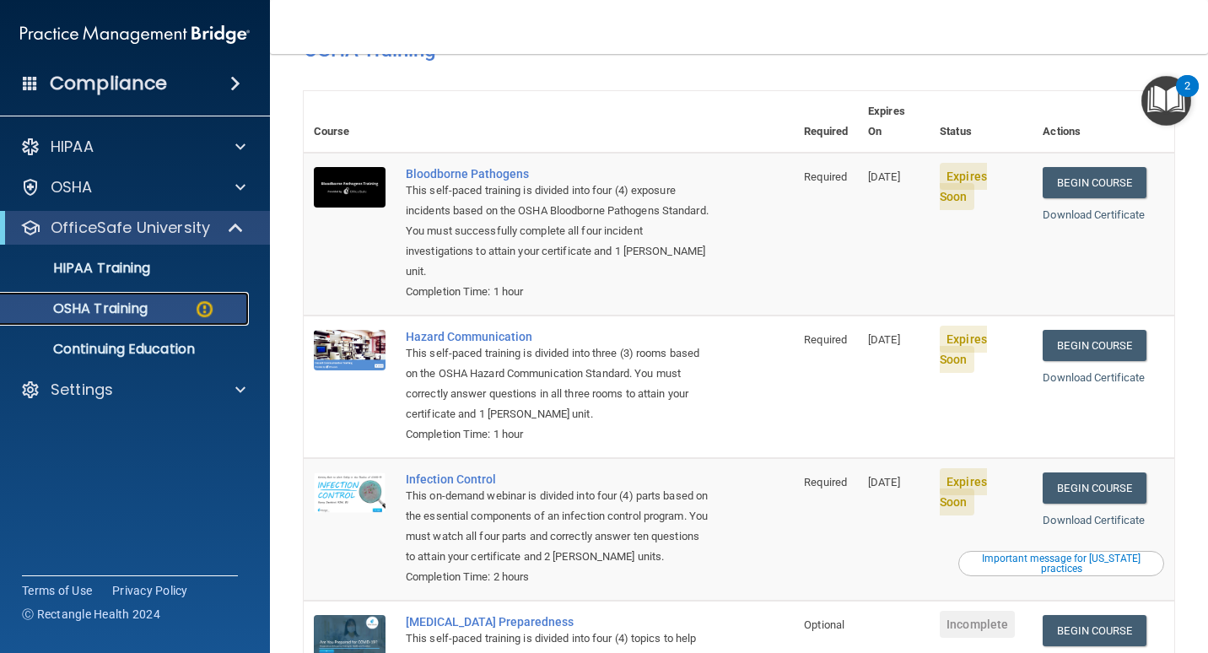
scroll to position [12, 0]
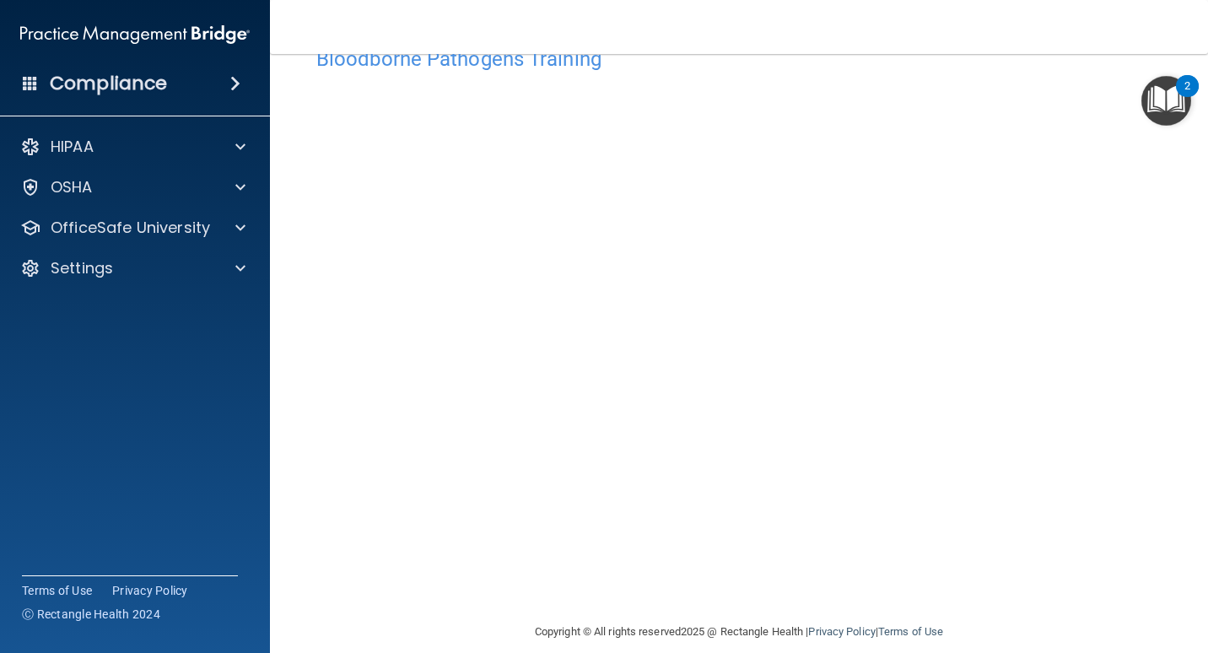
scroll to position [69, 0]
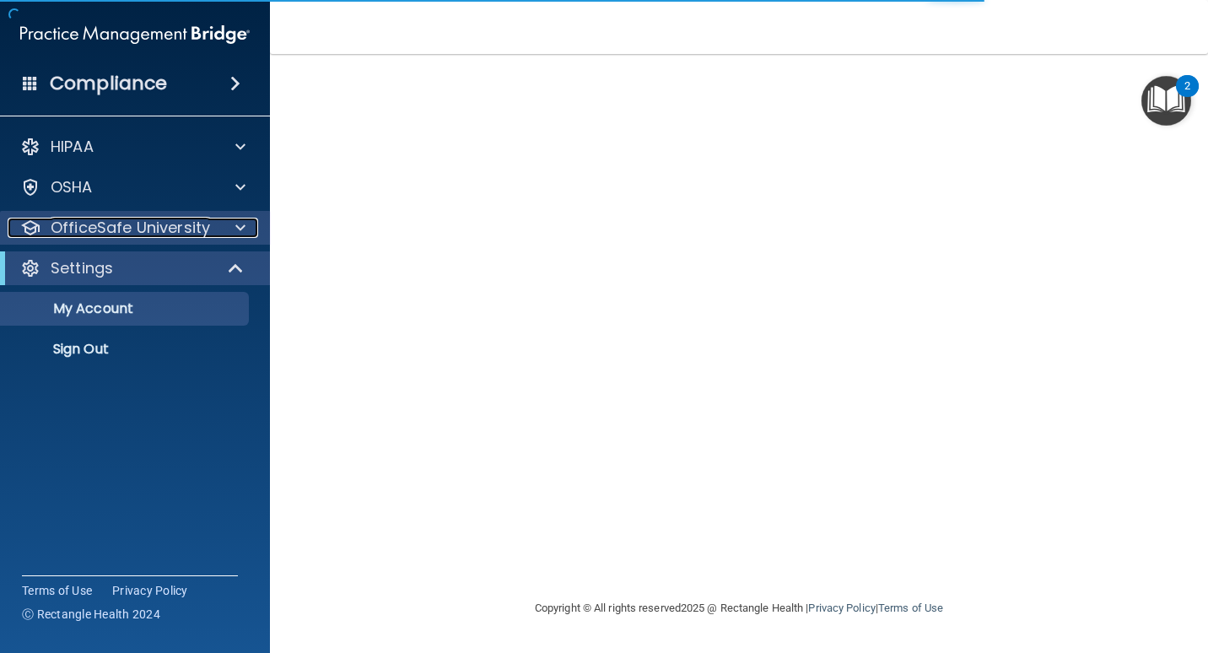
click at [144, 223] on p "OfficeSafe University" at bounding box center [130, 228] width 159 height 20
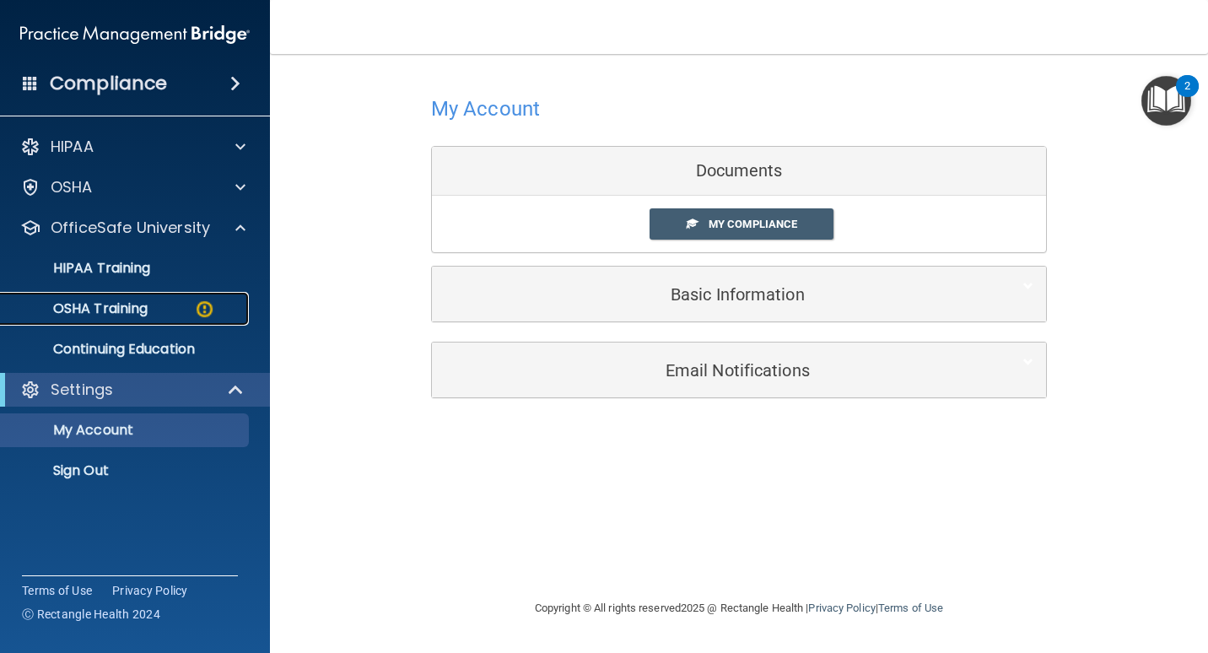
click at [126, 312] on p "OSHA Training" at bounding box center [79, 308] width 137 height 17
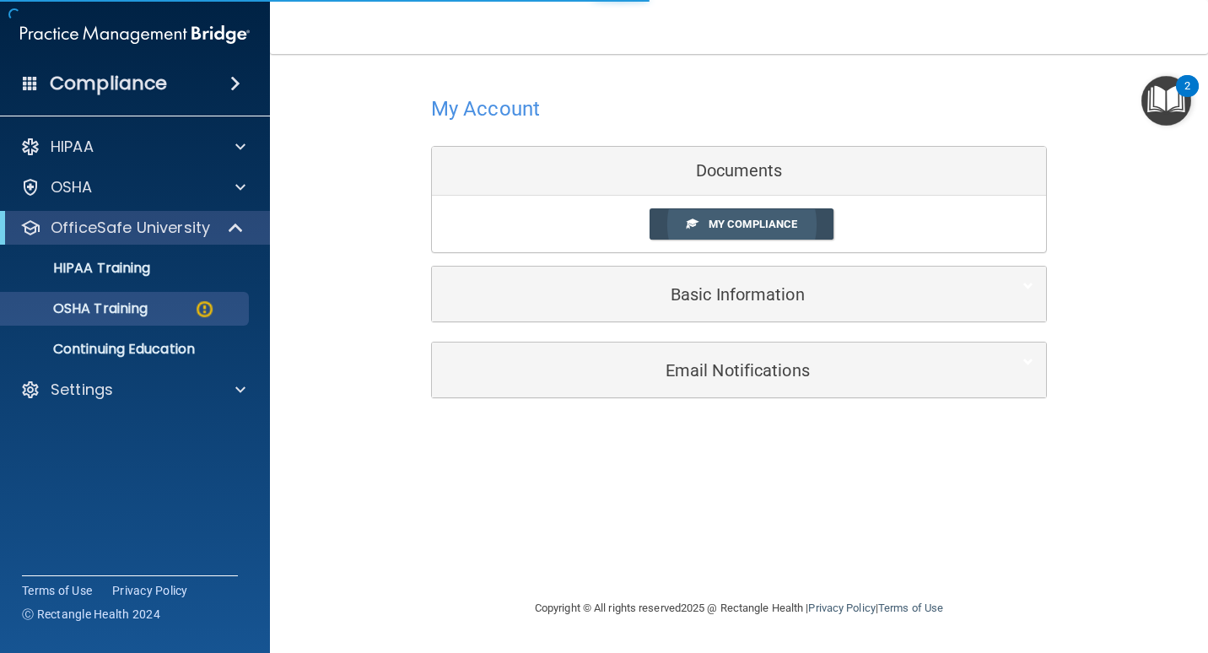
drag, startPoint x: 761, startPoint y: 227, endPoint x: 746, endPoint y: 228, distance: 15.2
click at [761, 226] on span "My Compliance" at bounding box center [753, 224] width 89 height 13
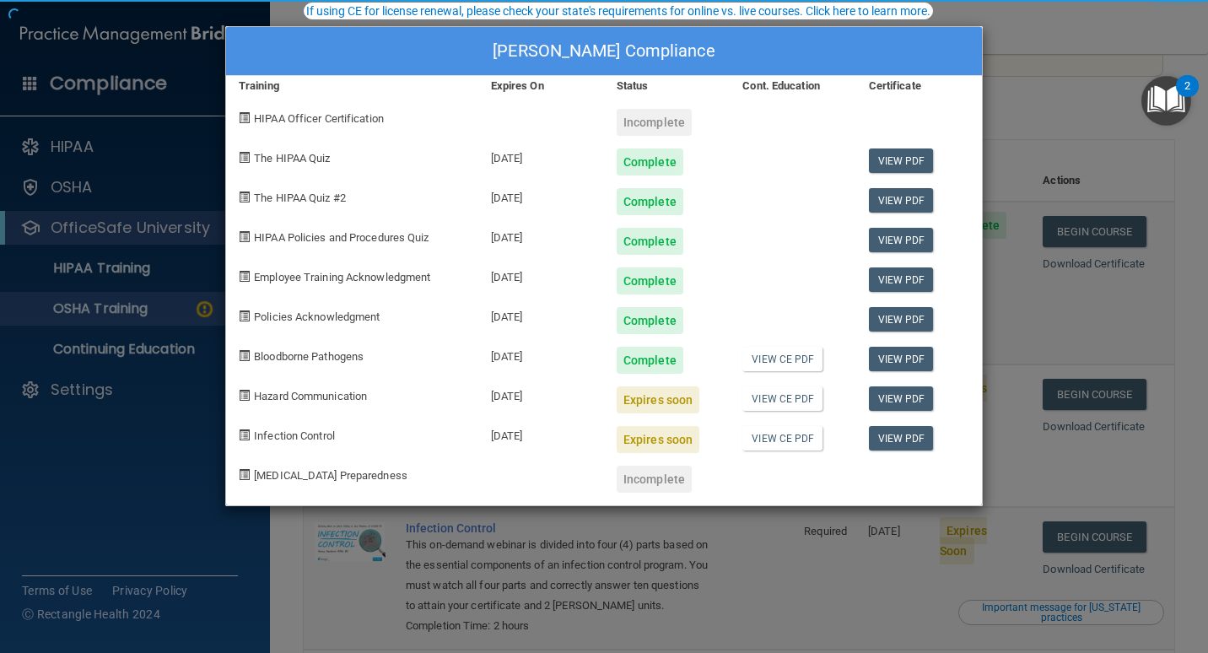
scroll to position [253, 0]
